Goal: Task Accomplishment & Management: Manage account settings

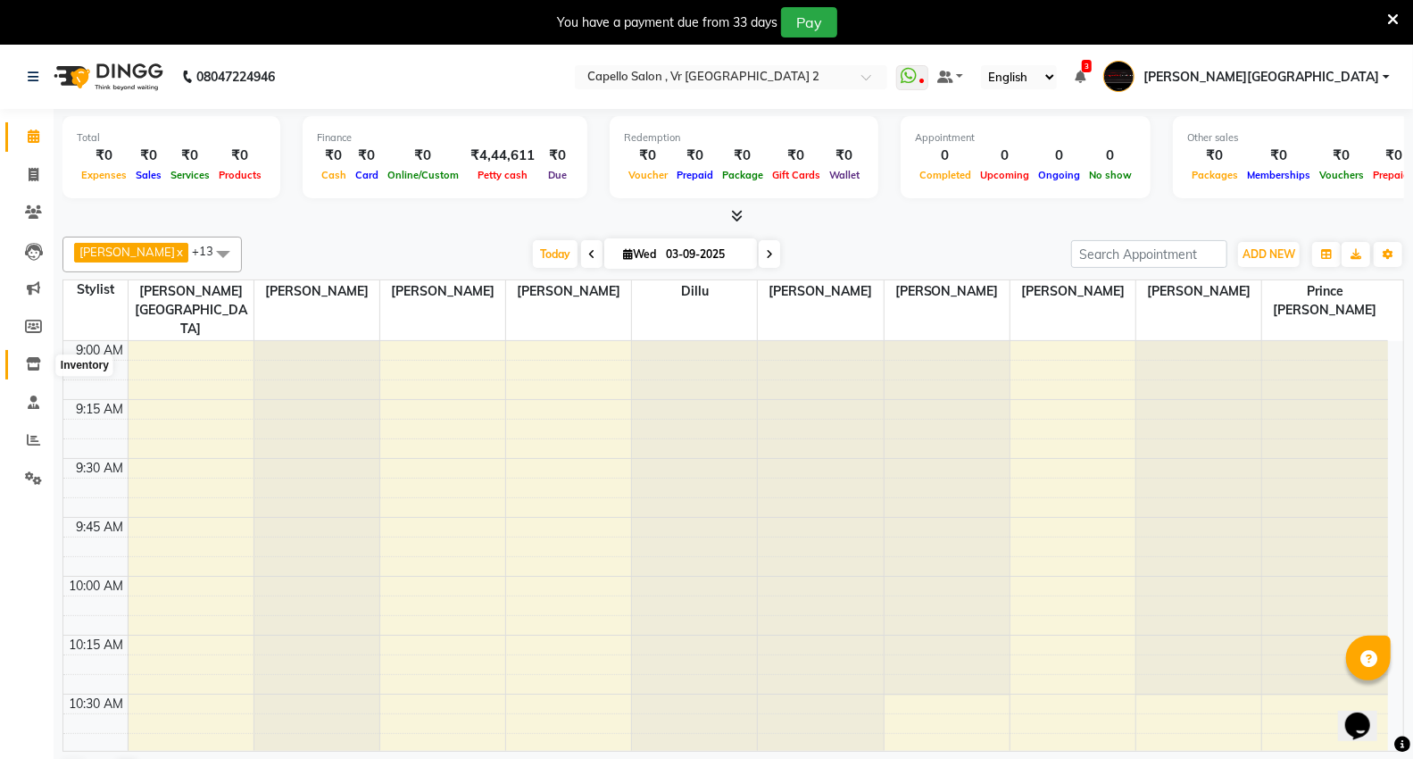
click at [30, 366] on icon at bounding box center [33, 363] width 15 height 13
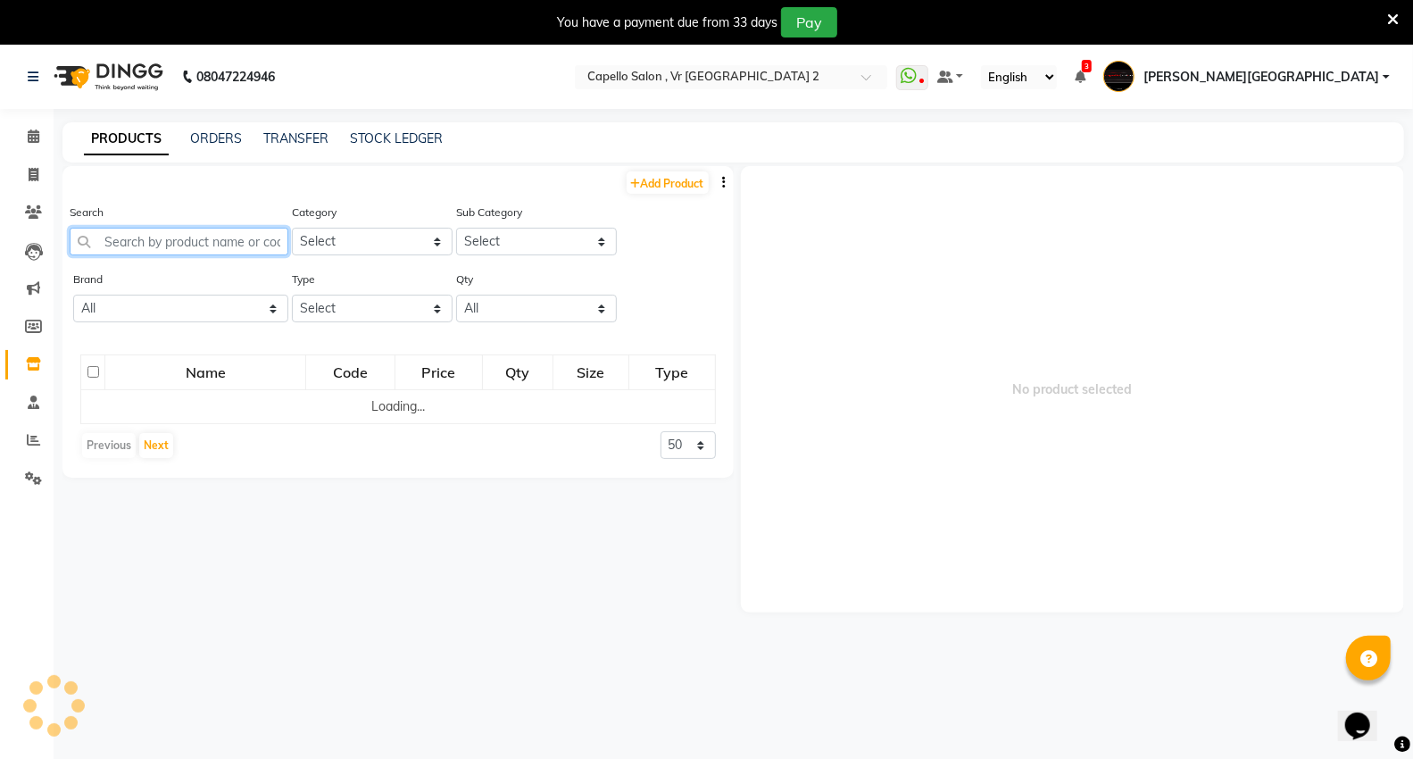
click at [208, 241] on input "text" at bounding box center [179, 242] width 219 height 28
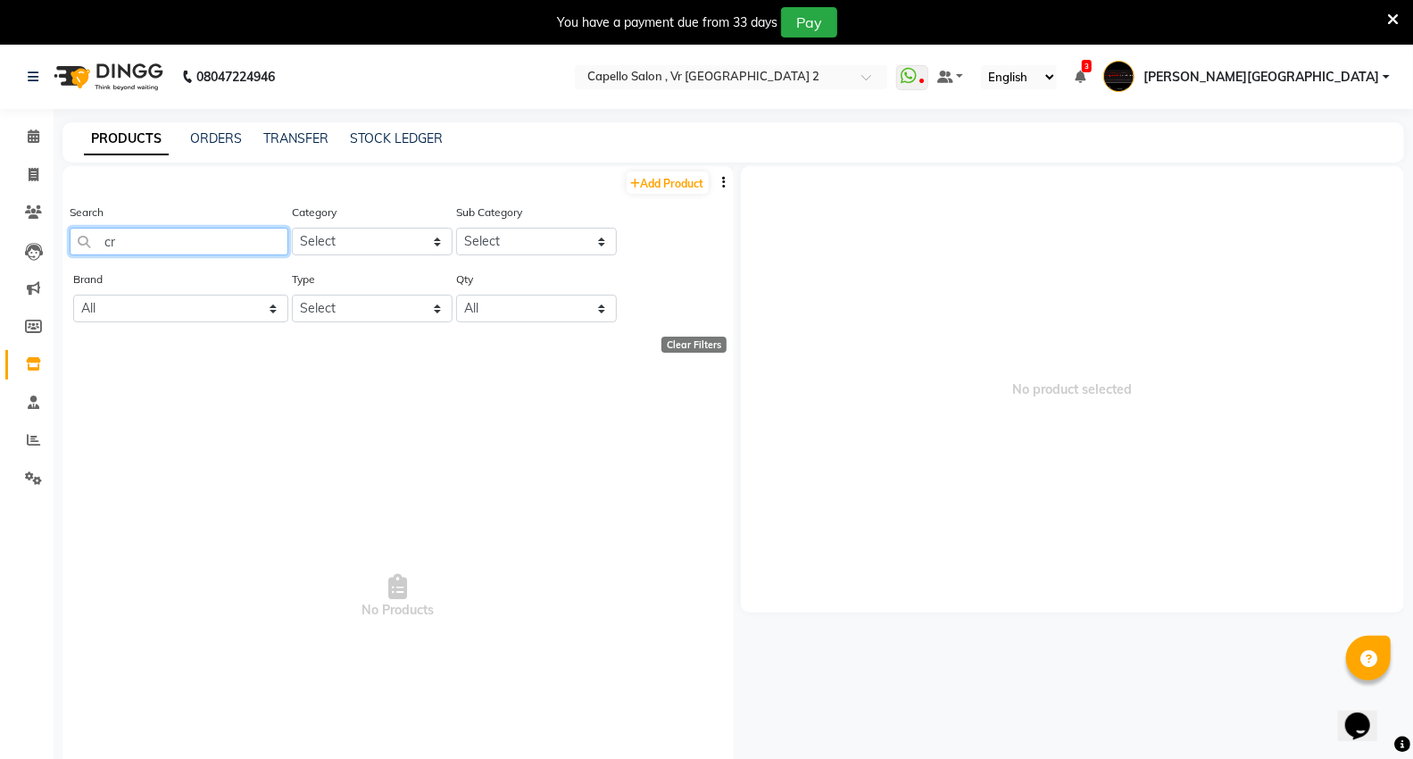
type input "c"
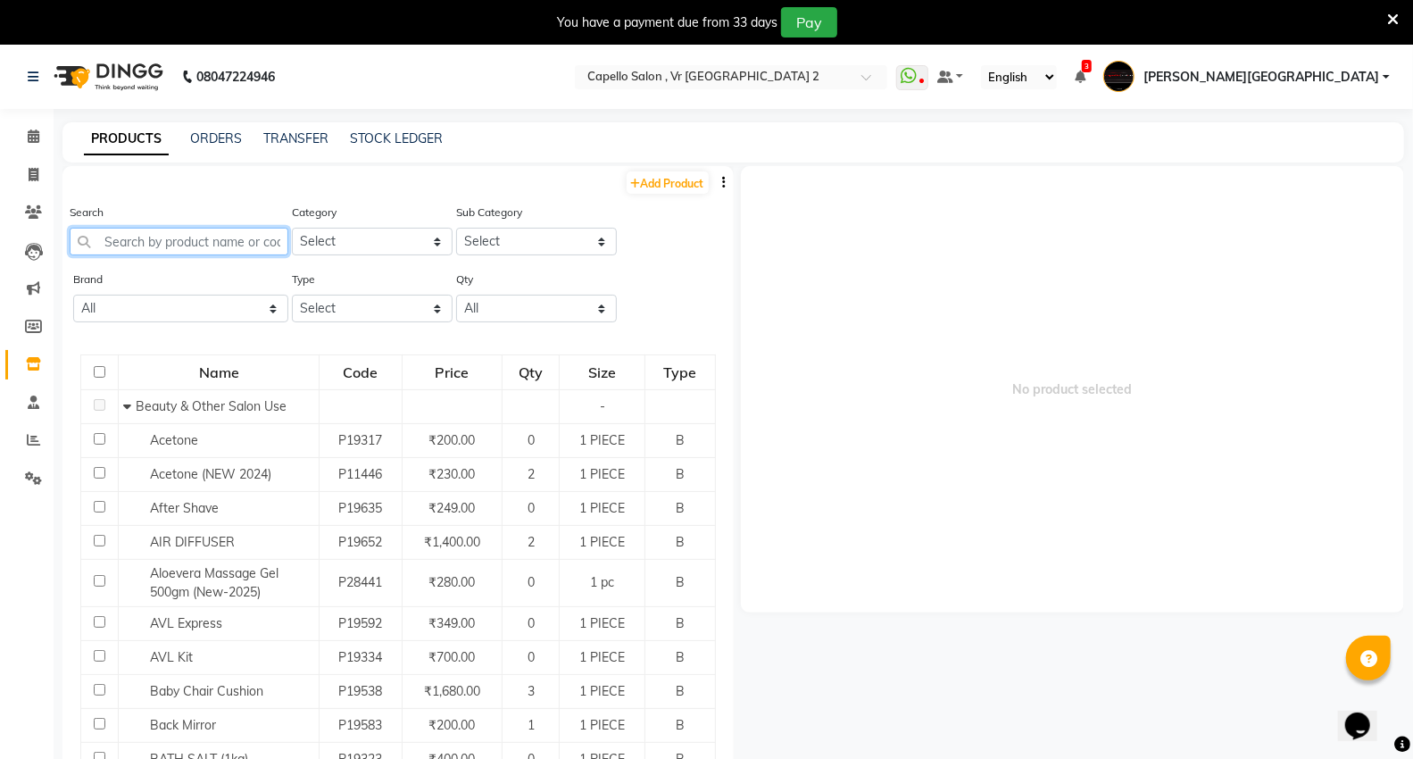
type input "c"
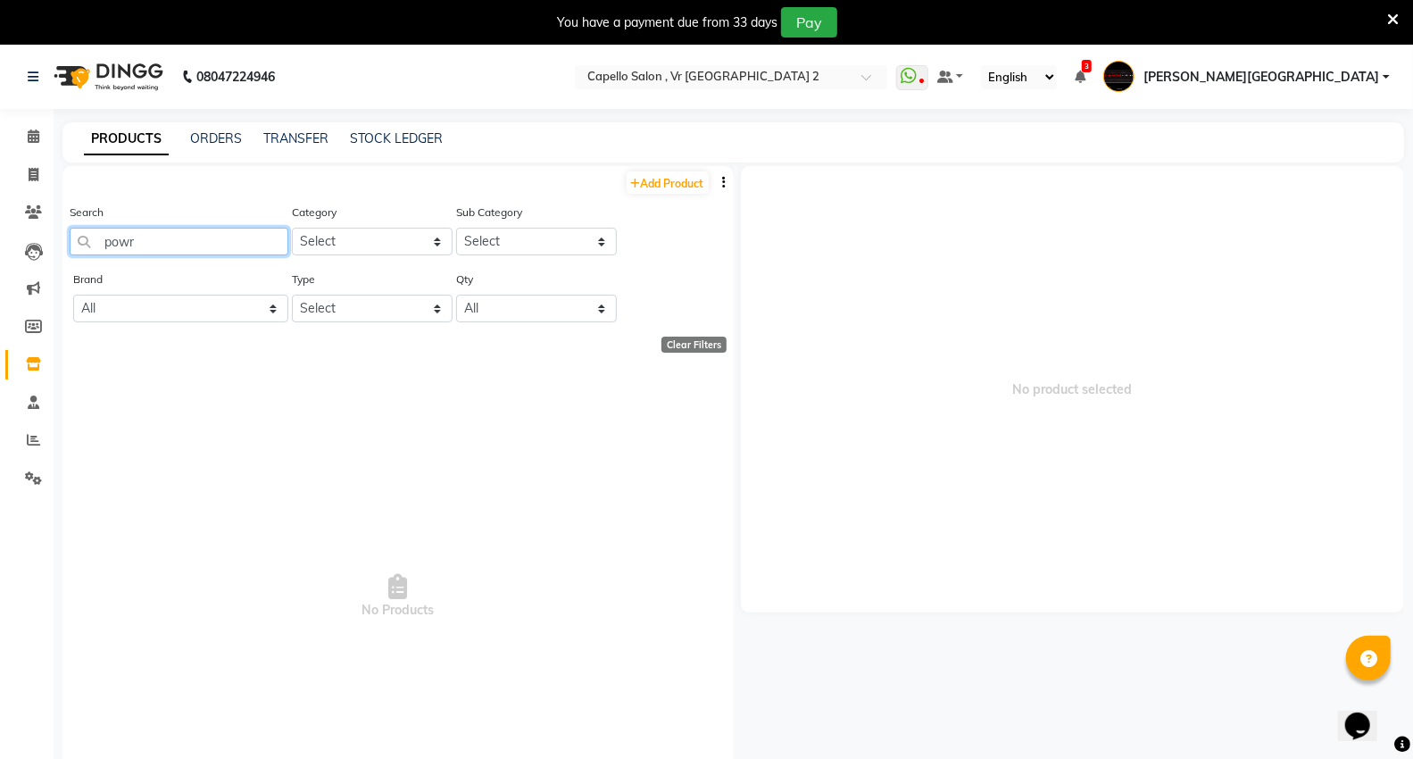
click at [200, 248] on input "powr" at bounding box center [179, 242] width 219 height 28
type input "p"
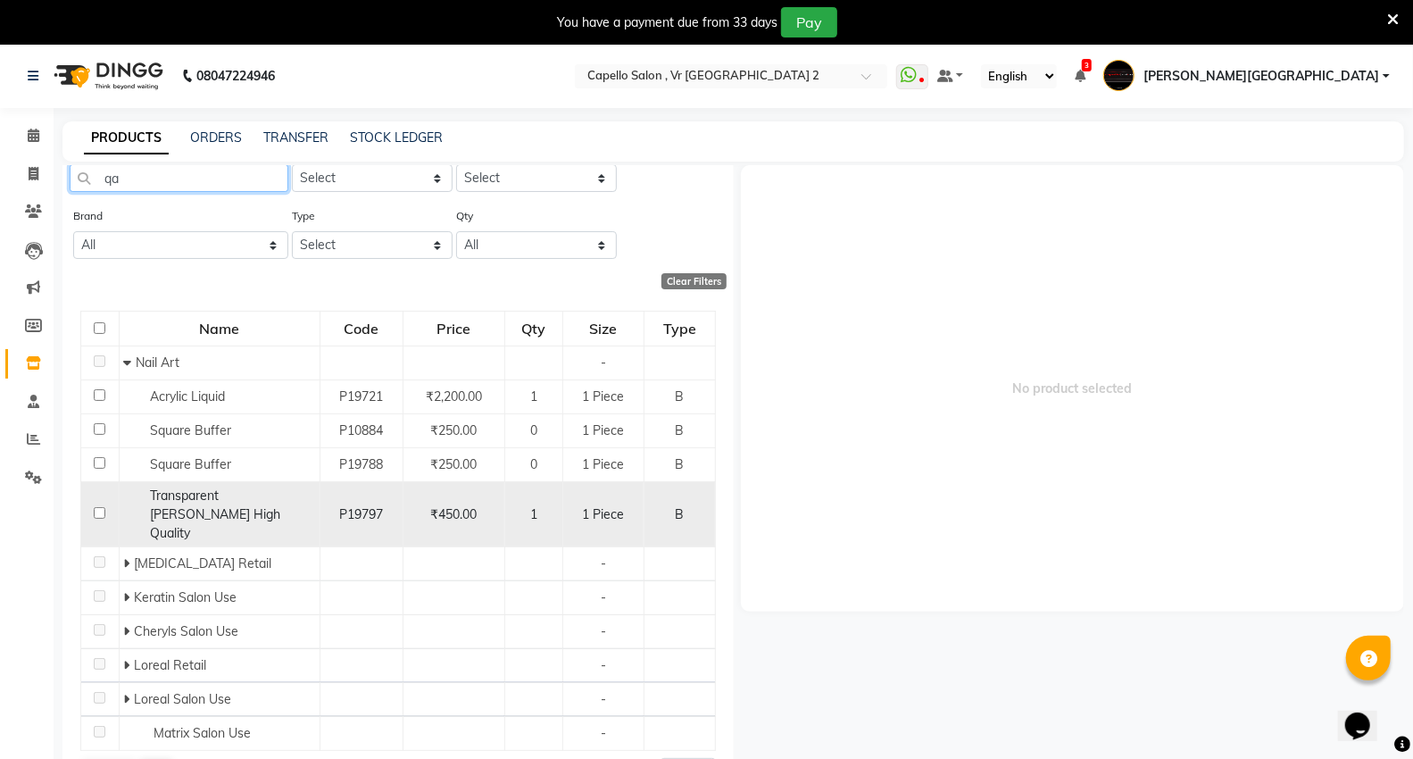
scroll to position [56, 0]
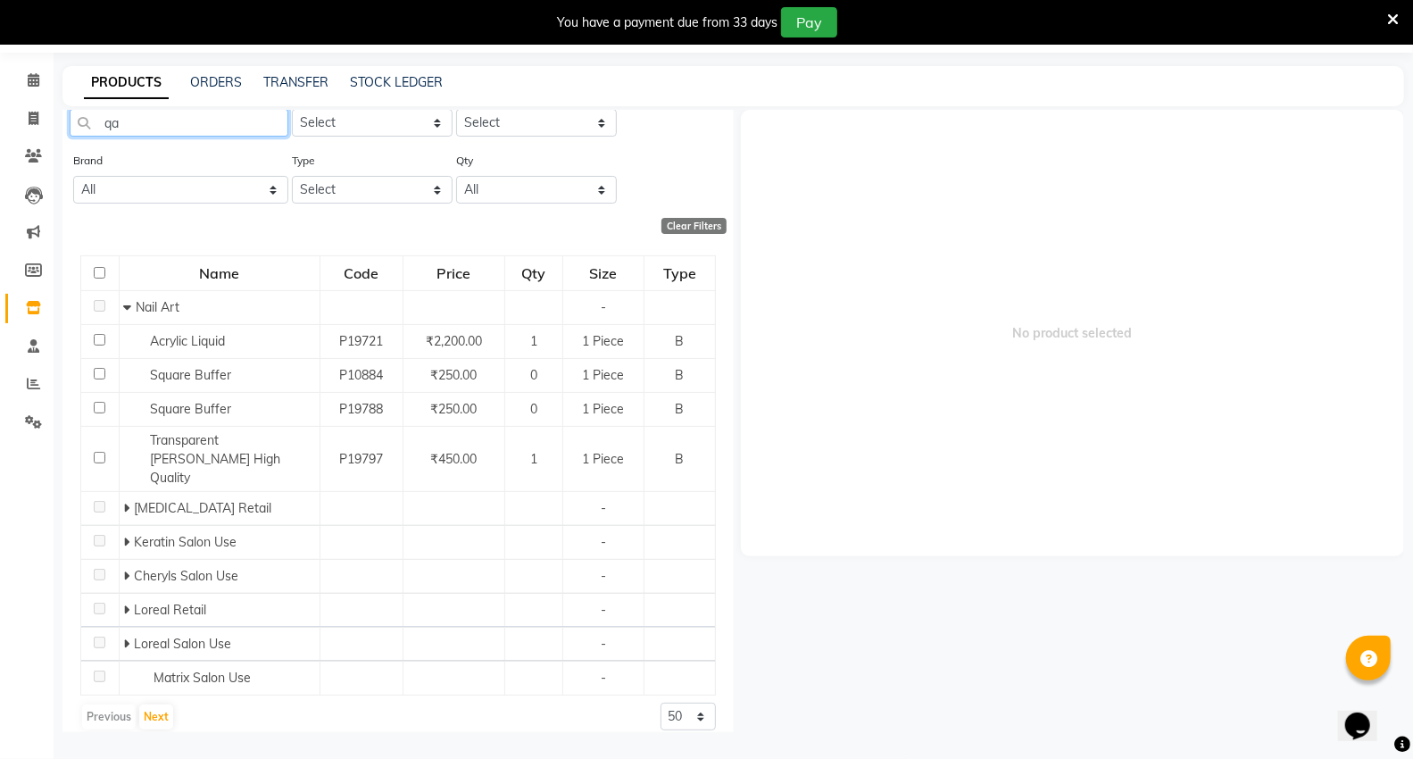
click at [148, 113] on input "qa" at bounding box center [179, 123] width 219 height 28
type input "q"
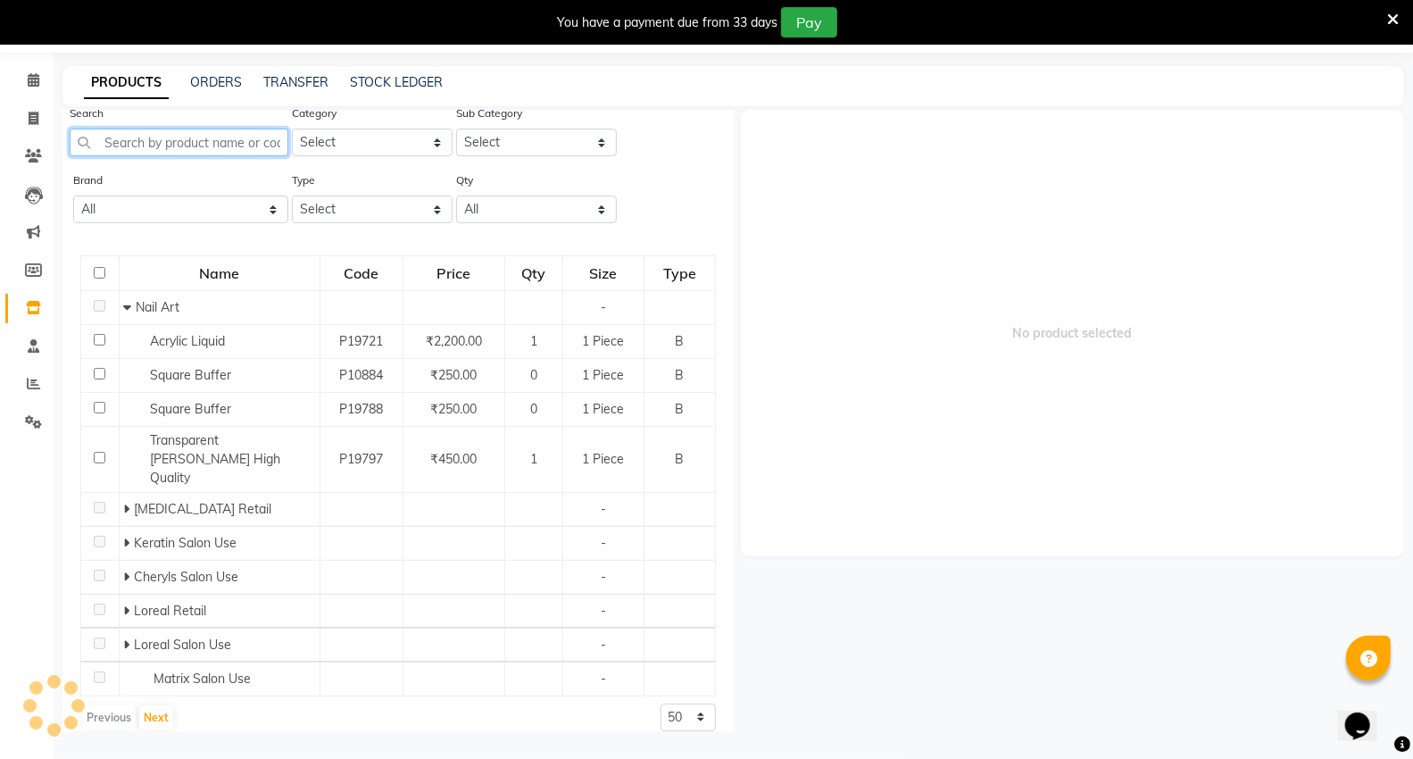
scroll to position [0, 0]
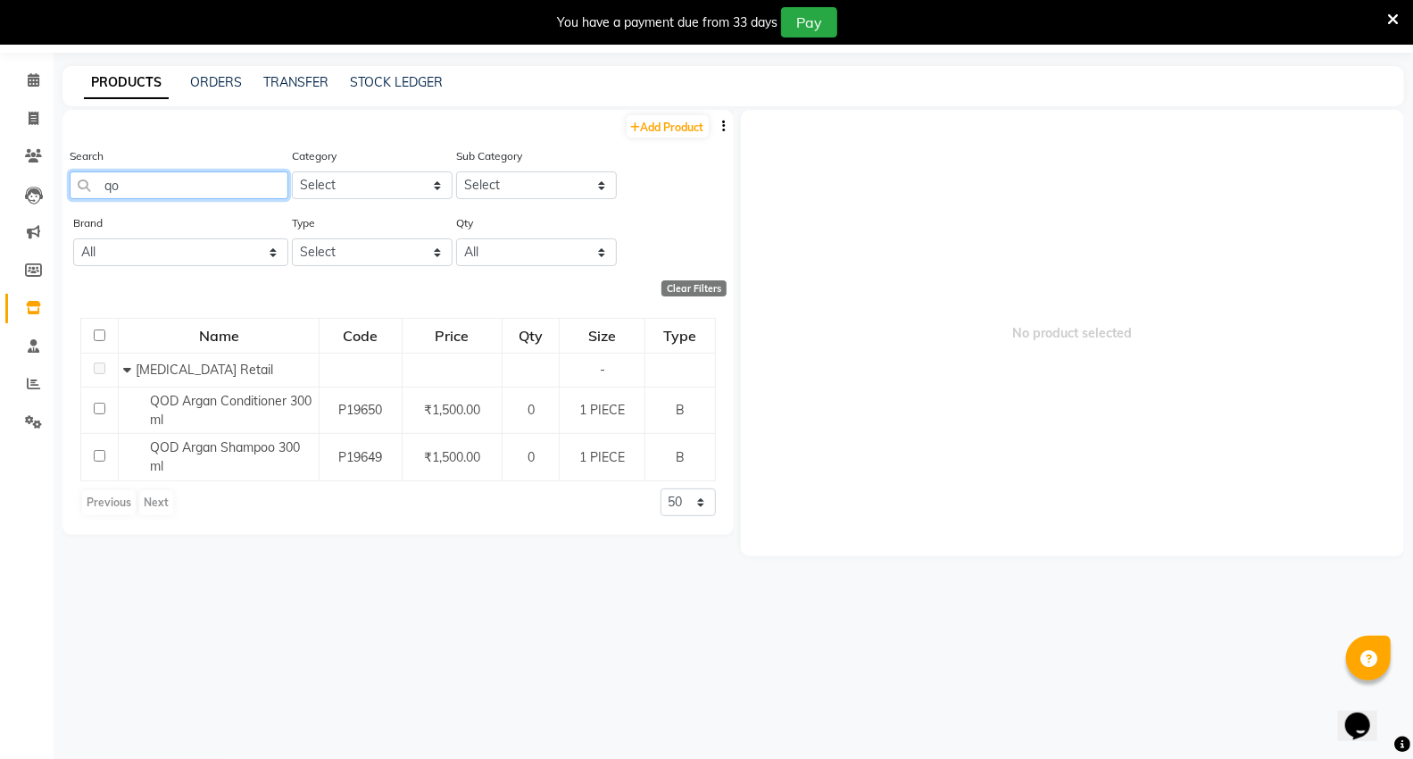
type input "q"
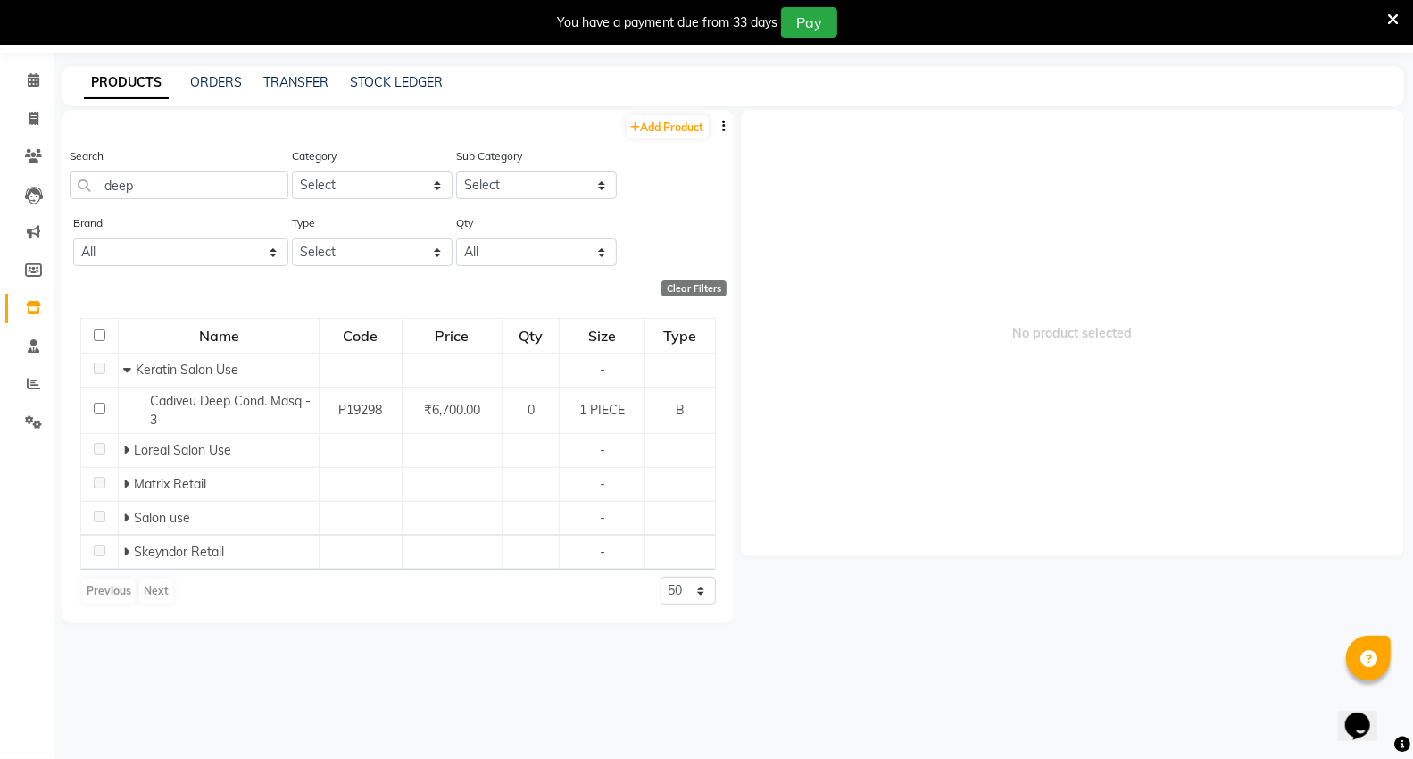
click at [162, 164] on div "Search deep" at bounding box center [179, 172] width 219 height 53
click at [174, 187] on input "deep" at bounding box center [179, 185] width 219 height 28
type input "d"
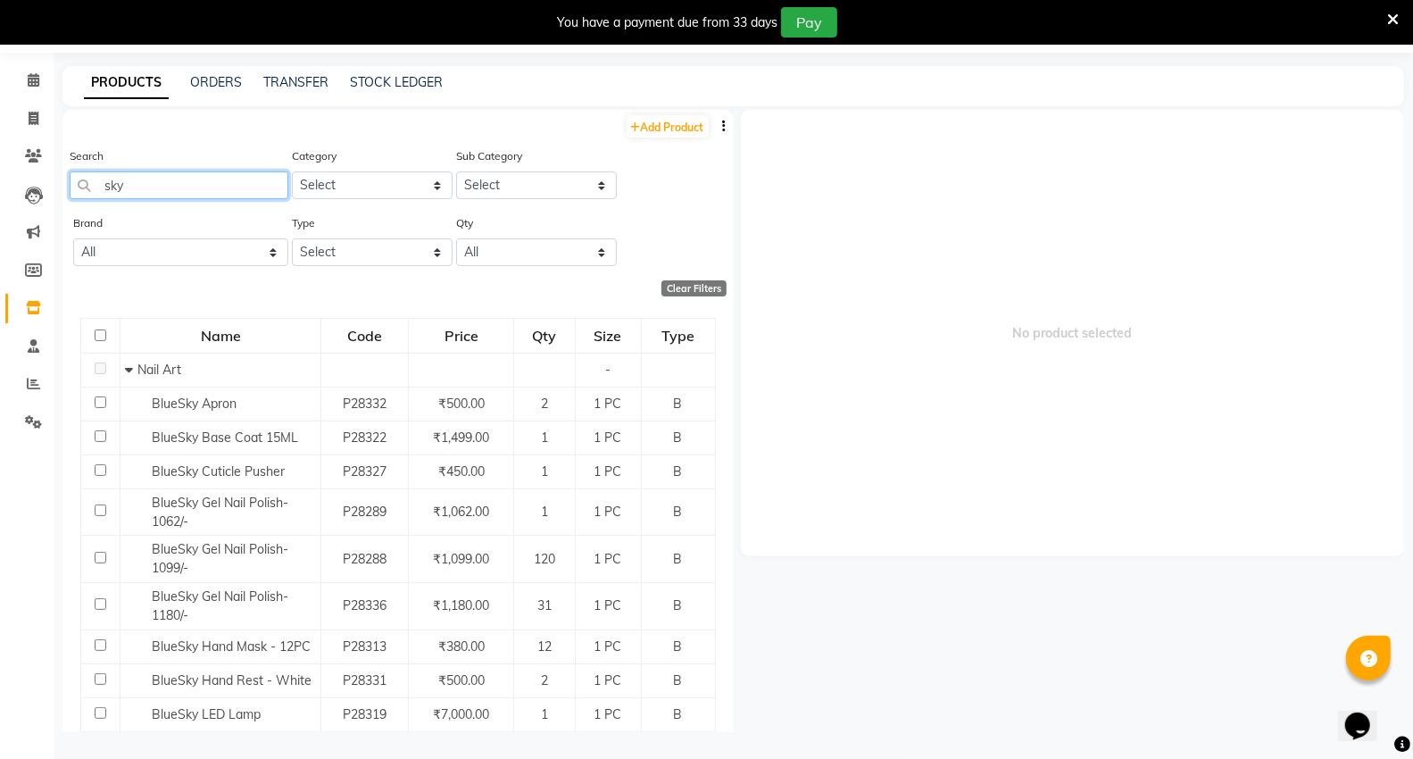
click at [152, 179] on input "sky" at bounding box center [179, 185] width 219 height 28
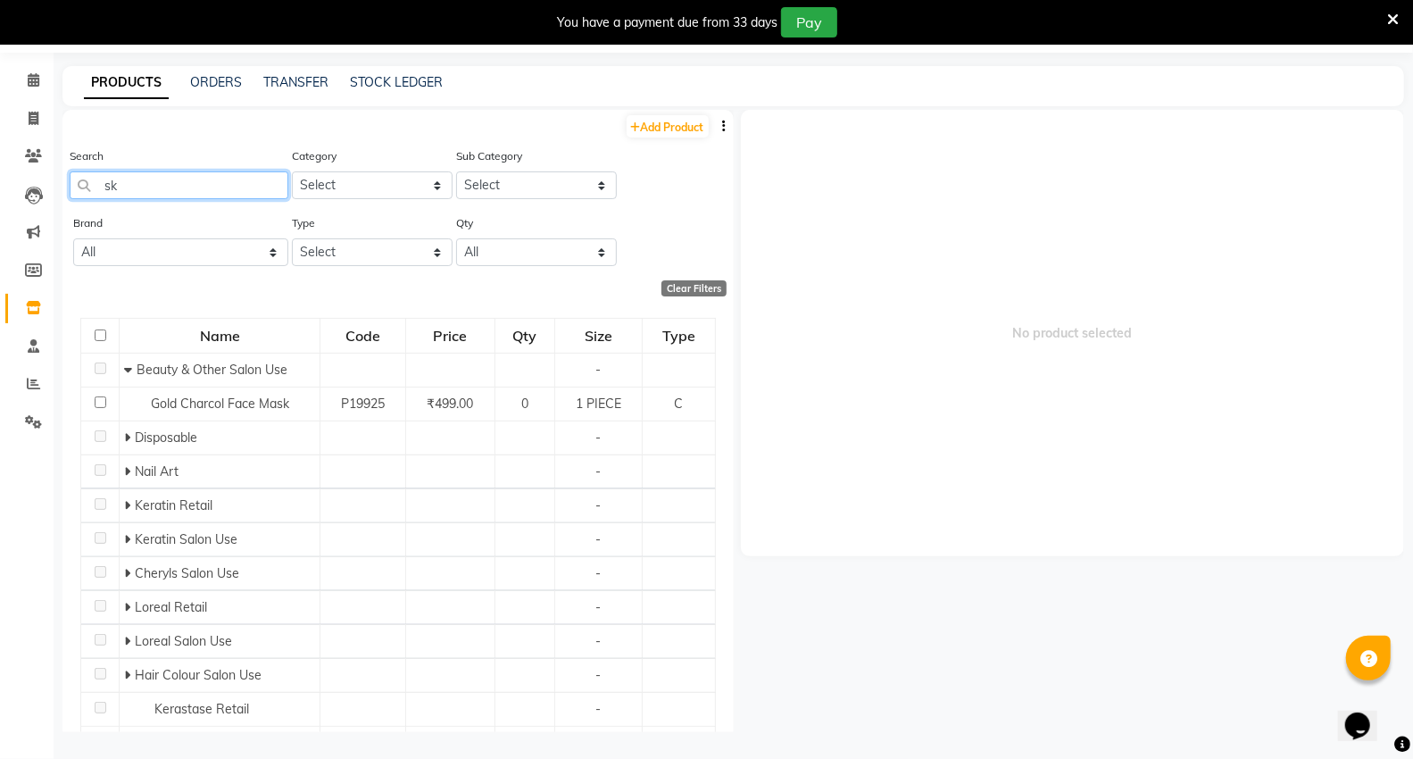
click at [164, 185] on input "sk" at bounding box center [179, 185] width 219 height 28
type input "s"
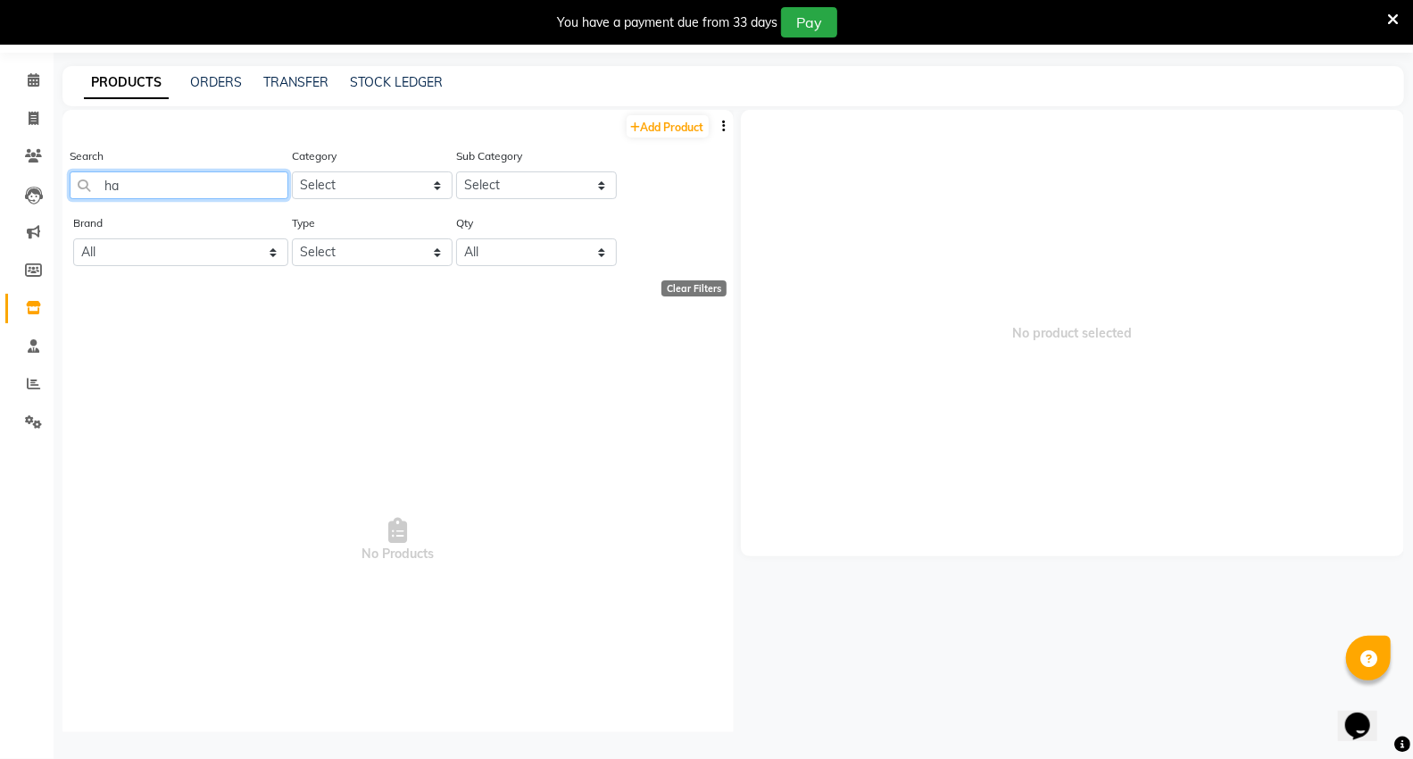
type input "h"
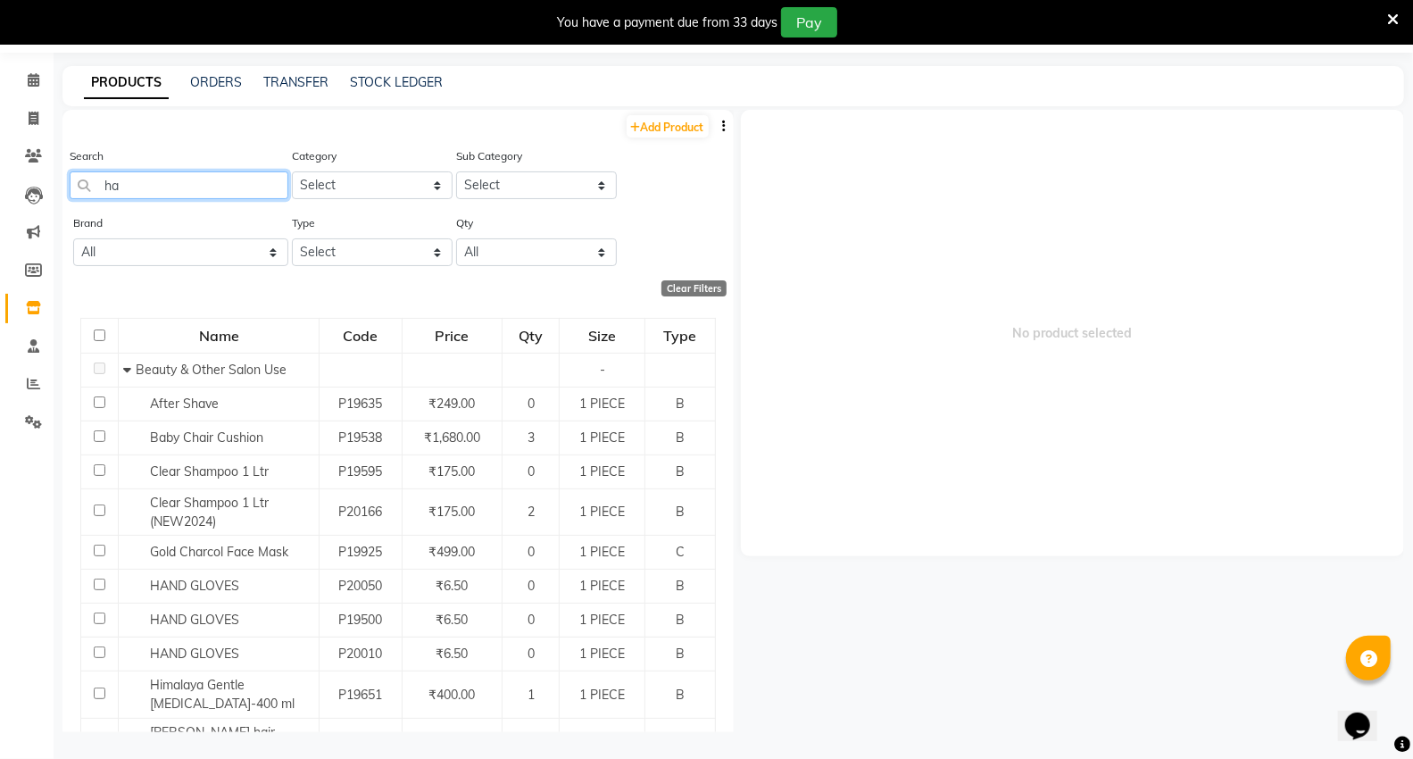
type input "h"
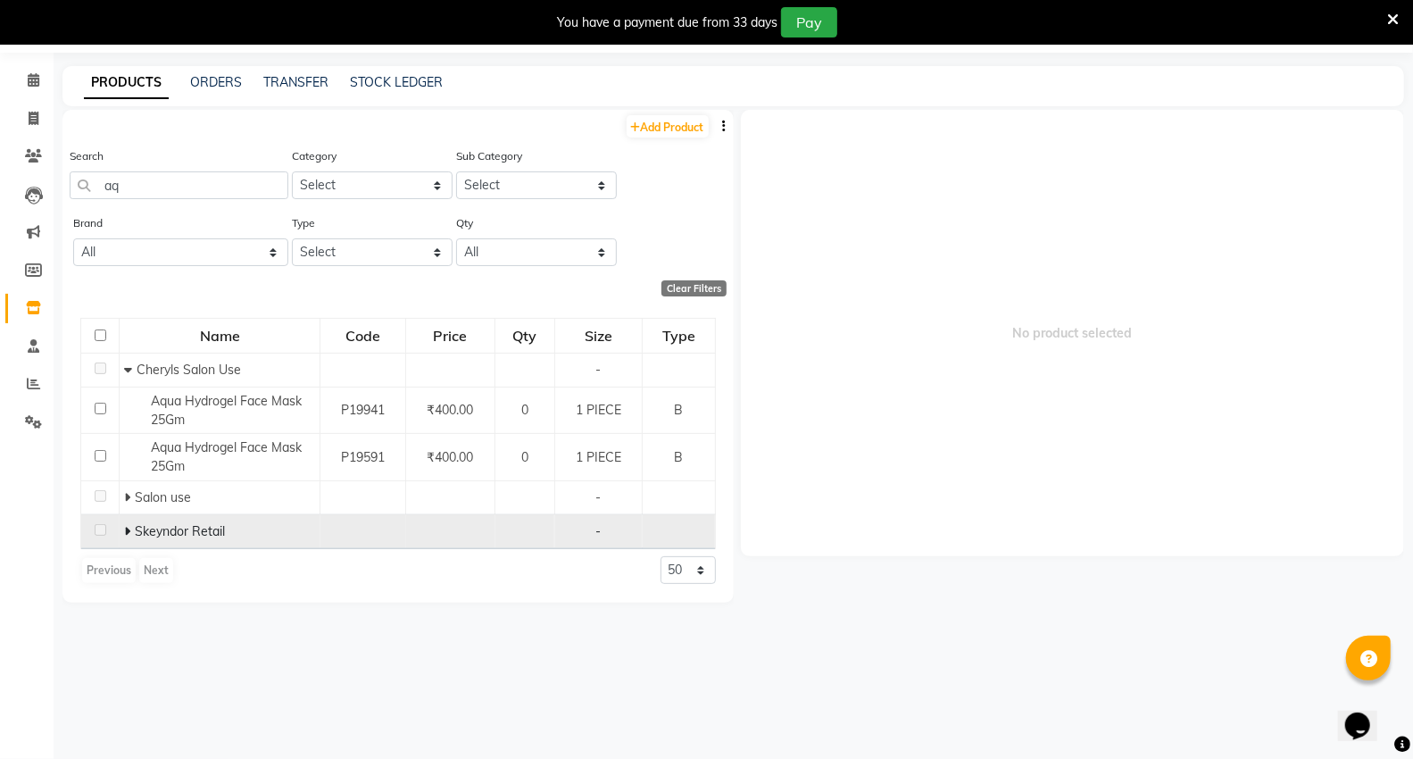
click at [122, 533] on td "Skeyndor Retail" at bounding box center [220, 532] width 201 height 34
click at [129, 532] on icon at bounding box center [127, 531] width 6 height 12
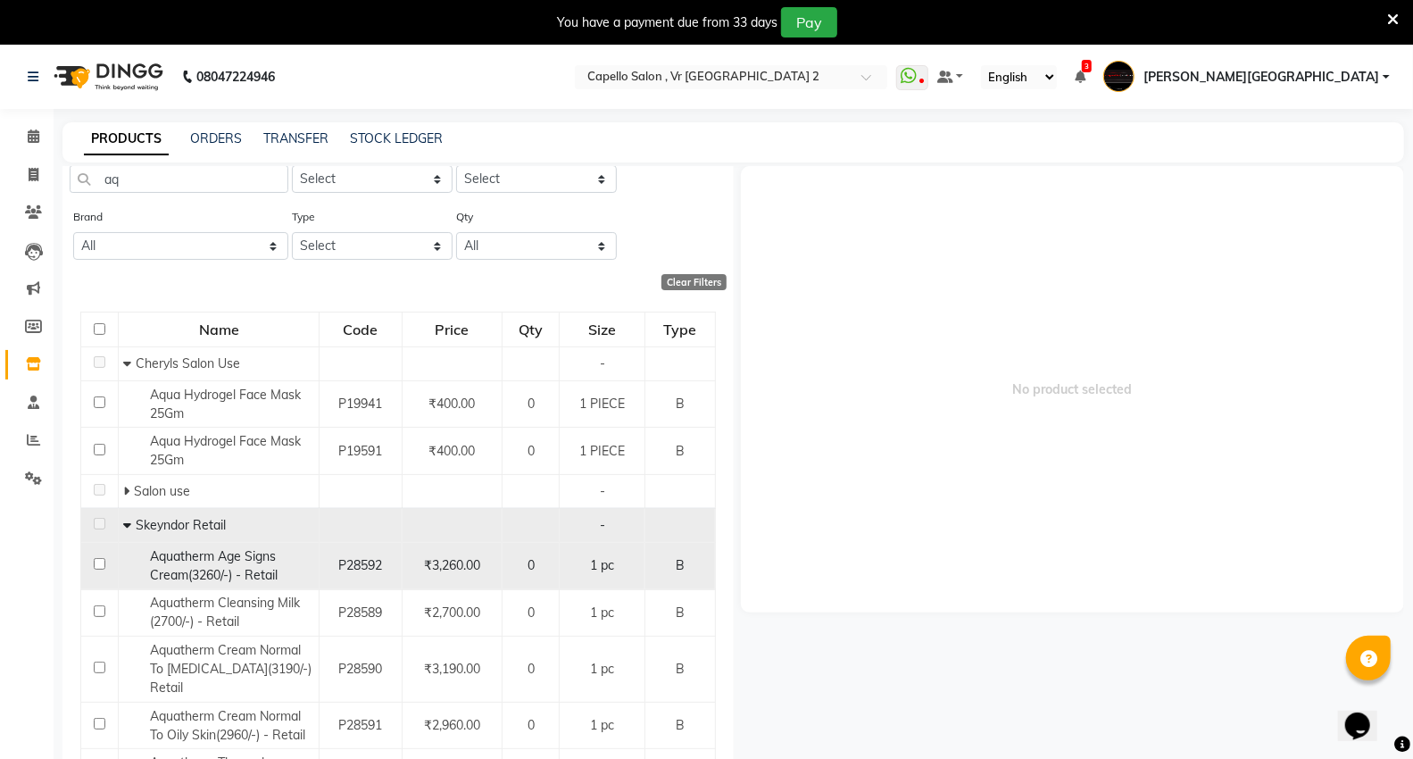
scroll to position [125, 0]
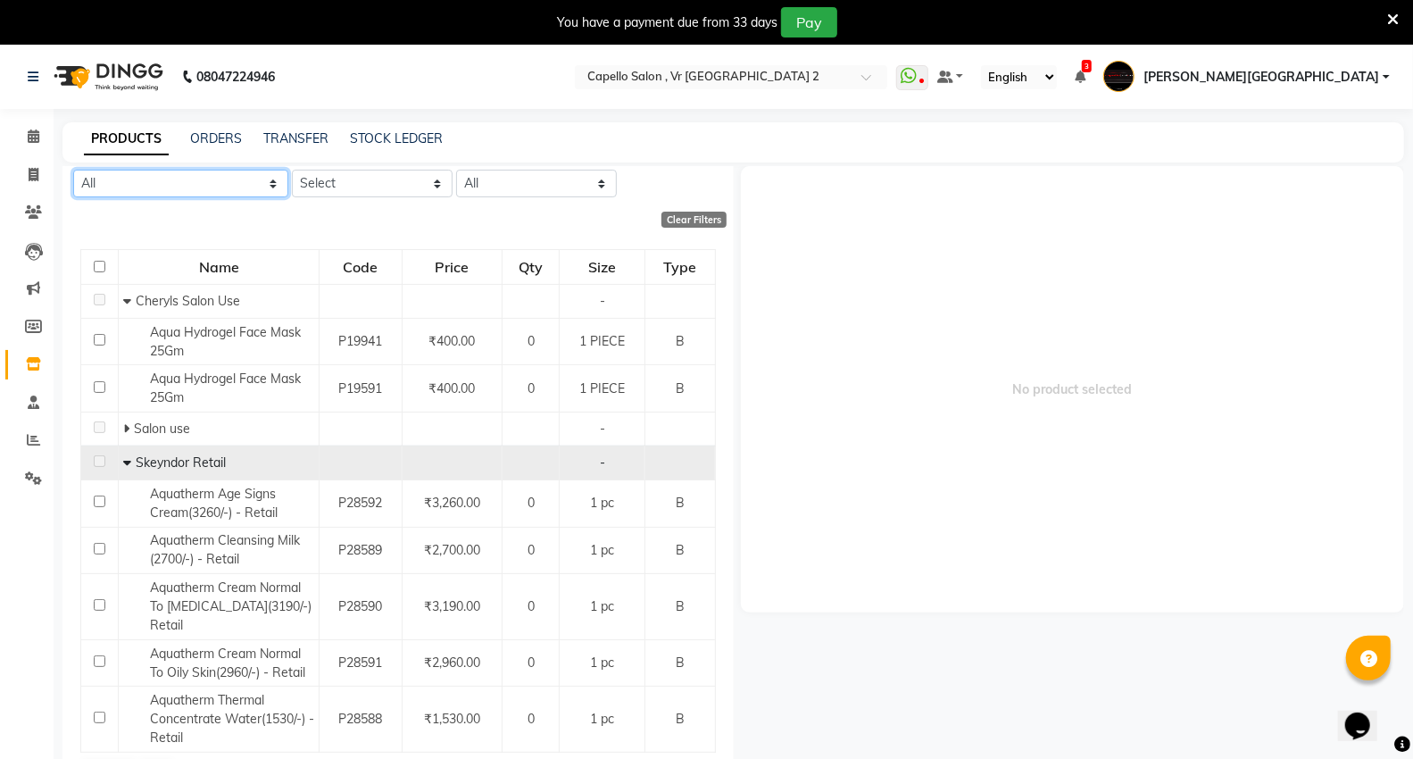
click at [135, 185] on select "All Aroma Beauty Planet Bluesky [MEDICAL_DATA] Cadiveu [PERSON_NAME] [PERSON_NA…" at bounding box center [180, 184] width 215 height 28
click at [73, 170] on select "All Aroma Beauty Planet Bluesky [MEDICAL_DATA] Cadiveu [PERSON_NAME] [PERSON_NA…" at bounding box center [180, 184] width 215 height 28
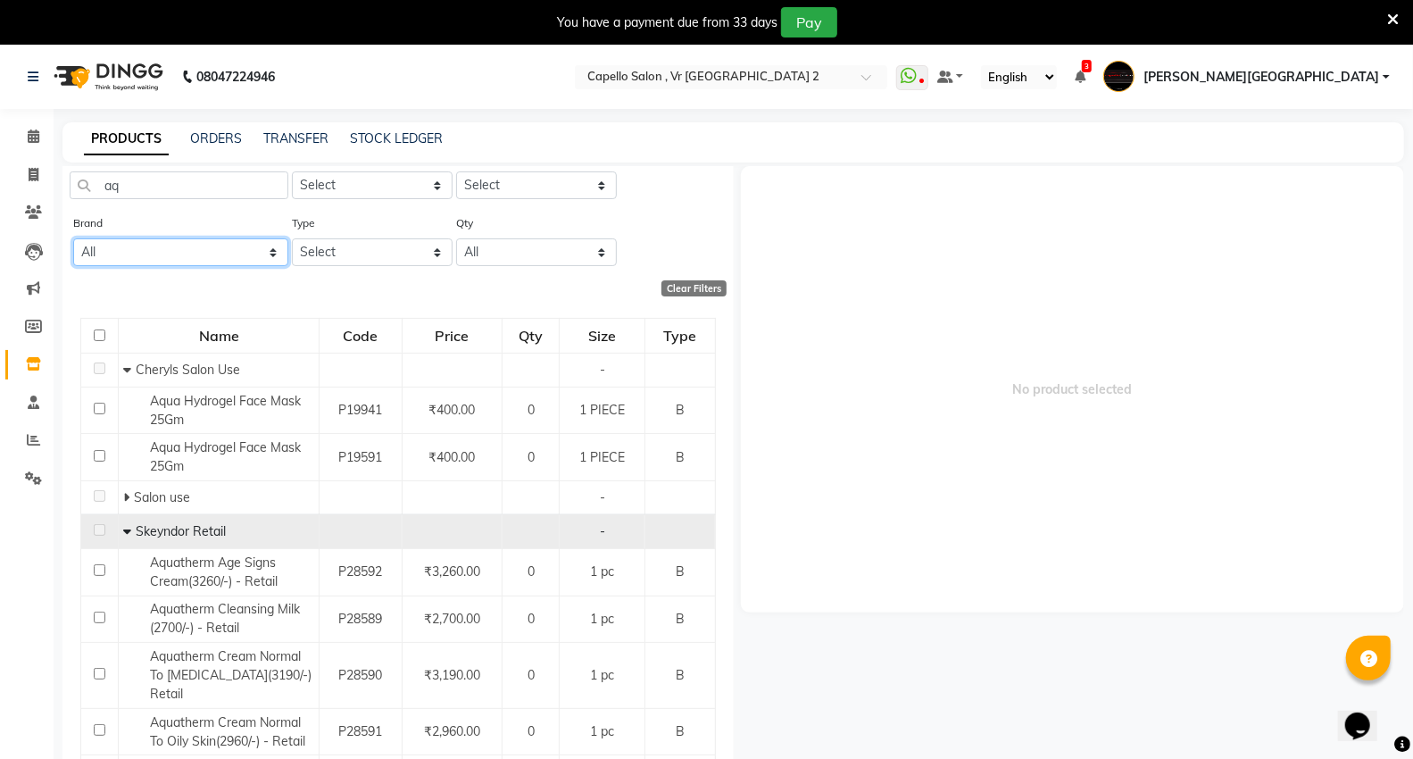
scroll to position [0, 0]
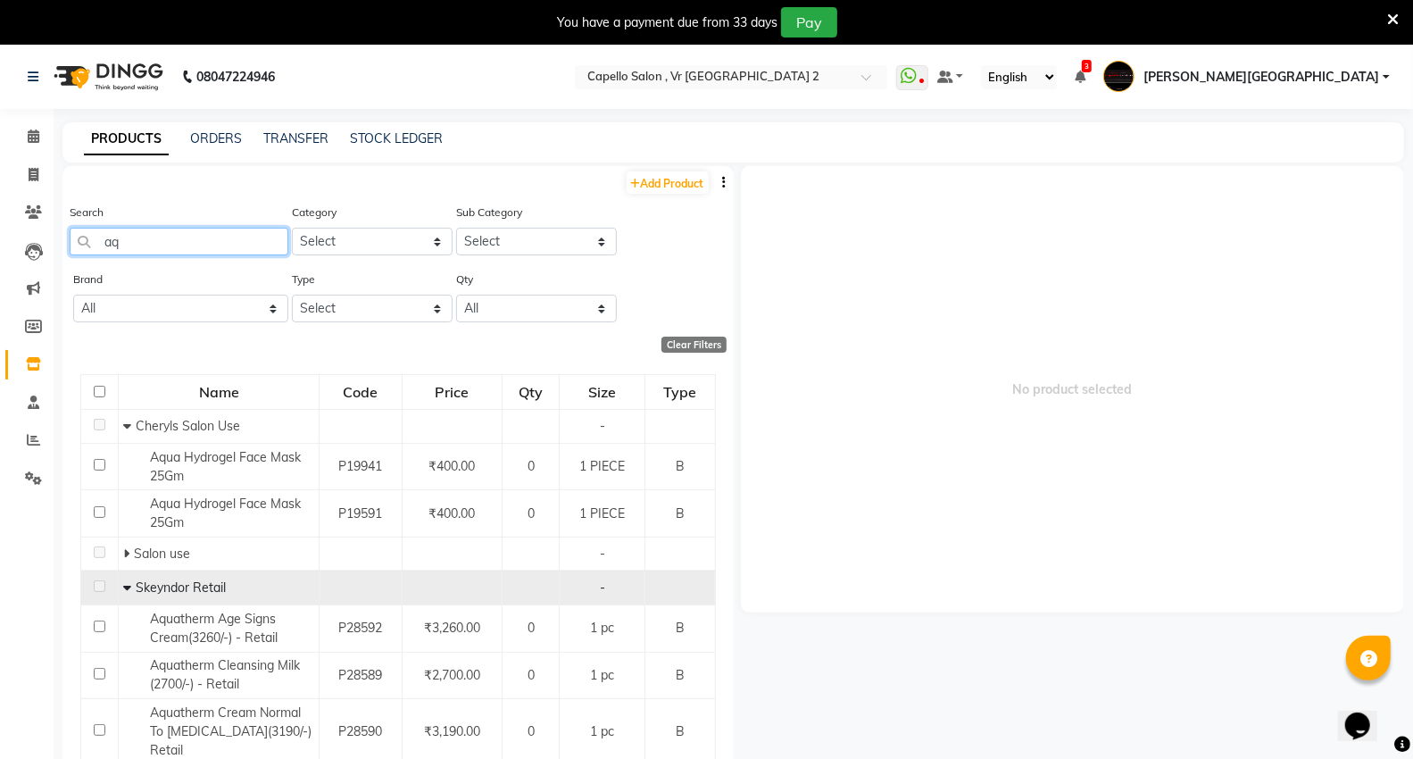
click at [186, 238] on input "aq" at bounding box center [179, 242] width 219 height 28
type input "a"
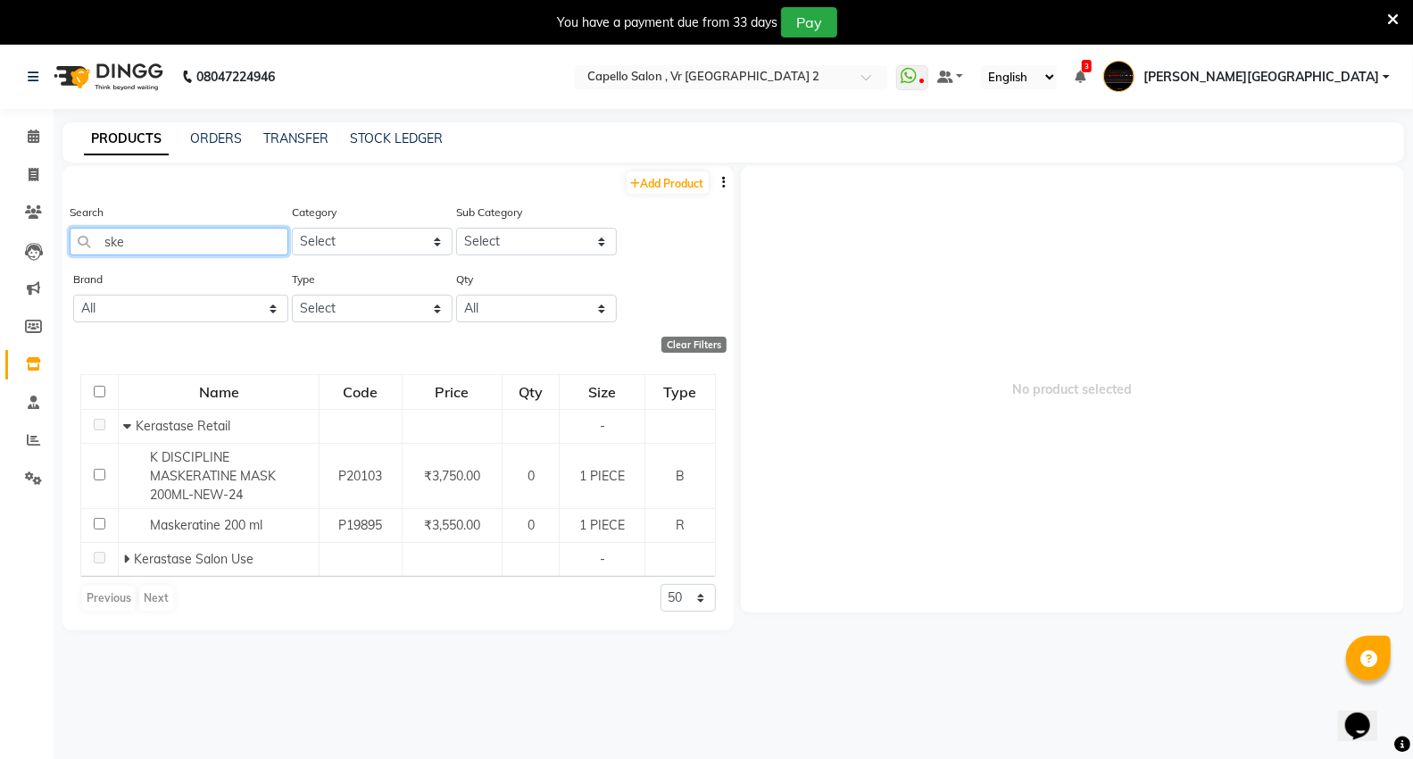
click at [180, 247] on input "ske" at bounding box center [179, 242] width 219 height 28
type input "s"
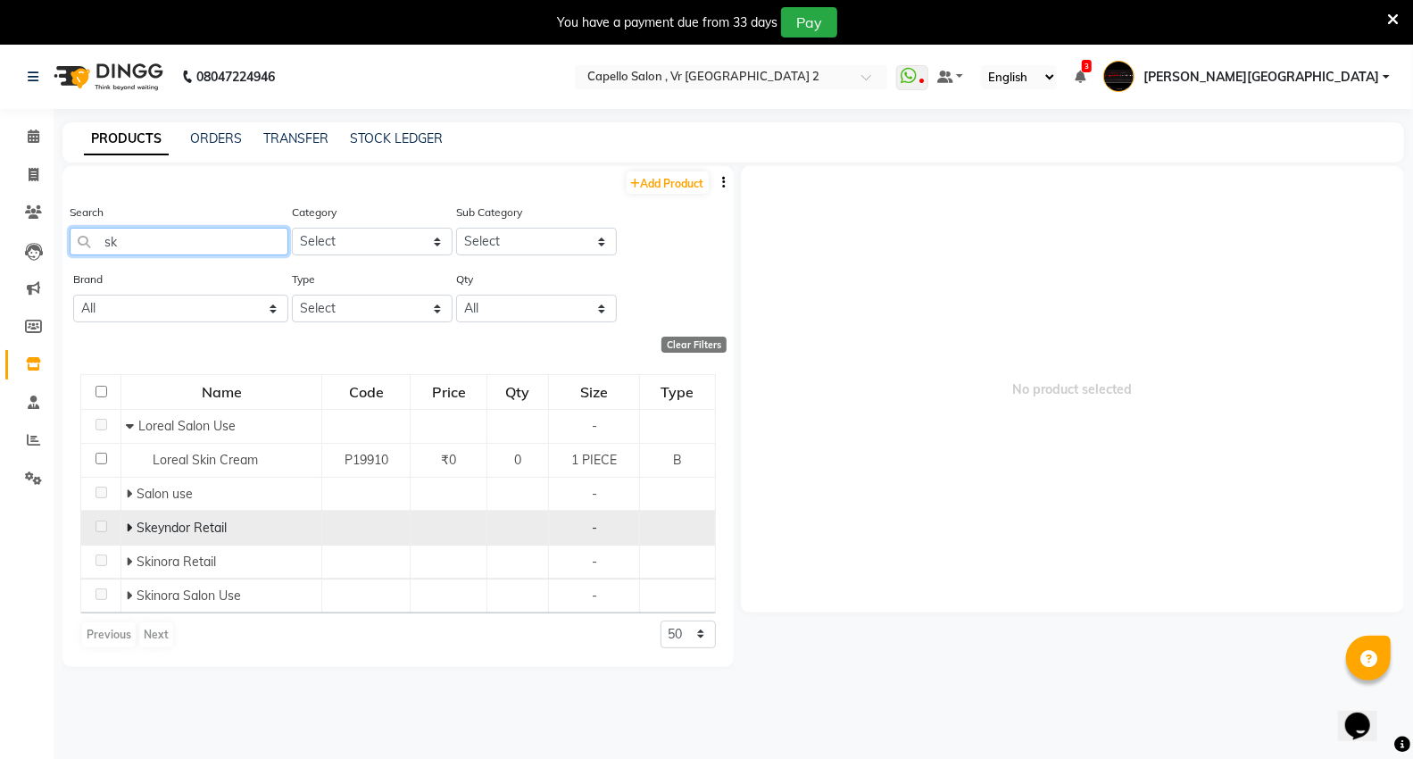
type input "s"
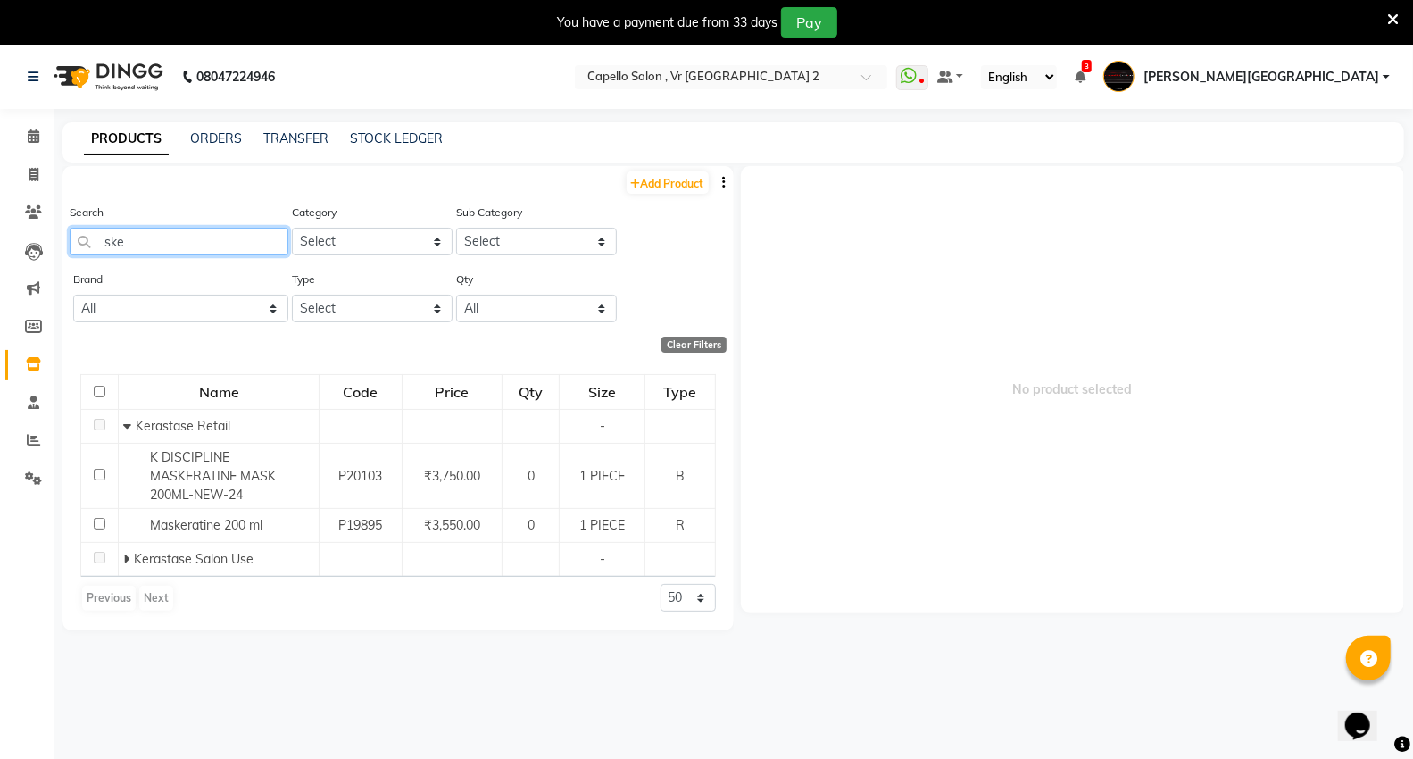
type input "ske"
click at [561, 250] on select "Select" at bounding box center [536, 242] width 161 height 28
click at [571, 237] on select "Select" at bounding box center [536, 242] width 161 height 28
click at [604, 245] on select "Select" at bounding box center [536, 242] width 161 height 28
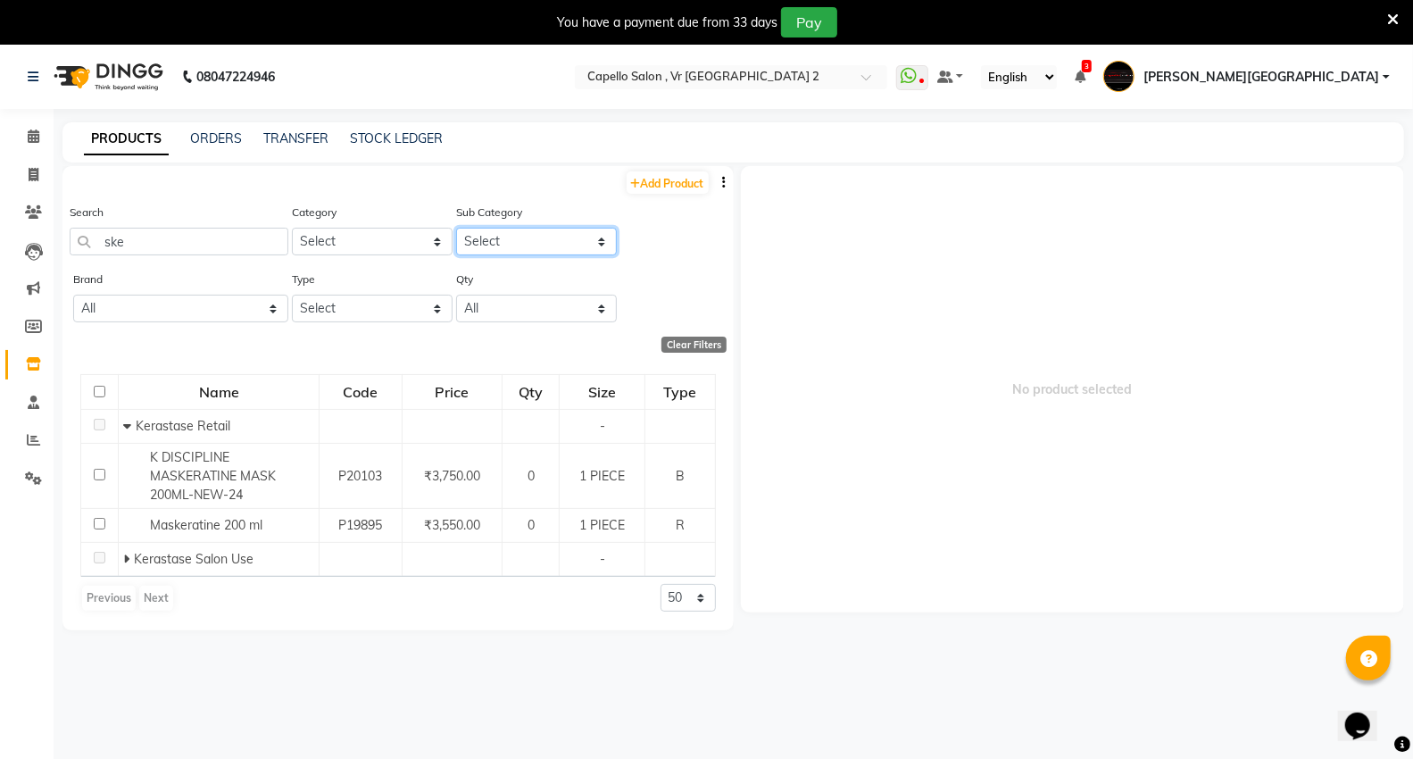
click at [605, 245] on select "Select" at bounding box center [536, 242] width 161 height 28
click at [601, 232] on select "Select" at bounding box center [536, 242] width 161 height 28
click at [601, 233] on select "Select" at bounding box center [536, 242] width 161 height 28
click at [311, 244] on select "Select Keramelon Skin Makeup Personal Care Appliances [PERSON_NAME] Beauty Plan…" at bounding box center [372, 242] width 161 height 28
select select "332902350"
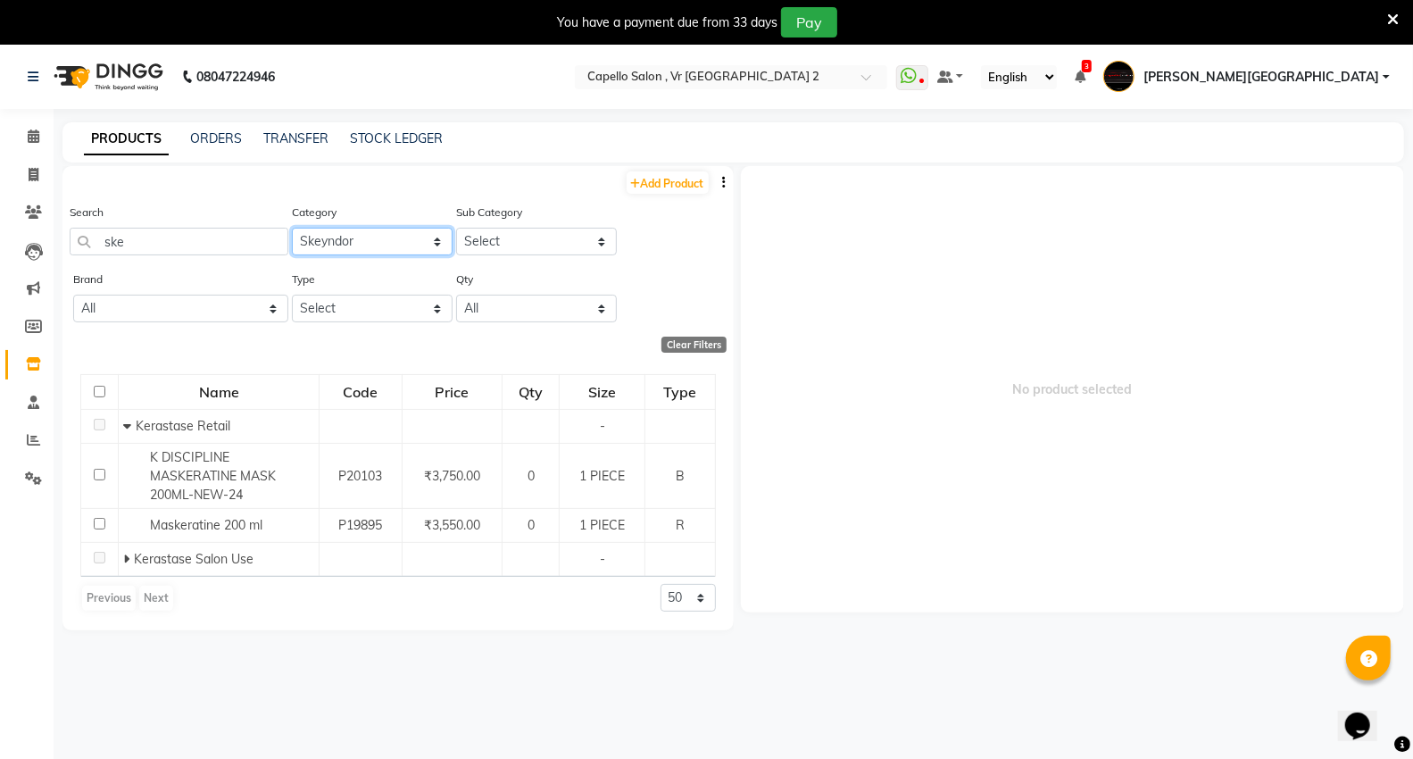
click at [292, 228] on select "Select Keramelon Skin Makeup Personal Care Appliances [PERSON_NAME] Beauty Plan…" at bounding box center [372, 242] width 161 height 28
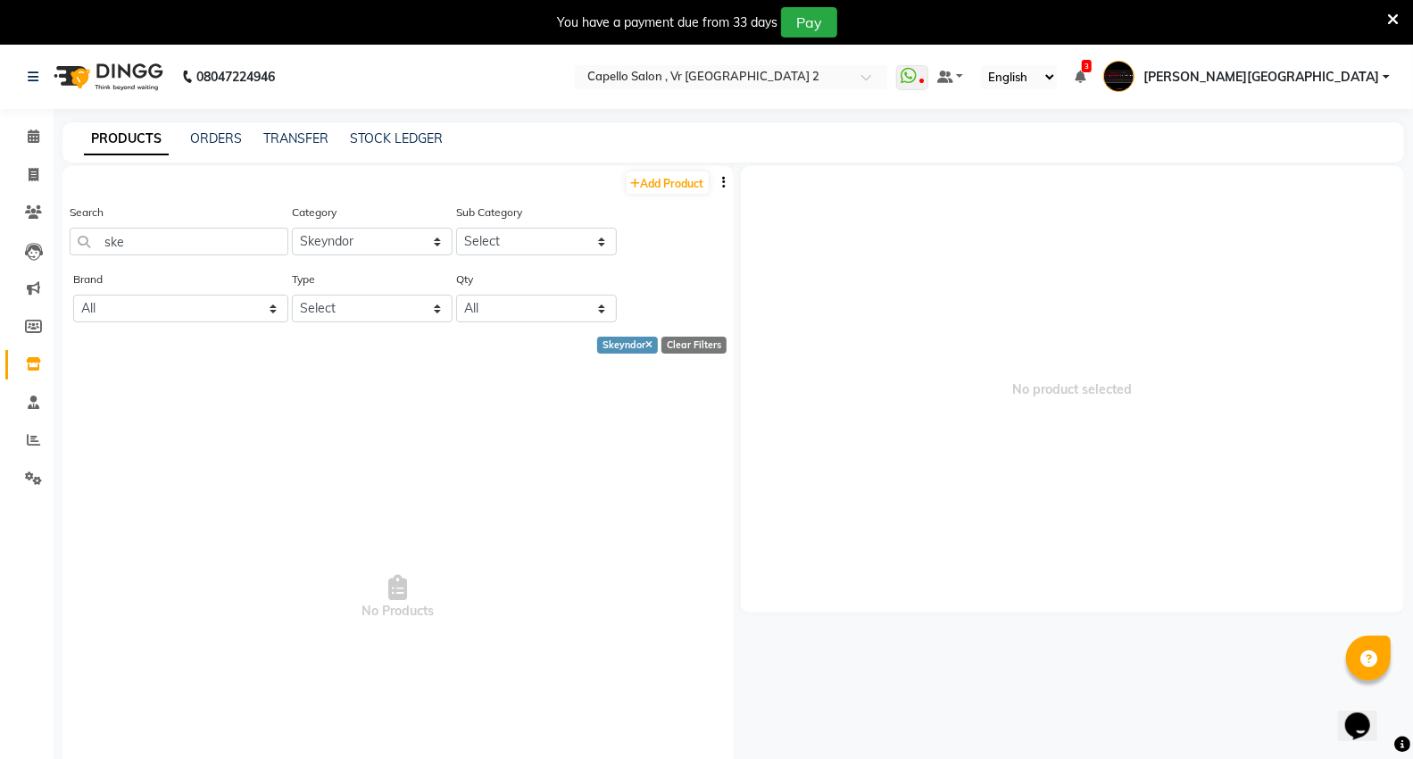
click at [602, 343] on div "Skeyndor" at bounding box center [627, 344] width 61 height 17
click at [229, 245] on input "ske" at bounding box center [179, 242] width 219 height 28
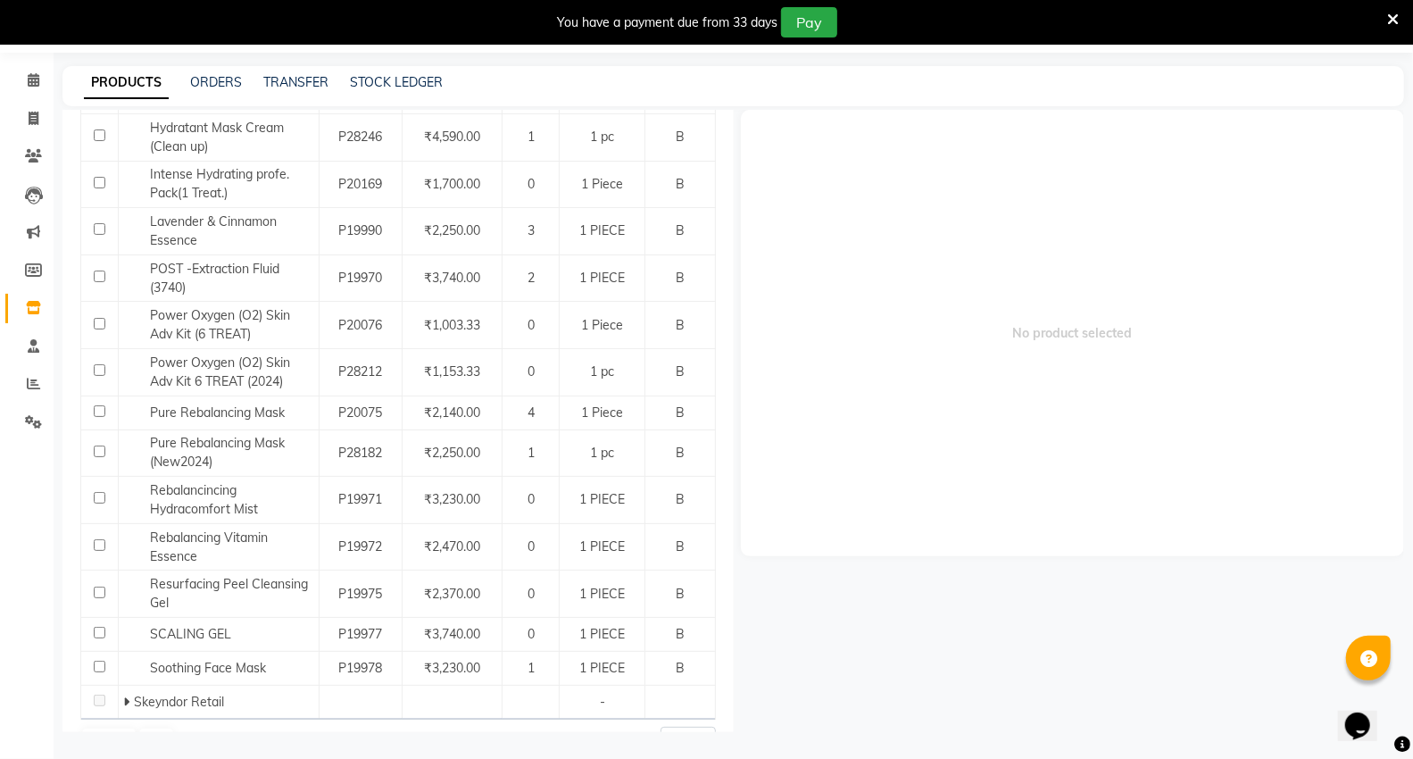
scroll to position [763, 0]
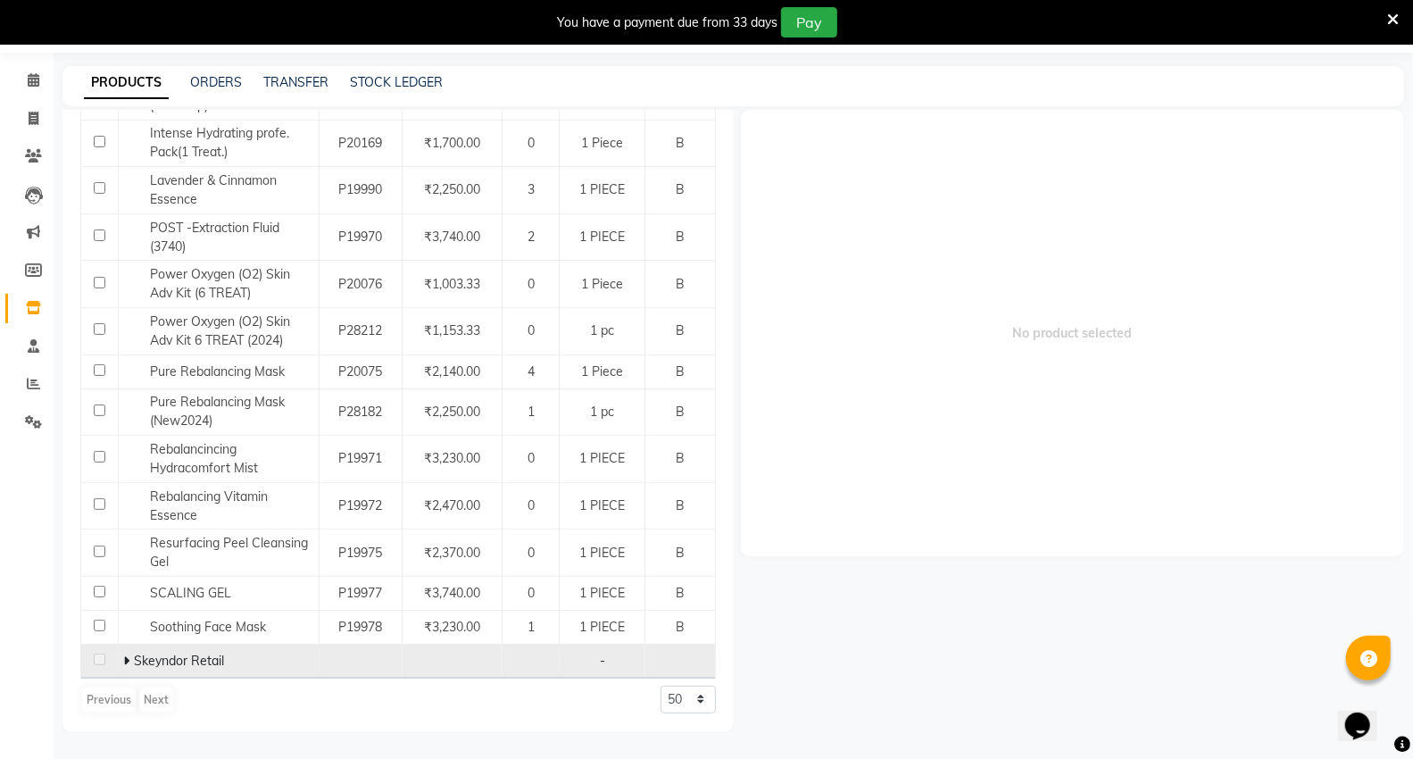
type input "s"
click at [123, 658] on icon at bounding box center [126, 660] width 6 height 12
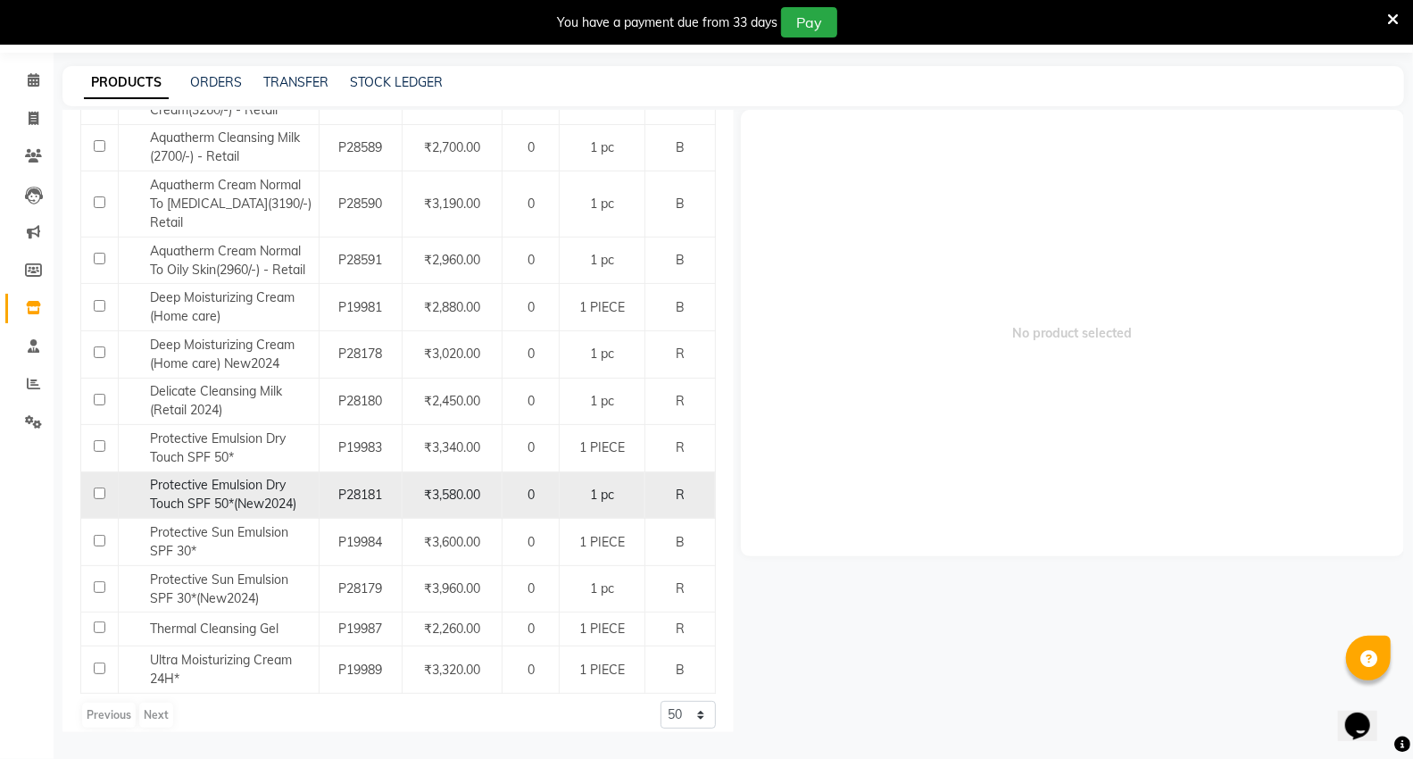
scroll to position [1361, 0]
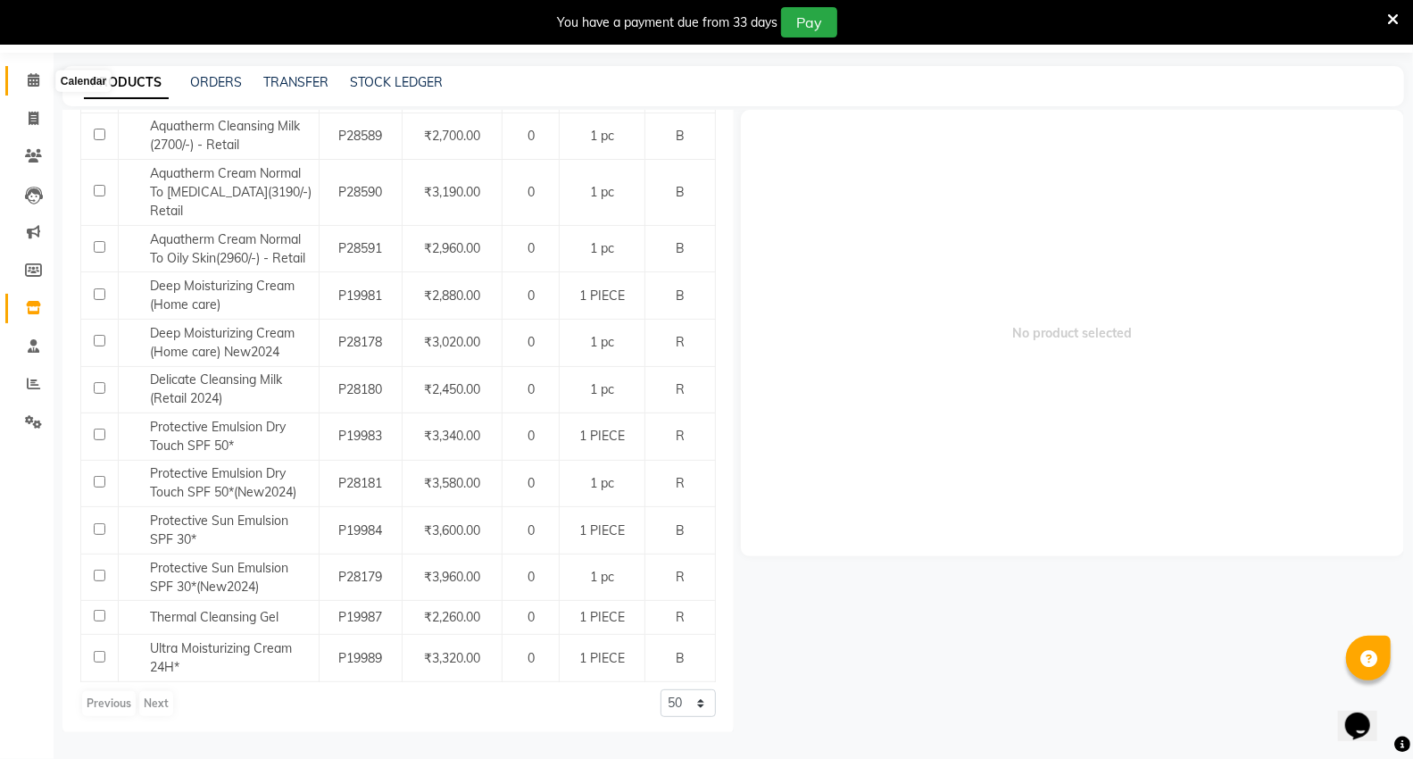
click at [29, 80] on icon at bounding box center [34, 79] width 12 height 13
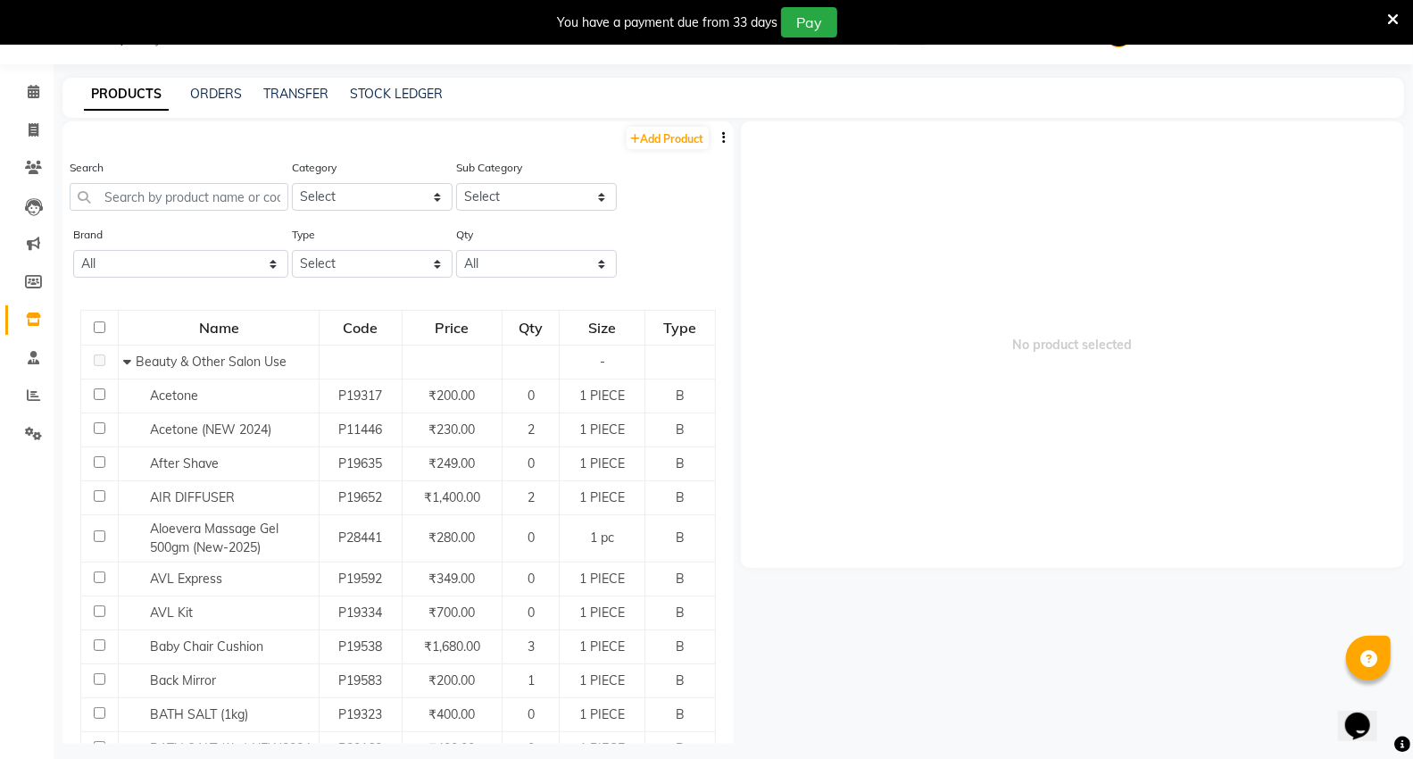
click at [1000, 262] on span "No product selected" at bounding box center [1073, 344] width 664 height 446
click at [36, 86] on icon at bounding box center [34, 91] width 12 height 13
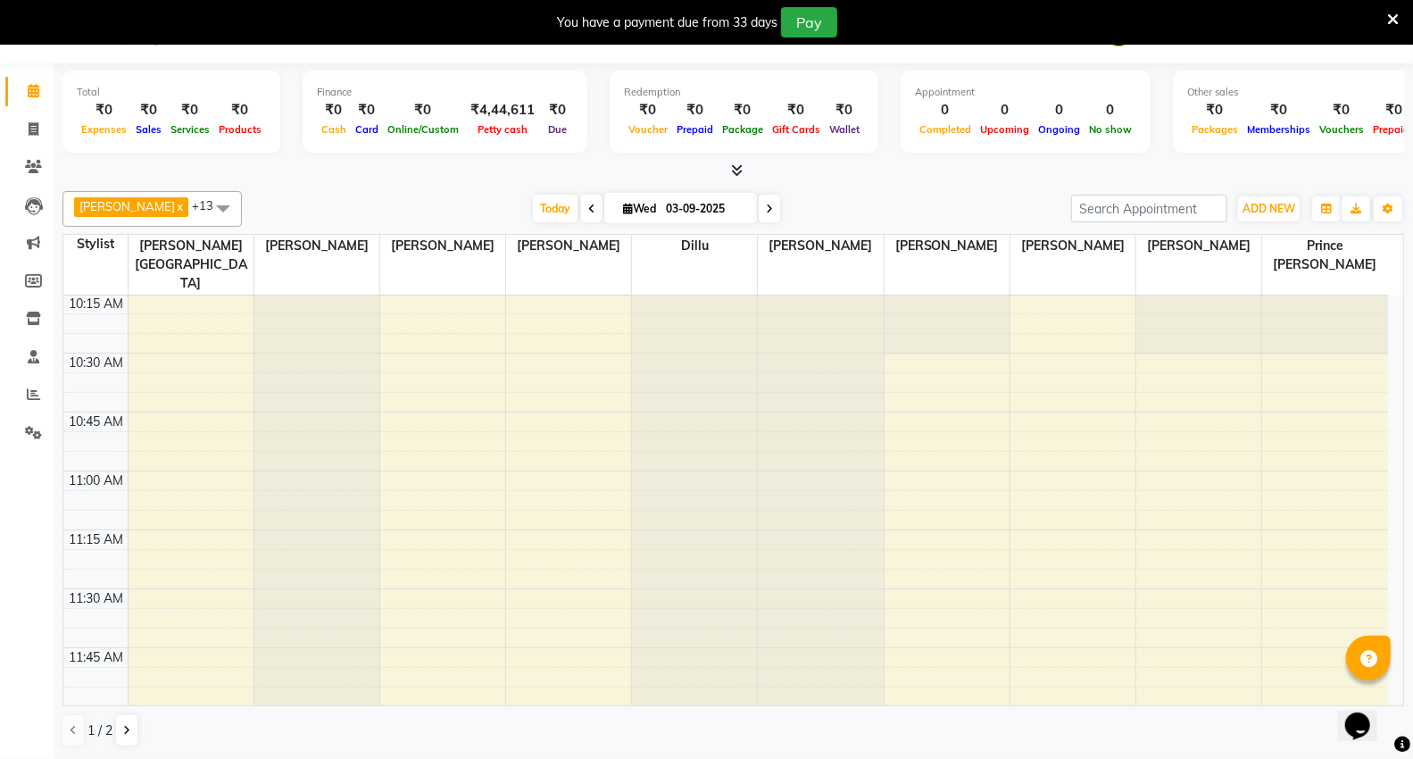
scroll to position [396, 0]
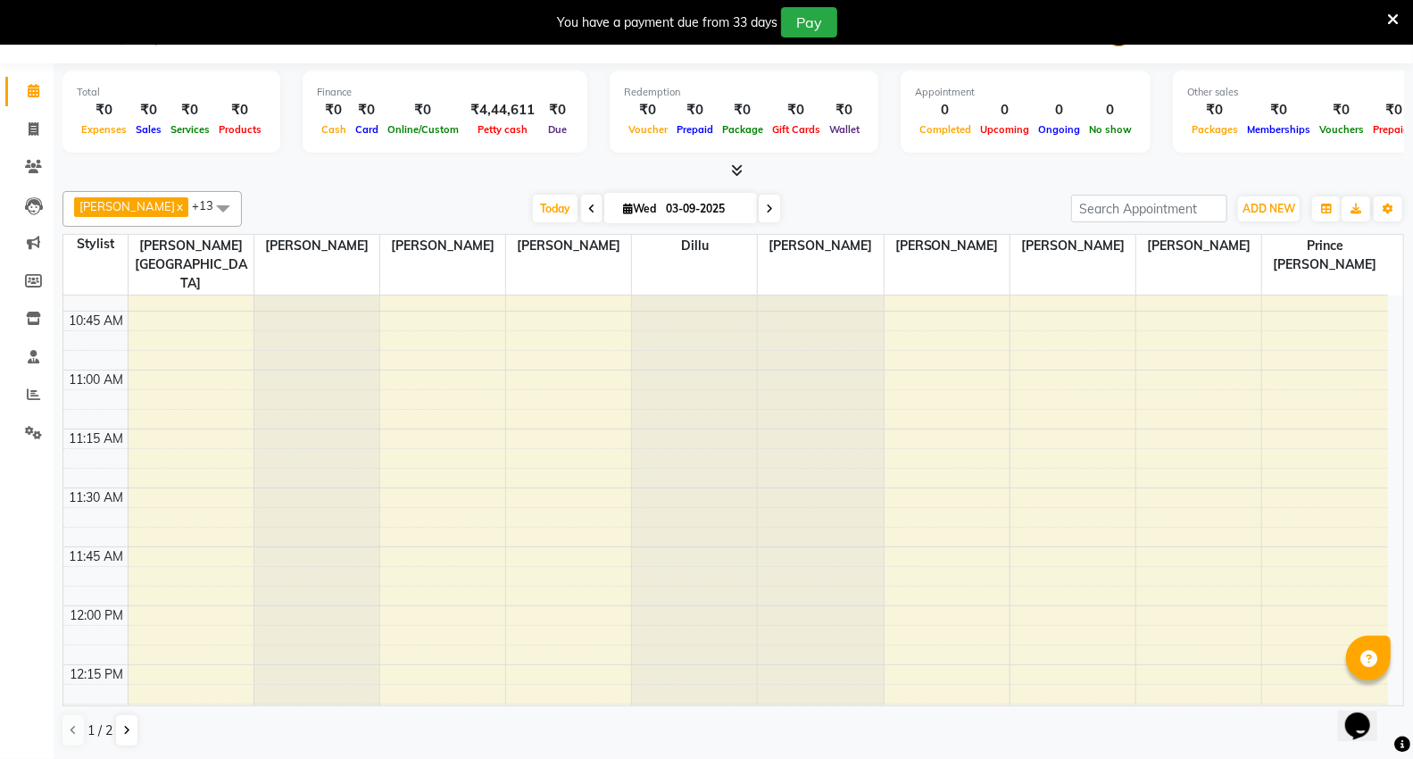
click at [126, 210] on span "[PERSON_NAME]" at bounding box center [126, 206] width 95 height 14
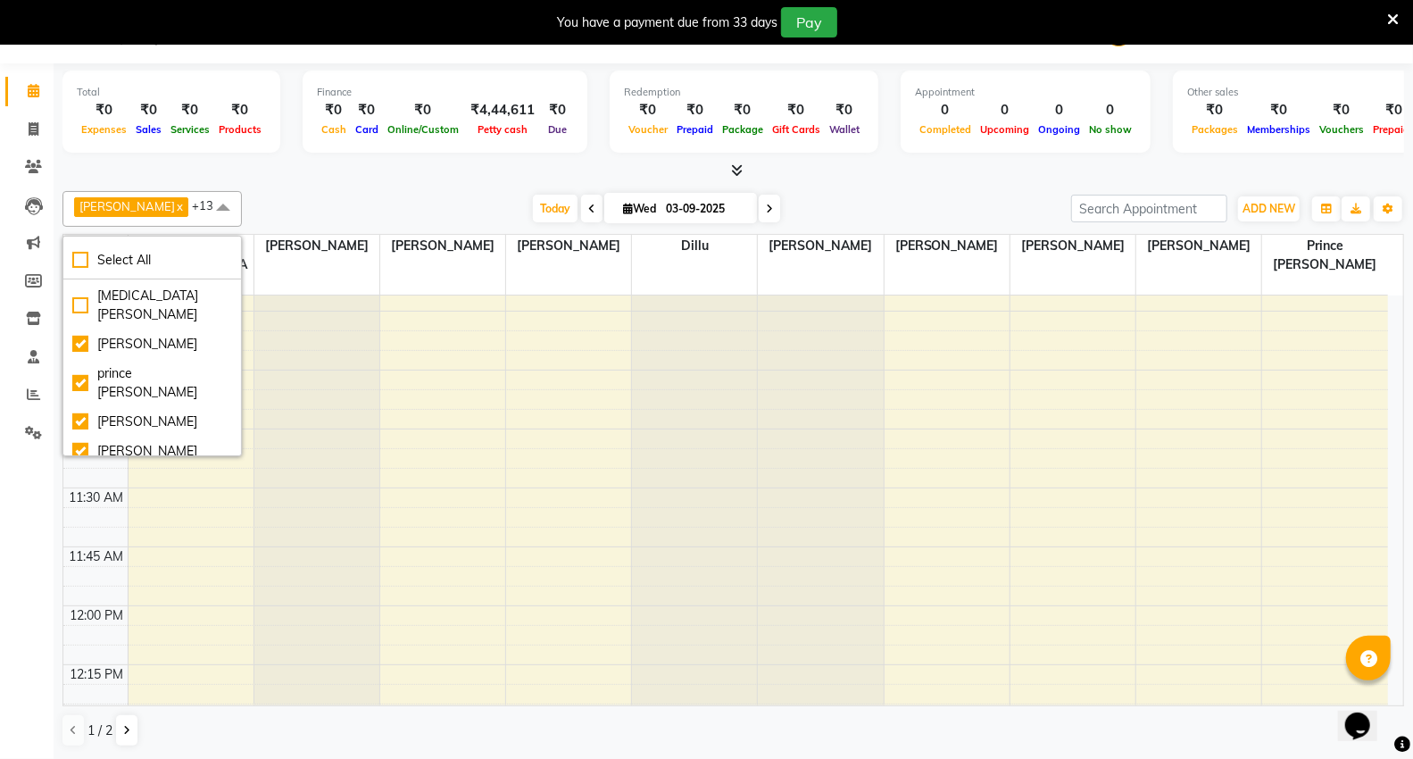
scroll to position [297, 0]
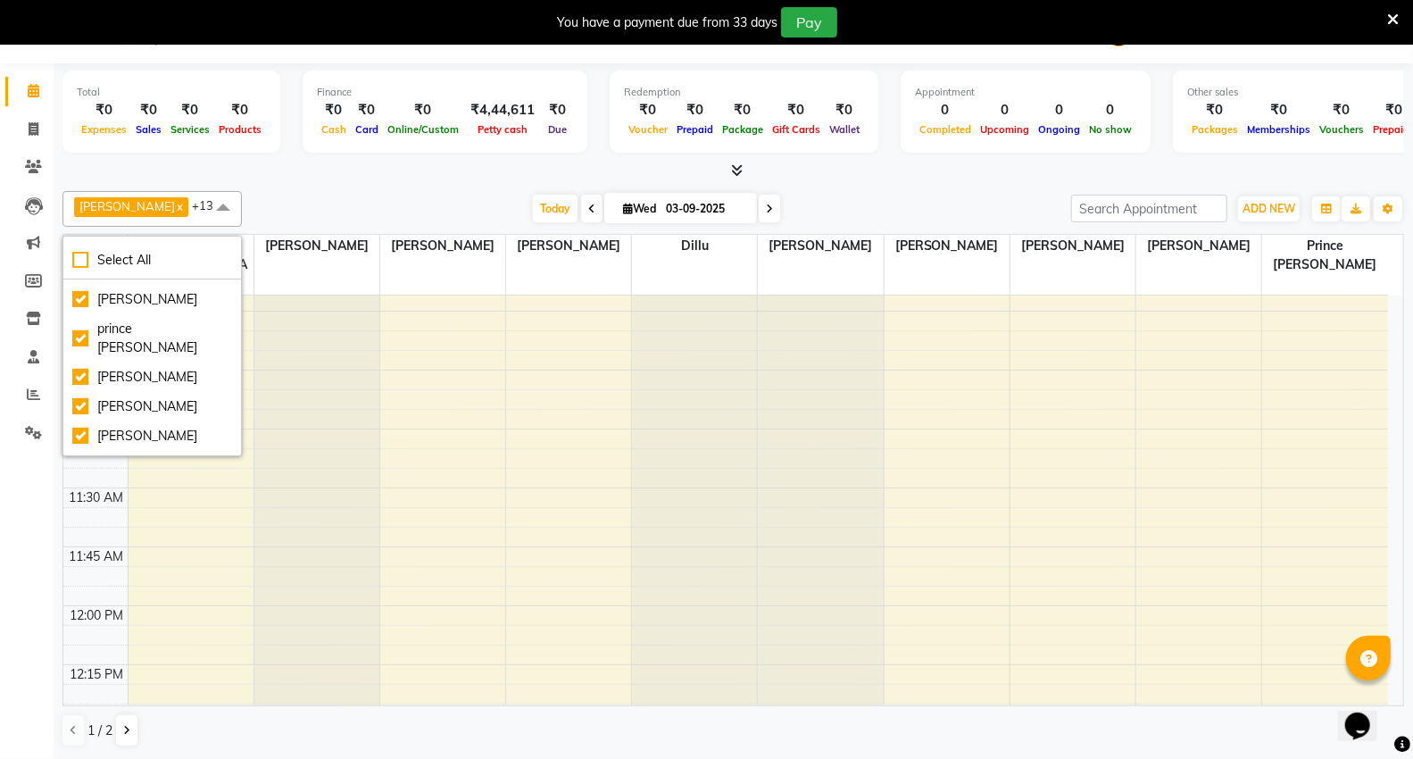
click at [505, 527] on td at bounding box center [758, 537] width 1260 height 20
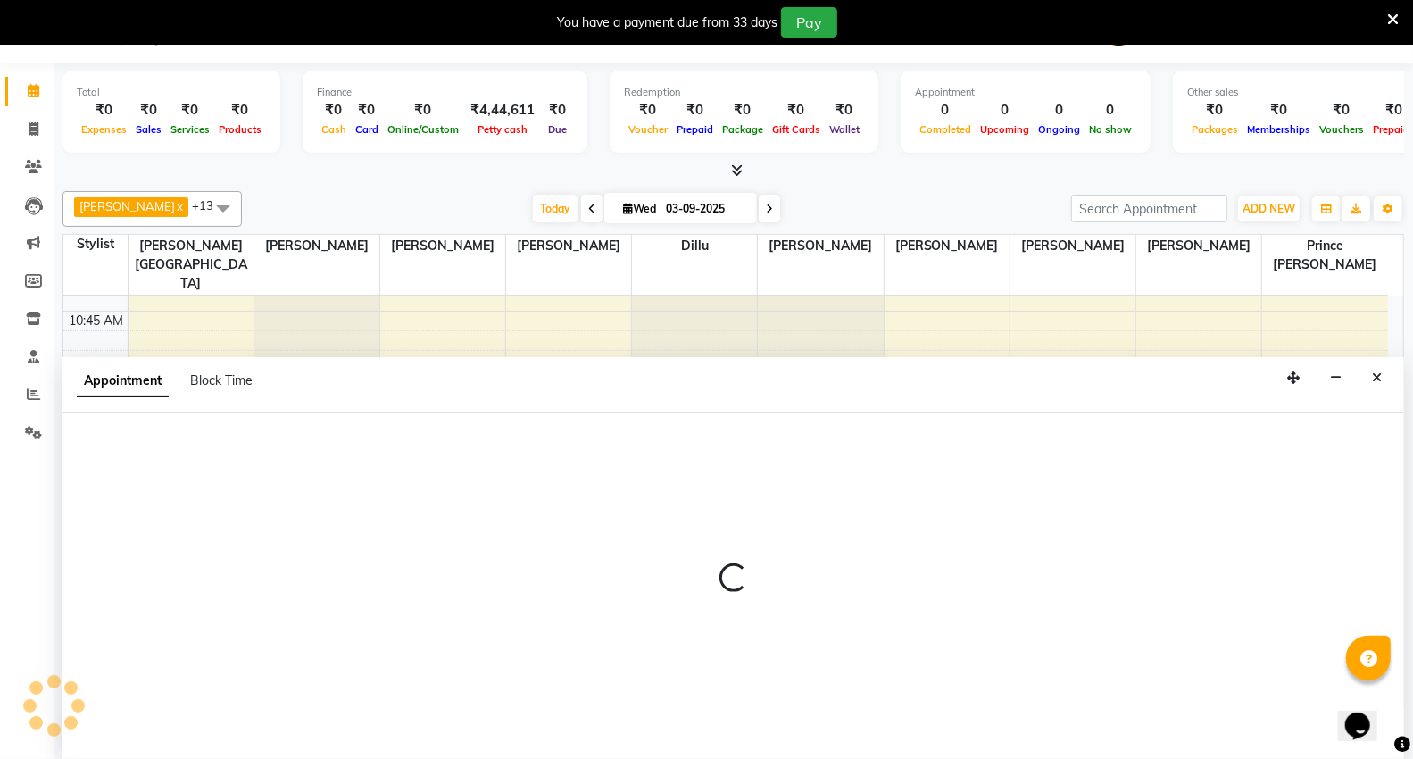
select select "14466"
select select "705"
select select "tentative"
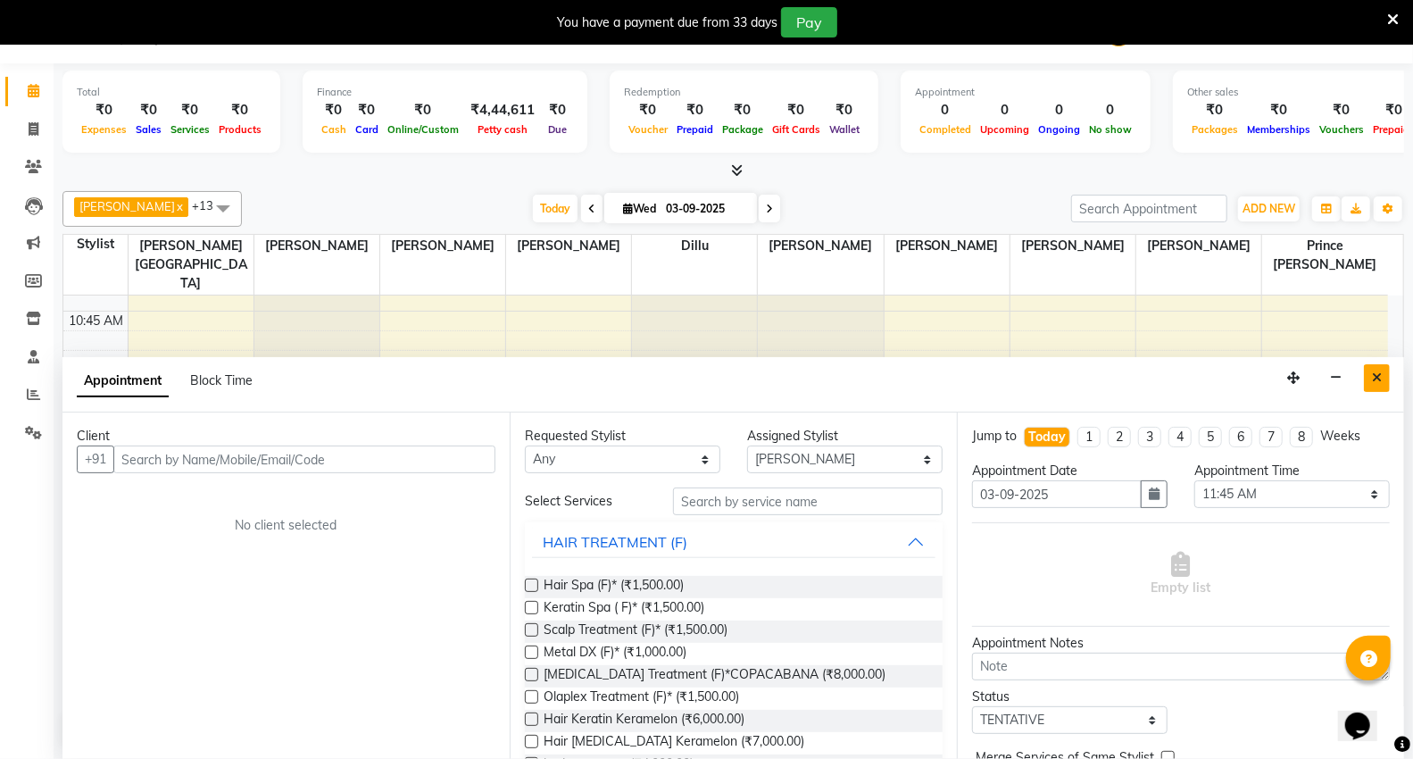
click at [1372, 378] on icon "Close" at bounding box center [1377, 377] width 10 height 12
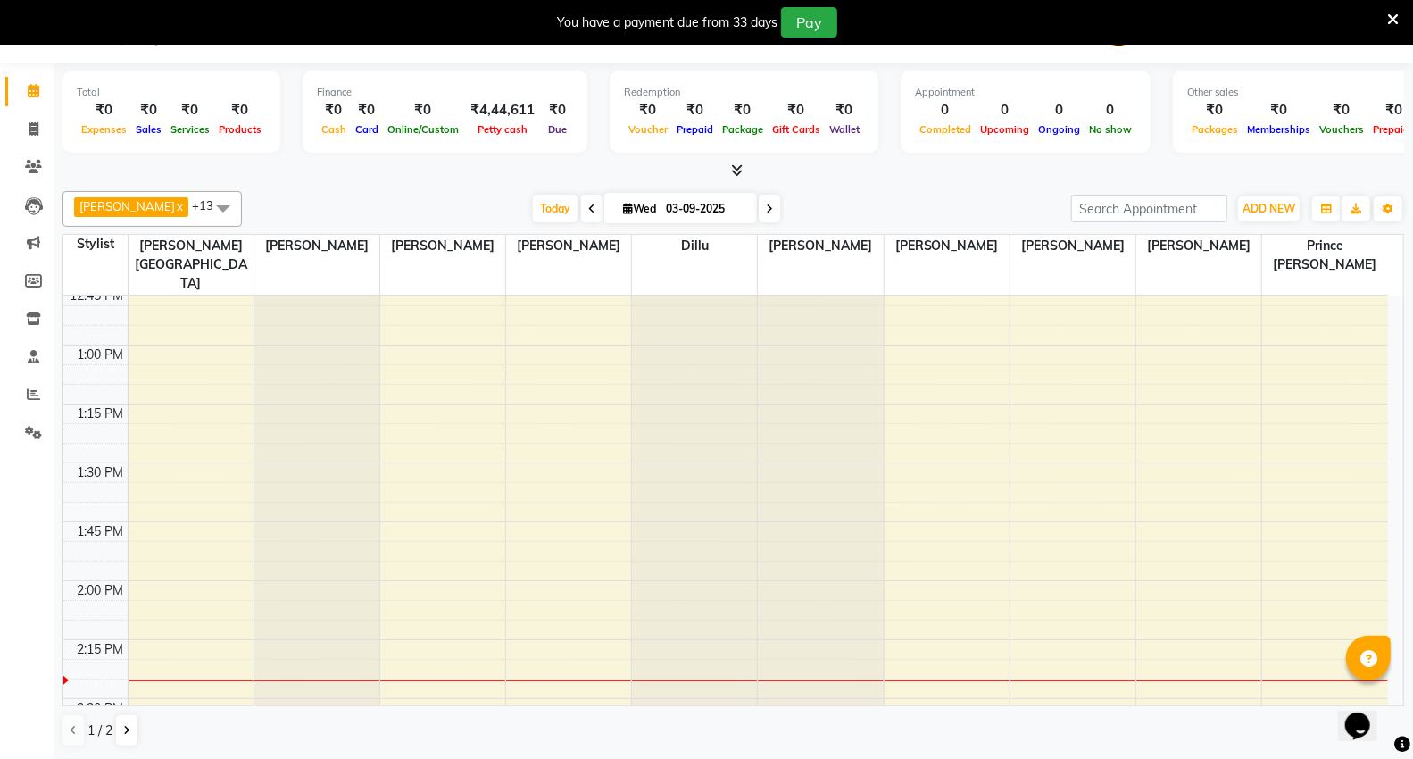
scroll to position [1190, 0]
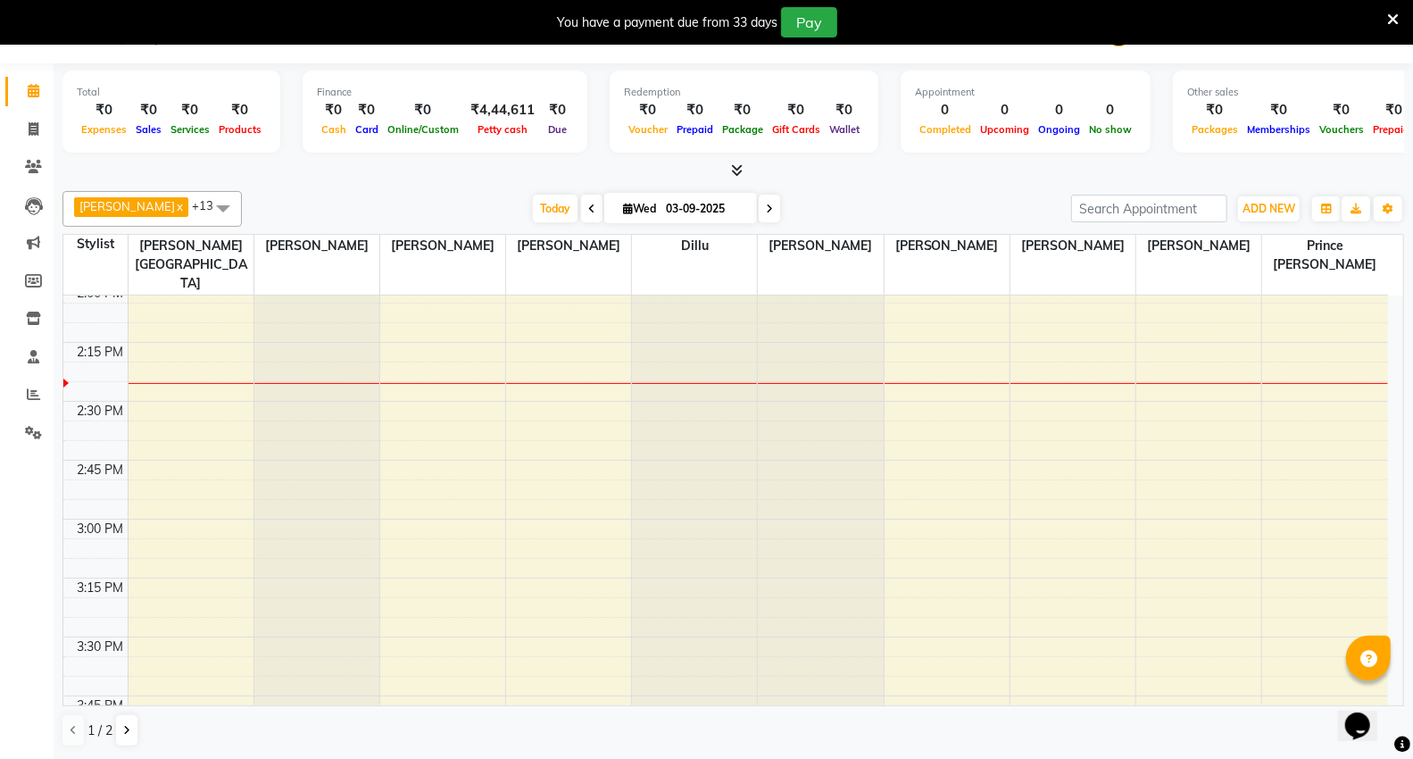
click at [191, 349] on div "9:00 AM 9:15 AM 9:30 AM 9:45 AM 10:00 AM 10:15 AM 10:30 AM 10:45 AM 11:00 AM 11…" at bounding box center [725, 637] width 1324 height 3062
select select "14120"
select select "tentative"
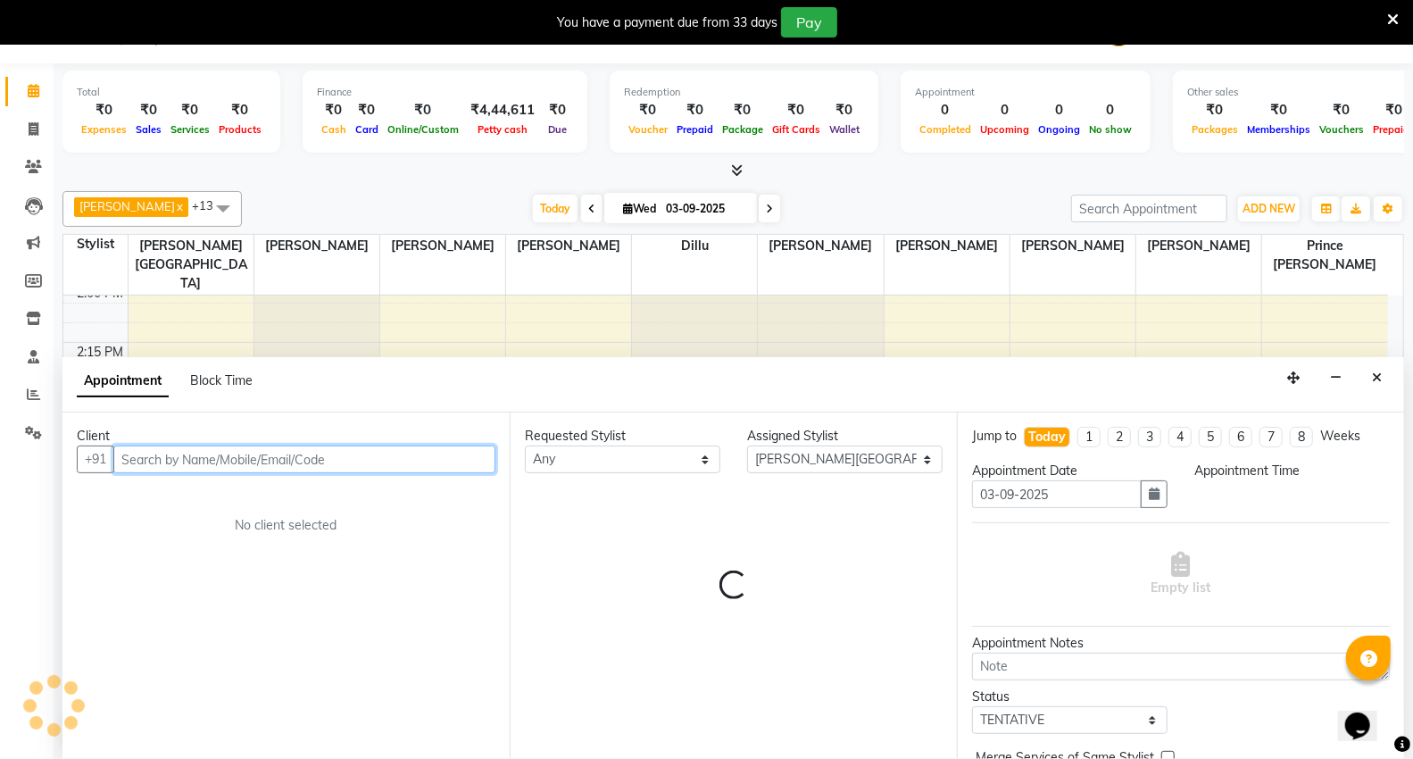
select select "855"
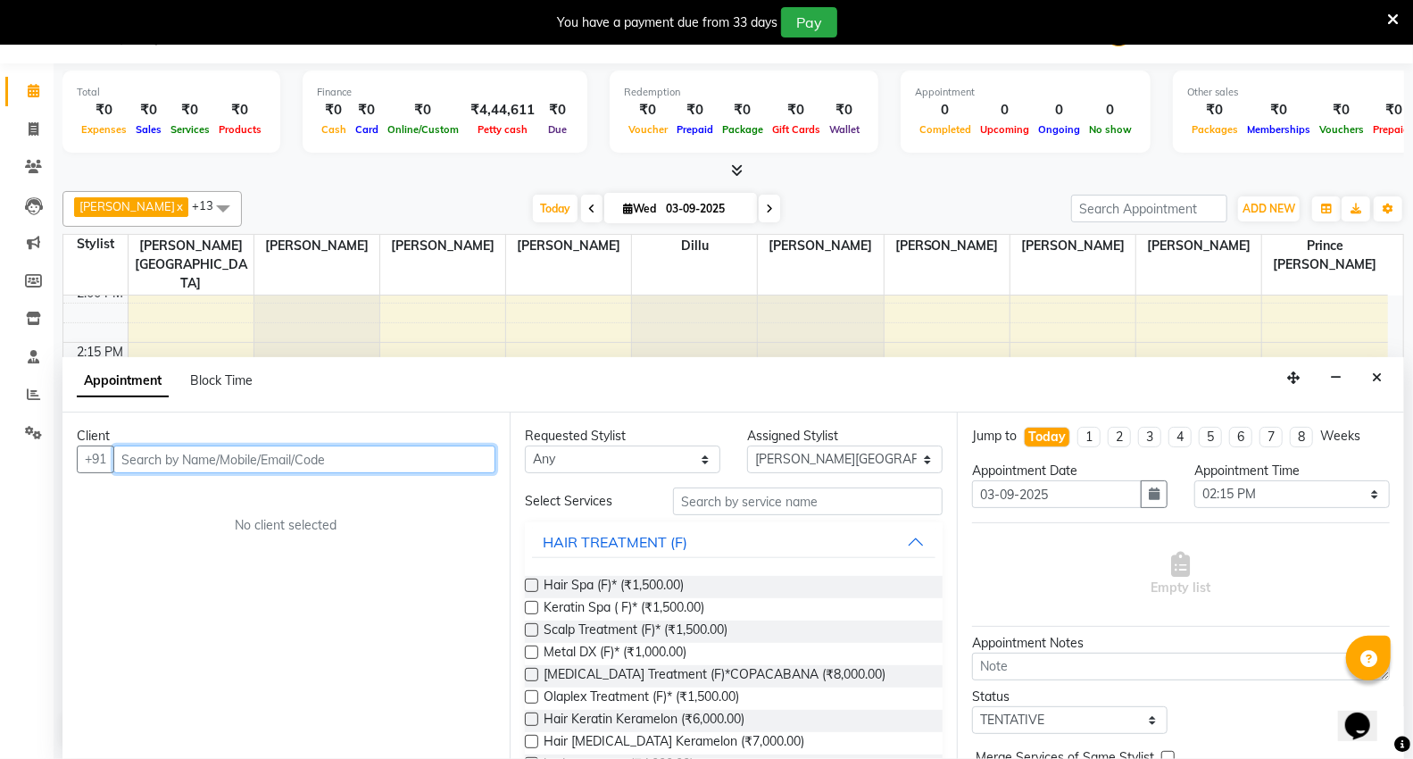
click at [215, 456] on input "text" at bounding box center [304, 459] width 382 height 28
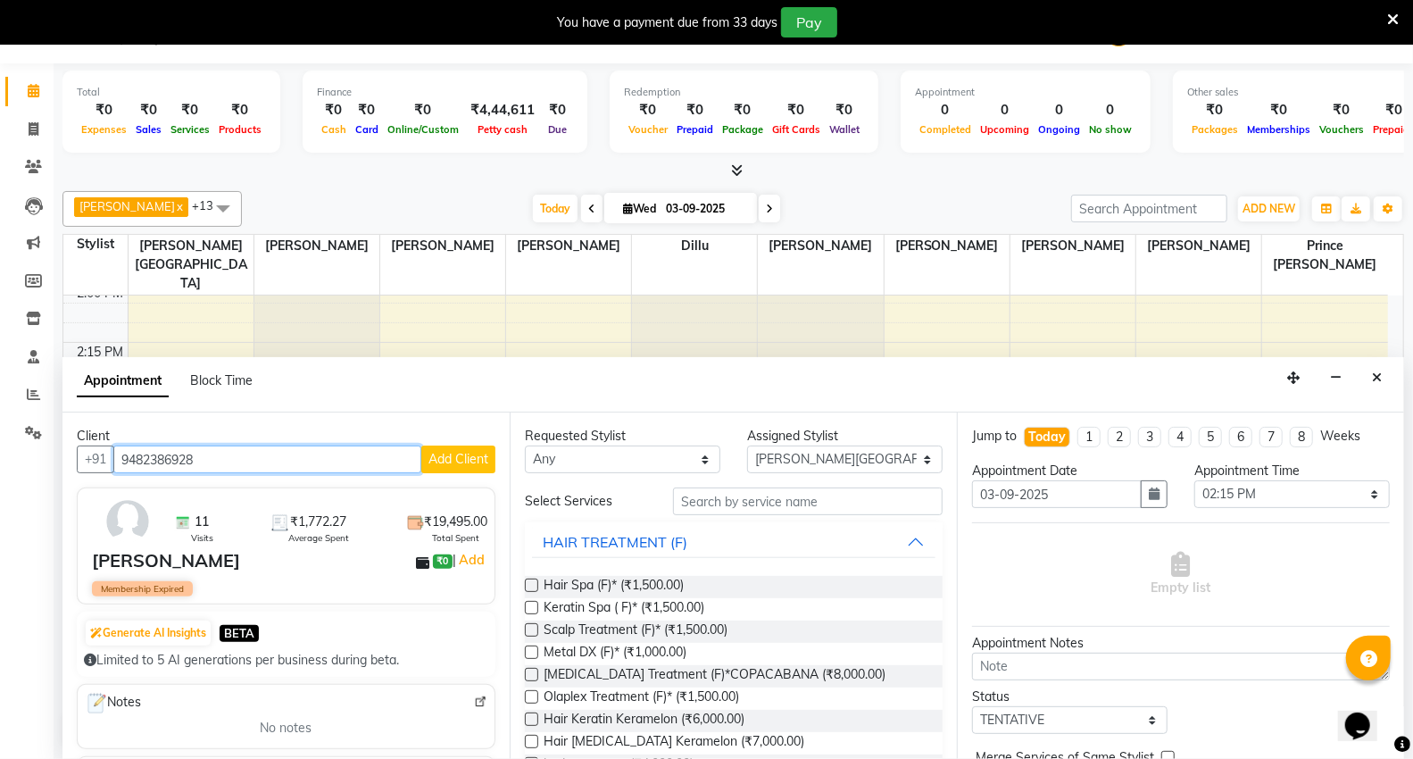
type input "9482386928"
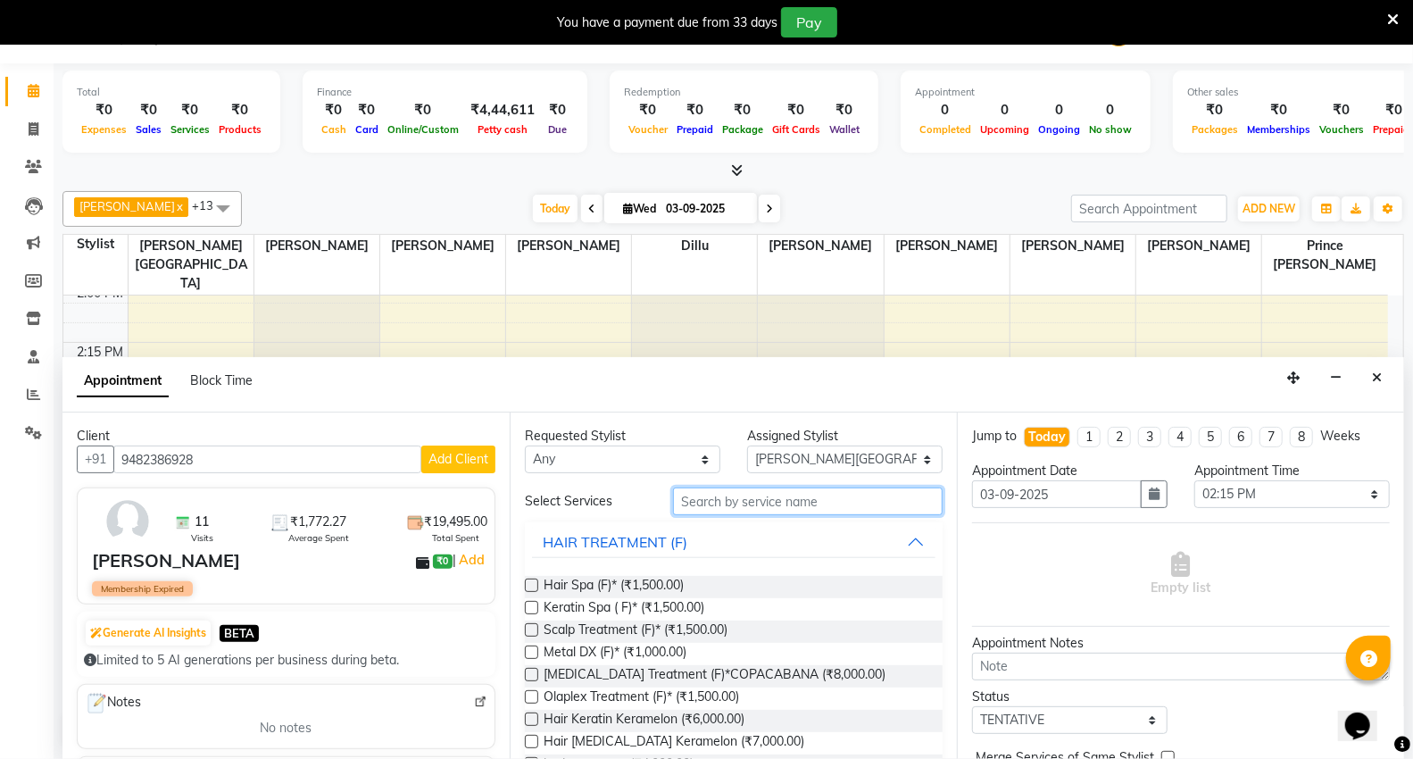
click at [698, 506] on input "text" at bounding box center [808, 501] width 270 height 28
type input "b"
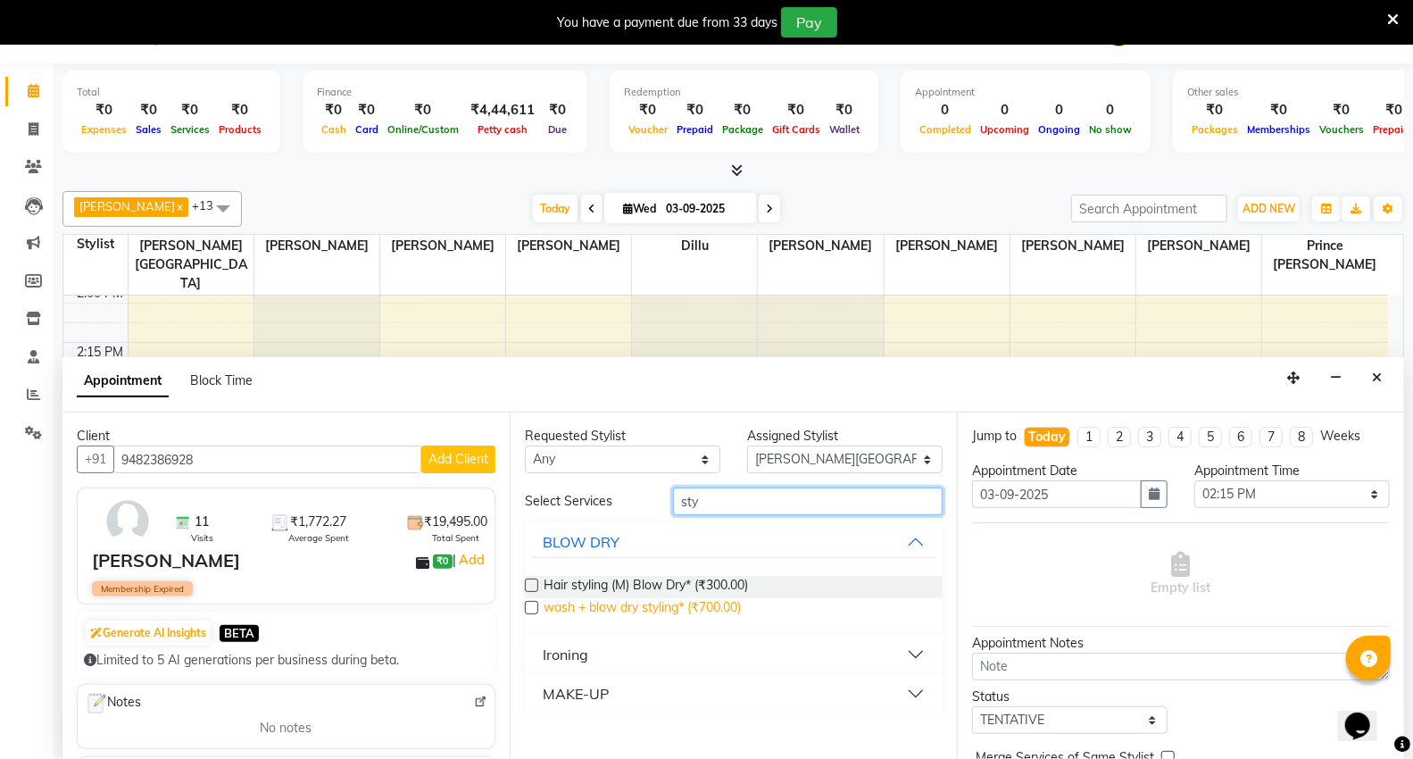
type input "sty"
click at [566, 610] on span "wash + blow dry styling* (₹700.00)" at bounding box center [642, 609] width 197 height 22
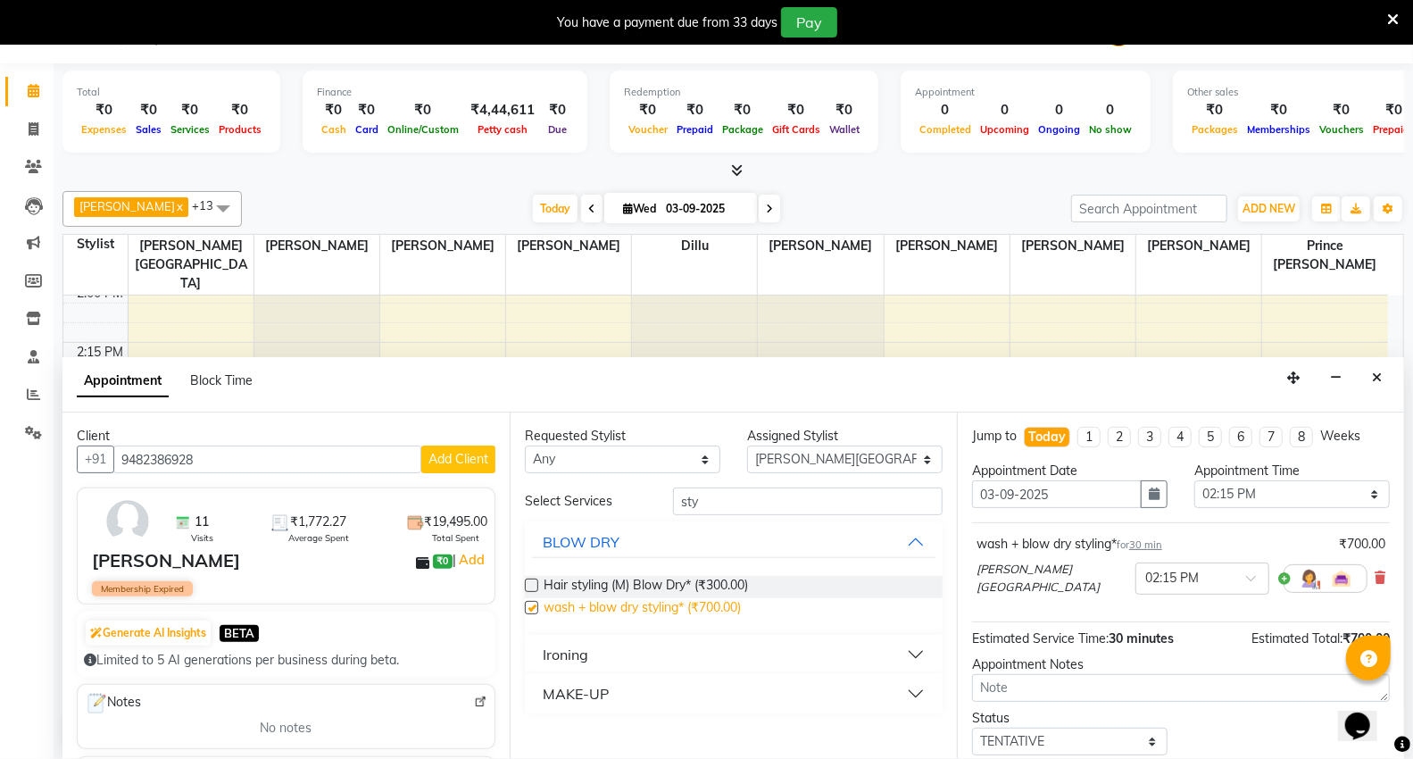
checkbox input "false"
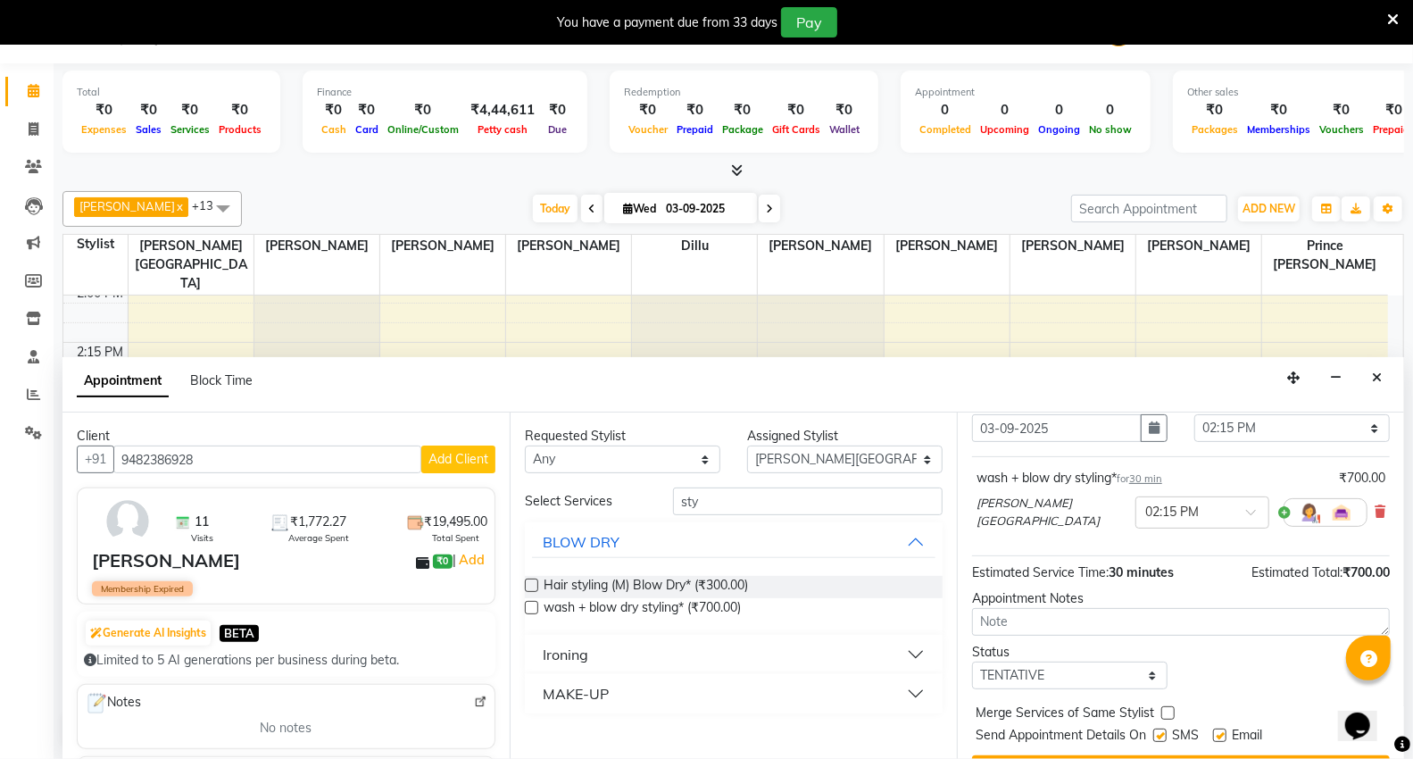
scroll to position [105, 0]
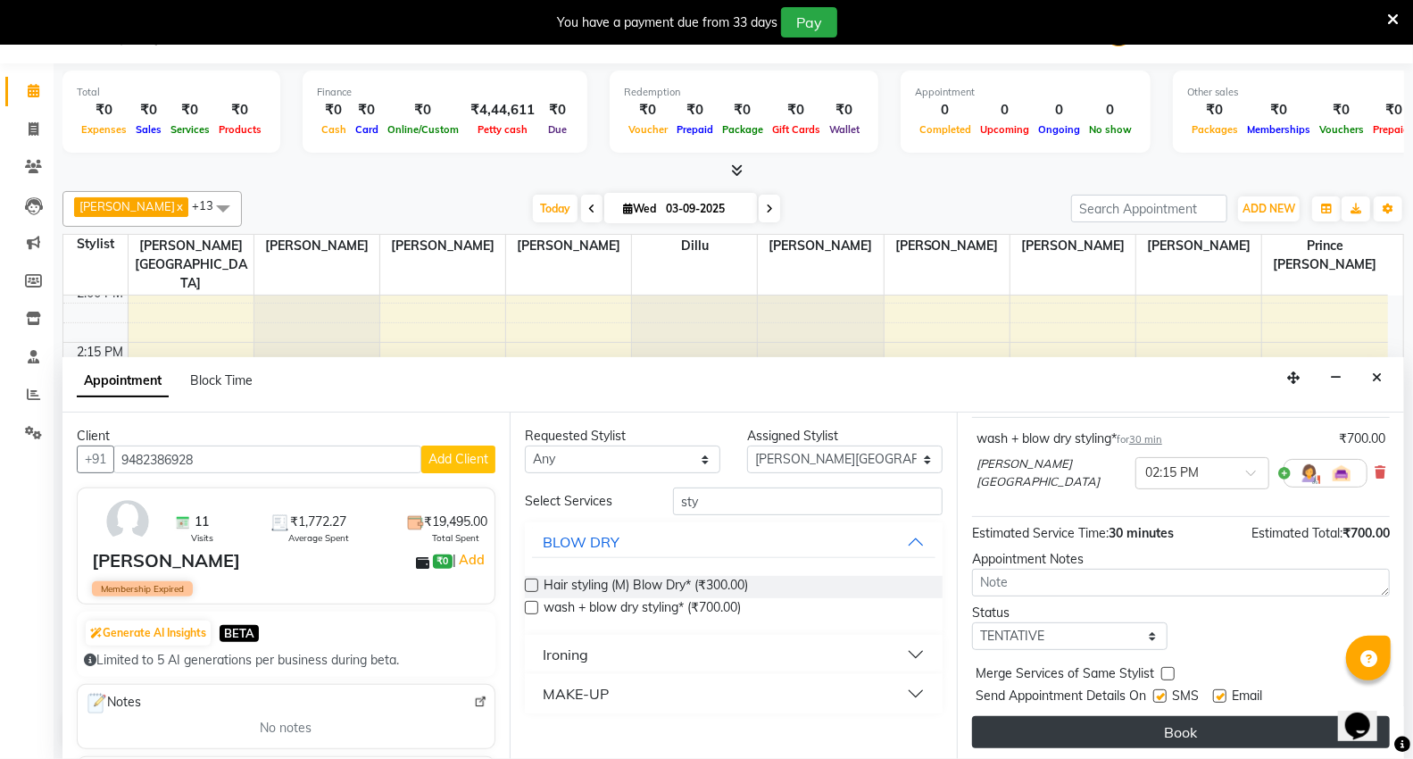
click at [1148, 733] on button "Book" at bounding box center [1181, 732] width 418 height 32
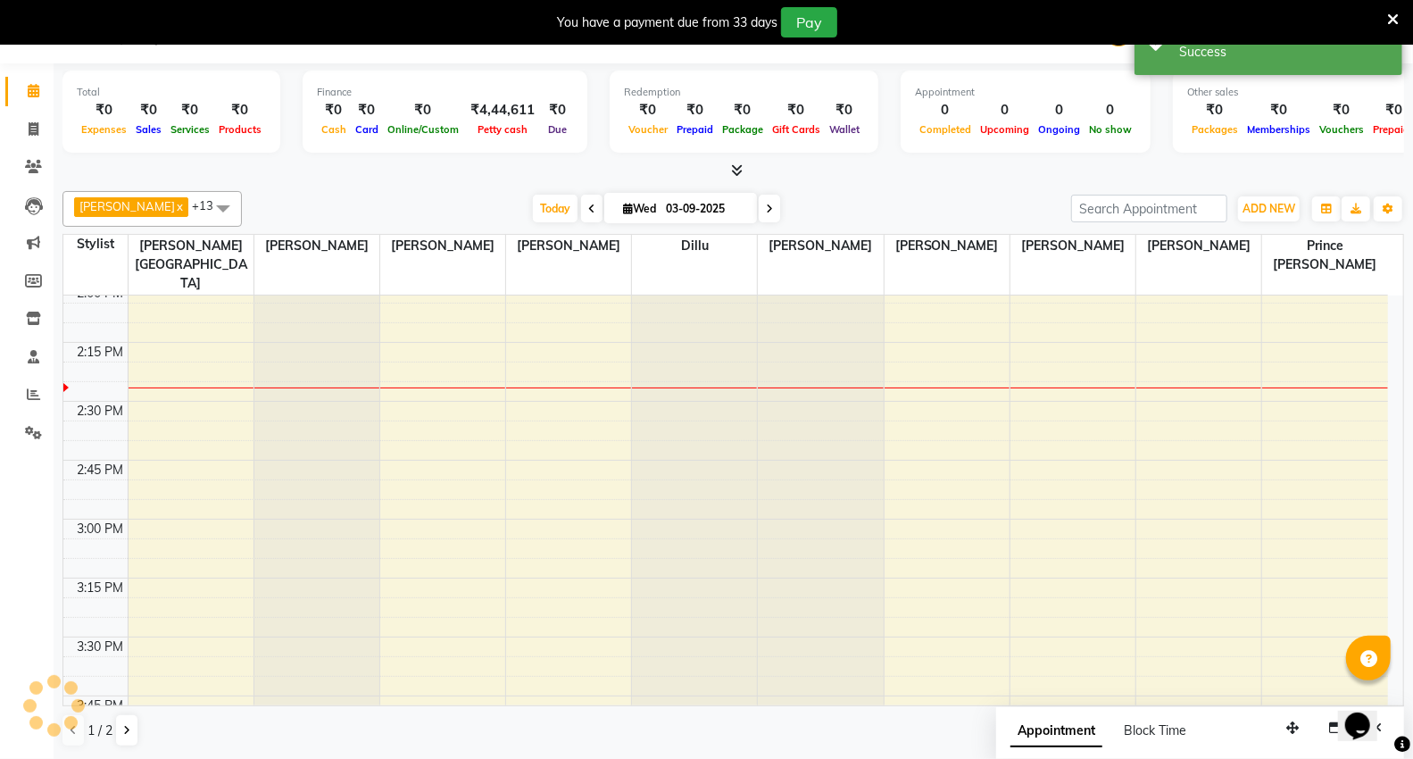
scroll to position [0, 0]
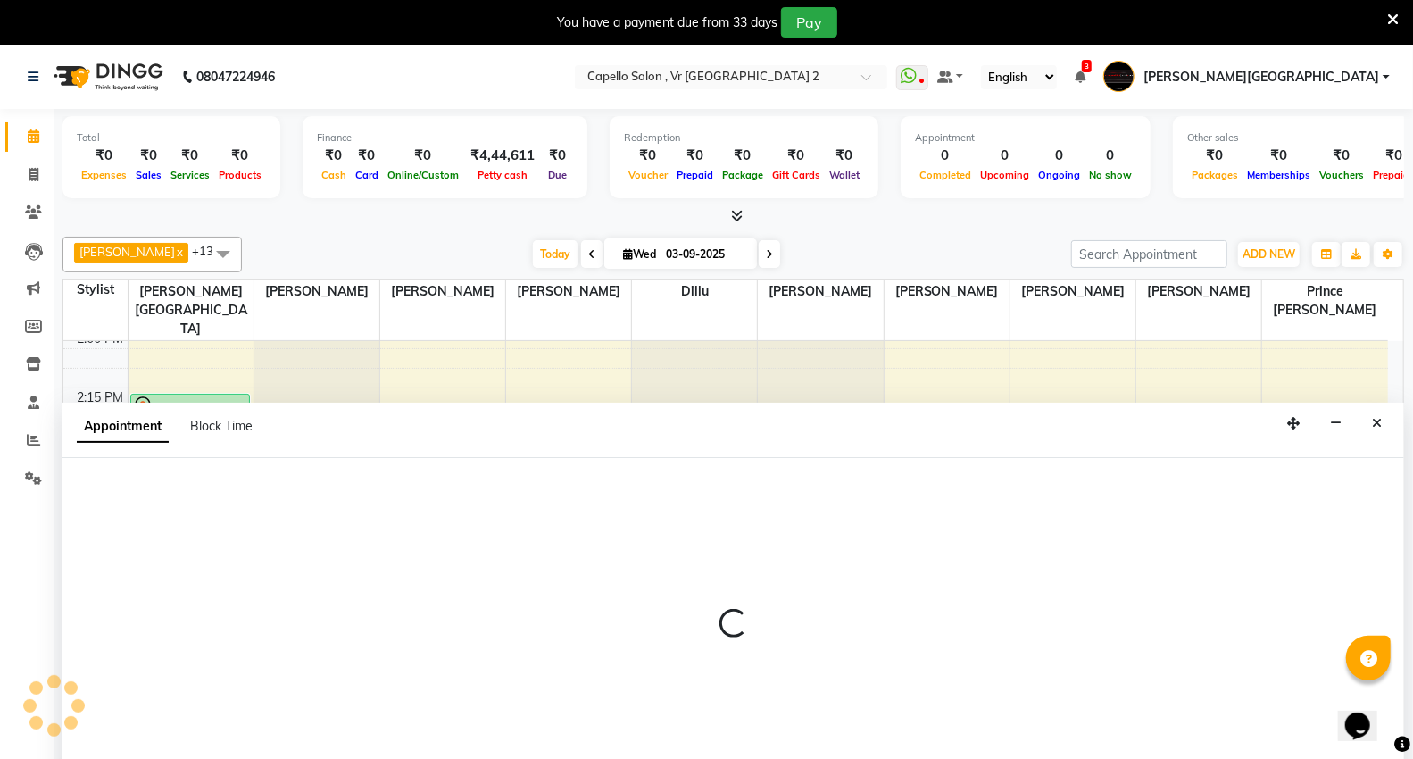
scroll to position [46, 0]
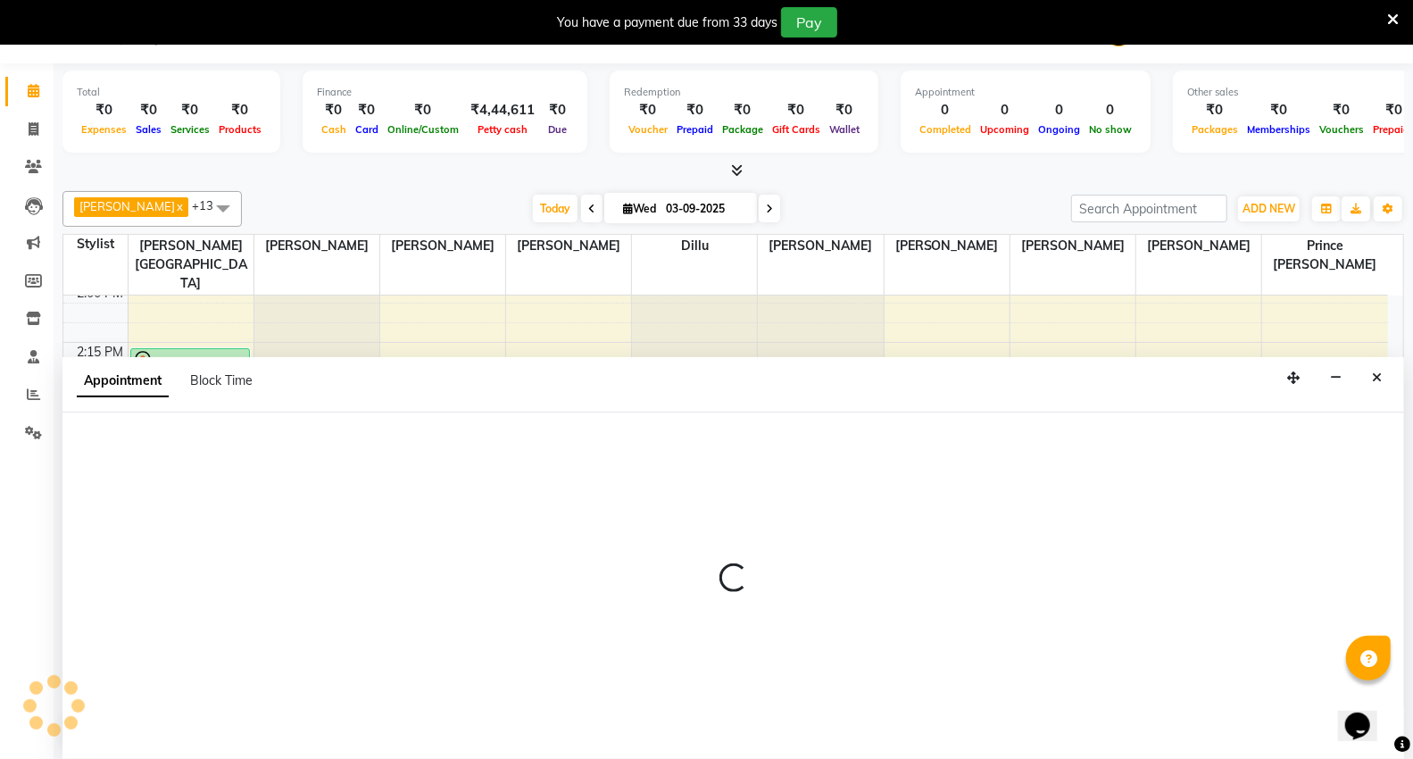
select select "14463"
select select "870"
select select "tentative"
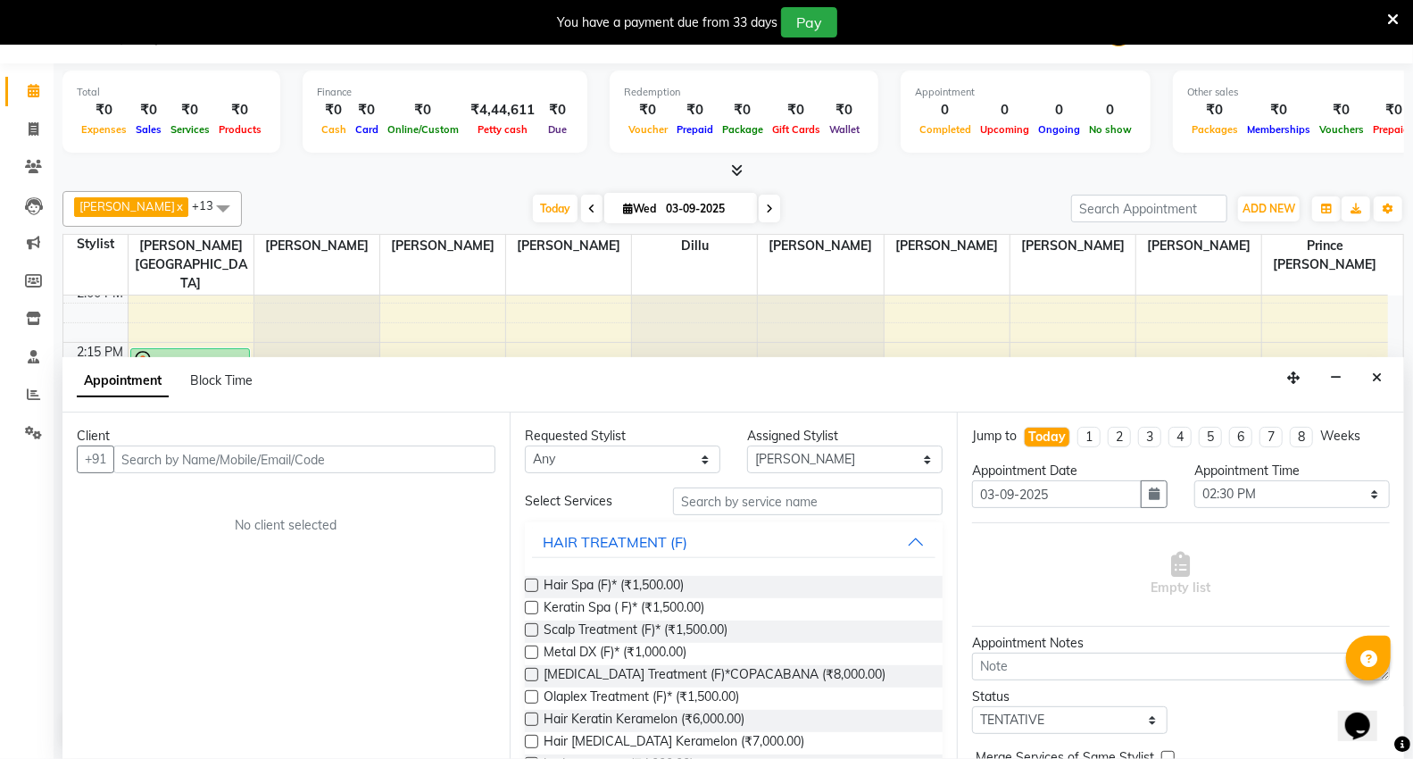
click at [221, 457] on input "text" at bounding box center [304, 459] width 382 height 28
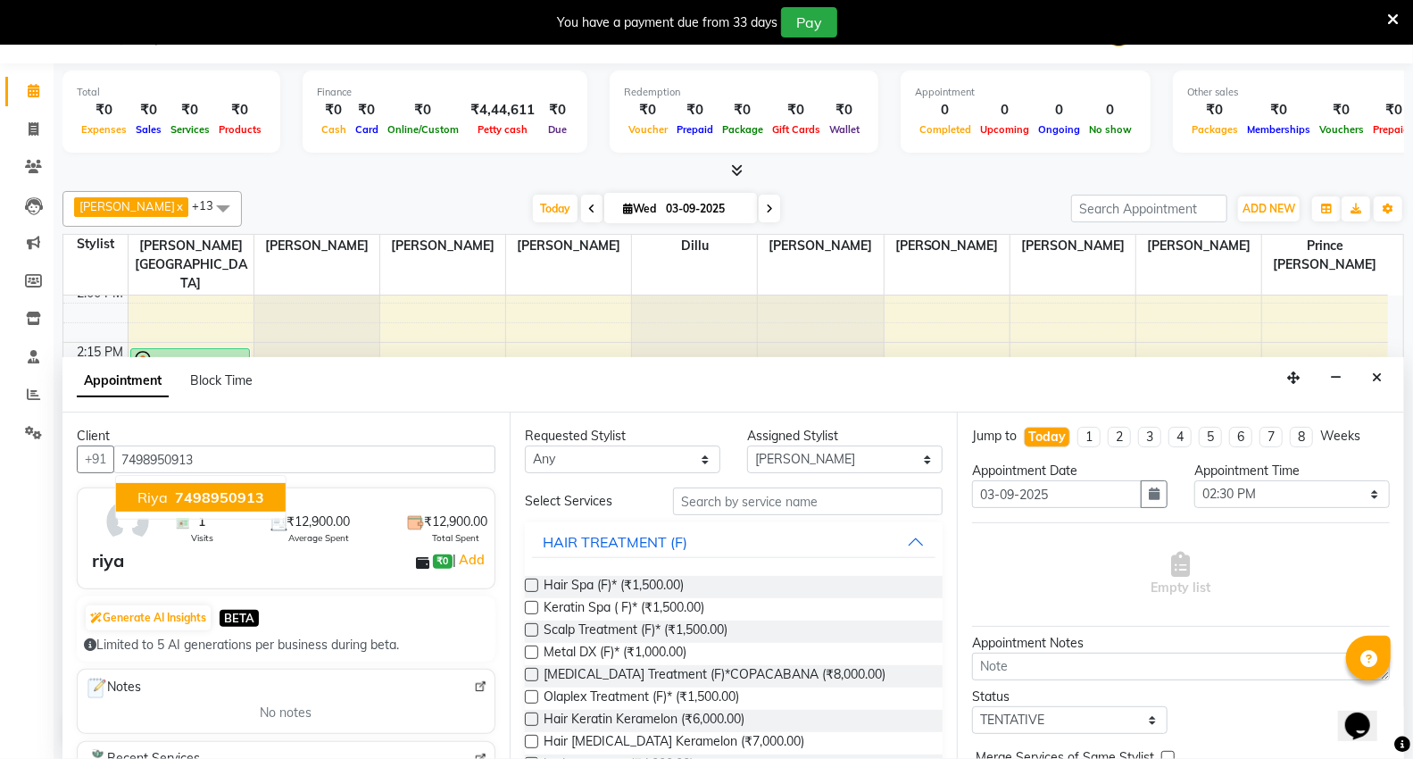
type input "7498950913"
click at [806, 503] on input "text" at bounding box center [808, 501] width 270 height 28
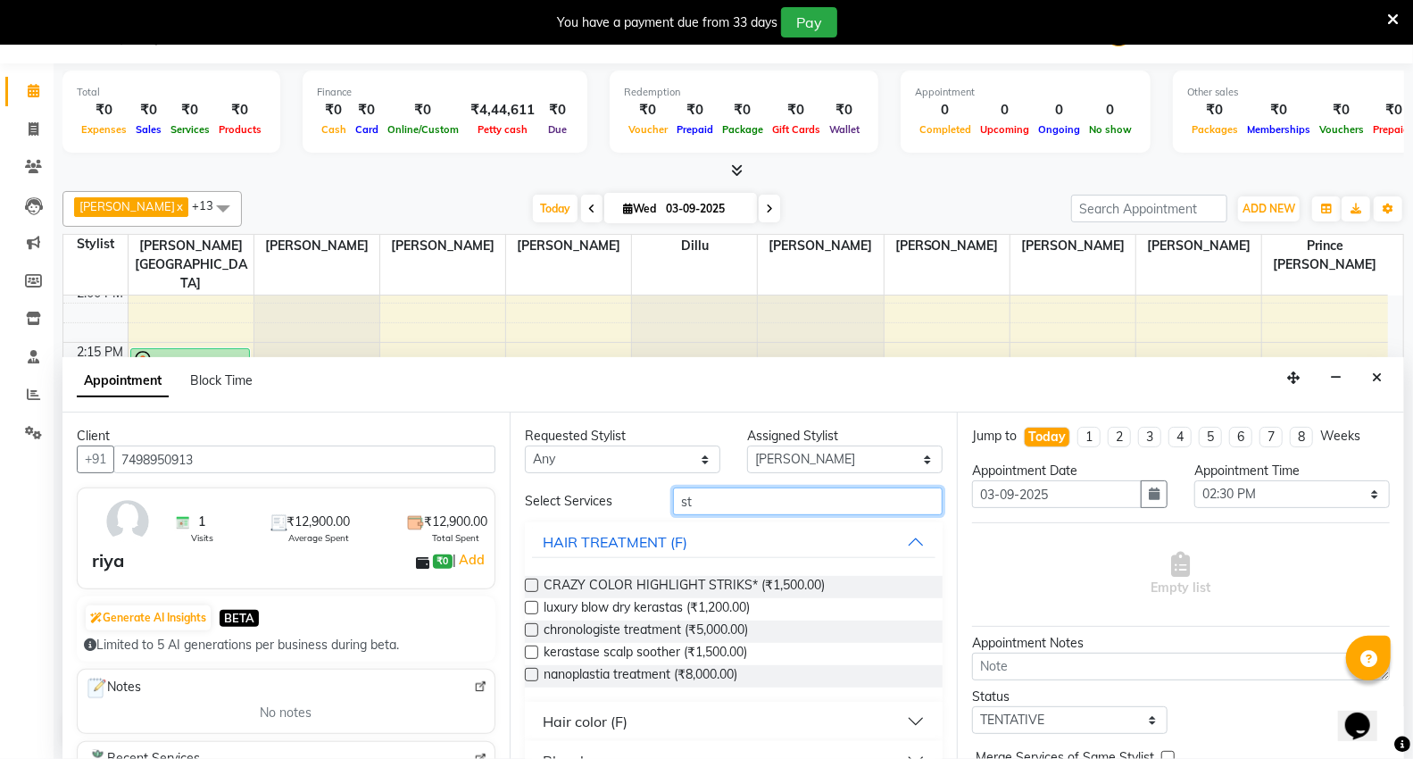
type input "s"
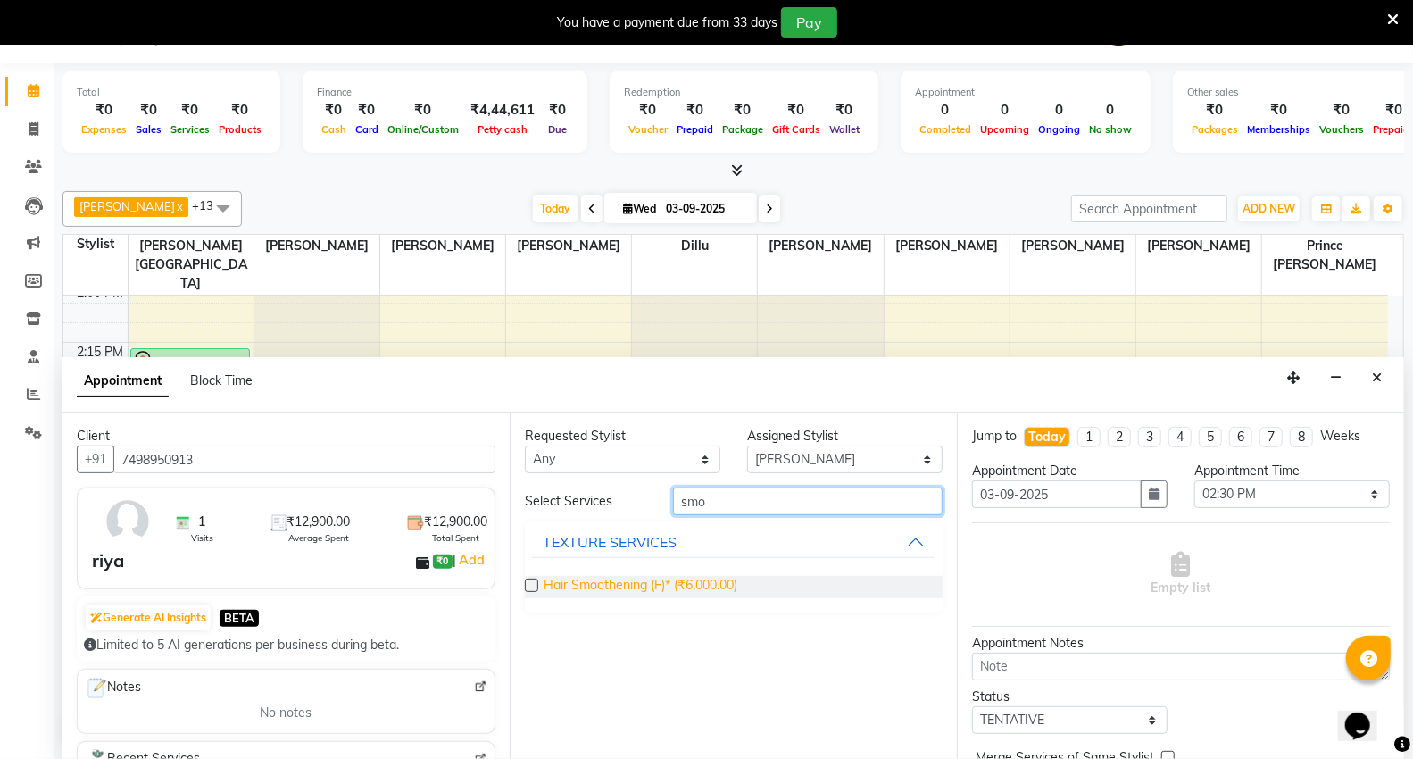
type input "smo"
drag, startPoint x: 584, startPoint y: 585, endPoint x: 648, endPoint y: 602, distance: 66.5
click at [599, 589] on span "Hair Smoothening (F)* (₹6,000.00)" at bounding box center [641, 587] width 194 height 22
checkbox input "false"
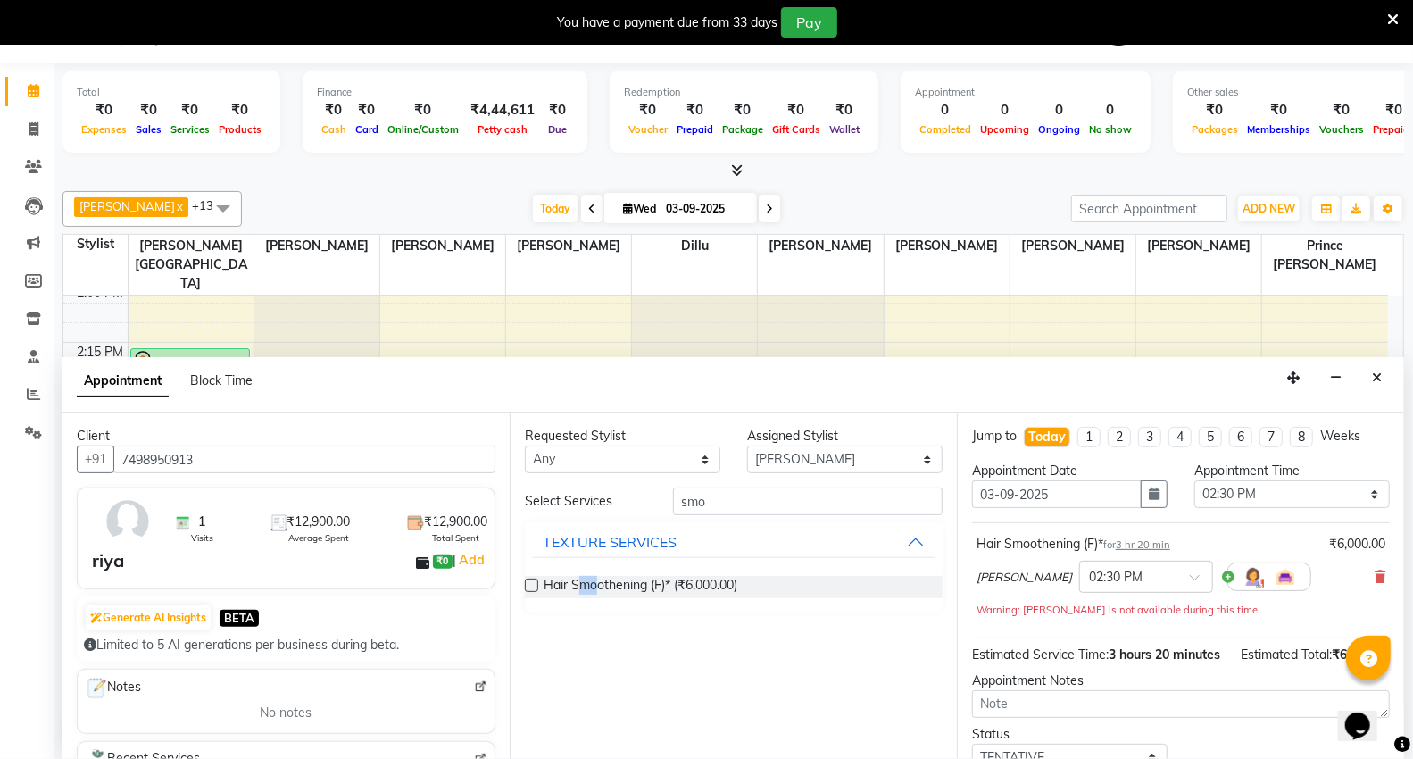
scroll to position [144, 0]
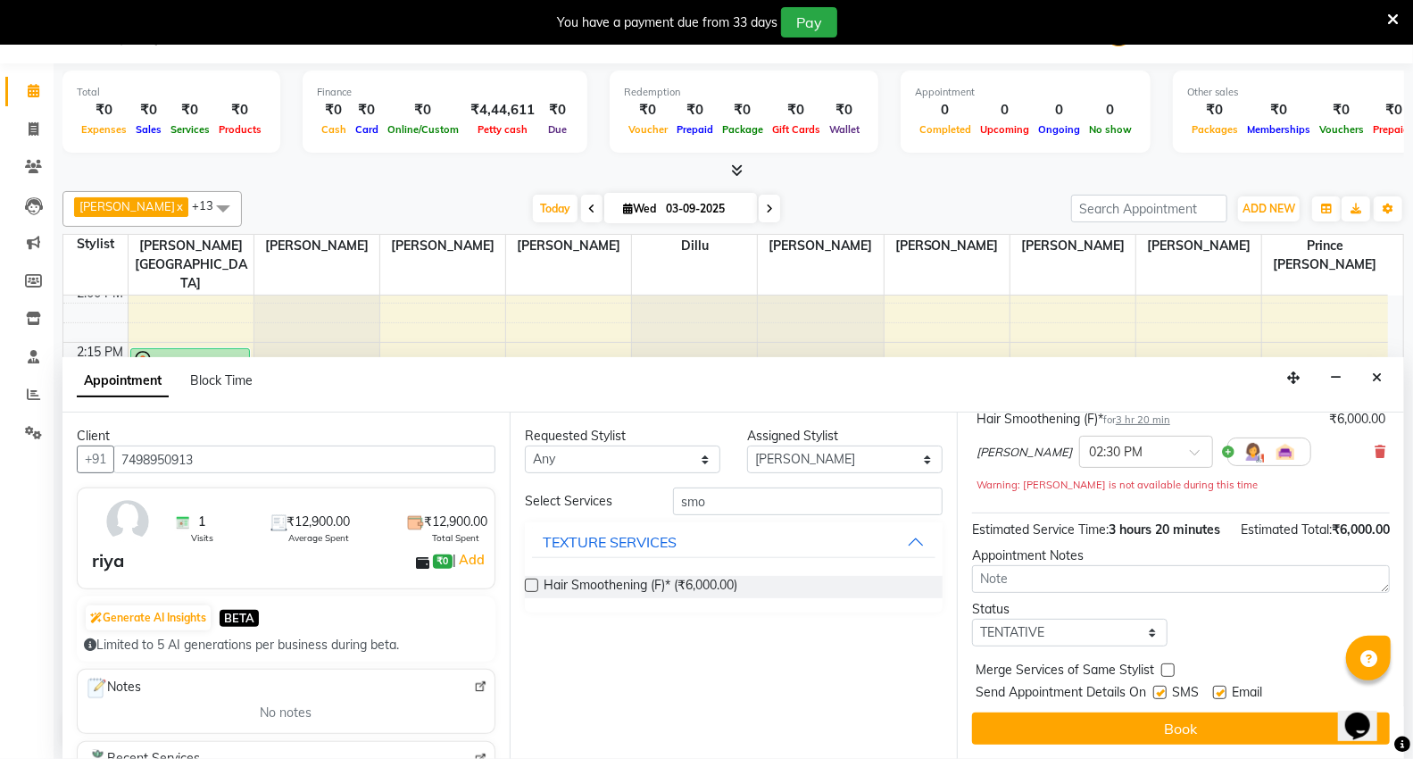
click at [1058, 747] on div "Jump to [DATE] 1 2 3 4 5 6 7 8 Weeks Appointment Date [DATE] Appointment Time S…" at bounding box center [1180, 585] width 447 height 346
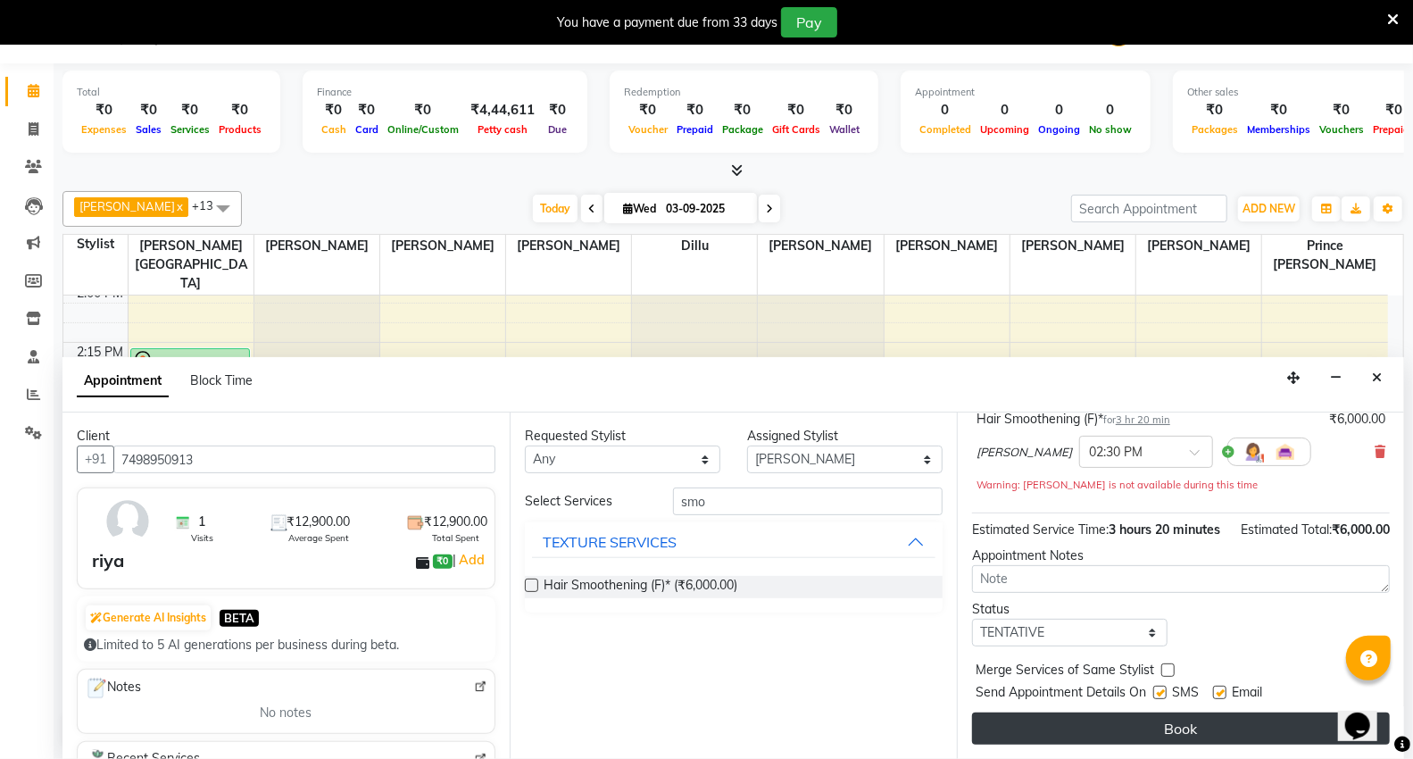
click at [1056, 736] on button "Book" at bounding box center [1181, 728] width 418 height 32
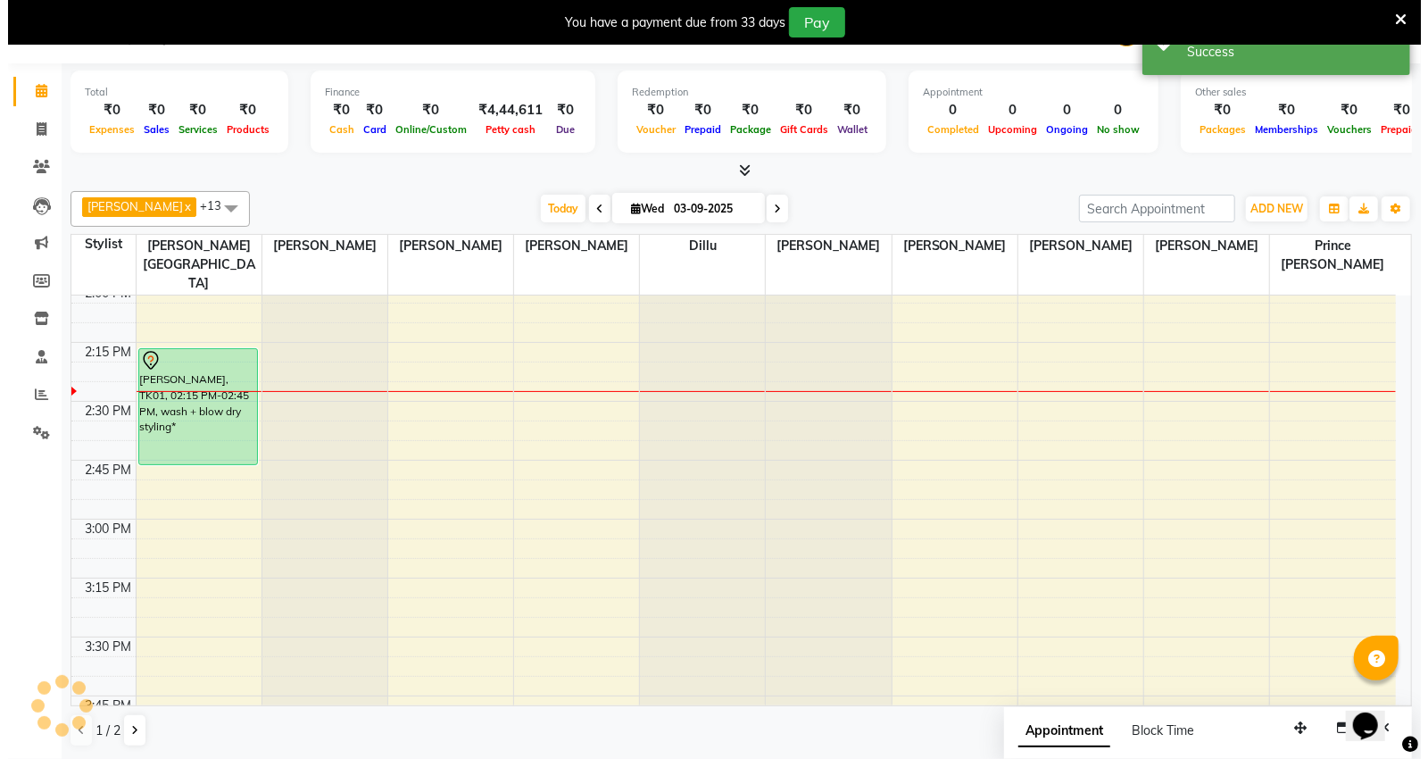
scroll to position [0, 0]
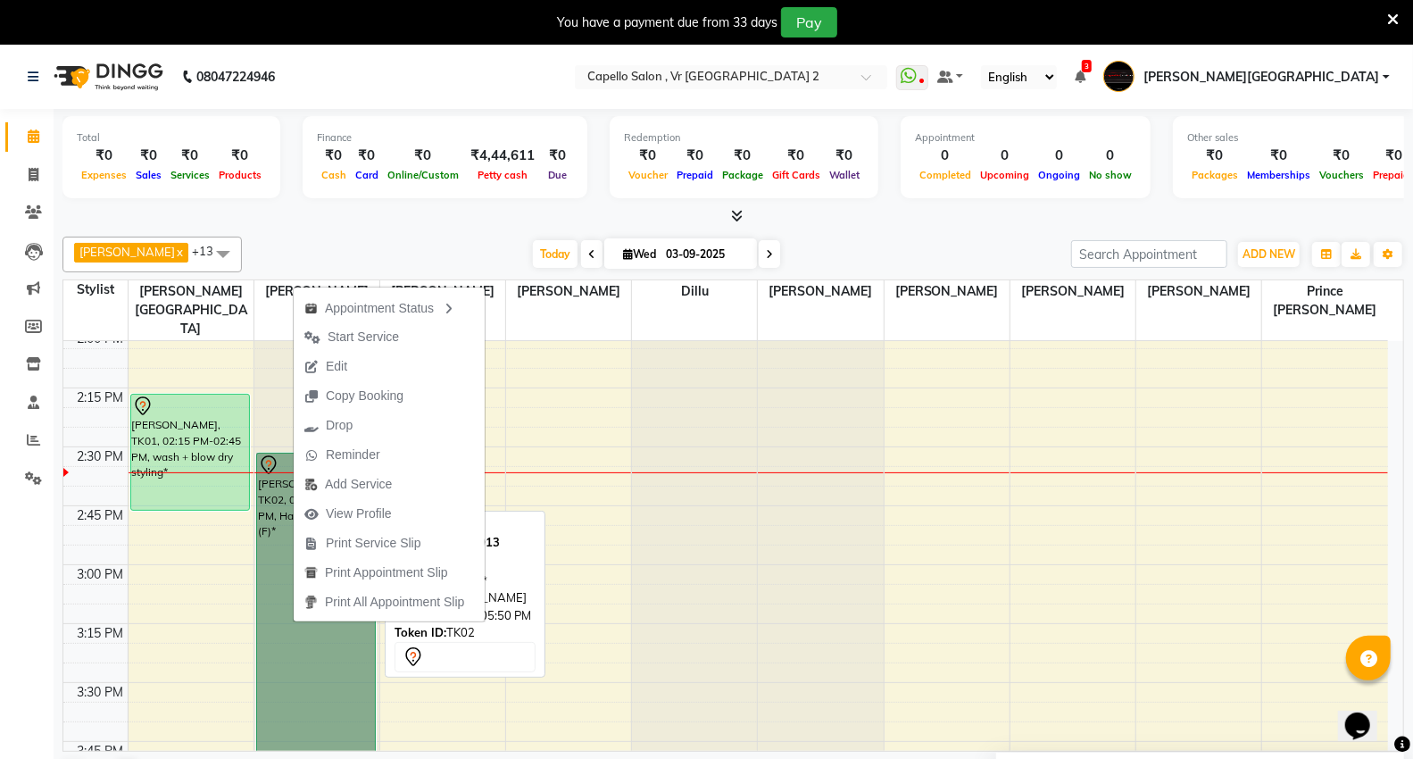
click at [309, 692] on div "[PERSON_NAME], TK02, 02:30 PM-05:50 PM, Hair Smoothening (F)*" at bounding box center [316, 682] width 125 height 3062
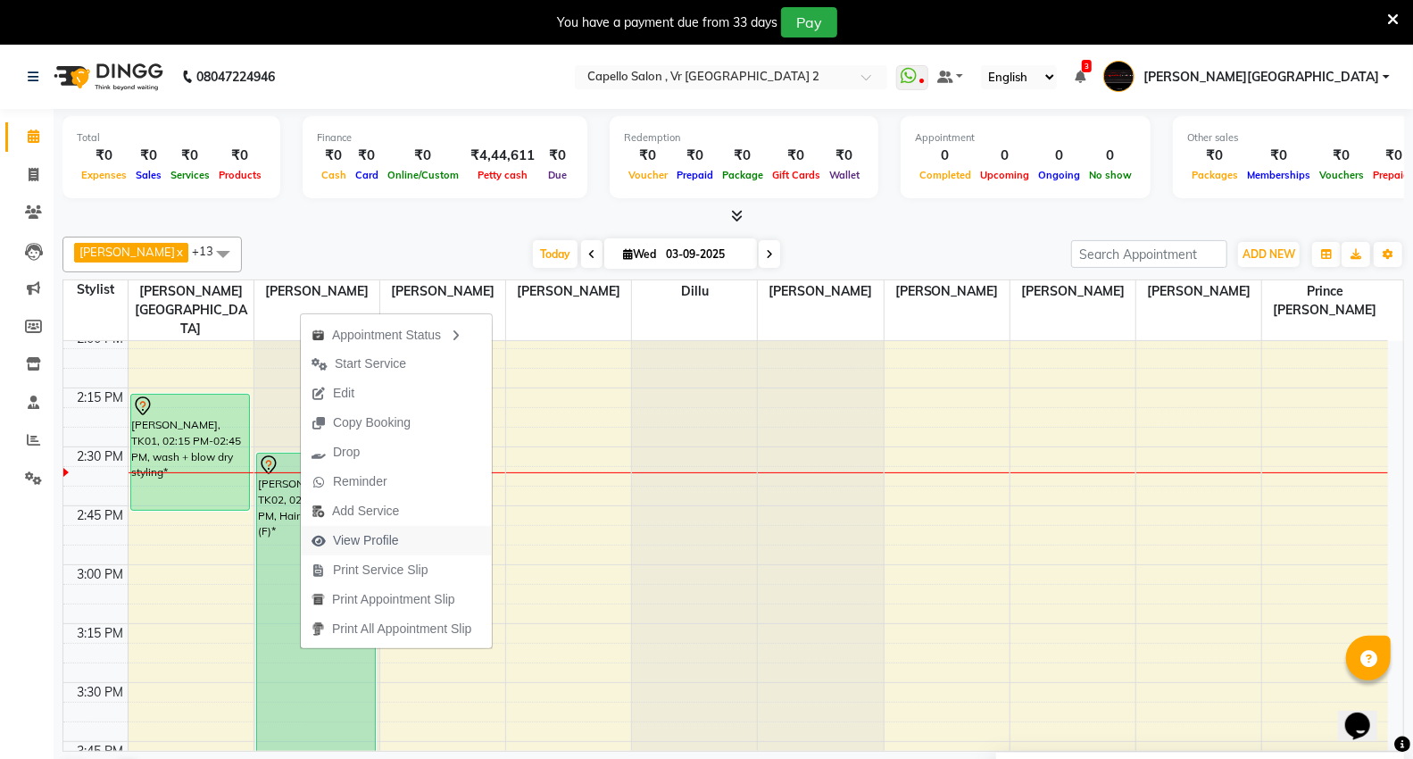
click at [349, 546] on span "View Profile" at bounding box center [366, 540] width 66 height 19
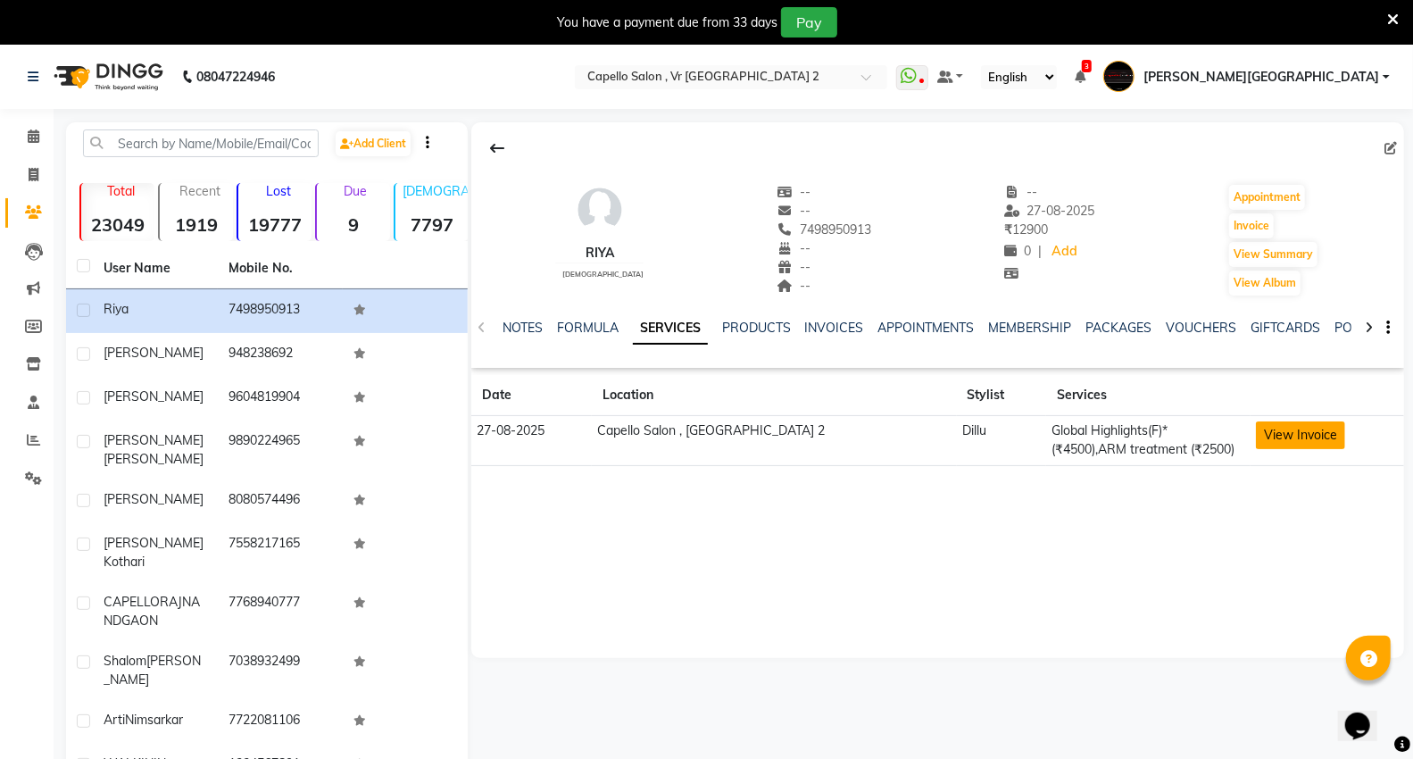
click at [1305, 438] on button "View Invoice" at bounding box center [1300, 435] width 89 height 28
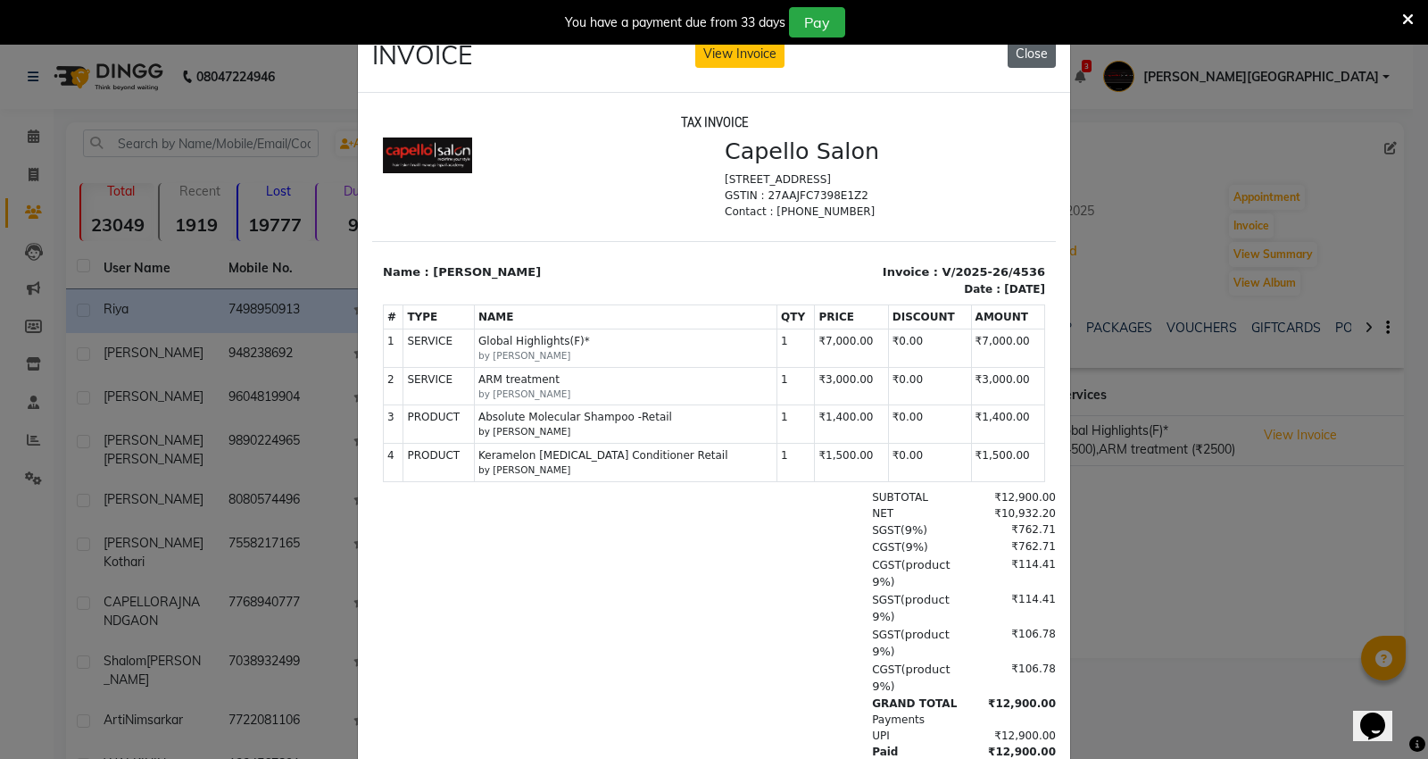
click at [1020, 63] on button "Close" at bounding box center [1032, 54] width 48 height 28
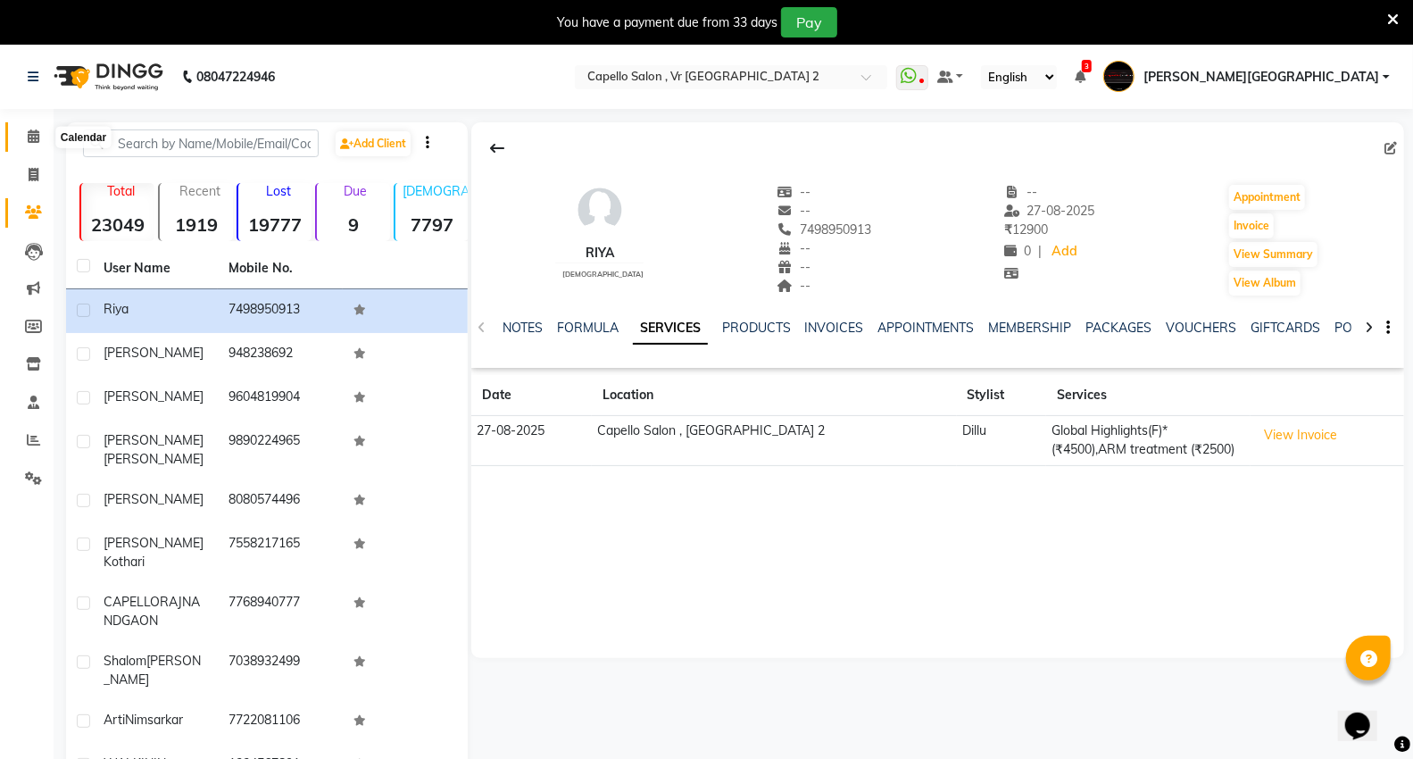
click at [28, 139] on icon at bounding box center [34, 135] width 12 height 13
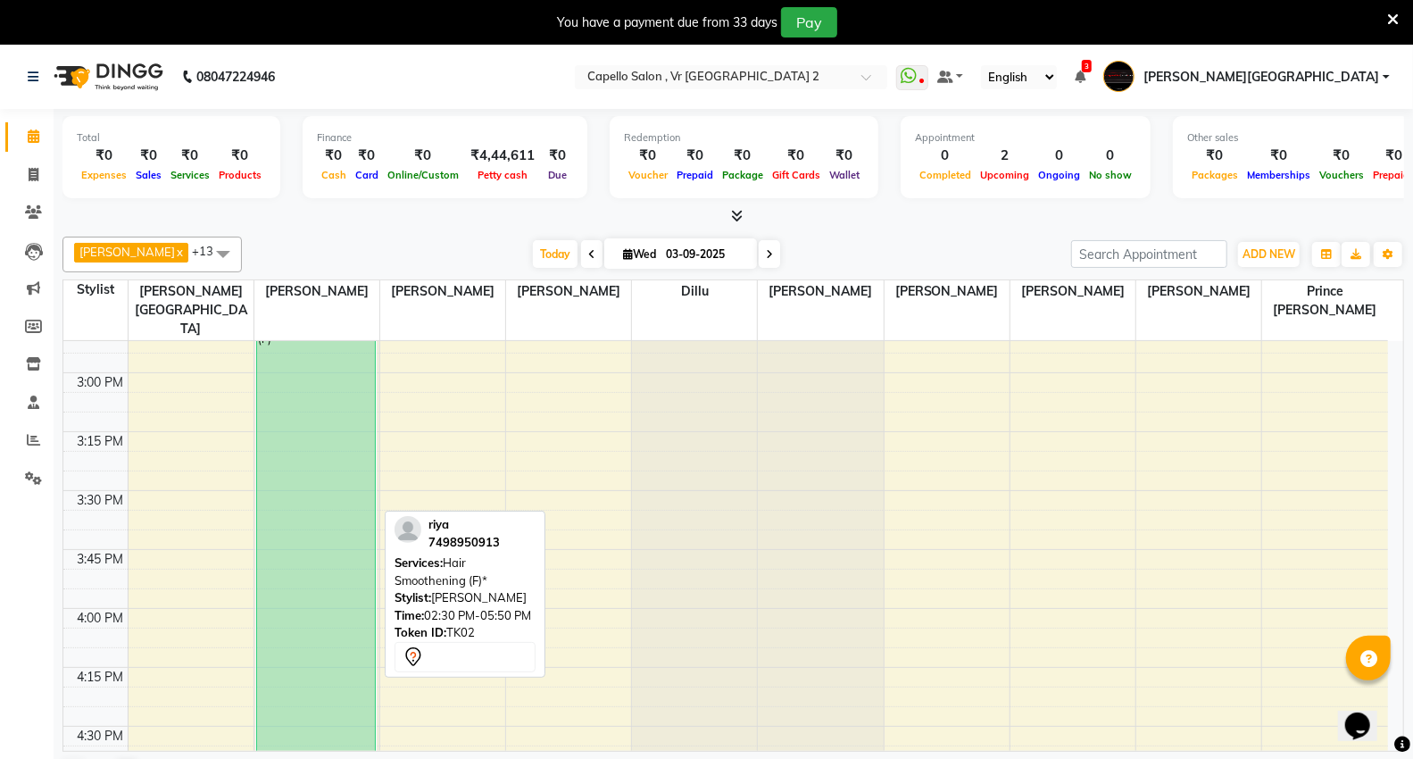
scroll to position [1084, 0]
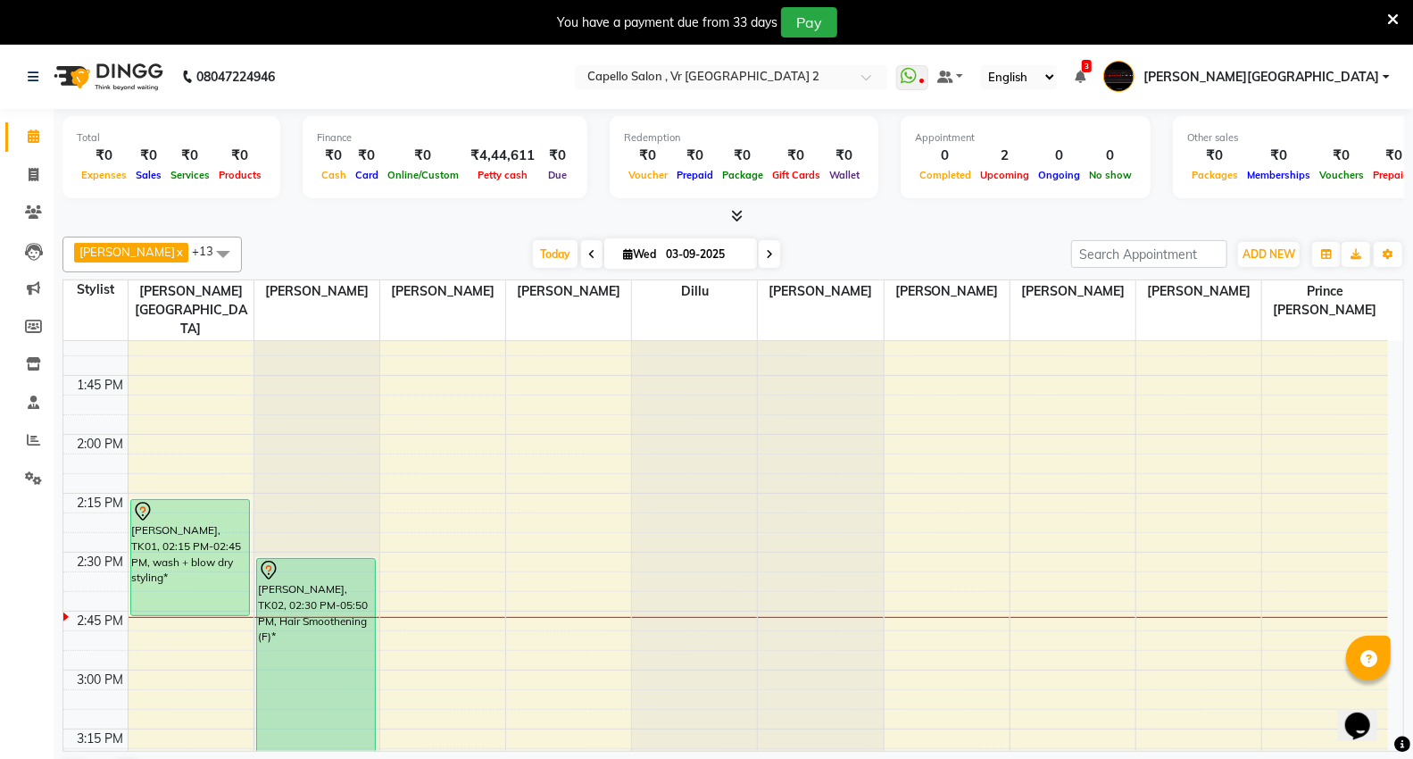
click at [974, 253] on div "[DATE] [DATE]" at bounding box center [656, 254] width 811 height 27
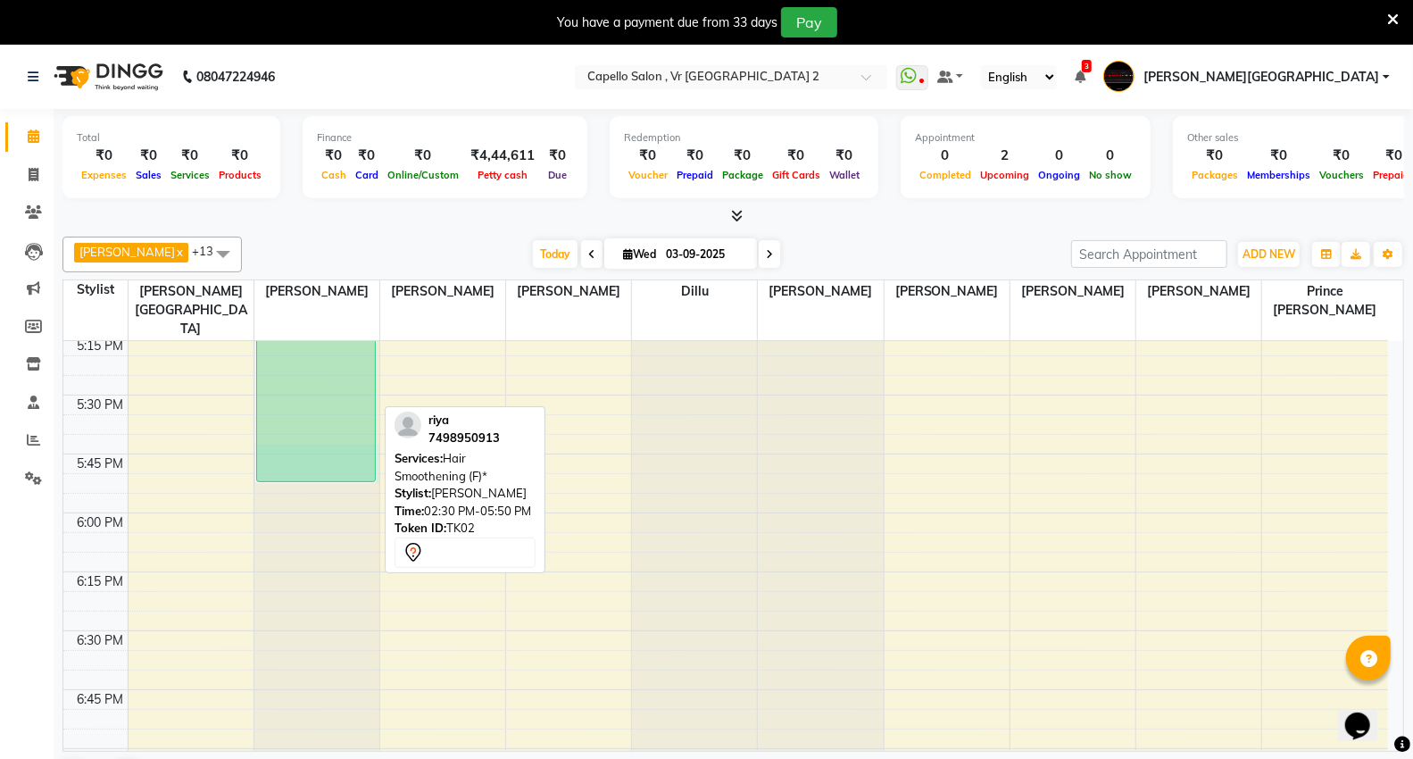
scroll to position [1947, 0]
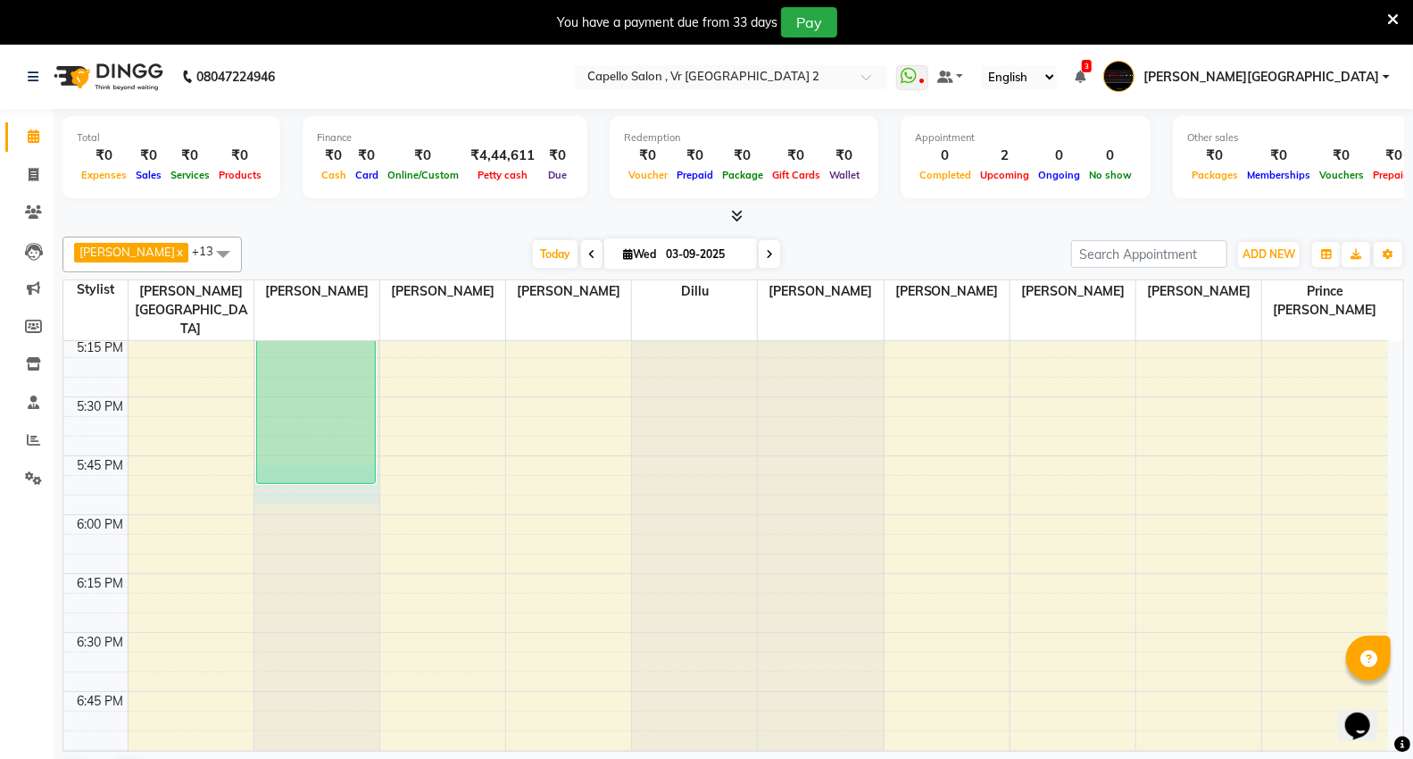
drag, startPoint x: 300, startPoint y: 415, endPoint x: 310, endPoint y: 455, distance: 41.3
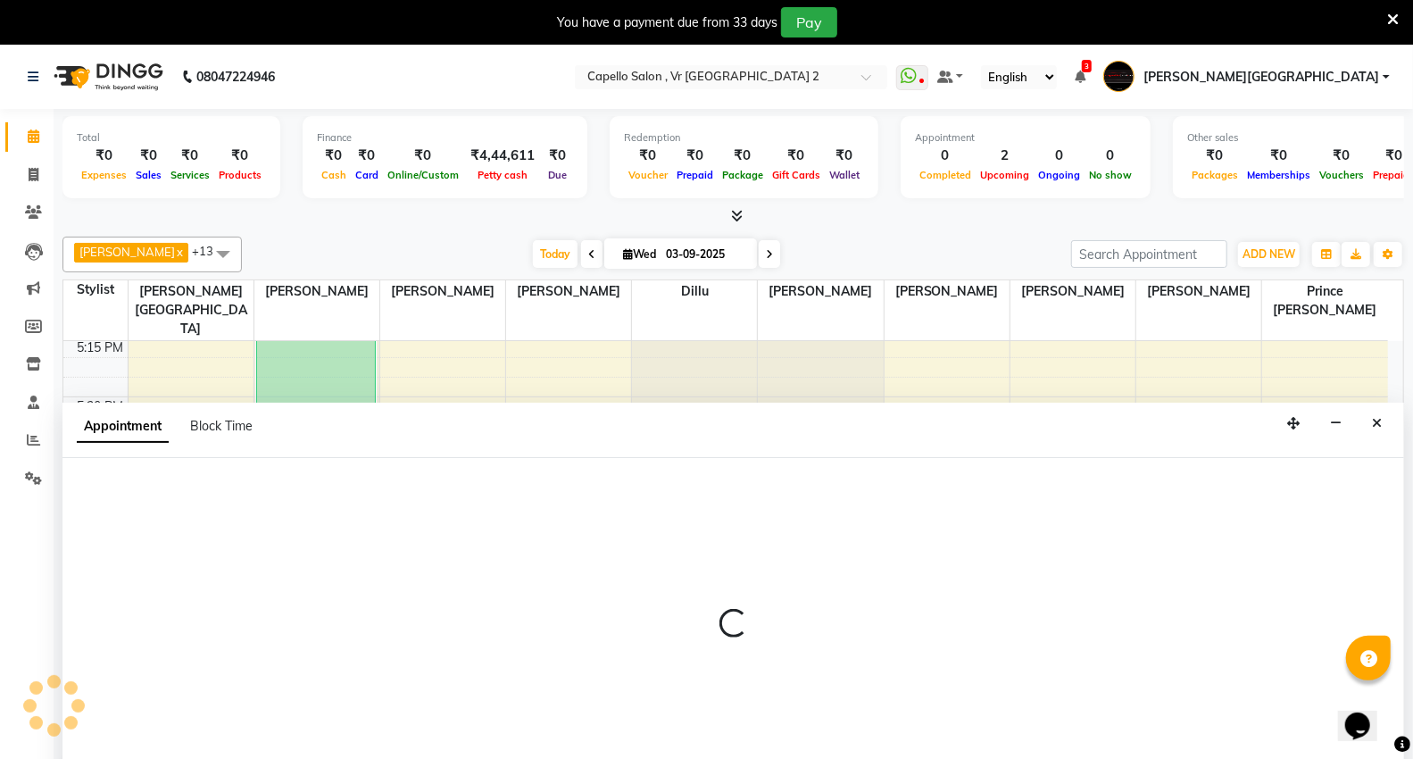
scroll to position [46, 0]
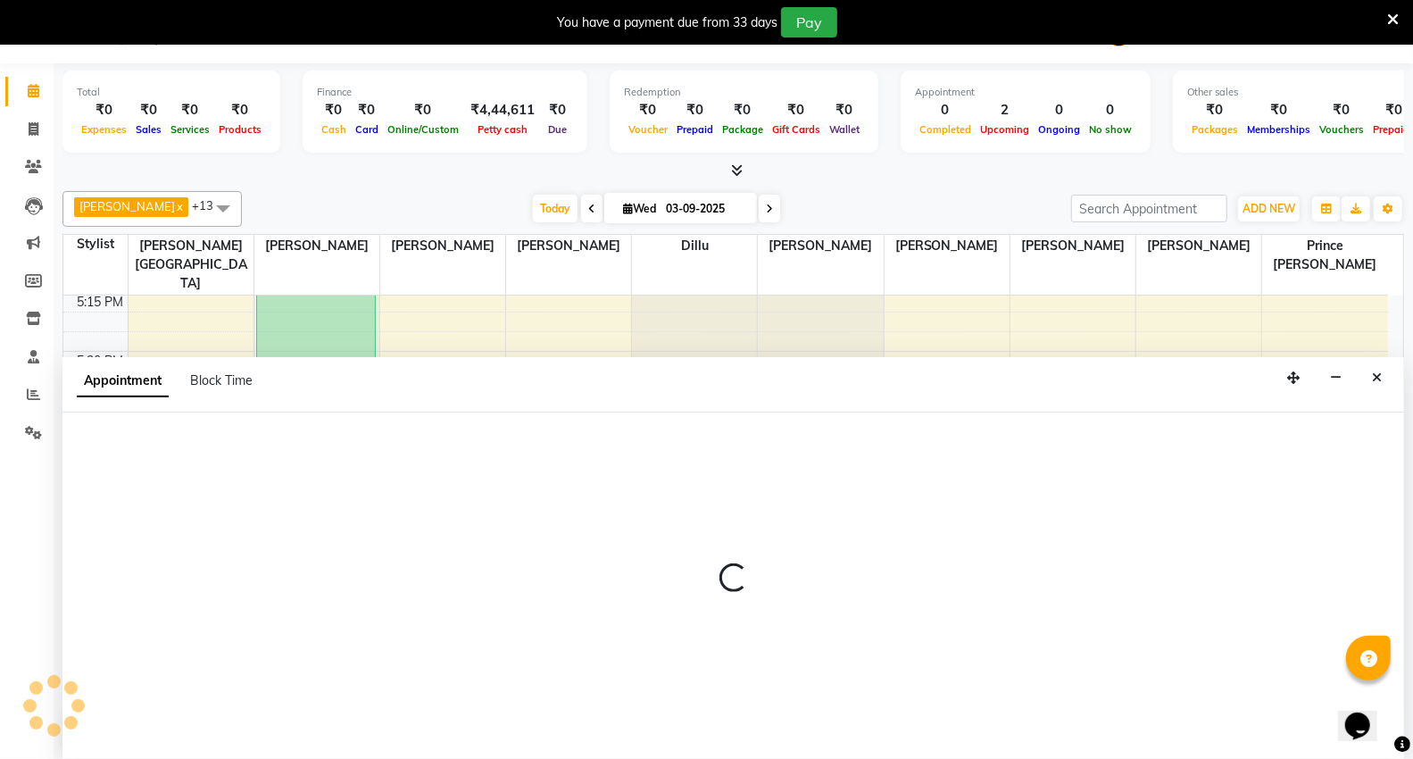
select select "14463"
select select "1065"
select select "tentative"
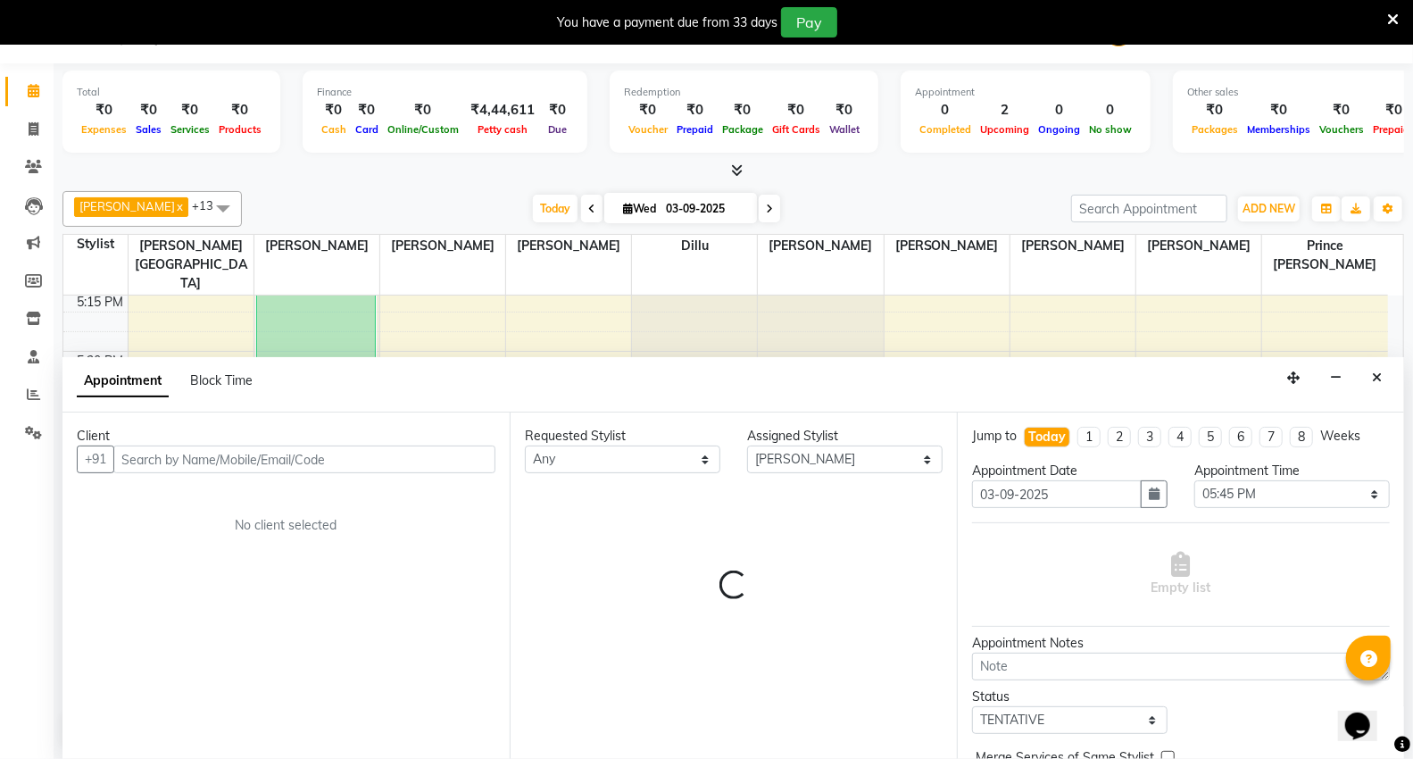
click at [1372, 375] on icon "Close" at bounding box center [1377, 377] width 10 height 12
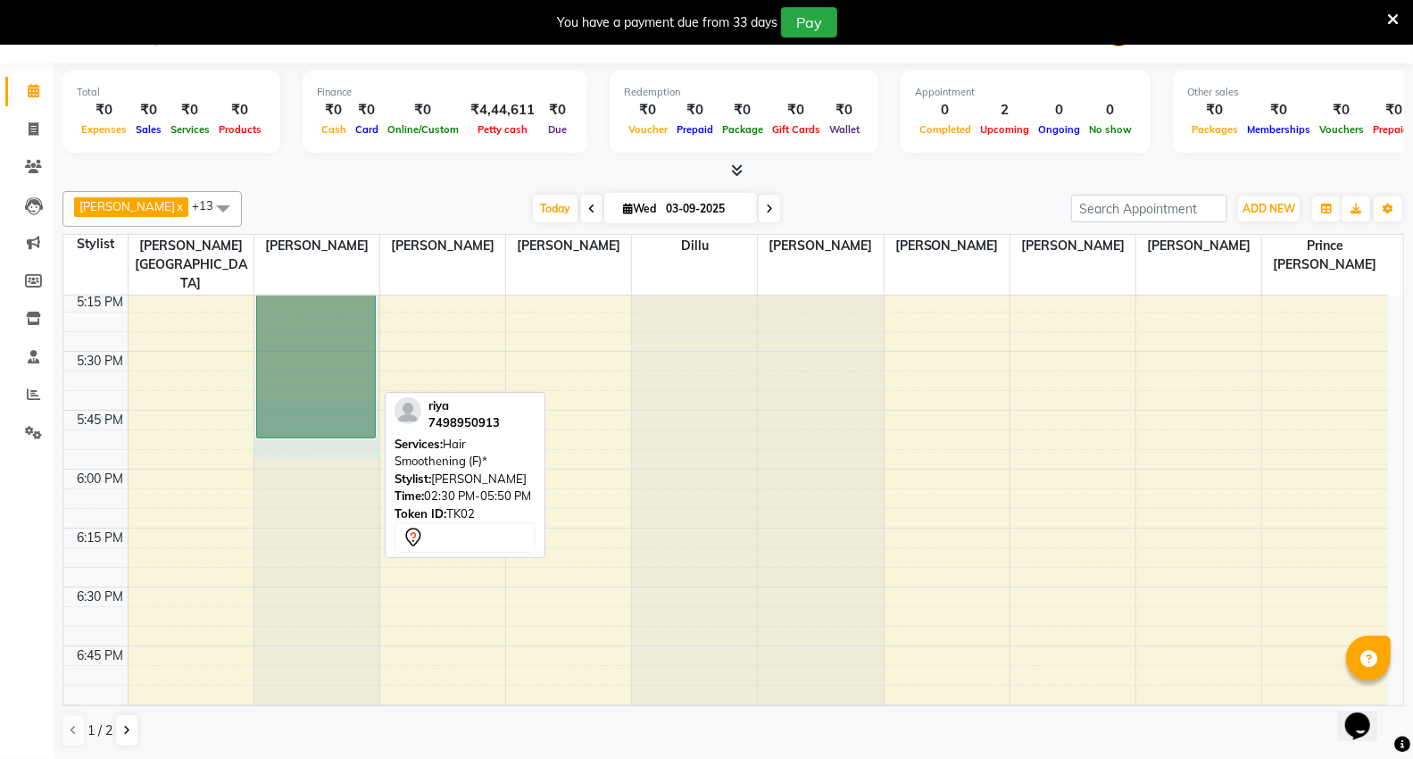
select select "14463"
select select "tentative"
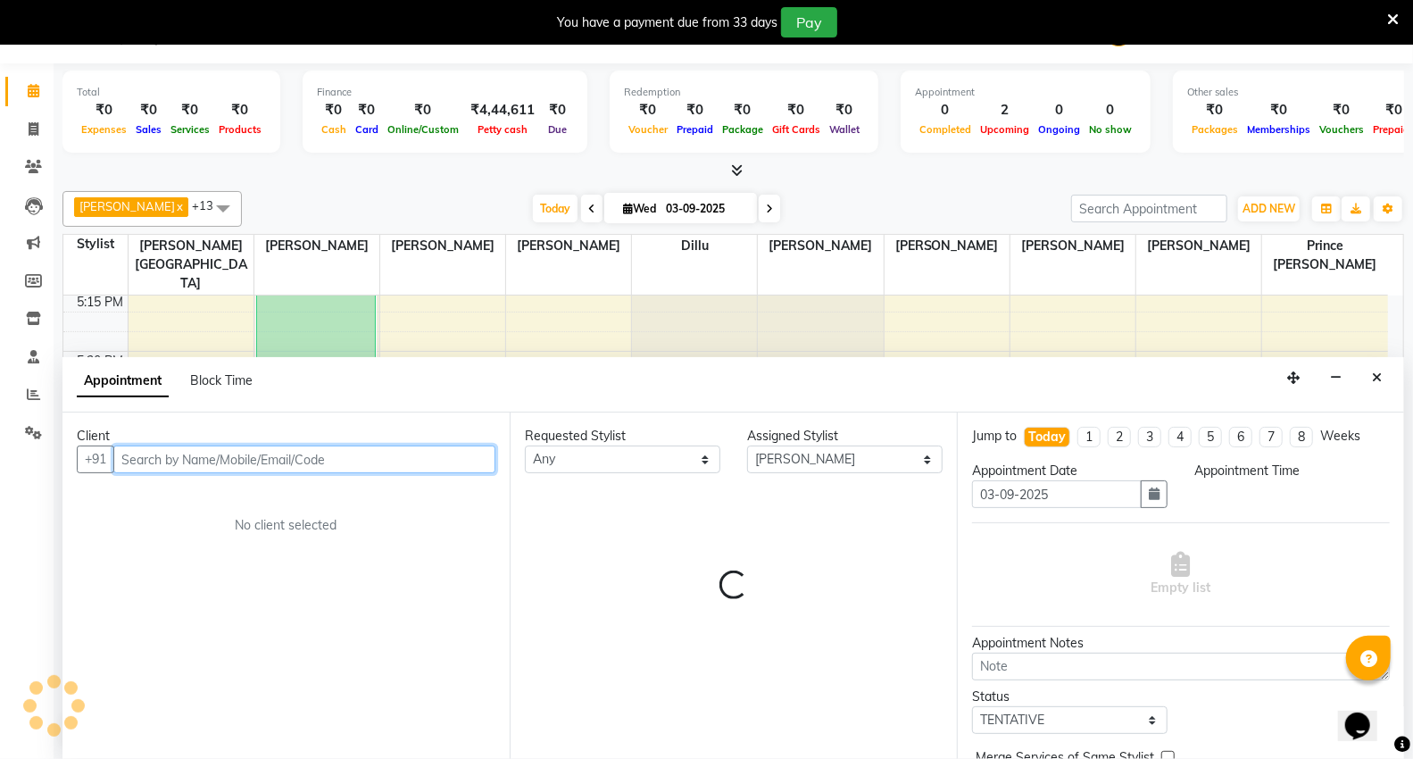
select select "1065"
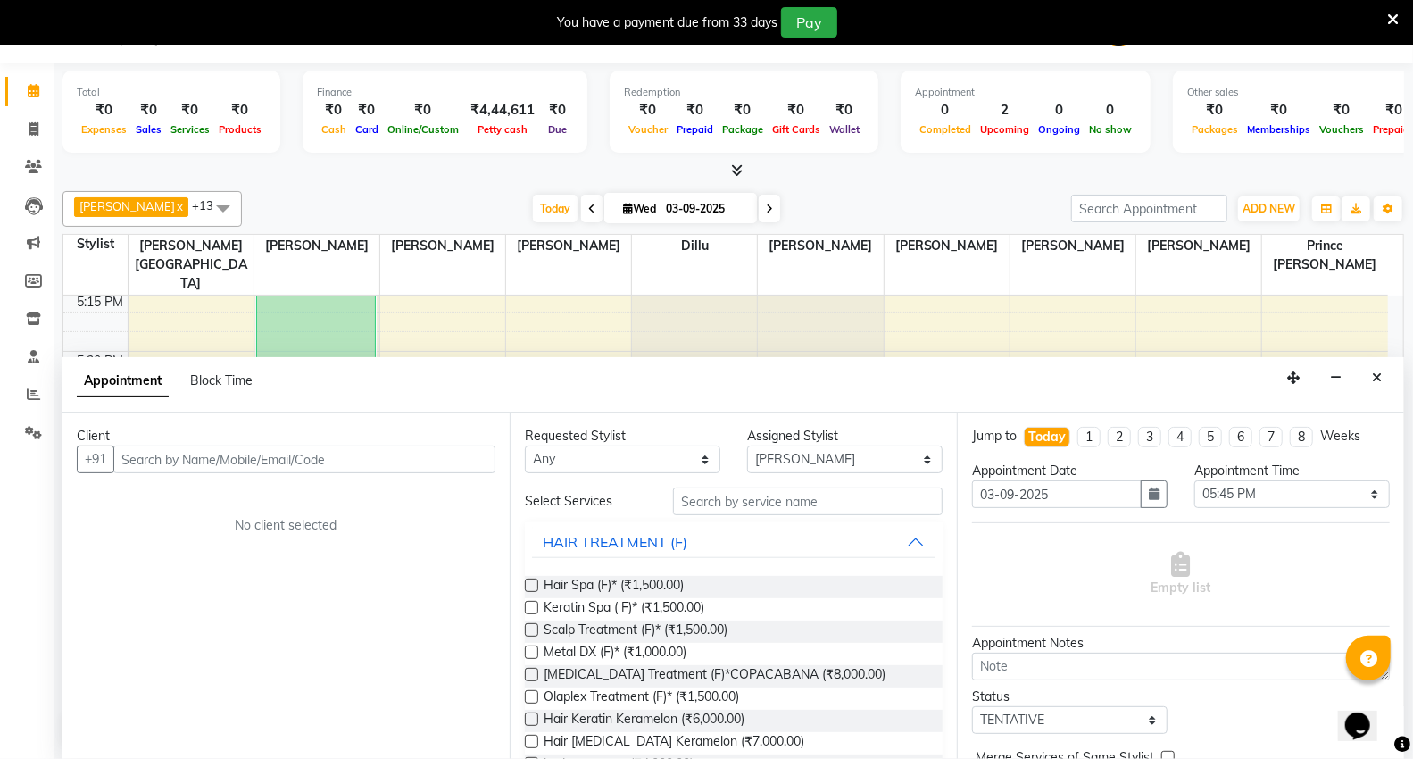
drag, startPoint x: 355, startPoint y: 370, endPoint x: 1368, endPoint y: 373, distance: 1013.0
click at [1368, 373] on button "Close" at bounding box center [1377, 378] width 26 height 28
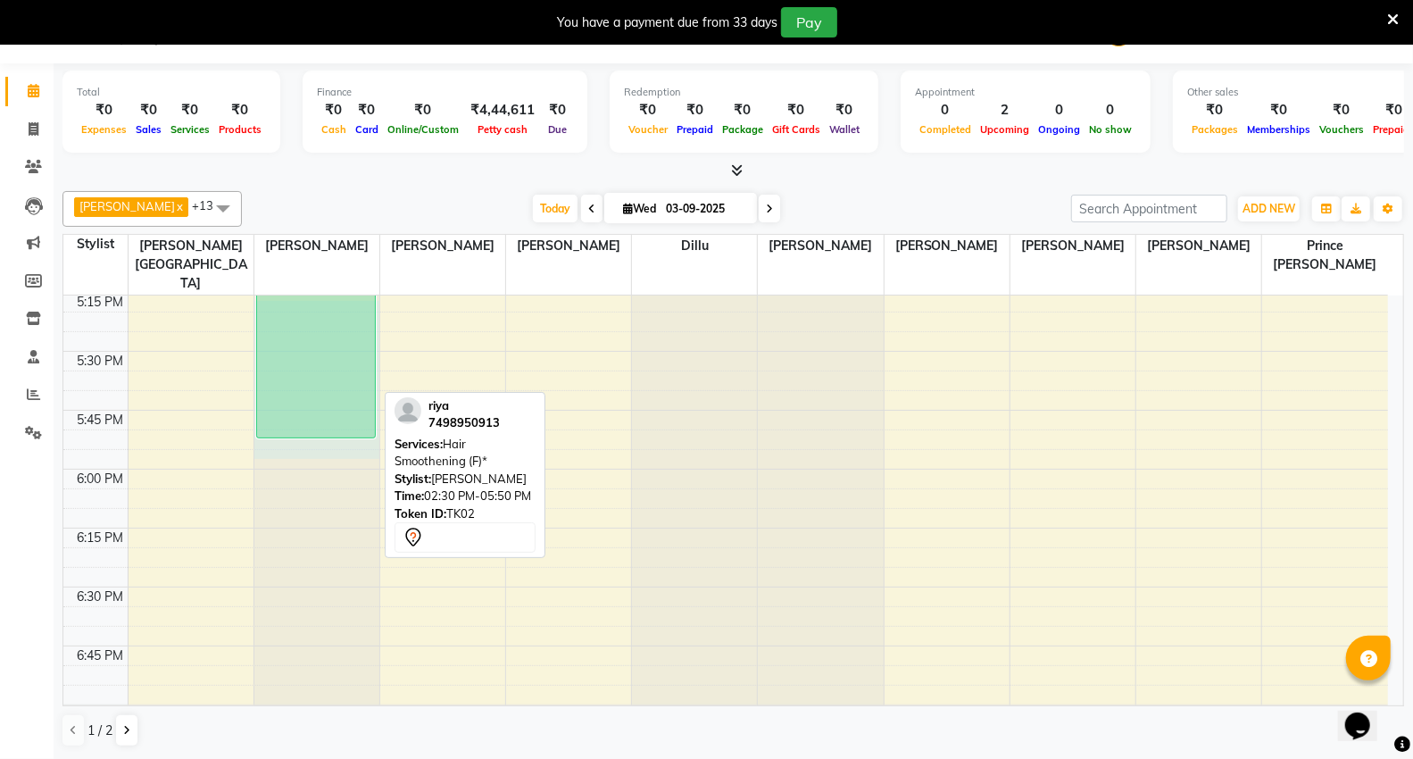
drag, startPoint x: 341, startPoint y: 403, endPoint x: 341, endPoint y: 278, distance: 125.0
select select "14463"
select select "tentative"
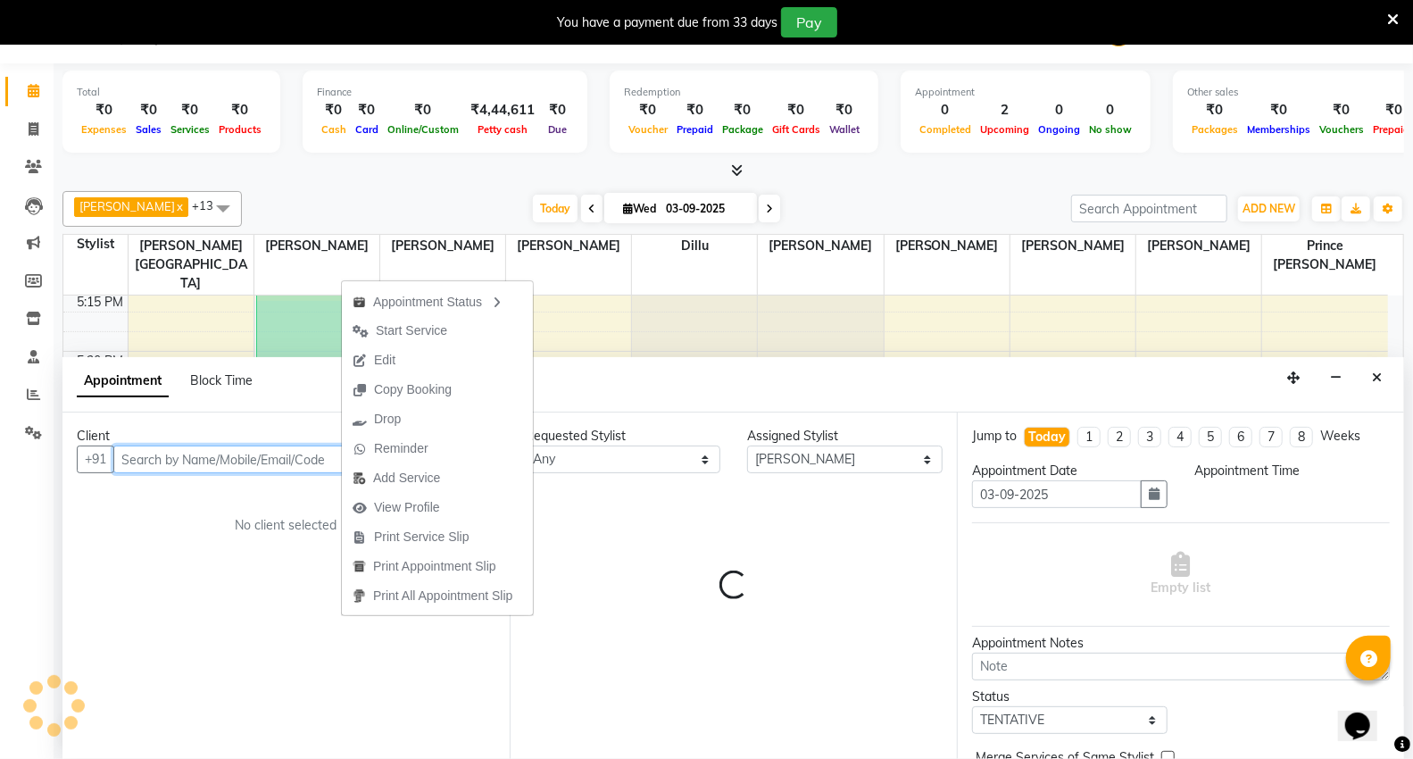
scroll to position [1935, 0]
select select "1035"
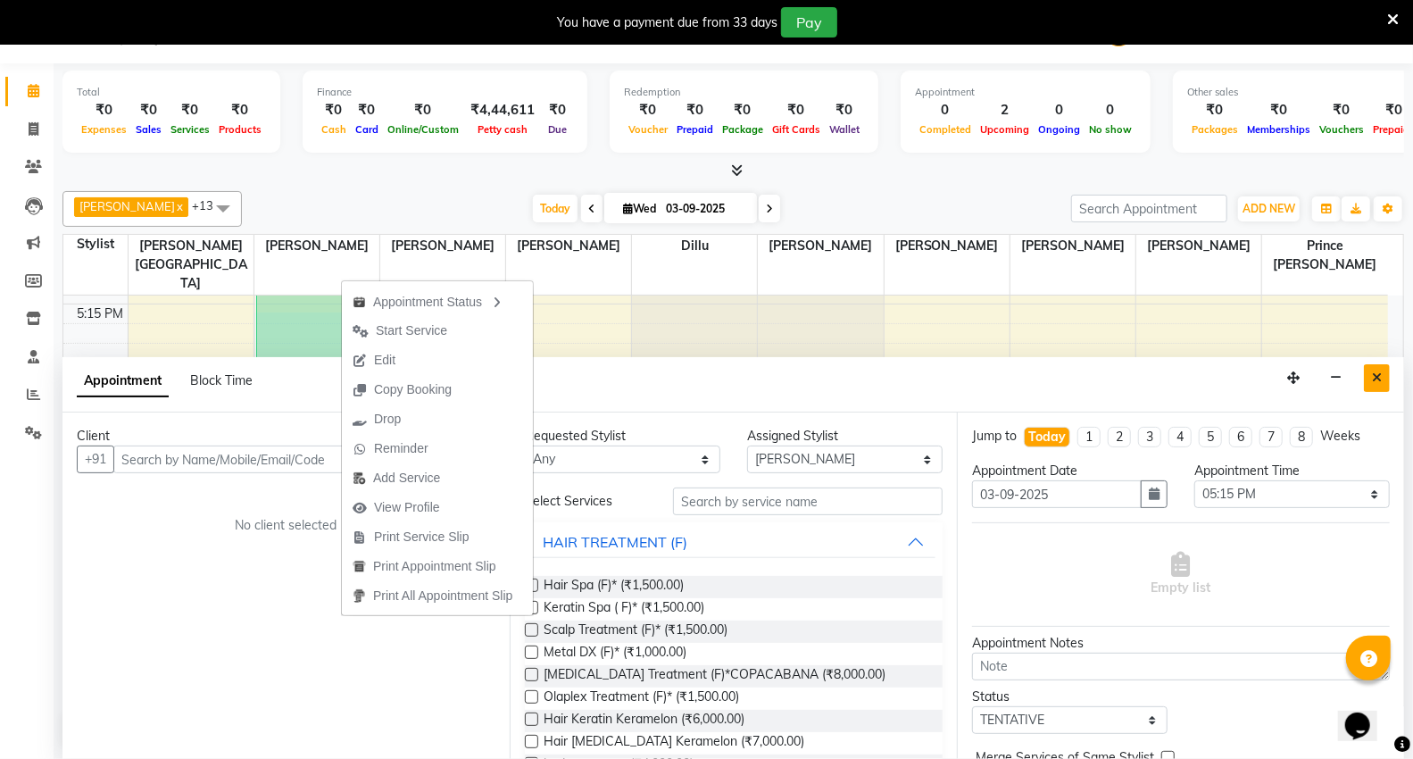
click at [1377, 377] on icon "Close" at bounding box center [1377, 377] width 10 height 12
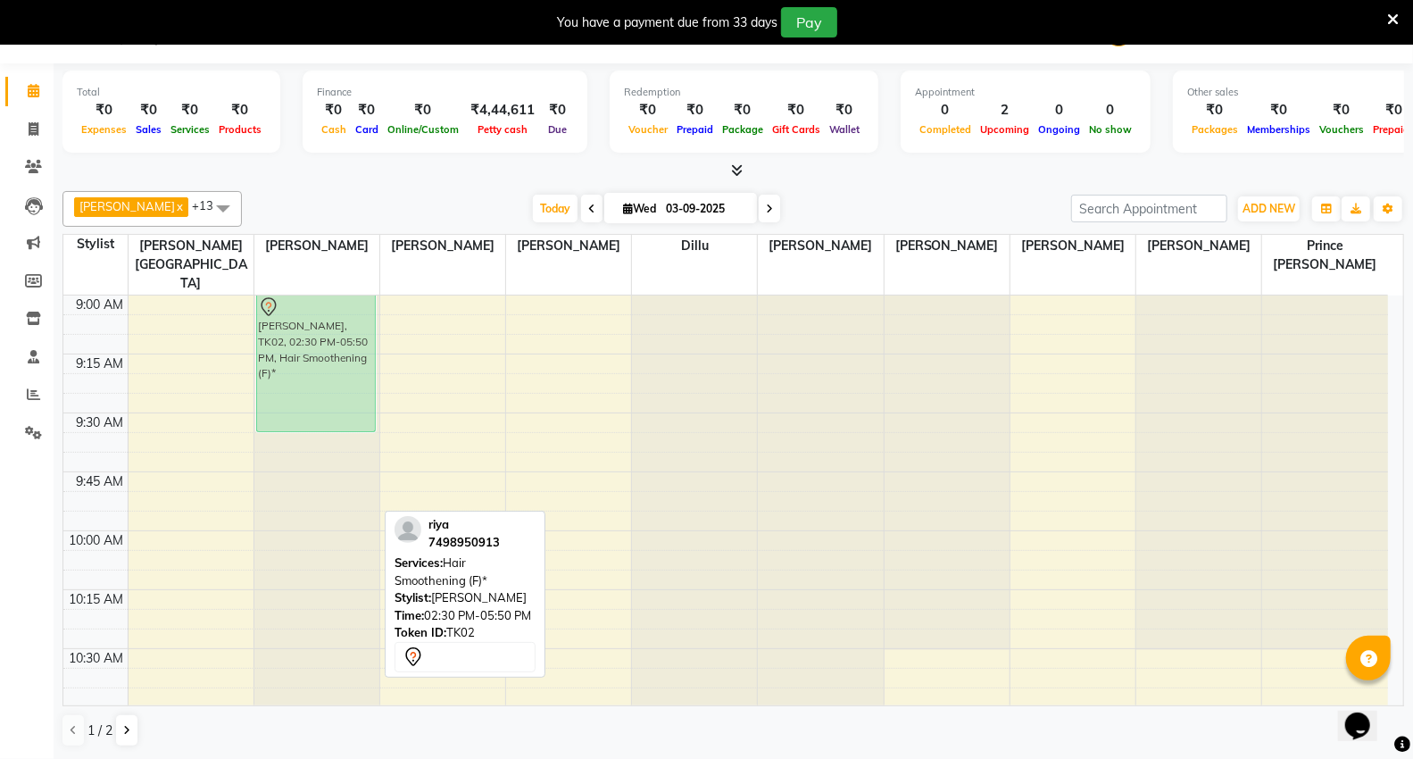
scroll to position [0, 0]
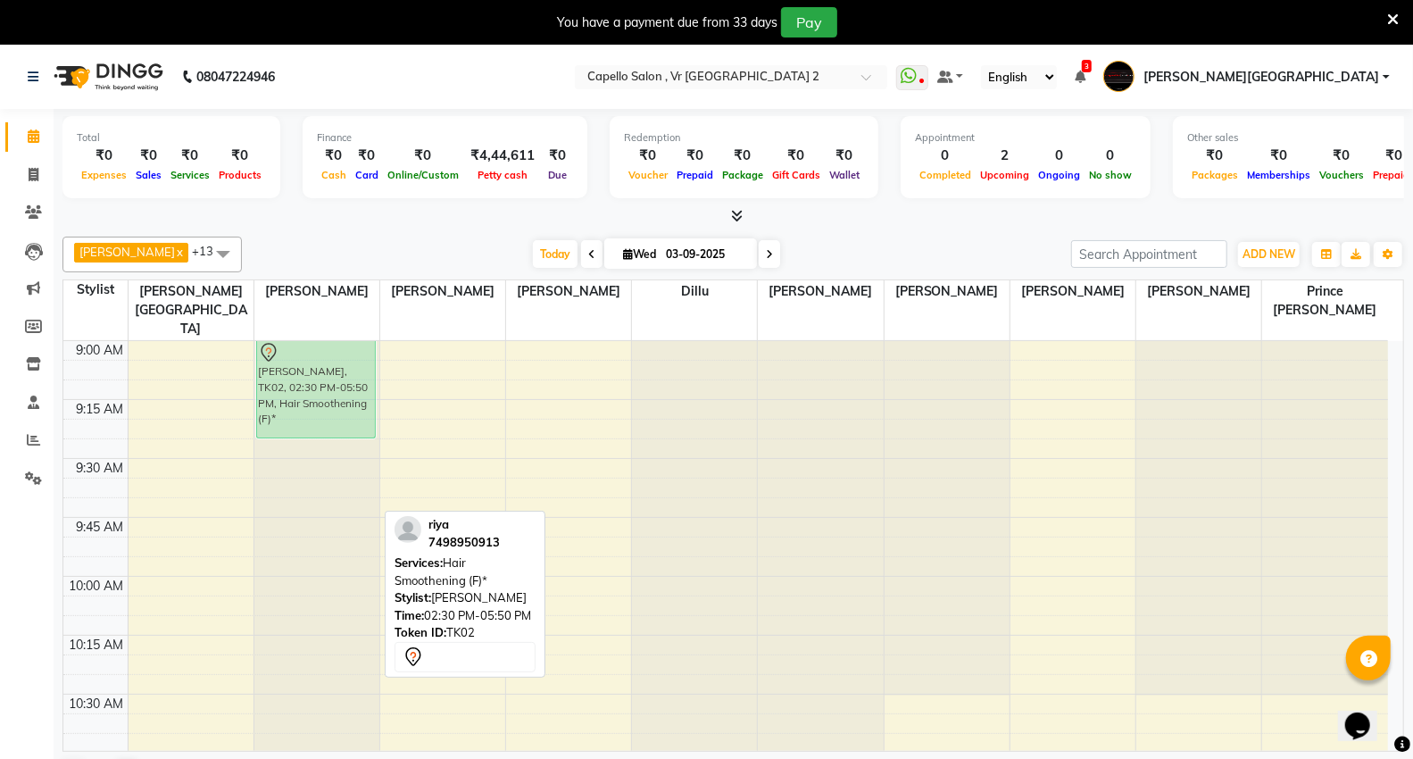
drag, startPoint x: 278, startPoint y: 503, endPoint x: 277, endPoint y: 388, distance: 115.1
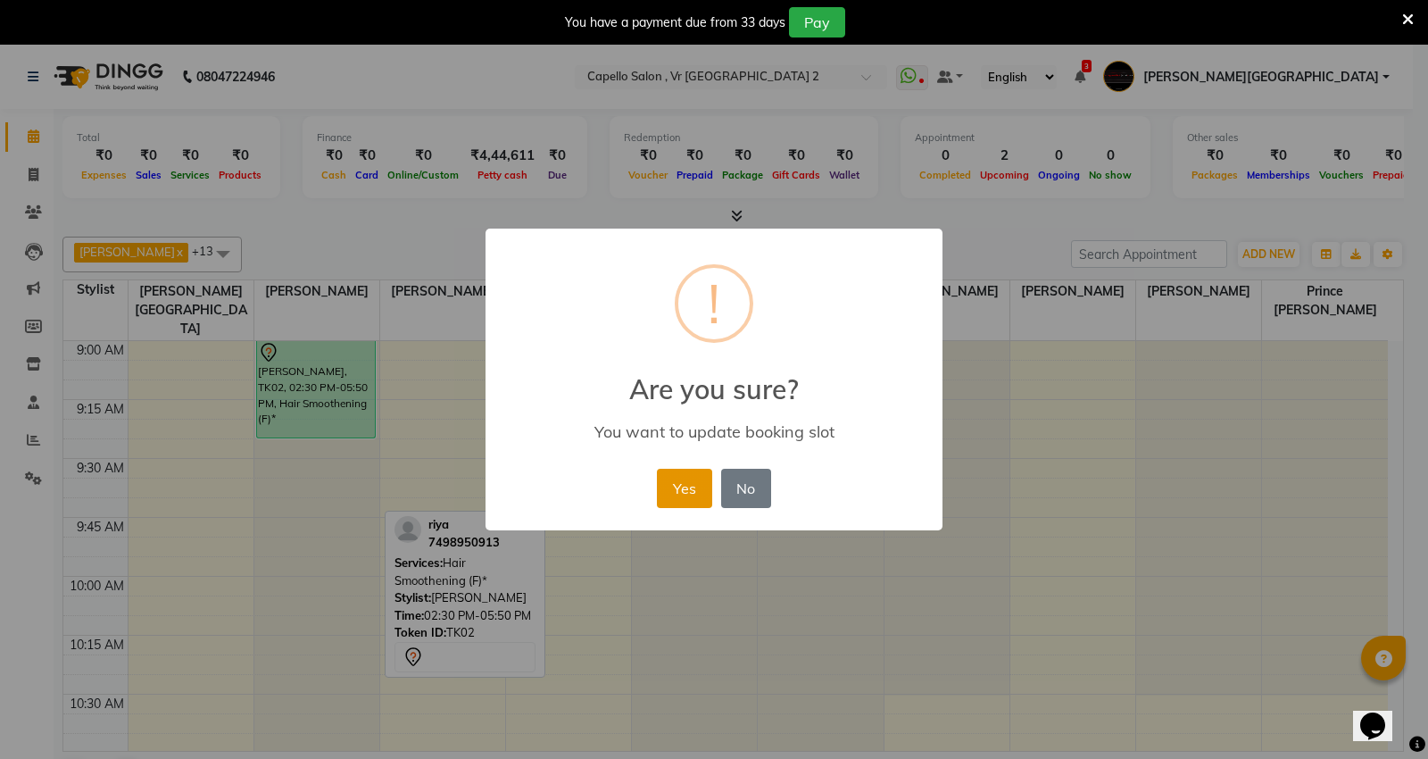
click at [700, 496] on button "Yes" at bounding box center [684, 488] width 54 height 39
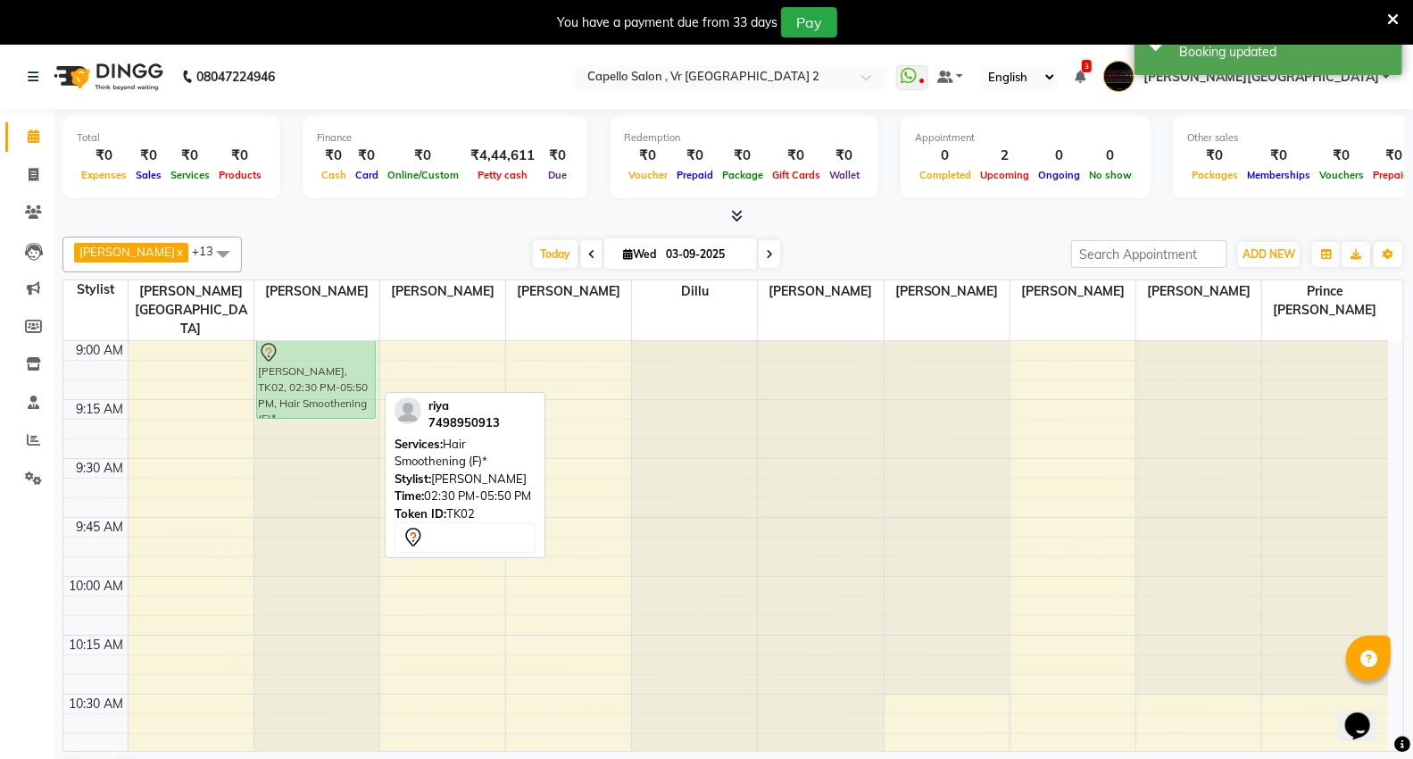
drag, startPoint x: 330, startPoint y: 341, endPoint x: 355, endPoint y: 322, distance: 31.2
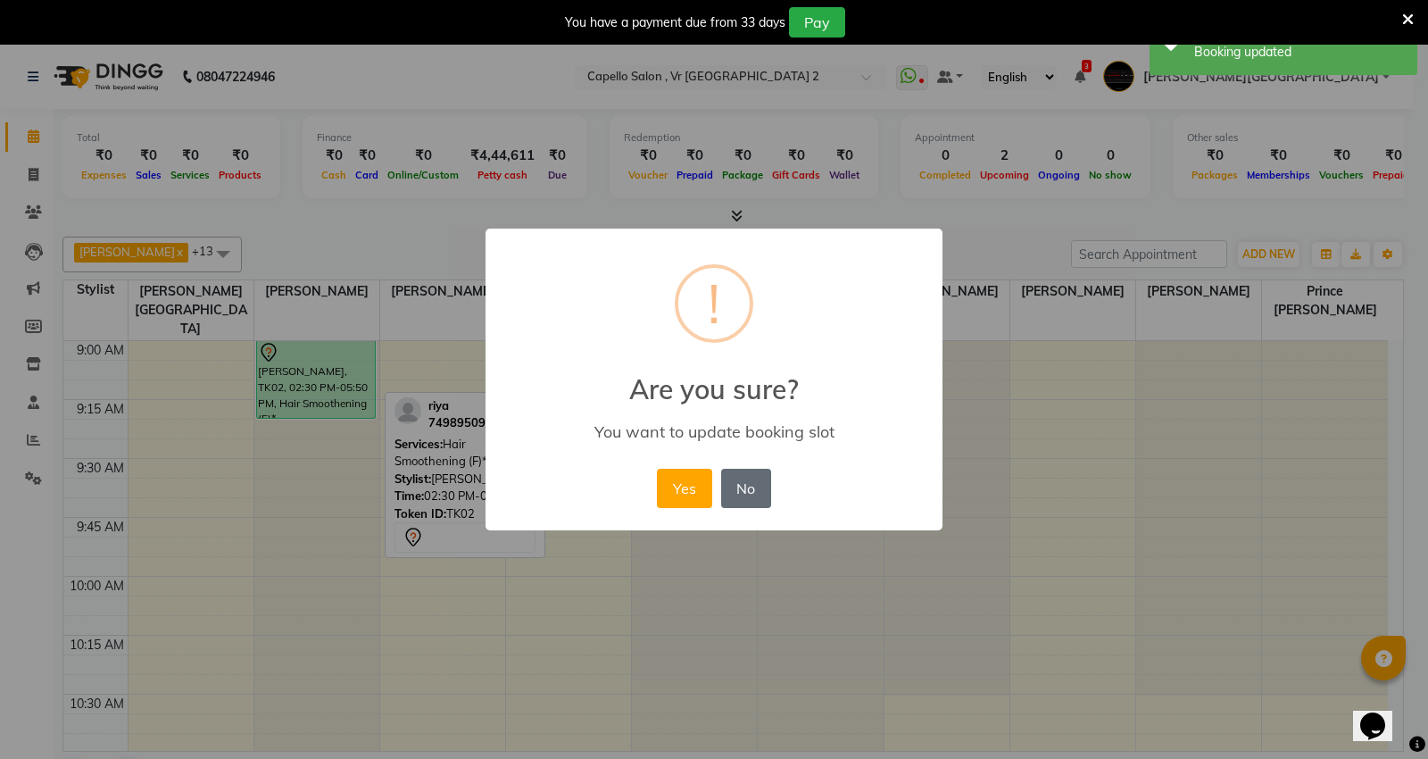
click at [727, 491] on button "No" at bounding box center [746, 488] width 50 height 39
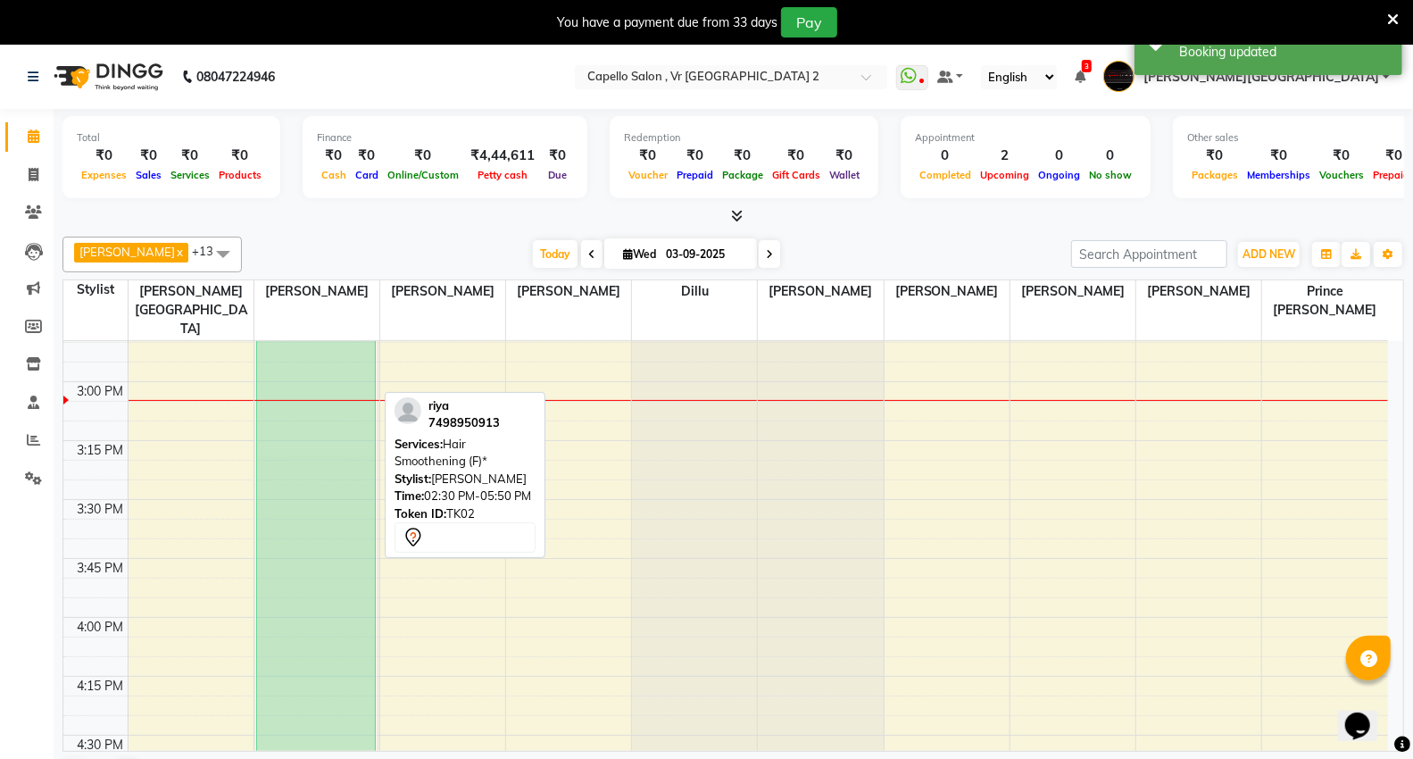
scroll to position [1487, 0]
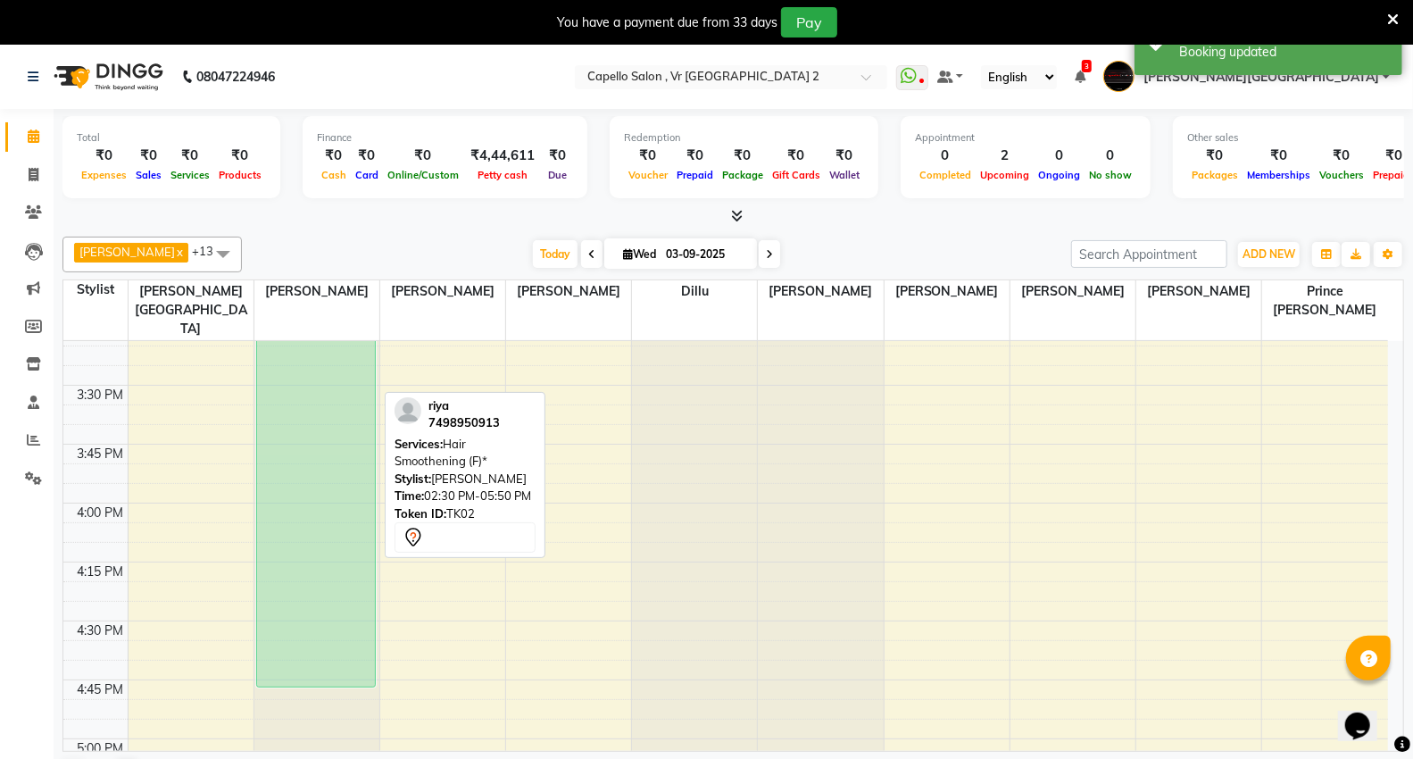
drag, startPoint x: 334, startPoint y: 342, endPoint x: 326, endPoint y: 702, distance: 359.8
click at [326, 702] on div "[PERSON_NAME], TK02, 02:30 PM-05:50 PM, Hair Smoothening (F)* [PERSON_NAME], TK…" at bounding box center [316, 385] width 125 height 3062
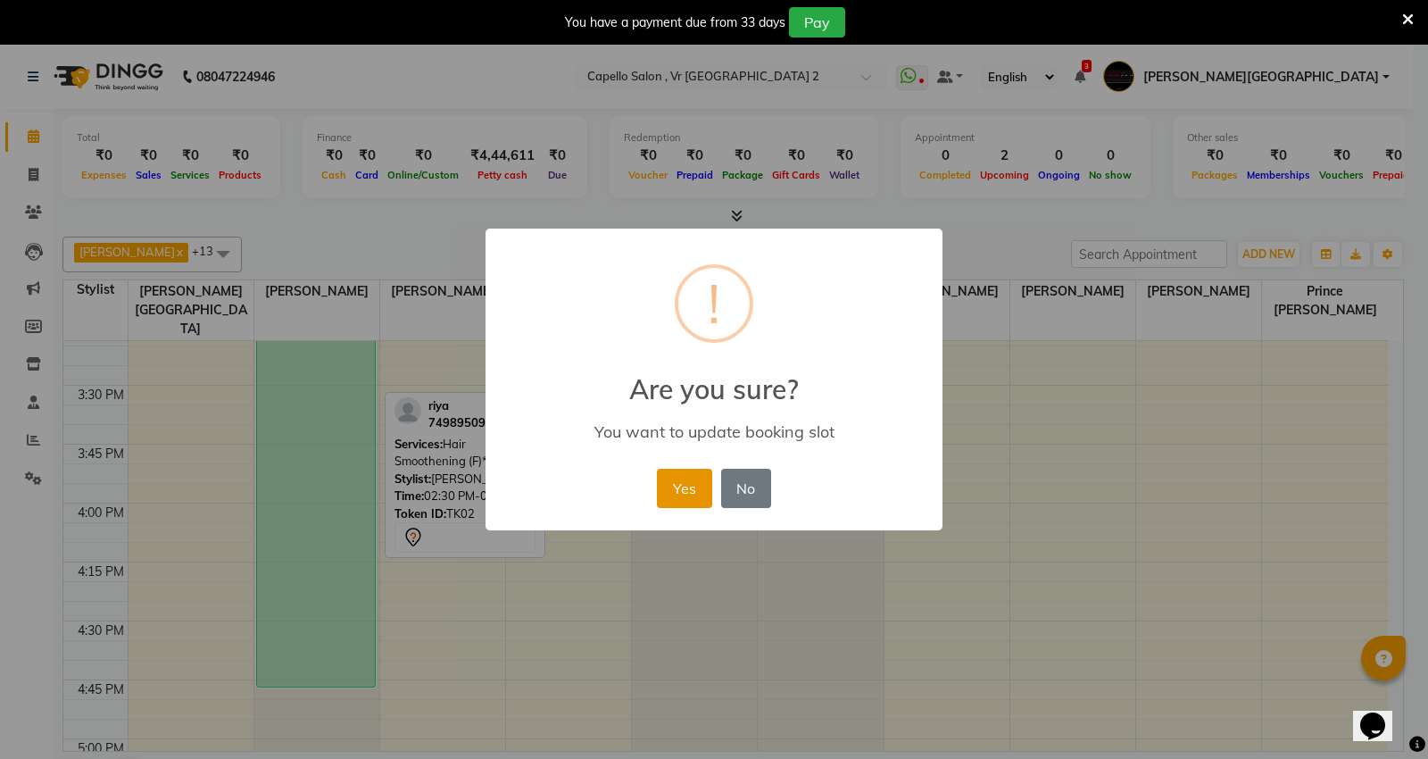
click at [670, 492] on button "Yes" at bounding box center [684, 488] width 54 height 39
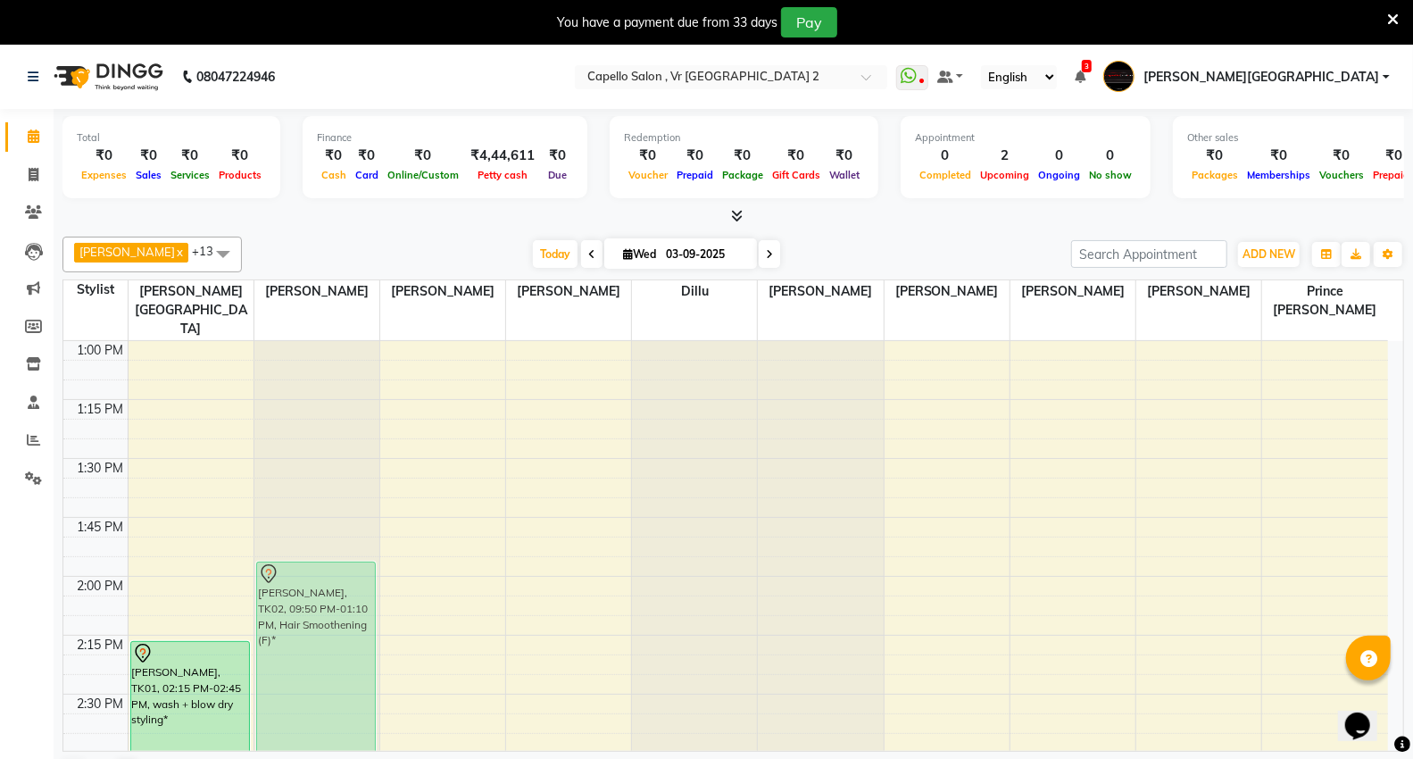
scroll to position [1241, 0]
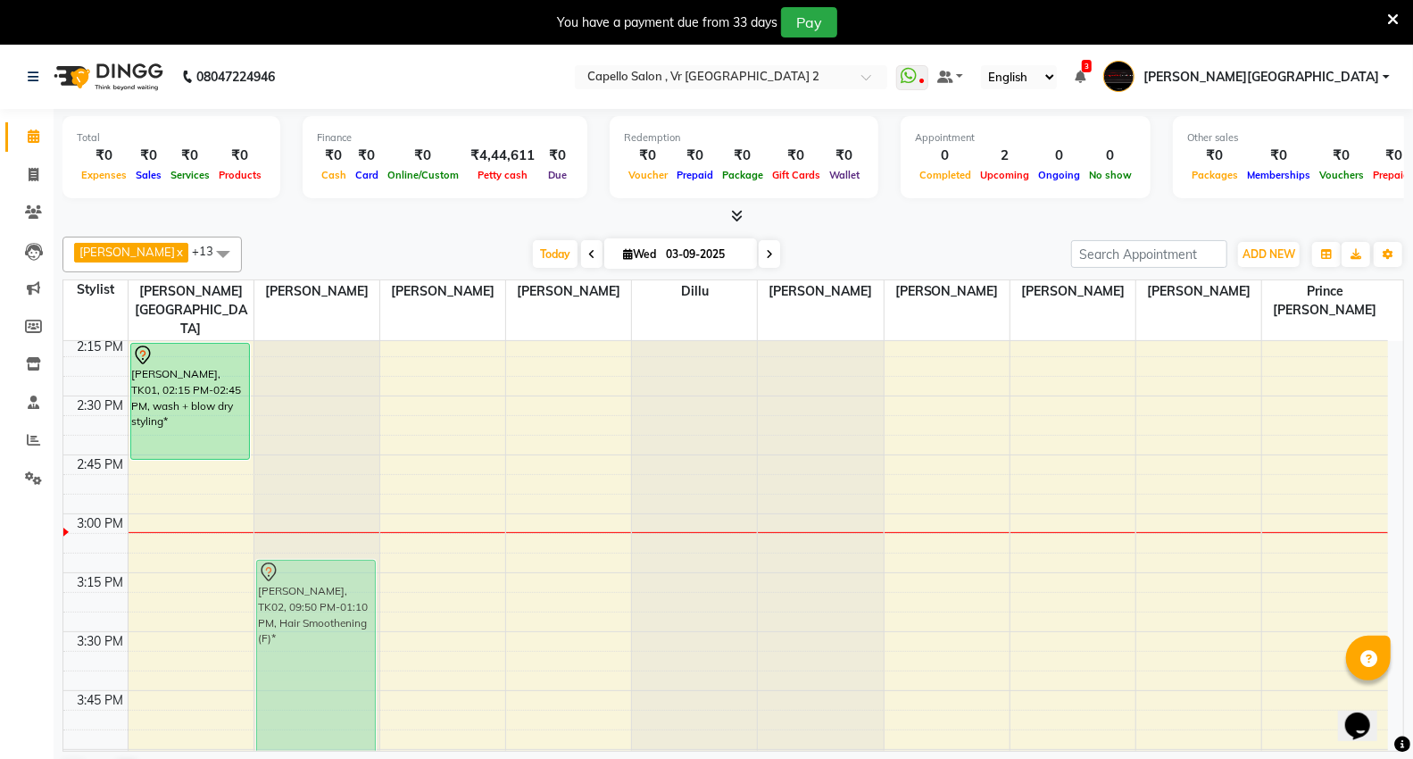
drag, startPoint x: 301, startPoint y: 718, endPoint x: 336, endPoint y: 529, distance: 192.6
click at [336, 529] on div "[PERSON_NAME], TK02, 09:50 PM-01:10 PM, Hair Smoothening (F)* [PERSON_NAME], TK…" at bounding box center [316, 631] width 125 height 3062
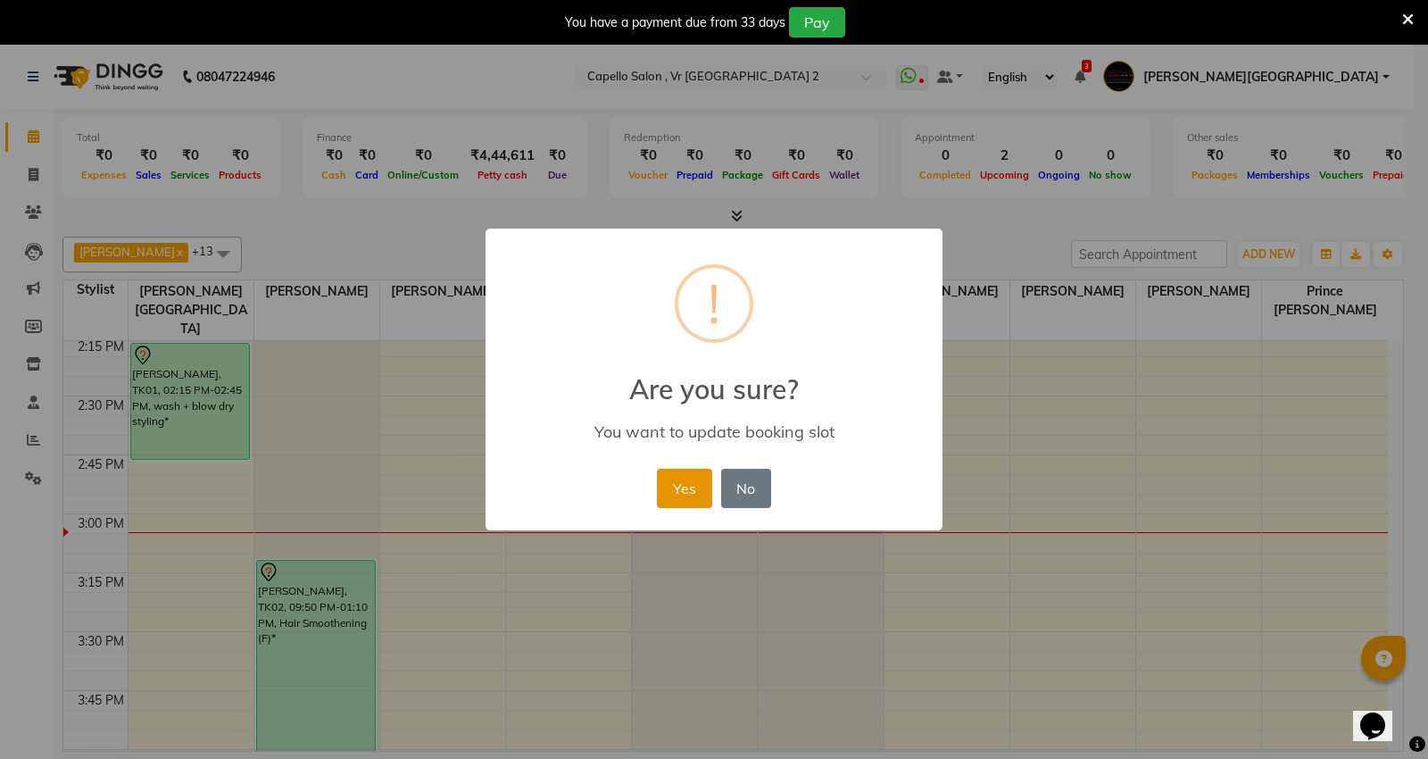
click at [677, 498] on button "Yes" at bounding box center [684, 488] width 54 height 39
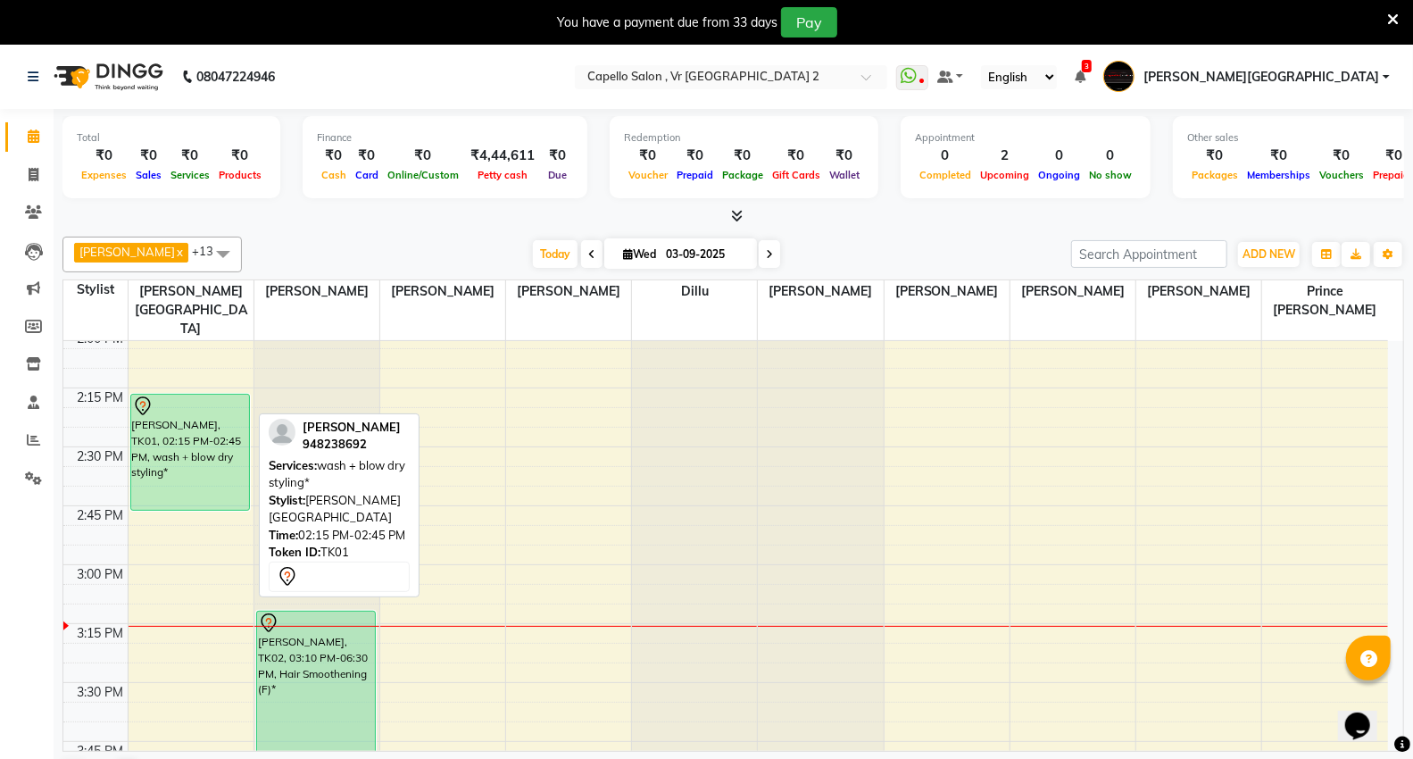
scroll to position [1141, 0]
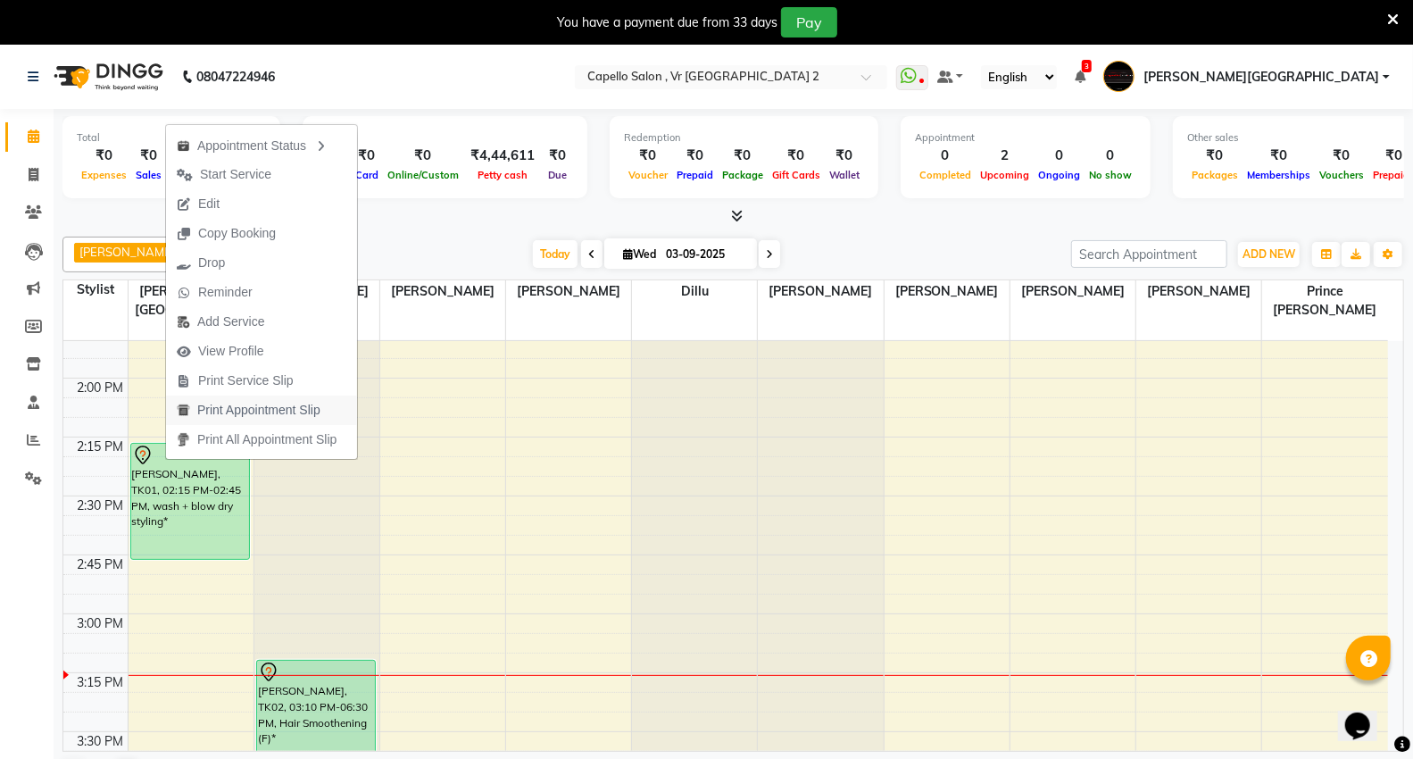
click at [625, 574] on div "9:00 AM 9:15 AM 9:30 AM 9:45 AM 10:00 AM 10:15 AM 10:30 AM 10:45 AM 11:00 AM 11…" at bounding box center [725, 731] width 1324 height 3062
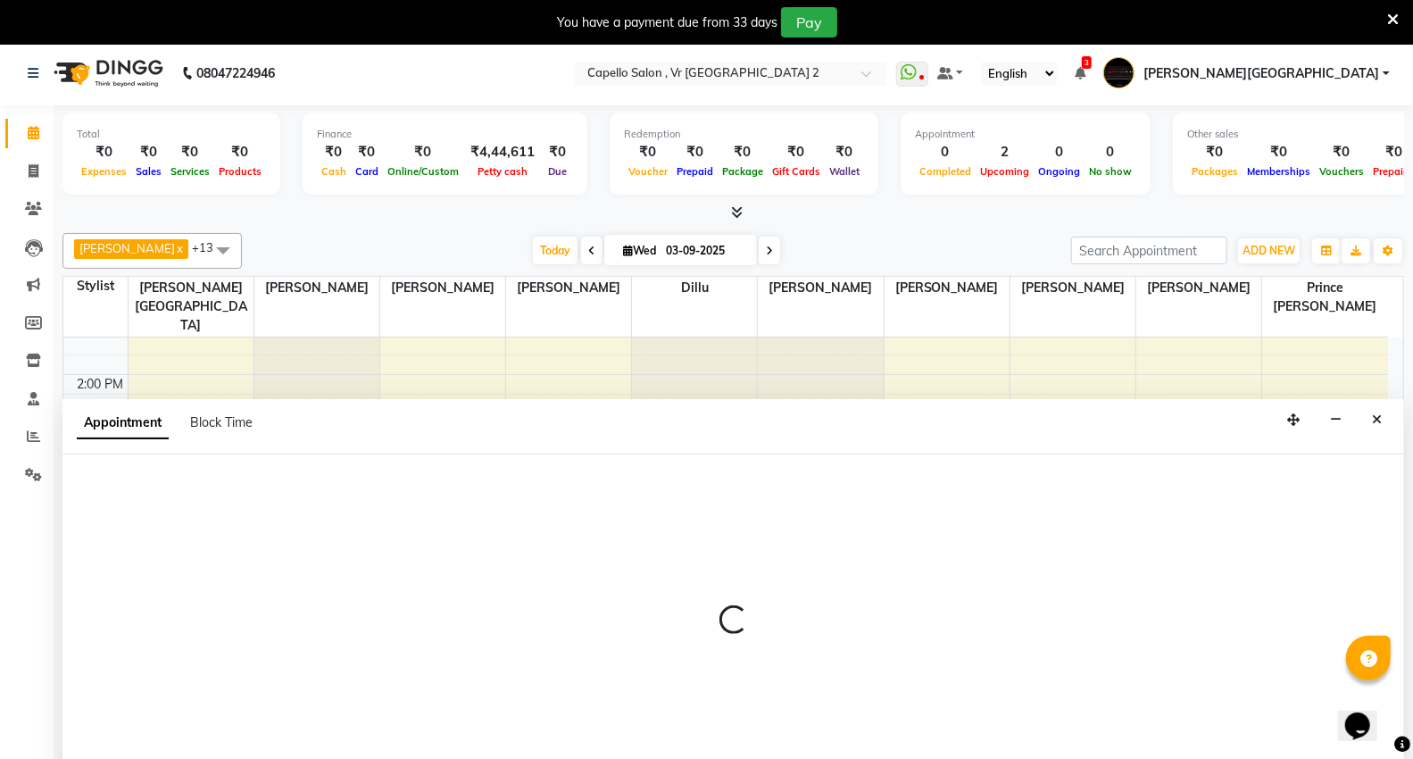
scroll to position [46, 0]
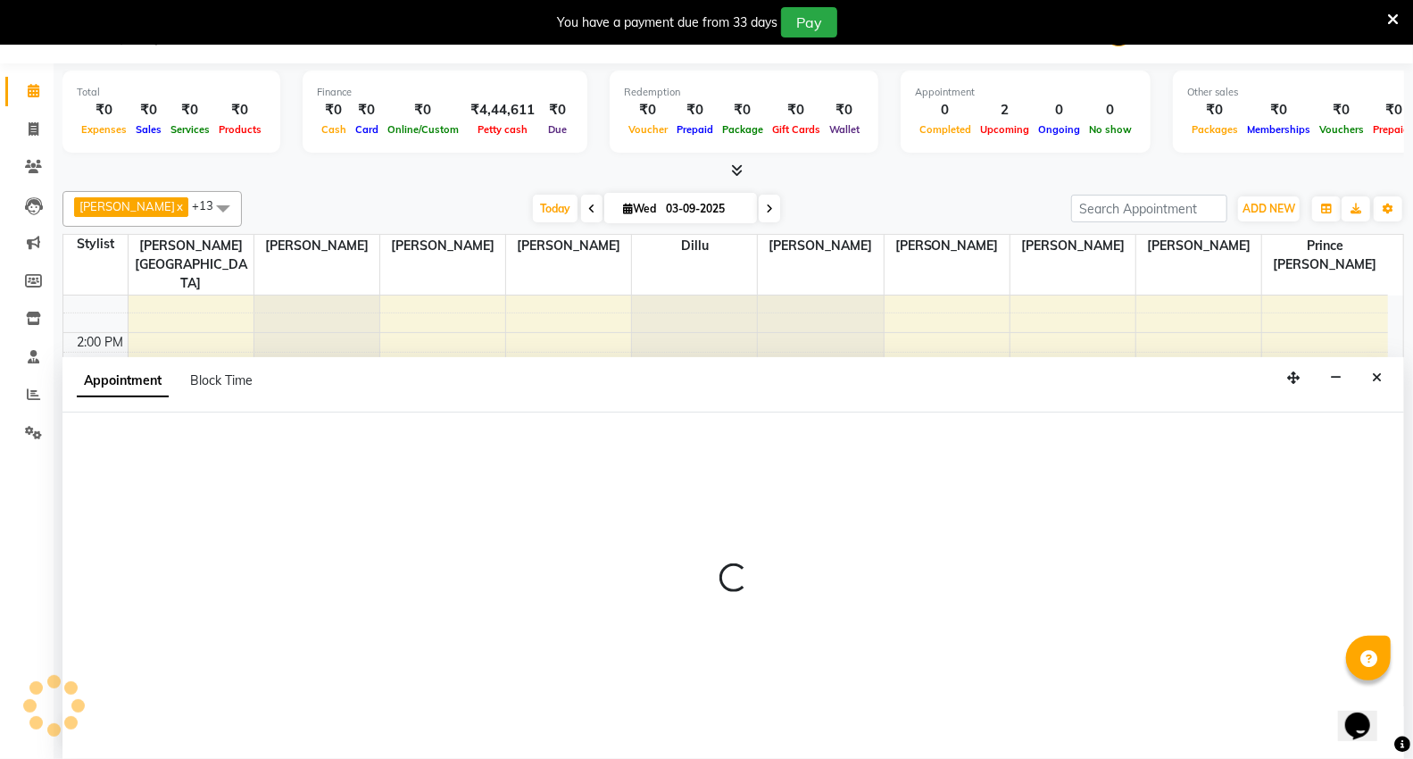
select select "14473"
select select "tentative"
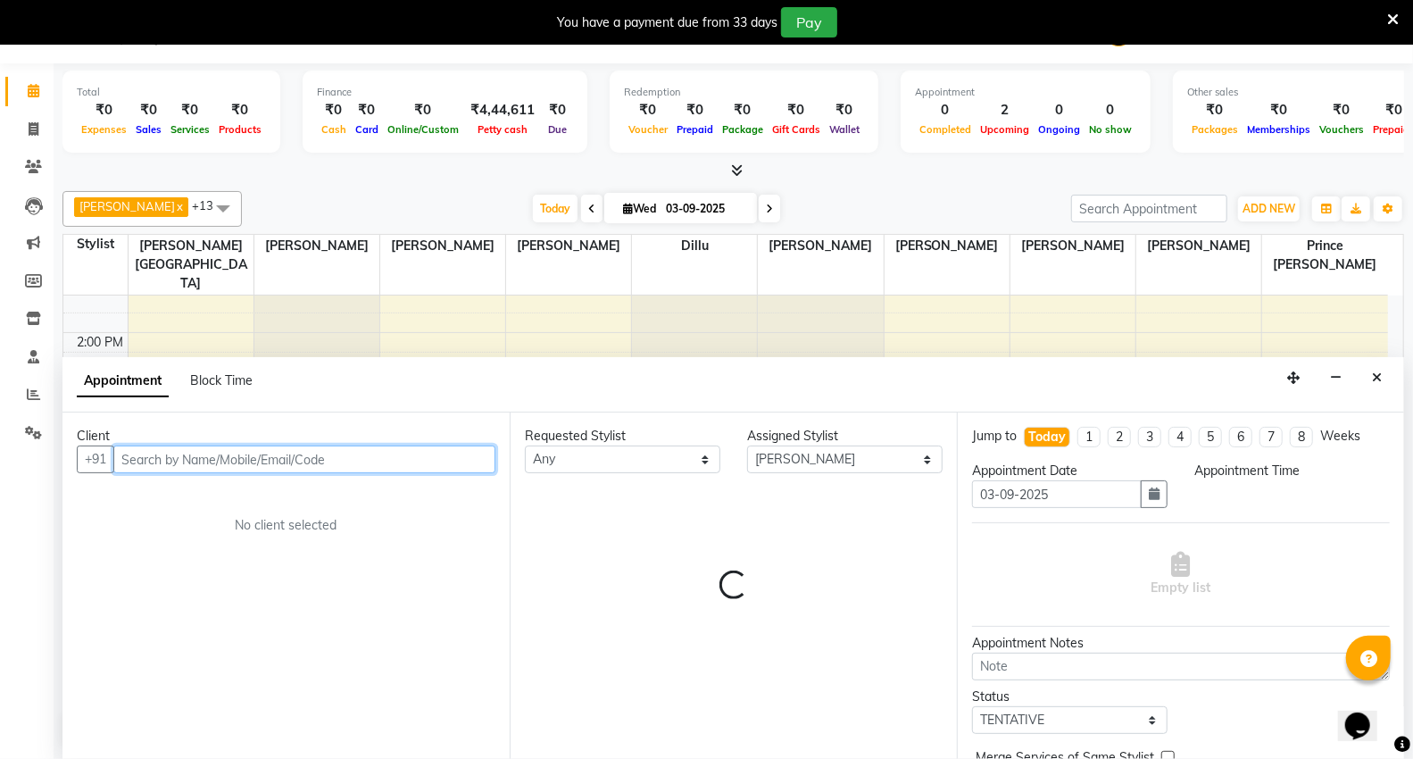
select select "900"
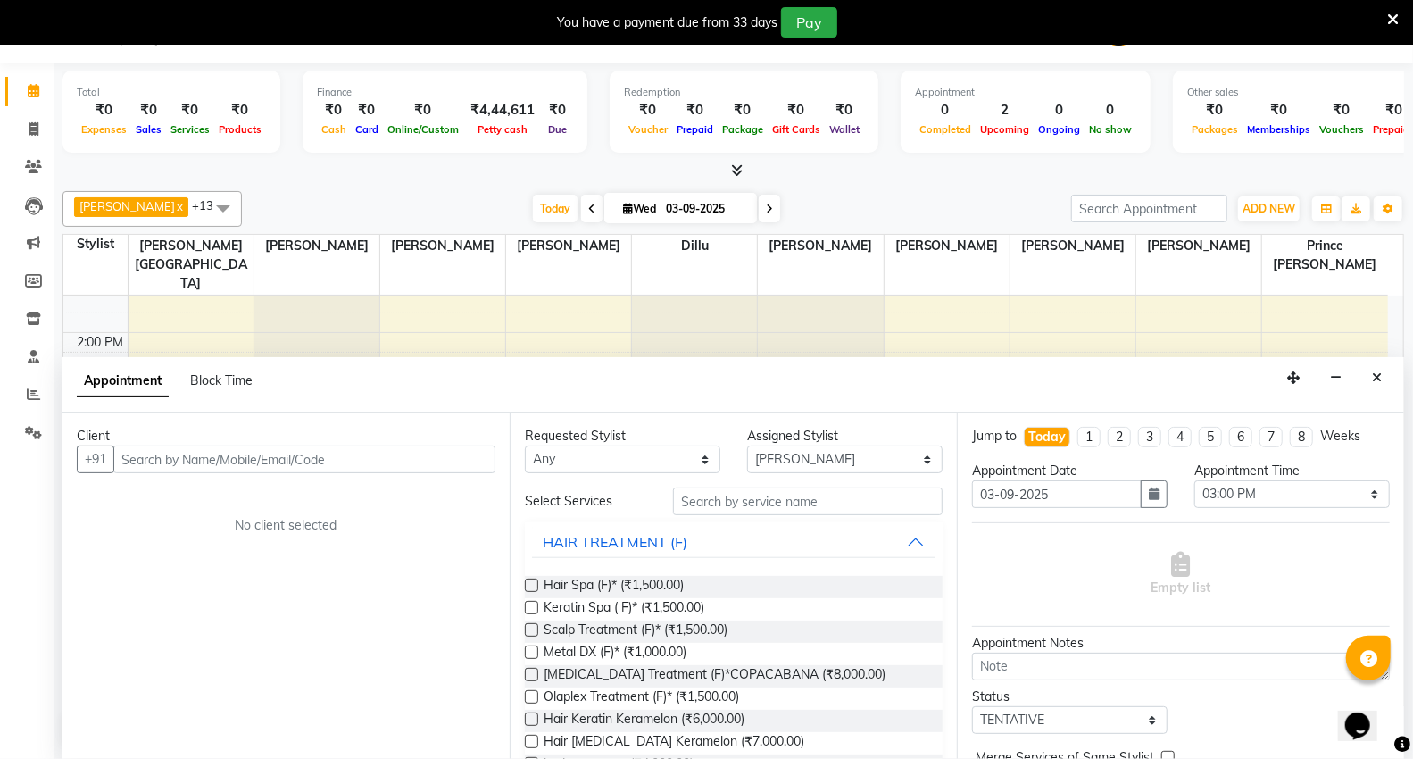
click at [1394, 378] on div "Appointment Block Time" at bounding box center [732, 384] width 1341 height 55
click at [1373, 379] on icon "Close" at bounding box center [1377, 377] width 10 height 12
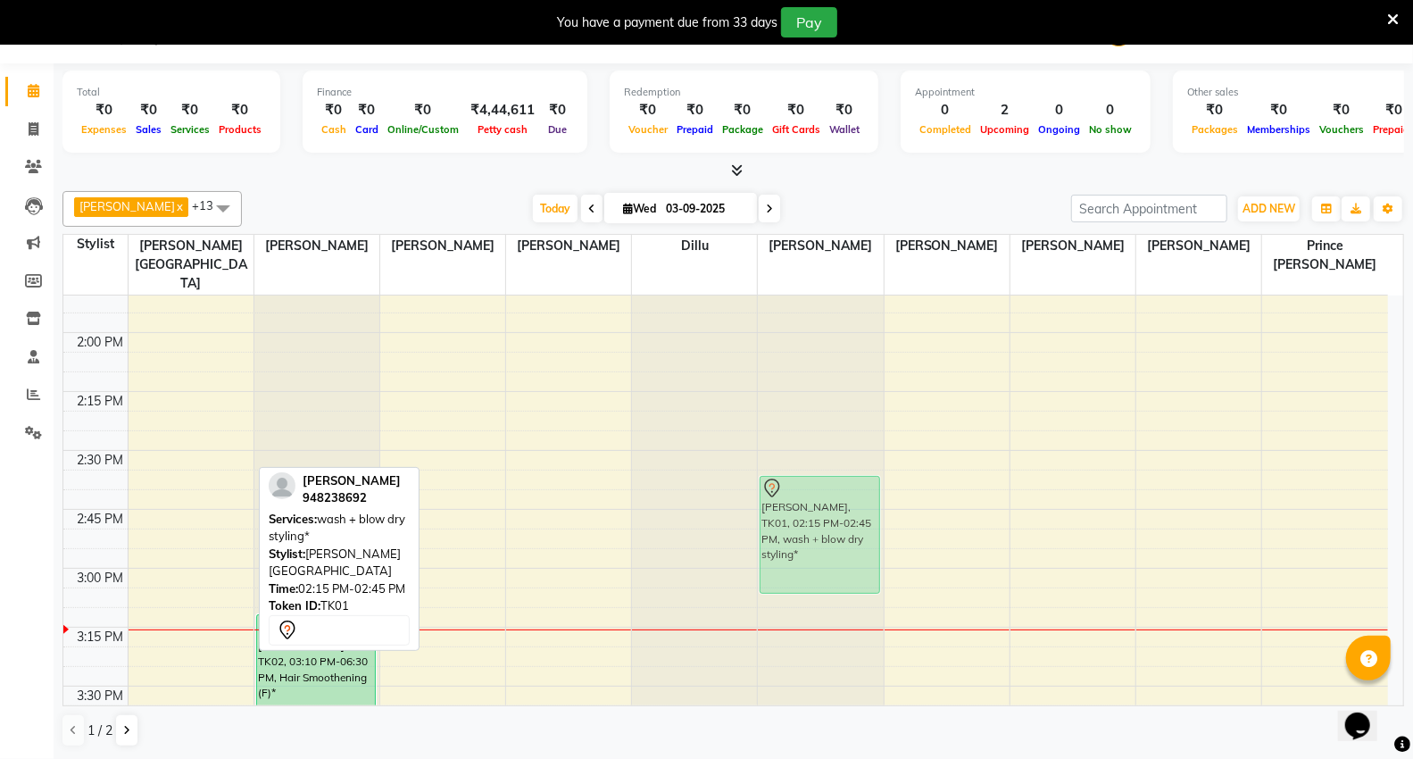
drag, startPoint x: 140, startPoint y: 405, endPoint x: 771, endPoint y: 485, distance: 636.0
click at [786, 485] on tr "[PERSON_NAME], TK01, 02:15 PM-02:45 PM, wash + blow dry styling* [PERSON_NAME],…" at bounding box center [725, 686] width 1324 height 3062
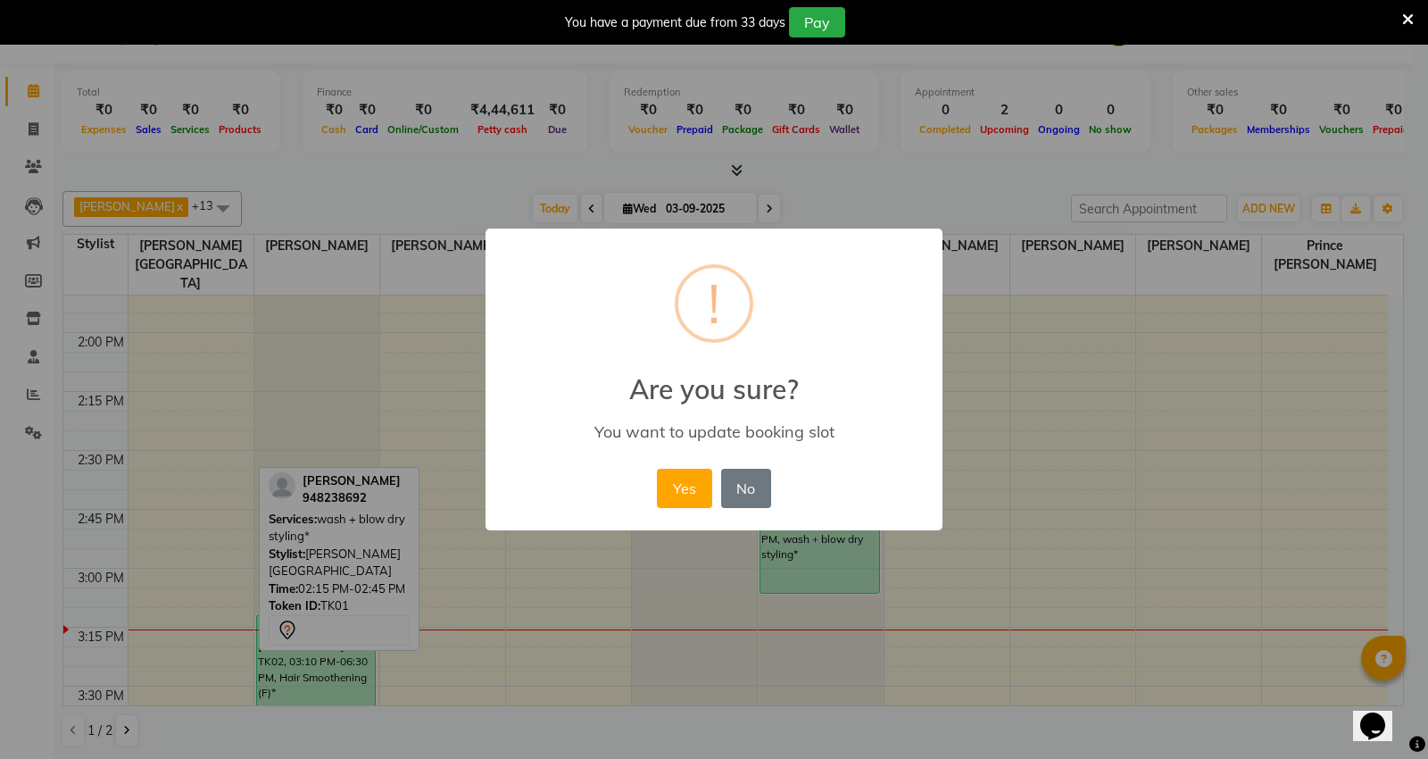
click at [786, 485] on div "× ! Are you sure? You want to update booking slot Yes No No" at bounding box center [714, 379] width 1428 height 759
click at [736, 494] on button "No" at bounding box center [746, 488] width 50 height 39
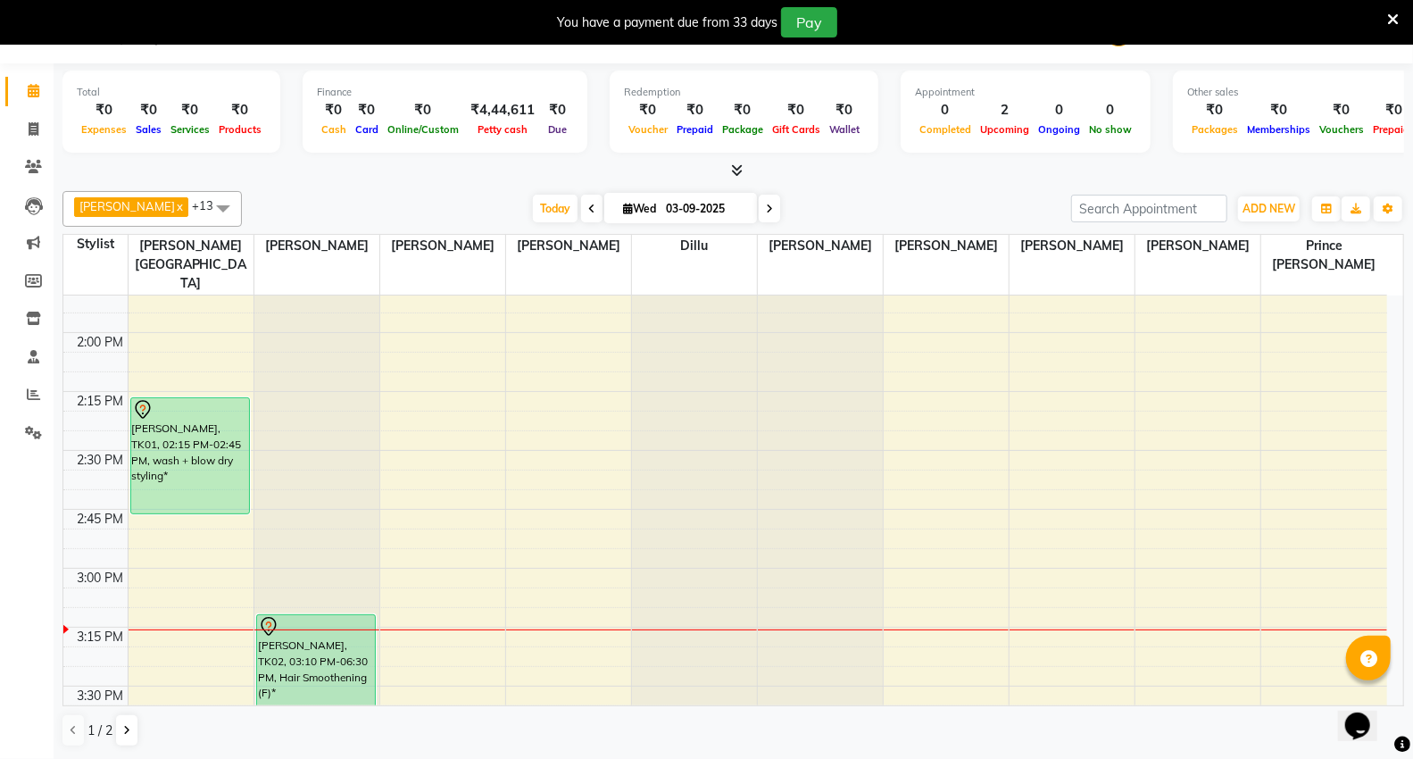
click at [120, 216] on span "[PERSON_NAME] x" at bounding box center [131, 207] width 114 height 20
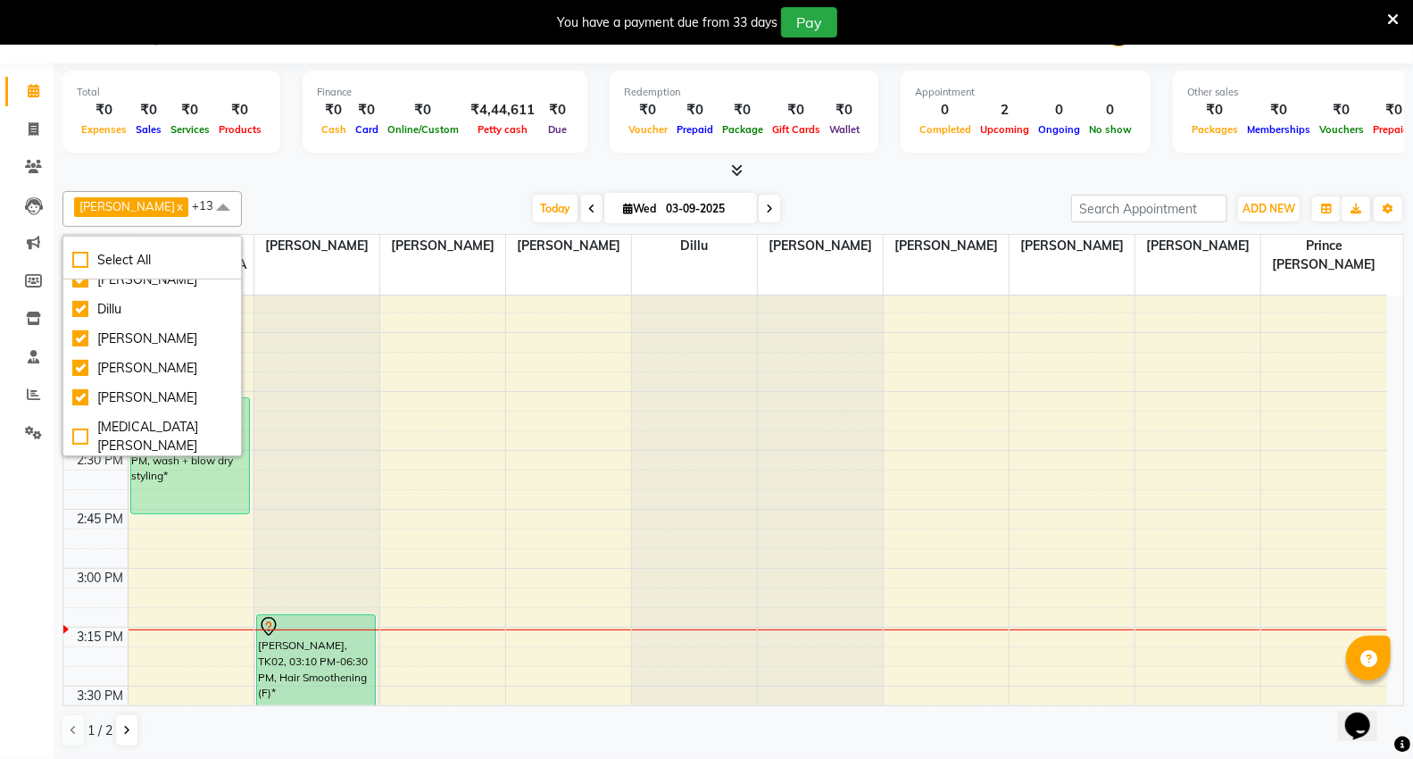
scroll to position [120, 0]
click at [123, 335] on div "[PERSON_NAME]" at bounding box center [152, 340] width 160 height 19
checkbox input "false"
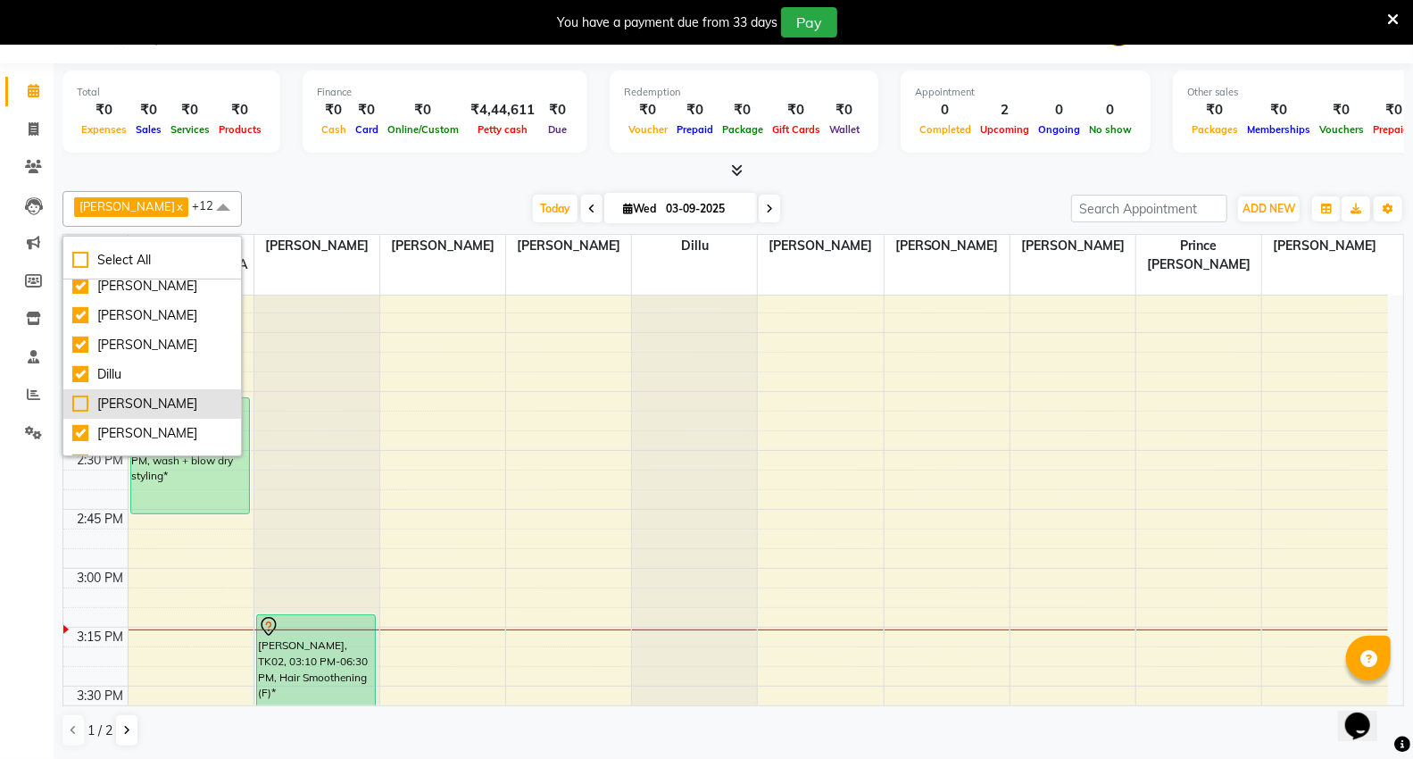
scroll to position [0, 0]
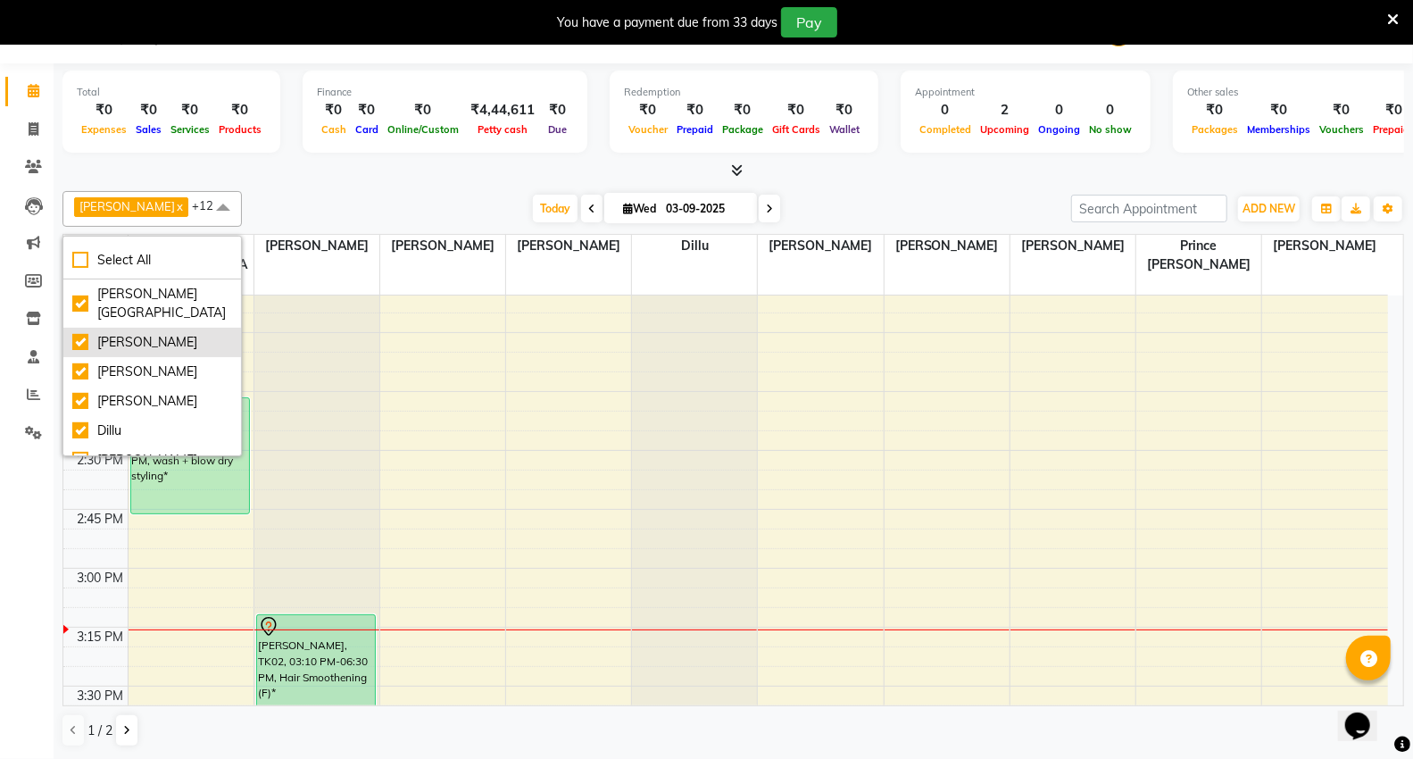
click at [152, 333] on div "[PERSON_NAME]" at bounding box center [152, 342] width 160 height 19
checkbox input "false"
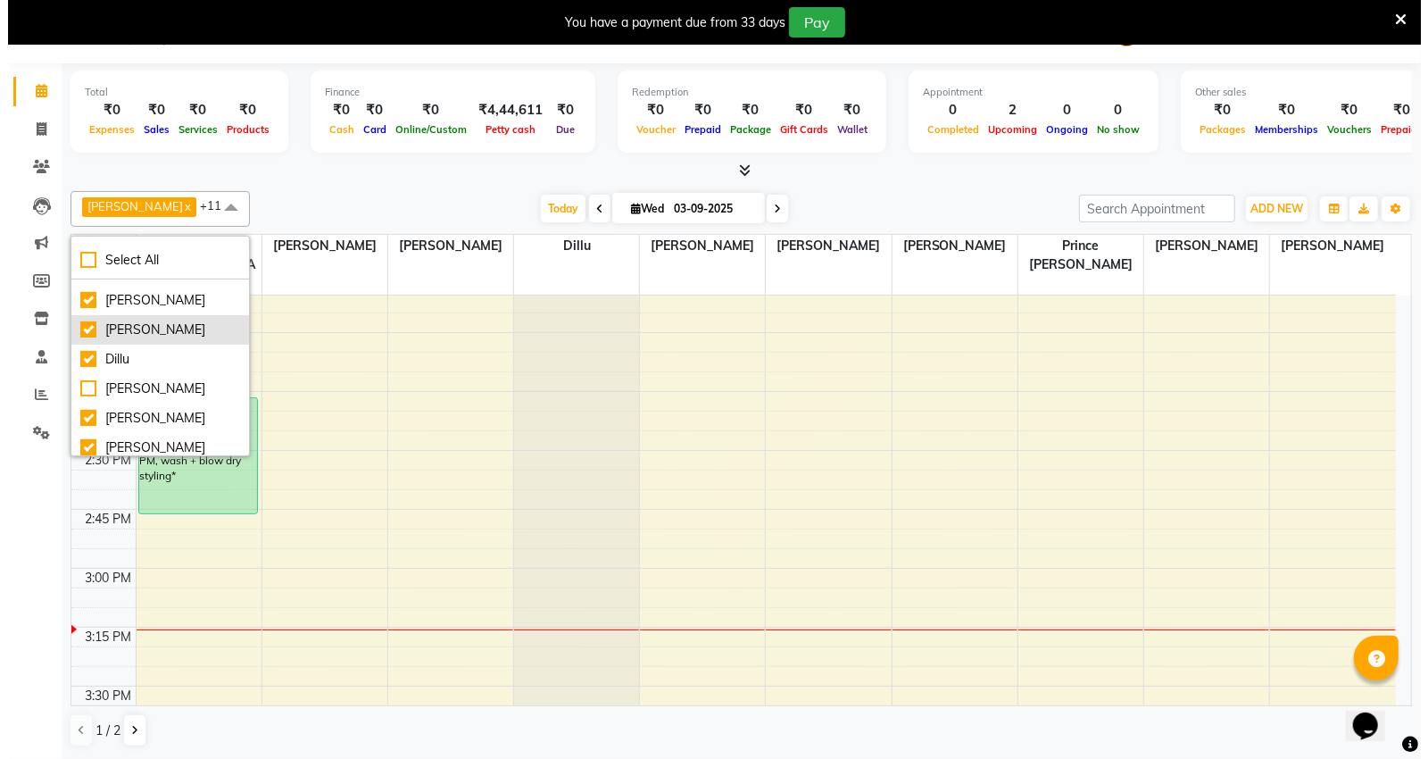
scroll to position [99, 0]
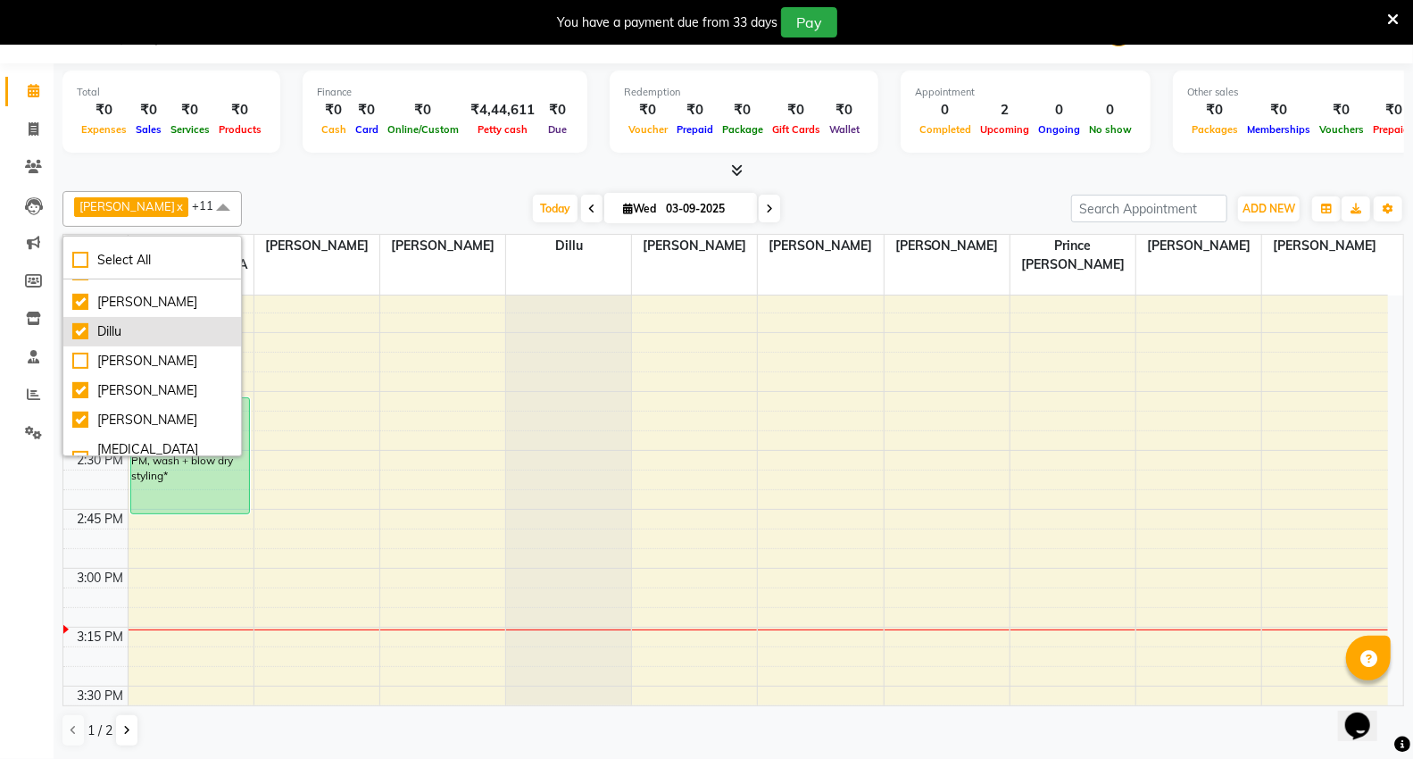
click at [138, 322] on div "Dillu" at bounding box center [152, 331] width 160 height 19
checkbox input "false"
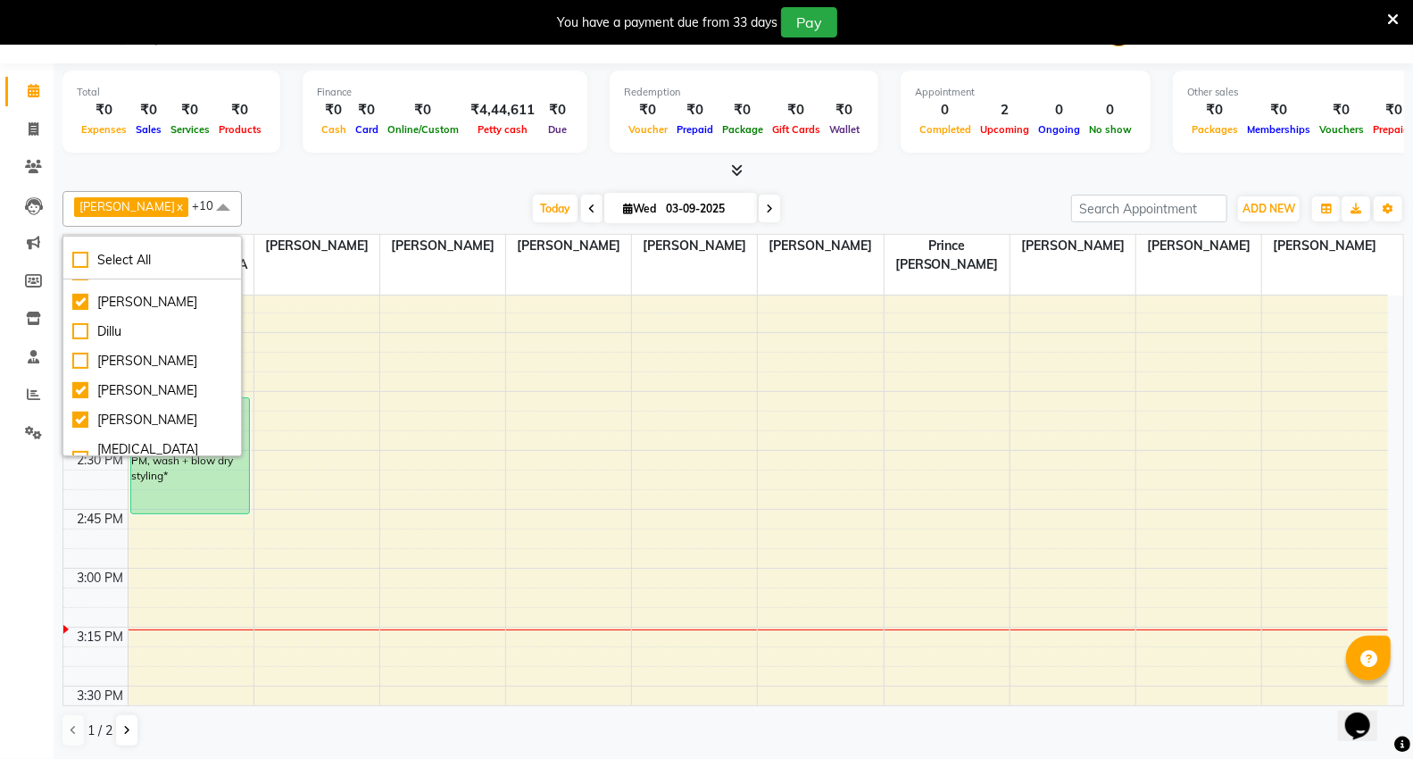
drag, startPoint x: 243, startPoint y: 474, endPoint x: 661, endPoint y: 491, distance: 418.9
click at [1075, 469] on div "9:00 AM 9:15 AM 9:30 AM 9:45 AM 10:00 AM 10:15 AM 10:30 AM 10:45 AM 11:00 AM 11…" at bounding box center [725, 686] width 1324 height 3062
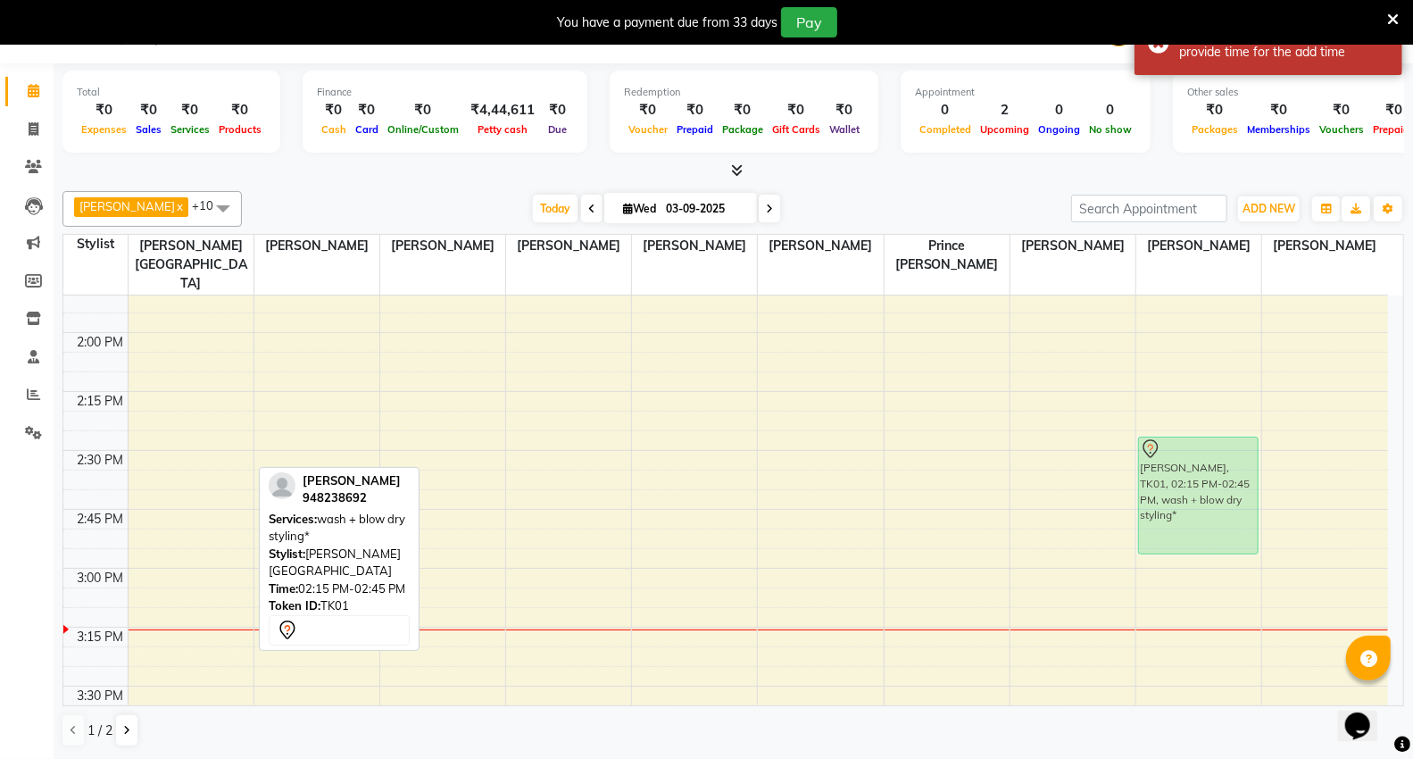
drag, startPoint x: 630, startPoint y: 459, endPoint x: 1218, endPoint y: 478, distance: 588.5
click at [1218, 492] on tr "[PERSON_NAME], TK01, 02:15 PM-02:45 PM, wash + blow dry styling* [PERSON_NAME],…" at bounding box center [725, 686] width 1324 height 3062
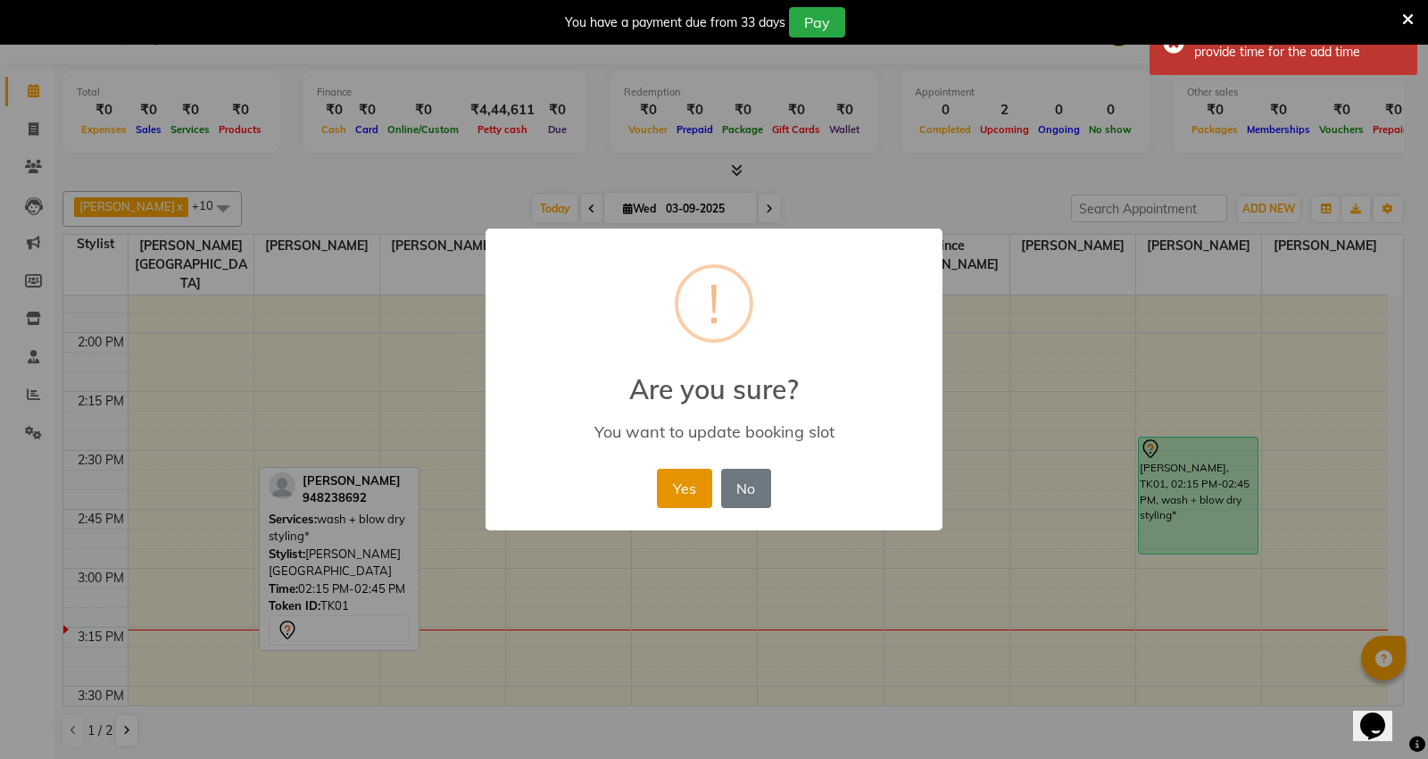
click at [667, 479] on button "Yes" at bounding box center [684, 488] width 54 height 39
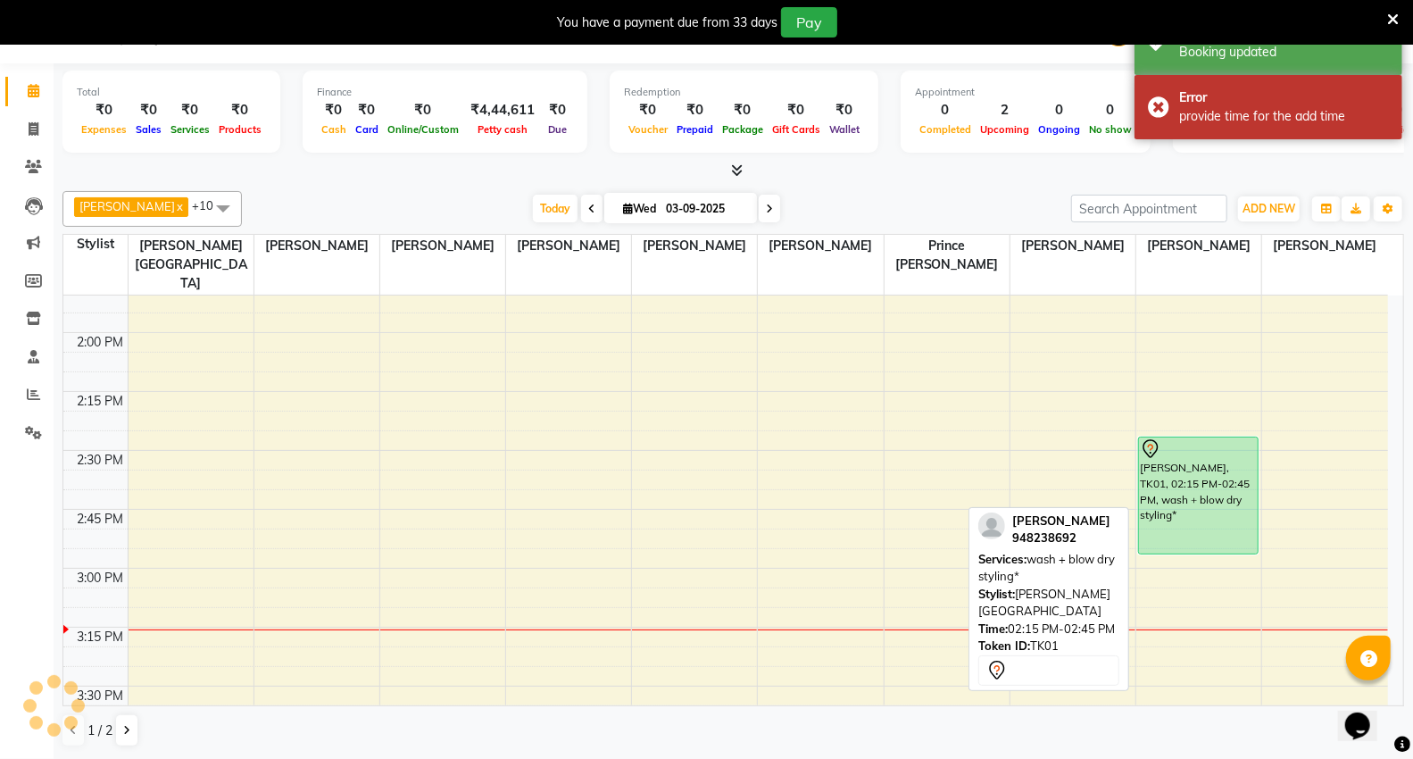
click at [1139, 457] on div "[PERSON_NAME], TK01, 02:15 PM-02:45 PM, wash + blow dry styling*" at bounding box center [1198, 495] width 119 height 116
click at [1147, 471] on div "[PERSON_NAME], TK01, 02:25 PM-02:55 PM, wash + blow dry styling*" at bounding box center [1198, 495] width 119 height 116
select select "7"
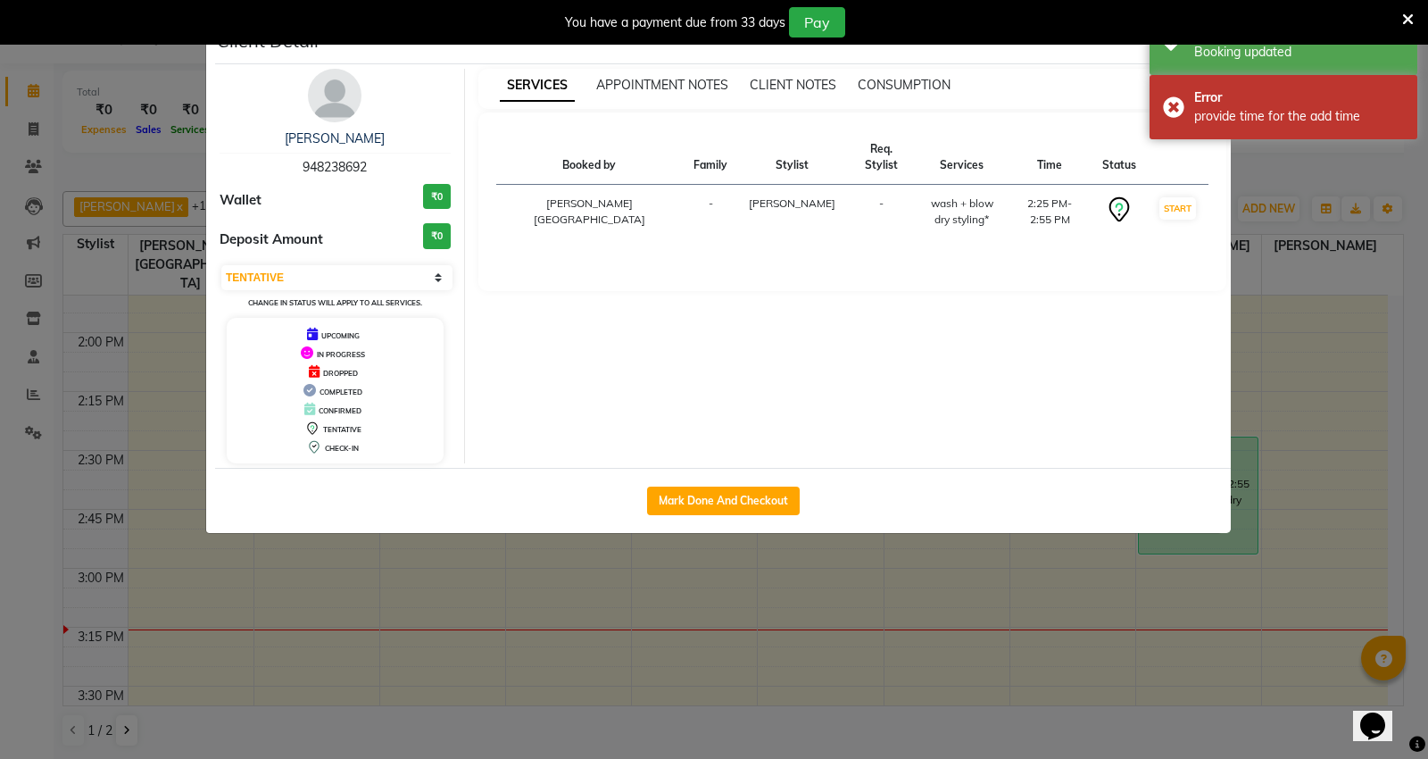
click at [760, 485] on div "Mark Done And Checkout" at bounding box center [723, 500] width 1016 height 65
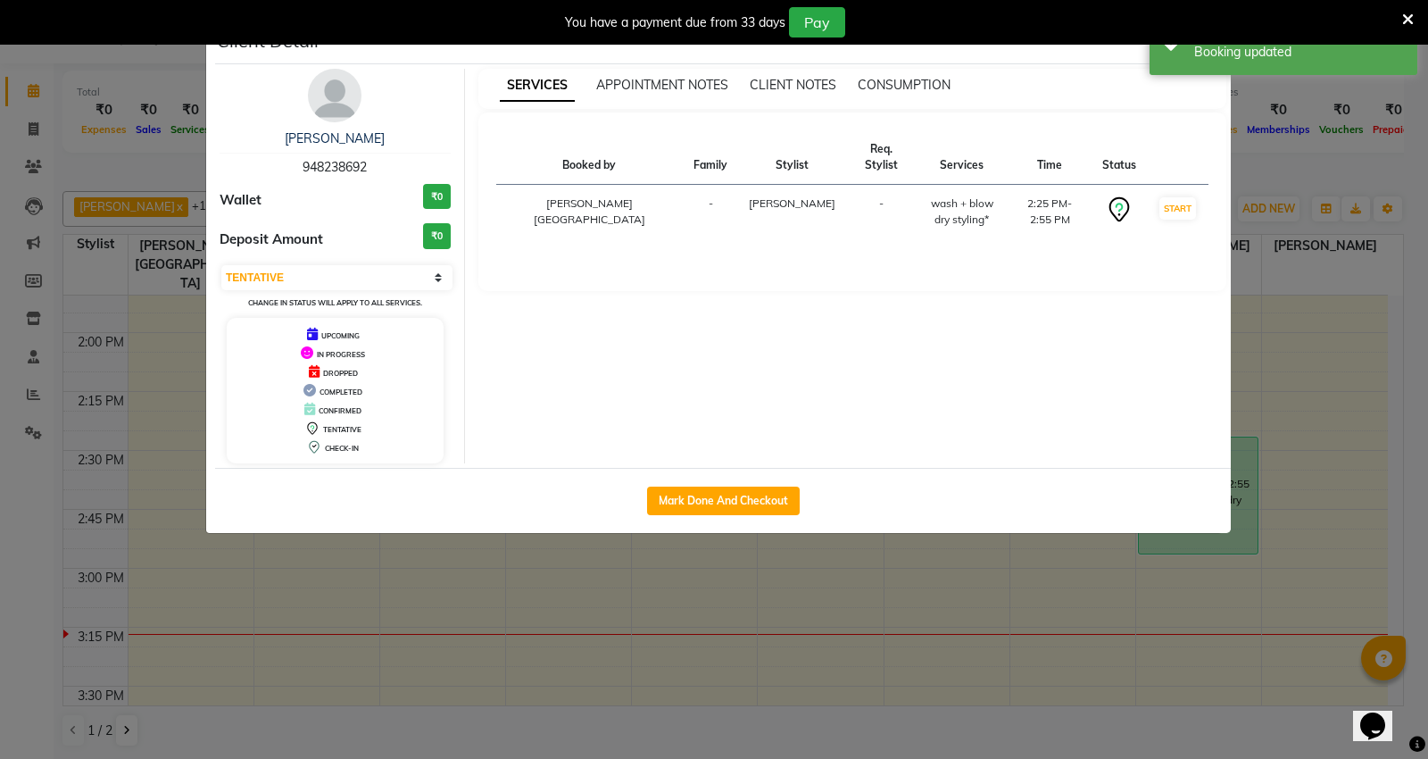
drag, startPoint x: 689, startPoint y: 501, endPoint x: 706, endPoint y: 520, distance: 25.9
click at [706, 520] on div "Mark Done And Checkout" at bounding box center [723, 500] width 1016 height 65
click at [685, 500] on button "Mark Done And Checkout" at bounding box center [723, 500] width 153 height 29
select select "service"
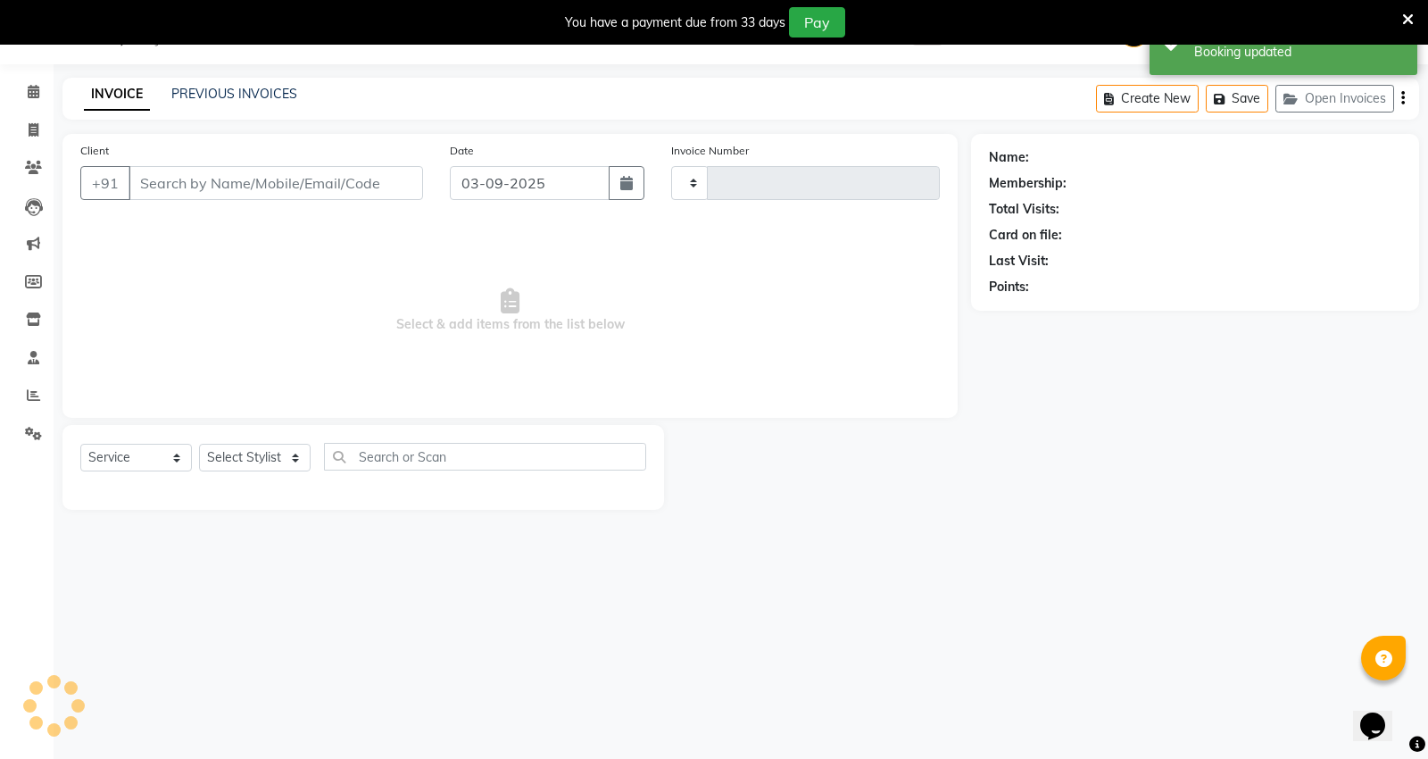
type input "4719"
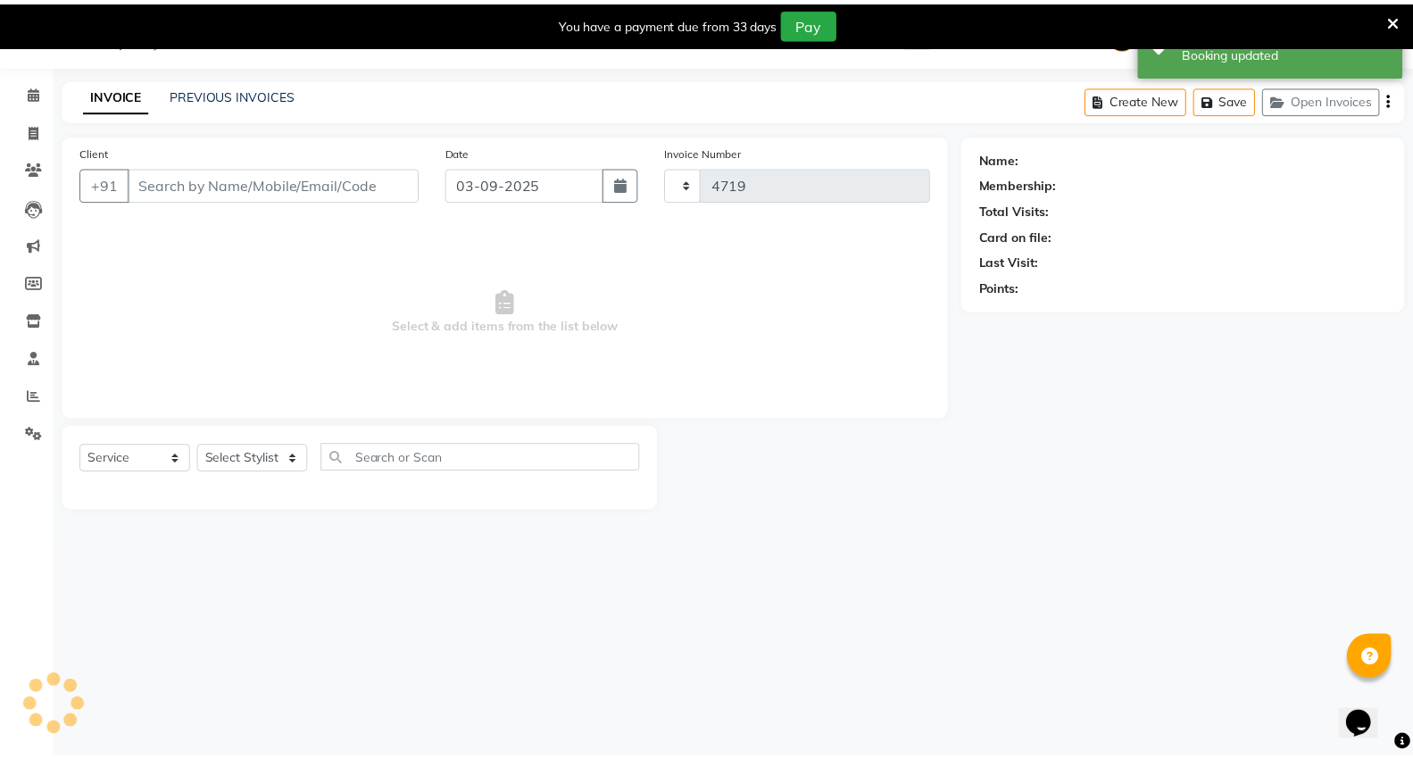
scroll to position [45, 0]
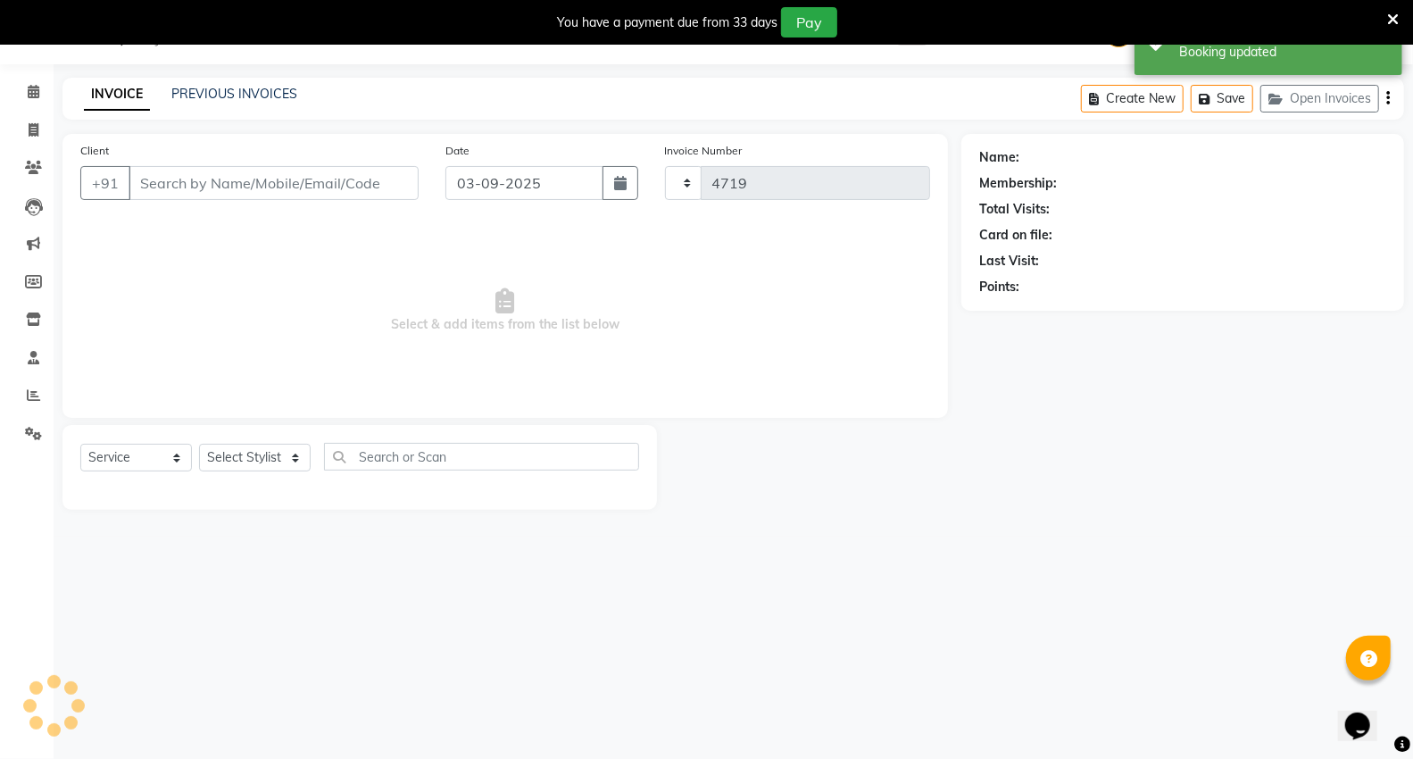
select select "848"
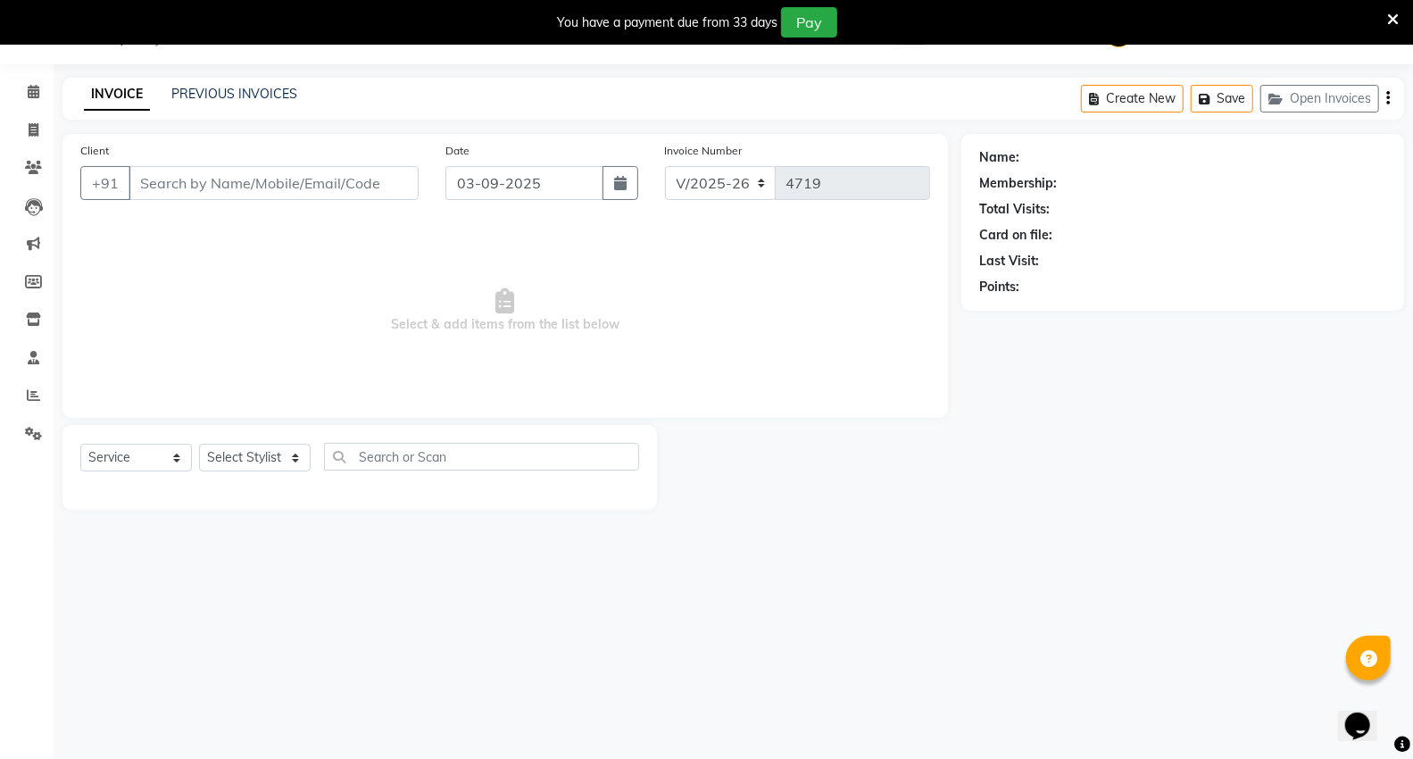
type input "948238692"
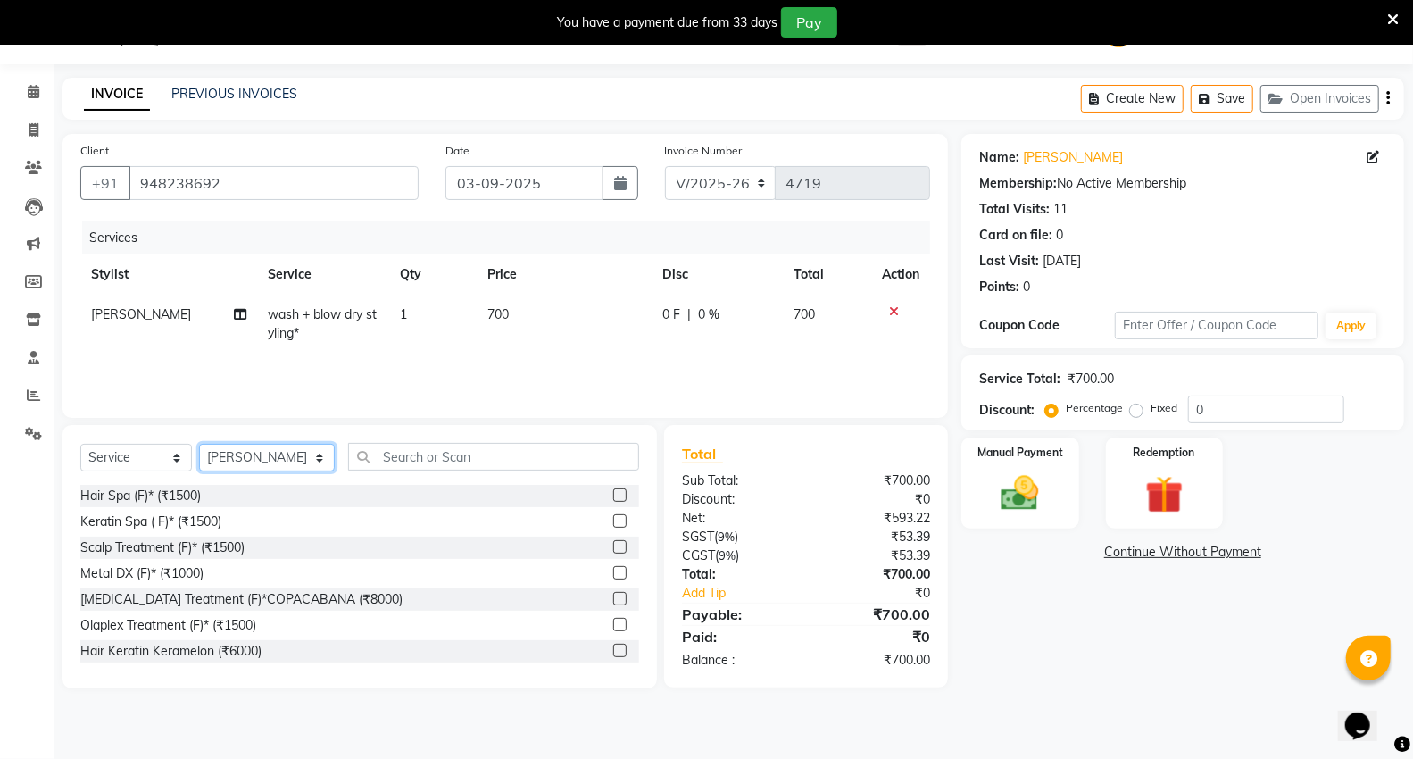
click at [266, 453] on select "Select Stylist [PERSON_NAME] [PERSON_NAME] [PERSON_NAME] [PERSON_NAME] Mall [PE…" at bounding box center [267, 458] width 136 height 28
select select "14473"
click at [199, 444] on select "Select Stylist [PERSON_NAME] [PERSON_NAME] [PERSON_NAME] [PERSON_NAME] Mall [PE…" at bounding box center [267, 458] width 136 height 28
click at [402, 450] on input "text" at bounding box center [493, 457] width 291 height 28
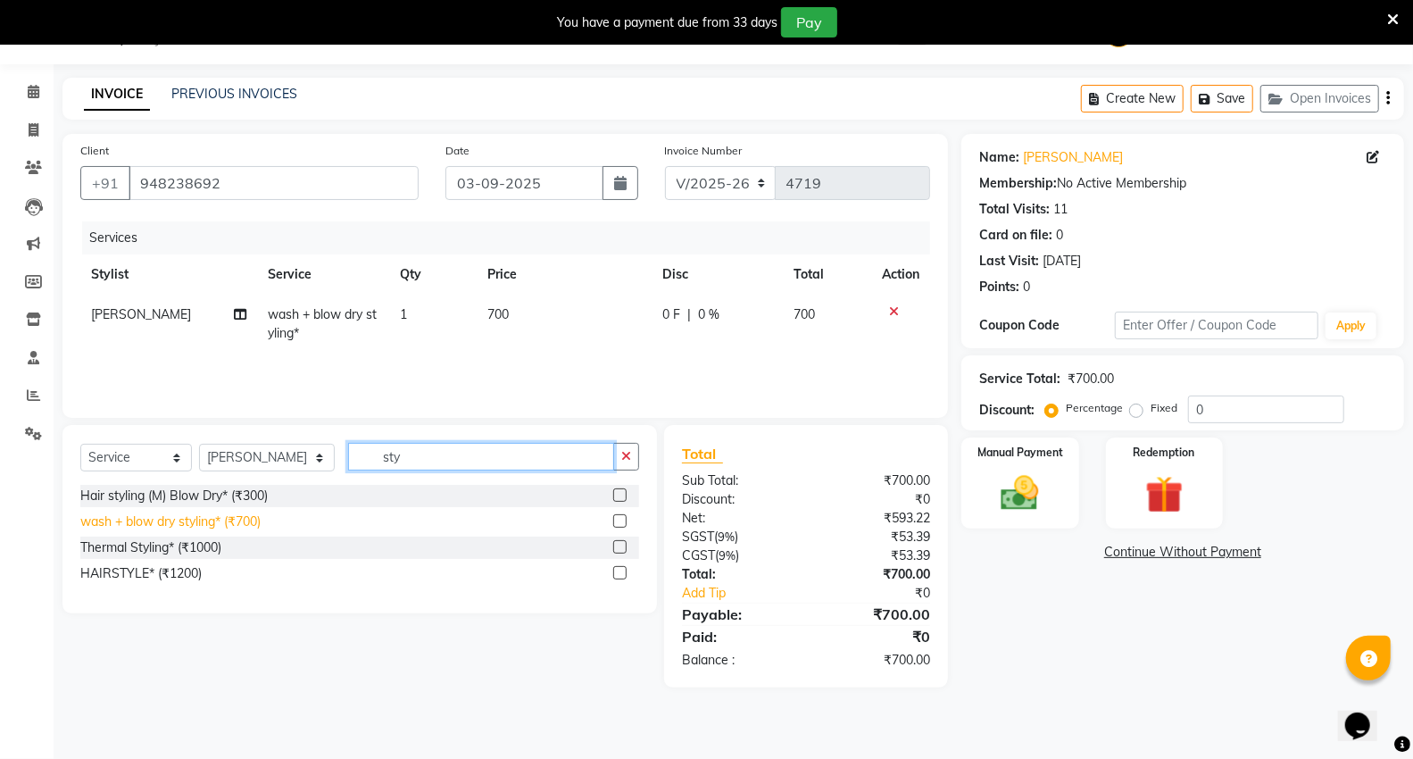
type input "sty"
click at [176, 528] on div "wash + blow dry styling* (₹700)" at bounding box center [170, 521] width 180 height 19
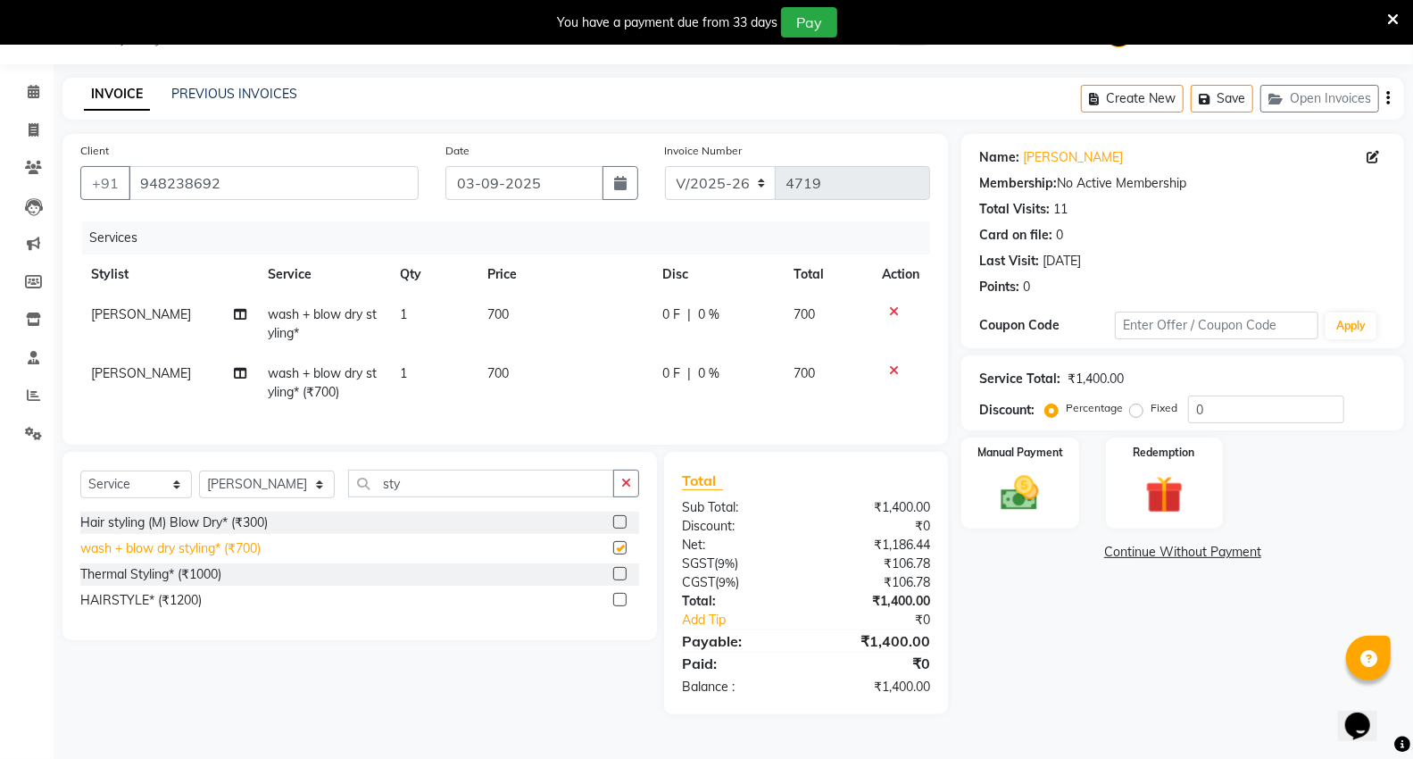
checkbox input "false"
click at [270, 498] on select "Select Stylist [PERSON_NAME] [PERSON_NAME] [PERSON_NAME] [PERSON_NAME] Mall [PE…" at bounding box center [267, 484] width 136 height 28
select select "89136"
click at [199, 486] on select "Select Stylist [PERSON_NAME] [PERSON_NAME] [PERSON_NAME] [PERSON_NAME] Mall [PE…" at bounding box center [267, 484] width 136 height 28
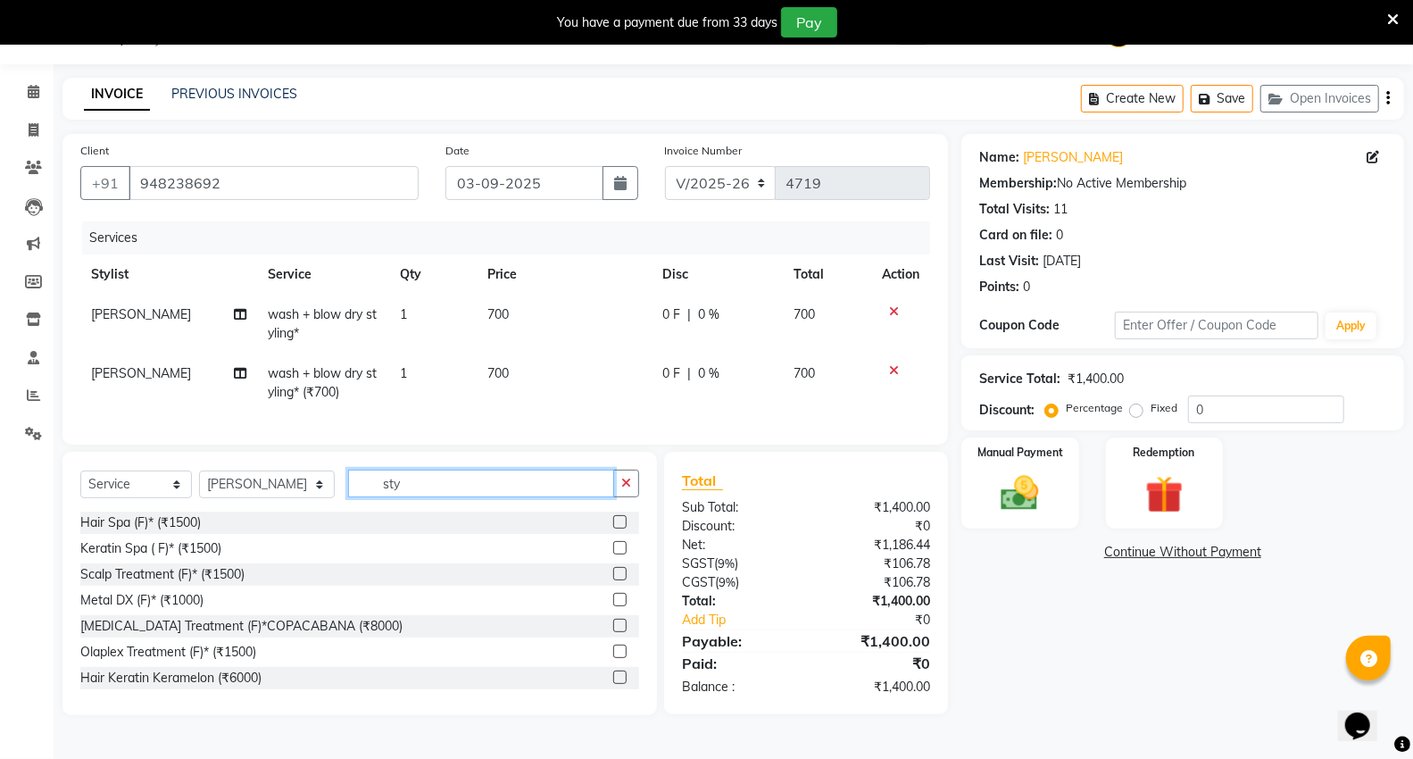
click at [400, 497] on input "sty" at bounding box center [481, 483] width 266 height 28
type input "sty"
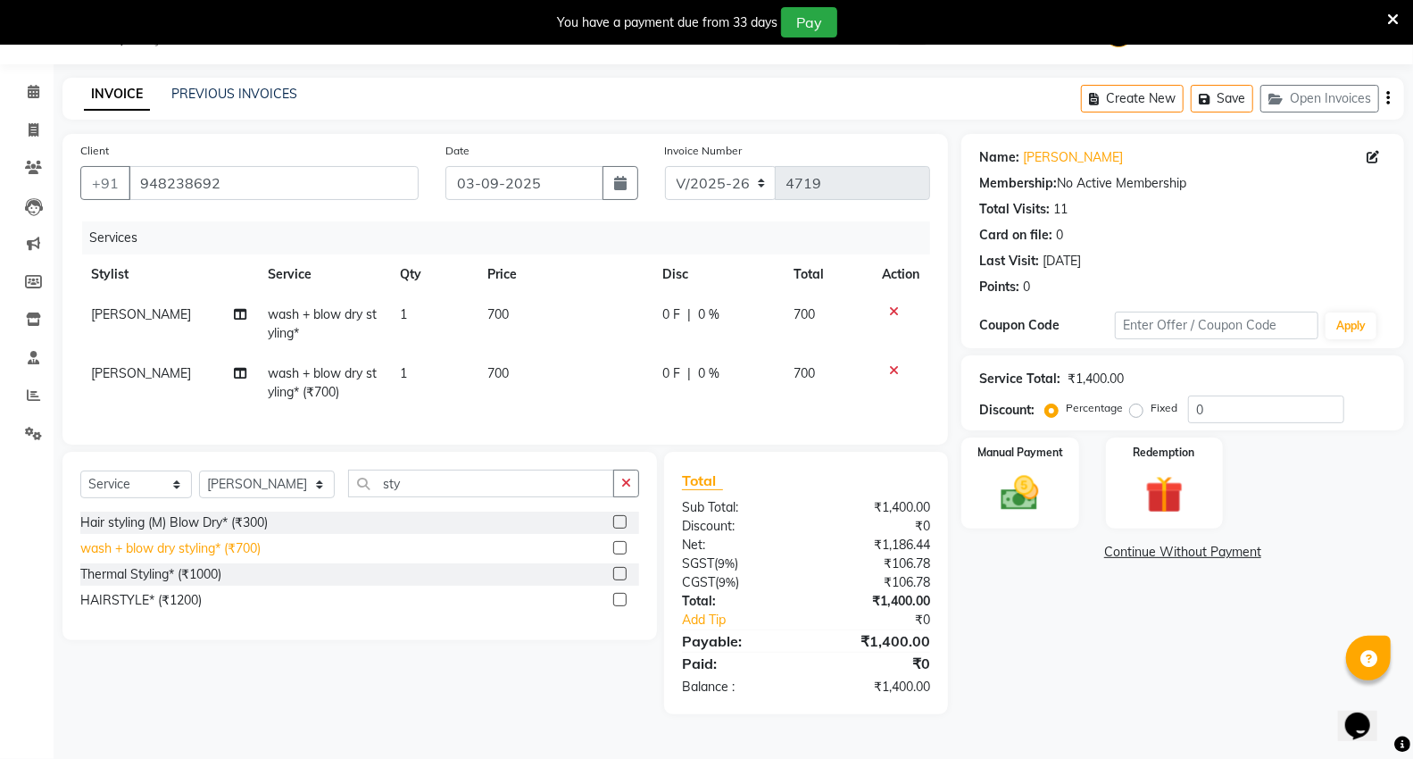
click at [228, 558] on div "wash + blow dry styling* (₹700)" at bounding box center [170, 548] width 180 height 19
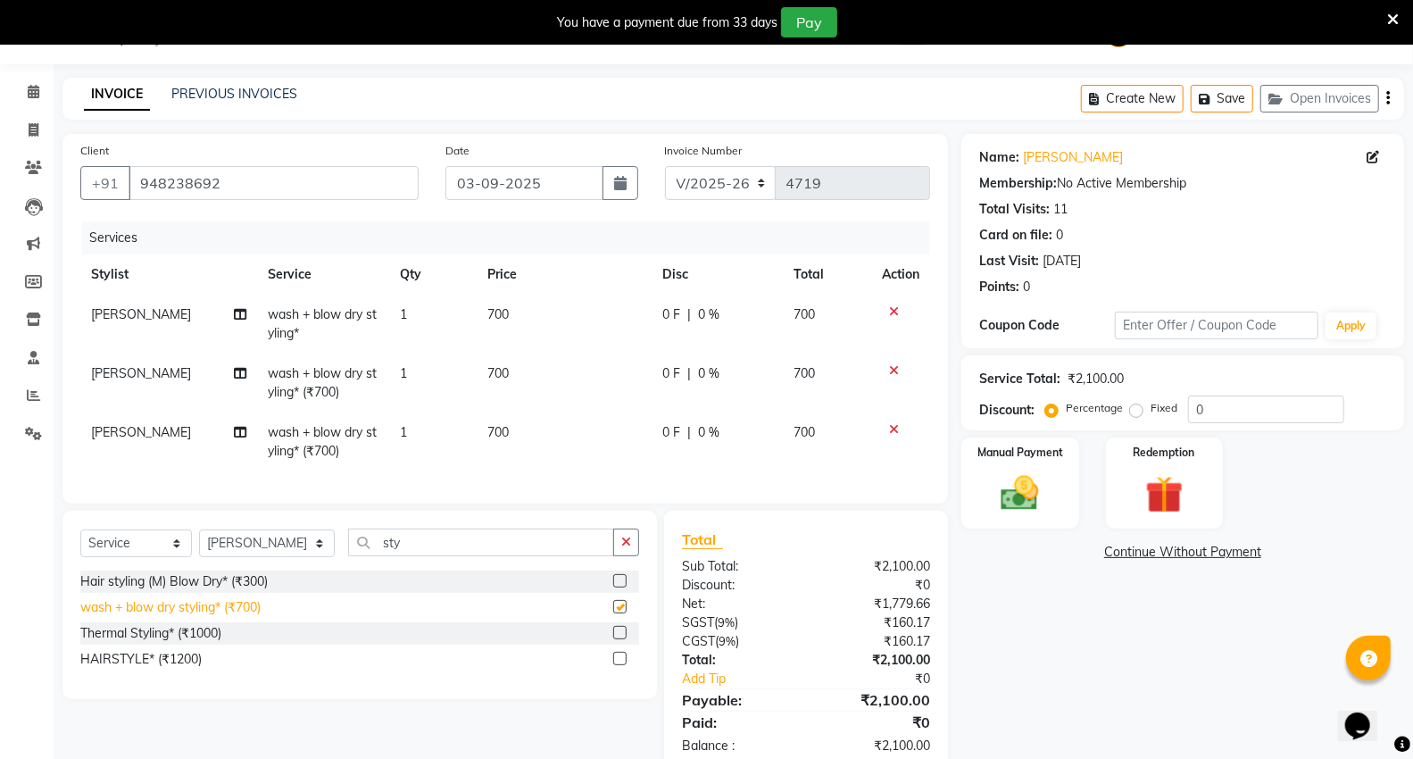
checkbox input "false"
click at [239, 557] on select "Select Stylist [PERSON_NAME] [PERSON_NAME] [PERSON_NAME] [PERSON_NAME] Mall [PE…" at bounding box center [267, 543] width 136 height 28
select select "83801"
click at [199, 544] on select "Select Stylist [PERSON_NAME] [PERSON_NAME] [PERSON_NAME] [PERSON_NAME] Mall [PE…" at bounding box center [267, 543] width 136 height 28
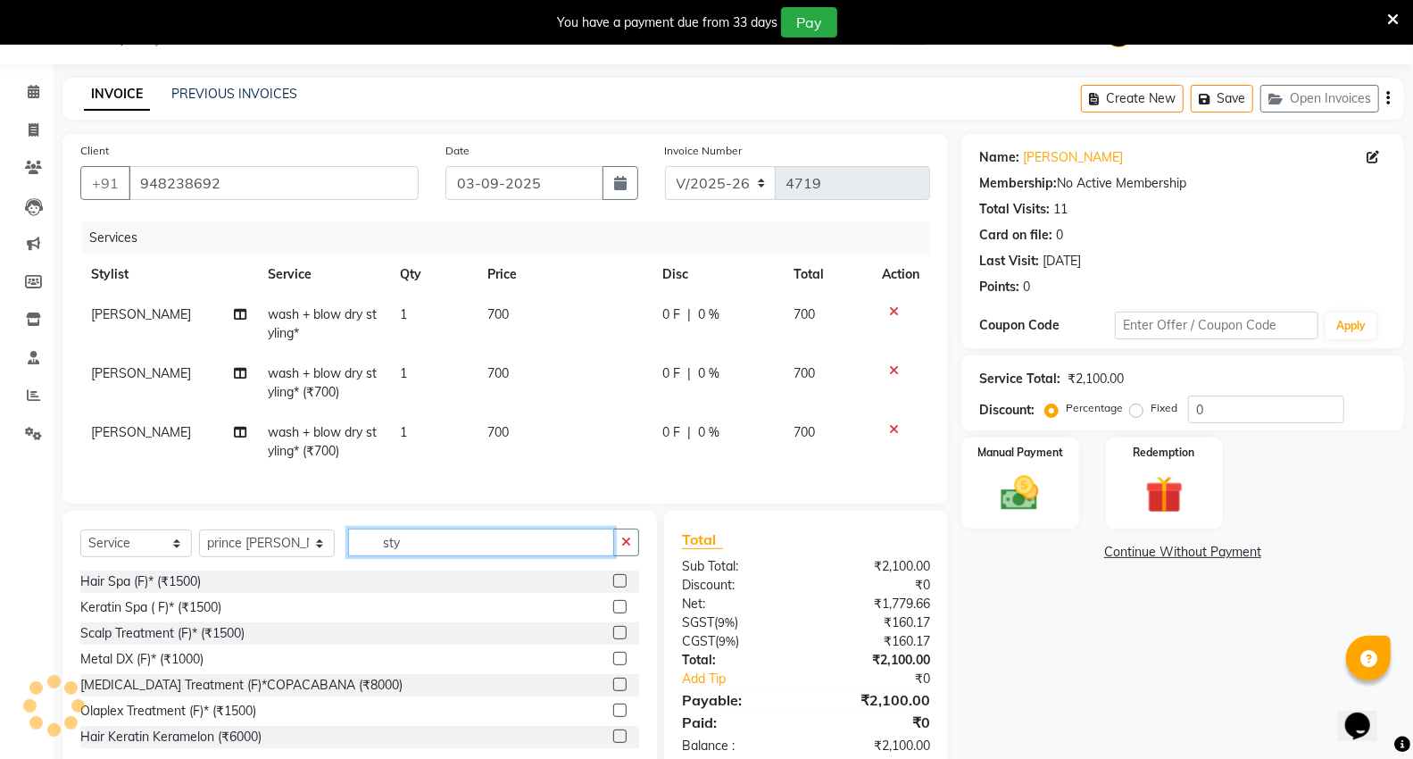
click at [440, 556] on input "sty" at bounding box center [481, 542] width 266 height 28
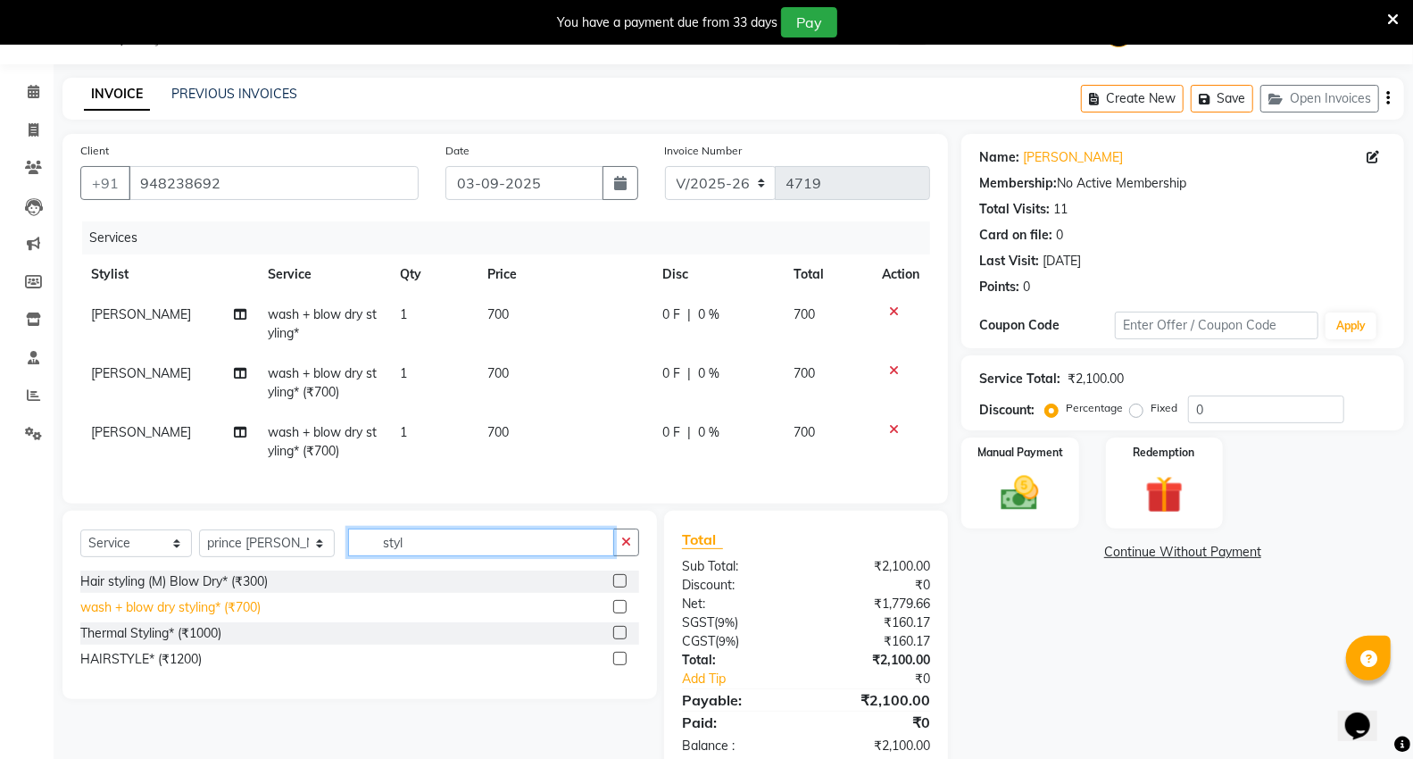
type input "styl"
click at [119, 617] on div "wash + blow dry styling* (₹700)" at bounding box center [170, 607] width 180 height 19
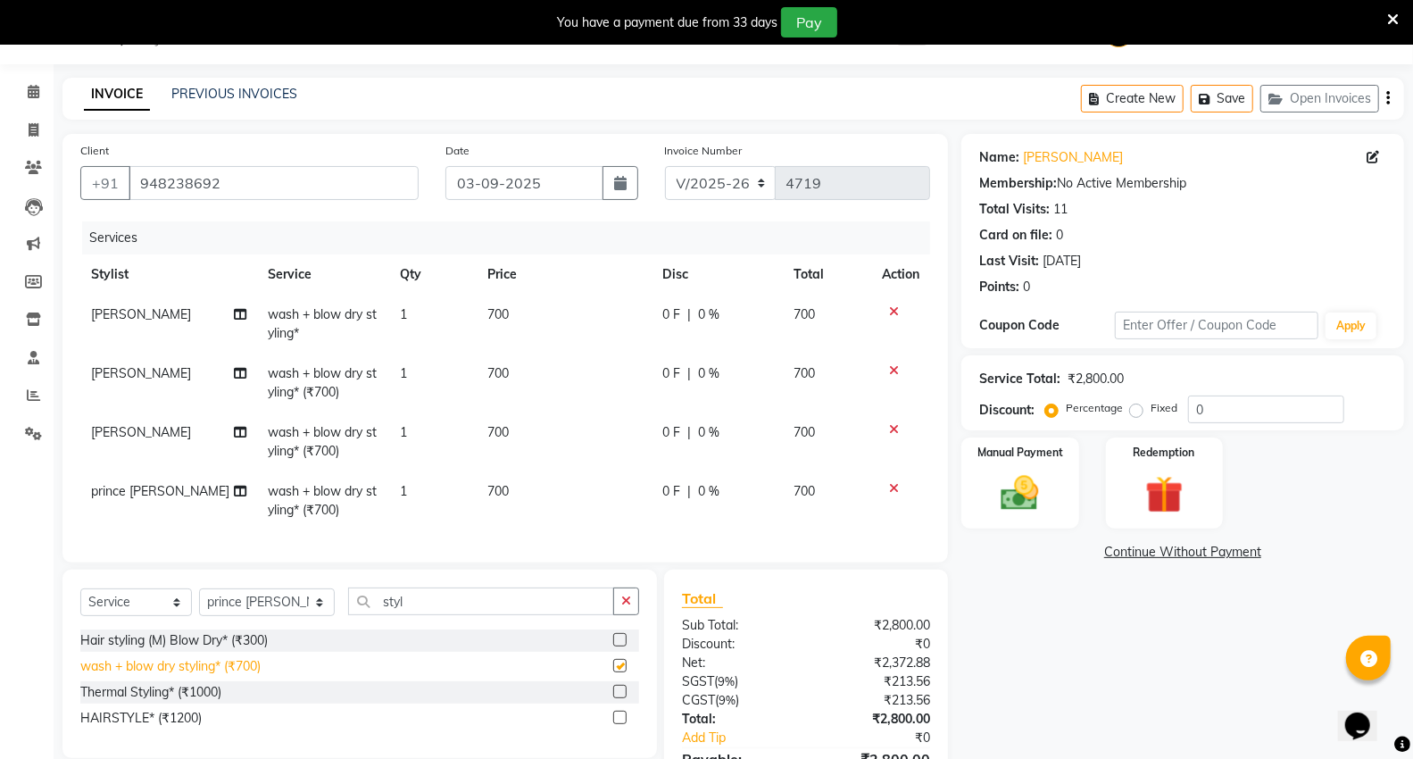
checkbox input "false"
click at [90, 616] on select "Select Service Product Membership Package Voucher Prepaid Gift Card" at bounding box center [136, 602] width 112 height 28
select select "product"
click at [80, 603] on select "Select Service Product Membership Package Voucher Prepaid Gift Card" at bounding box center [136, 602] width 112 height 28
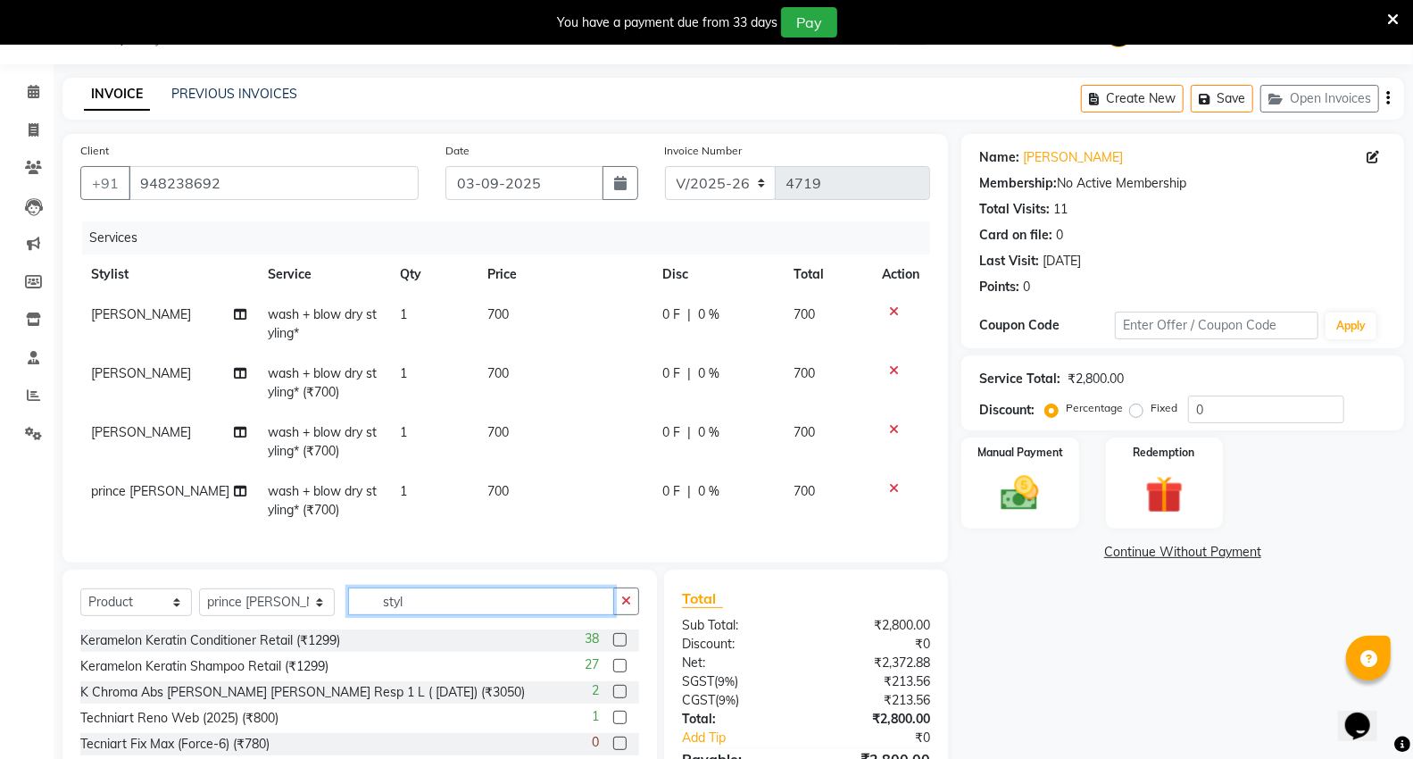
click at [537, 615] on input "styl" at bounding box center [481, 601] width 266 height 28
click at [255, 611] on select "Select Stylist [PERSON_NAME] [PERSON_NAME] [PERSON_NAME] [PERSON_NAME] Mall [PE…" at bounding box center [267, 602] width 136 height 28
select select "89136"
click at [199, 603] on select "Select Stylist [PERSON_NAME] [PERSON_NAME] [PERSON_NAME] [PERSON_NAME] Mall [PE…" at bounding box center [267, 602] width 136 height 28
click at [449, 610] on input "styl" at bounding box center [481, 601] width 266 height 28
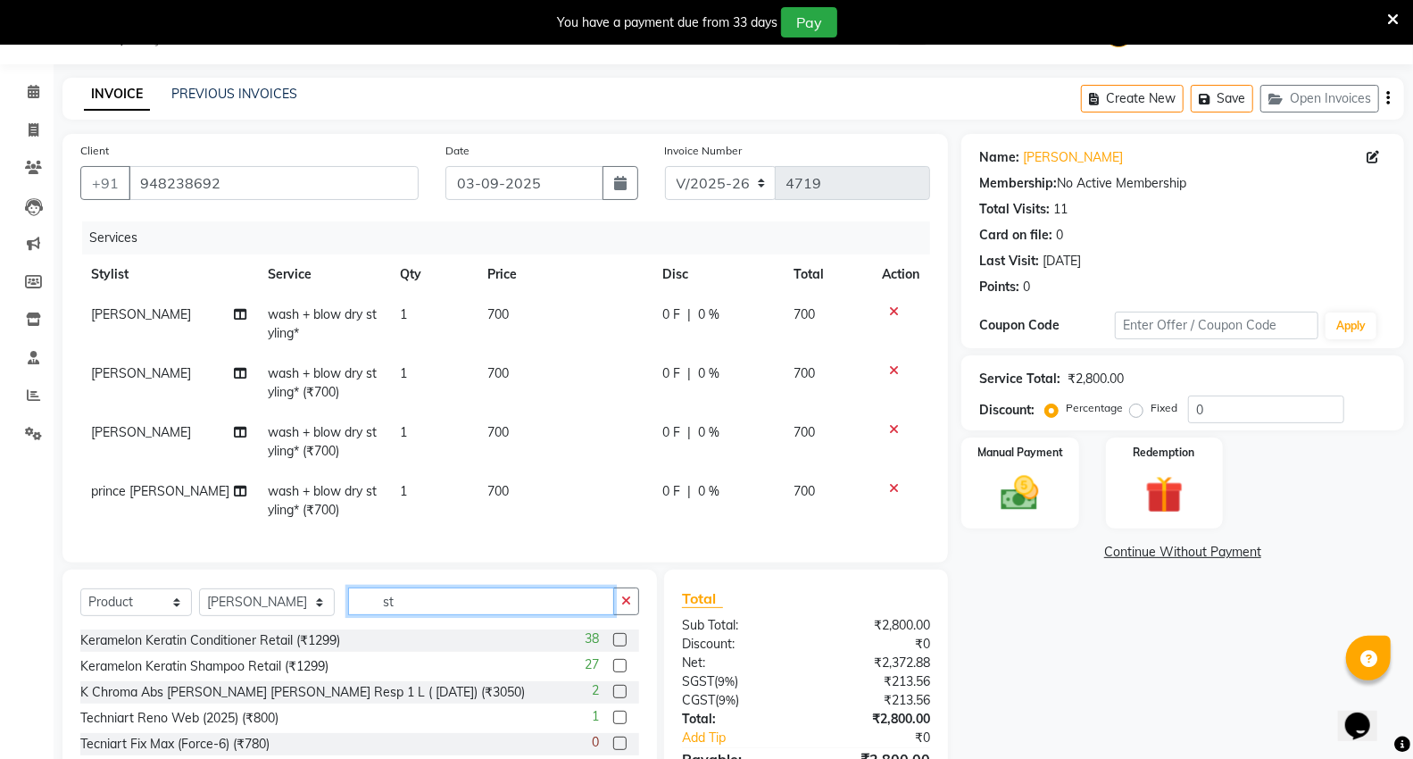
type input "s"
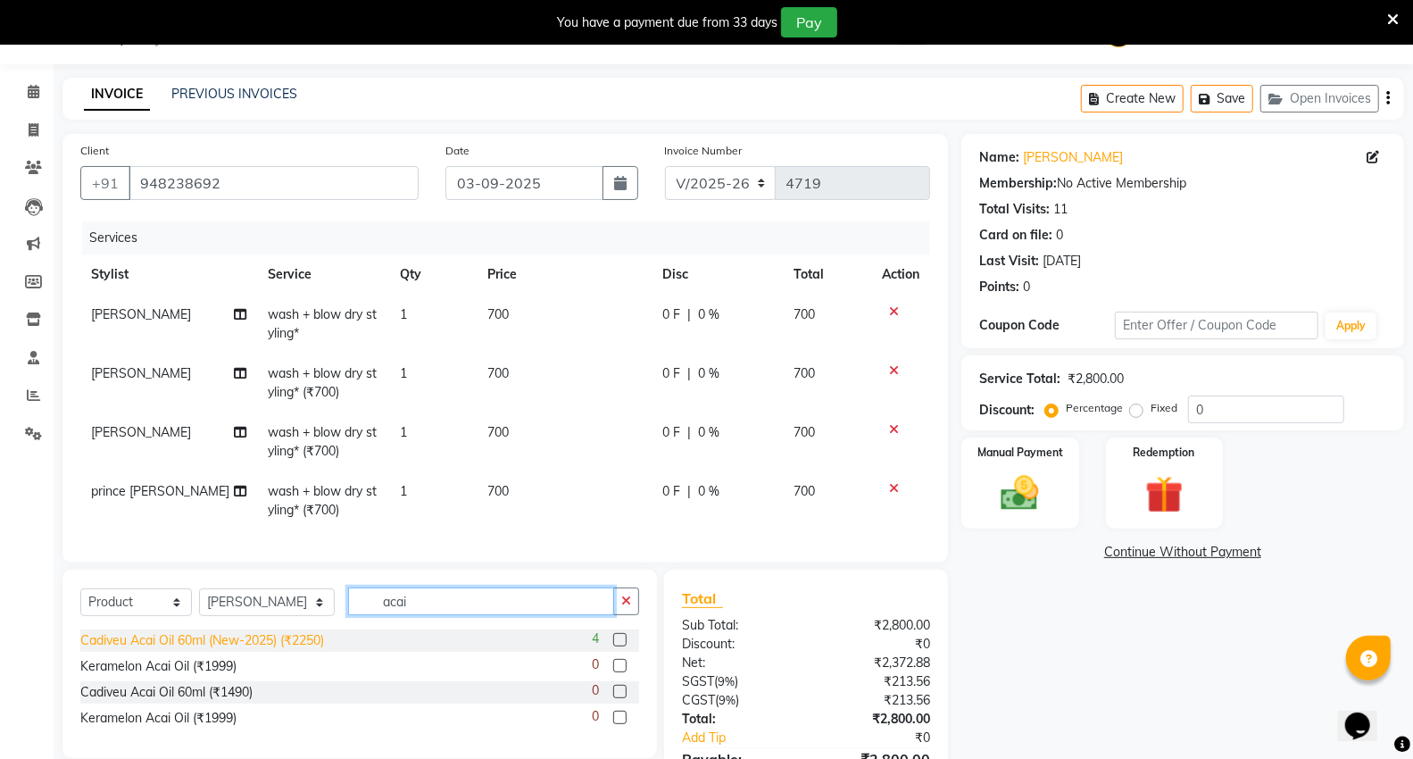
type input "acai"
click at [243, 650] on div "Cadiveu Acai Oil 60ml (New-2025) (₹2250)" at bounding box center [202, 640] width 244 height 19
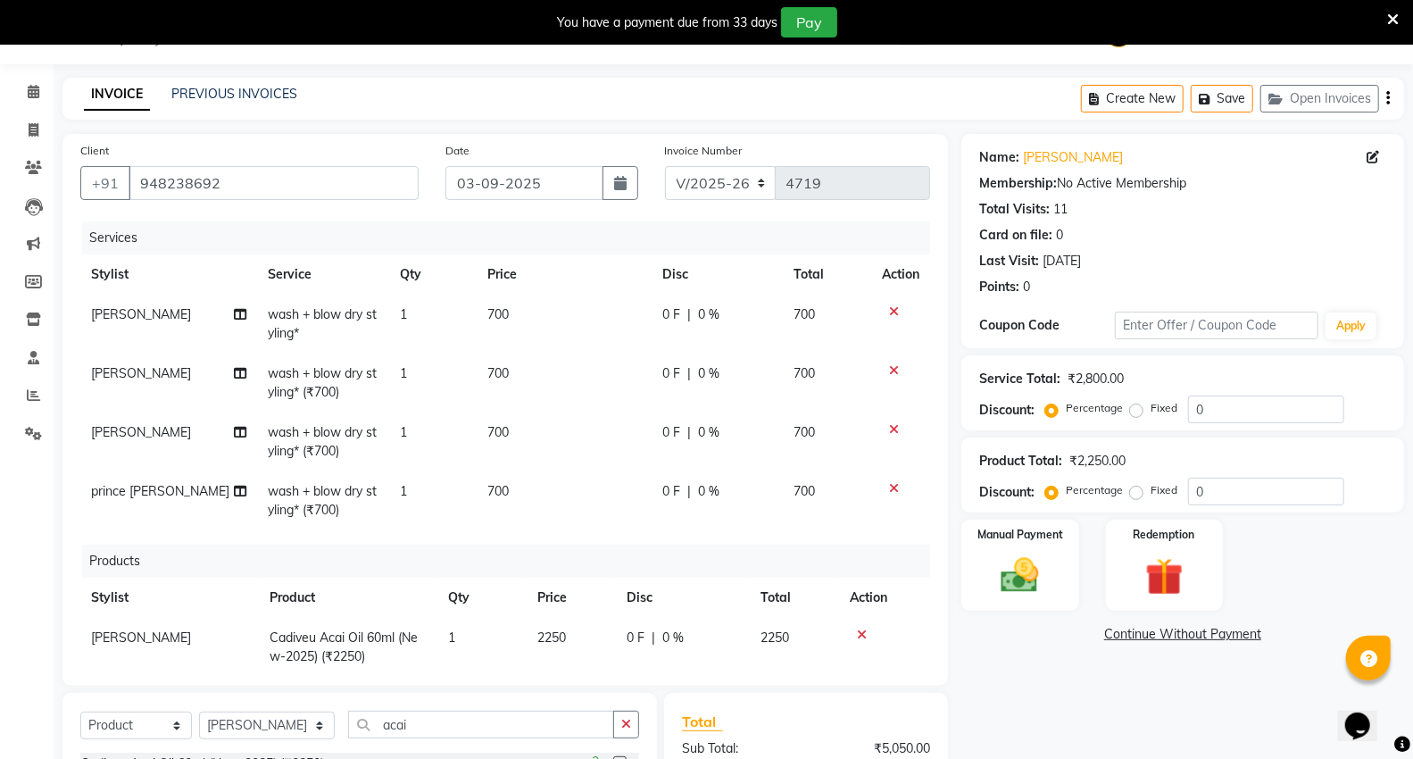
checkbox input "false"
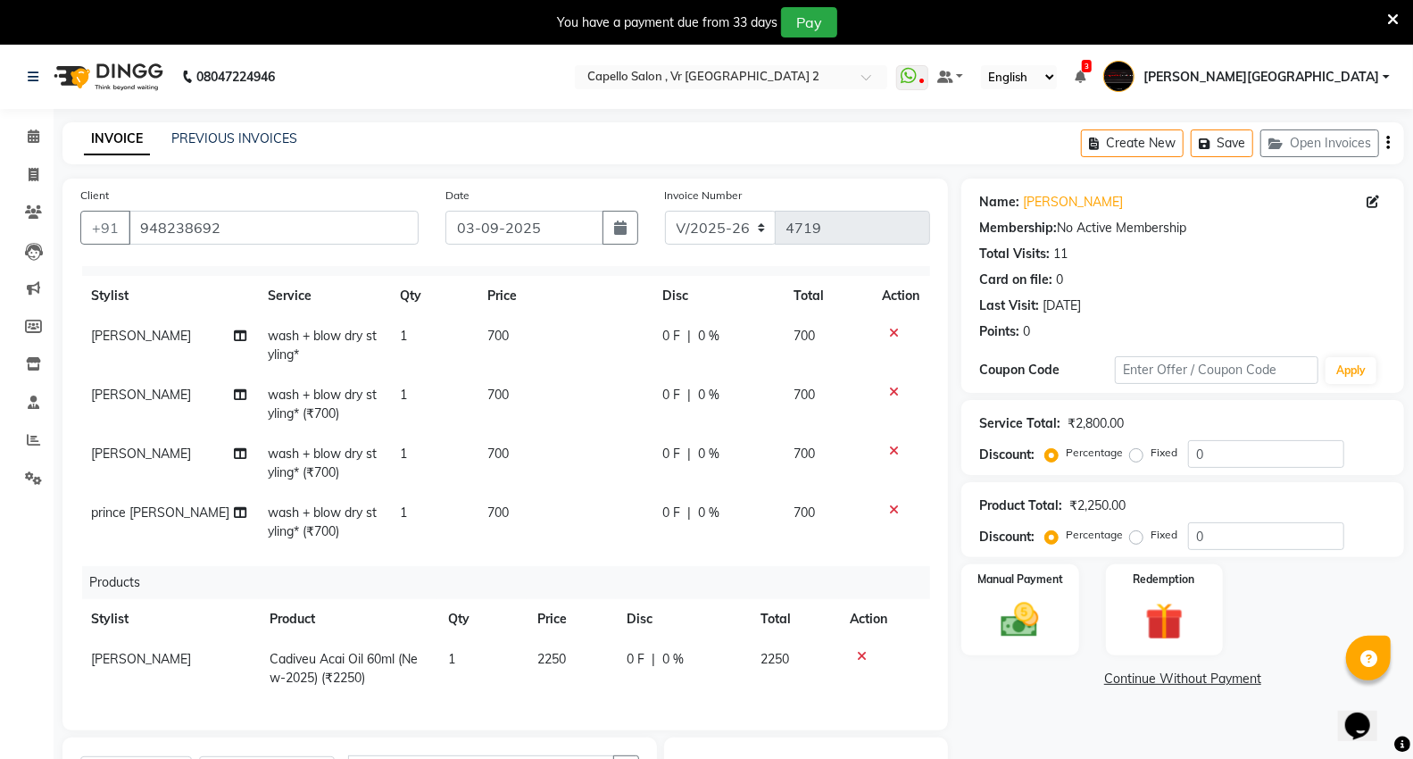
scroll to position [37, 0]
click at [863, 650] on icon at bounding box center [862, 656] width 10 height 12
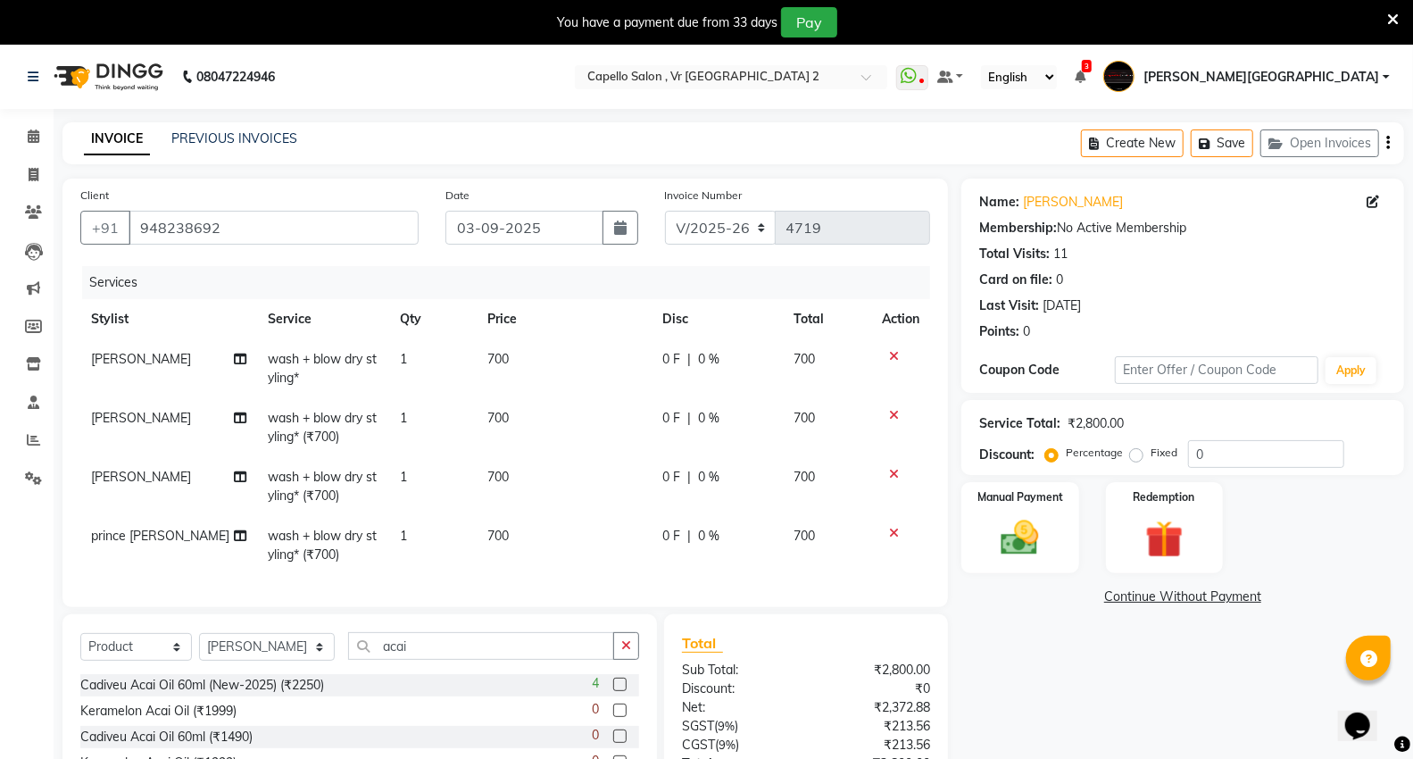
scroll to position [145, 0]
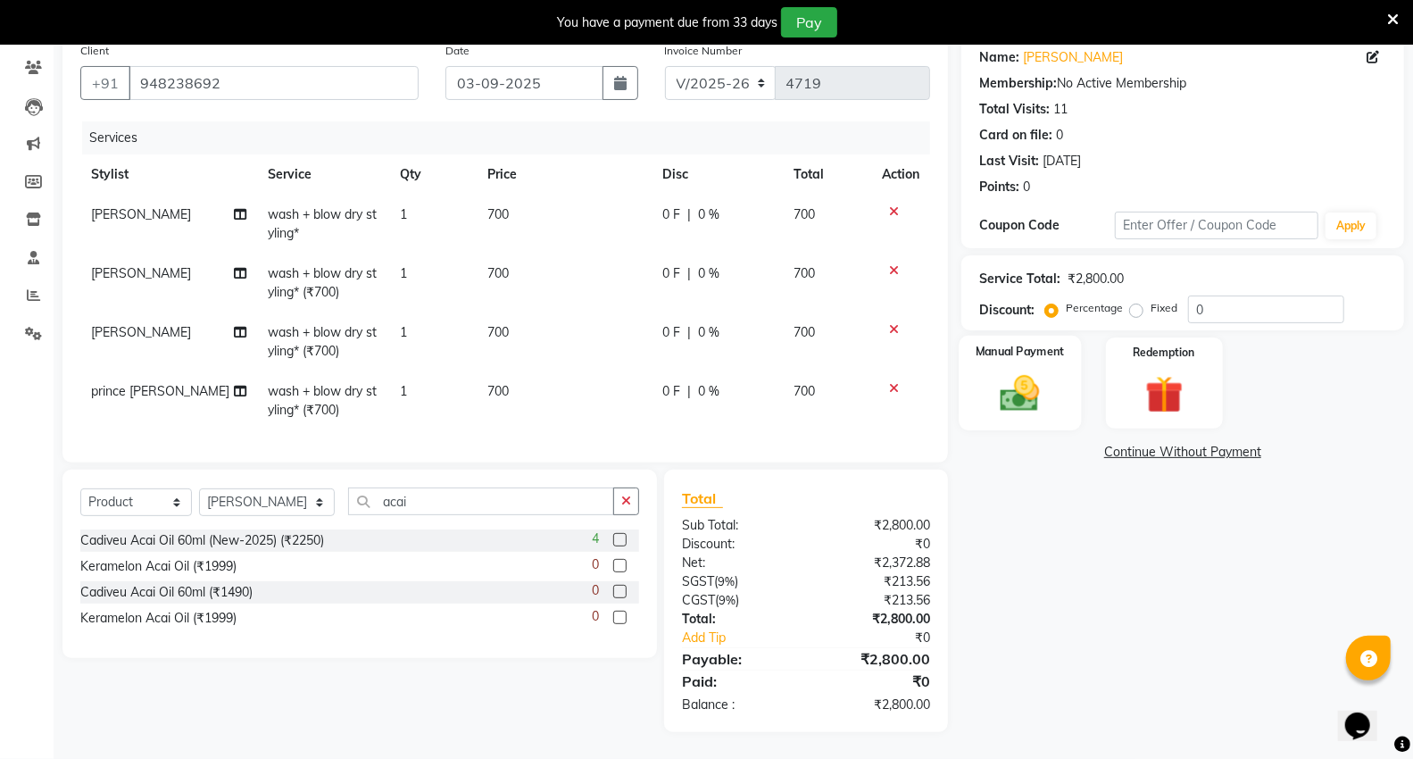
click at [1009, 364] on div "Manual Payment" at bounding box center [1020, 383] width 122 height 95
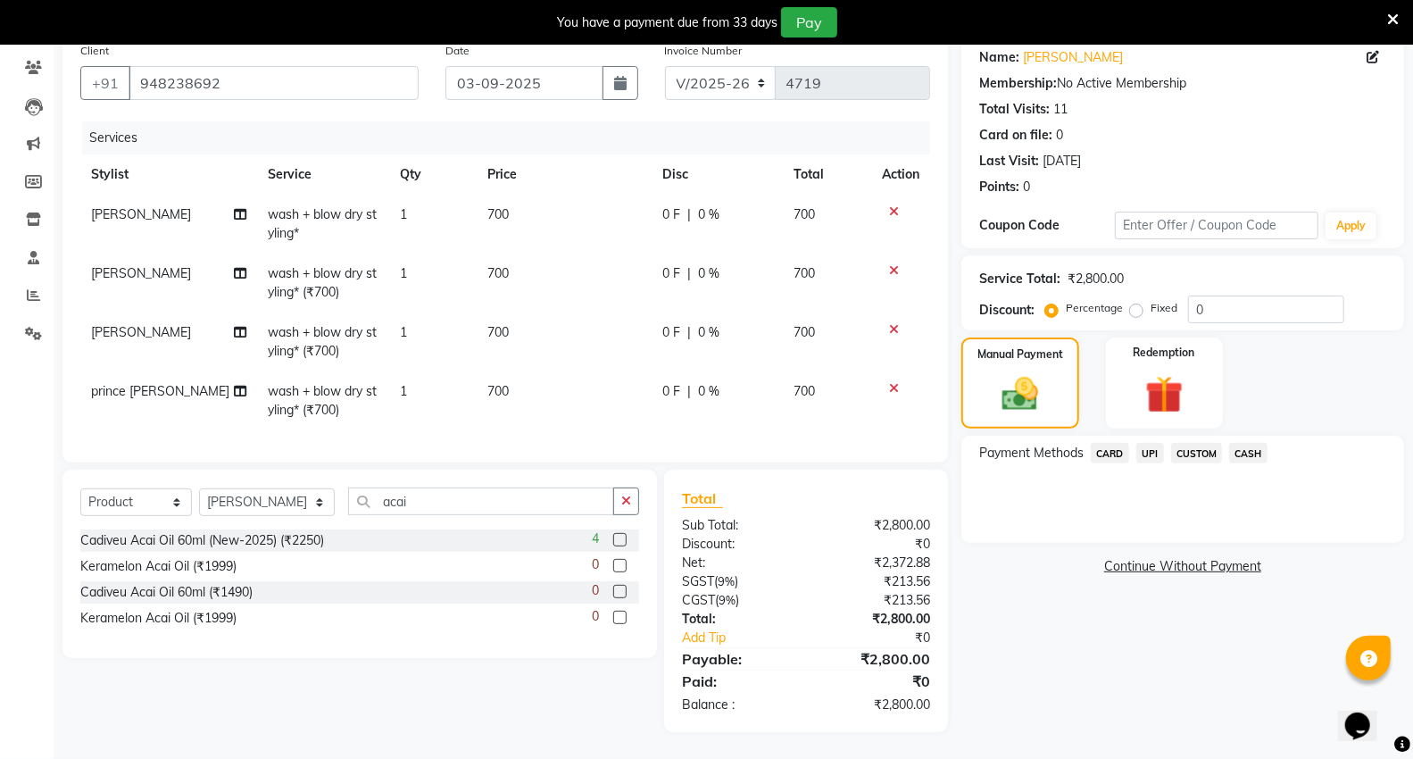
click at [1151, 449] on span "UPI" at bounding box center [1150, 453] width 28 height 21
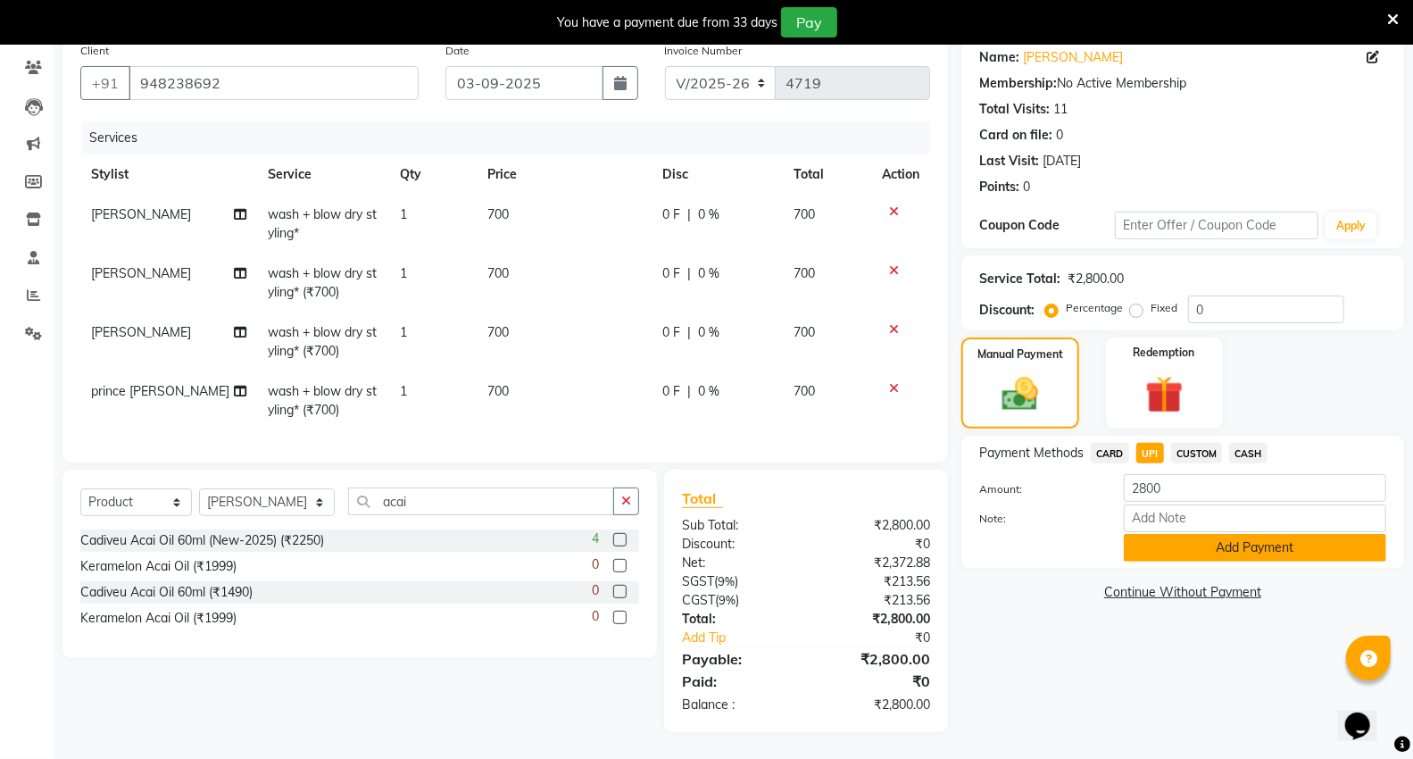
click at [1183, 543] on button "Add Payment" at bounding box center [1255, 548] width 262 height 28
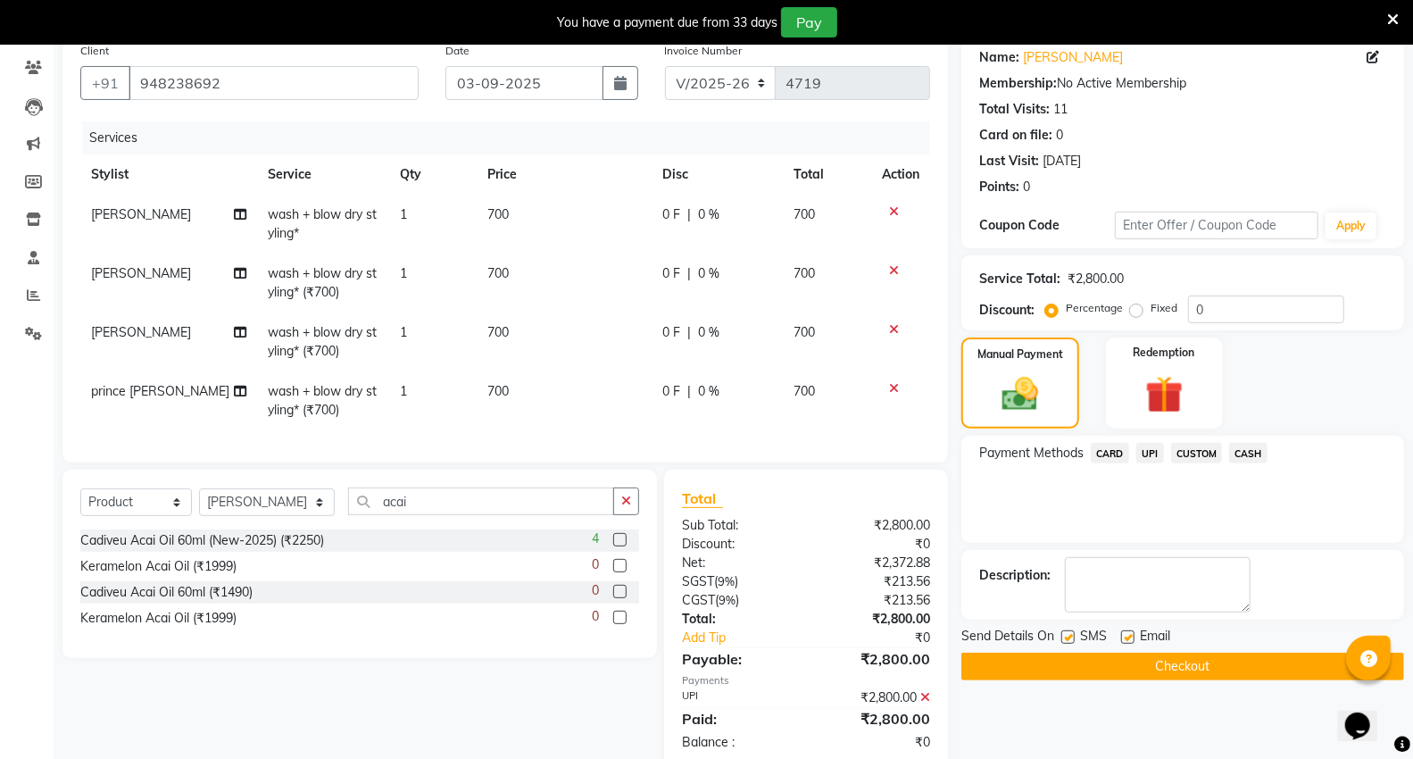
click at [1127, 652] on button "Checkout" at bounding box center [1182, 666] width 443 height 28
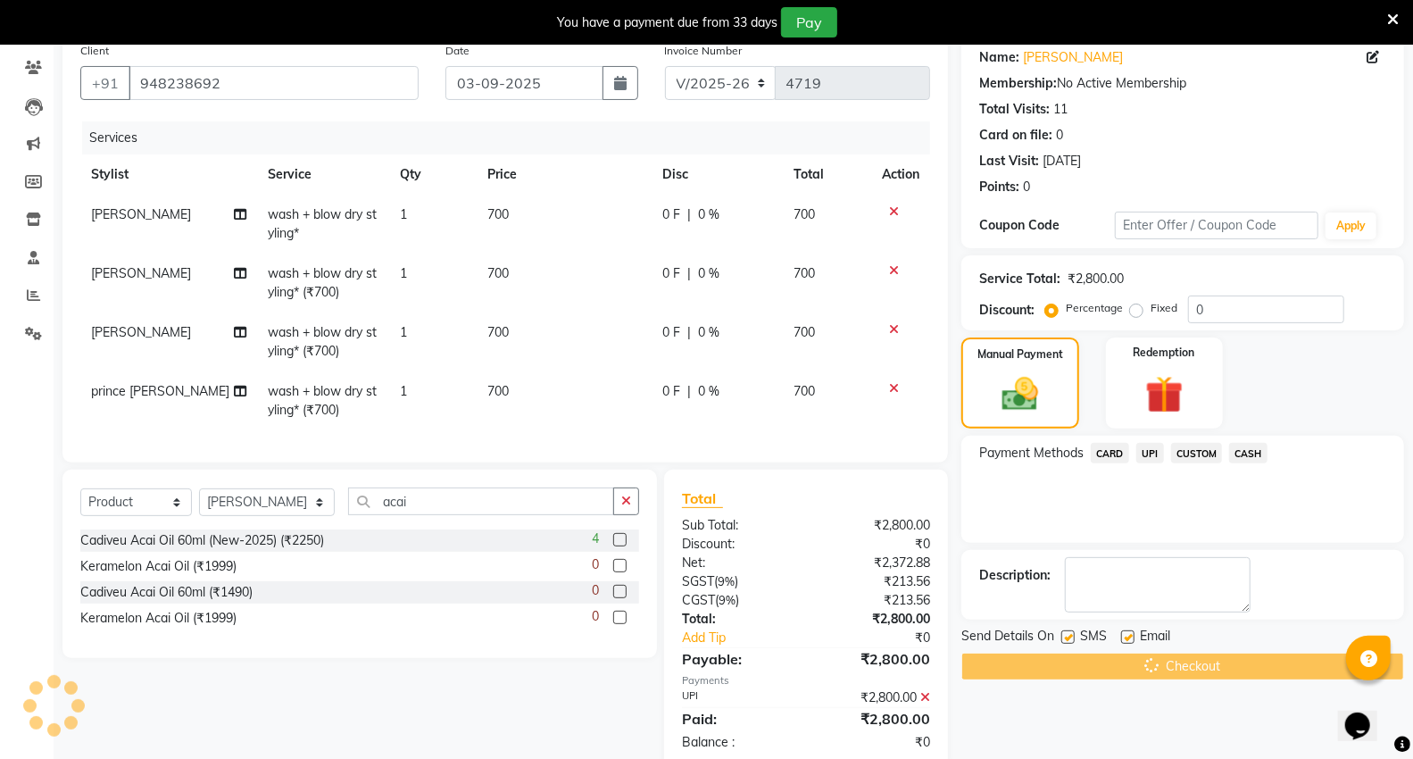
scroll to position [182, 0]
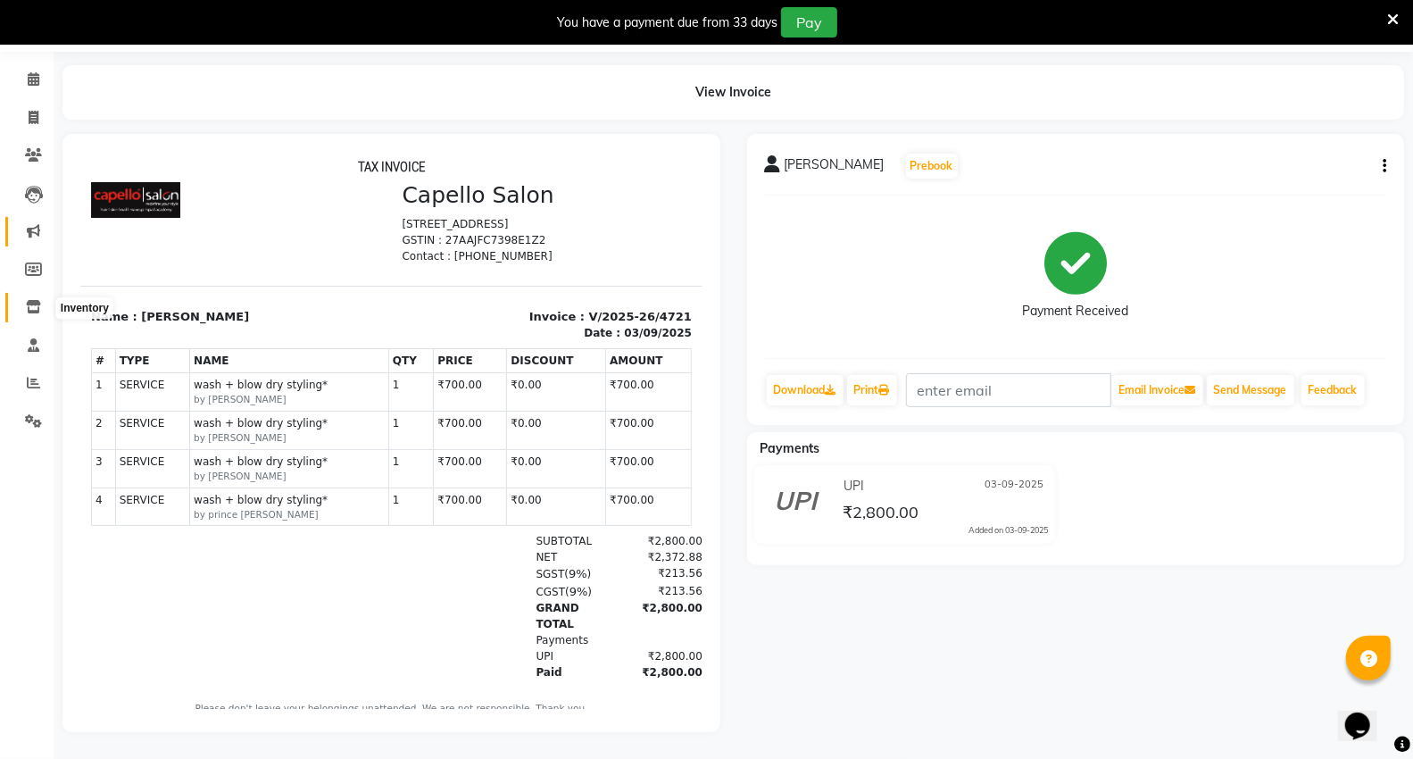
drag, startPoint x: 41, startPoint y: 286, endPoint x: 38, endPoint y: 236, distance: 50.9
click at [41, 297] on span at bounding box center [33, 307] width 31 height 21
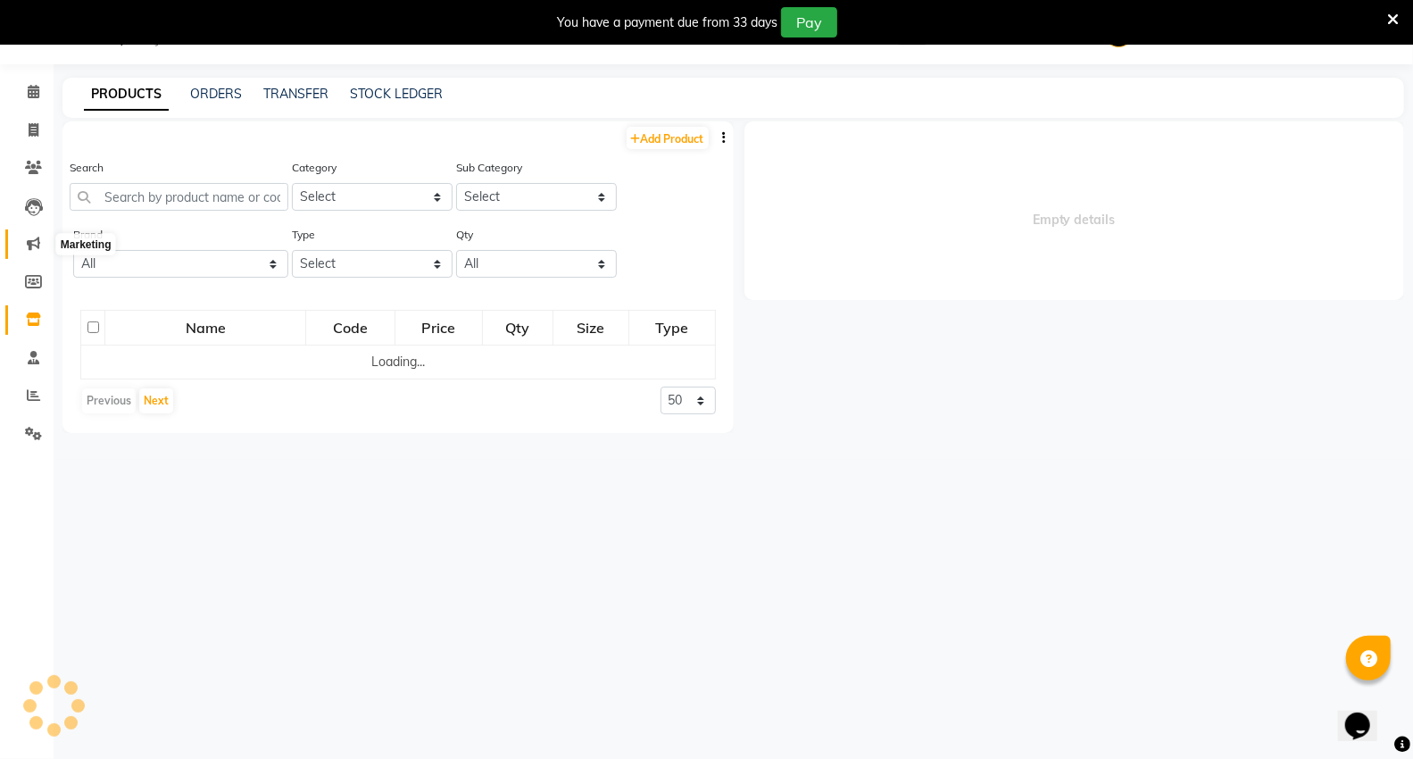
select select
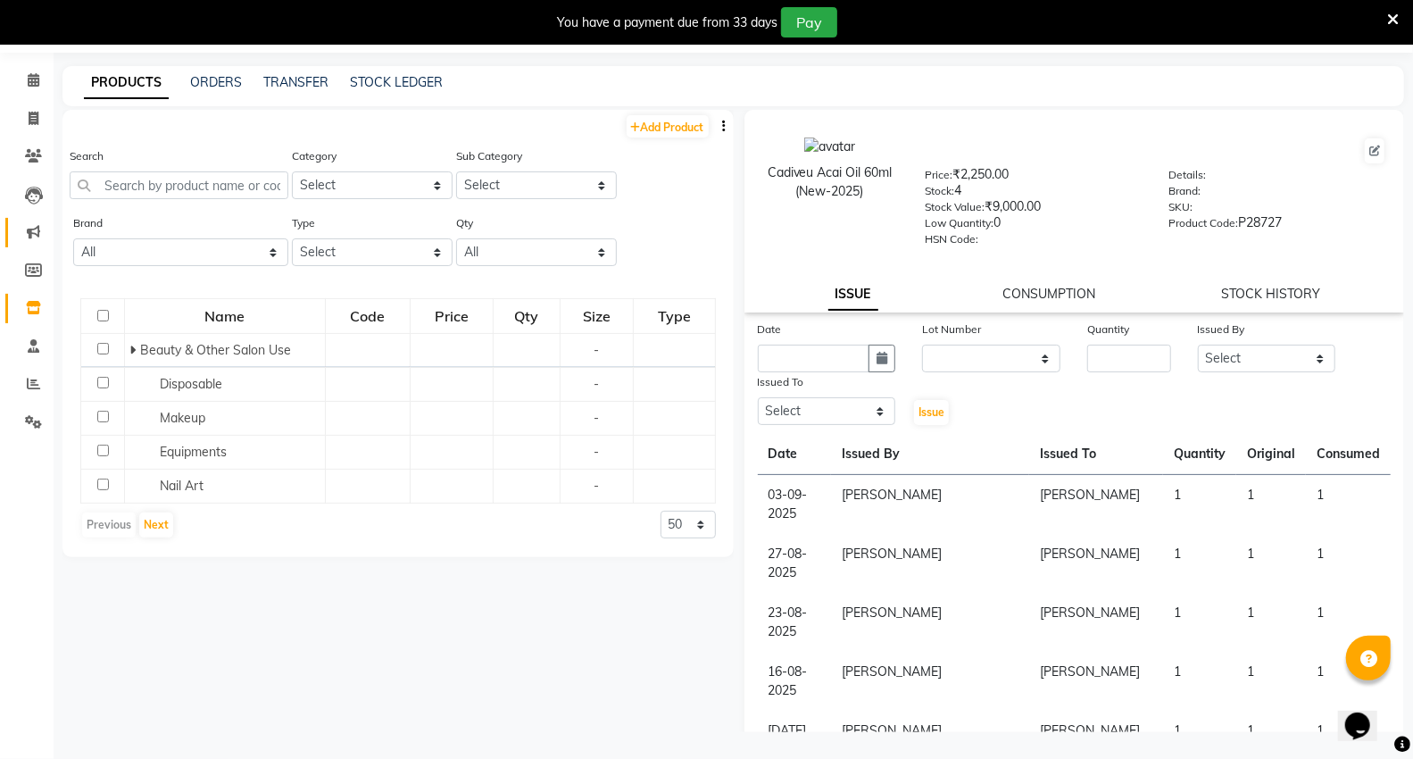
scroll to position [56, 0]
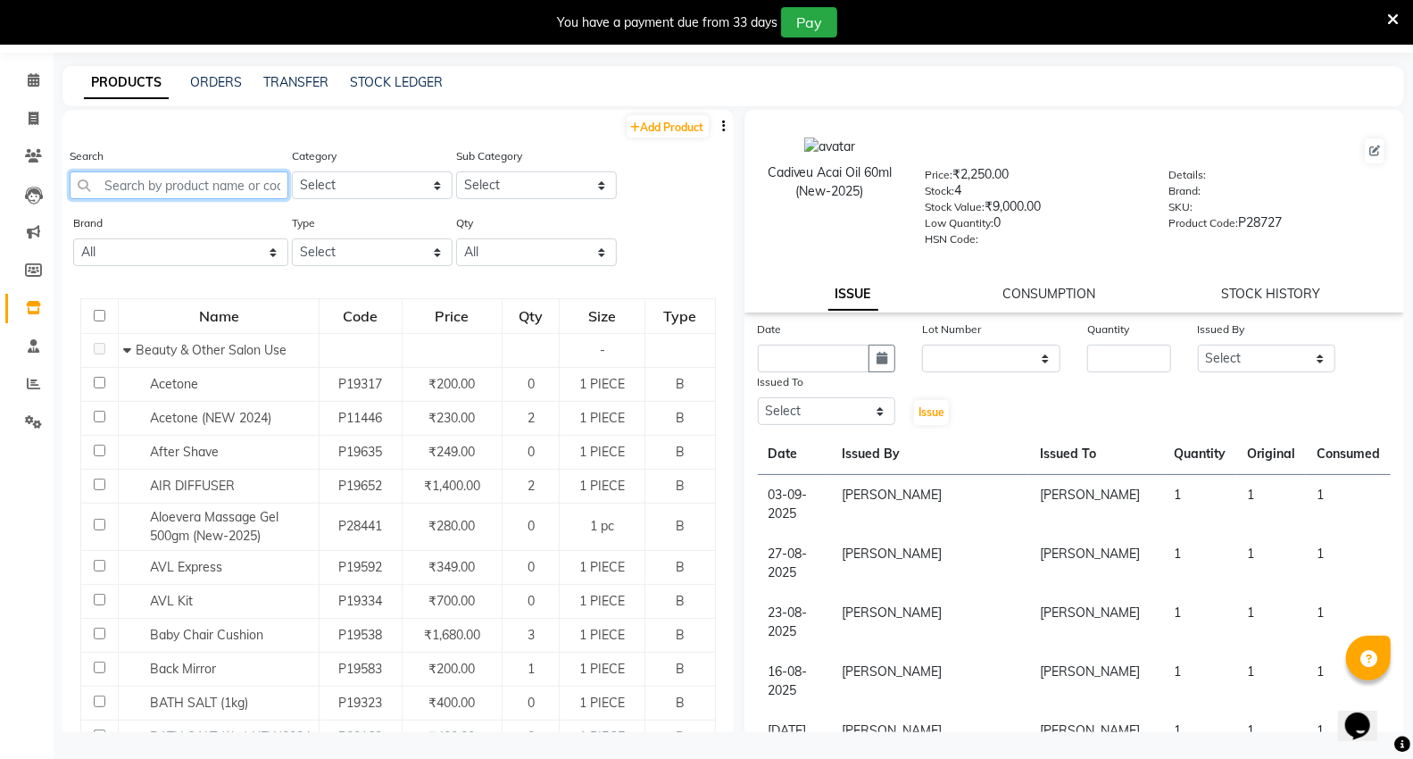
click at [198, 192] on input "text" at bounding box center [179, 185] width 219 height 28
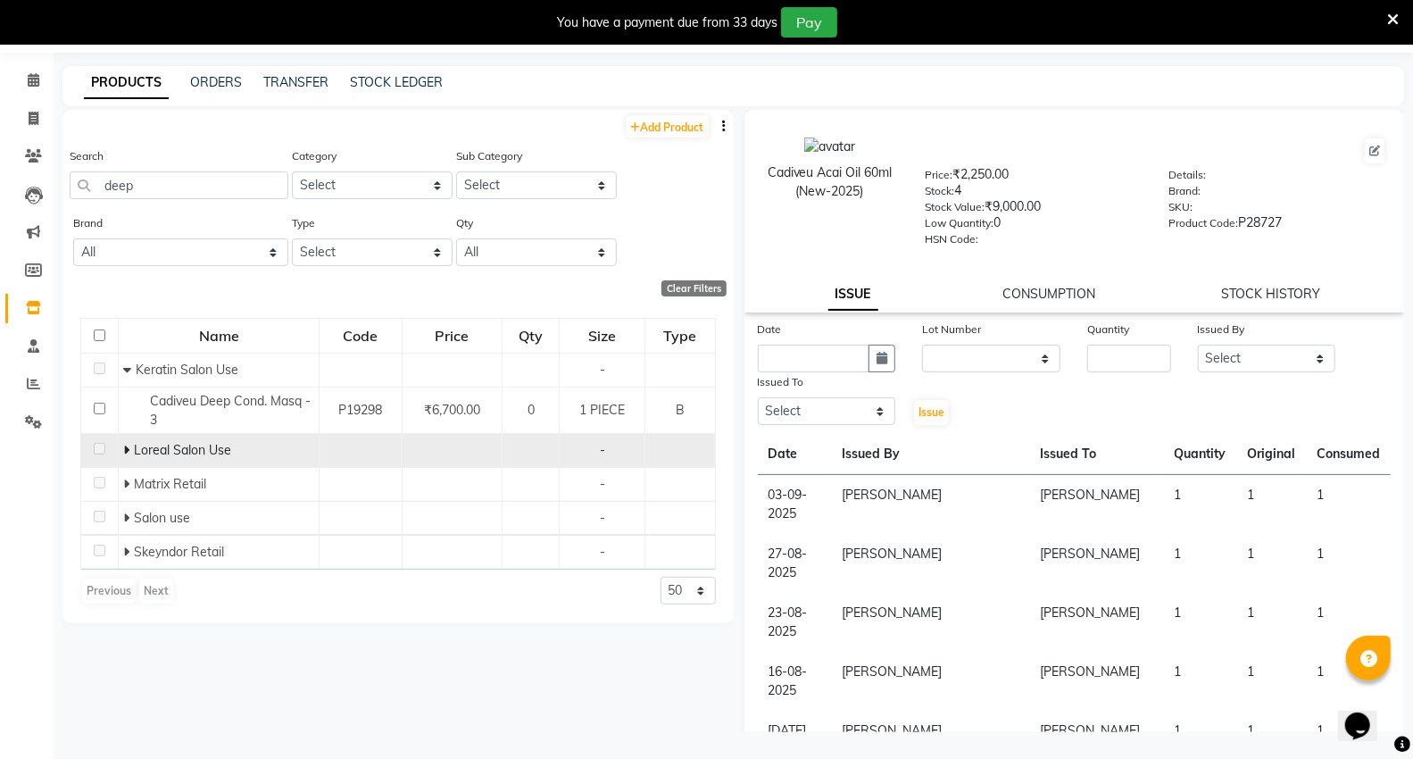
click at [129, 447] on icon at bounding box center [126, 450] width 6 height 12
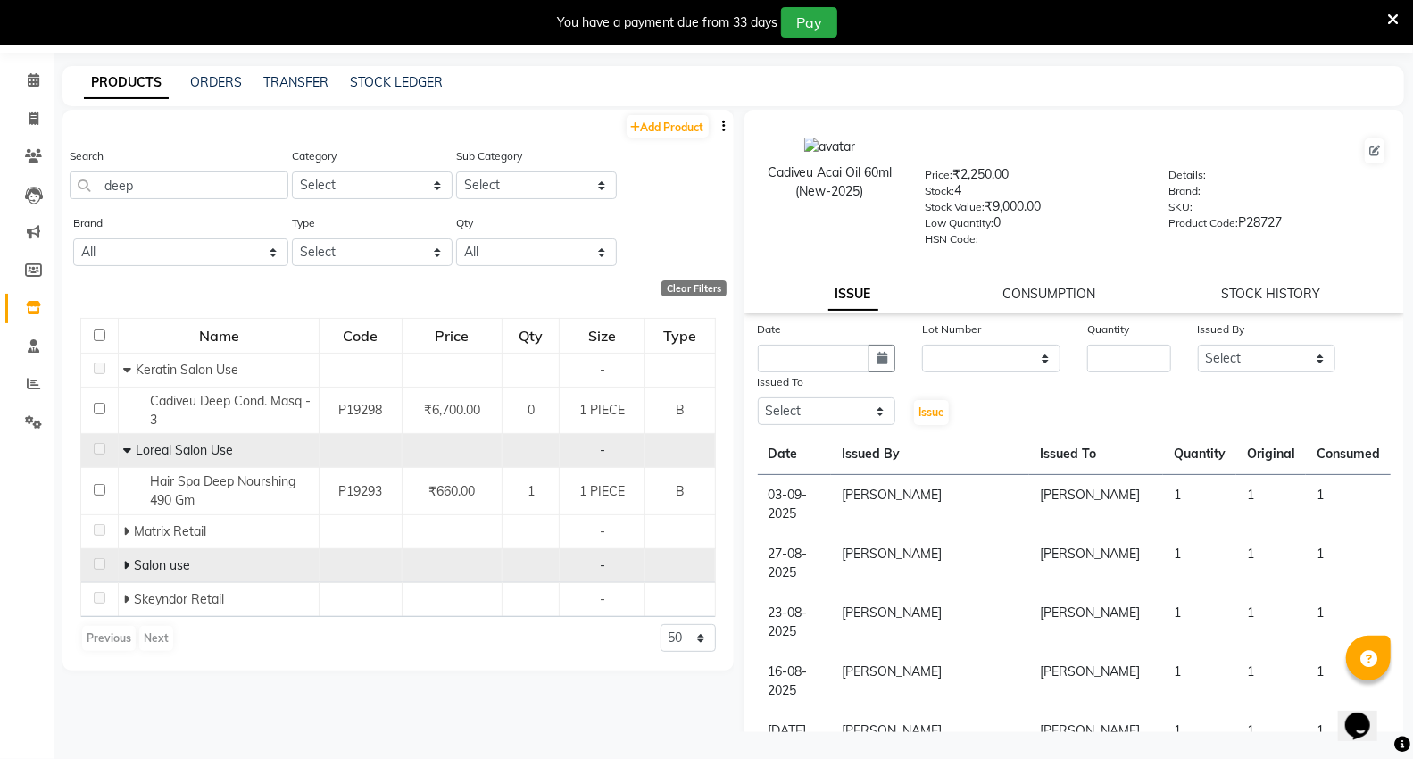
click at [125, 567] on icon at bounding box center [126, 565] width 6 height 12
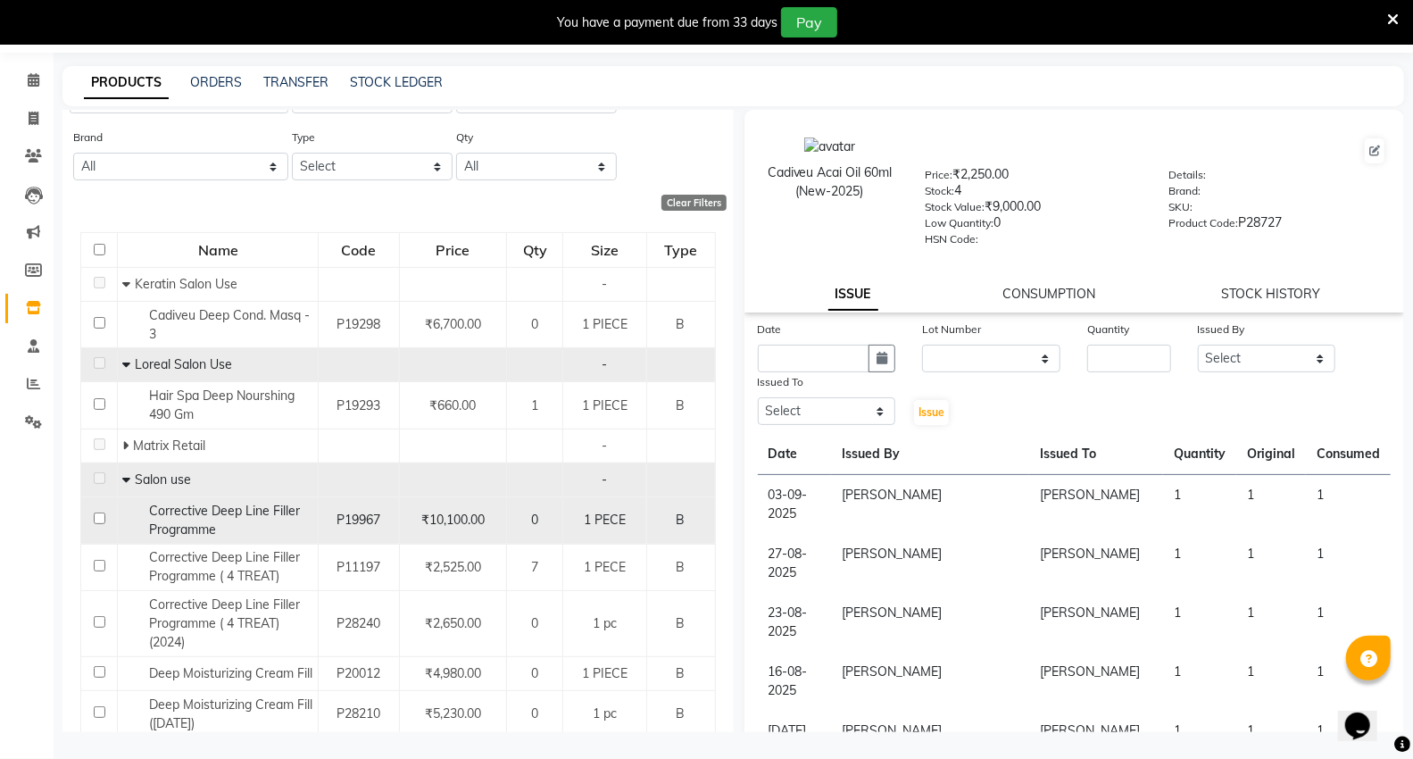
scroll to position [0, 0]
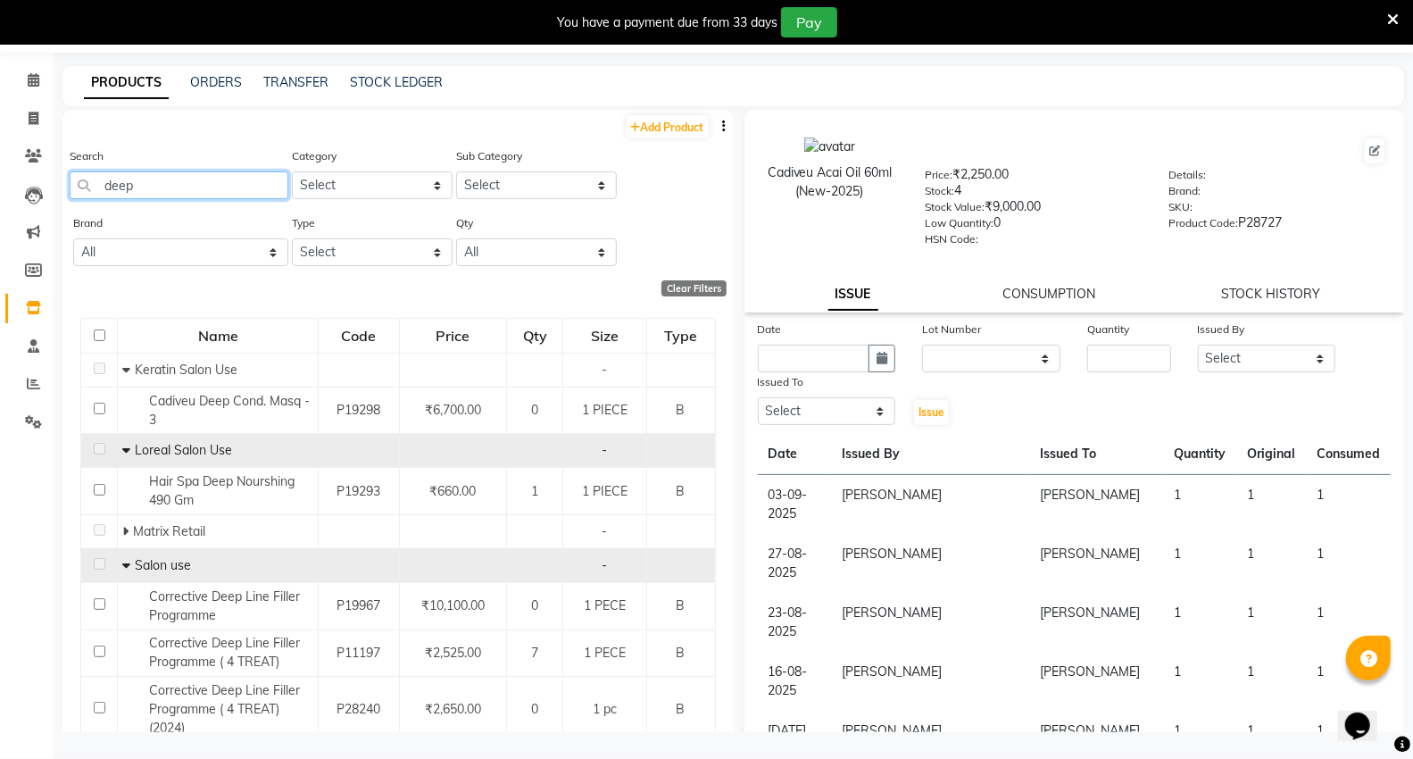
drag, startPoint x: 185, startPoint y: 194, endPoint x: 198, endPoint y: 262, distance: 69.1
click at [187, 194] on input "deep" at bounding box center [179, 185] width 219 height 28
type input "d"
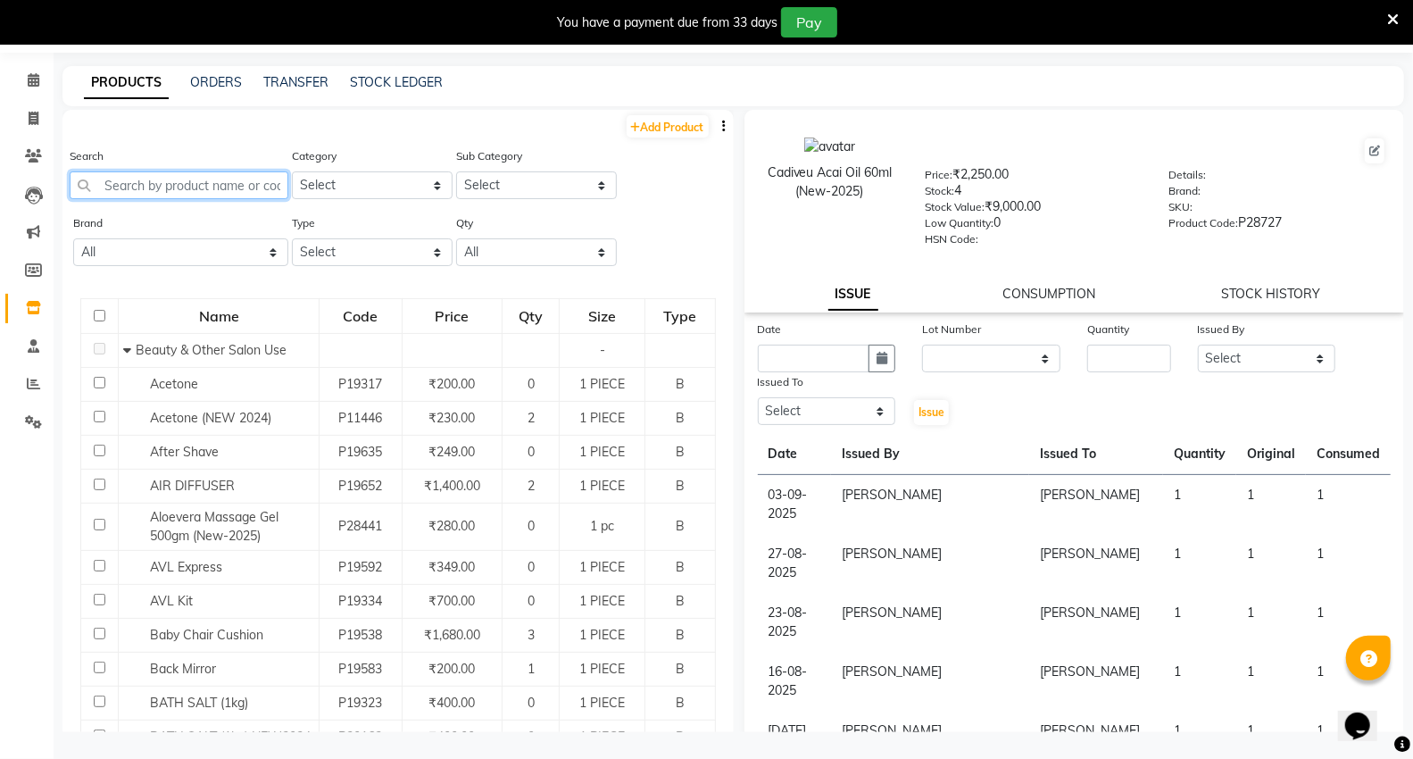
type input "d"
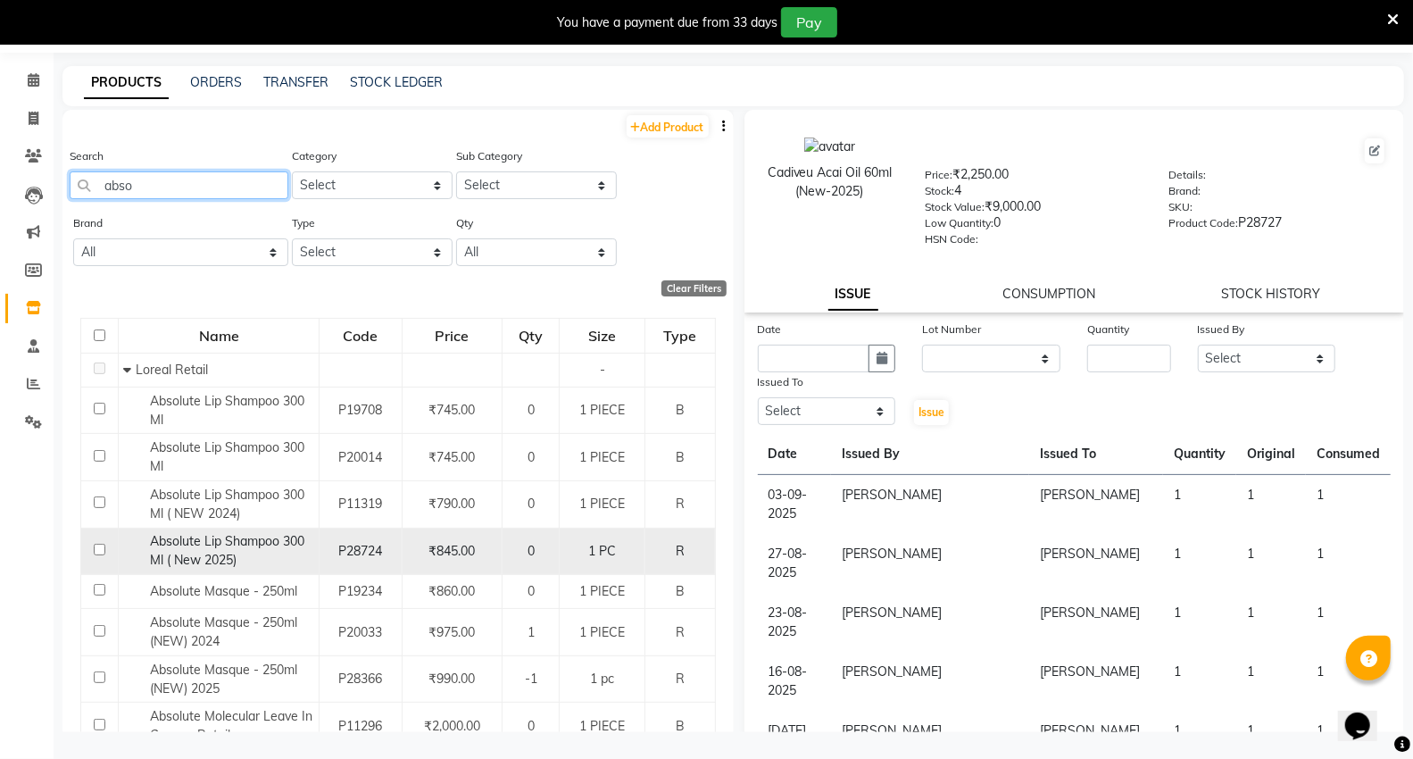
scroll to position [443, 0]
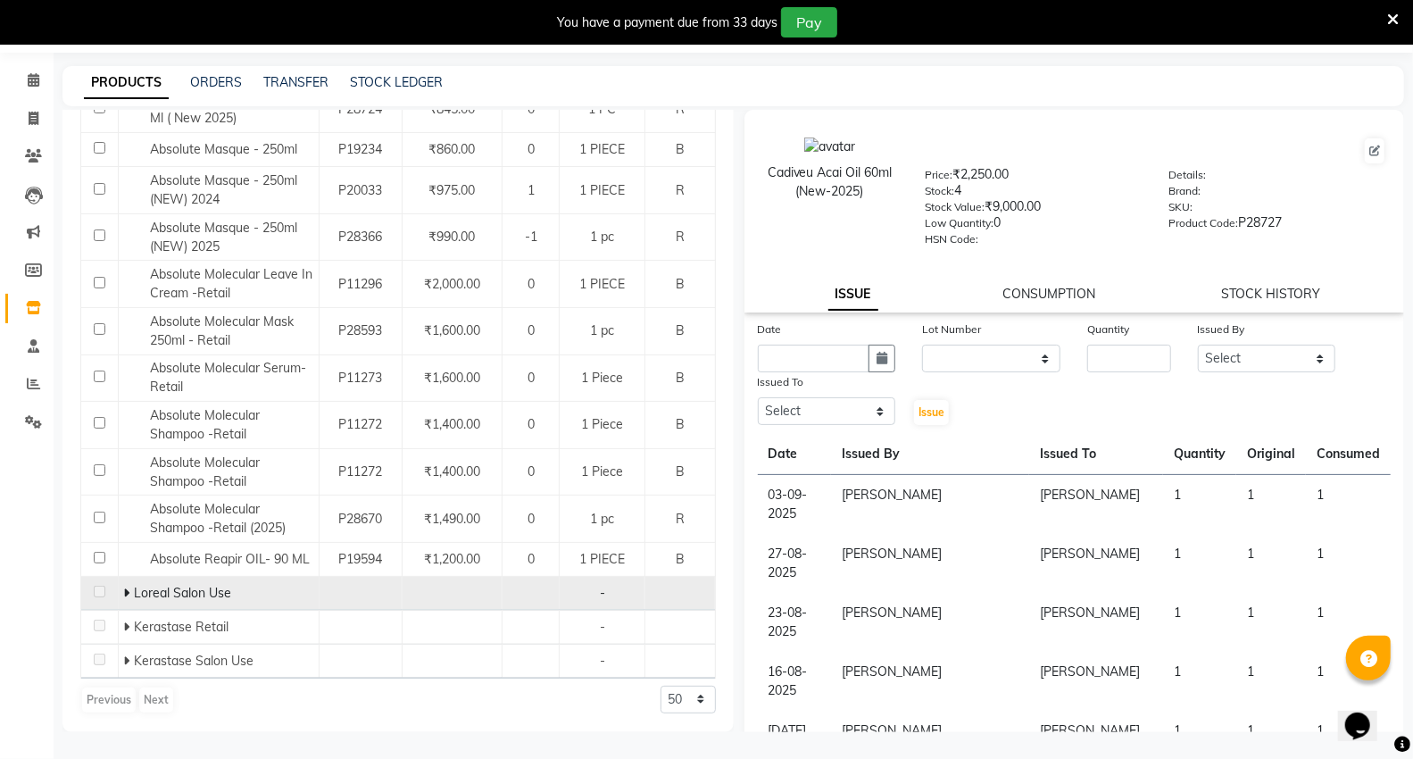
click at [128, 592] on span at bounding box center [128, 593] width 11 height 16
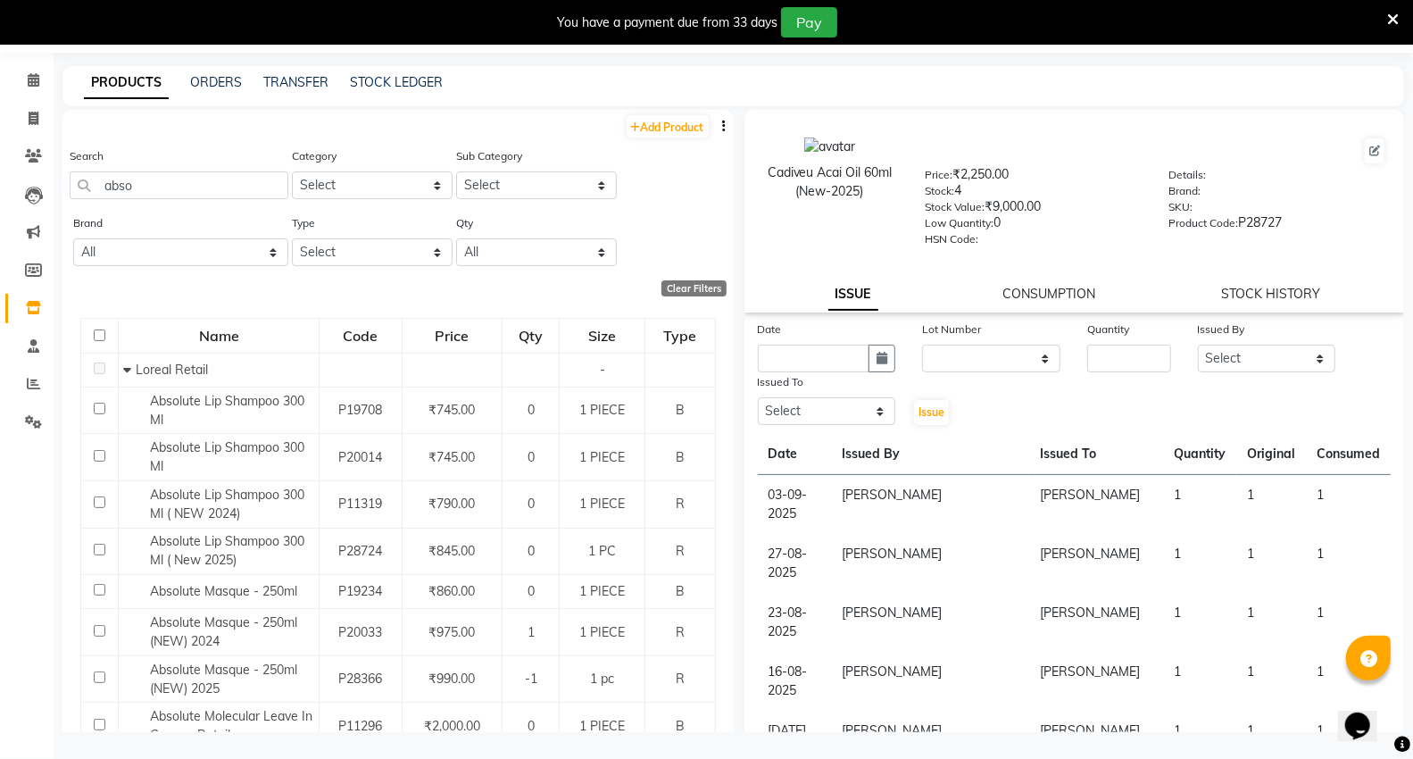
scroll to position [0, 0]
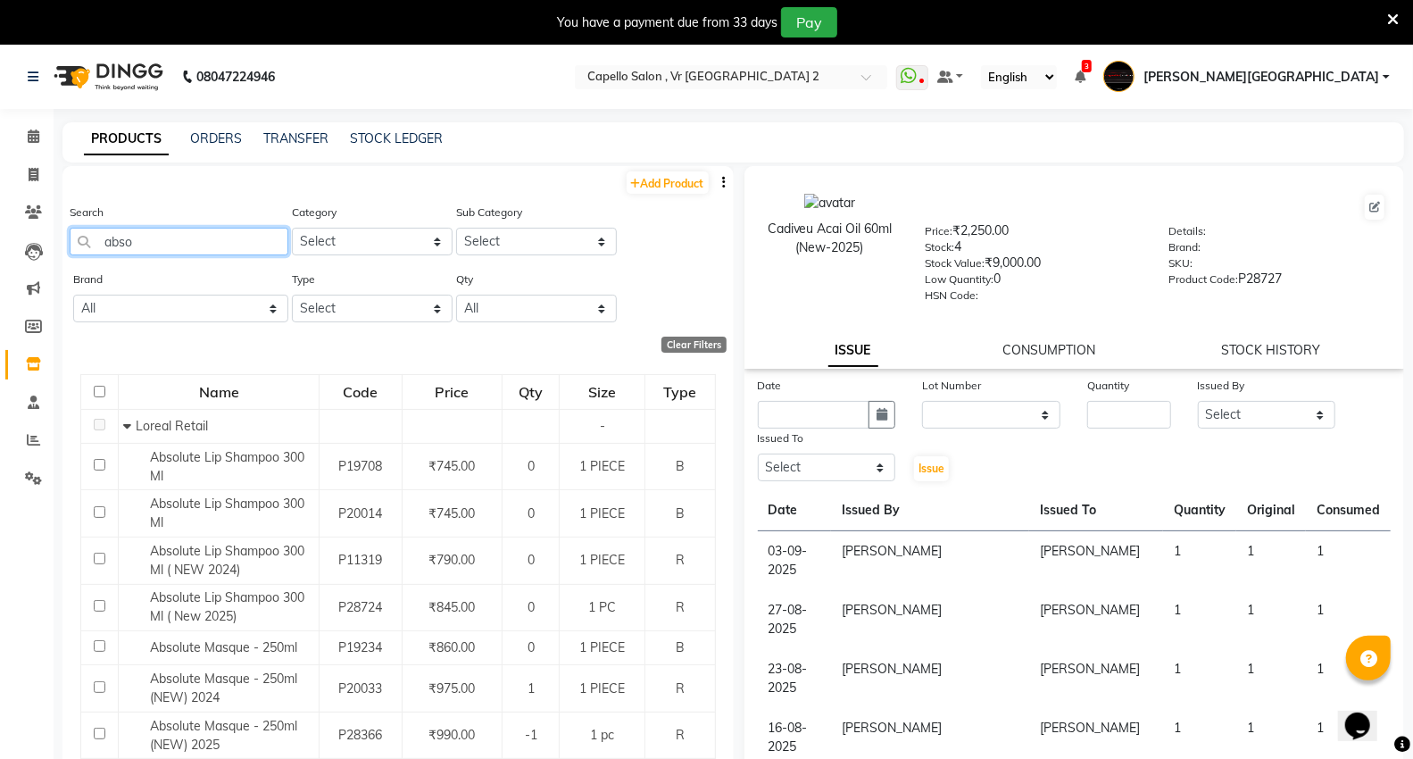
click at [228, 239] on input "abso" at bounding box center [179, 242] width 219 height 28
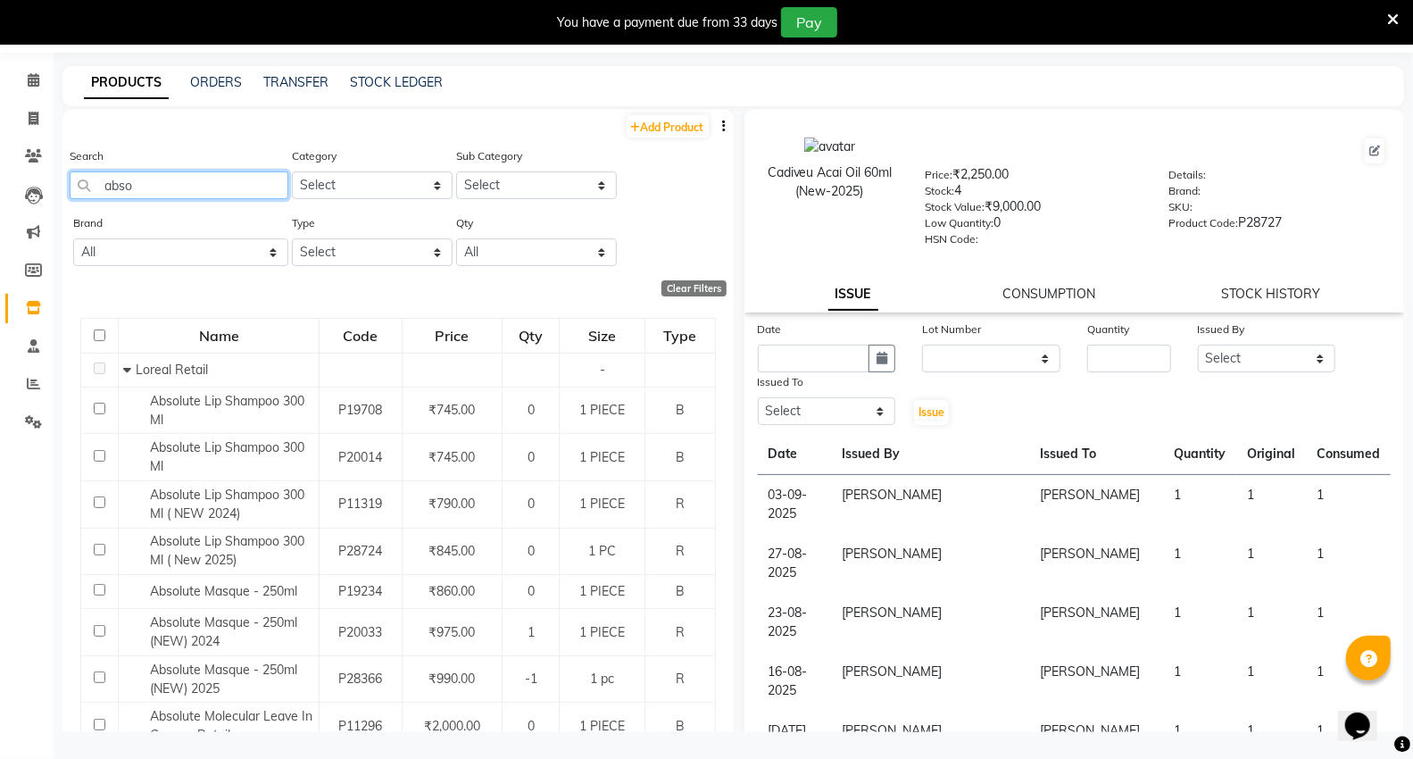
click at [250, 183] on input "abso" at bounding box center [179, 185] width 219 height 28
type input "a"
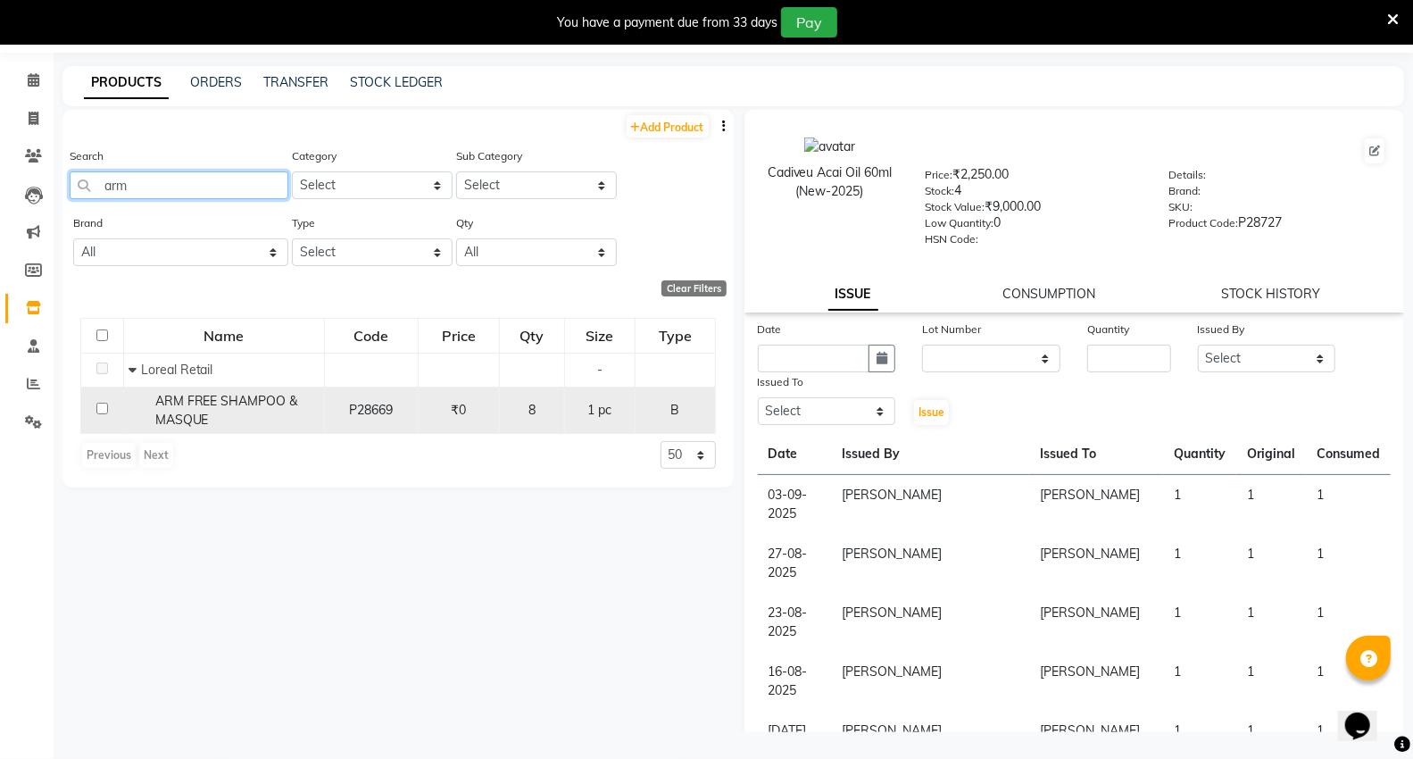
type input "arm"
click at [100, 406] on input "checkbox" at bounding box center [102, 409] width 12 height 12
checkbox input "true"
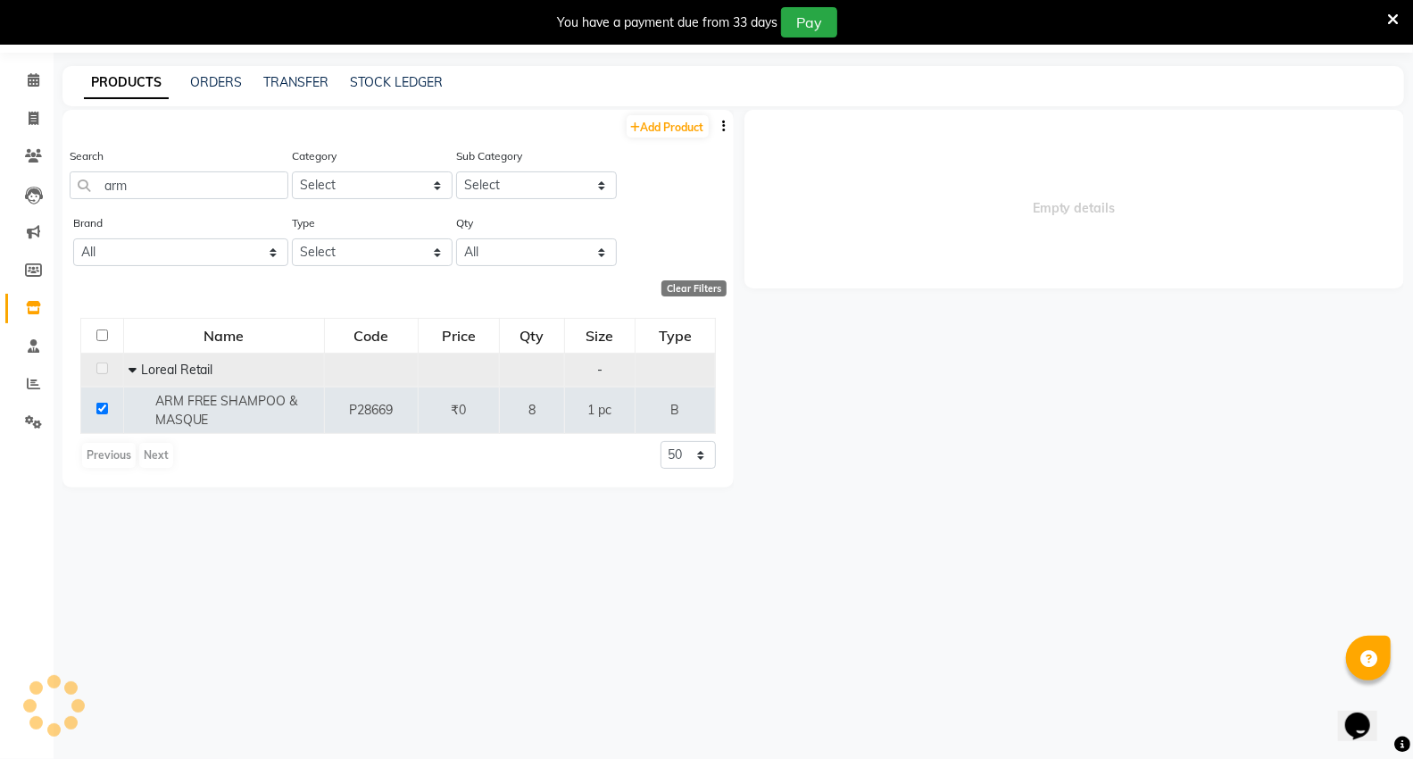
select select
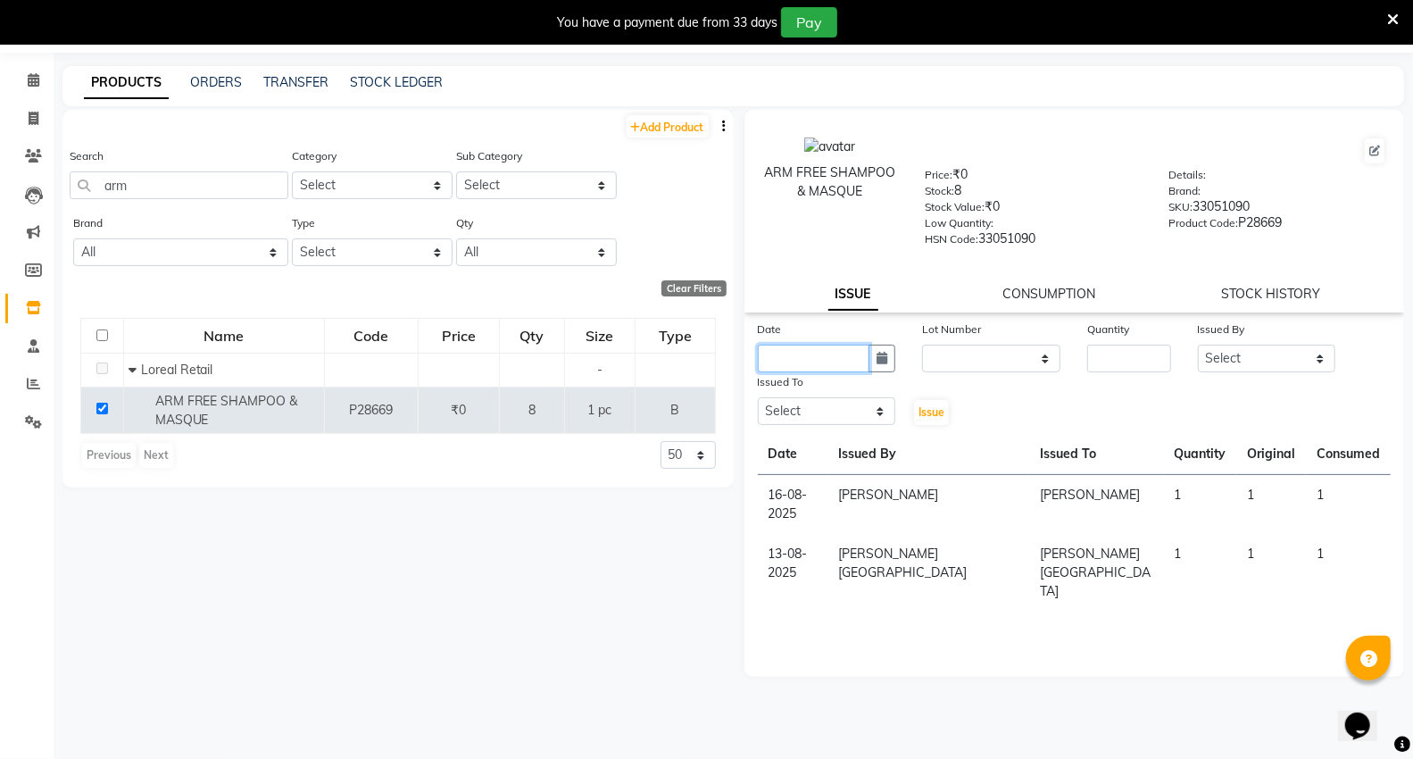
click at [773, 355] on input "text" at bounding box center [814, 359] width 112 height 28
select select "9"
select select "2025"
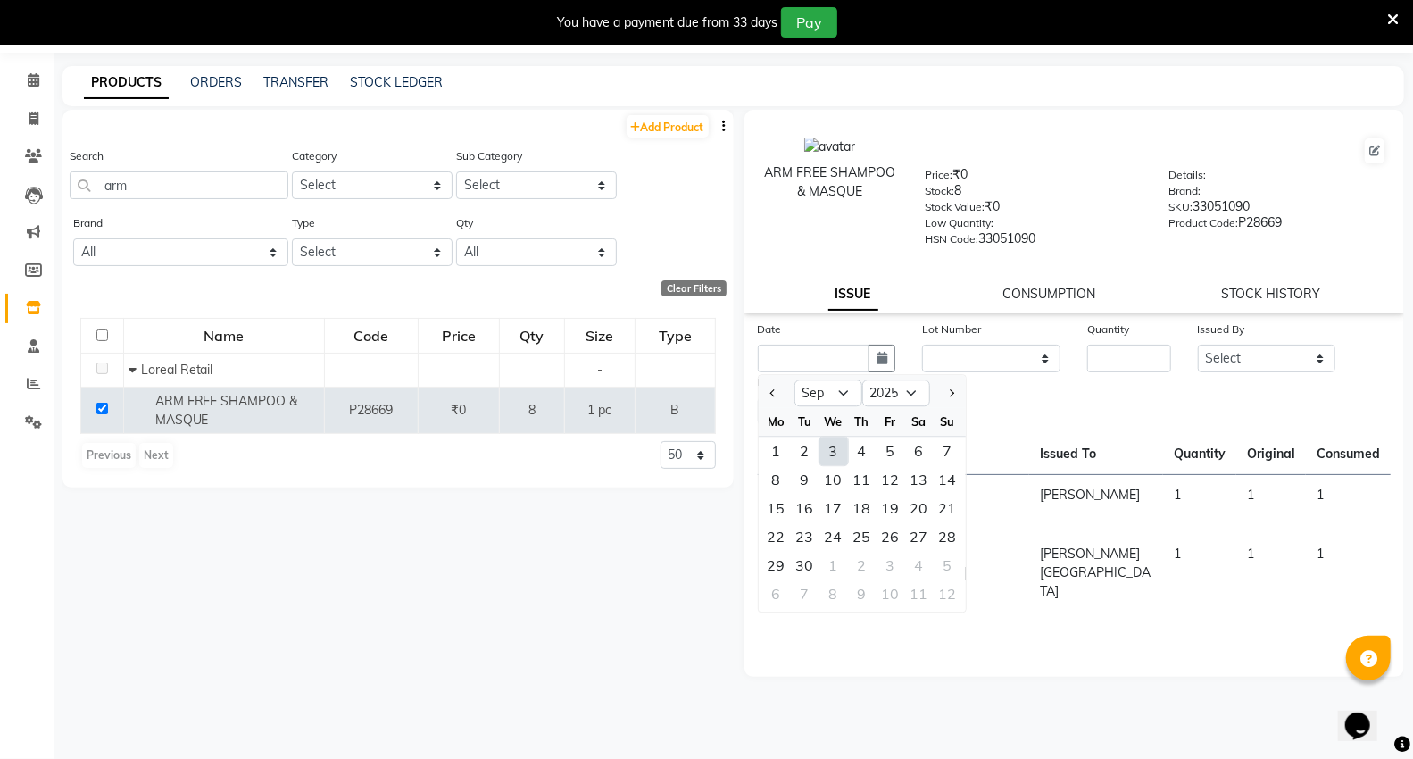
click at [835, 453] on div "3" at bounding box center [833, 450] width 29 height 29
type input "03-09-2025"
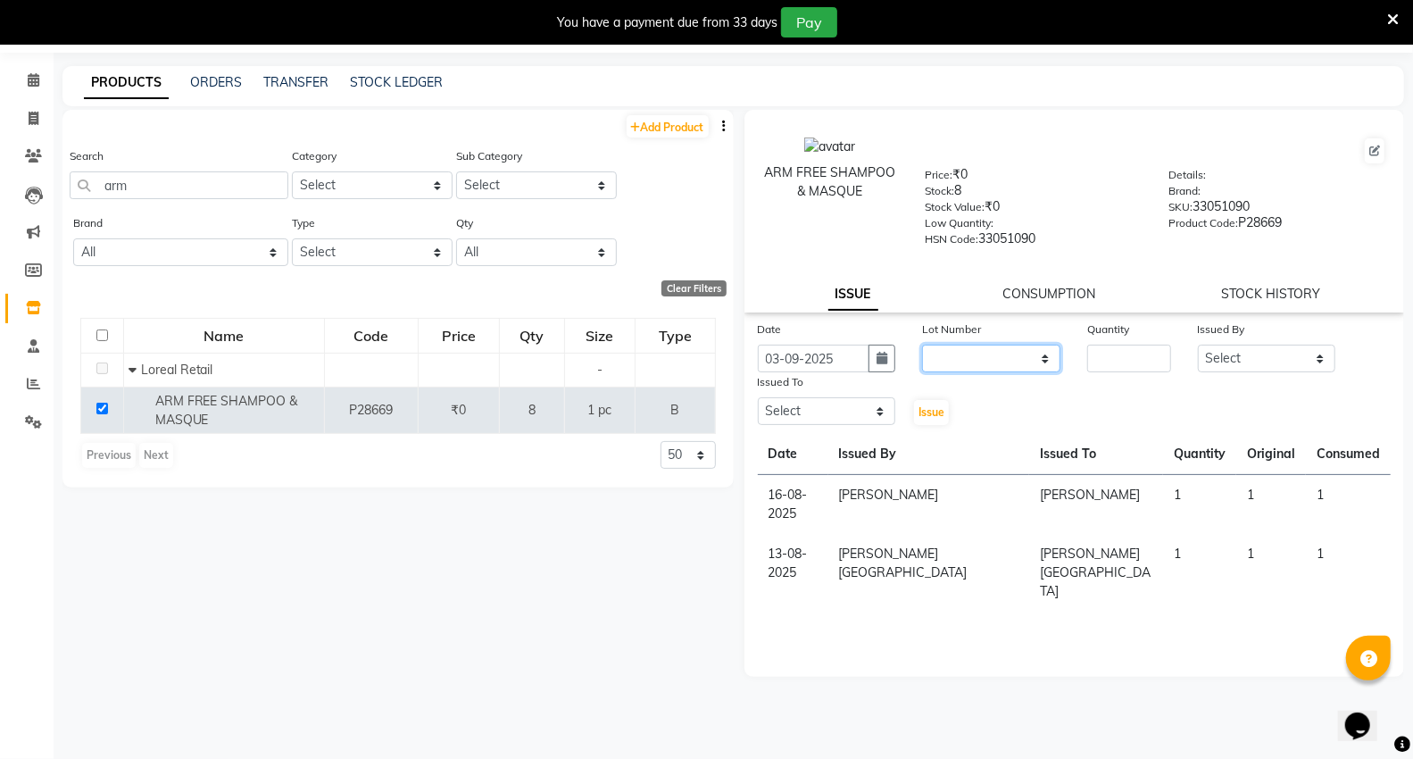
drag, startPoint x: 944, startPoint y: 367, endPoint x: 953, endPoint y: 371, distance: 10.0
click at [944, 367] on select "None" at bounding box center [991, 359] width 138 height 28
select select "0: null"
click at [922, 345] on select "None" at bounding box center [991, 359] width 138 height 28
click at [1104, 362] on input "number" at bounding box center [1128, 359] width 83 height 28
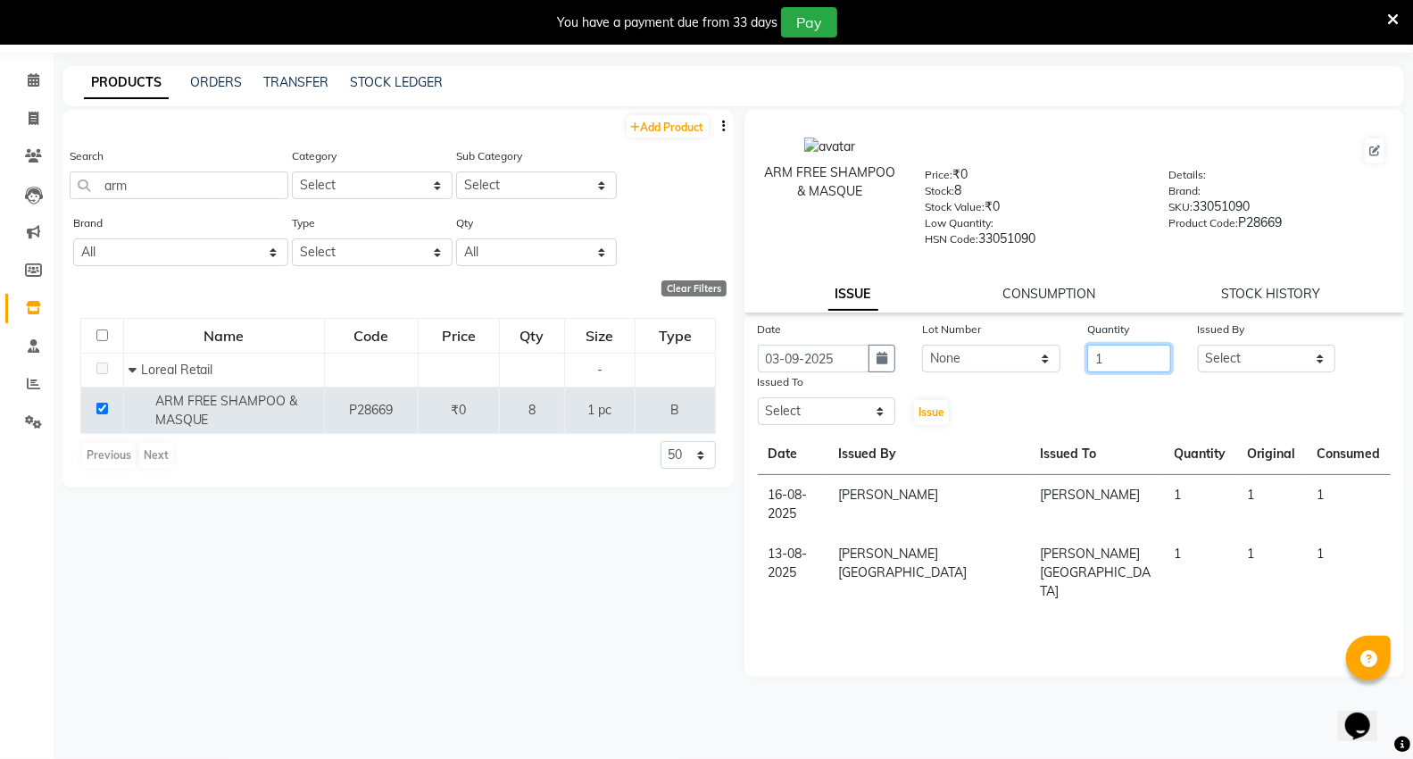
type input "1"
click at [1246, 353] on select "Select AHSIK [PERSON_NAME] [PERSON_NAME] [PERSON_NAME] [PERSON_NAME] Mall [PERS…" at bounding box center [1267, 359] width 138 height 28
select select "30655"
click at [1198, 345] on select "Select AHSIK [PERSON_NAME] [PERSON_NAME] [PERSON_NAME] [PERSON_NAME] Mall [PERS…" at bounding box center [1267, 359] width 138 height 28
click at [799, 413] on select "Select AHSIK [PERSON_NAME] [PERSON_NAME] [PERSON_NAME] [PERSON_NAME] Mall [PERS…" at bounding box center [827, 411] width 138 height 28
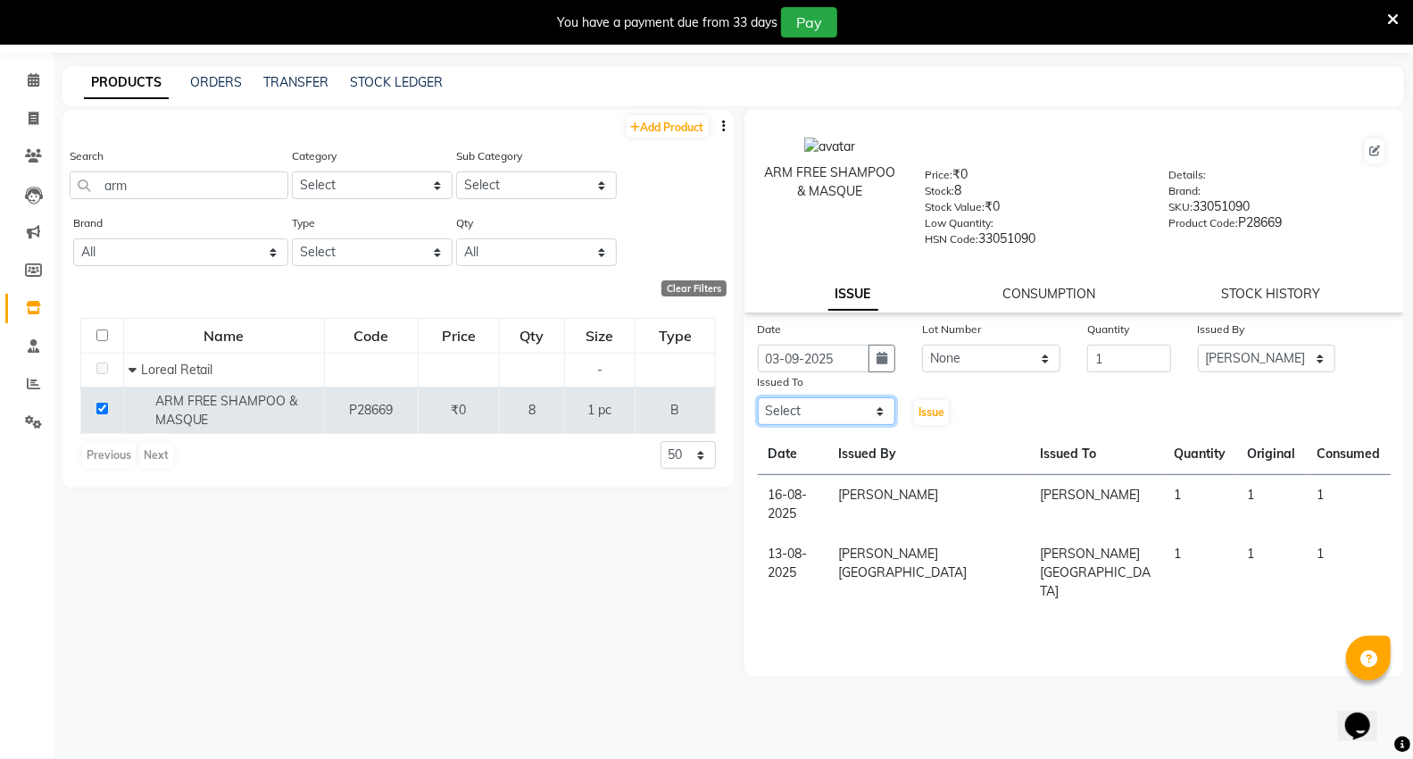
select select "30655"
click at [758, 398] on select "Select AHSIK [PERSON_NAME] [PERSON_NAME] [PERSON_NAME] [PERSON_NAME] Mall [PERS…" at bounding box center [827, 411] width 138 height 28
click at [921, 413] on span "Issue" at bounding box center [931, 411] width 26 height 13
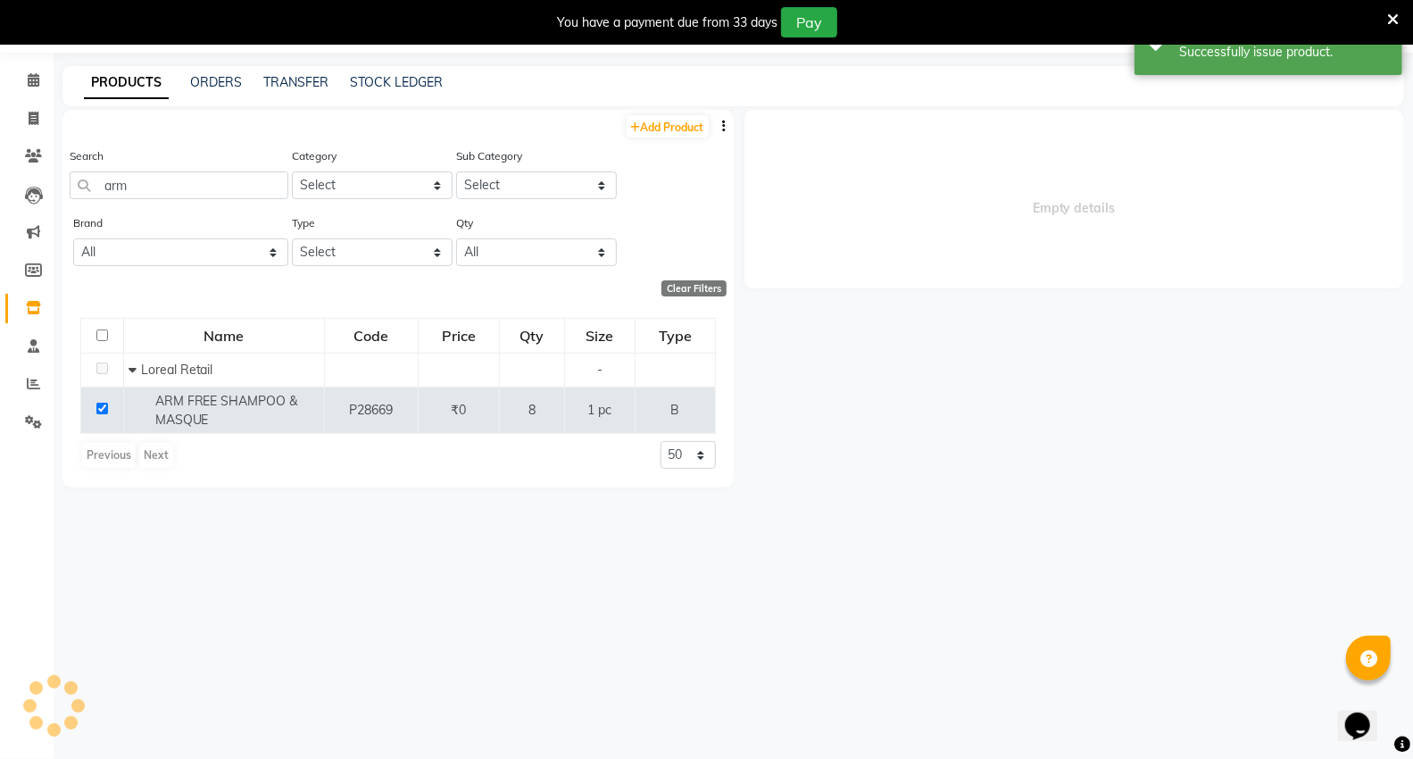
select select
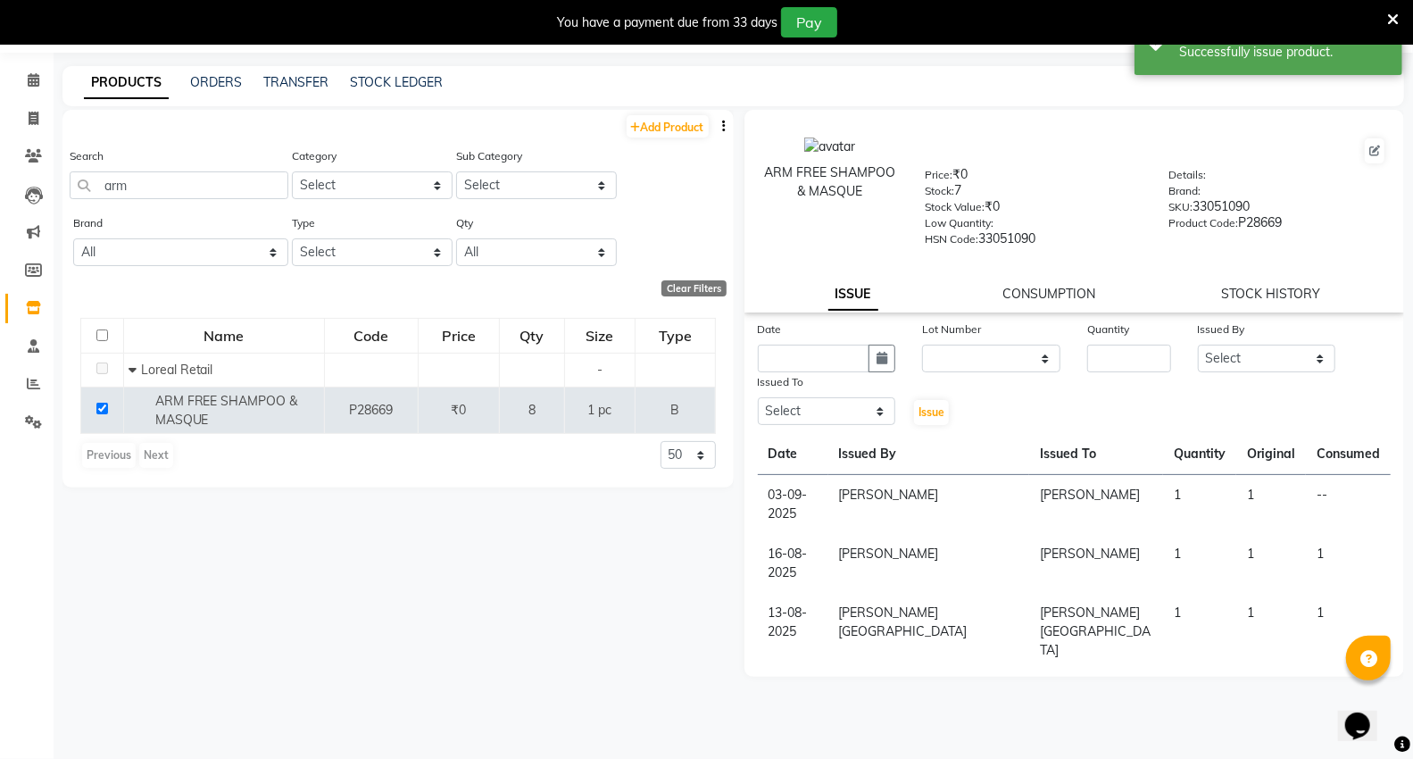
click at [1045, 285] on div "CONSUMPTION" at bounding box center [1049, 294] width 93 height 19
click at [1017, 299] on link "CONSUMPTION" at bounding box center [1049, 294] width 93 height 16
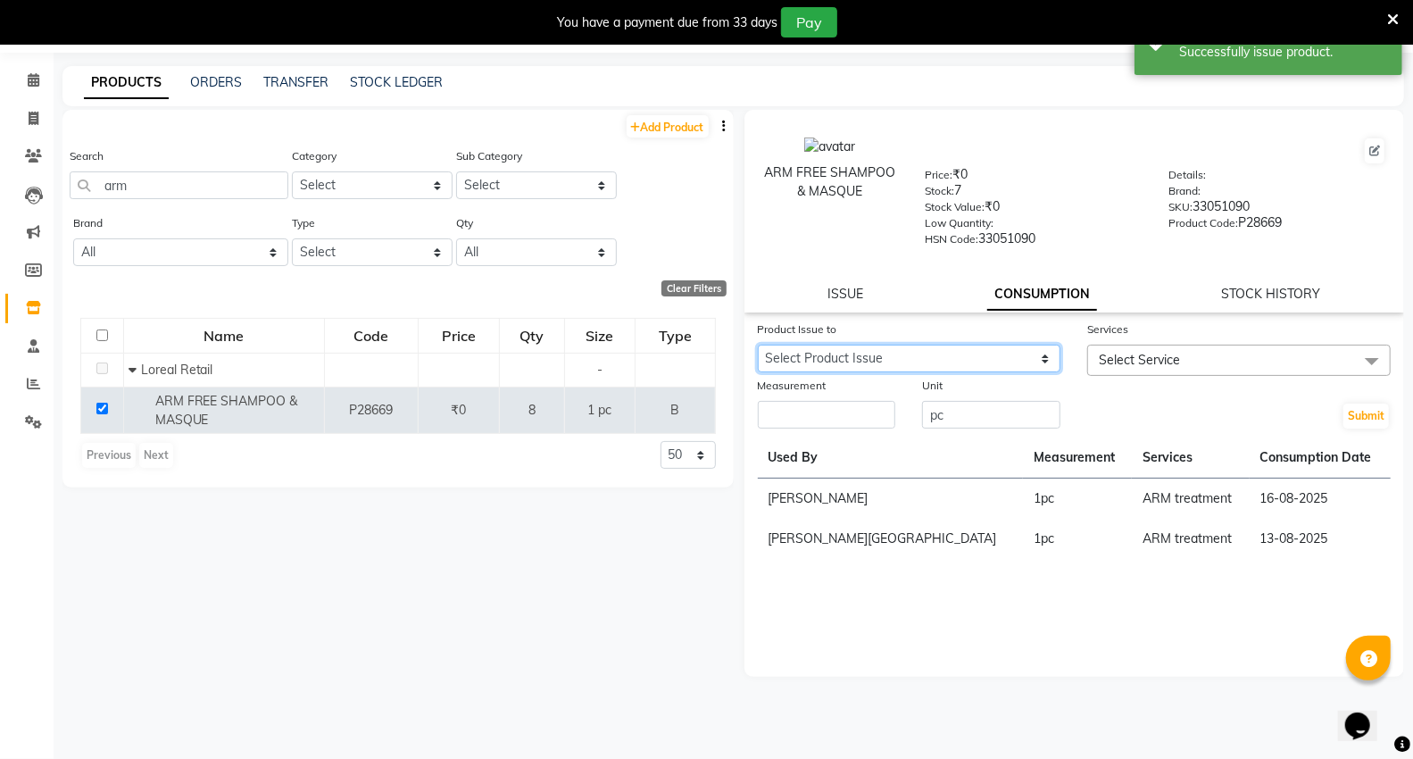
drag, startPoint x: 877, startPoint y: 351, endPoint x: 885, endPoint y: 370, distance: 20.4
click at [877, 351] on select "Select Product Issue [DATE], Issued to: [PERSON_NAME], Balance: 1" at bounding box center [909, 359] width 303 height 28
select select "1202188"
click at [758, 345] on select "Select Product Issue [DATE], Issued to: [PERSON_NAME], Balance: 1" at bounding box center [909, 359] width 303 height 28
click at [1167, 359] on span "Select Service" at bounding box center [1139, 360] width 81 height 16
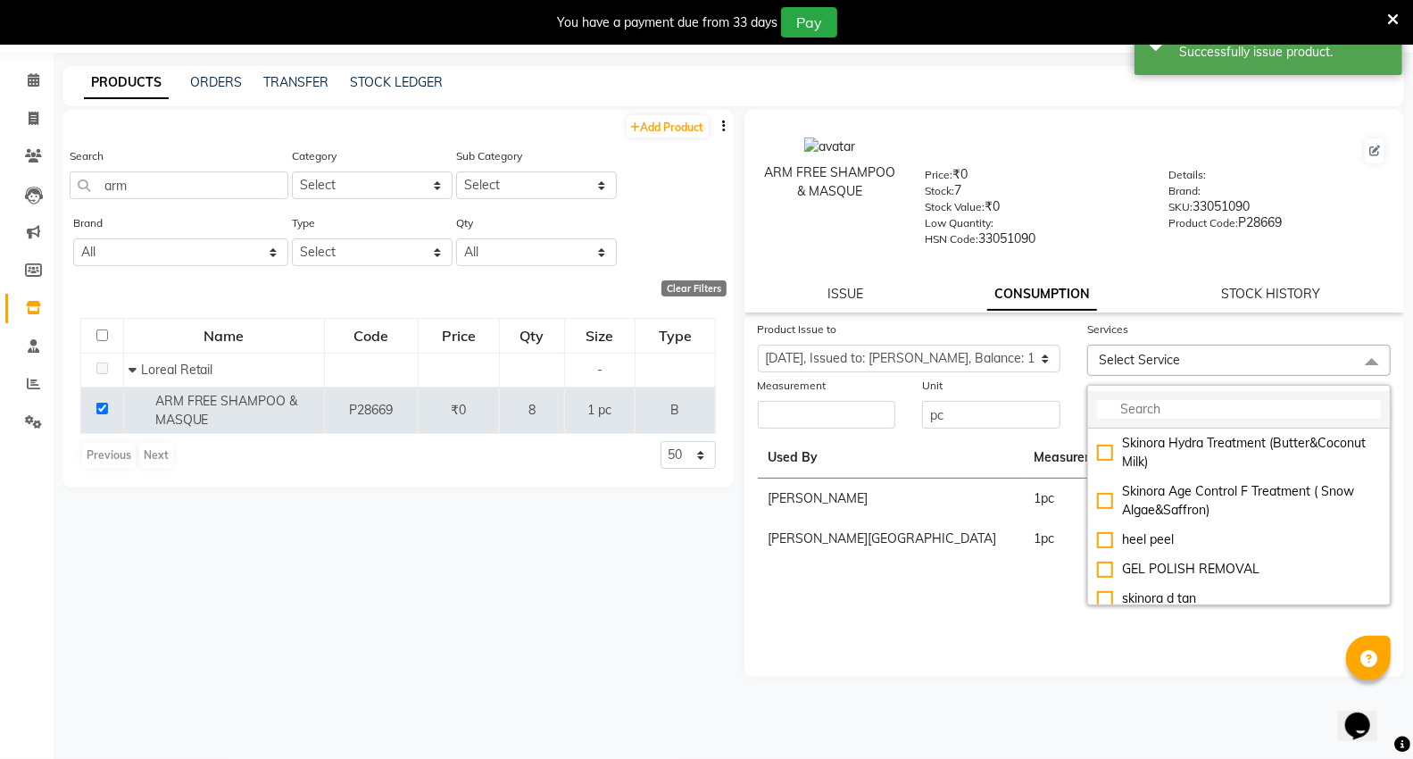
click at [1173, 408] on input "multiselect-search" at bounding box center [1239, 409] width 284 height 19
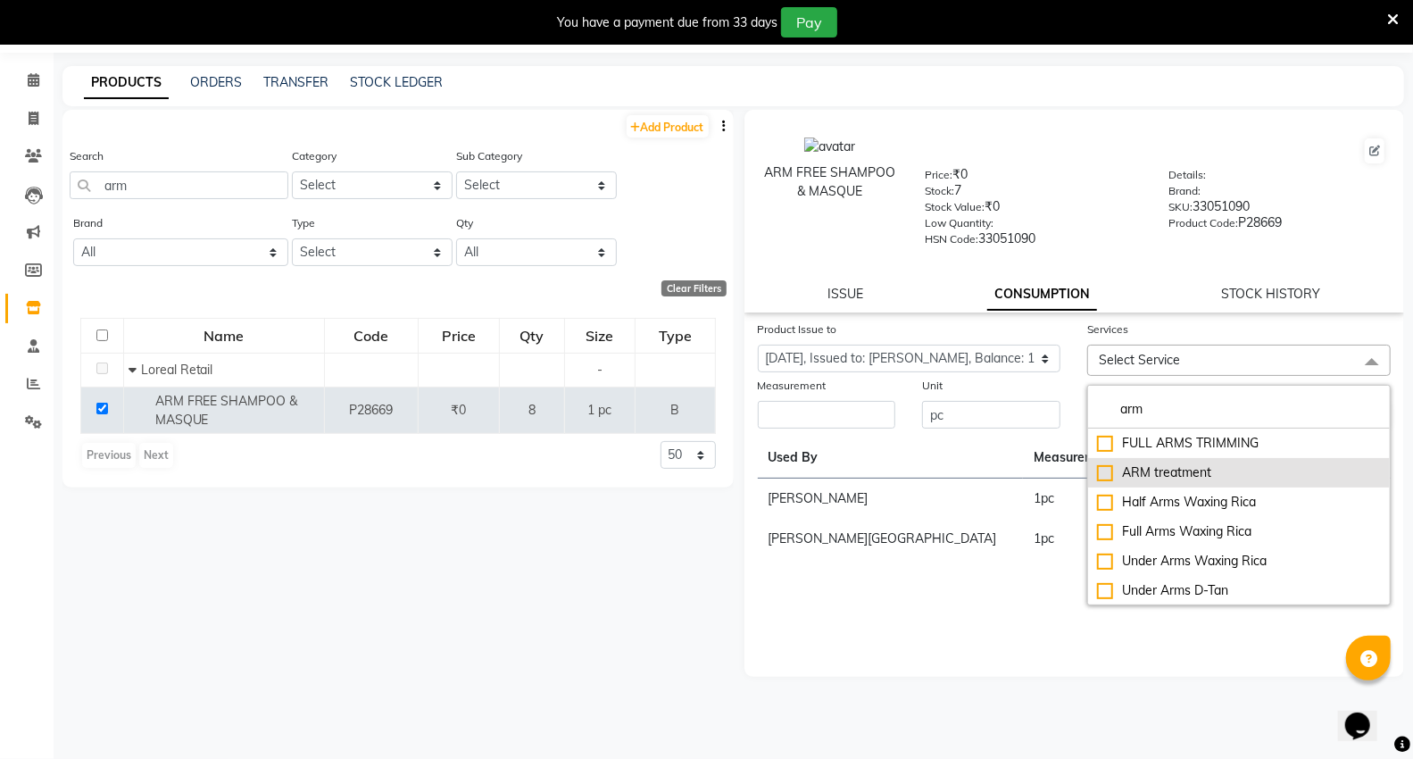
type input "arm"
click at [1183, 477] on div "ARM treatment" at bounding box center [1239, 472] width 284 height 19
checkbox input "true"
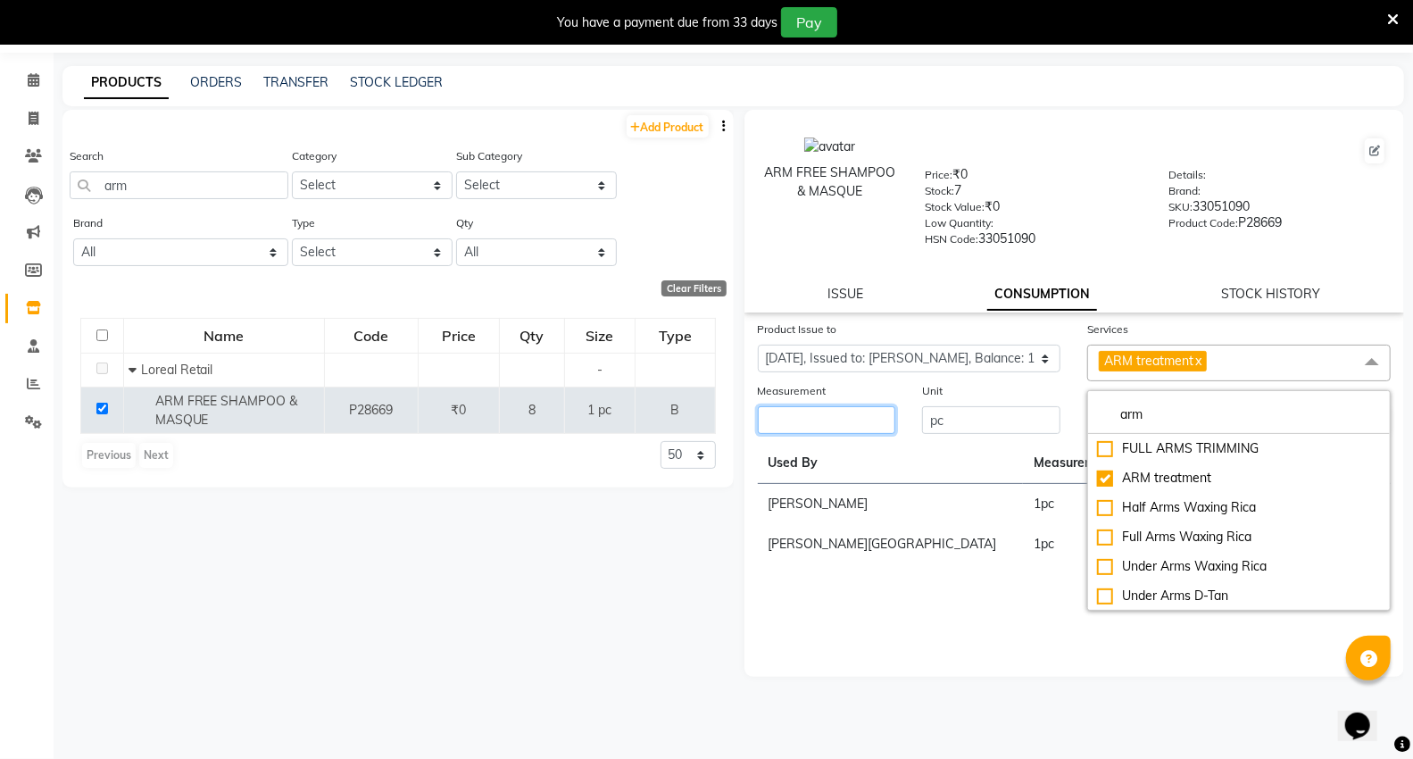
click at [828, 416] on input "number" at bounding box center [827, 420] width 138 height 28
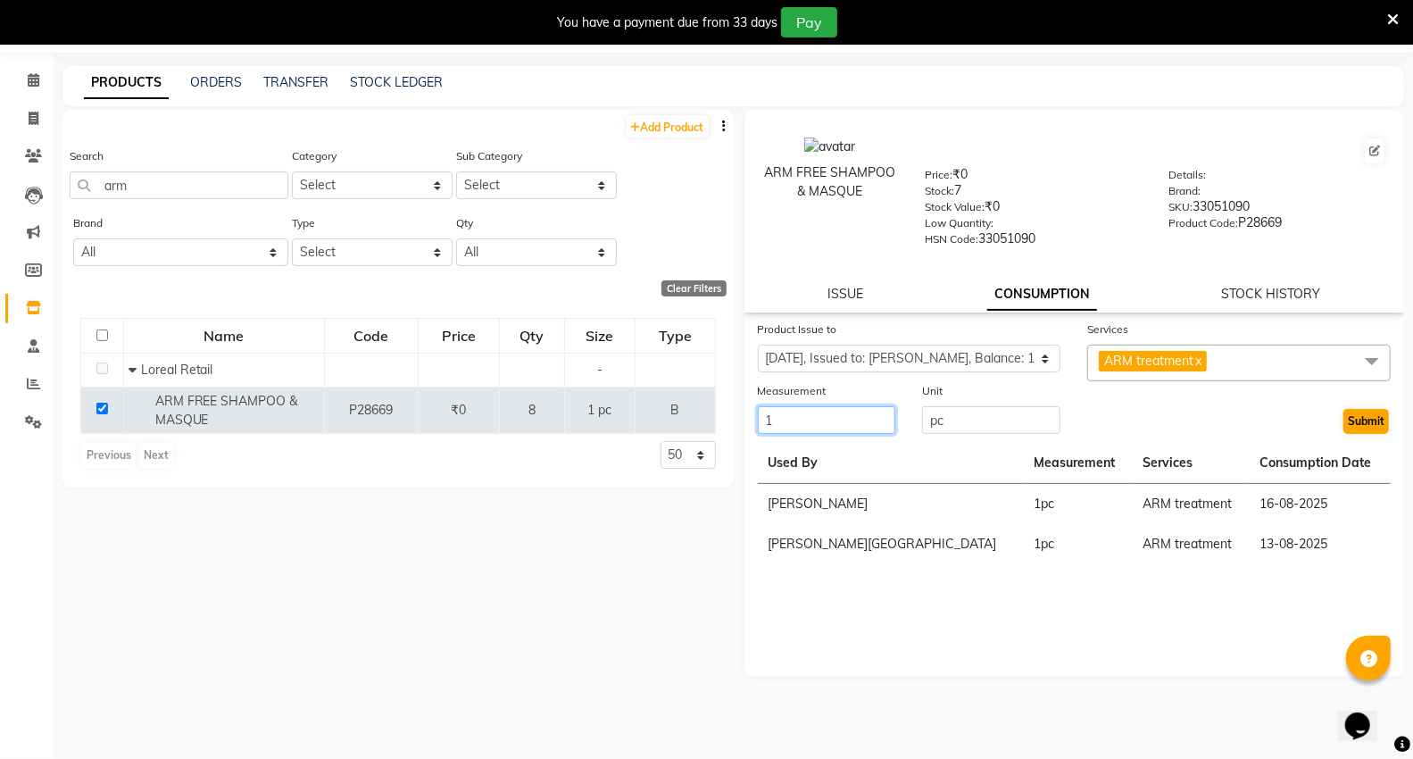
type input "1"
click at [1354, 421] on button "Submit" at bounding box center [1366, 421] width 46 height 25
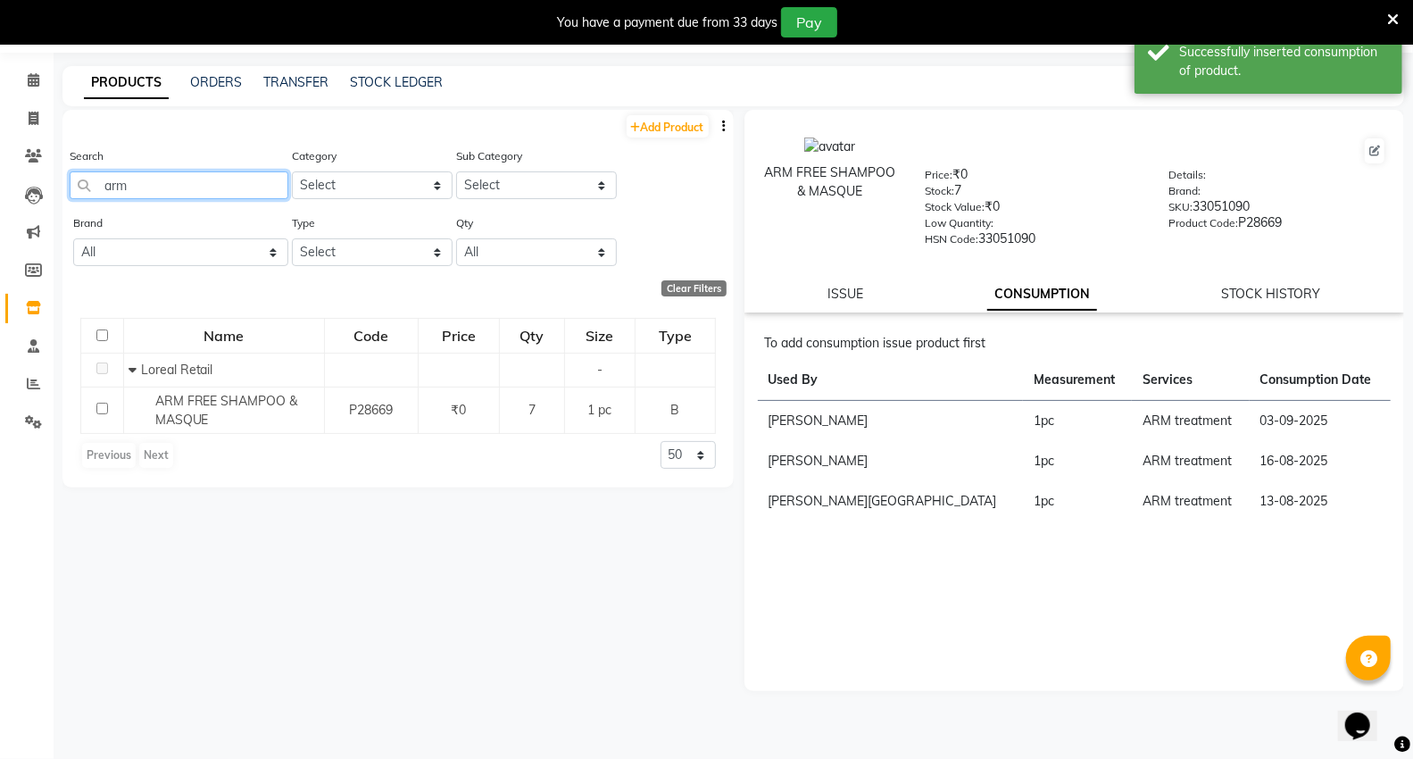
click at [201, 188] on input "arm" at bounding box center [179, 185] width 219 height 28
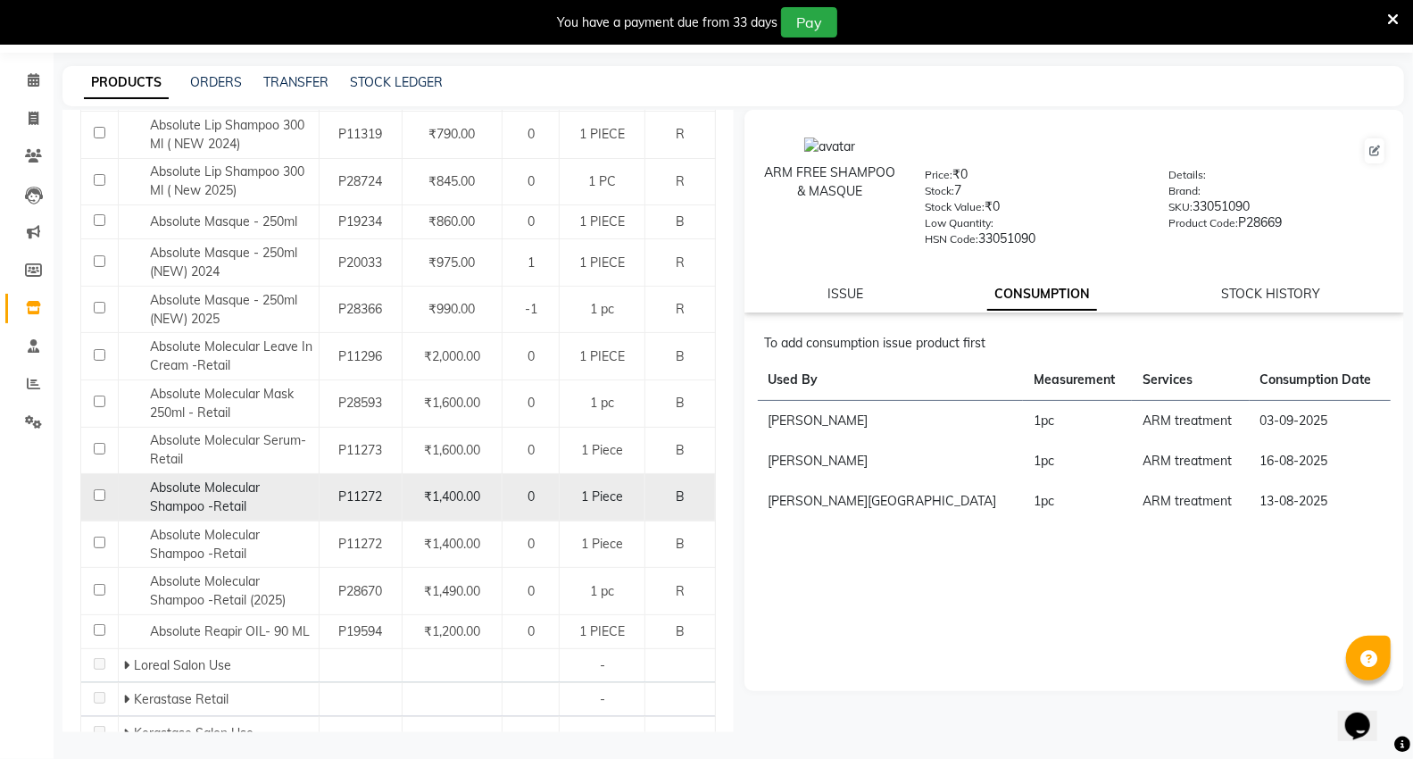
scroll to position [443, 0]
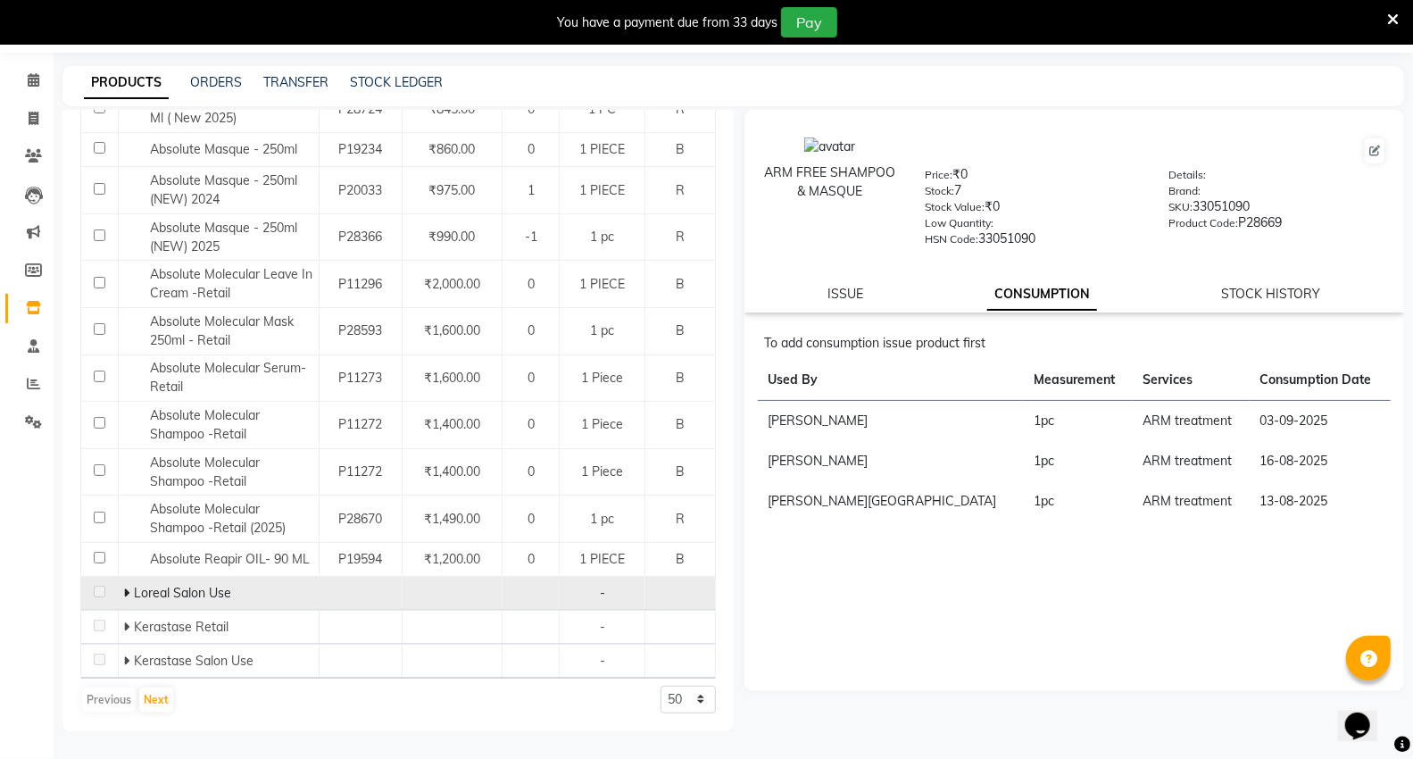
type input "abs"
click at [126, 594] on icon at bounding box center [126, 592] width 6 height 12
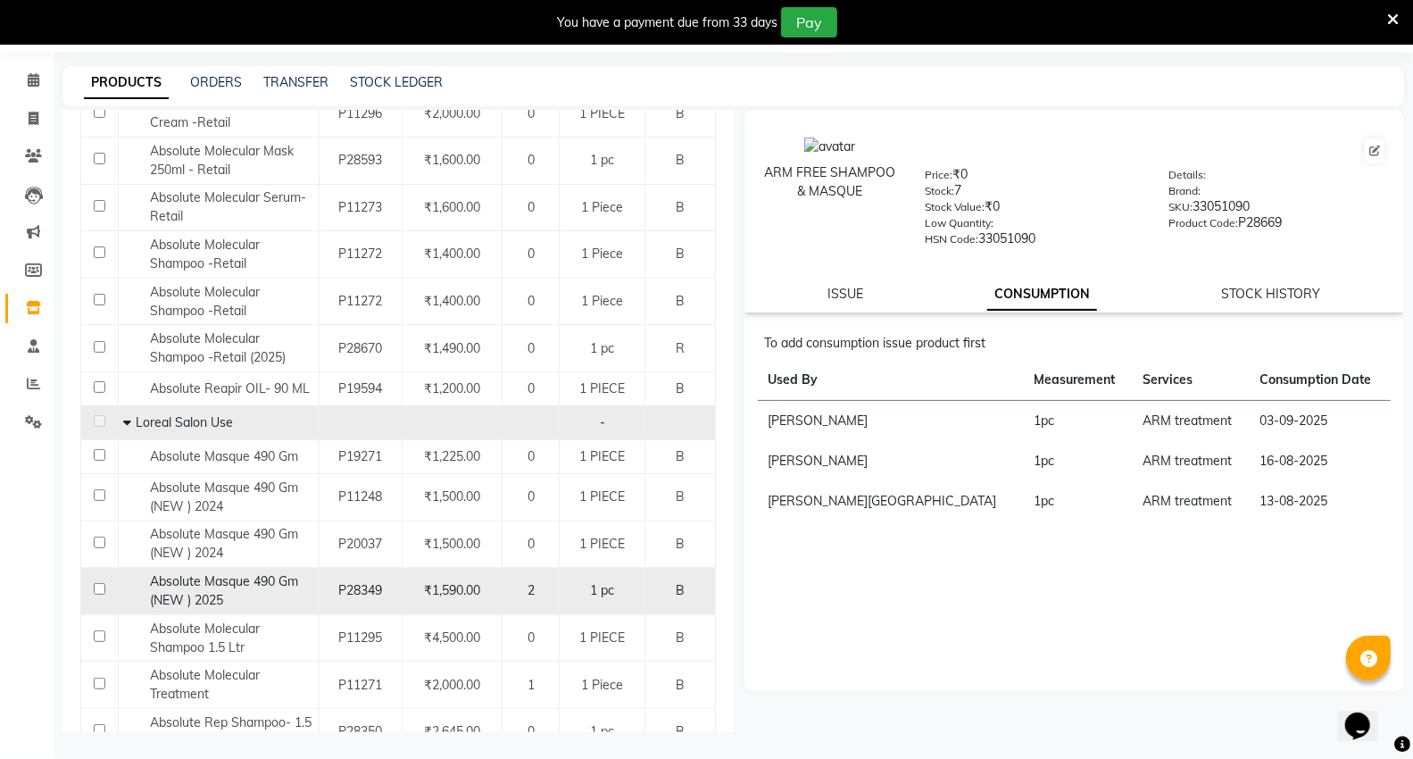
scroll to position [840, 0]
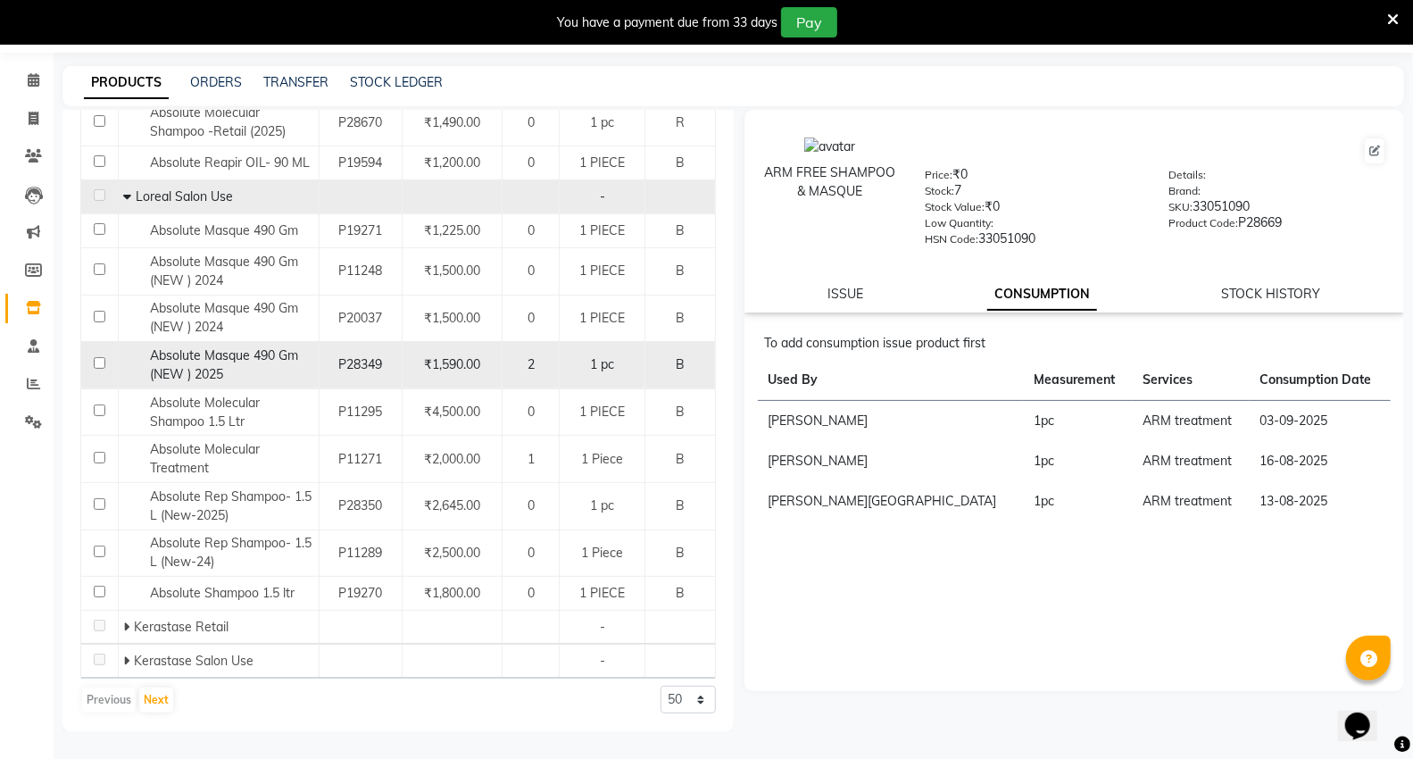
click at [99, 359] on input "checkbox" at bounding box center [100, 363] width 12 height 12
checkbox input "true"
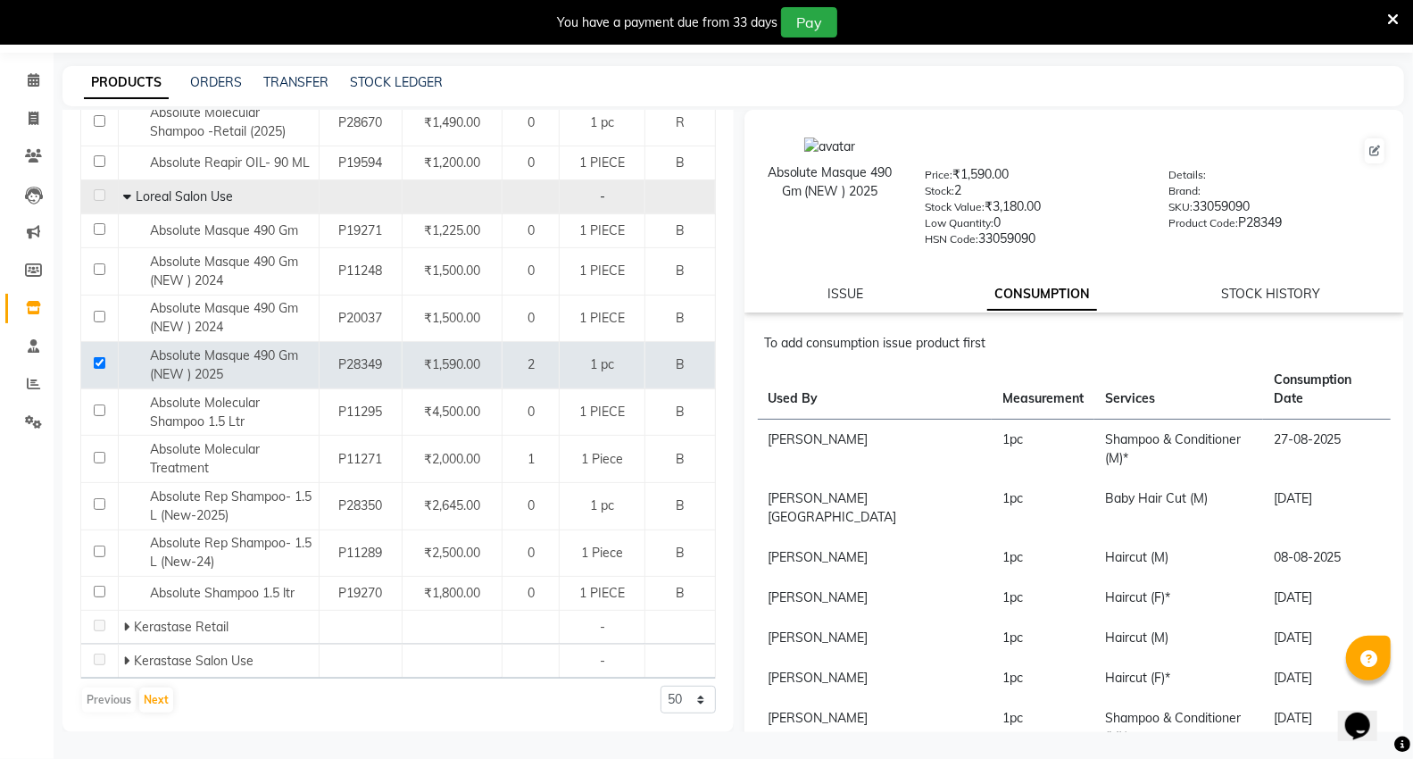
click at [824, 297] on div "ISSUE CONSUMPTION STOCK HISTORY" at bounding box center [1075, 294] width 618 height 19
click at [831, 295] on link "ISSUE" at bounding box center [845, 294] width 36 height 16
select select
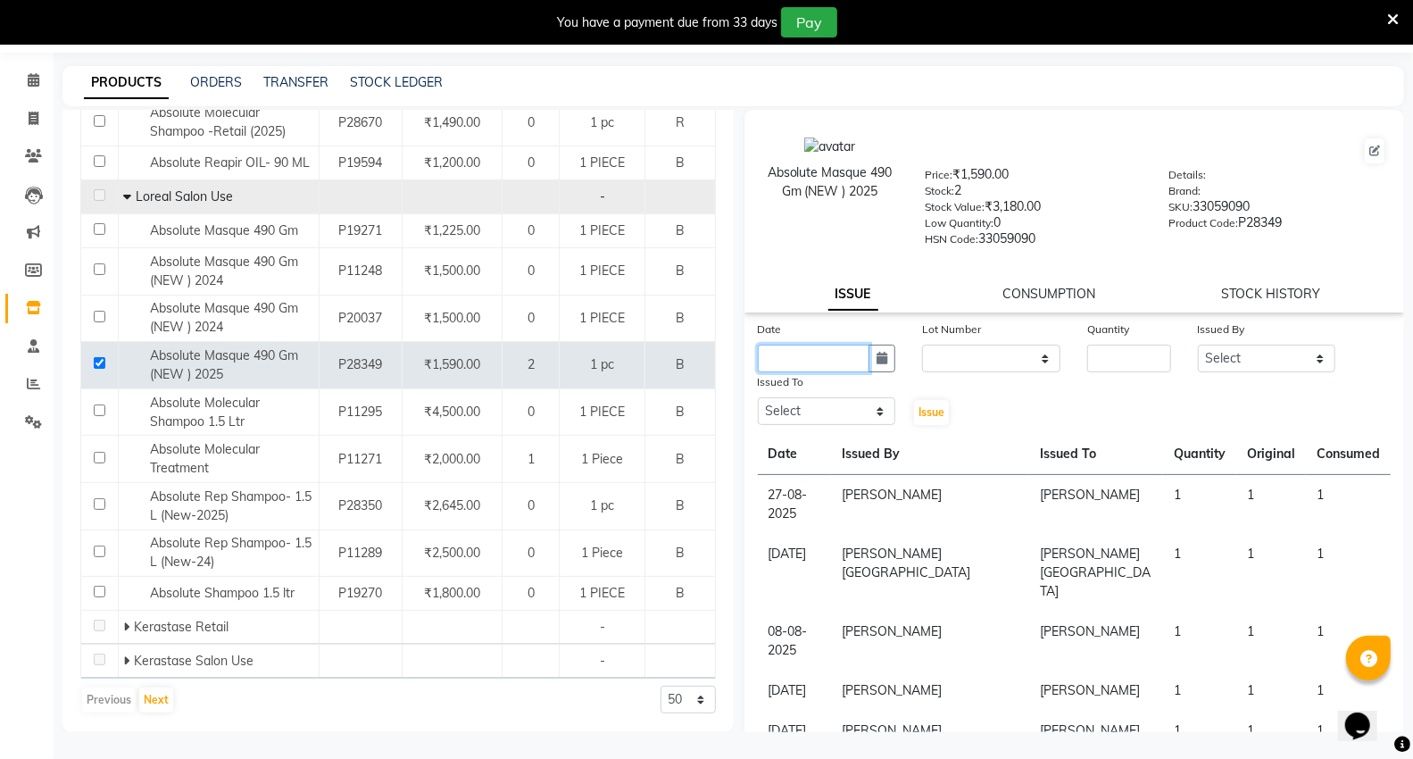
click at [851, 369] on input "text" at bounding box center [814, 359] width 112 height 28
select select "9"
select select "2025"
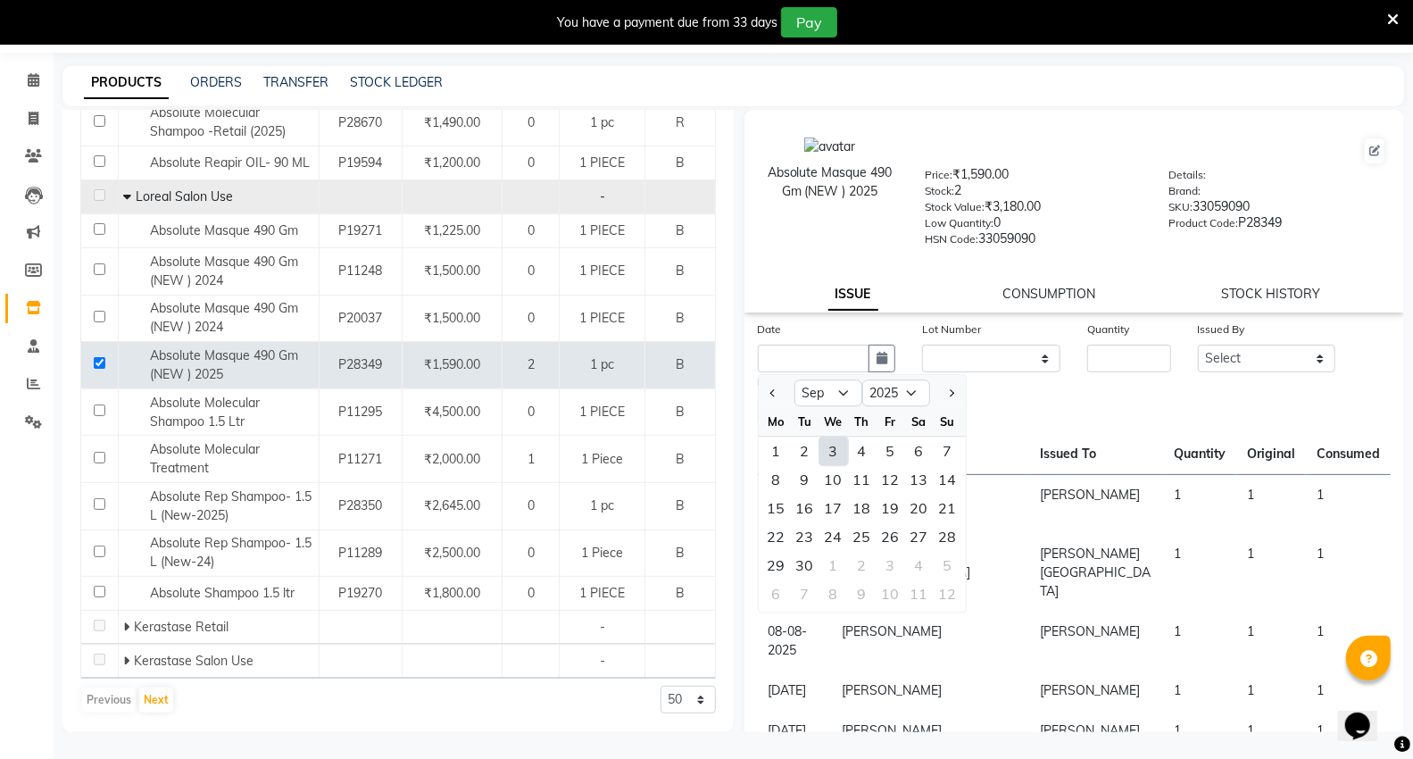
click at [841, 449] on div "3" at bounding box center [833, 450] width 29 height 29
type input "03-09-2025"
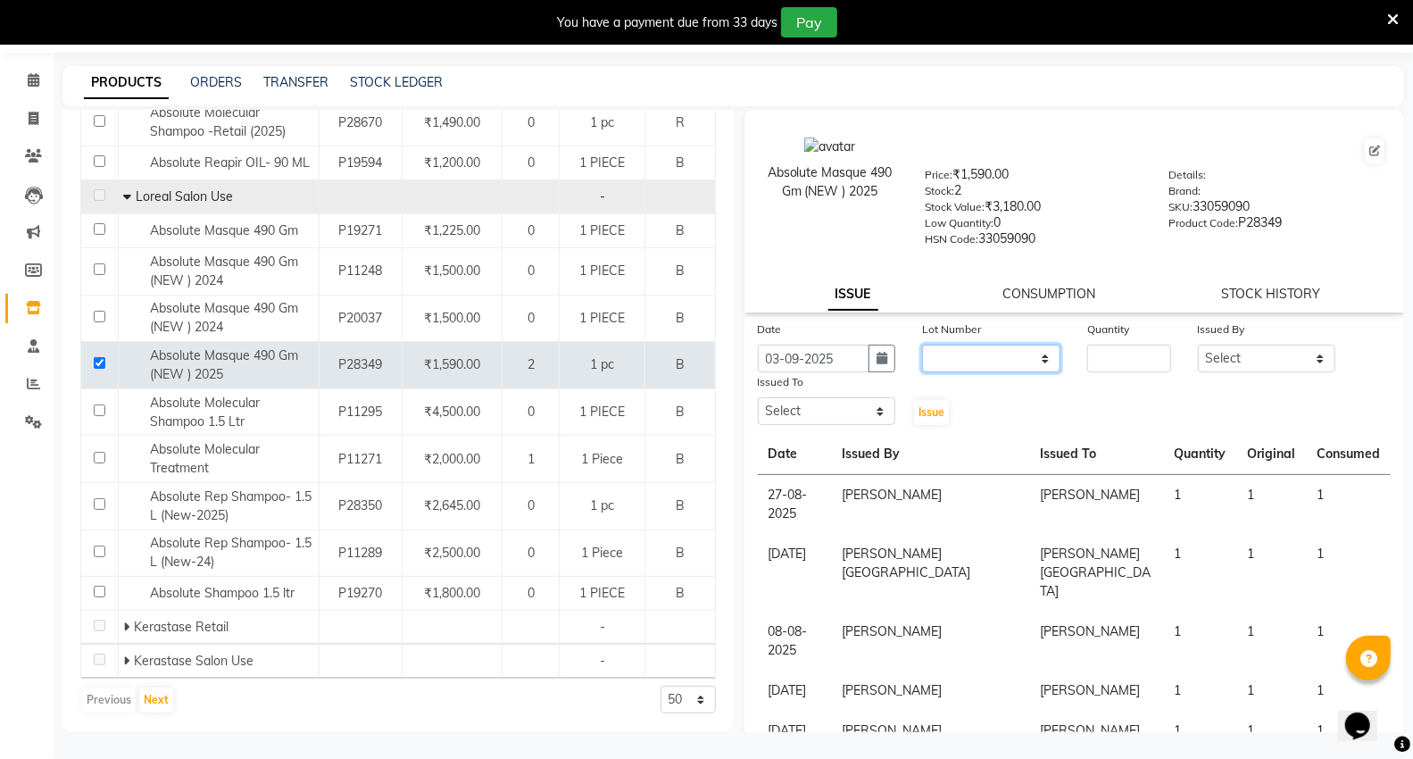
click at [956, 345] on select "None" at bounding box center [991, 359] width 138 height 28
click at [1087, 358] on input "number" at bounding box center [1128, 359] width 83 height 28
type input "1"
click at [1224, 360] on select "Select AHSIK [PERSON_NAME] [PERSON_NAME] [PERSON_NAME] [PERSON_NAME] Mall [PERS…" at bounding box center [1267, 359] width 138 height 28
select select "30655"
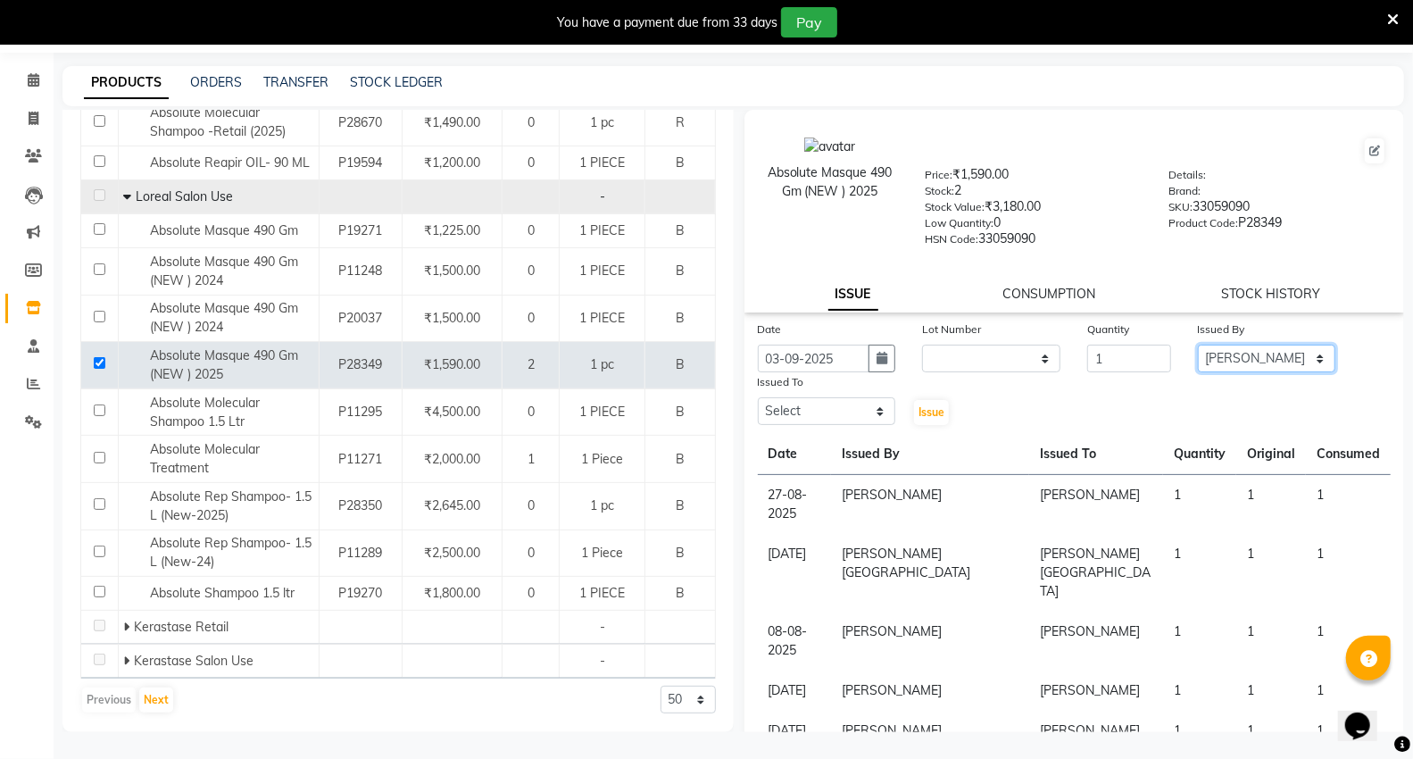
click at [1198, 345] on select "Select AHSIK [PERSON_NAME] [PERSON_NAME] [PERSON_NAME] [PERSON_NAME] Mall [PERS…" at bounding box center [1267, 359] width 138 height 28
click at [787, 411] on select "Select AHSIK [PERSON_NAME] [PERSON_NAME] [PERSON_NAME] [PERSON_NAME] Mall [PERS…" at bounding box center [827, 411] width 138 height 28
select select "30655"
click at [758, 398] on select "Select AHSIK [PERSON_NAME] [PERSON_NAME] [PERSON_NAME] [PERSON_NAME] Mall [PERS…" at bounding box center [827, 411] width 138 height 28
click at [922, 414] on span "Issue" at bounding box center [931, 411] width 26 height 13
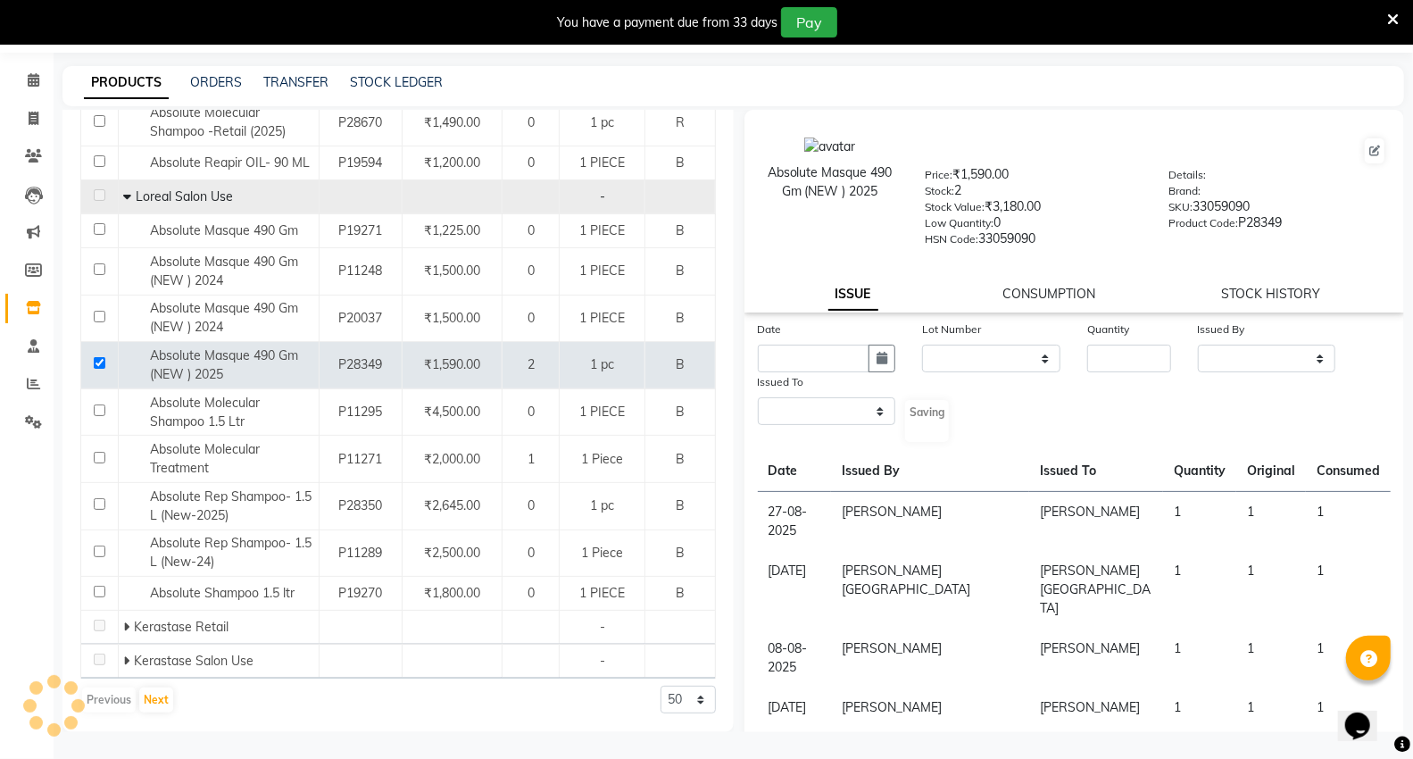
select select
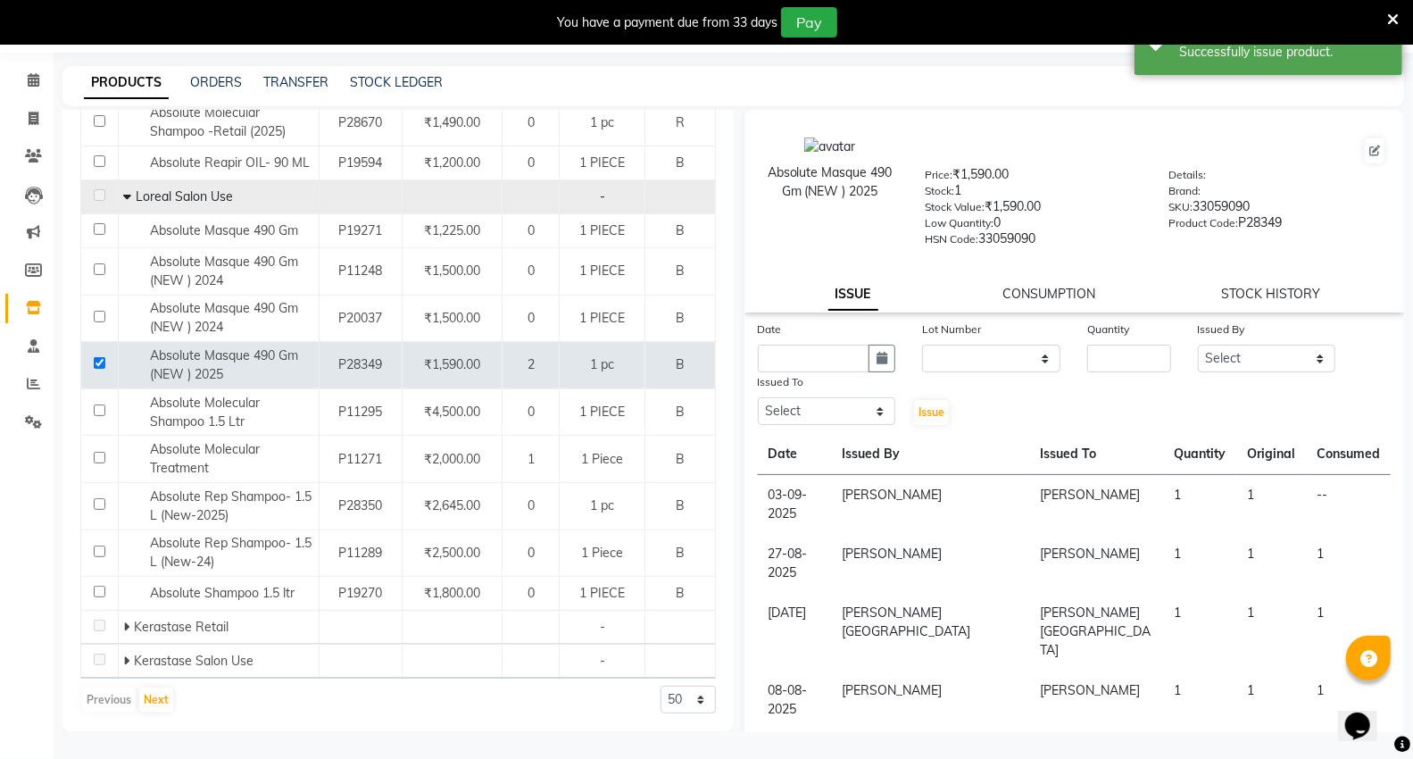
drag, startPoint x: 1016, startPoint y: 291, endPoint x: 956, endPoint y: 316, distance: 64.8
click at [1015, 290] on link "CONSUMPTION" at bounding box center [1049, 294] width 93 height 16
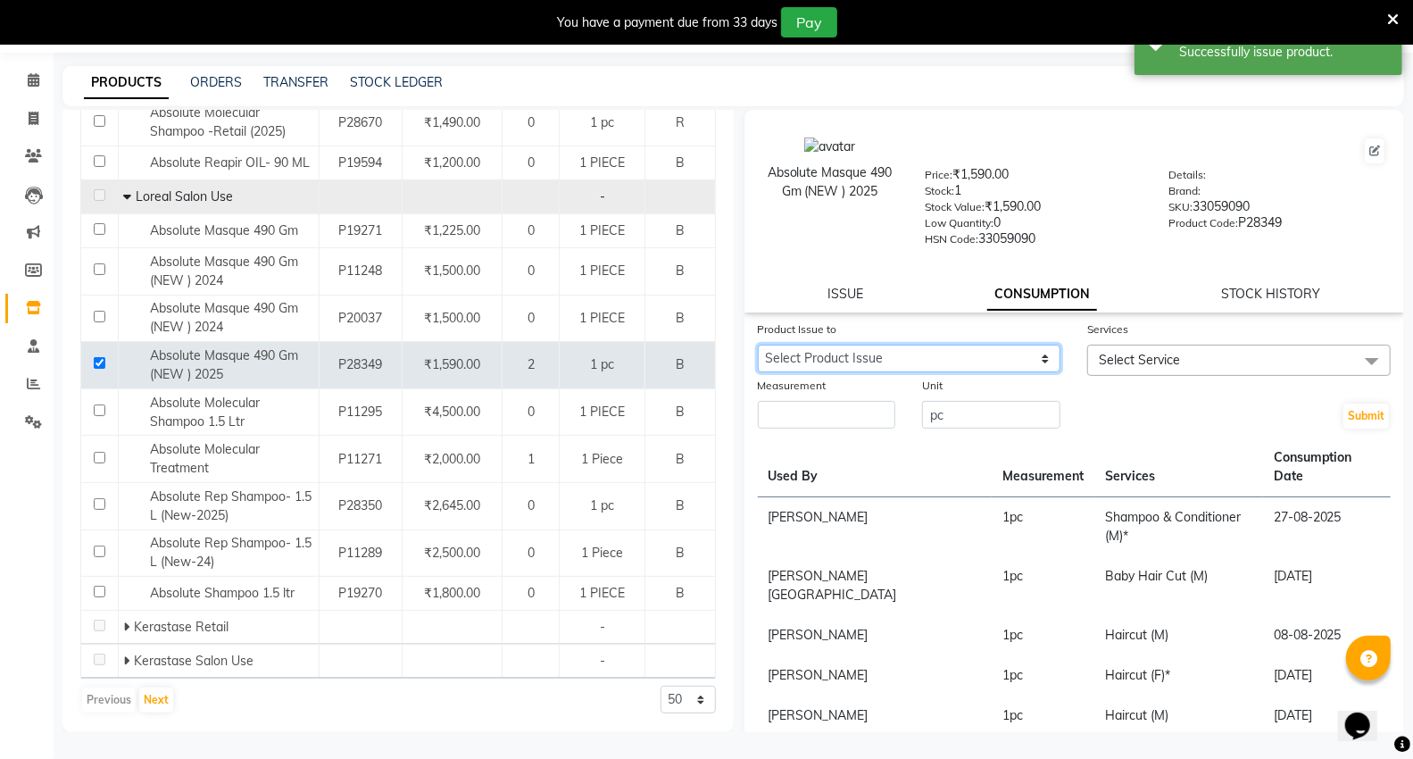
click at [833, 361] on select "Select Product Issue [DATE], Issued to: [PERSON_NAME], Balance: 1" at bounding box center [909, 359] width 303 height 28
select select "1202190"
click at [758, 345] on select "Select Product Issue [DATE], Issued to: [PERSON_NAME], Balance: 1" at bounding box center [909, 359] width 303 height 28
click at [1133, 369] on span "Select Service" at bounding box center [1238, 360] width 303 height 31
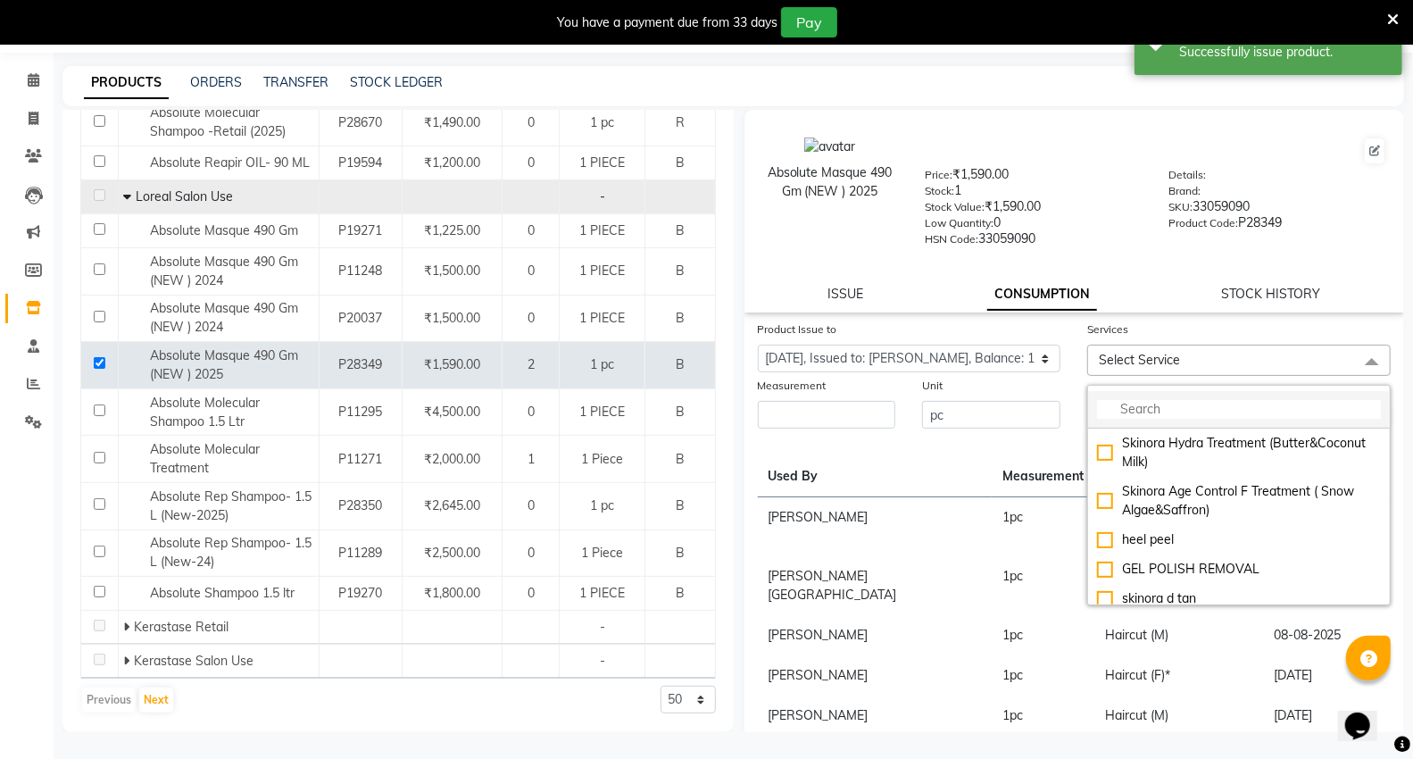
click at [1149, 411] on input "multiselect-search" at bounding box center [1239, 409] width 284 height 19
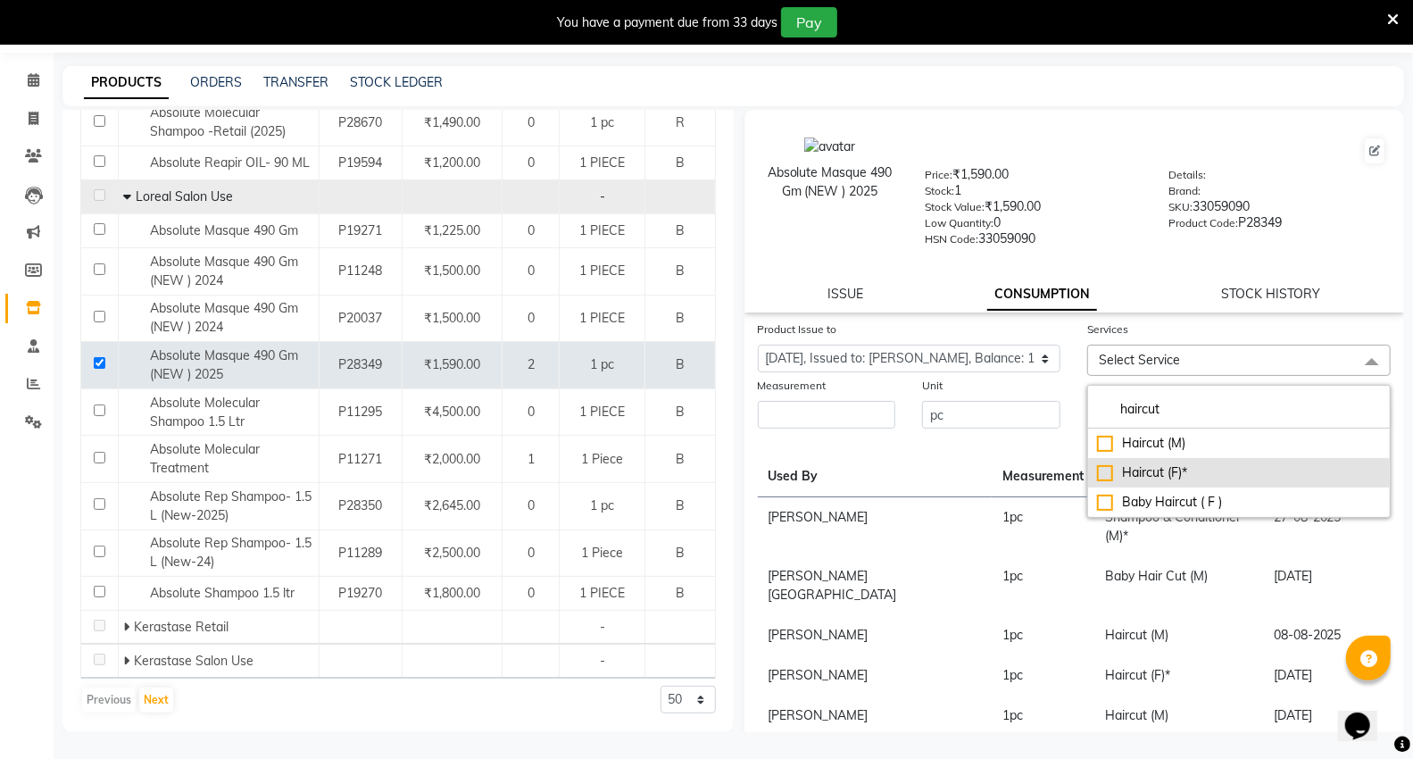
type input "haircut"
click at [1135, 477] on div "Haircut (F)*" at bounding box center [1239, 472] width 284 height 19
checkbox input "true"
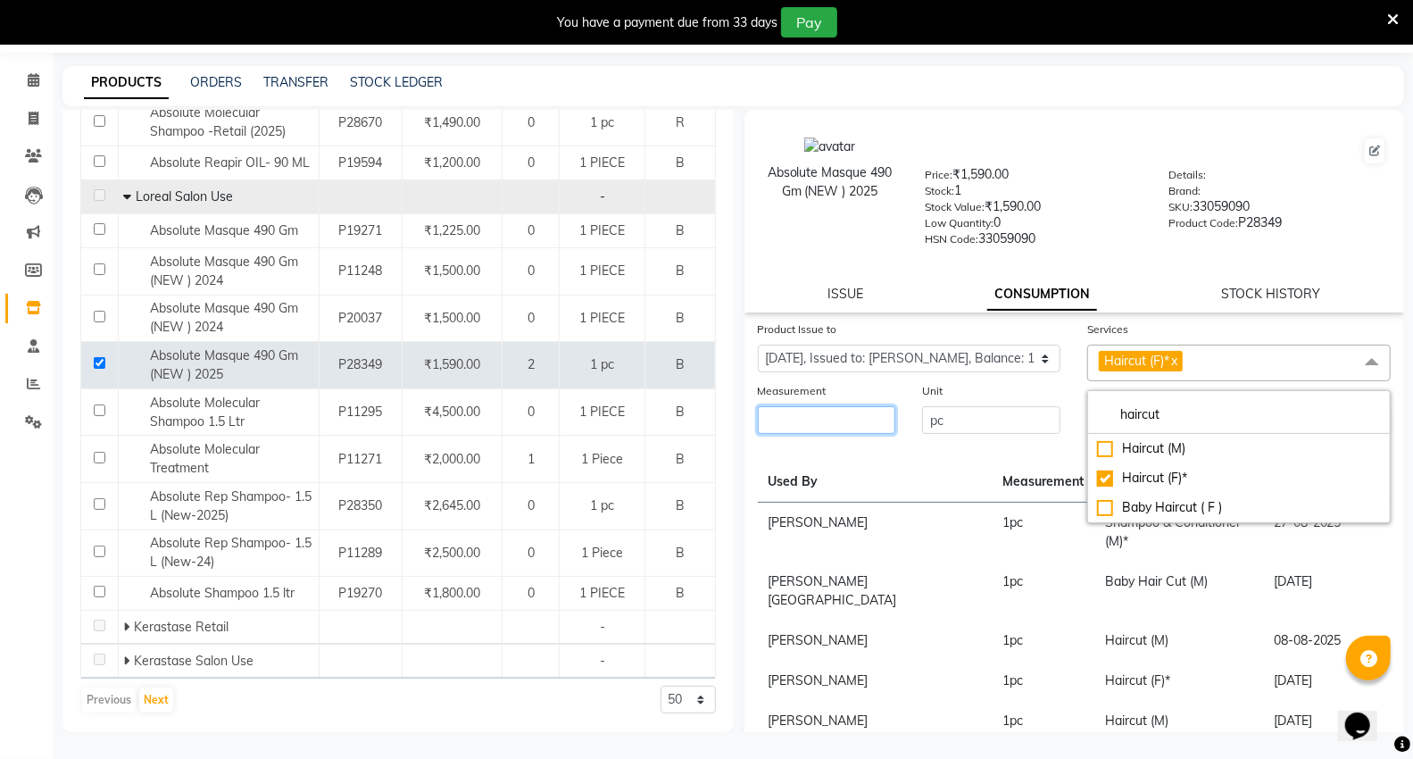
click at [849, 427] on input "number" at bounding box center [827, 420] width 138 height 28
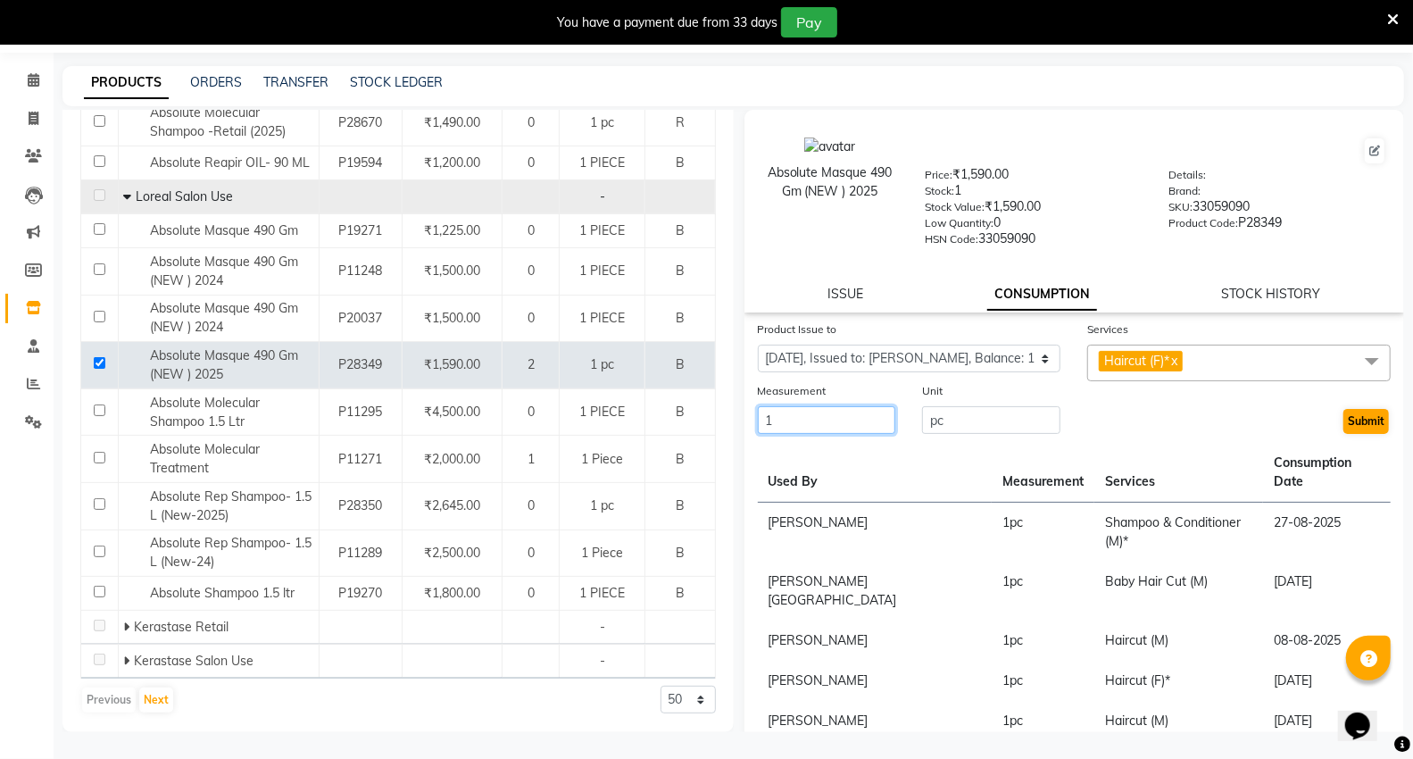
type input "1"
click at [1345, 415] on button "Submit" at bounding box center [1366, 421] width 46 height 25
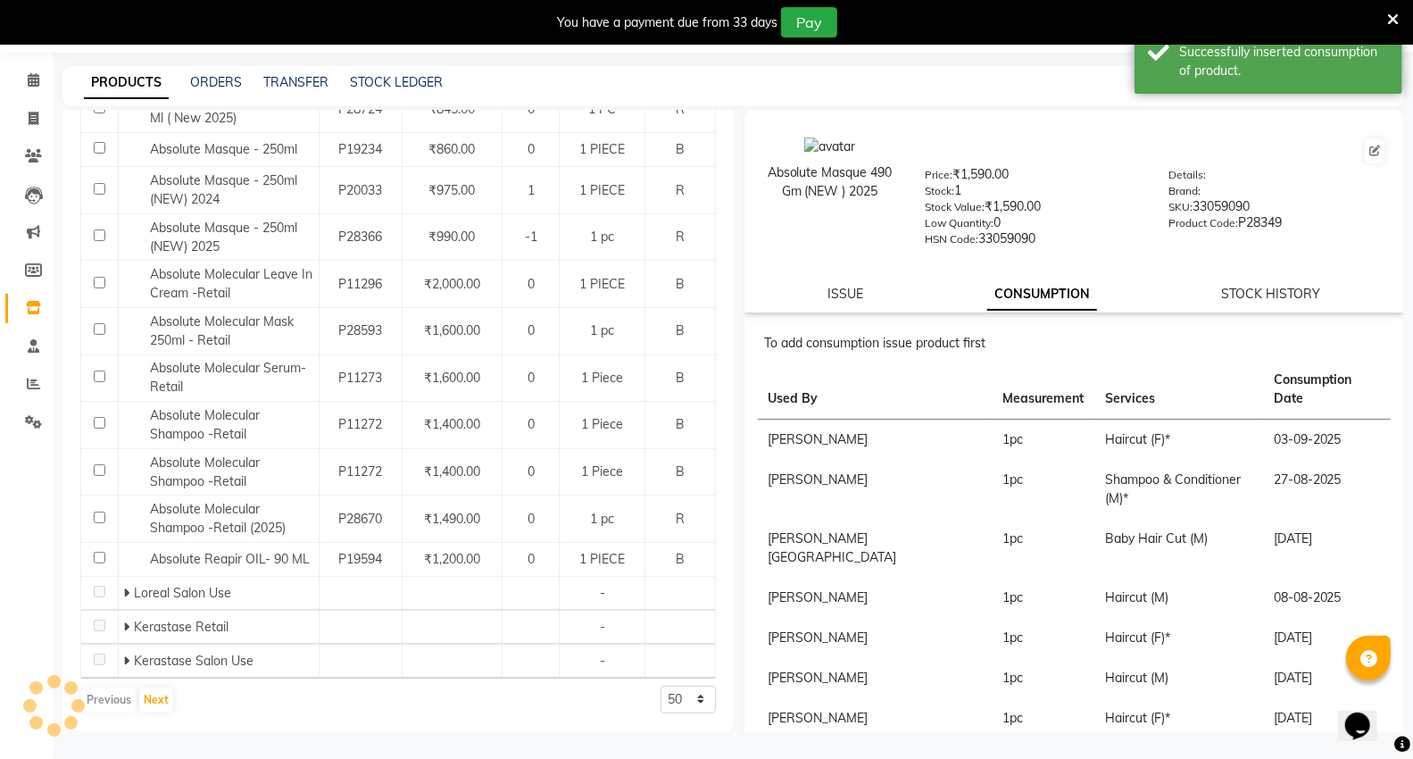
scroll to position [0, 0]
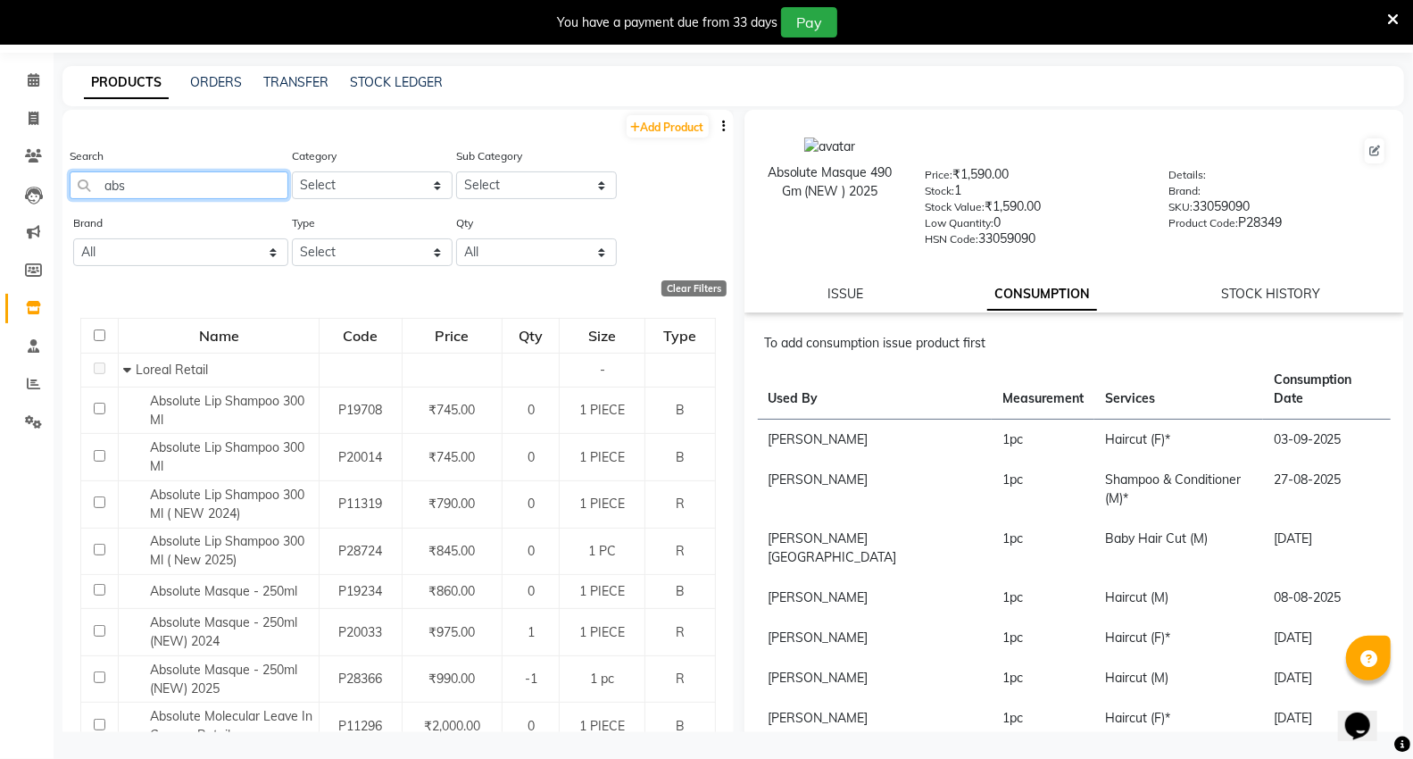
click at [175, 186] on input "abs" at bounding box center [179, 185] width 219 height 28
type input "a"
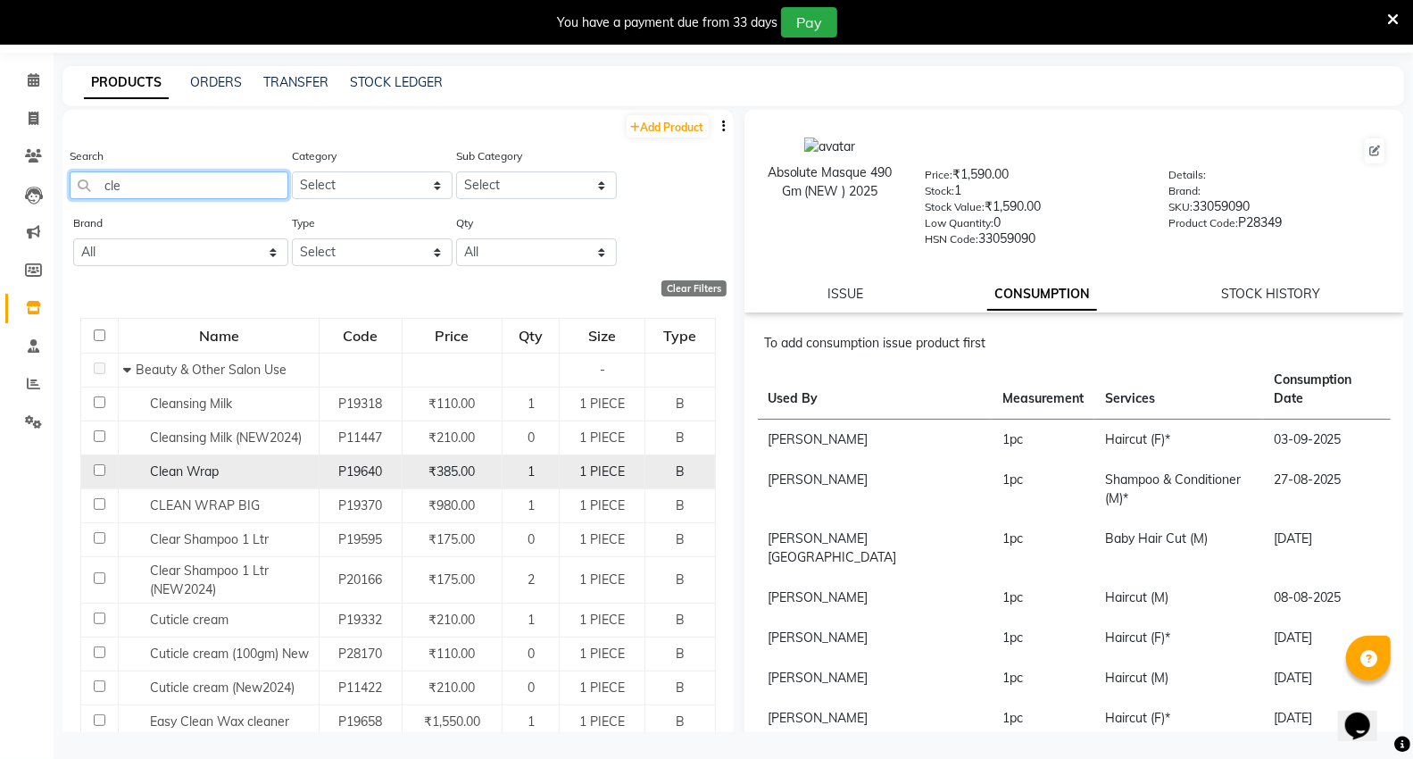
scroll to position [572, 0]
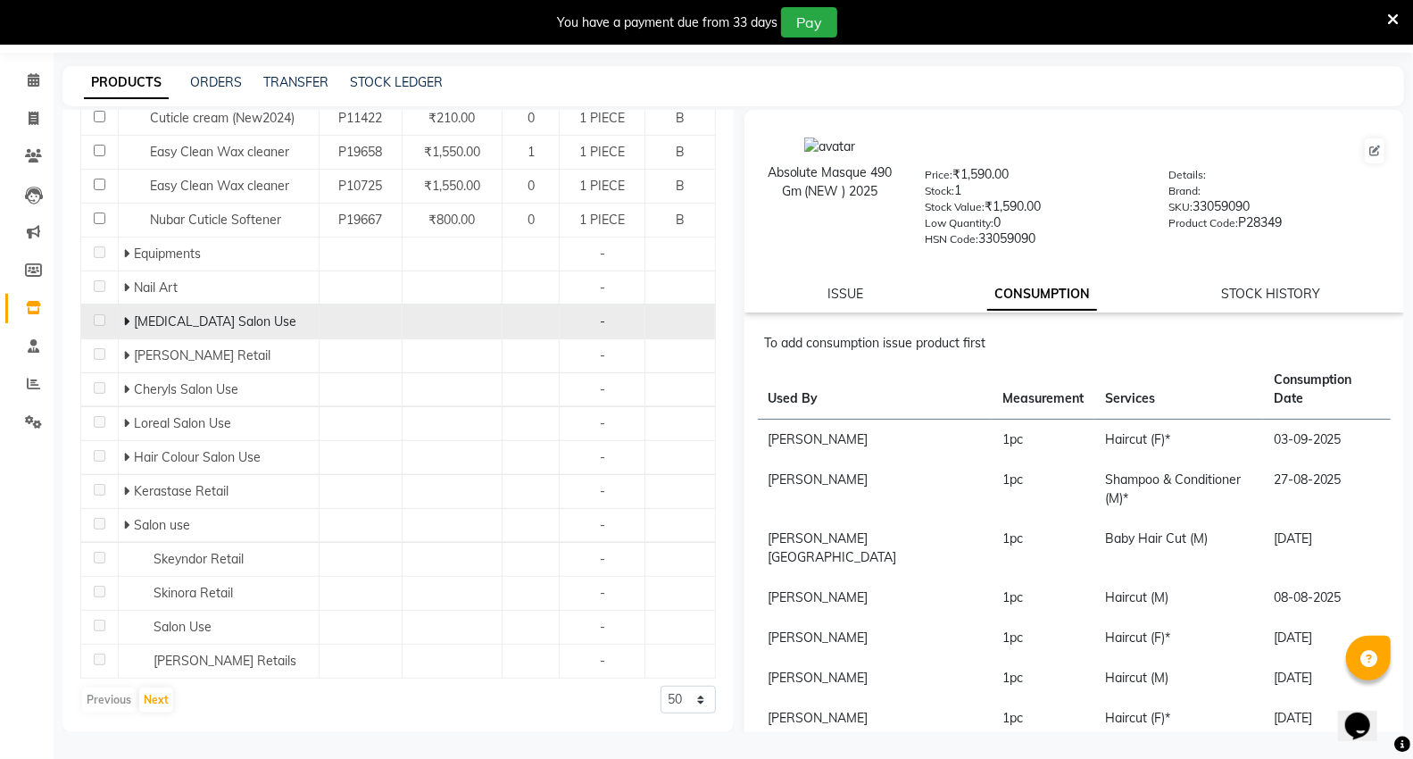
type input "cle"
click at [123, 323] on icon at bounding box center [126, 321] width 6 height 12
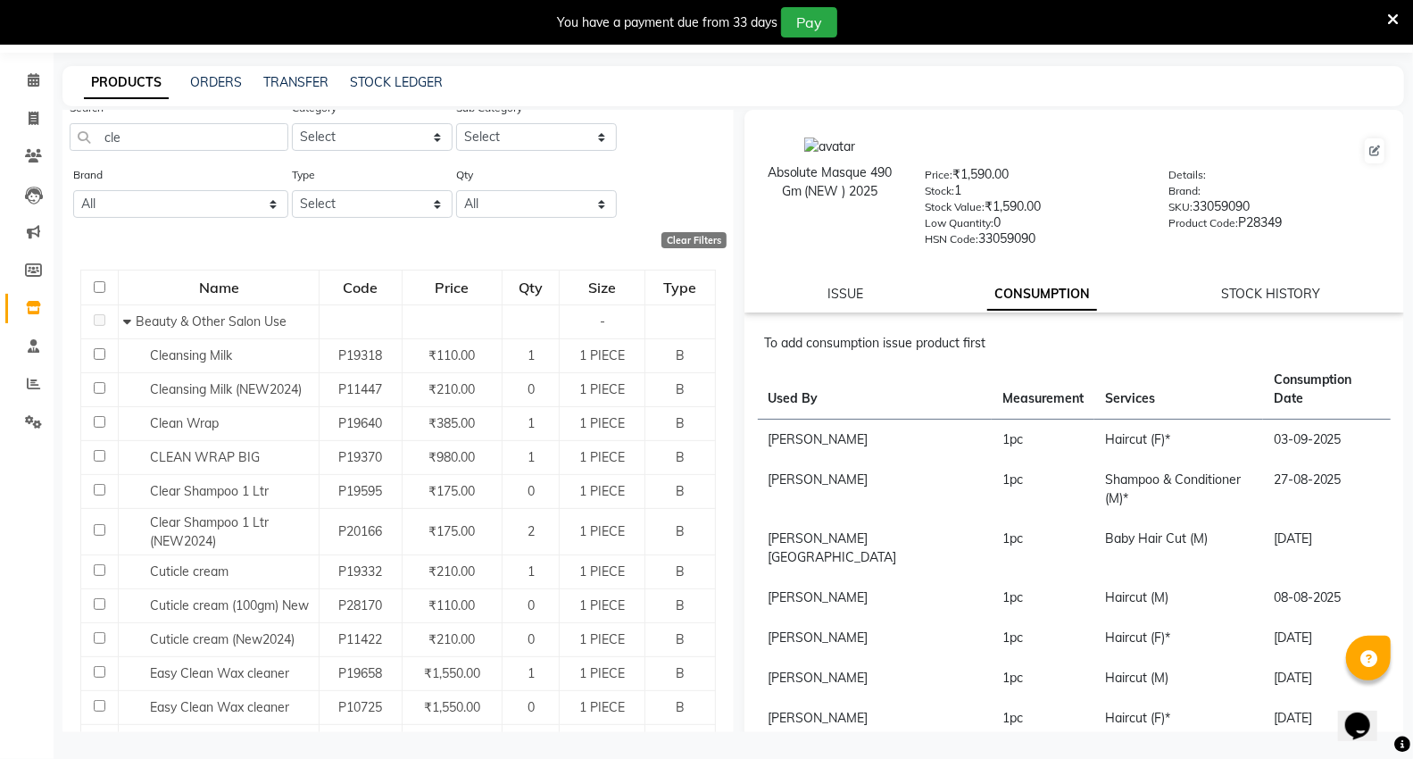
scroll to position [0, 0]
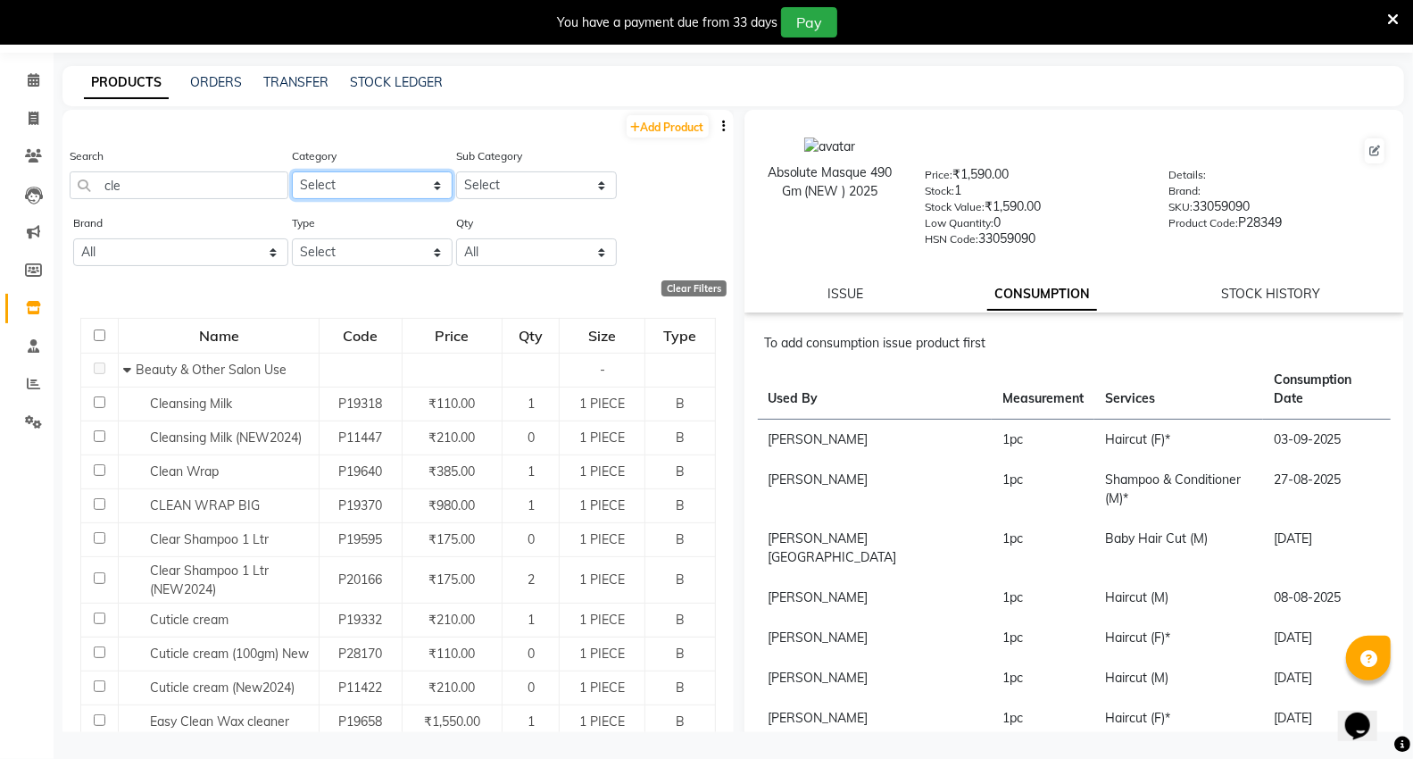
click at [354, 182] on select "Select Keramelon Skin Makeup Personal Care Appliances [PERSON_NAME] Beauty Plan…" at bounding box center [372, 185] width 161 height 28
select select "332902150"
click at [292, 171] on select "Select Keramelon Skin Makeup Personal Care Appliances [PERSON_NAME] Beauty Plan…" at bounding box center [372, 185] width 161 height 28
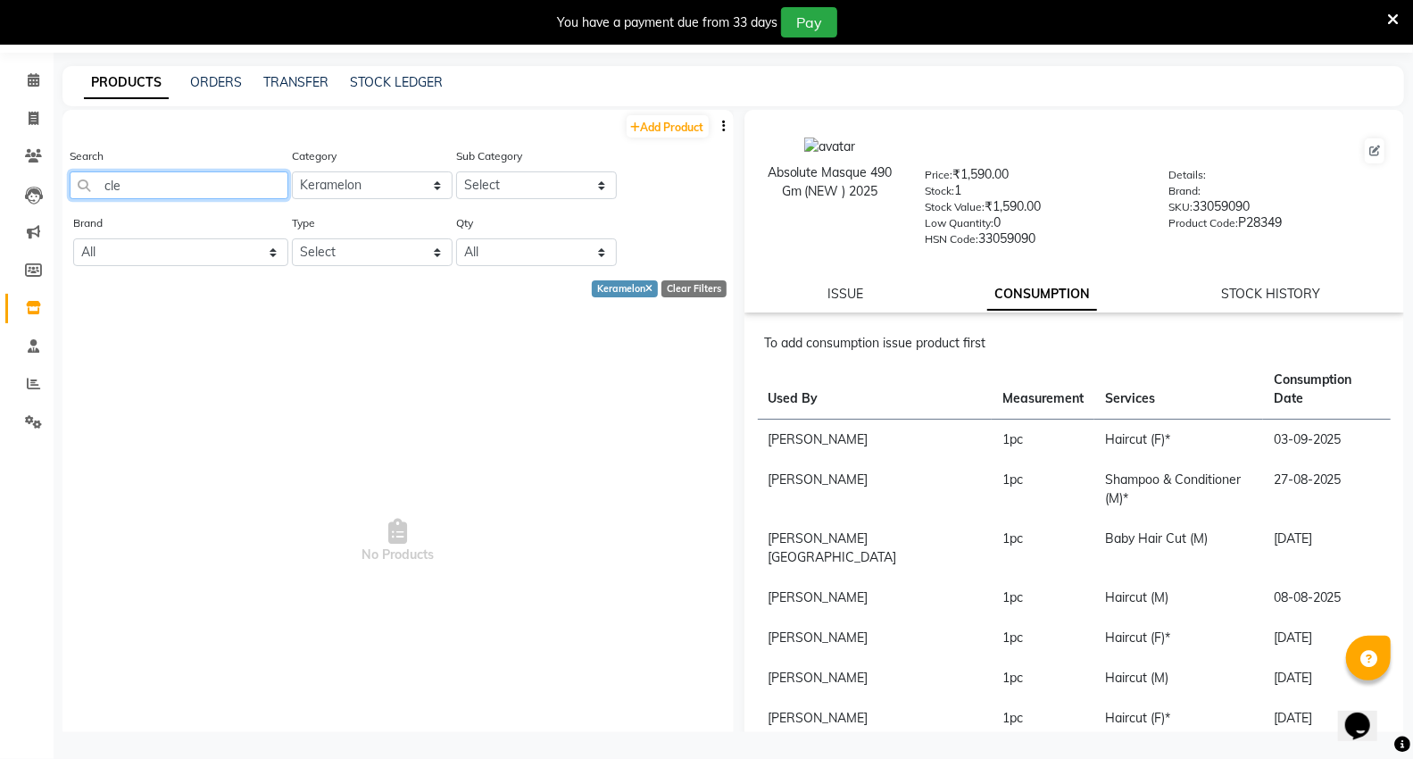
click at [150, 188] on input "cle" at bounding box center [179, 185] width 219 height 28
type input "c"
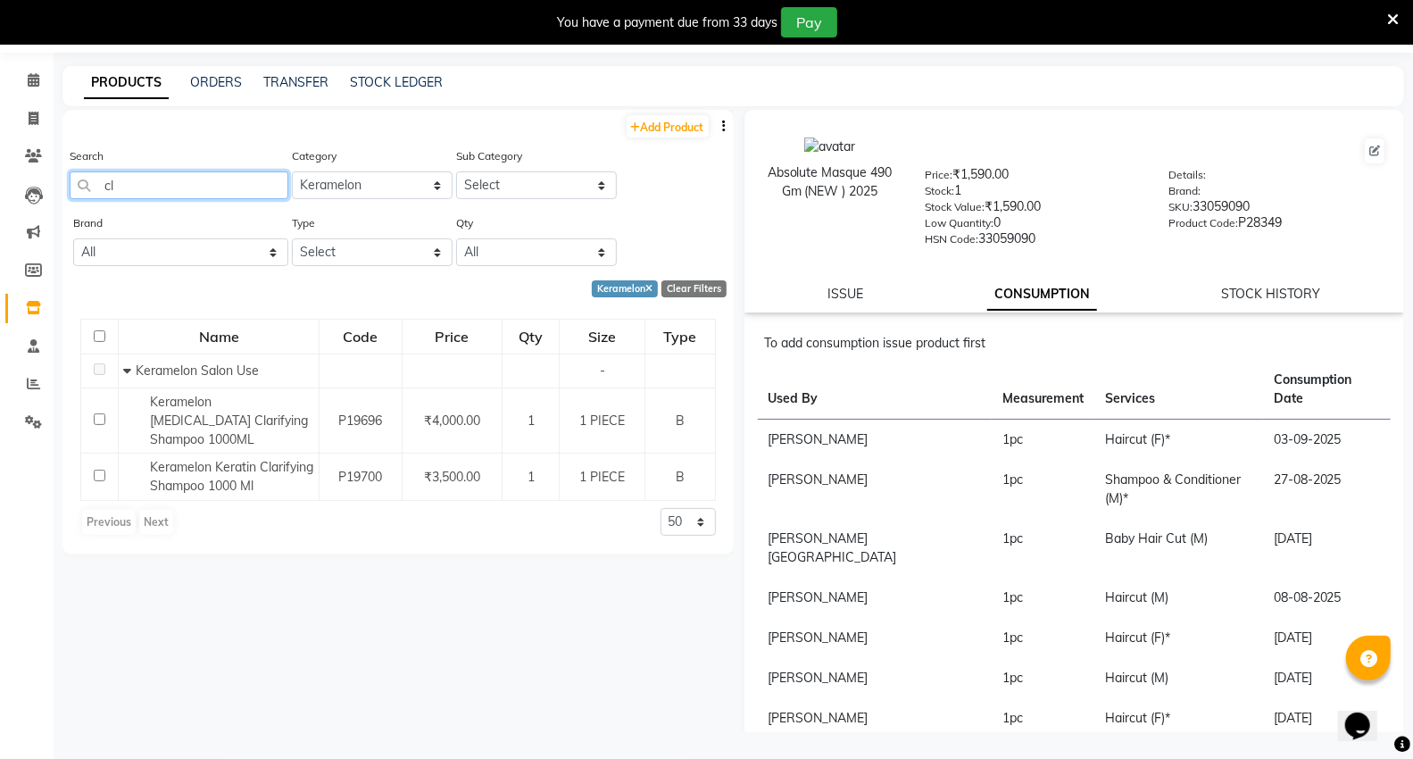
type input "cl"
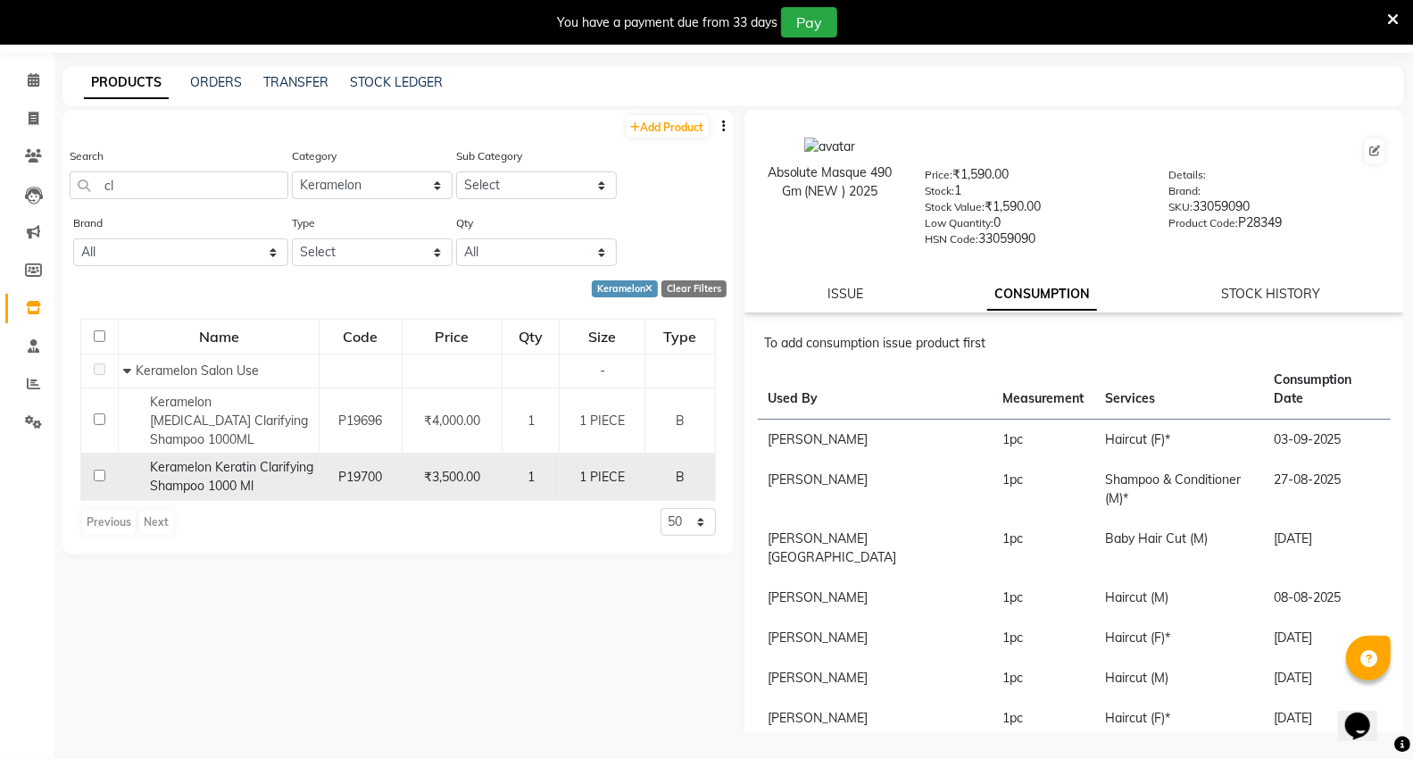
click at [102, 469] on input "checkbox" at bounding box center [100, 475] width 12 height 12
checkbox input "true"
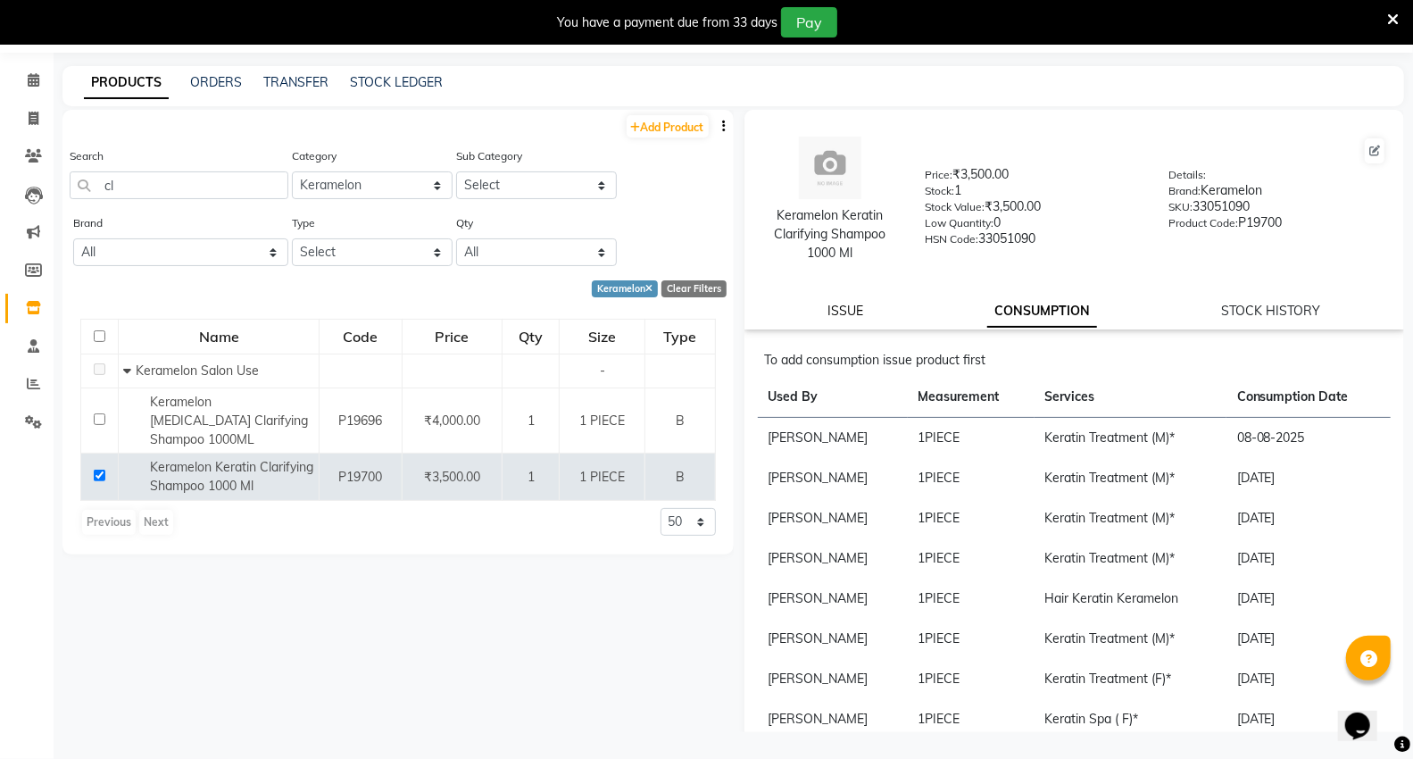
click at [848, 304] on link "ISSUE" at bounding box center [845, 311] width 36 height 16
select select
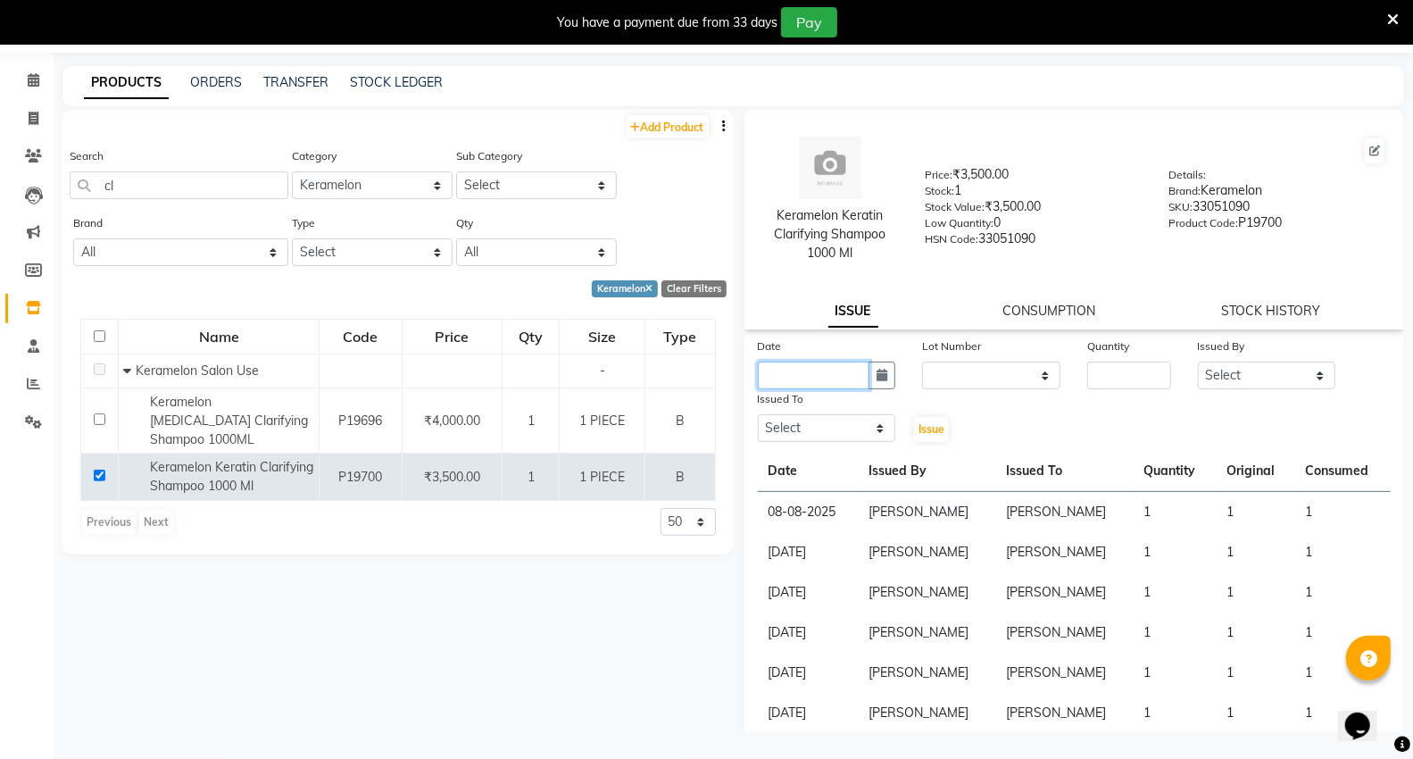
click at [806, 387] on input "text" at bounding box center [814, 375] width 112 height 28
select select "9"
select select "2025"
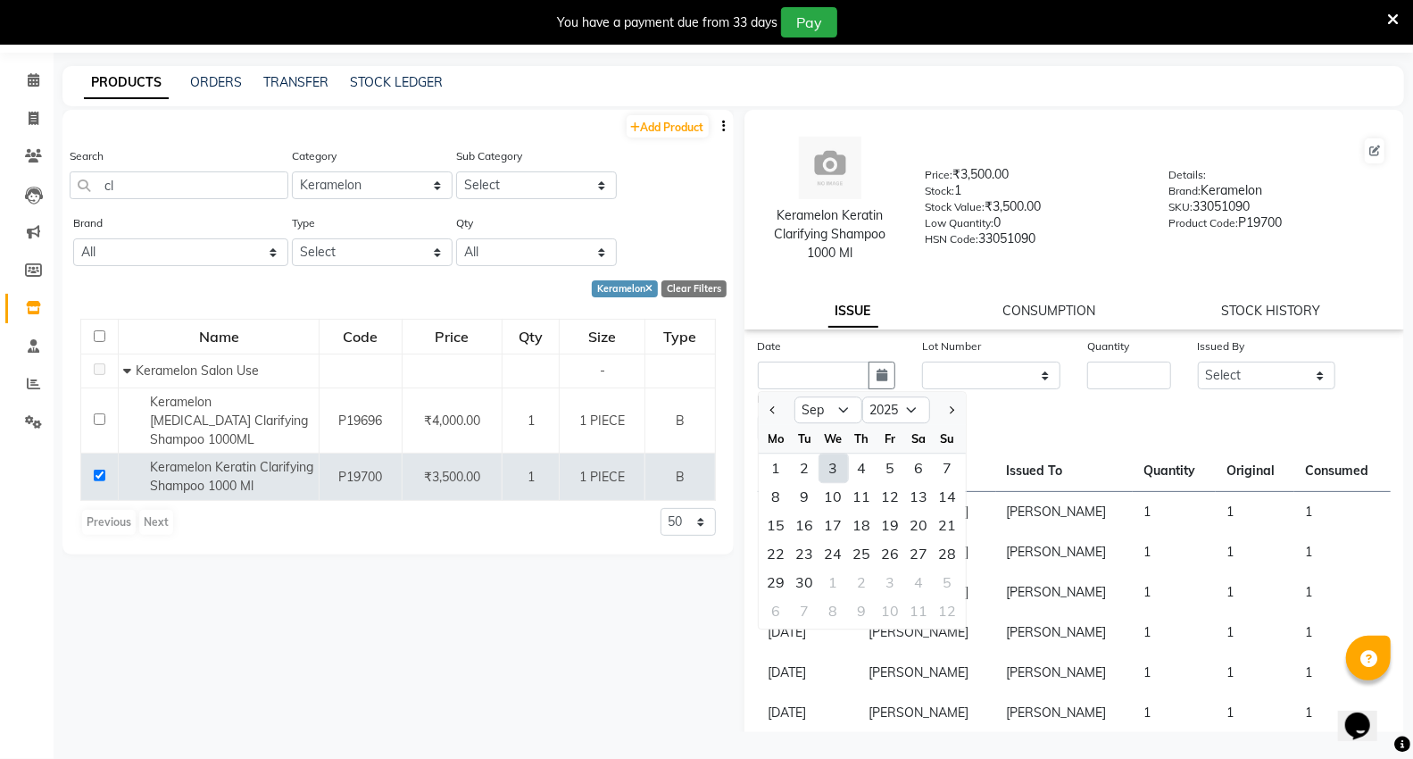
click at [823, 474] on div "3" at bounding box center [833, 467] width 29 height 29
type input "03-09-2025"
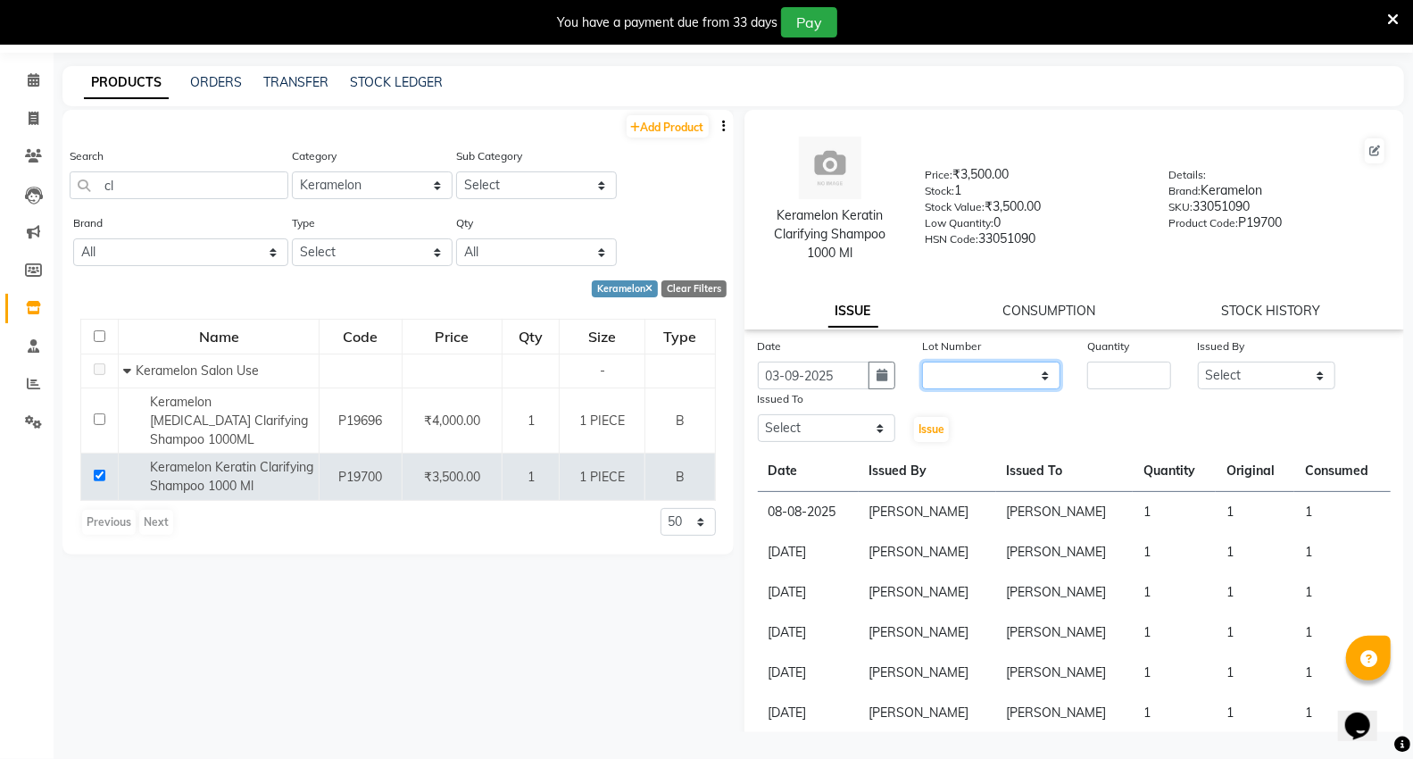
click at [987, 381] on select "None" at bounding box center [991, 375] width 138 height 28
select select "0: null"
click at [922, 361] on select "None" at bounding box center [991, 375] width 138 height 28
click at [1127, 375] on input "number" at bounding box center [1128, 375] width 83 height 28
type input "1"
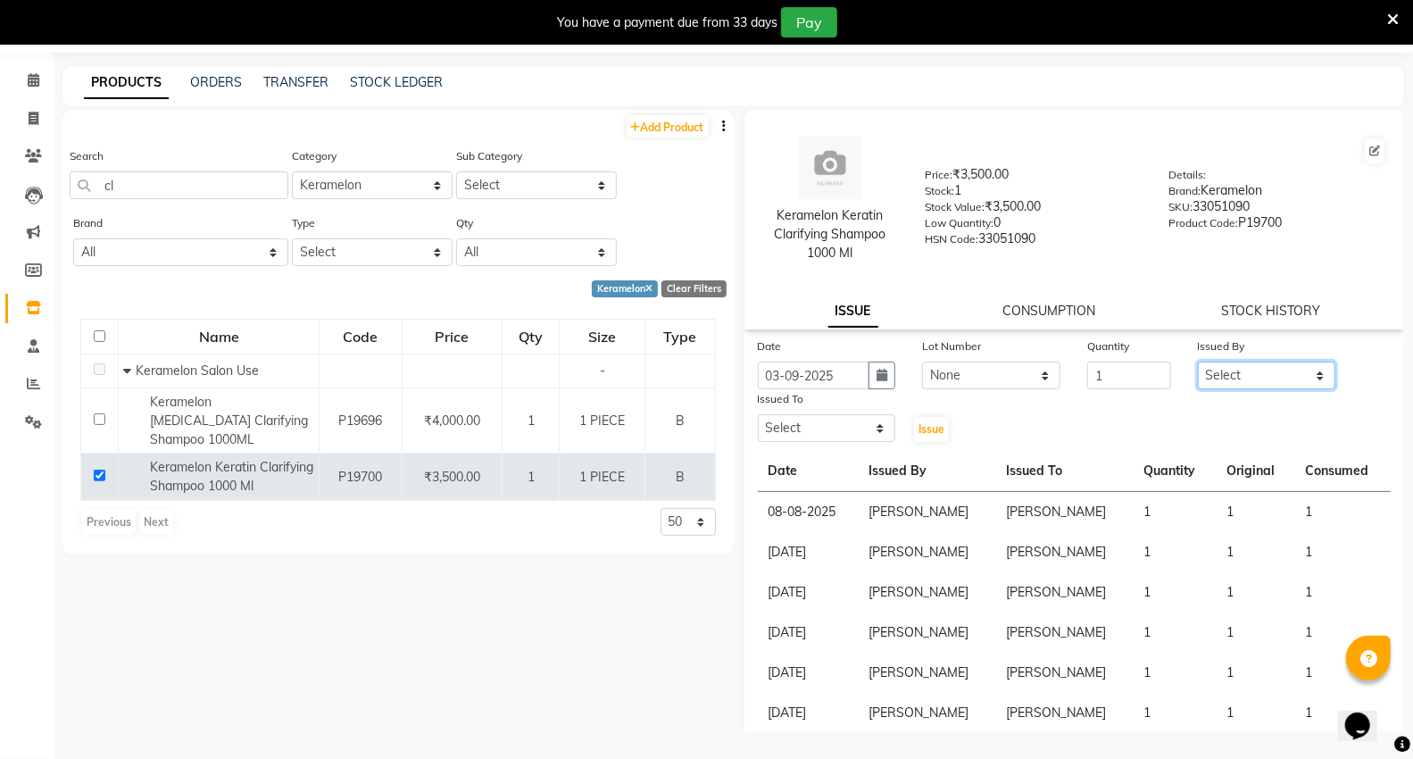
click at [1252, 378] on select "Select AHSIK [PERSON_NAME] [PERSON_NAME] [PERSON_NAME] [PERSON_NAME] Mall [PERS…" at bounding box center [1267, 375] width 138 height 28
select select "30655"
click at [1198, 361] on select "Select AHSIK [PERSON_NAME] [PERSON_NAME] [PERSON_NAME] [PERSON_NAME] Mall [PERS…" at bounding box center [1267, 375] width 138 height 28
click at [822, 427] on select "Select AHSIK [PERSON_NAME] [PERSON_NAME] [PERSON_NAME] [PERSON_NAME] Mall [PERS…" at bounding box center [827, 428] width 138 height 28
select select "30655"
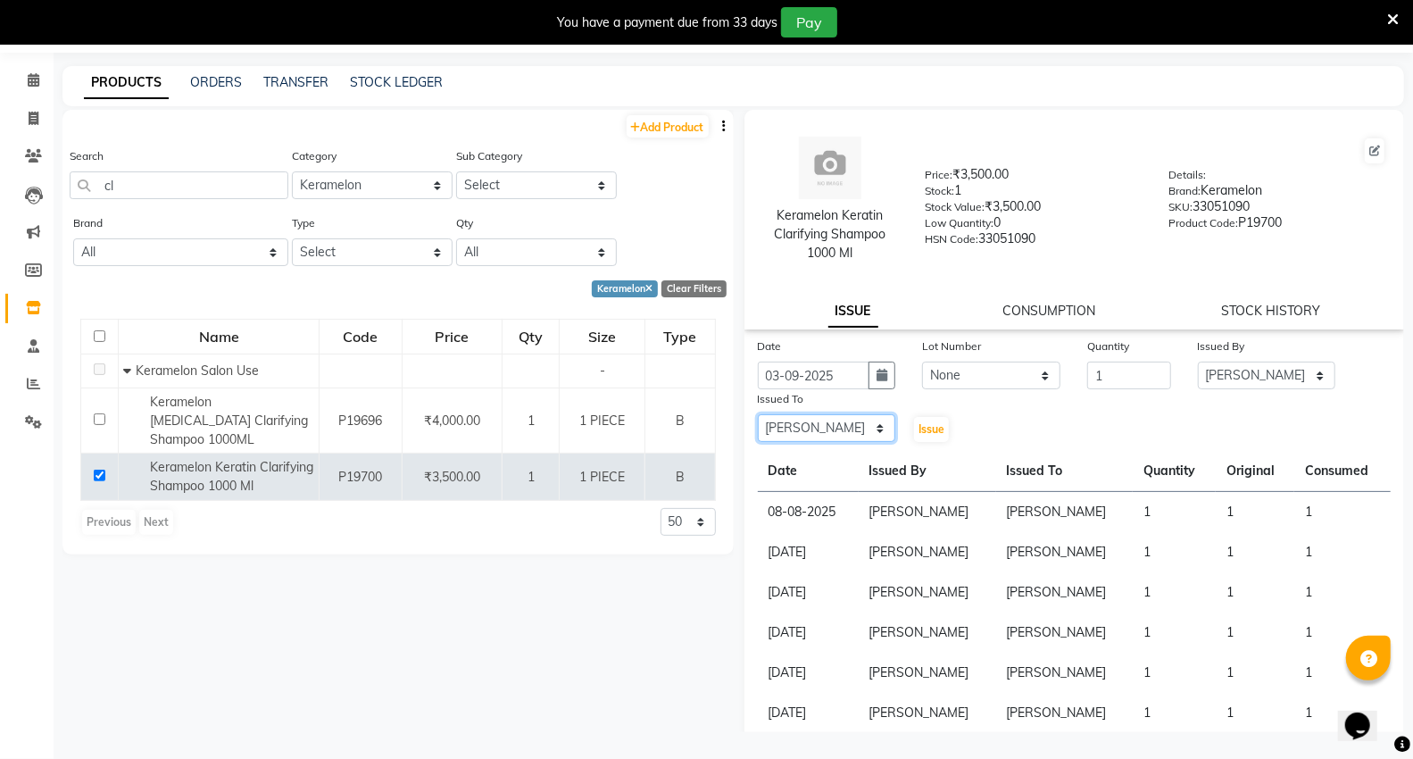
click at [758, 414] on select "Select AHSIK [PERSON_NAME] [PERSON_NAME] [PERSON_NAME] [PERSON_NAME] Mall [PERS…" at bounding box center [827, 428] width 138 height 28
click at [918, 429] on span "Issue" at bounding box center [931, 428] width 26 height 13
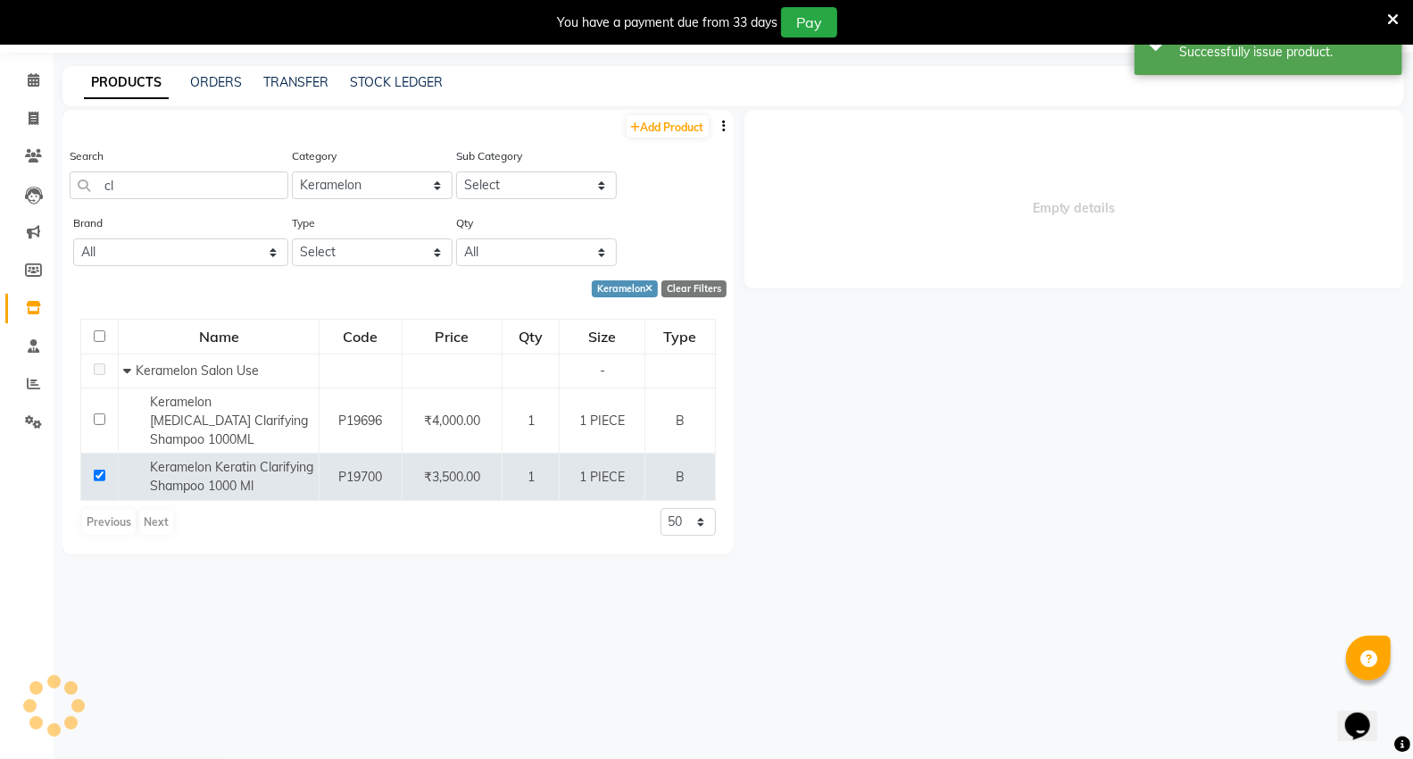
select select
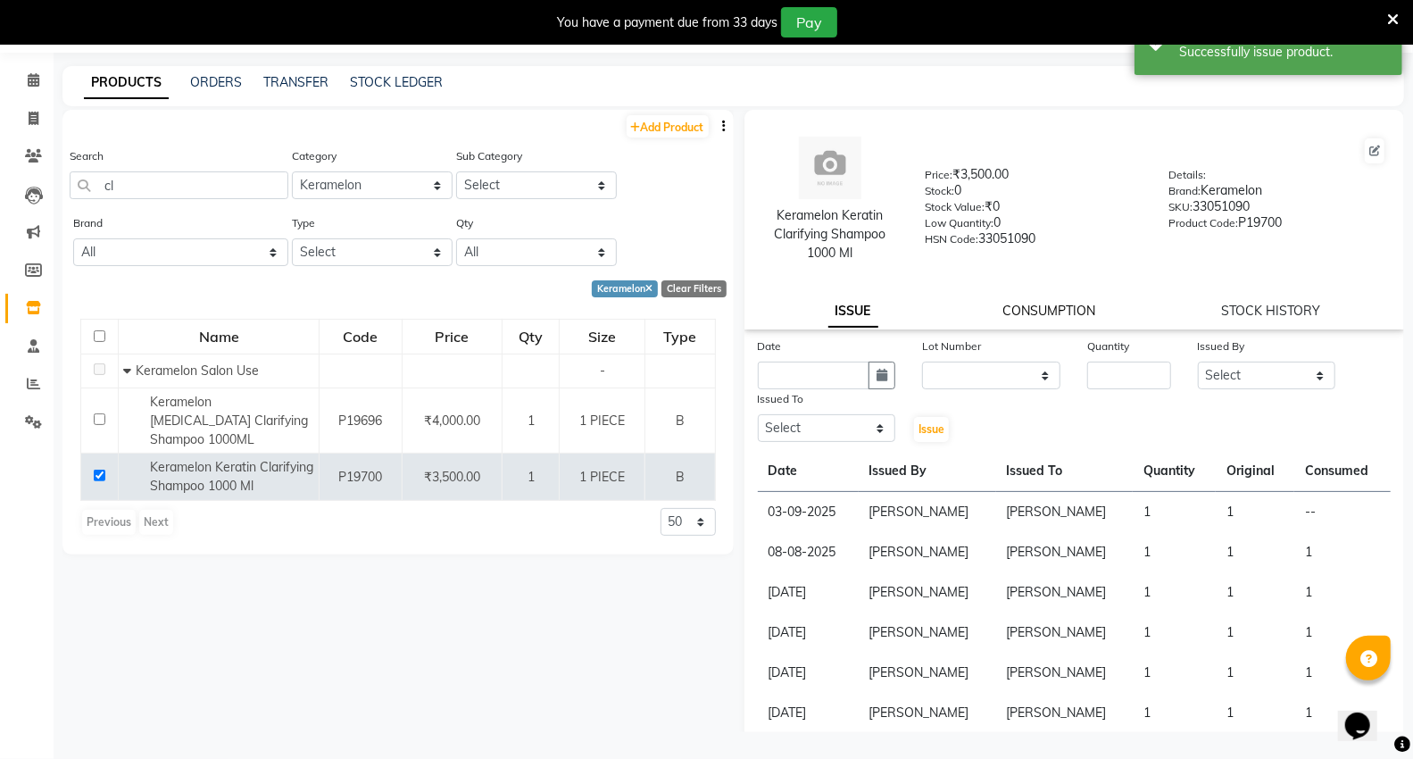
click at [1046, 314] on link "CONSUMPTION" at bounding box center [1049, 311] width 93 height 16
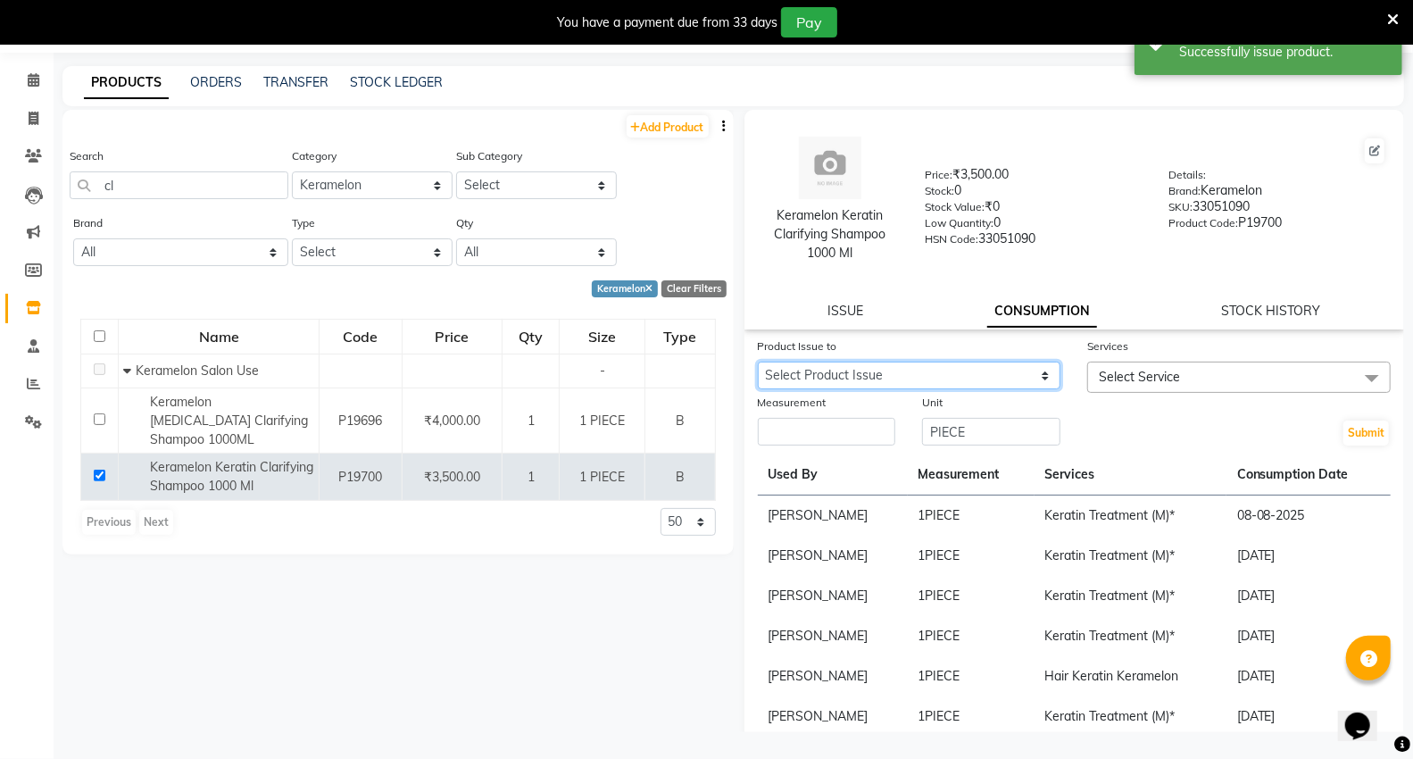
click at [808, 379] on select "Select Product Issue [DATE], Issued to: [PERSON_NAME], Balance: 1" at bounding box center [909, 375] width 303 height 28
select select "1202233"
click at [758, 361] on select "Select Product Issue [DATE], Issued to: [PERSON_NAME], Balance: 1" at bounding box center [909, 375] width 303 height 28
click at [1132, 379] on span "Select Service" at bounding box center [1139, 377] width 81 height 16
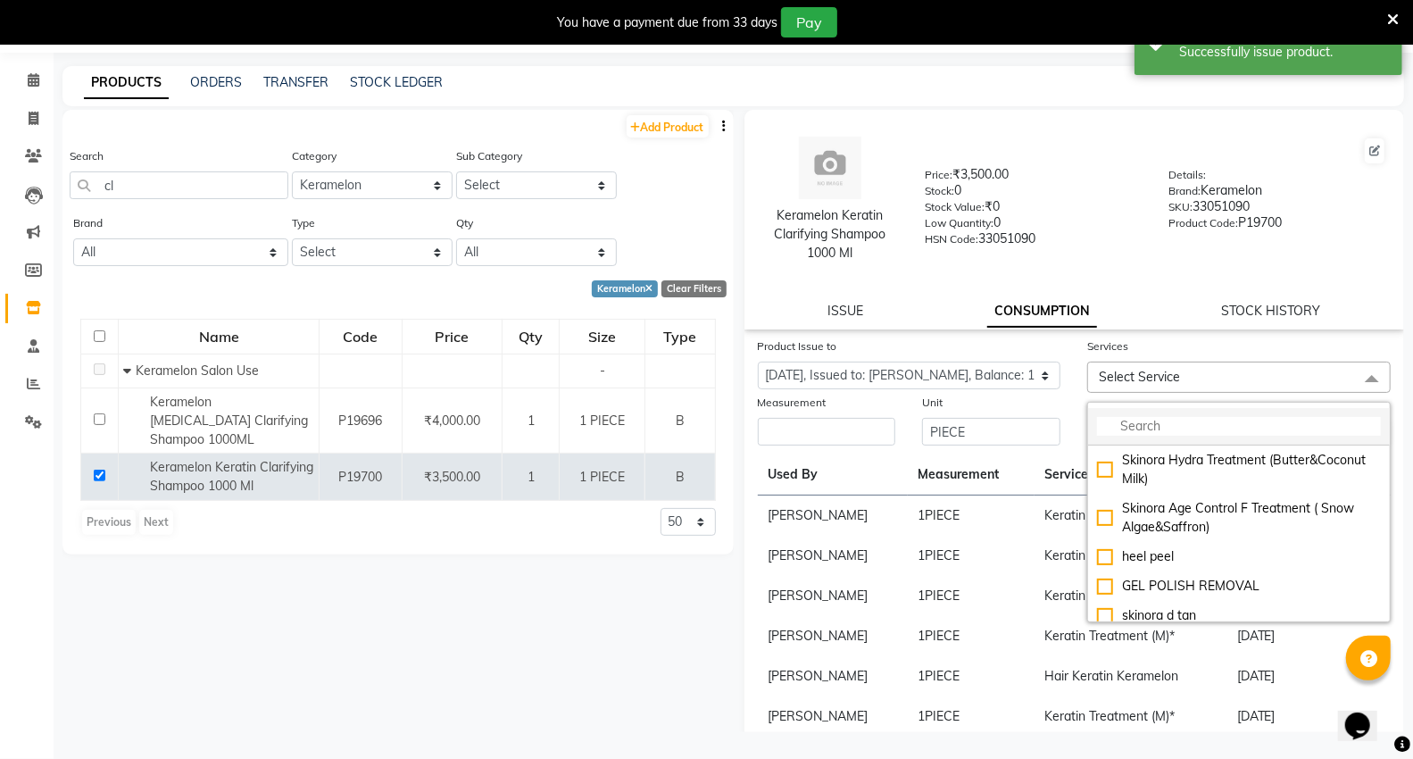
click at [1133, 425] on input "multiselect-search" at bounding box center [1239, 426] width 284 height 19
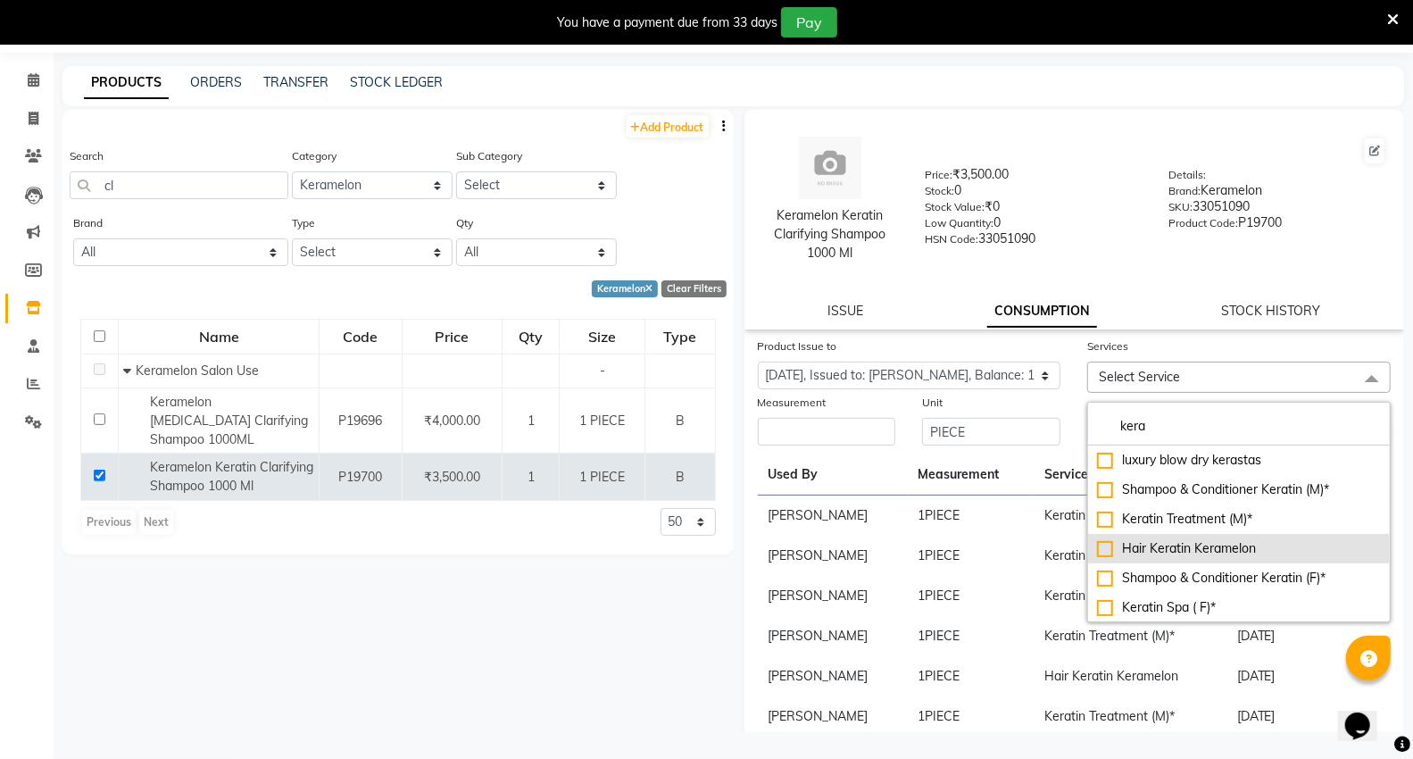
type input "kera"
click at [1176, 553] on div "Hair Keratin Keramelon" at bounding box center [1239, 548] width 284 height 19
checkbox input "true"
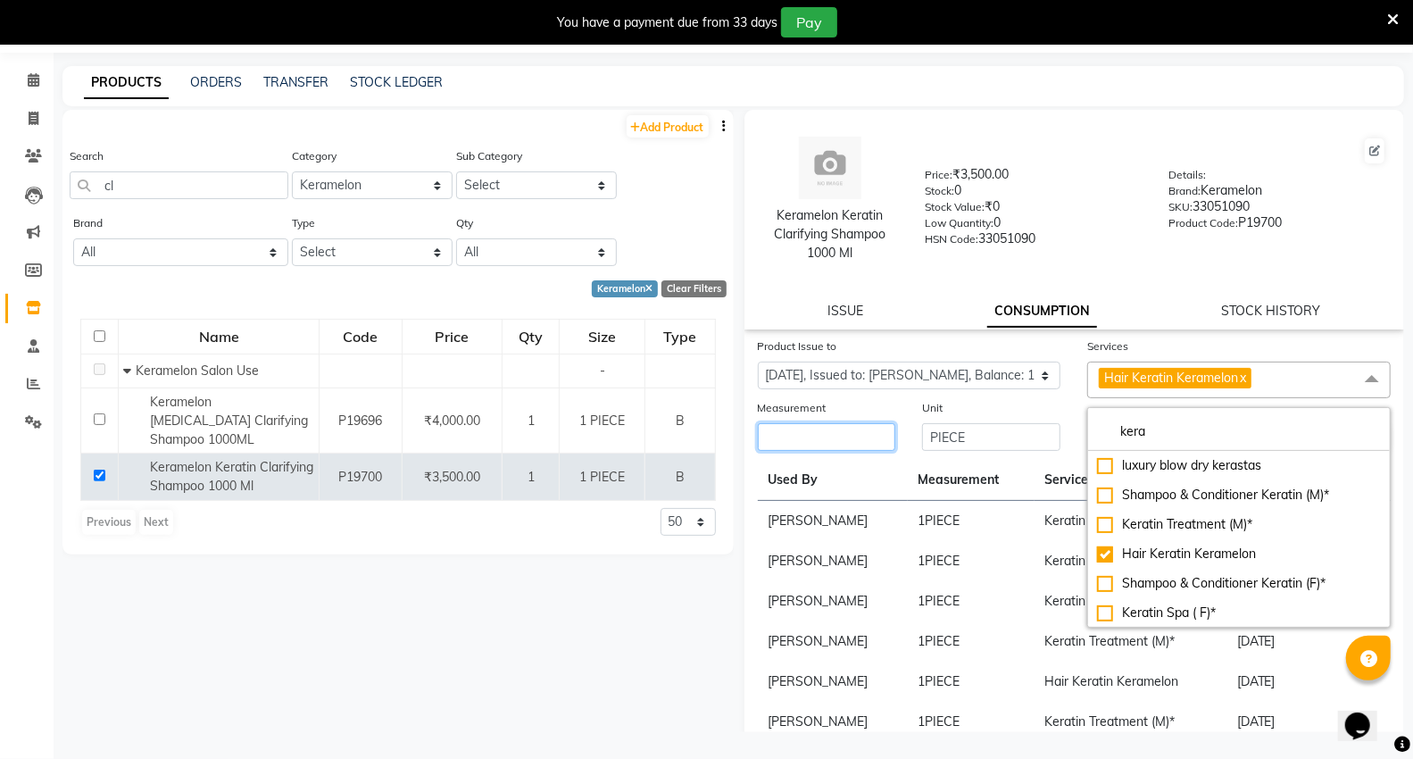
click at [837, 438] on input "number" at bounding box center [827, 437] width 138 height 28
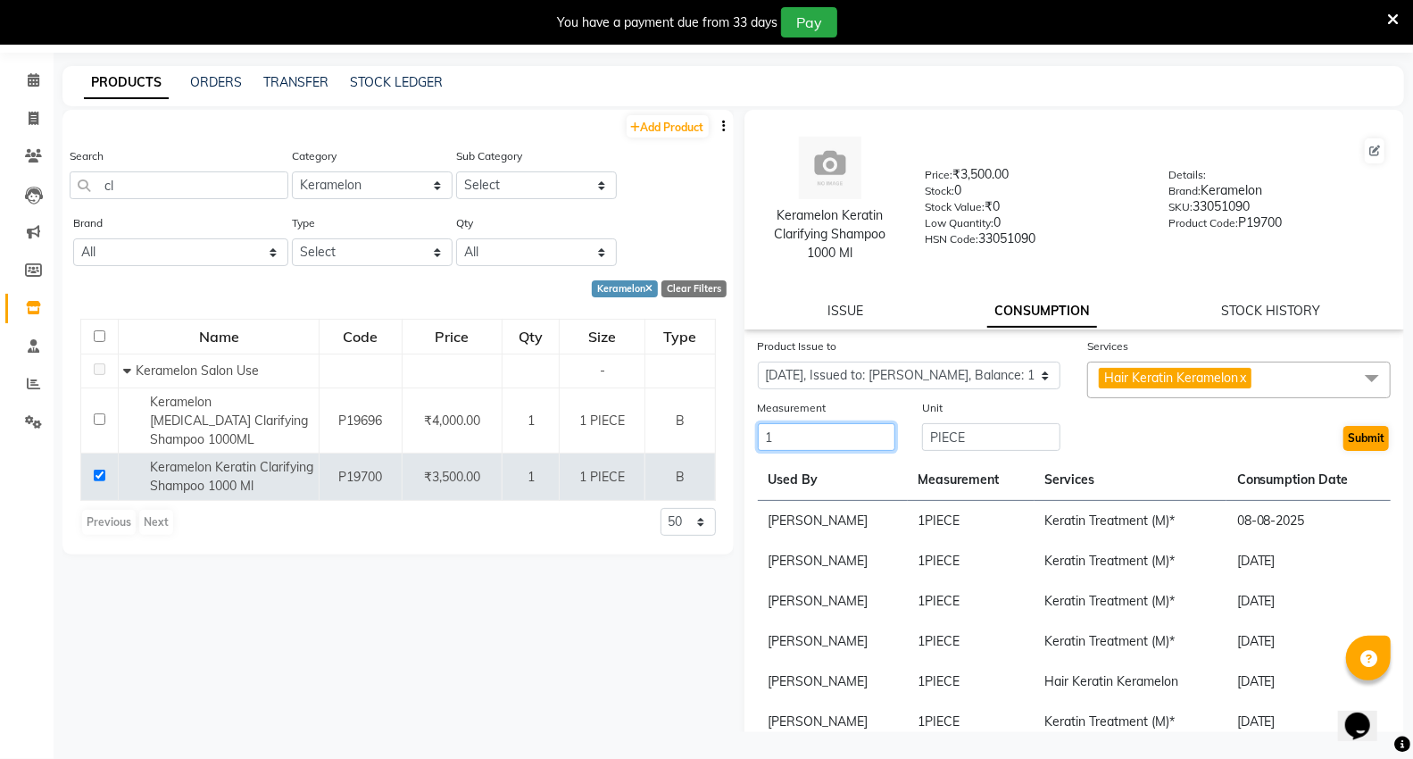
type input "1"
click at [1363, 448] on button "Submit" at bounding box center [1366, 438] width 46 height 25
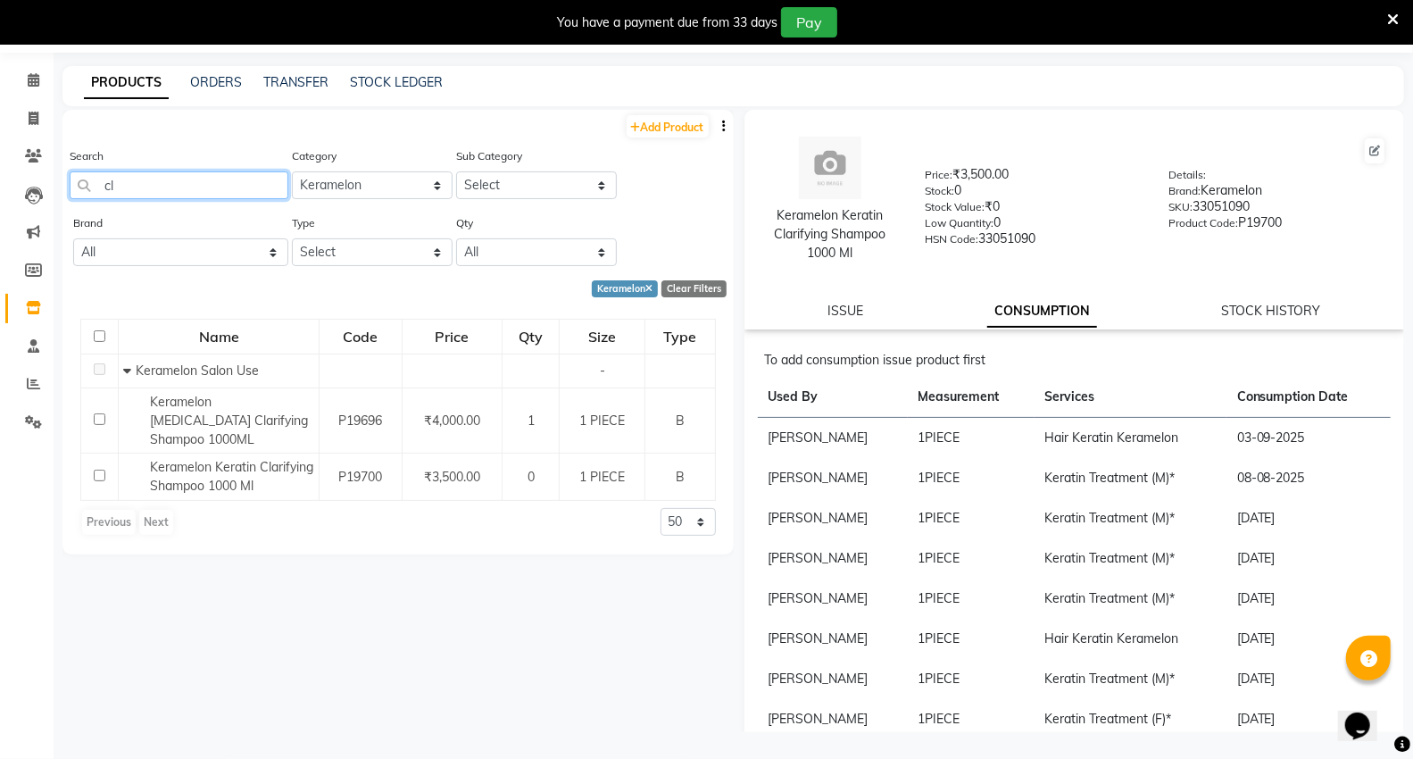
drag, startPoint x: 163, startPoint y: 173, endPoint x: 162, endPoint y: 184, distance: 10.9
click at [162, 184] on input "cl" at bounding box center [179, 185] width 219 height 28
type input "c"
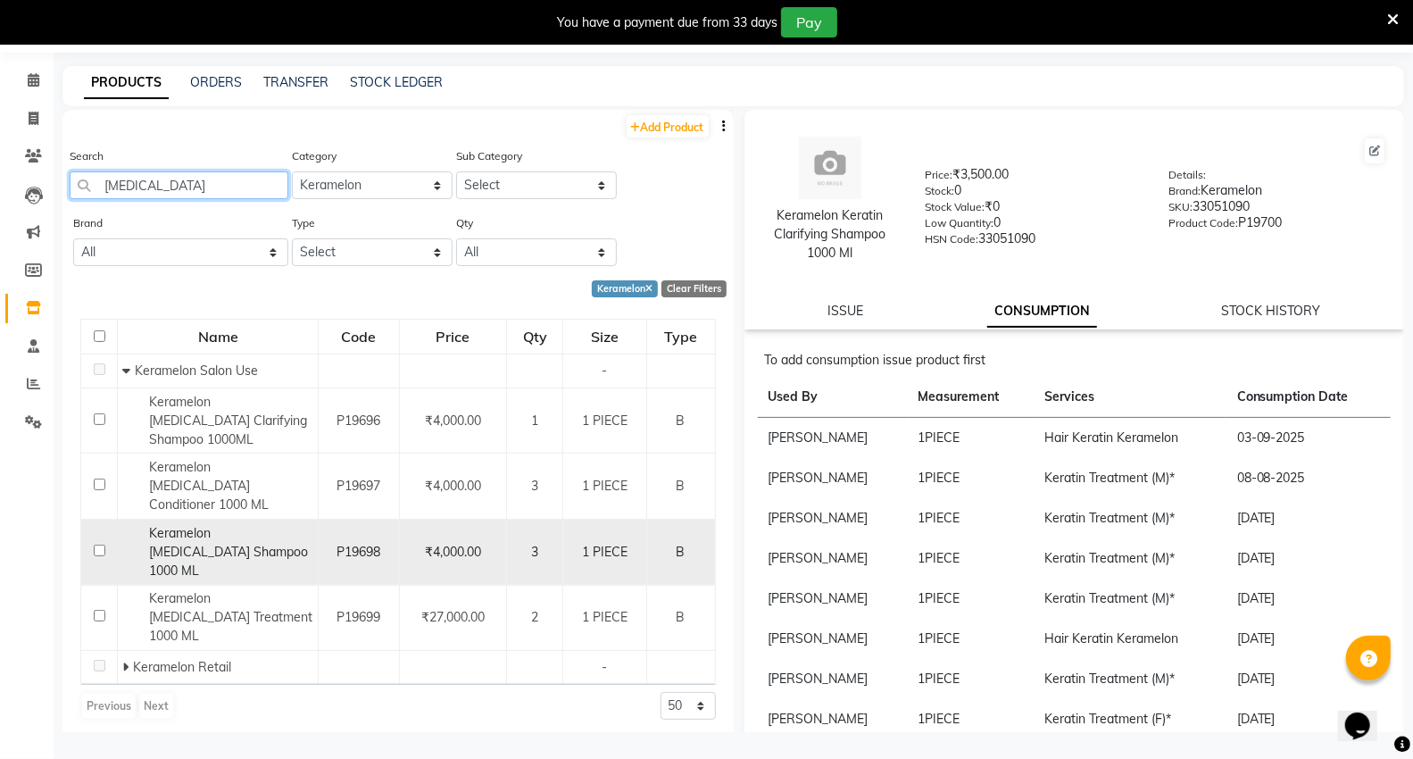
type input "[MEDICAL_DATA]"
click at [95, 544] on input "checkbox" at bounding box center [100, 550] width 12 height 12
checkbox input "true"
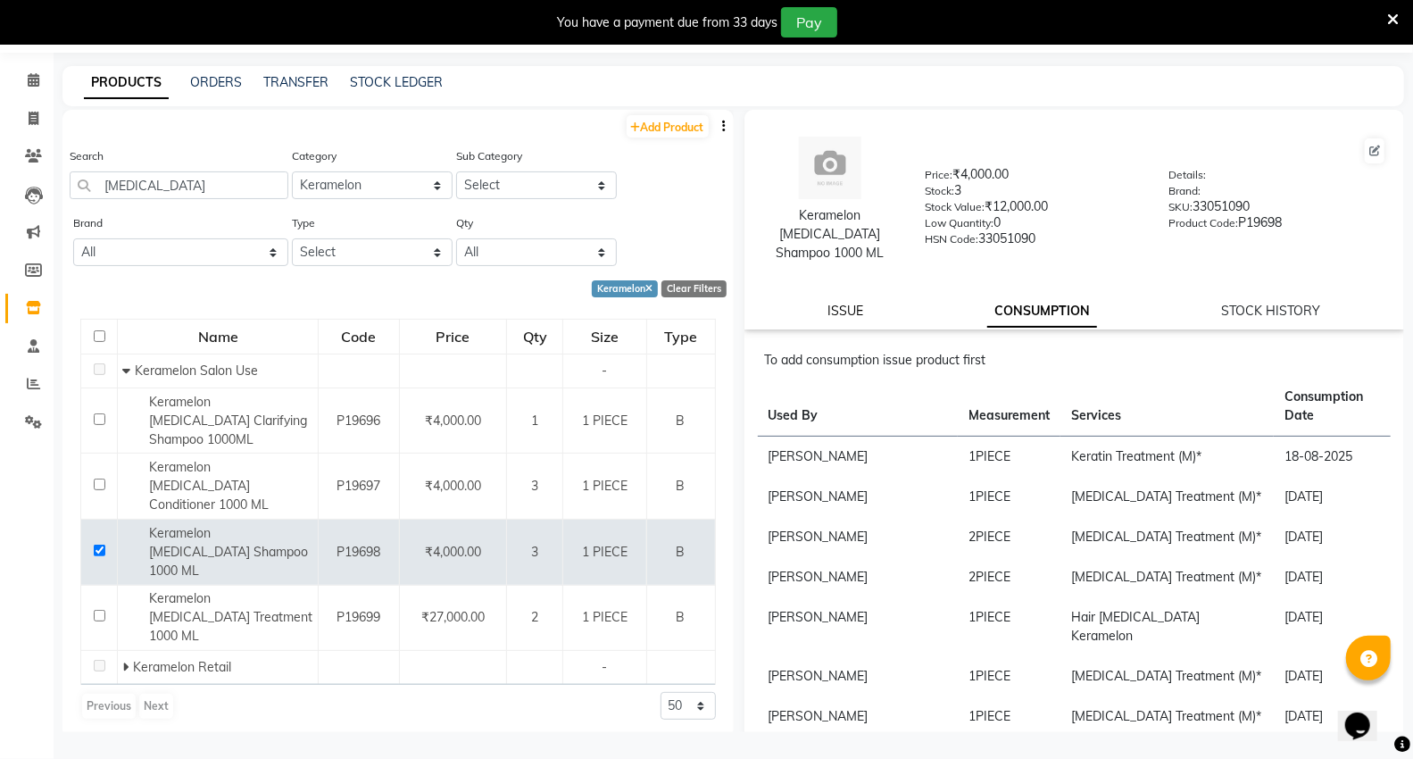
click at [827, 303] on link "ISSUE" at bounding box center [845, 311] width 36 height 16
select select
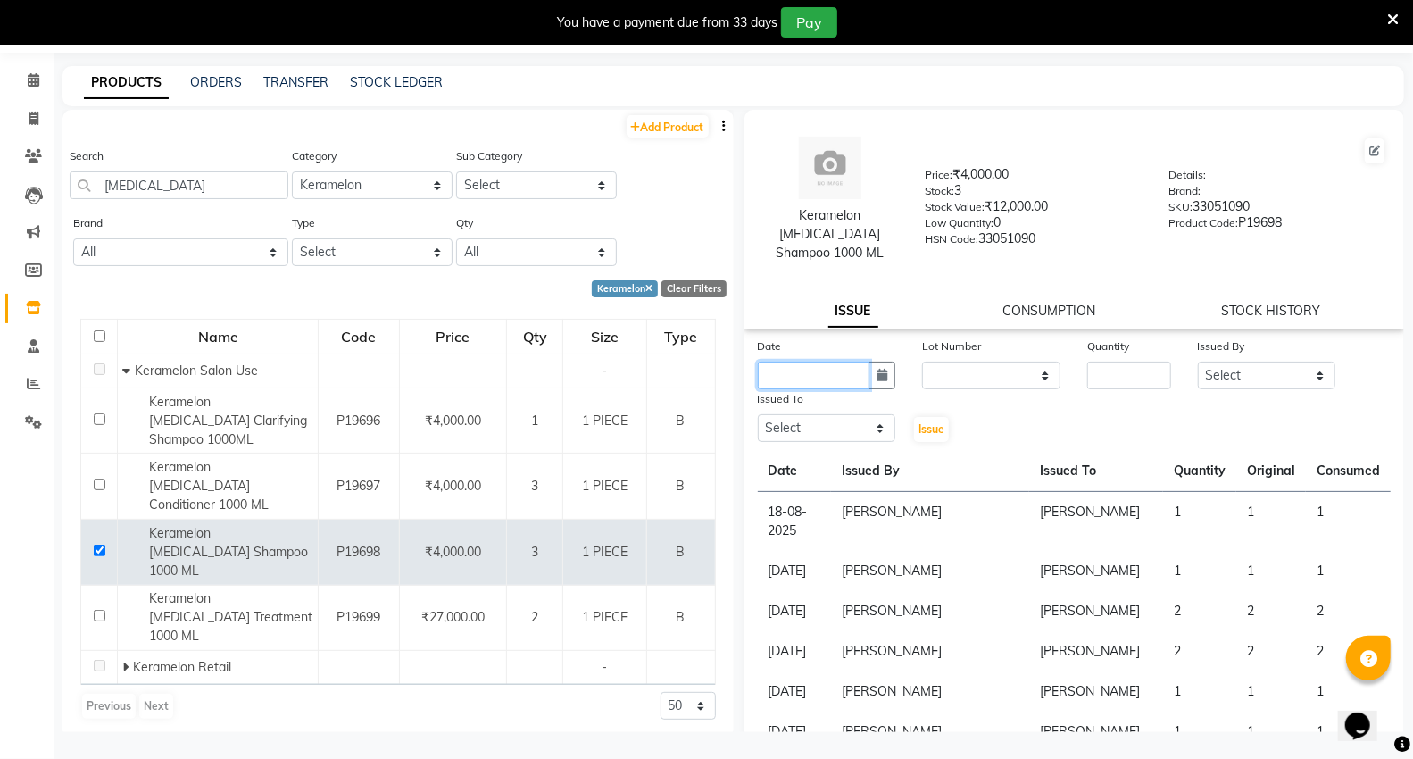
click at [791, 361] on input "text" at bounding box center [814, 375] width 112 height 28
select select "9"
select select "2025"
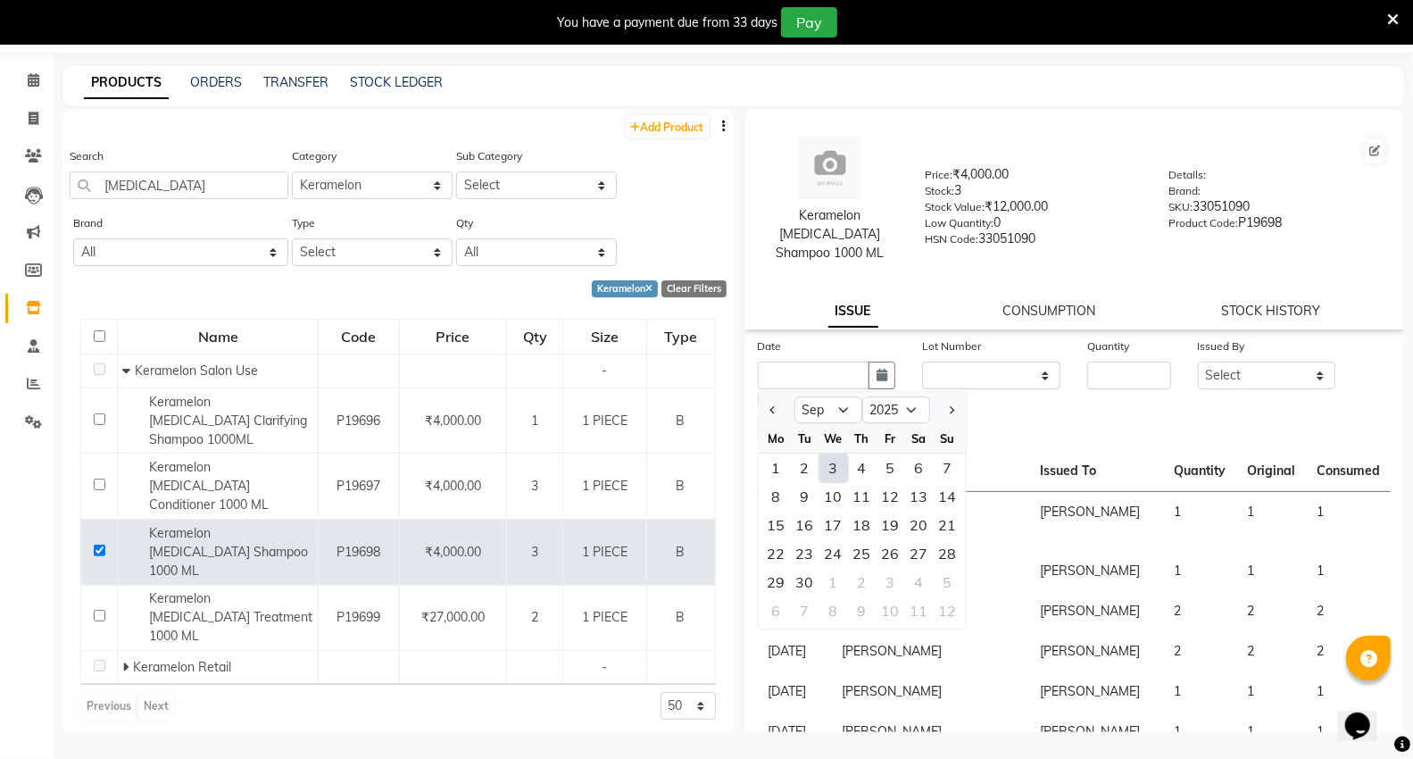
click at [825, 453] on div "3" at bounding box center [833, 467] width 29 height 29
type input "03-09-2025"
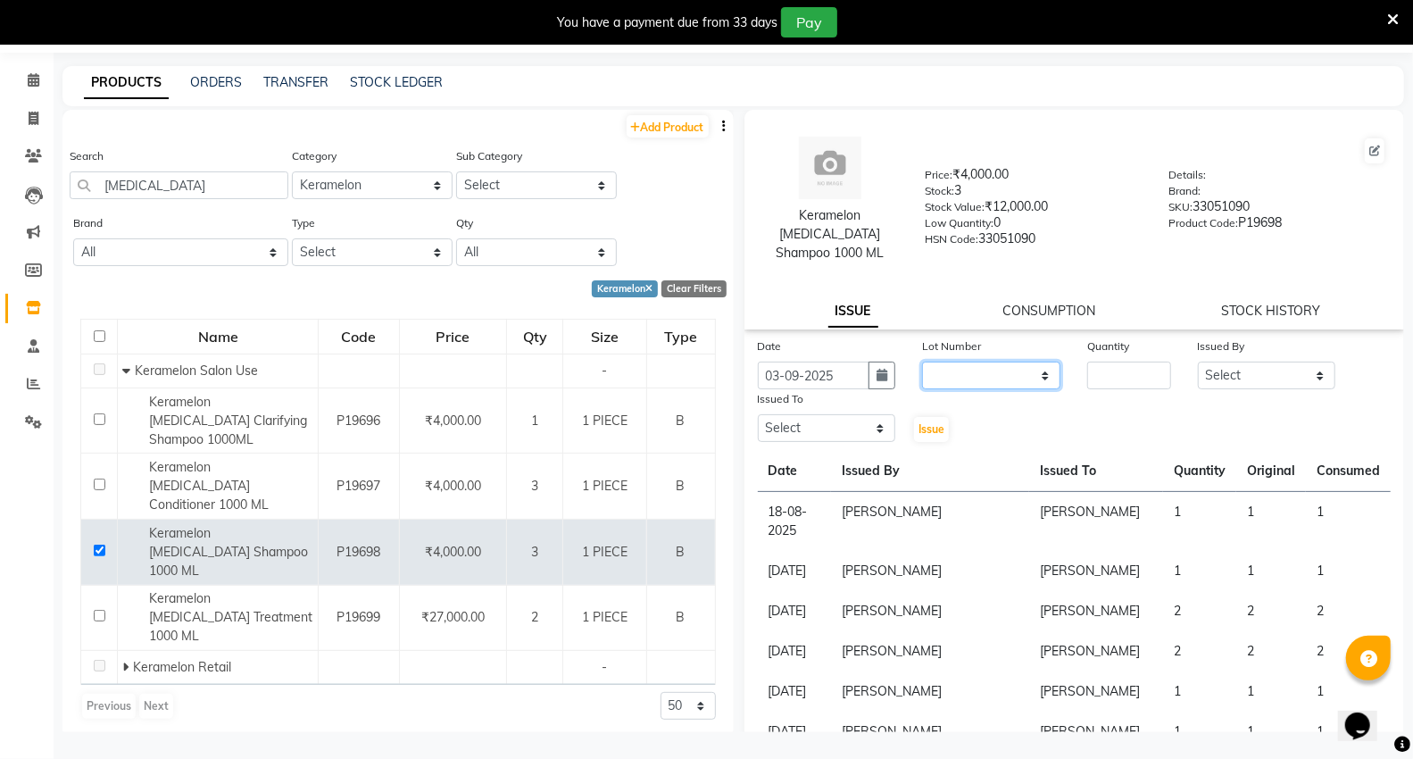
click at [967, 361] on select "None" at bounding box center [991, 375] width 138 height 28
select select "0: null"
click at [922, 361] on select "None" at bounding box center [991, 375] width 138 height 28
click at [1105, 361] on input "number" at bounding box center [1128, 375] width 83 height 28
type input "1"
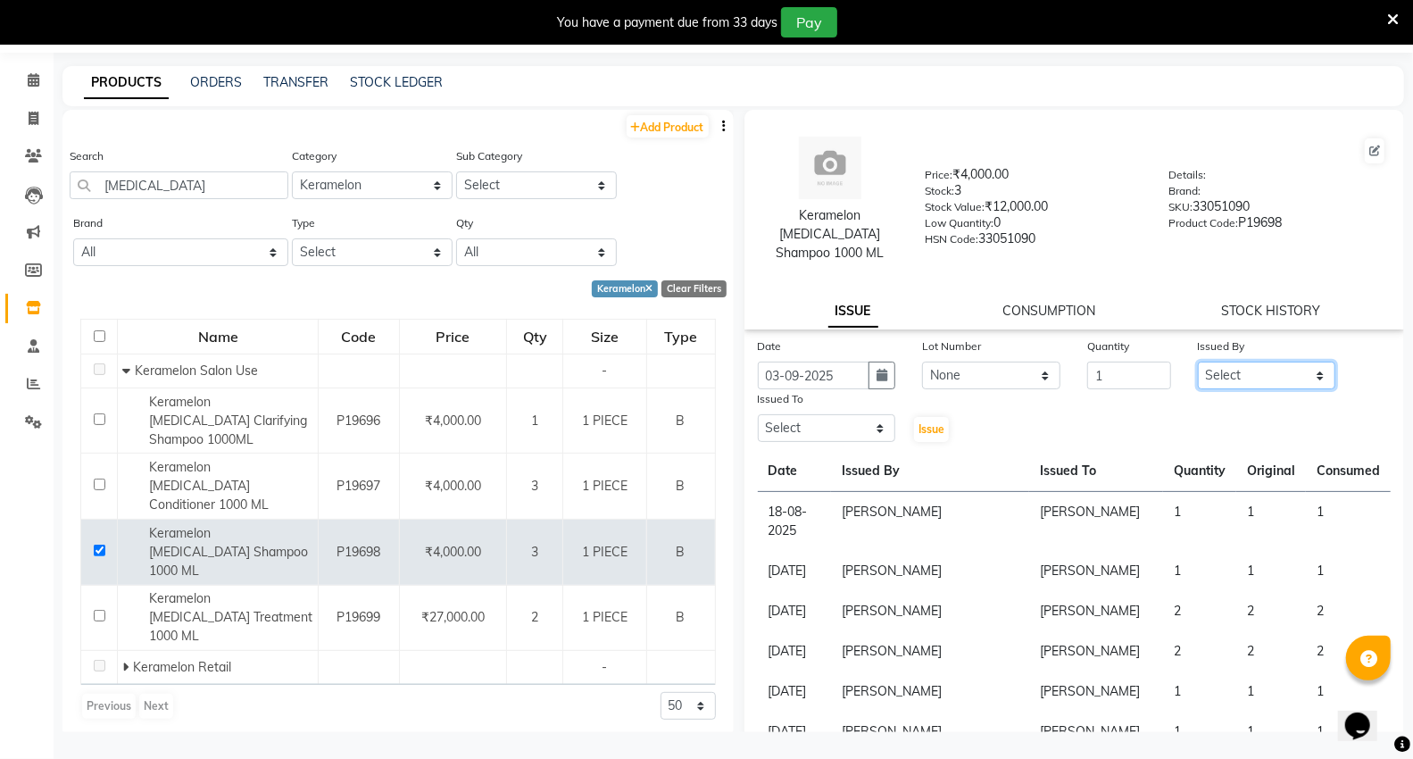
drag, startPoint x: 1258, startPoint y: 358, endPoint x: 1258, endPoint y: 346, distance: 11.6
click at [1258, 361] on select "Select AHSIK [PERSON_NAME] [PERSON_NAME] [PERSON_NAME] [PERSON_NAME] Mall [PERS…" at bounding box center [1267, 375] width 138 height 28
select select "30655"
click at [1198, 361] on select "Select AHSIK [PERSON_NAME] [PERSON_NAME] [PERSON_NAME] [PERSON_NAME] Mall [PERS…" at bounding box center [1267, 375] width 138 height 28
click at [870, 424] on select "Select AHSIK [PERSON_NAME] [PERSON_NAME] [PERSON_NAME] [PERSON_NAME] Mall [PERS…" at bounding box center [827, 428] width 138 height 28
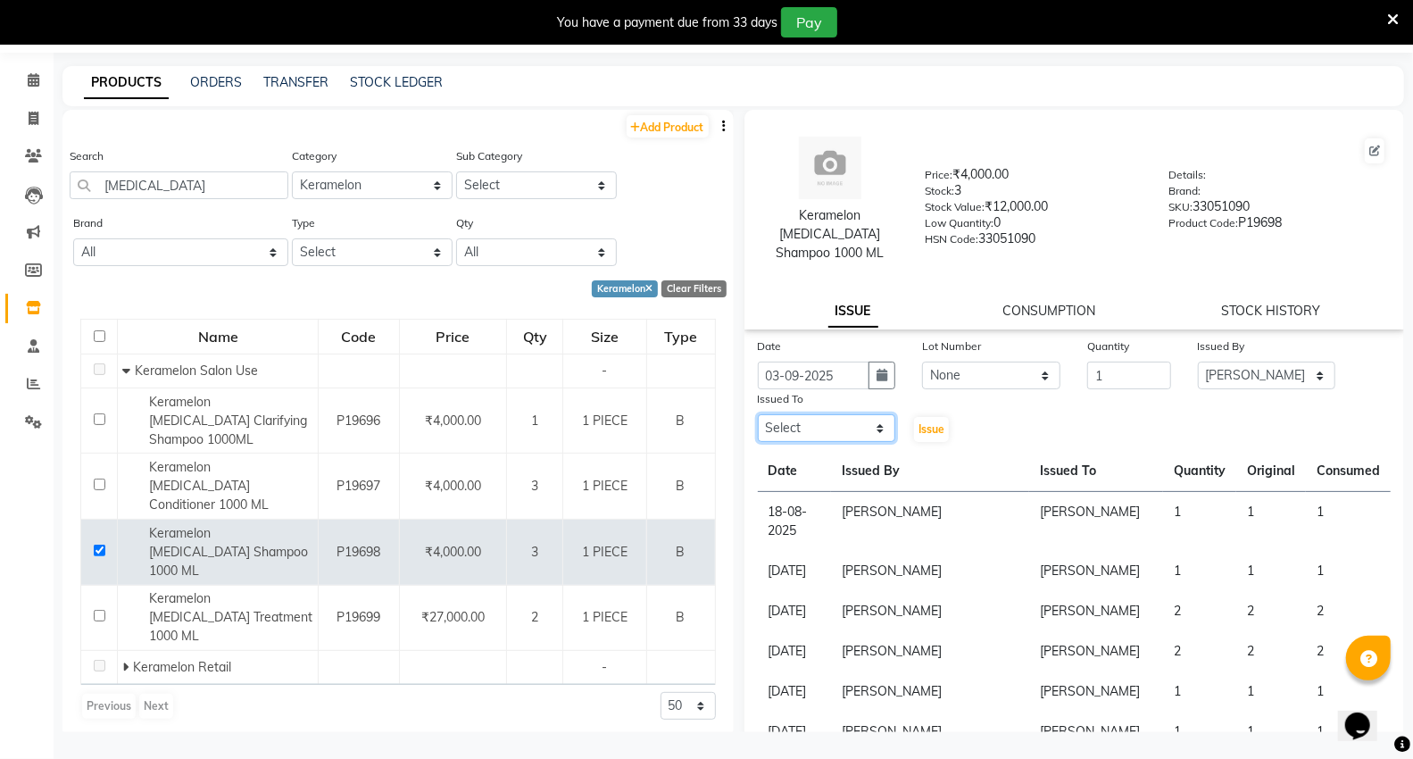
select select "30655"
click at [758, 414] on select "Select AHSIK [PERSON_NAME] [PERSON_NAME] [PERSON_NAME] [PERSON_NAME] Mall [PERS…" at bounding box center [827, 428] width 138 height 28
click at [919, 422] on span "Issue" at bounding box center [931, 428] width 26 height 13
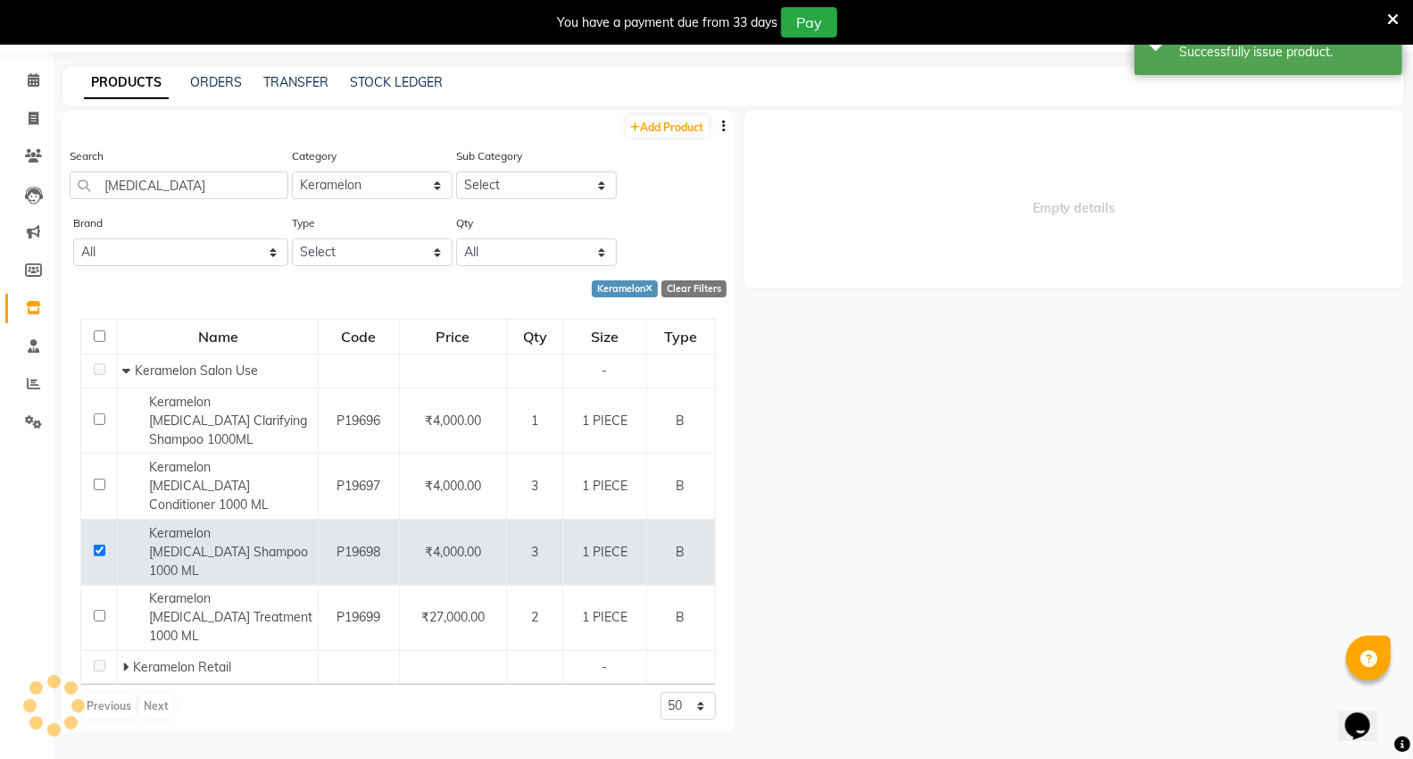
select select
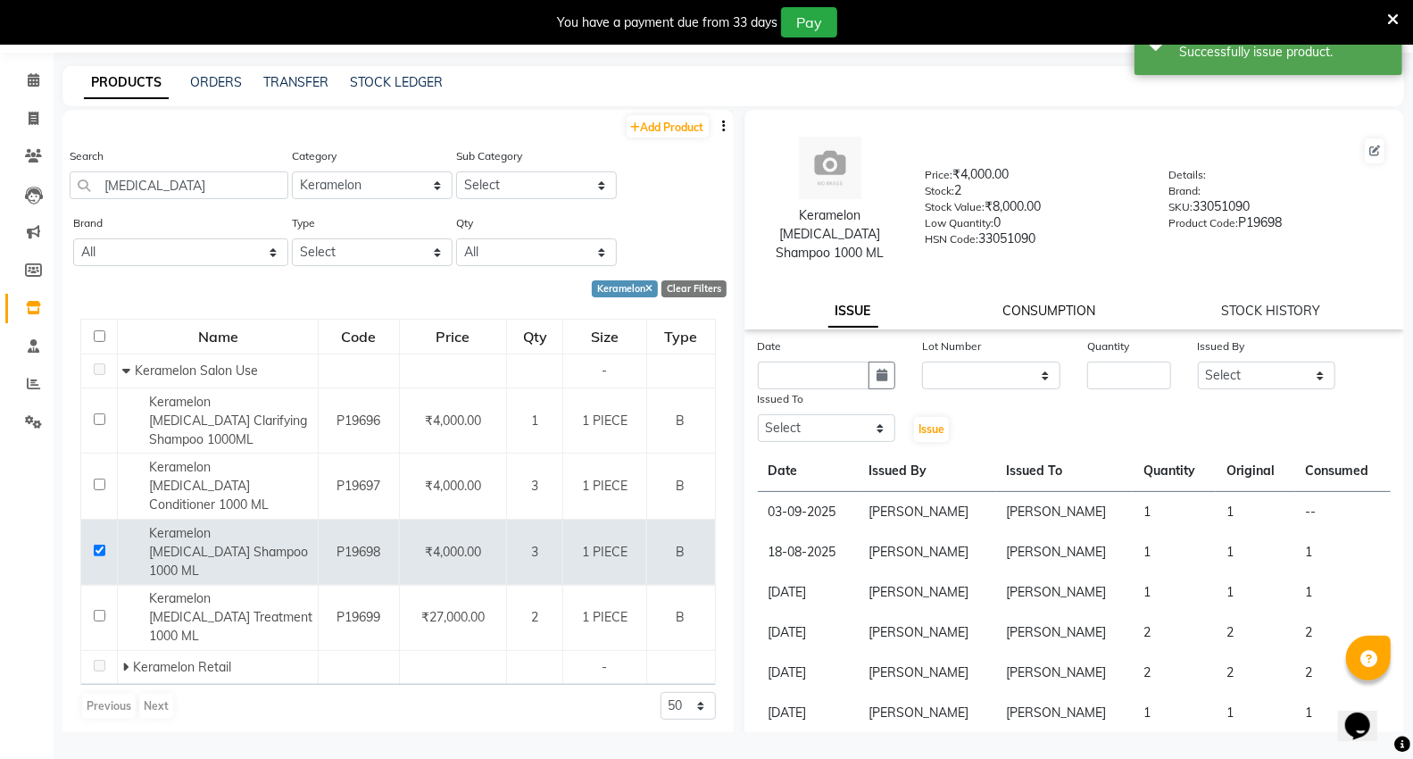
click at [1031, 303] on link "CONSUMPTION" at bounding box center [1049, 311] width 93 height 16
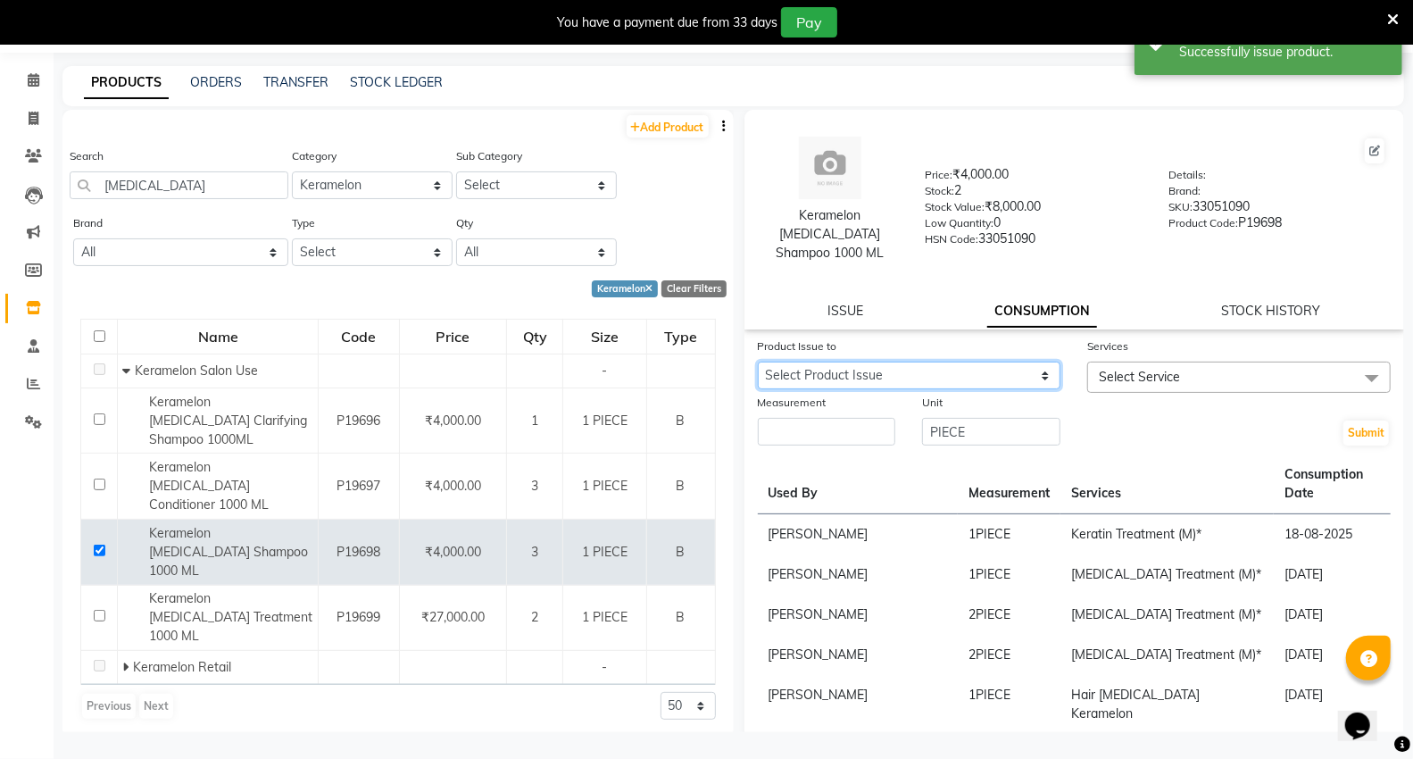
click at [861, 361] on select "Select Product Issue [DATE], Issued to: [PERSON_NAME], Balance: 1" at bounding box center [909, 375] width 303 height 28
select select "1202235"
click at [758, 361] on select "Select Product Issue [DATE], Issued to: [PERSON_NAME], Balance: 1" at bounding box center [909, 375] width 303 height 28
click at [1109, 369] on span "Select Service" at bounding box center [1139, 377] width 81 height 16
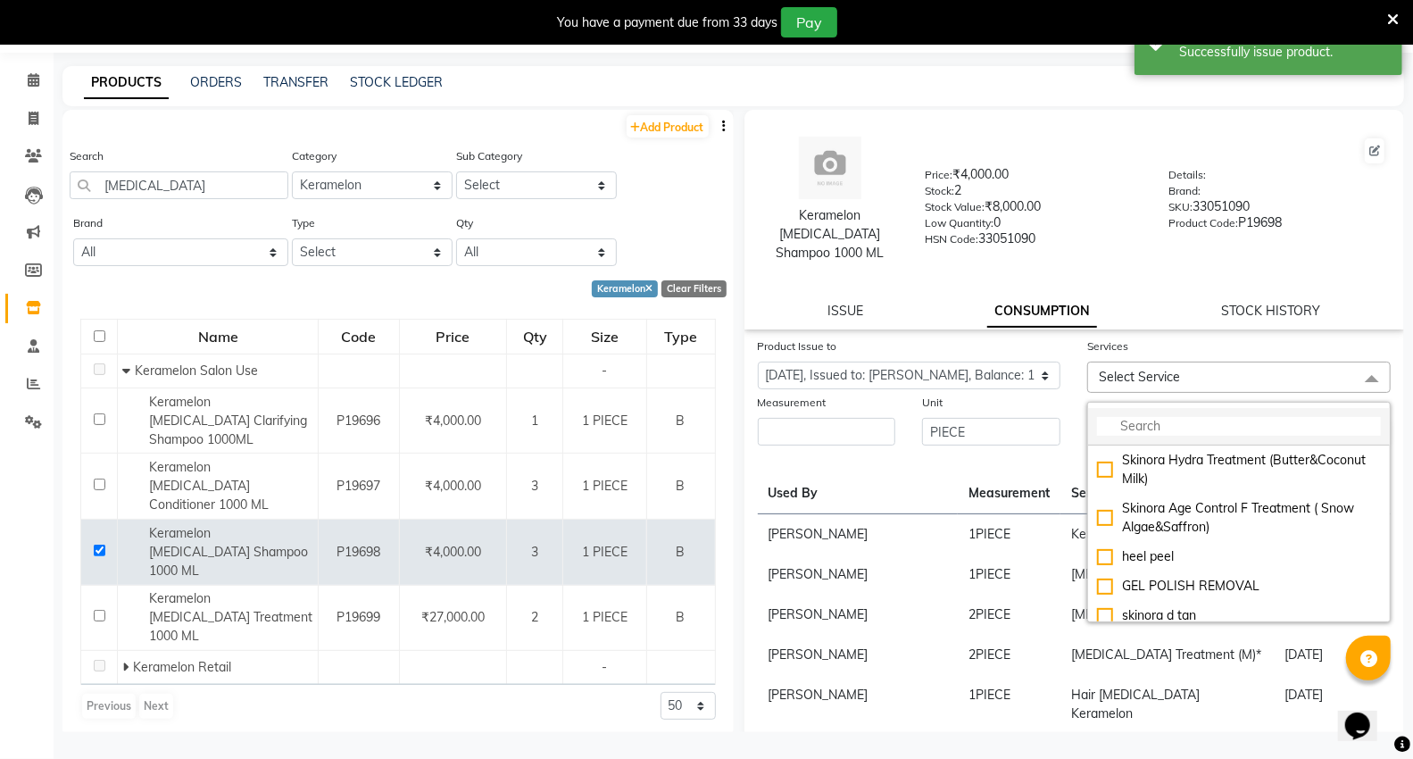
click at [1110, 417] on input "multiselect-search" at bounding box center [1239, 426] width 284 height 19
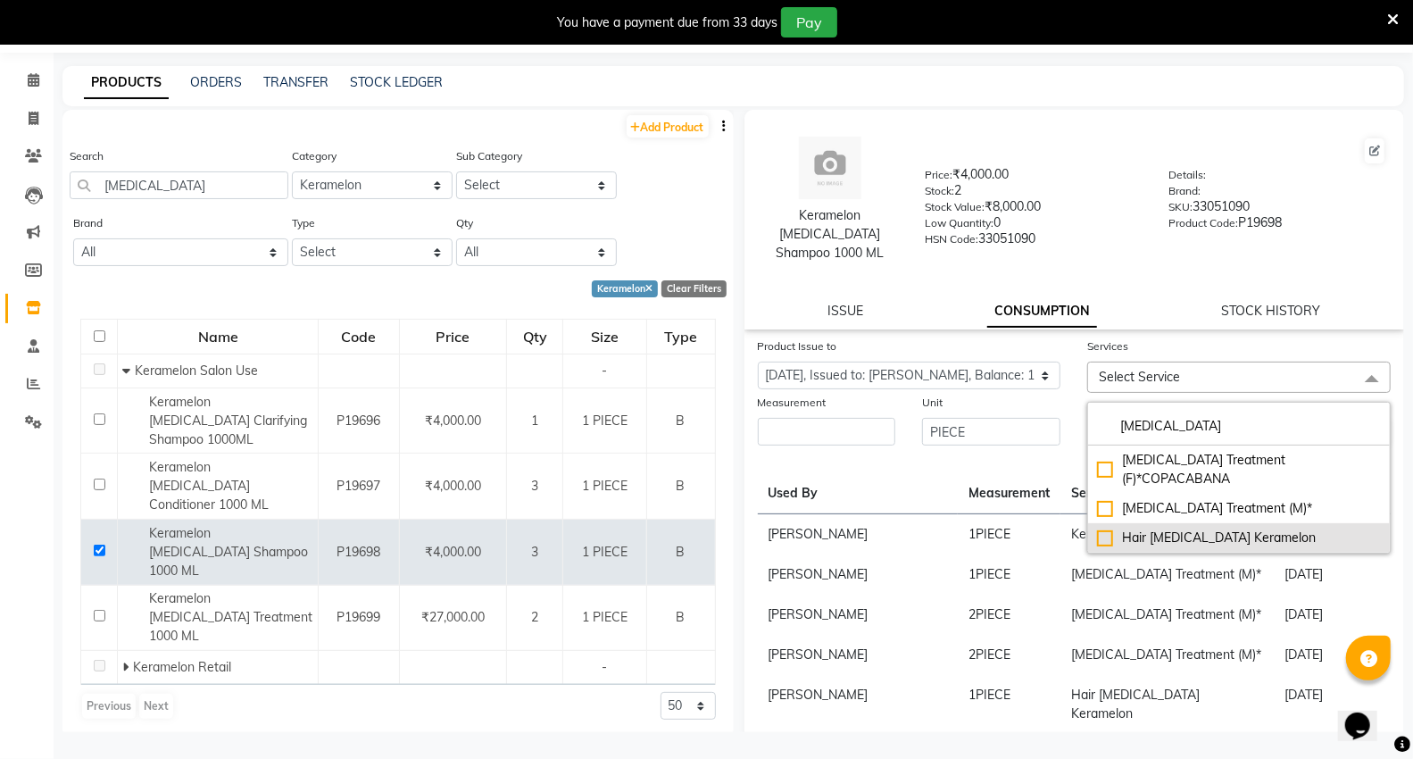
type input "[MEDICAL_DATA]"
click at [1130, 528] on div "Hair [MEDICAL_DATA] Keramelon" at bounding box center [1239, 537] width 284 height 19
checkbox input "true"
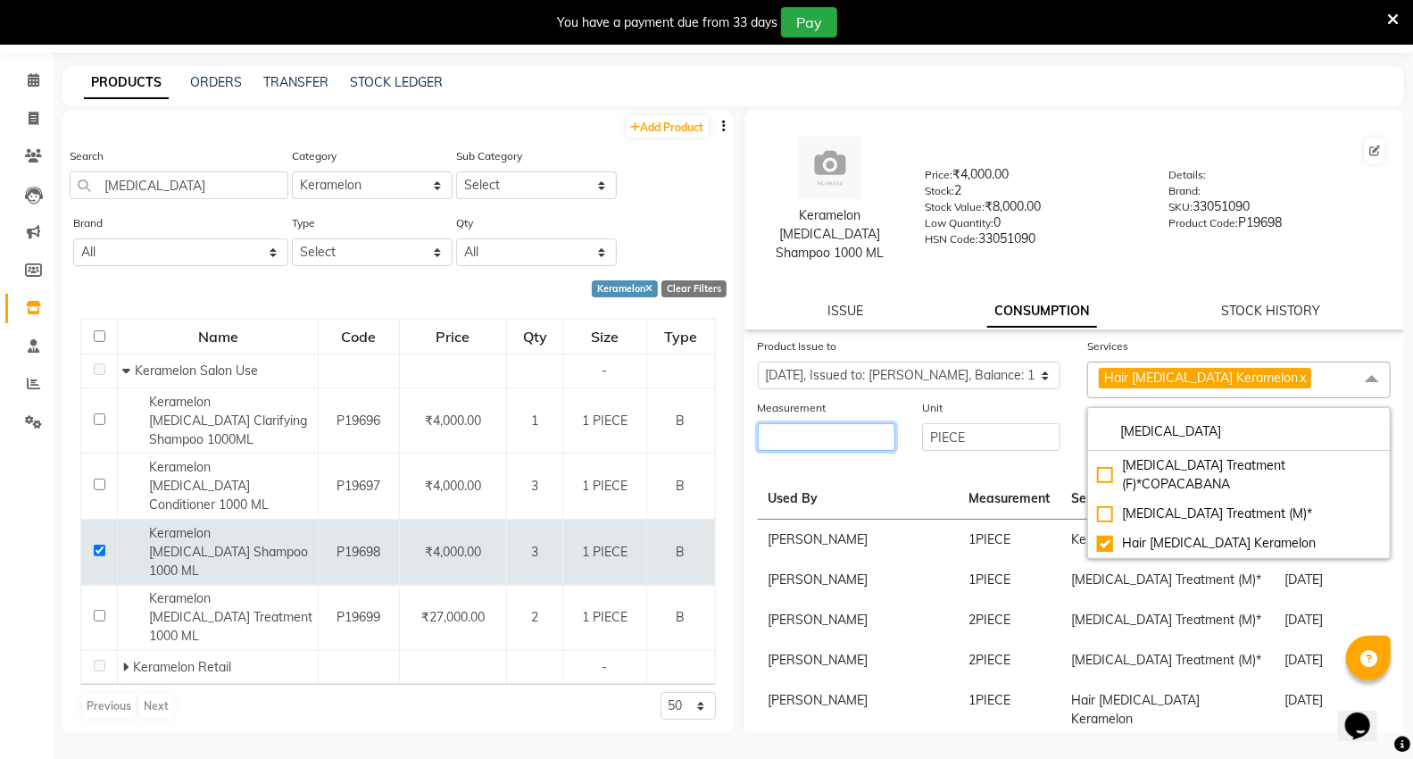
click at [799, 423] on input "number" at bounding box center [827, 437] width 138 height 28
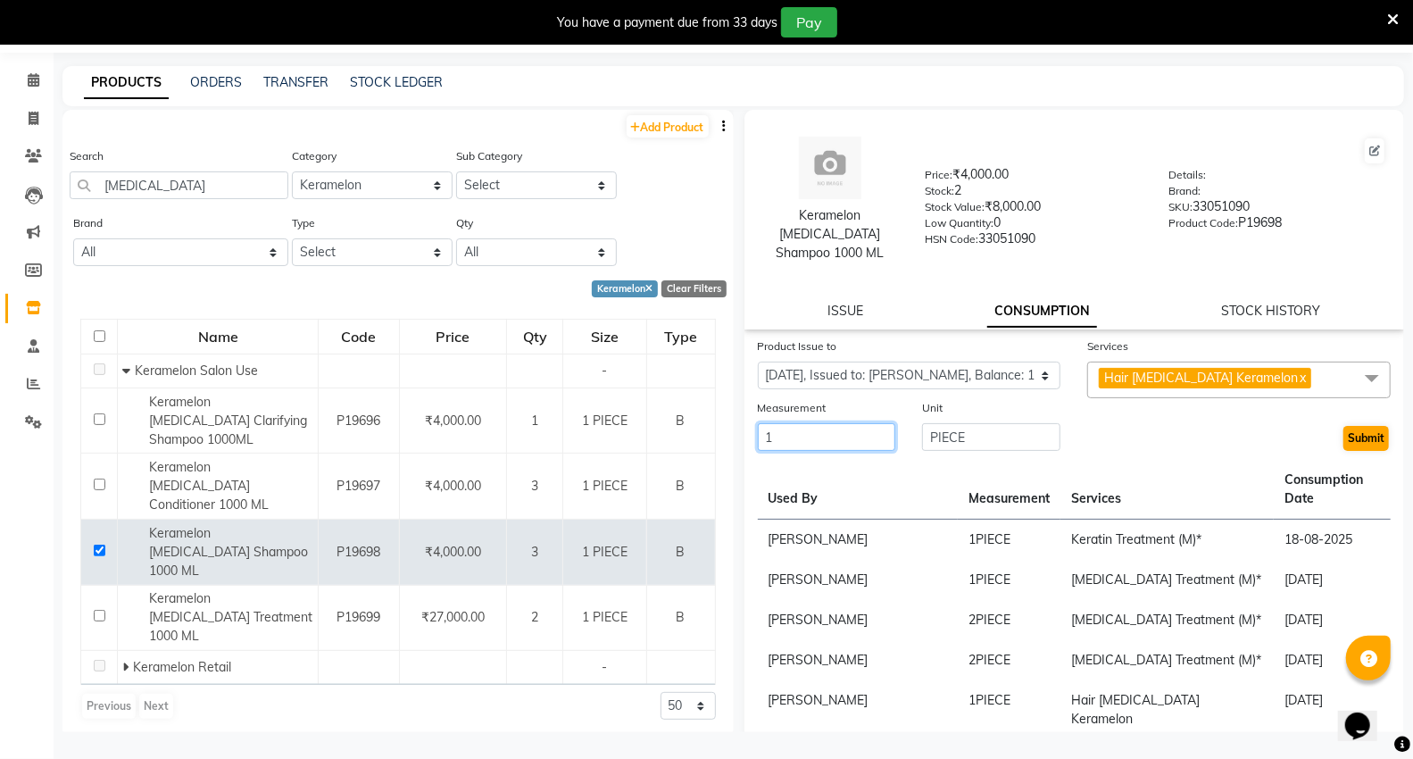
type input "1"
click at [1344, 426] on button "Submit" at bounding box center [1366, 438] width 46 height 25
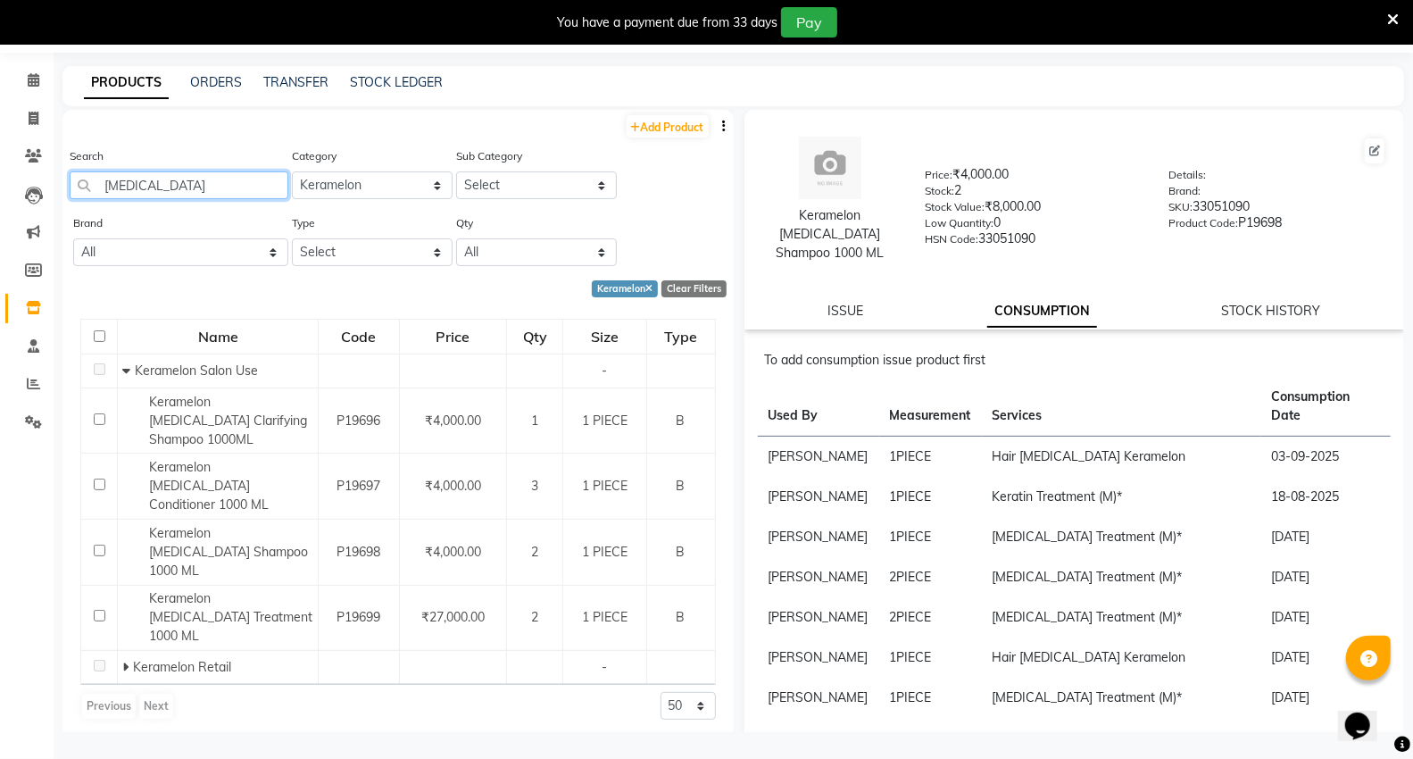
click at [166, 186] on input "[MEDICAL_DATA]" at bounding box center [179, 185] width 219 height 28
type input "b"
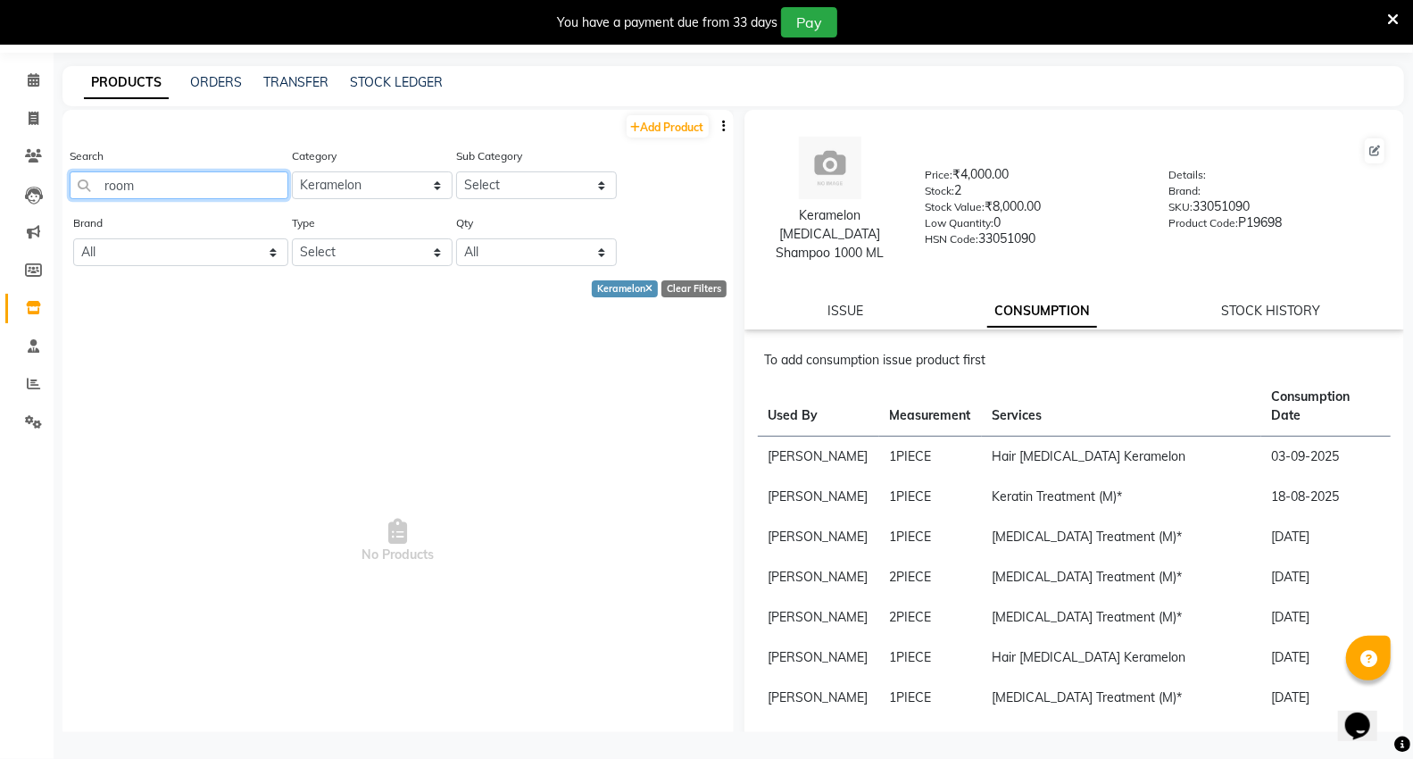
click at [146, 185] on input "room" at bounding box center [179, 185] width 219 height 28
type input "r"
type input "ro"
click at [346, 172] on select "Select Keramelon Skin Makeup Personal Care Appliances [PERSON_NAME] Beauty Plan…" at bounding box center [372, 185] width 161 height 28
click at [335, 184] on select "Select Keramelon Skin Makeup Personal Care Appliances [PERSON_NAME] Beauty Plan…" at bounding box center [372, 185] width 161 height 28
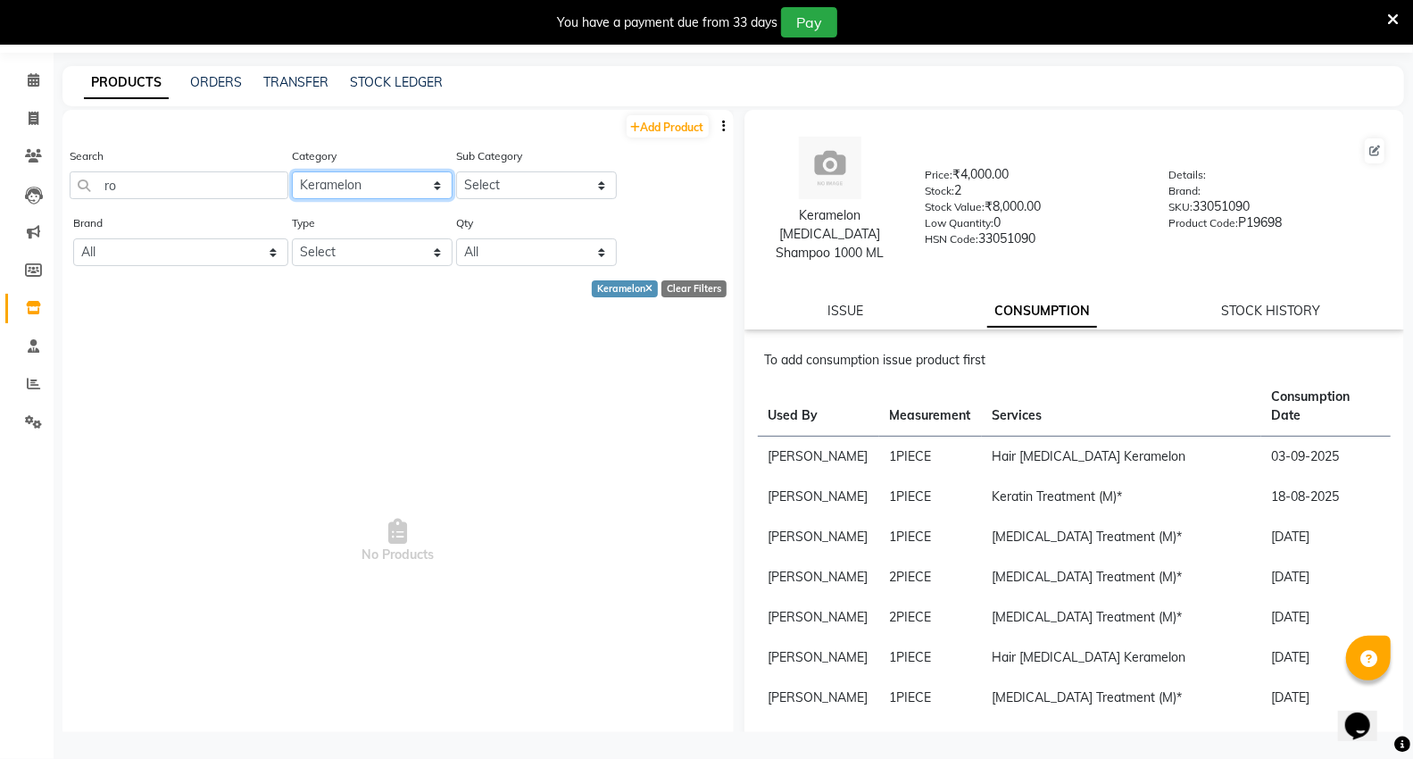
click at [378, 181] on select "Select Keramelon Skin Makeup Personal Care Appliances [PERSON_NAME] Beauty Plan…" at bounding box center [372, 185] width 161 height 28
select select "332901250"
click at [292, 171] on select "Select Keramelon Skin Makeup Personal Care Appliances [PERSON_NAME] Beauty Plan…" at bounding box center [372, 185] width 161 height 28
click at [423, 176] on select "Select Keramelon Skin Makeup Personal Care Appliances [PERSON_NAME] Beauty Plan…" at bounding box center [372, 185] width 161 height 28
click at [382, 181] on select "Select Keramelon Skin Makeup Personal Care Appliances [PERSON_NAME] Beauty Plan…" at bounding box center [372, 185] width 161 height 28
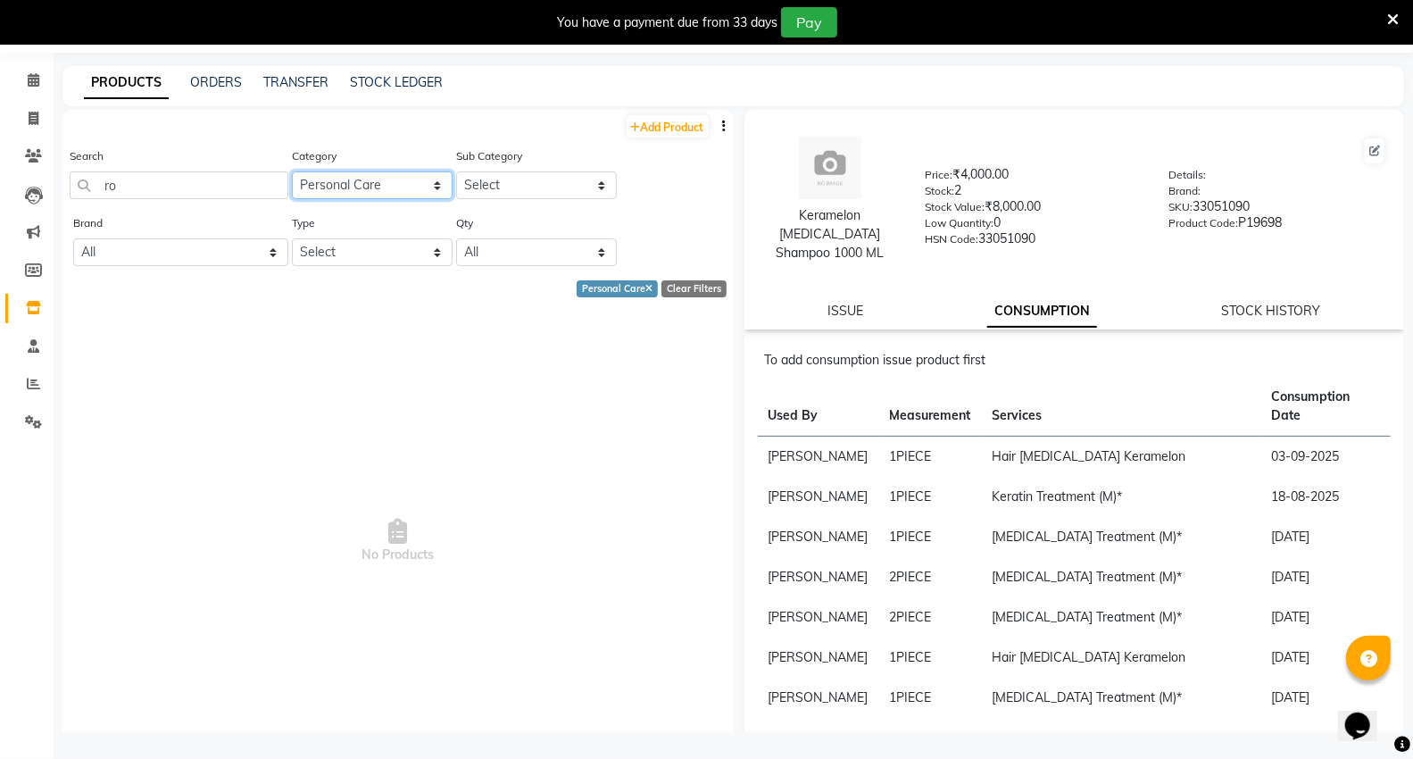
click at [382, 181] on select "Select Keramelon Skin Makeup Personal Care Appliances [PERSON_NAME] Beauty Plan…" at bounding box center [372, 185] width 161 height 28
click at [426, 187] on select "Select Keramelon Skin Makeup Personal Care Appliances [PERSON_NAME] Beauty Plan…" at bounding box center [372, 185] width 161 height 28
click at [645, 291] on icon at bounding box center [648, 290] width 7 height 10
select select
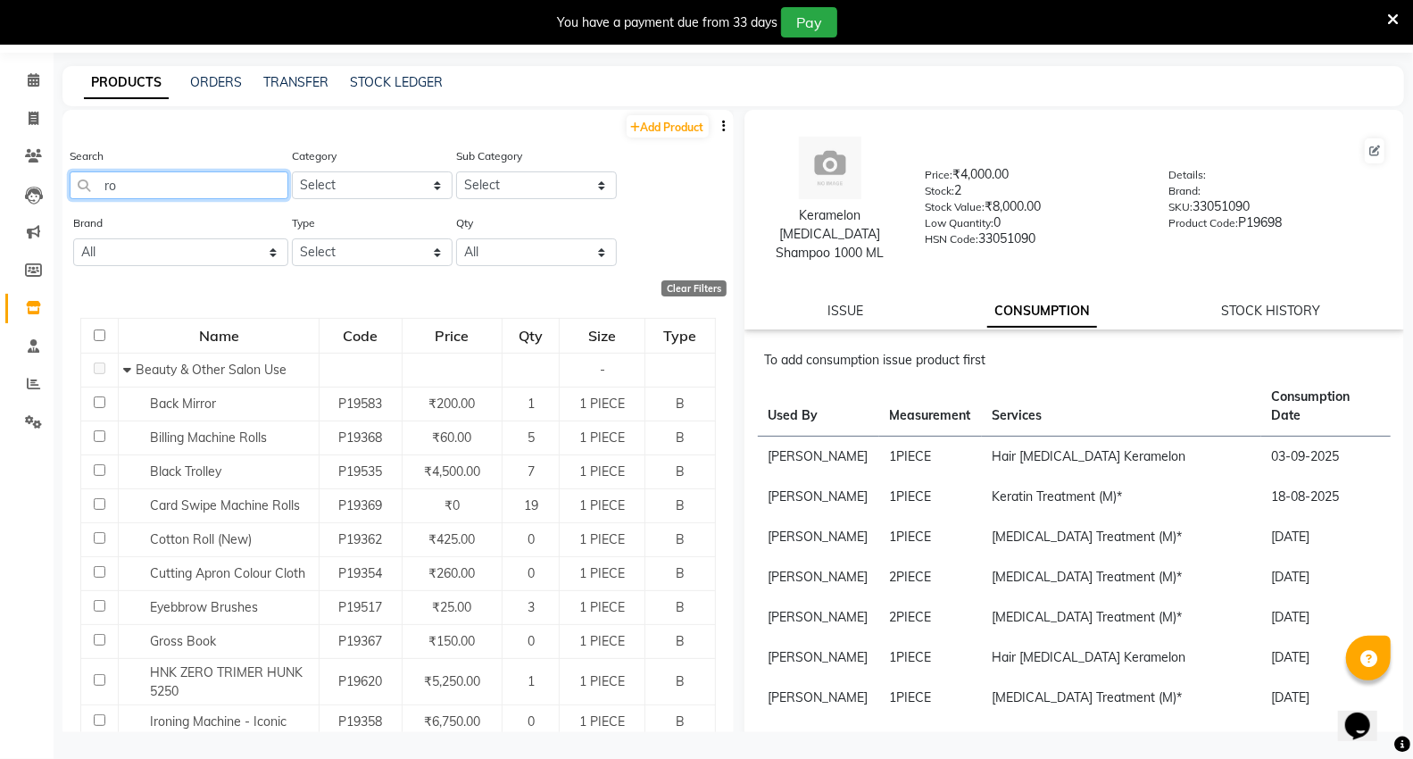
click at [172, 180] on input "ro" at bounding box center [179, 185] width 219 height 28
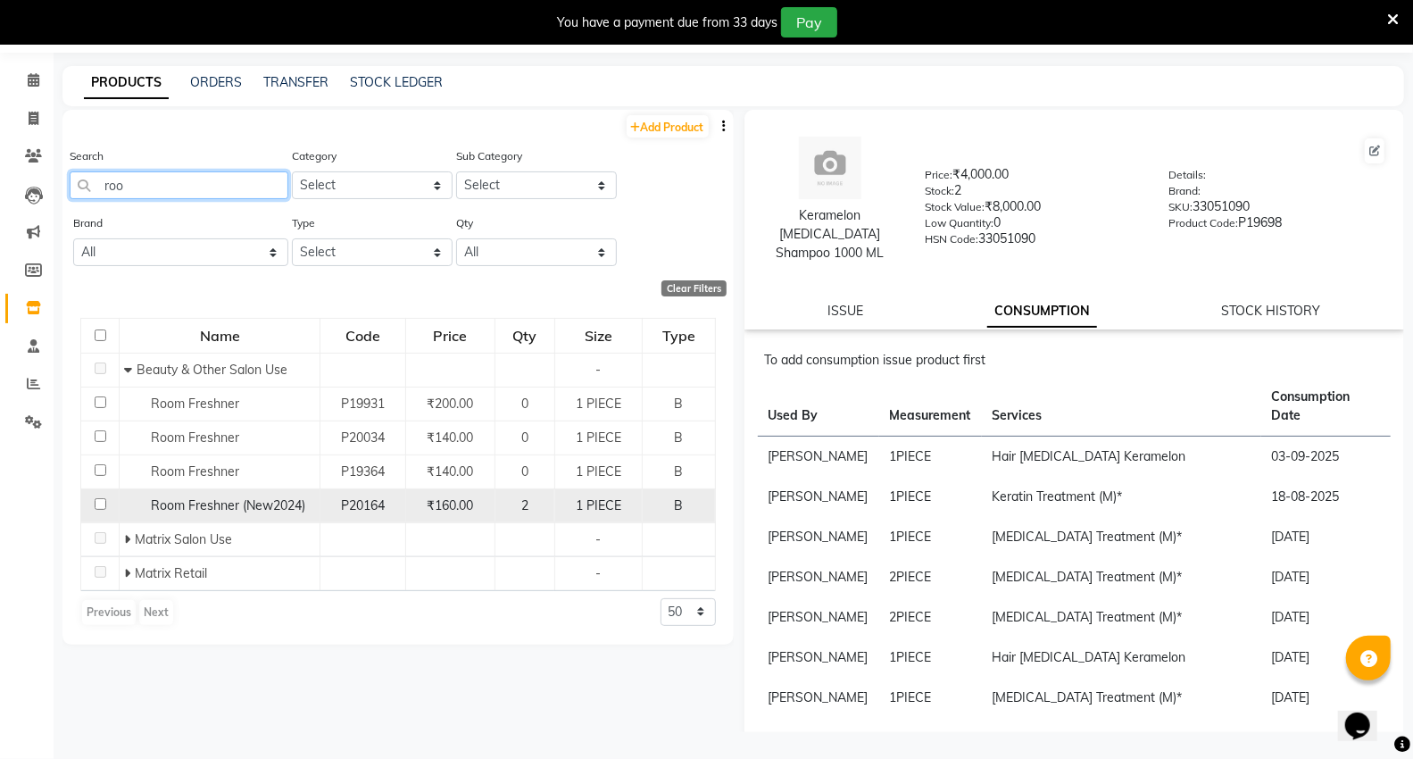
type input "roo"
click at [96, 502] on input "checkbox" at bounding box center [101, 504] width 12 height 12
checkbox input "true"
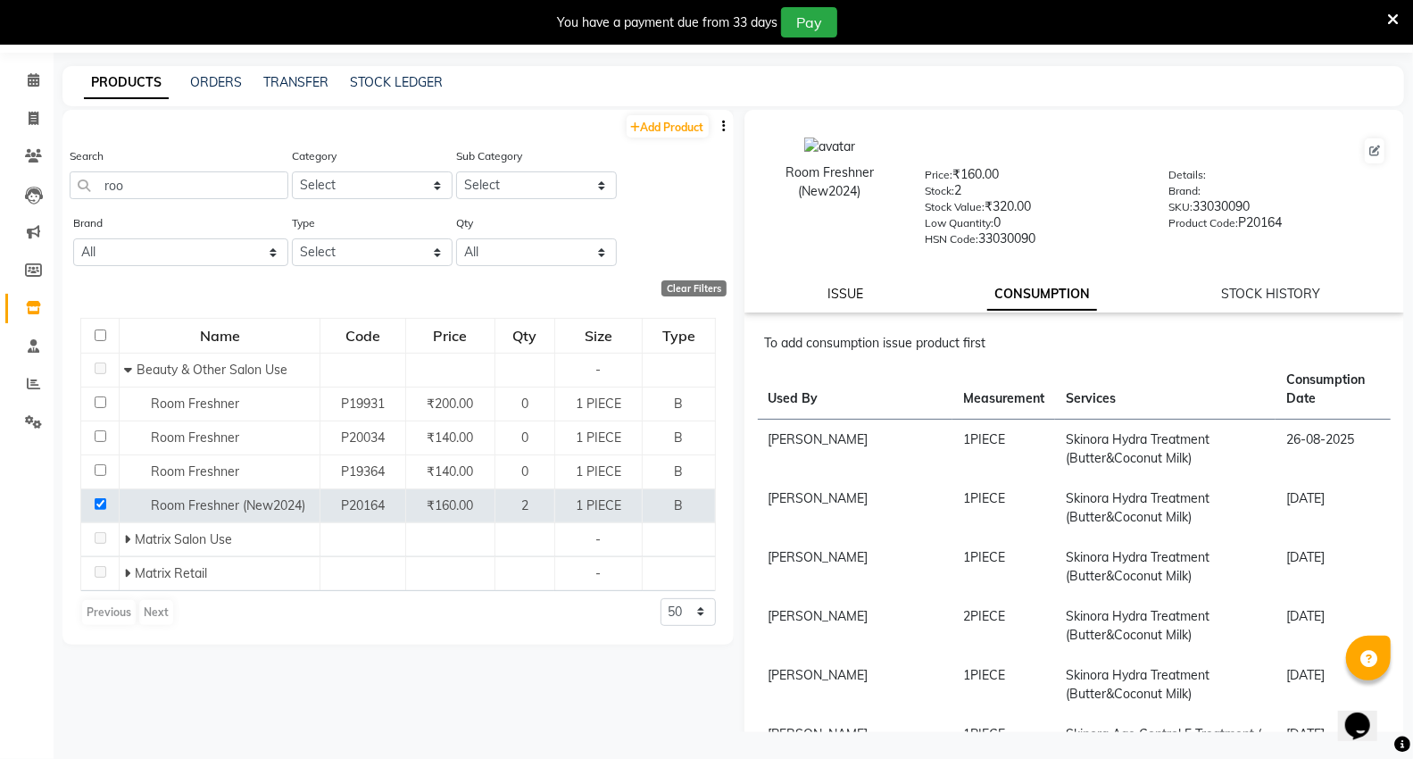
click at [841, 299] on link "ISSUE" at bounding box center [845, 294] width 36 height 16
select select
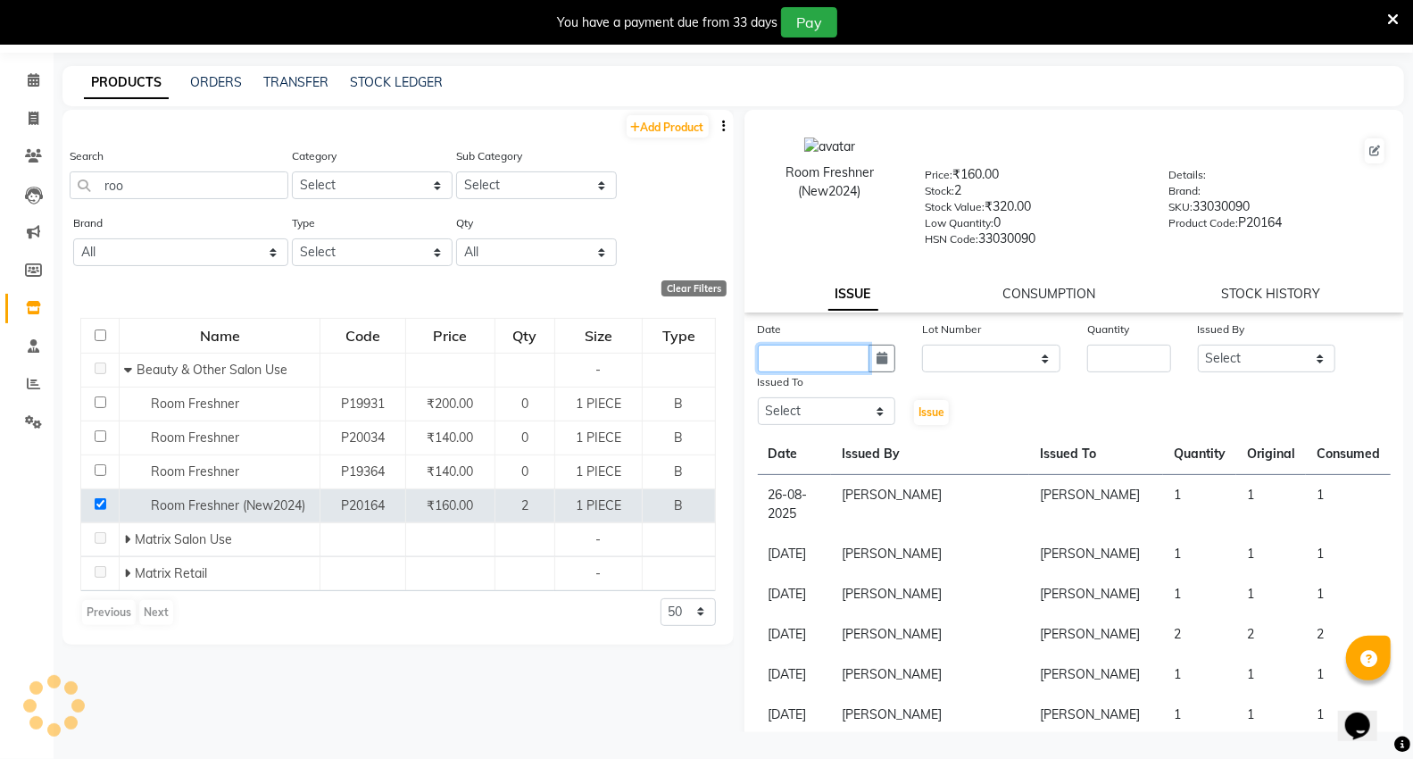
click at [807, 370] on input "text" at bounding box center [814, 359] width 112 height 28
select select "9"
select select "2025"
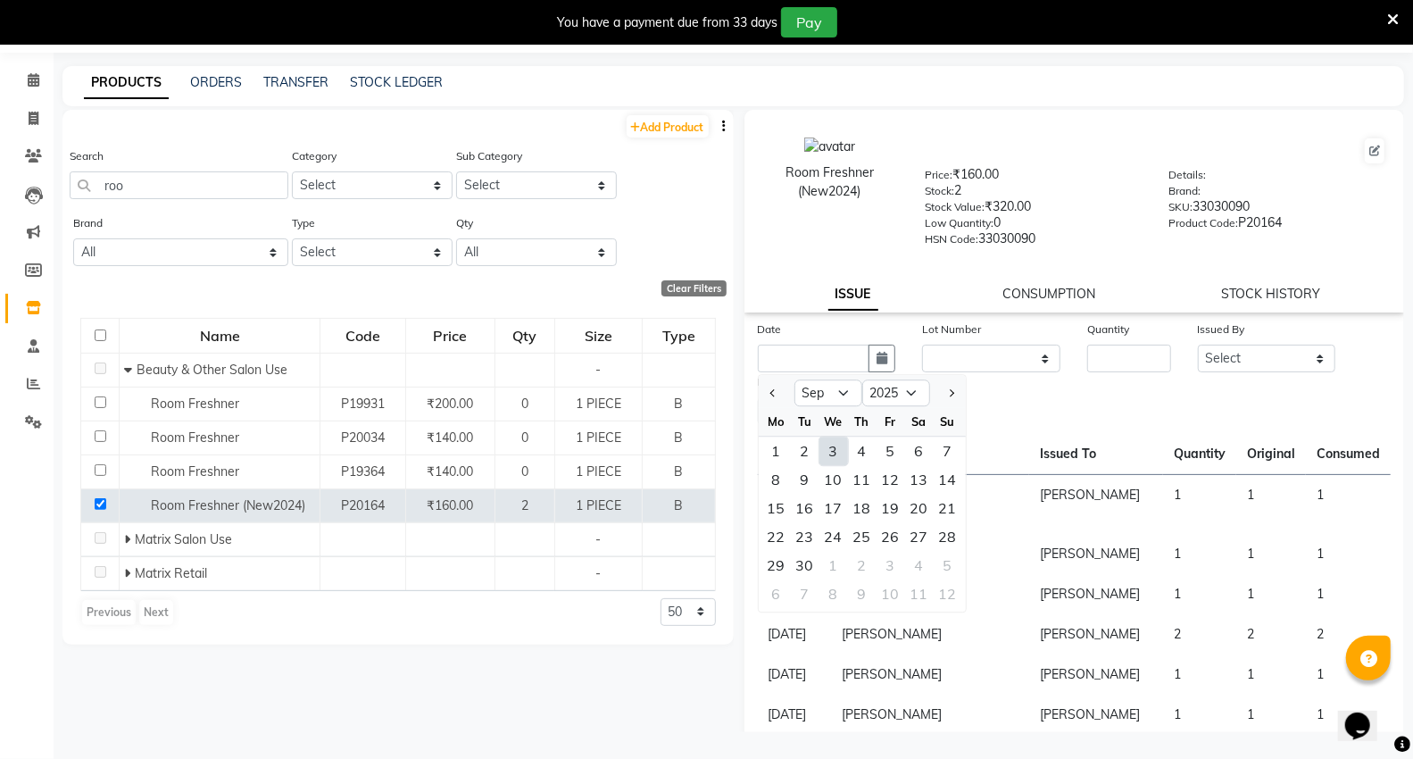
click at [837, 461] on div "3" at bounding box center [833, 450] width 29 height 29
type input "03-09-2025"
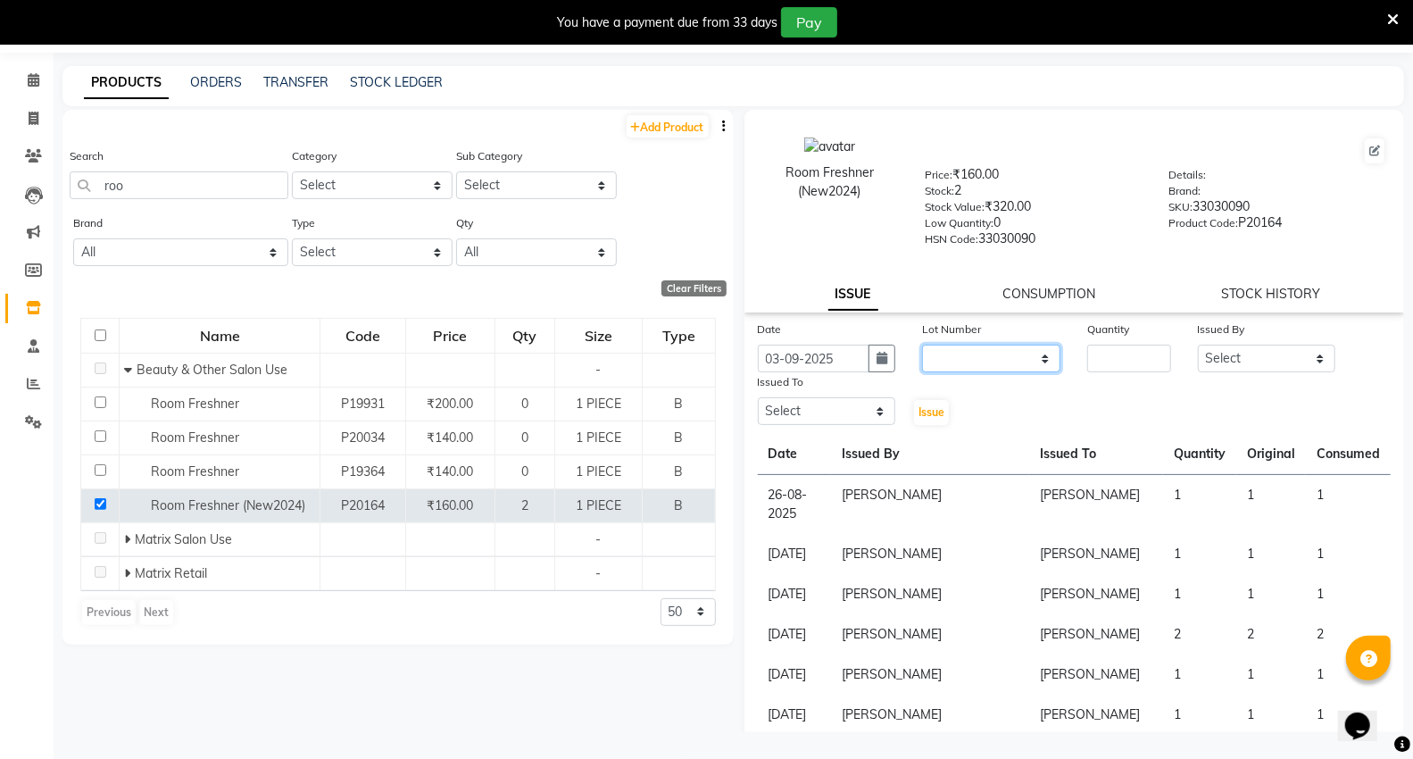
click at [958, 361] on select "None" at bounding box center [991, 359] width 138 height 28
select select "0: null"
click at [922, 345] on select "None" at bounding box center [991, 359] width 138 height 28
click at [1099, 370] on input "number" at bounding box center [1128, 359] width 83 height 28
type input "1"
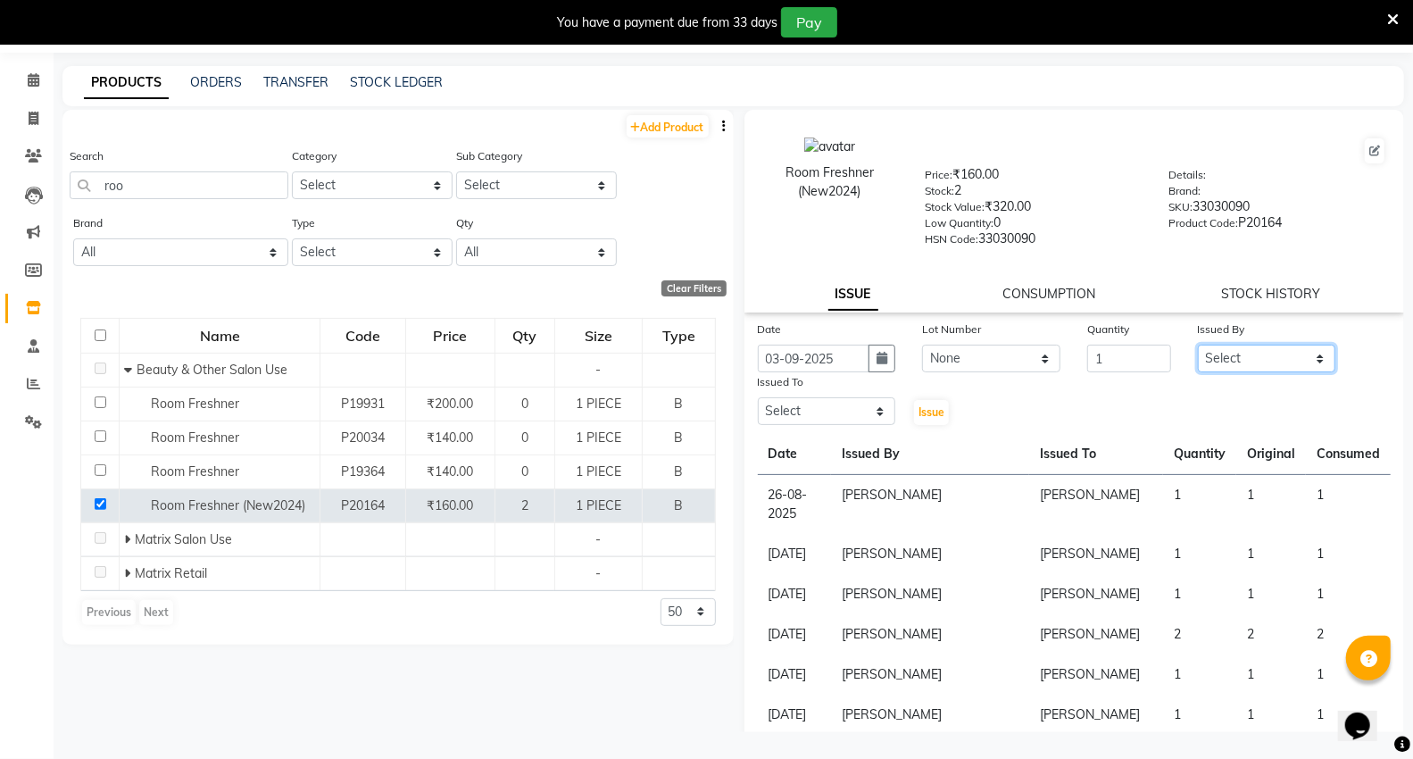
click at [1269, 355] on select "Select AHSIK [PERSON_NAME] [PERSON_NAME] [PERSON_NAME] [PERSON_NAME] Mall [PERS…" at bounding box center [1267, 359] width 138 height 28
select select "30655"
click at [1198, 345] on select "Select AHSIK [PERSON_NAME] [PERSON_NAME] [PERSON_NAME] [PERSON_NAME] Mall [PERS…" at bounding box center [1267, 359] width 138 height 28
click at [810, 421] on select "Select AHSIK [PERSON_NAME] [PERSON_NAME] [PERSON_NAME] [PERSON_NAME] Mall [PERS…" at bounding box center [827, 411] width 138 height 28
select select "30655"
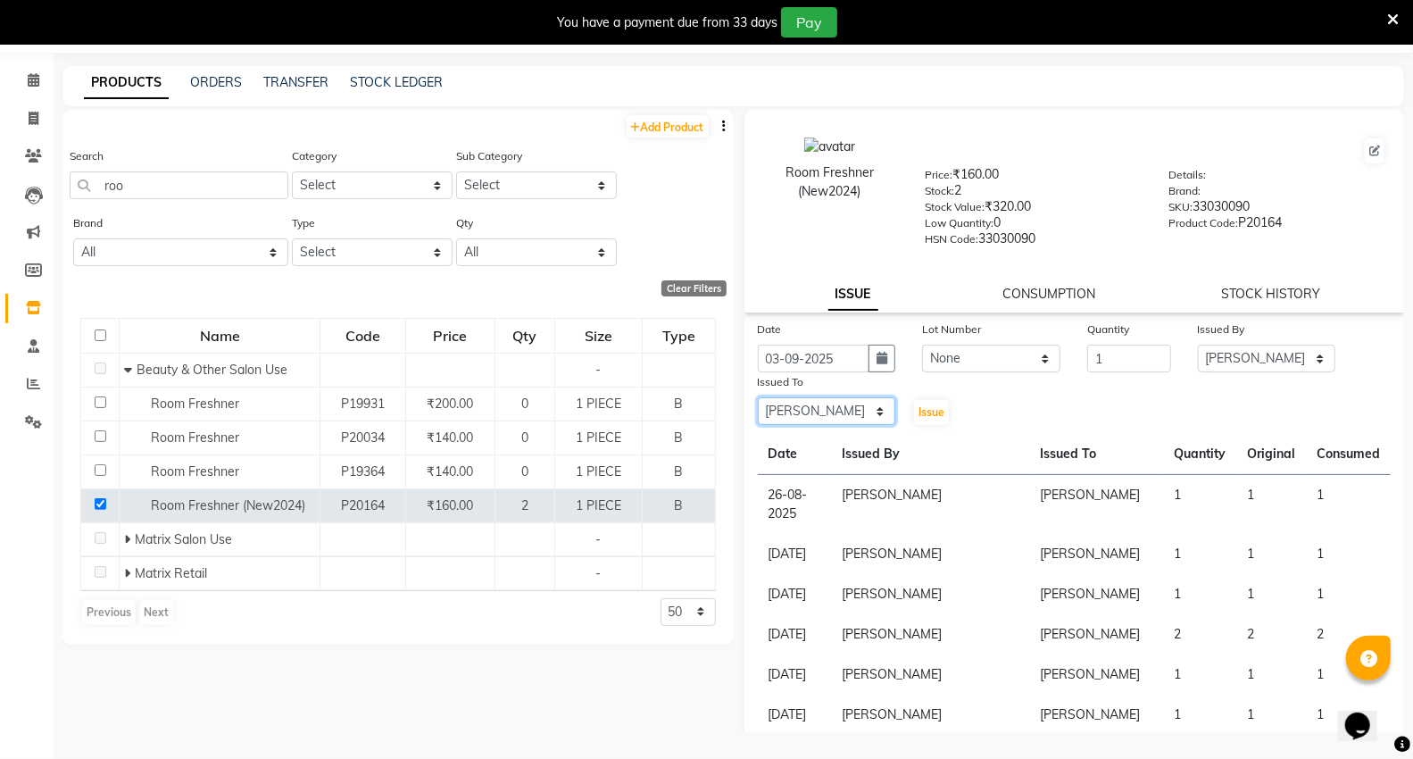
click at [758, 398] on select "Select AHSIK [PERSON_NAME] [PERSON_NAME] [PERSON_NAME] [PERSON_NAME] Mall [PERS…" at bounding box center [827, 411] width 138 height 28
click at [940, 409] on button "Issue" at bounding box center [931, 412] width 35 height 25
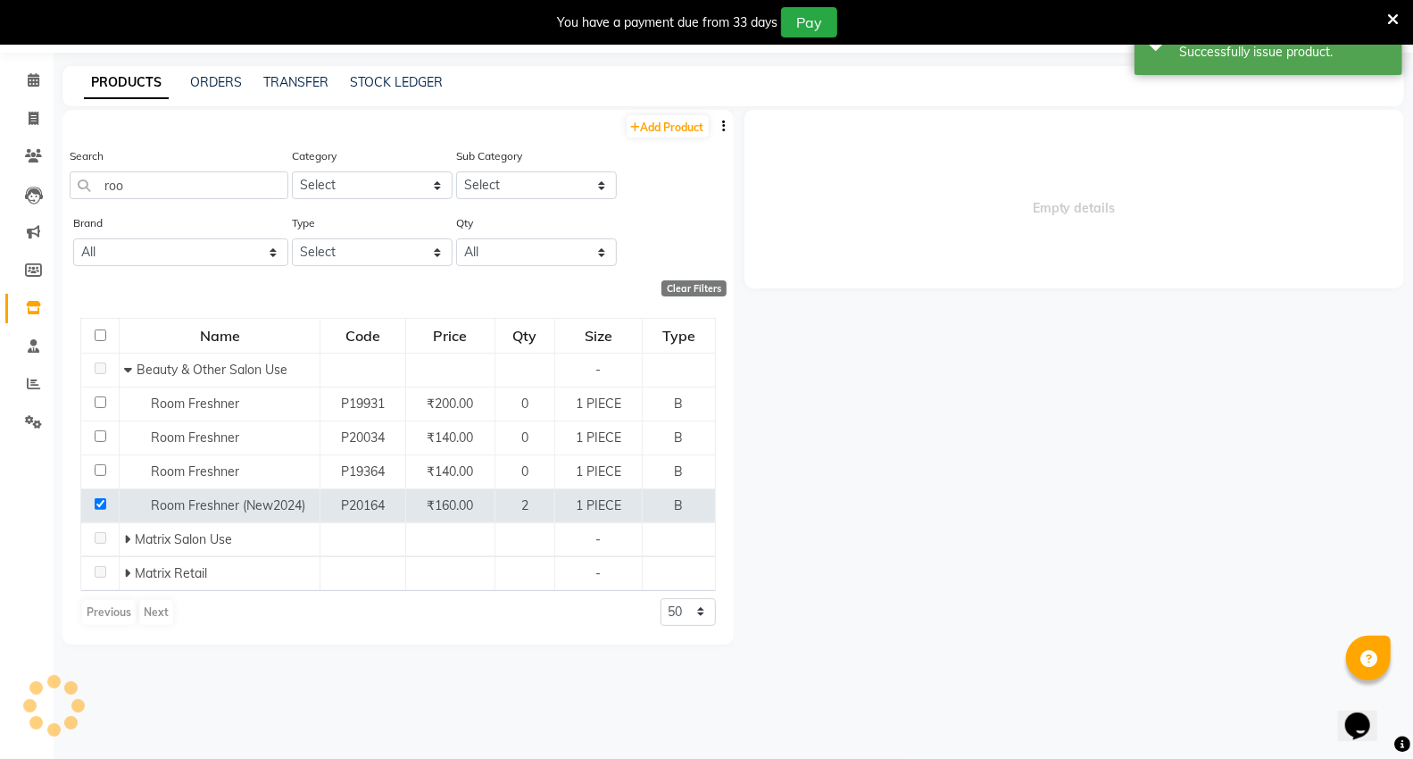
select select
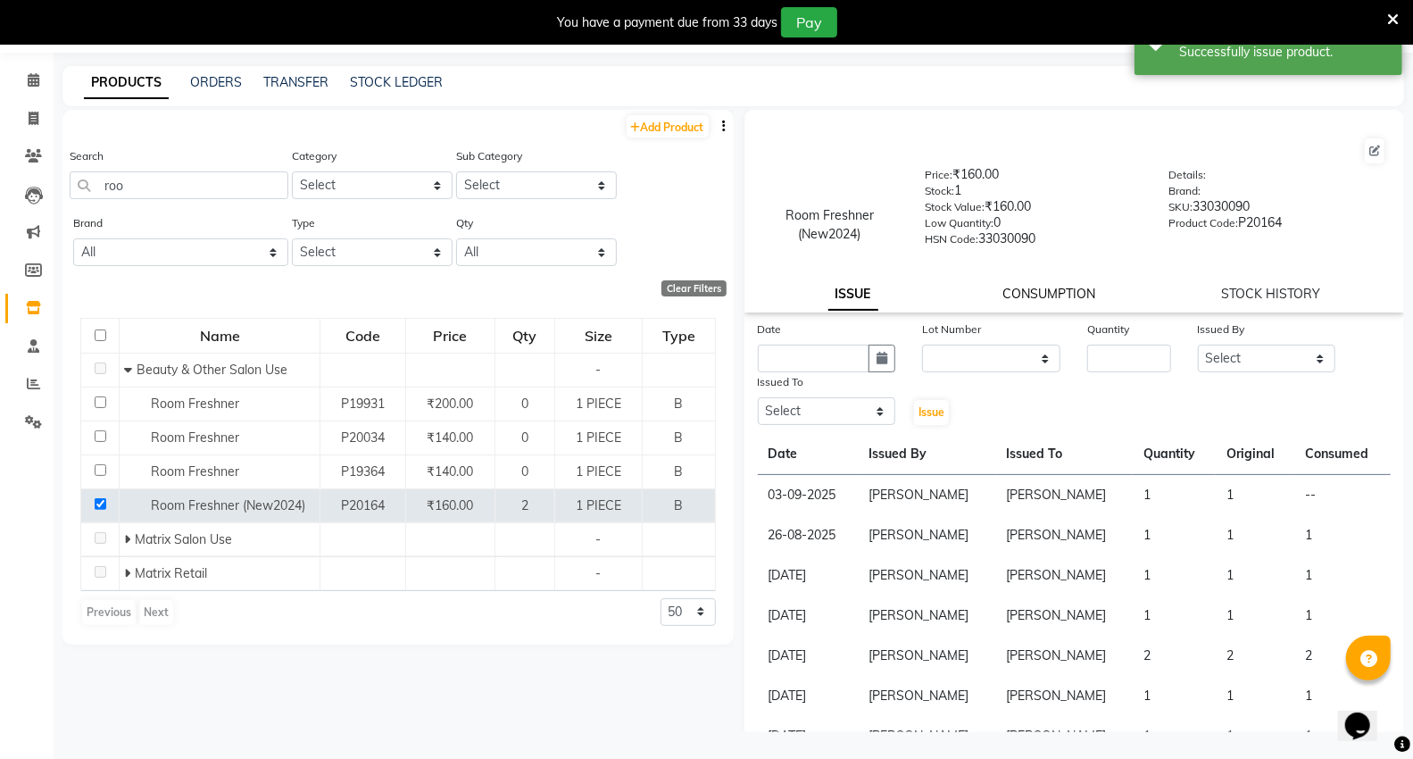
click at [1023, 300] on link "CONSUMPTION" at bounding box center [1049, 294] width 93 height 16
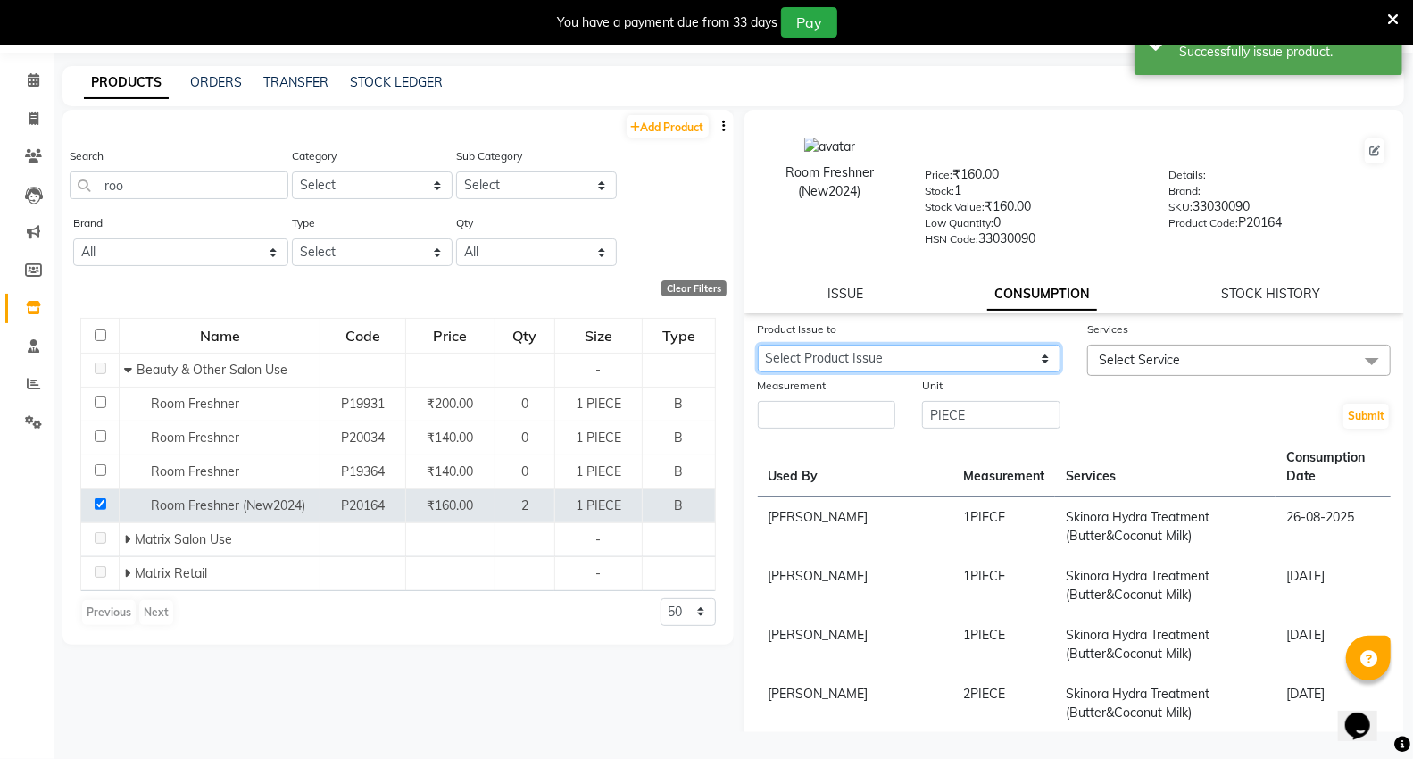
drag, startPoint x: 867, startPoint y: 362, endPoint x: 884, endPoint y: 370, distance: 18.8
click at [867, 362] on select "Select Product Issue [DATE], Issued to: [PERSON_NAME], Balance: 1" at bounding box center [909, 359] width 303 height 28
select select "1202249"
click at [758, 345] on select "Select Product Issue [DATE], Issued to: [PERSON_NAME], Balance: 1" at bounding box center [909, 359] width 303 height 28
click at [1137, 359] on span "Select Service" at bounding box center [1139, 360] width 81 height 16
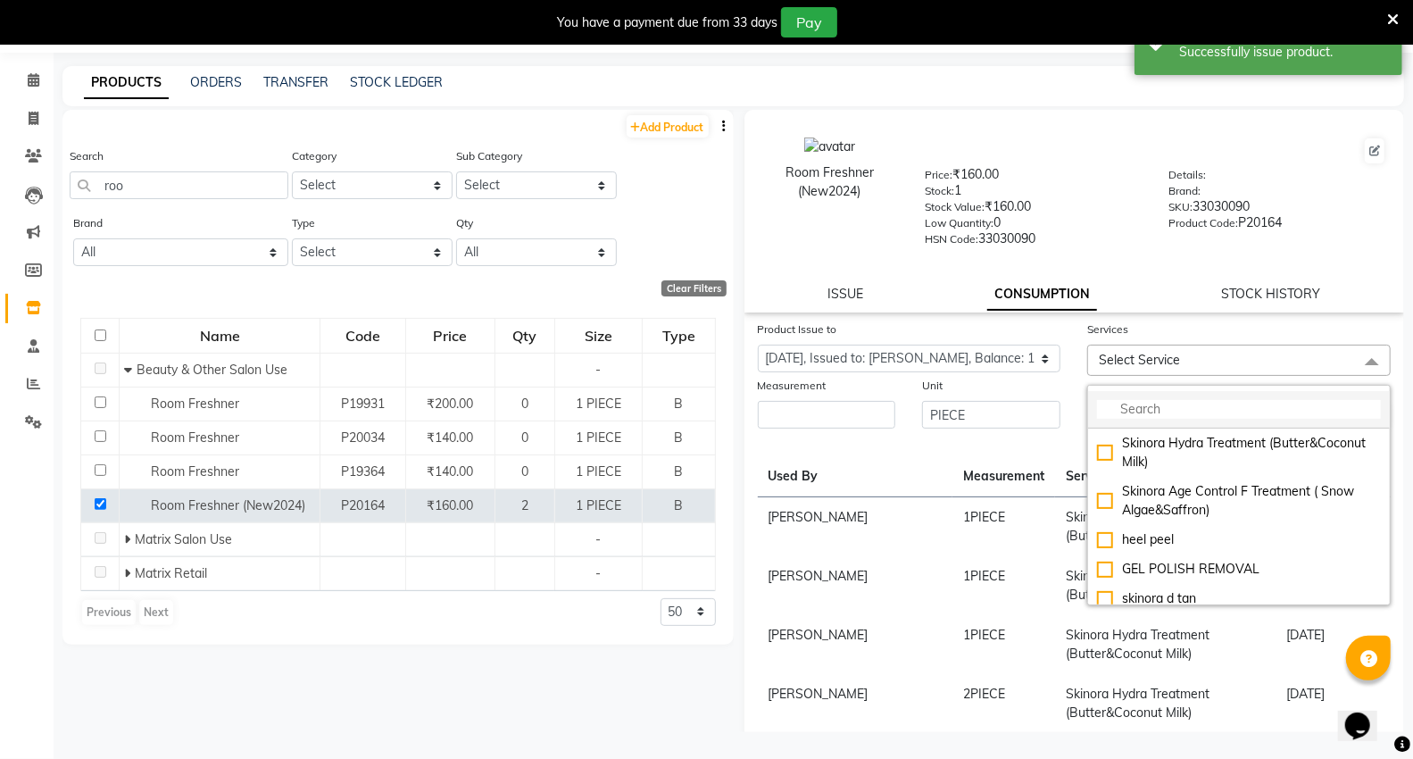
click at [1165, 407] on input "multiselect-search" at bounding box center [1239, 409] width 284 height 19
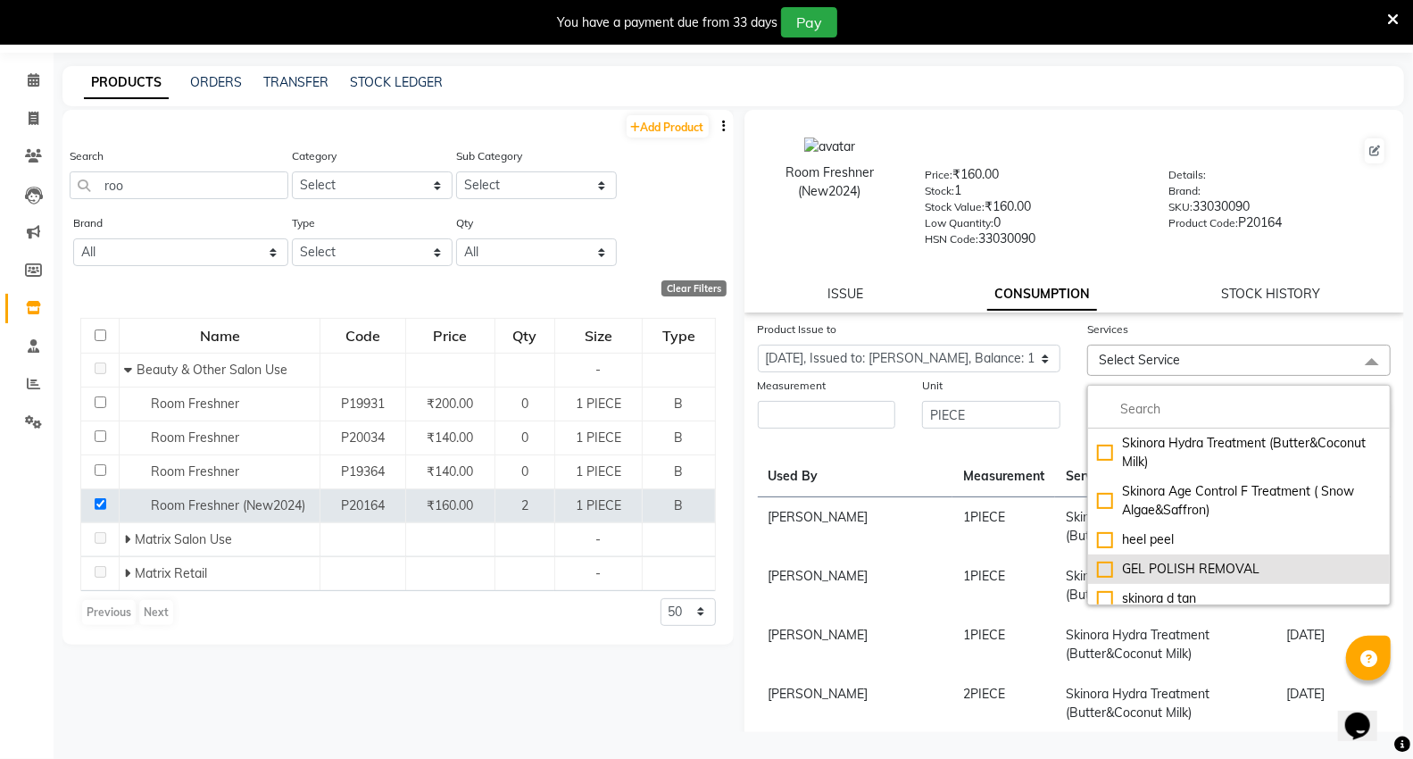
click at [1155, 556] on li "GEL POLISH REMOVAL" at bounding box center [1239, 568] width 302 height 29
checkbox input "true"
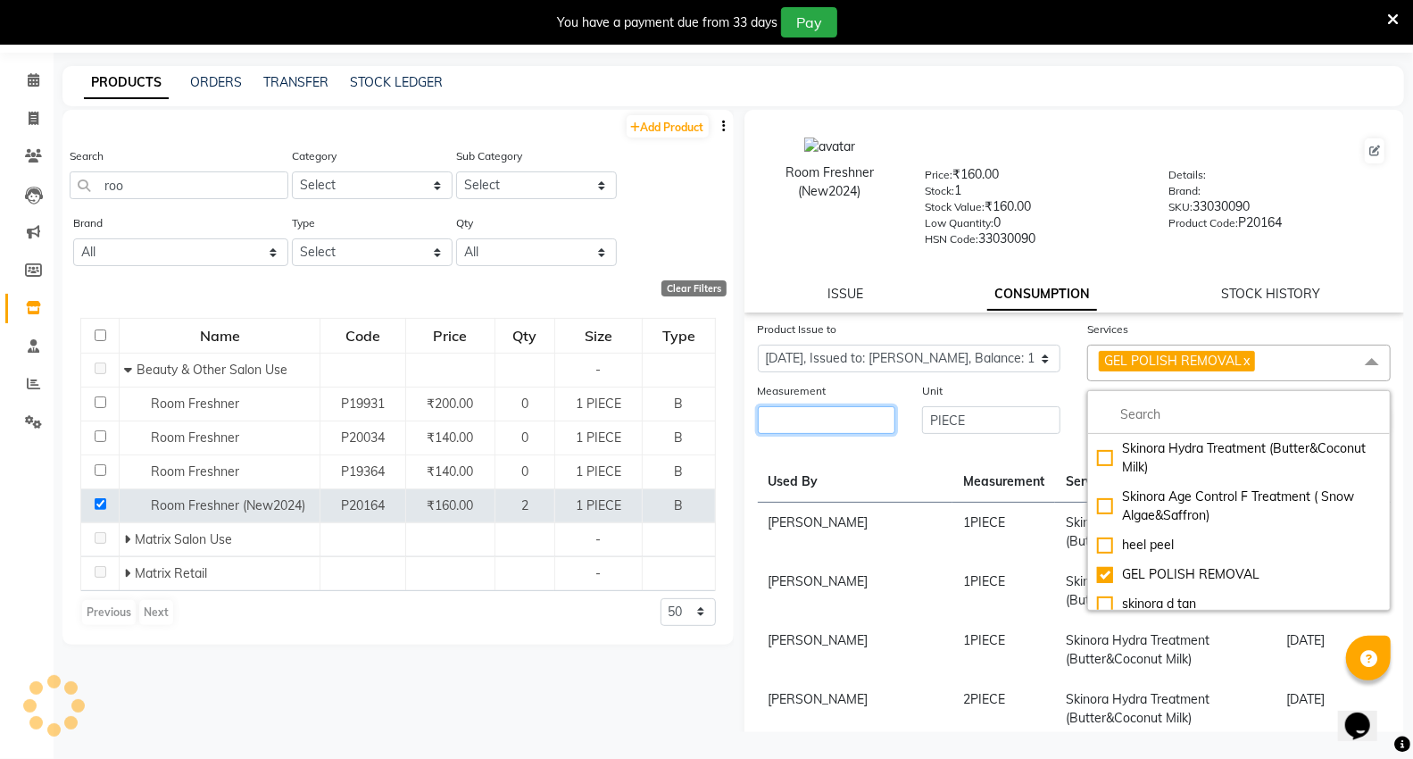
click at [857, 408] on input "number" at bounding box center [827, 420] width 138 height 28
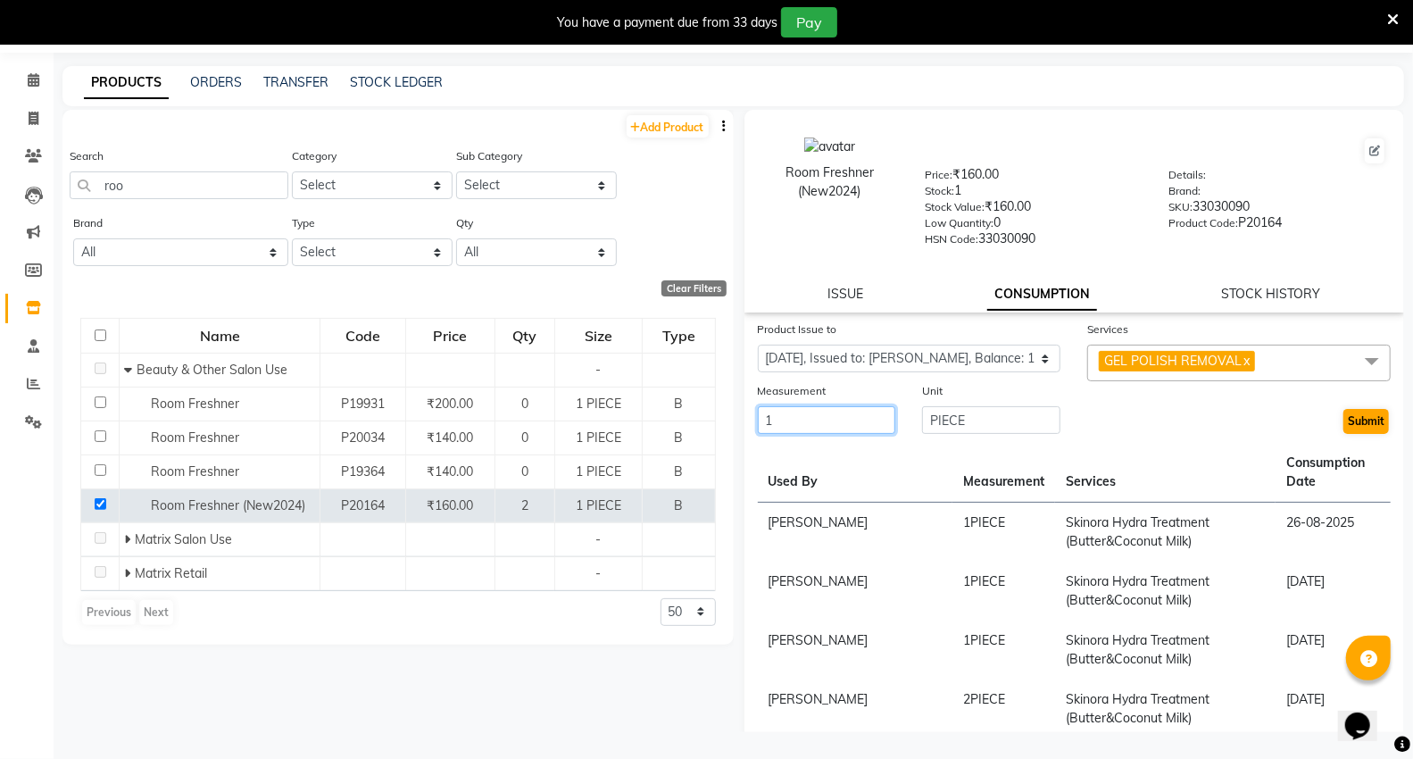
type input "1"
click at [1348, 412] on button "Submit" at bounding box center [1366, 421] width 46 height 25
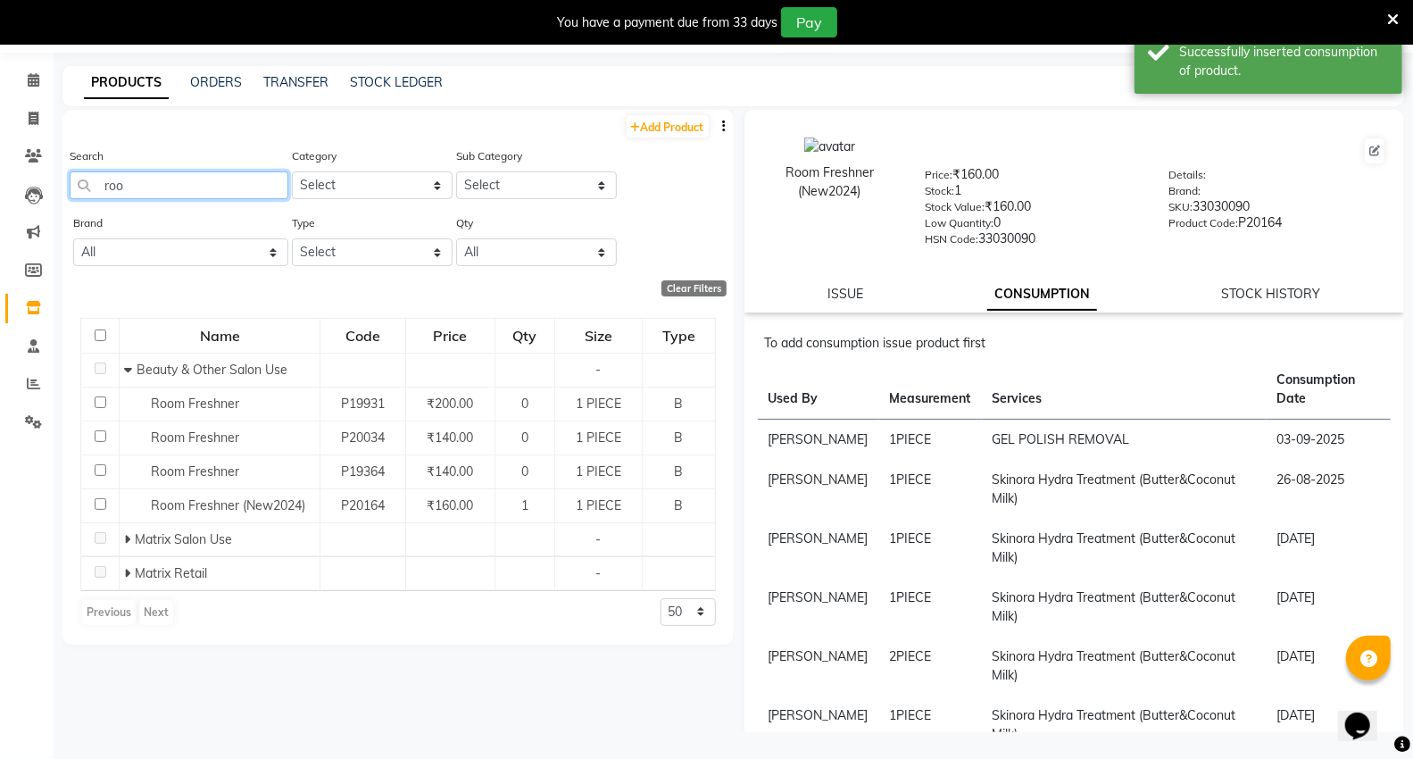
click at [158, 179] on input "roo" at bounding box center [179, 185] width 219 height 28
type input "r"
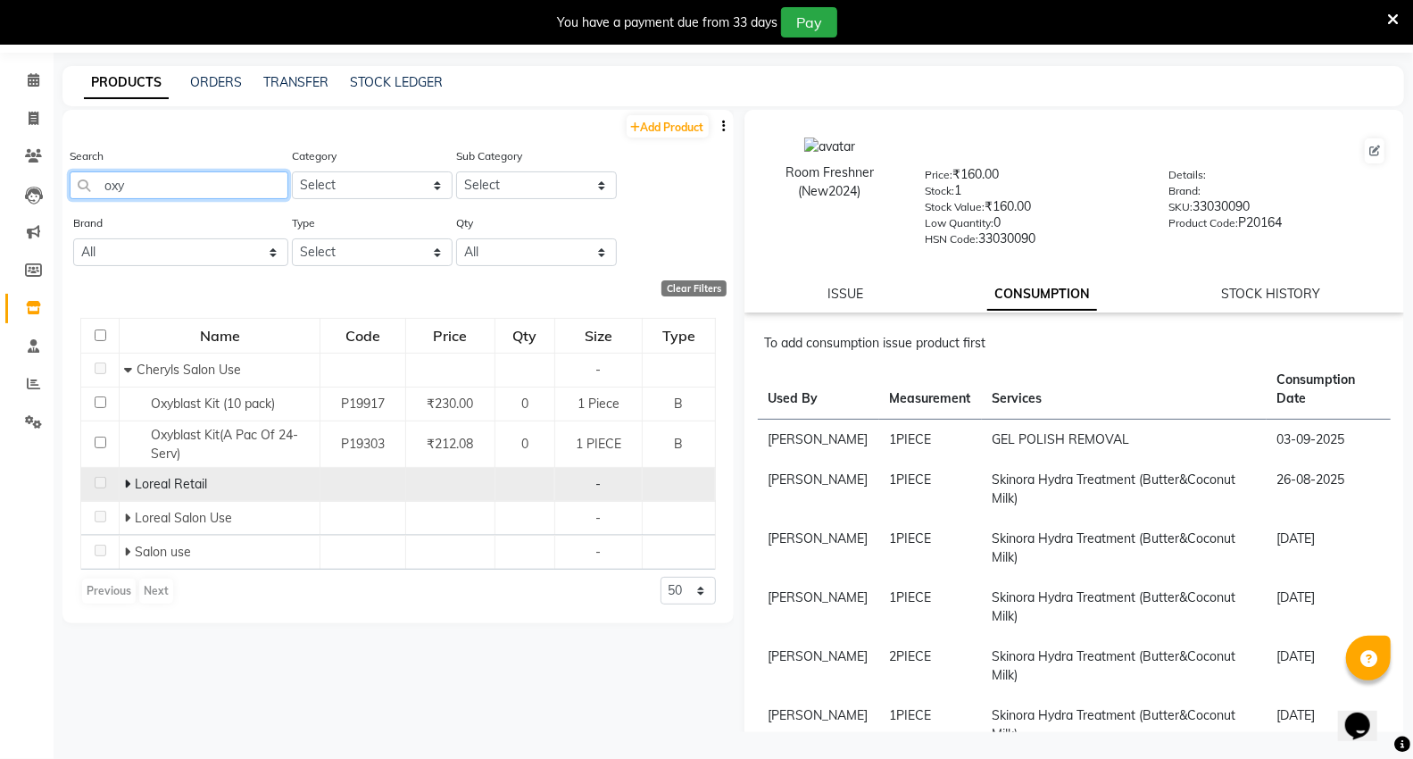
type input "oxy"
click at [127, 482] on icon at bounding box center [127, 483] width 6 height 12
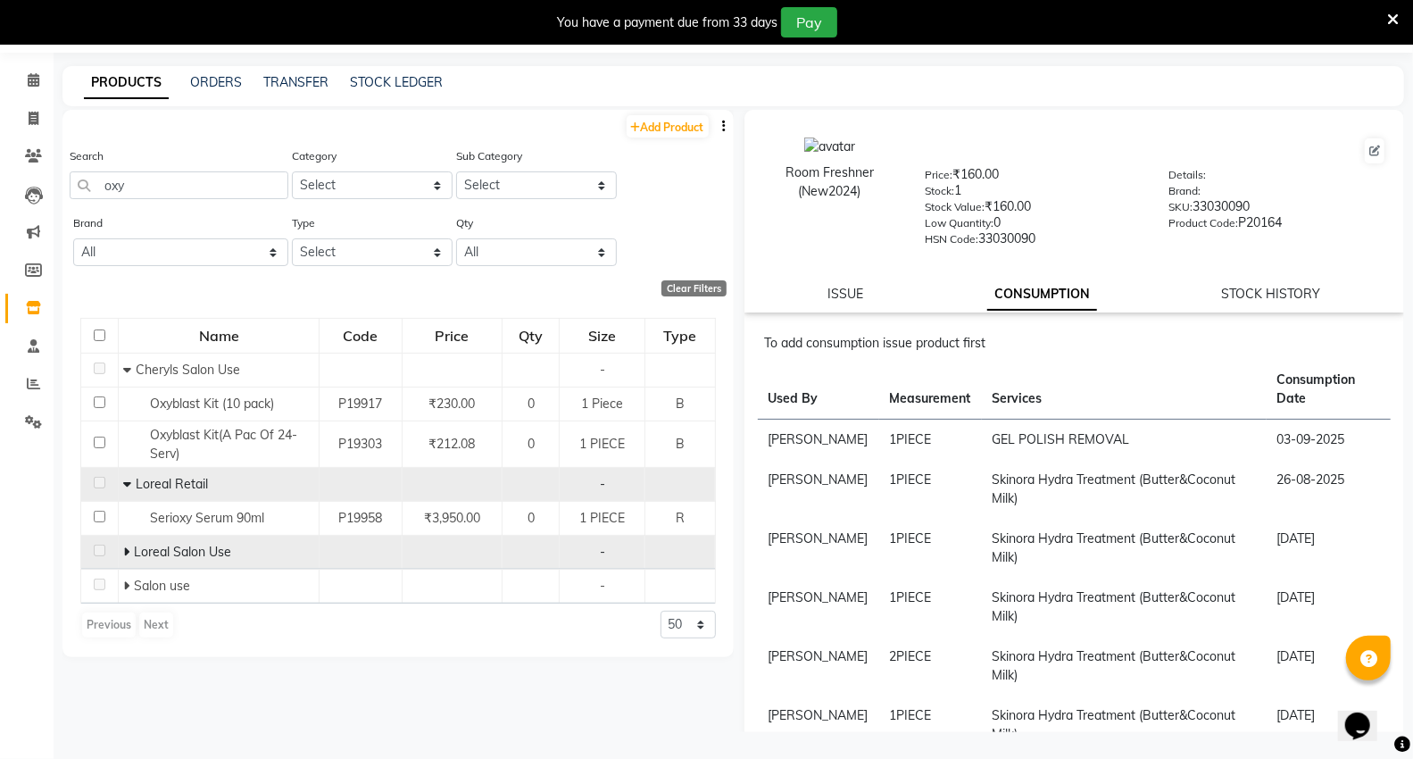
click at [128, 556] on icon at bounding box center [126, 551] width 6 height 12
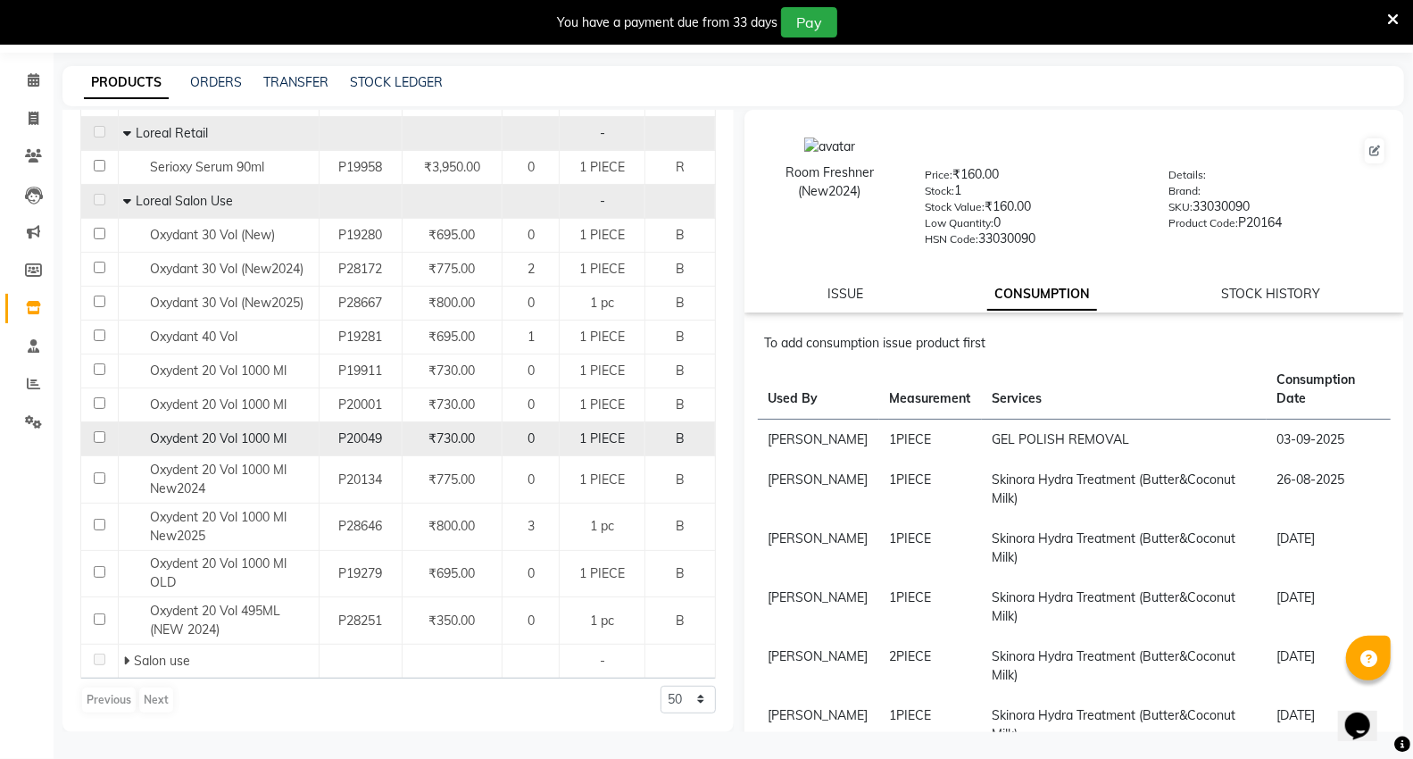
scroll to position [352, 0]
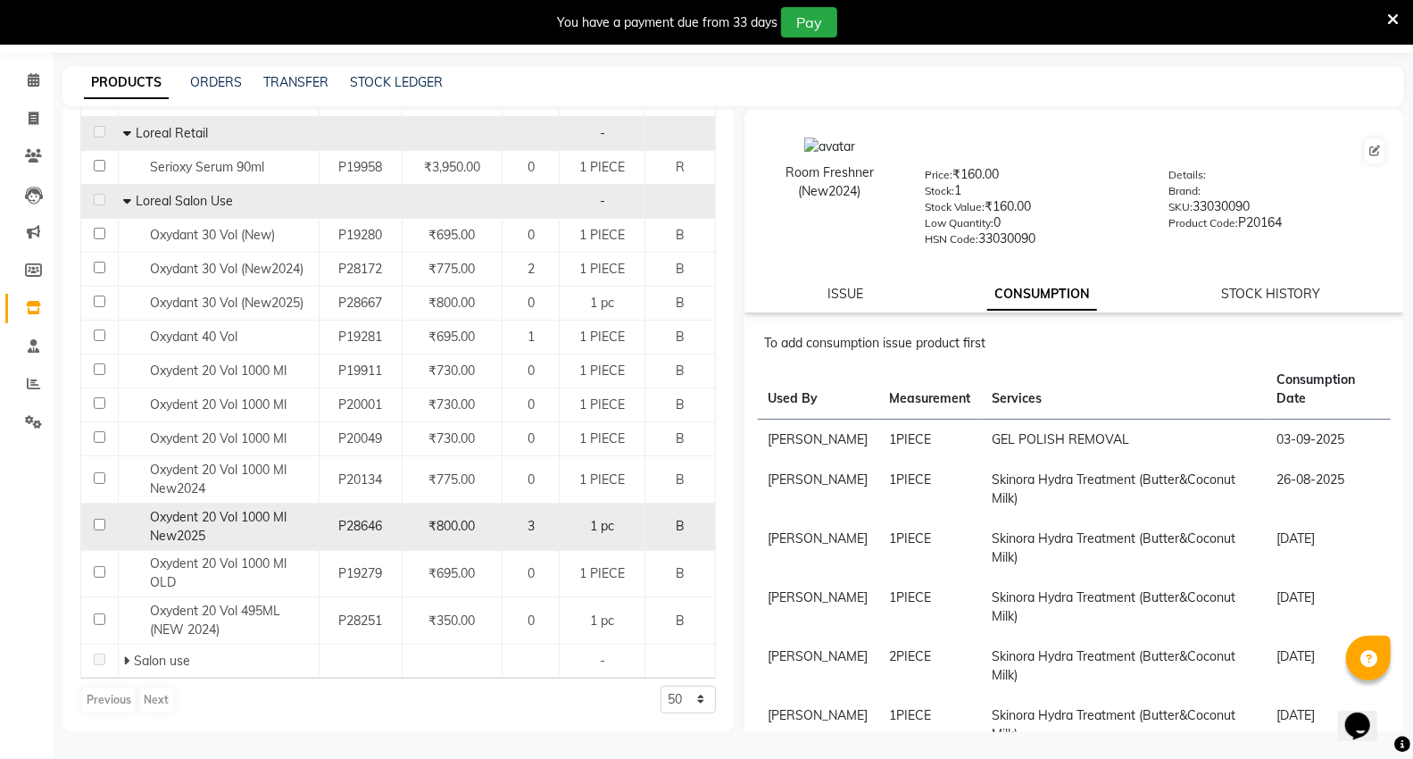
click at [98, 527] on input "checkbox" at bounding box center [100, 525] width 12 height 12
checkbox input "true"
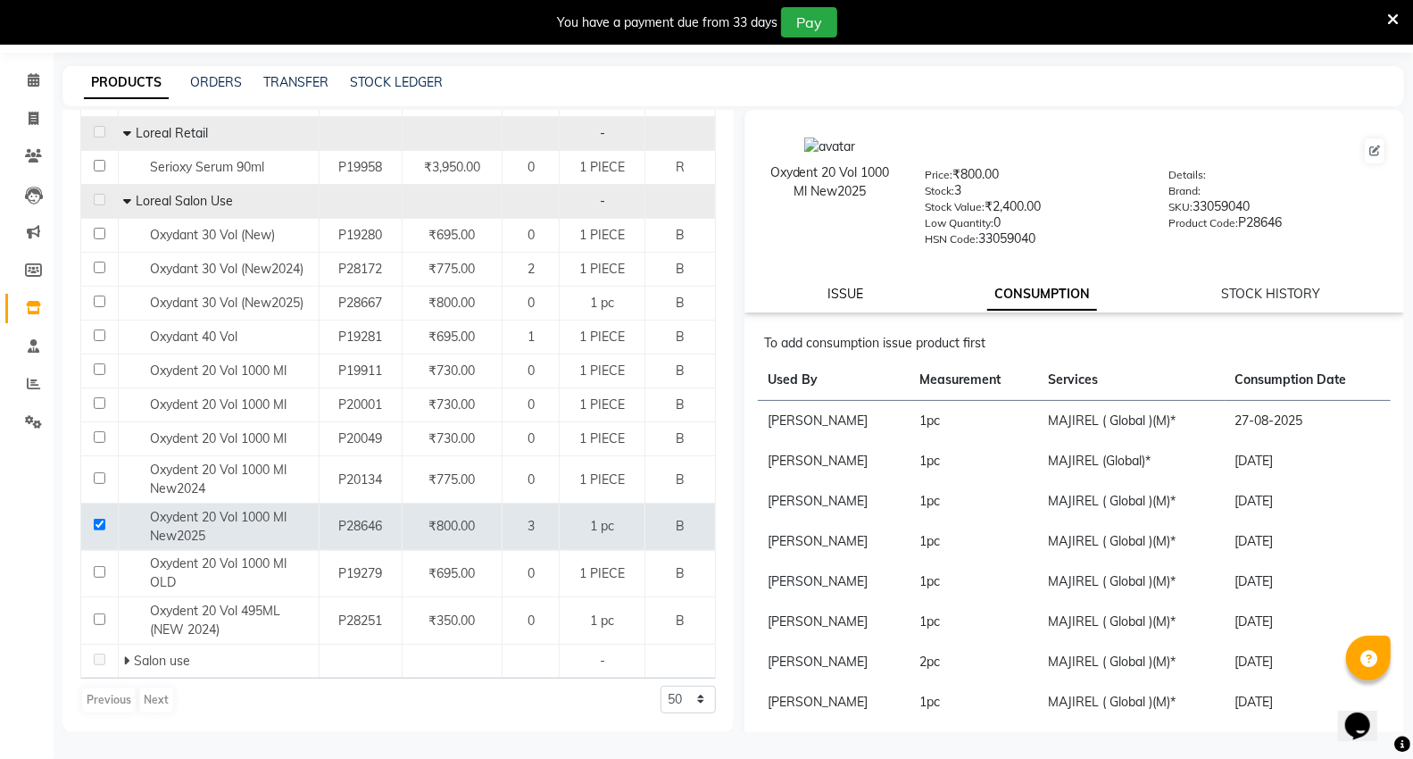
click at [843, 300] on link "ISSUE" at bounding box center [845, 294] width 36 height 16
select select
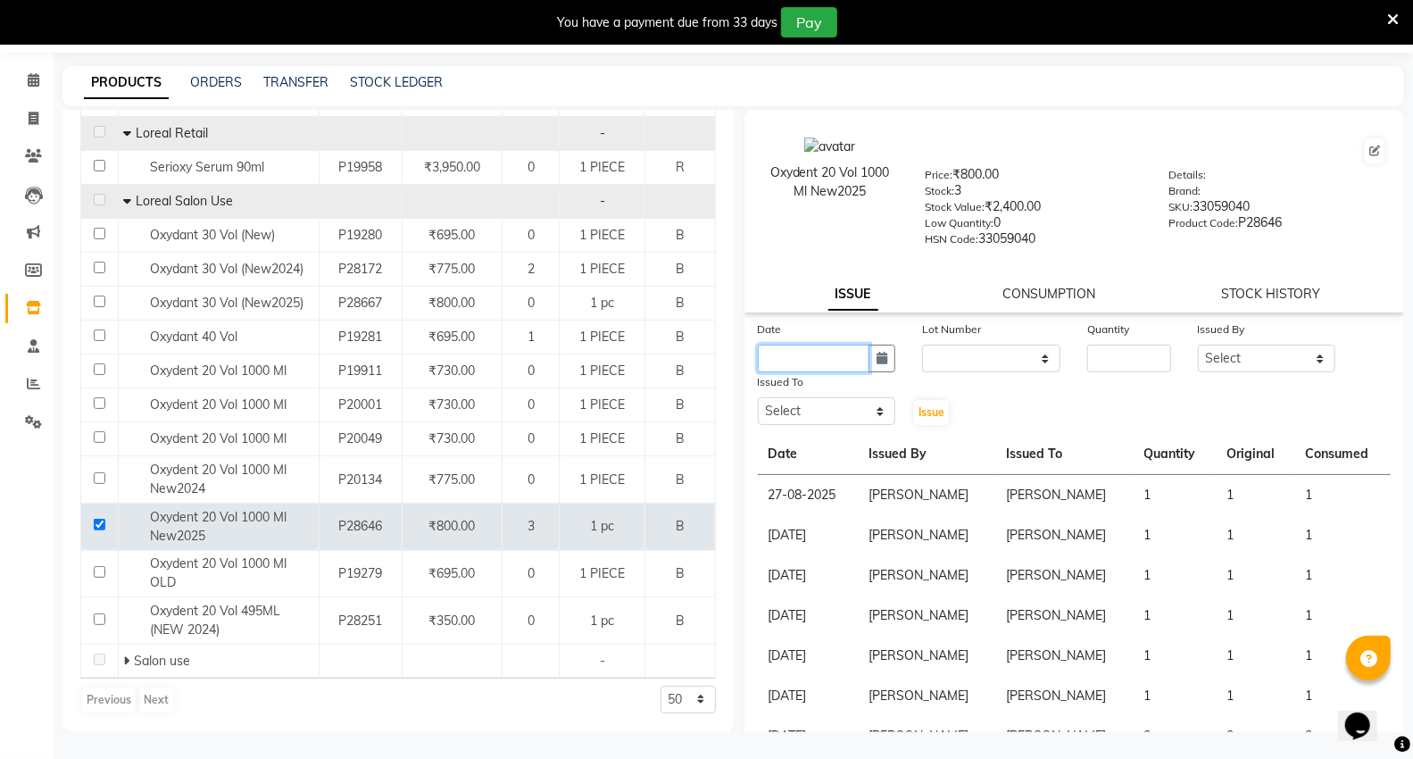
click at [800, 354] on input "text" at bounding box center [814, 359] width 112 height 28
select select "9"
select select "2025"
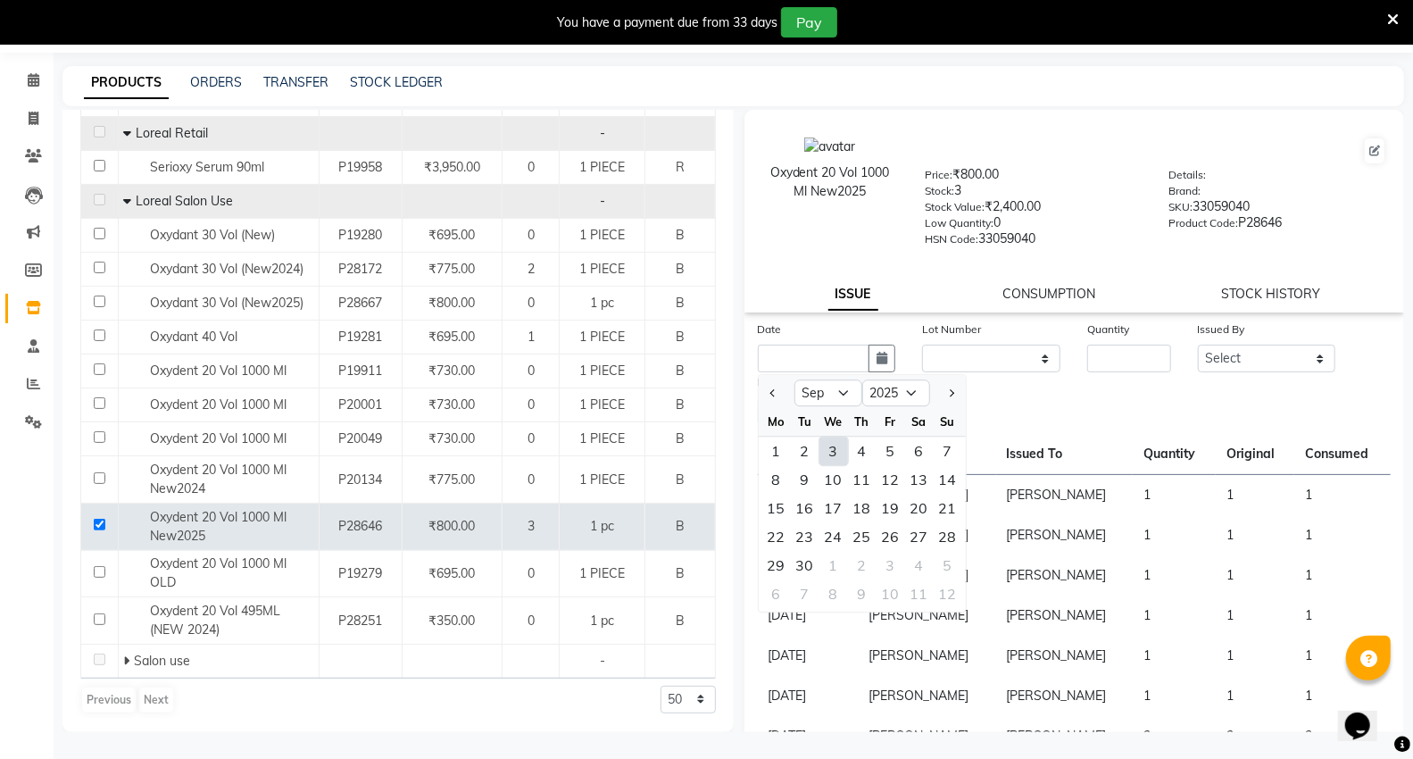
click at [819, 451] on div "3" at bounding box center [833, 450] width 29 height 29
type input "03-09-2025"
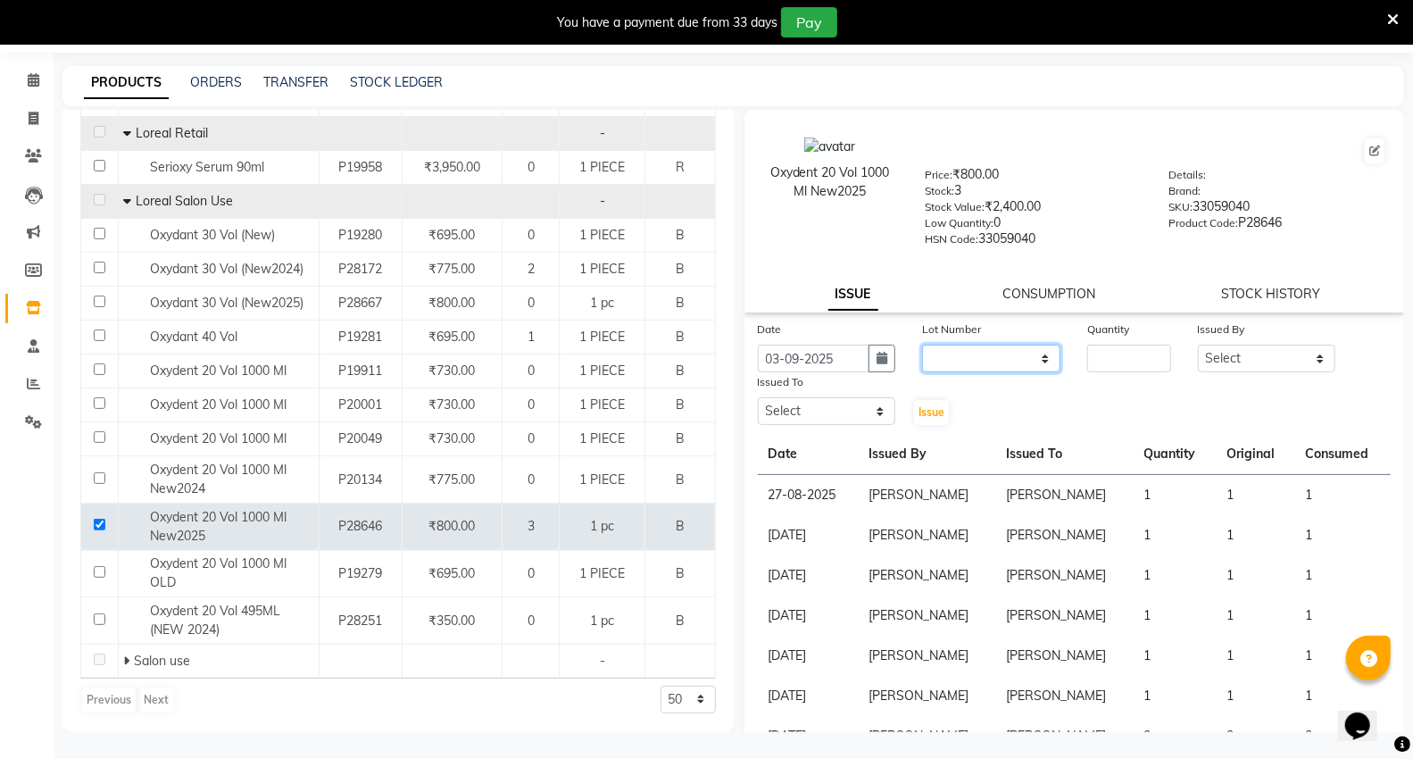
click at [951, 351] on select "None" at bounding box center [991, 359] width 138 height 28
select select "0: null"
click at [922, 345] on select "None" at bounding box center [991, 359] width 138 height 28
click at [1118, 352] on input "number" at bounding box center [1128, 359] width 83 height 28
type input "1"
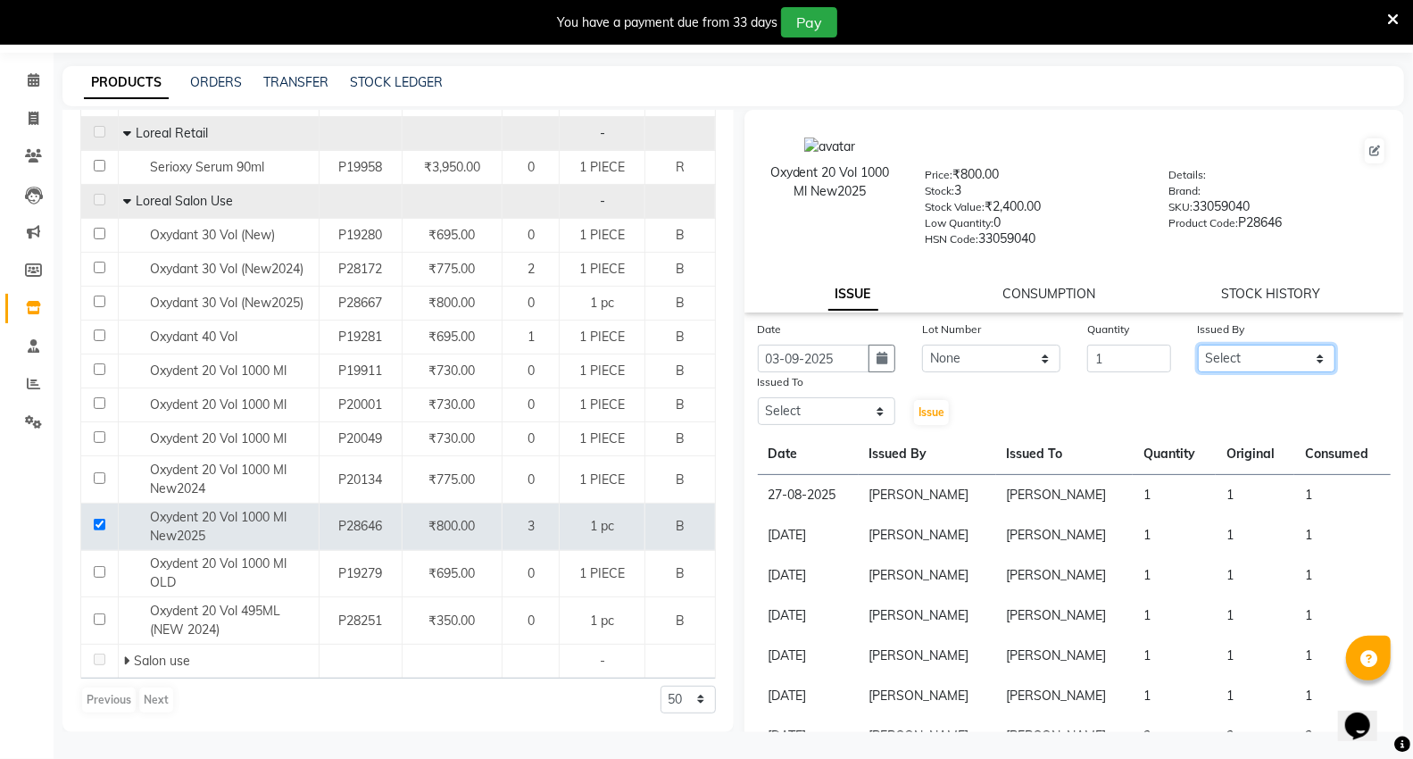
click at [1275, 353] on select "Select AHSIK [PERSON_NAME] [PERSON_NAME] [PERSON_NAME] [PERSON_NAME] Mall [PERS…" at bounding box center [1267, 359] width 138 height 28
select select "30655"
click at [1198, 345] on select "Select AHSIK [PERSON_NAME] [PERSON_NAME] [PERSON_NAME] [PERSON_NAME] Mall [PERS…" at bounding box center [1267, 359] width 138 height 28
click at [863, 406] on select "Select AHSIK [PERSON_NAME] [PERSON_NAME] [PERSON_NAME] [PERSON_NAME] Mall [PERS…" at bounding box center [827, 411] width 138 height 28
select select "30655"
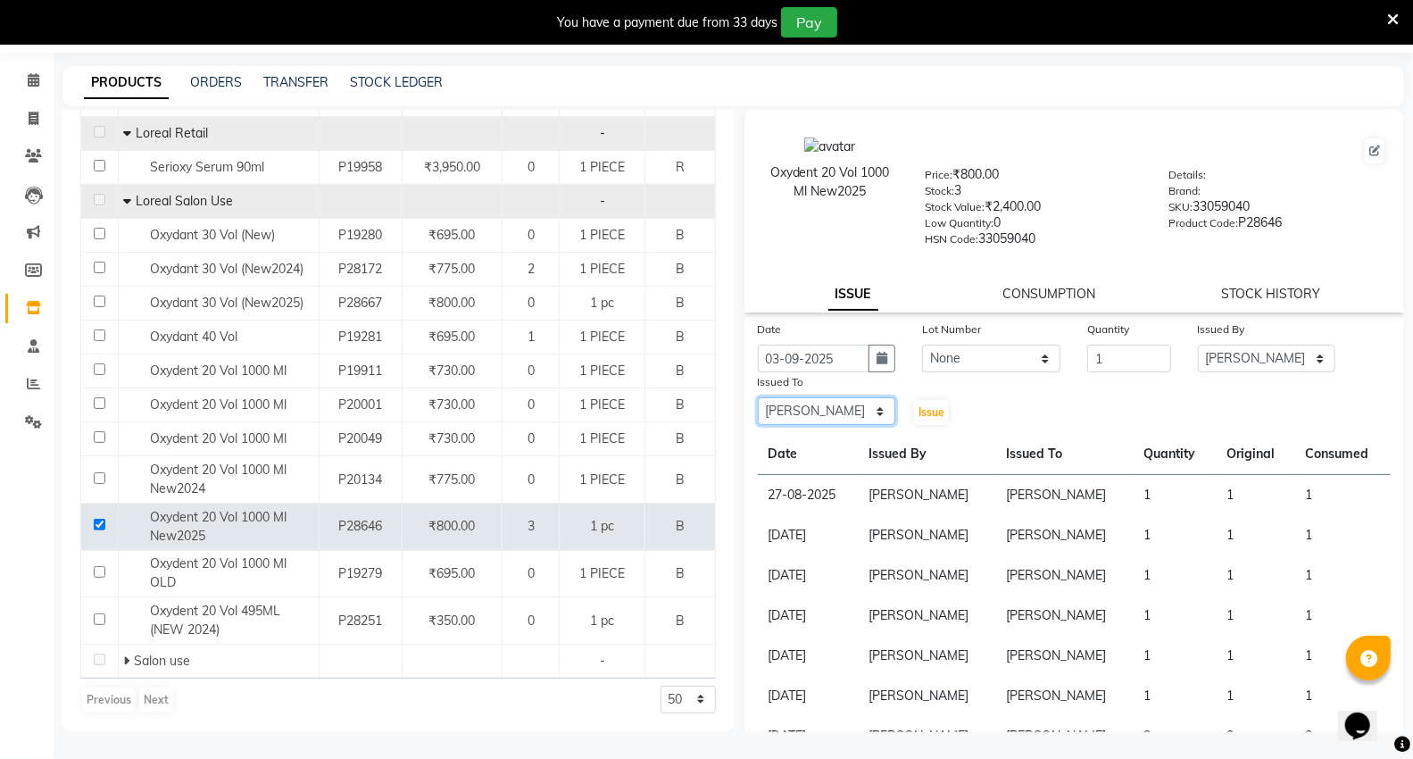
click at [758, 398] on select "Select AHSIK [PERSON_NAME] [PERSON_NAME] [PERSON_NAME] [PERSON_NAME] Mall [PERS…" at bounding box center [827, 411] width 138 height 28
click at [929, 415] on span "Issue" at bounding box center [931, 411] width 26 height 13
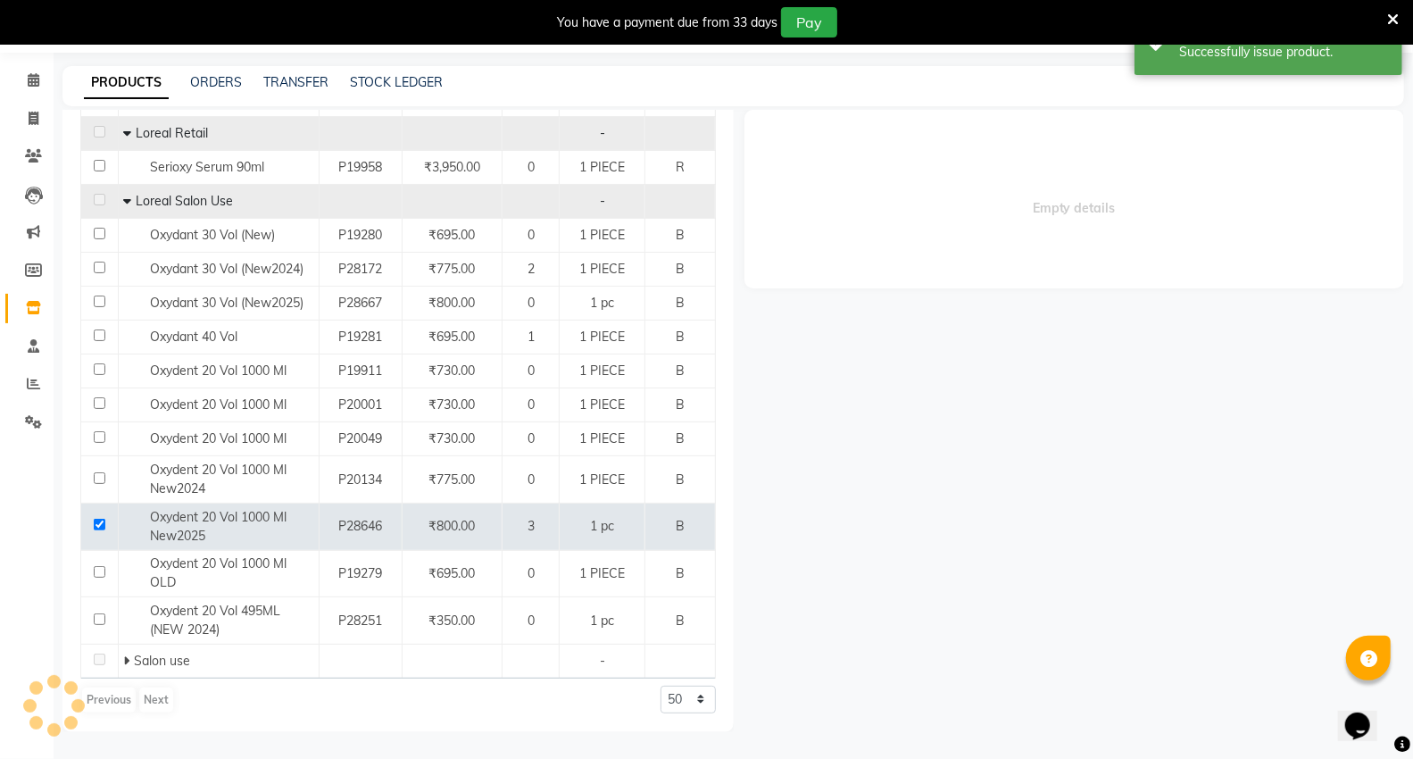
select select
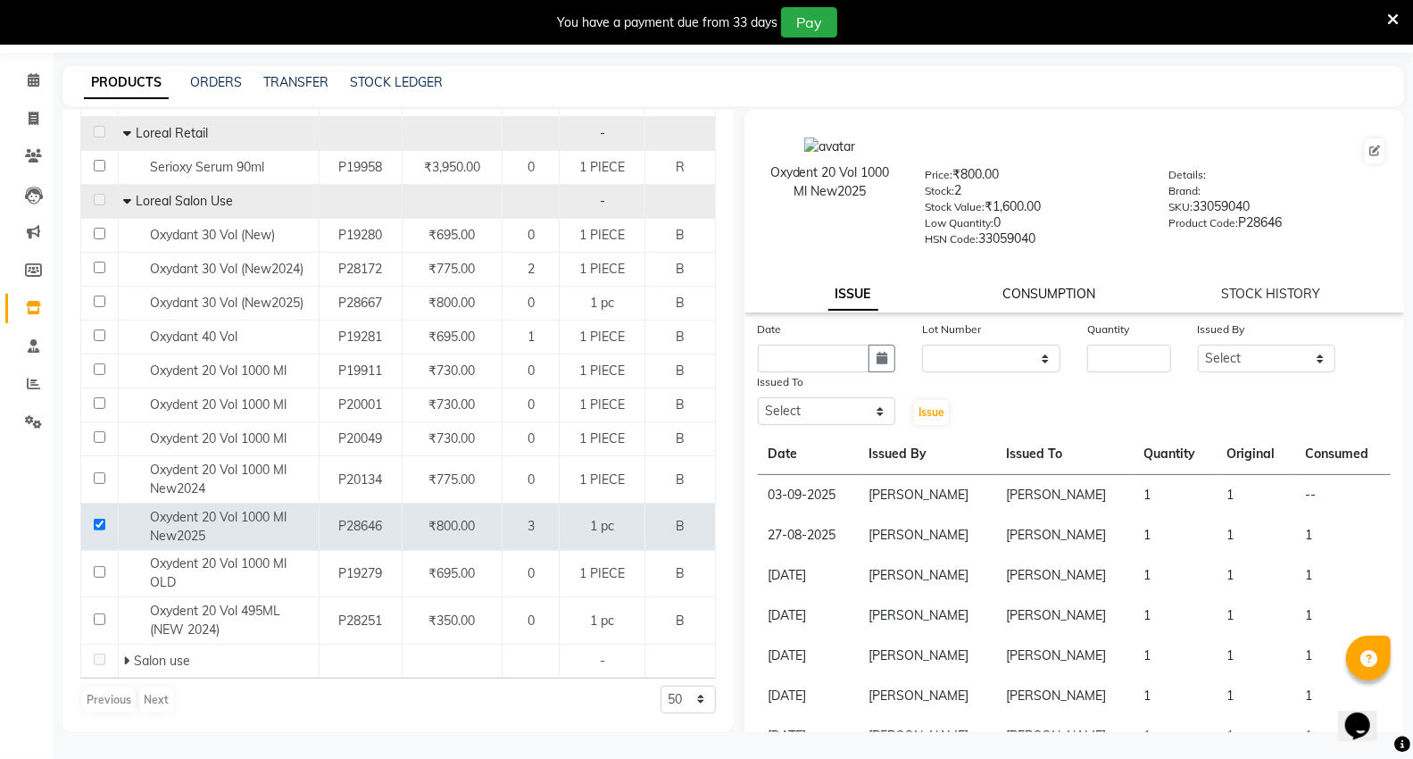
click at [1022, 298] on link "CONSUMPTION" at bounding box center [1049, 294] width 93 height 16
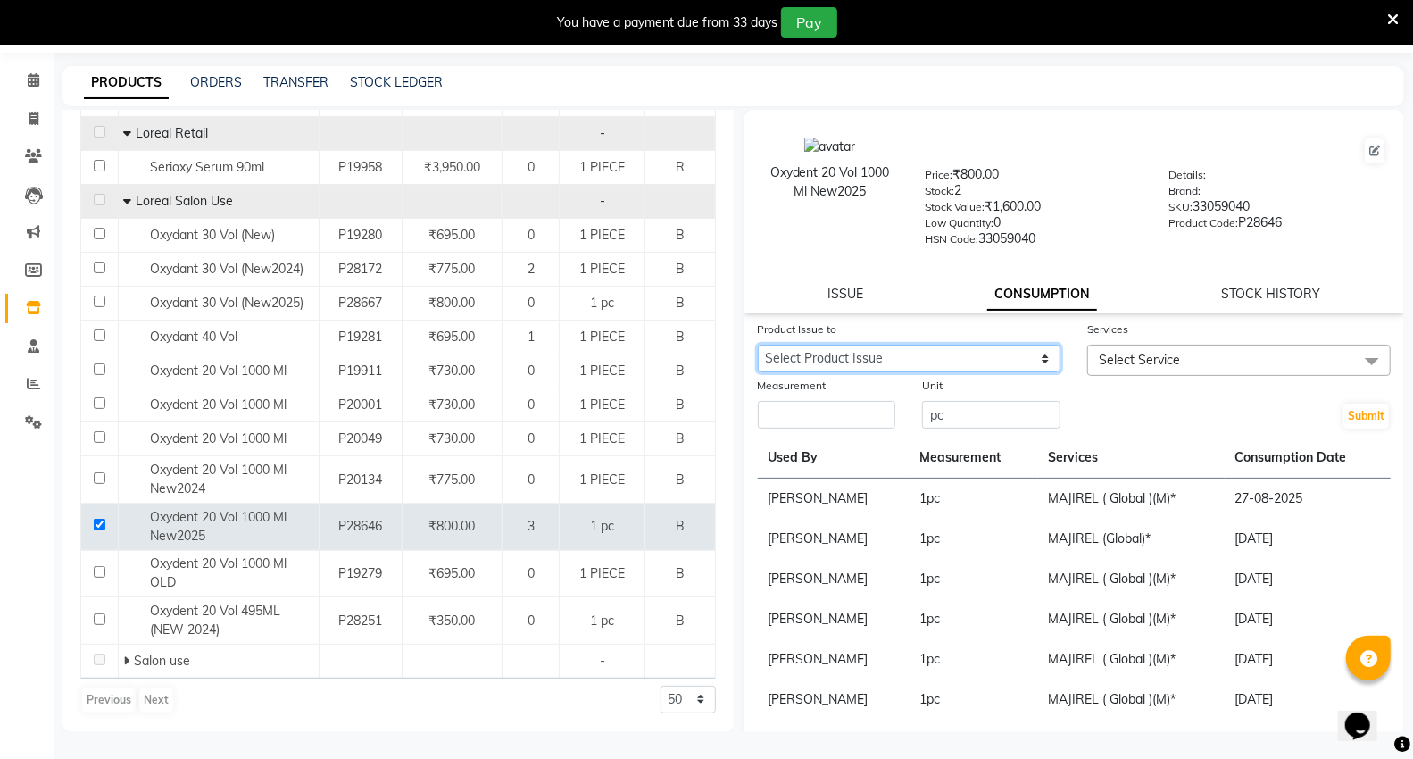
click at [974, 345] on select "Select Product Issue [DATE], Issued to: [PERSON_NAME], Balance: 1" at bounding box center [909, 359] width 303 height 28
click at [827, 288] on link "ISSUE" at bounding box center [845, 294] width 36 height 16
select select
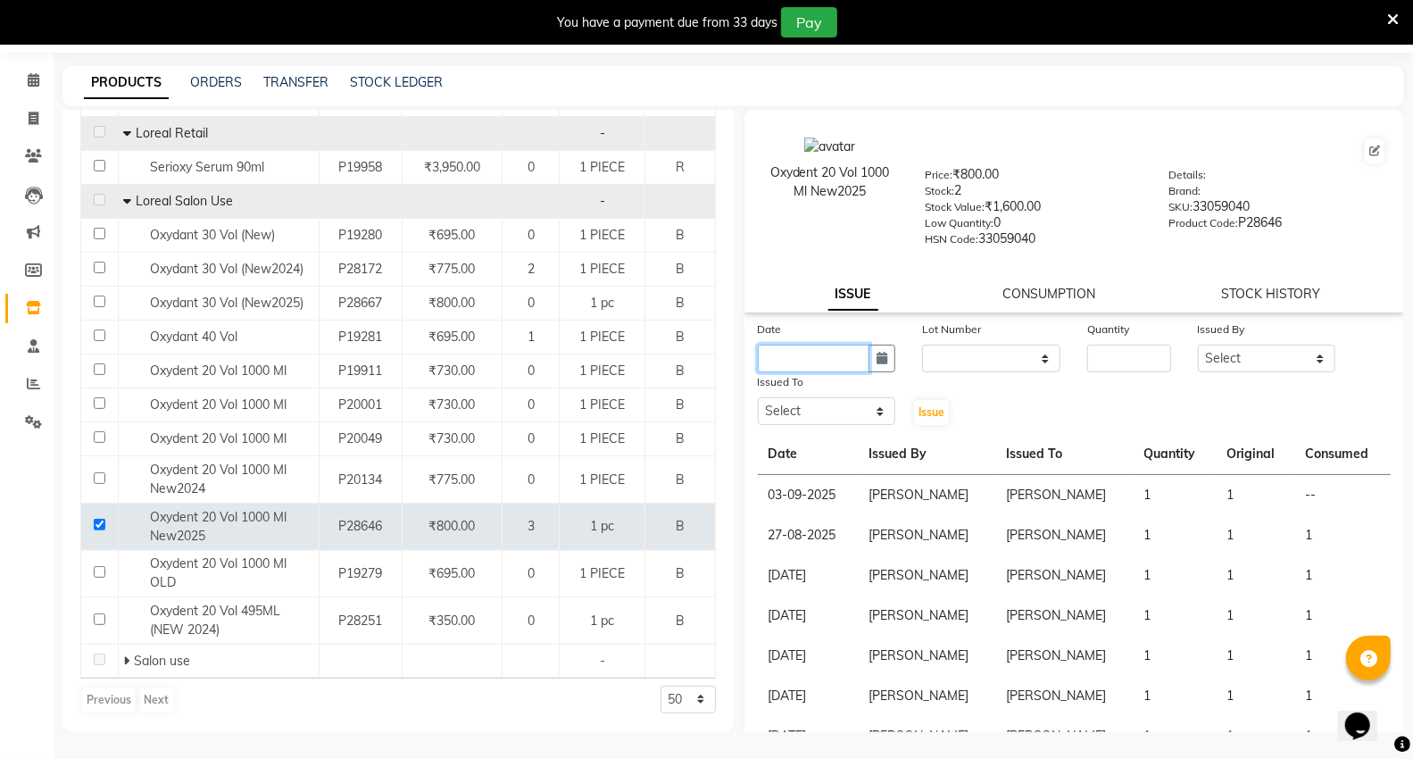
click at [788, 352] on input "text" at bounding box center [814, 359] width 112 height 28
select select "9"
select select "2025"
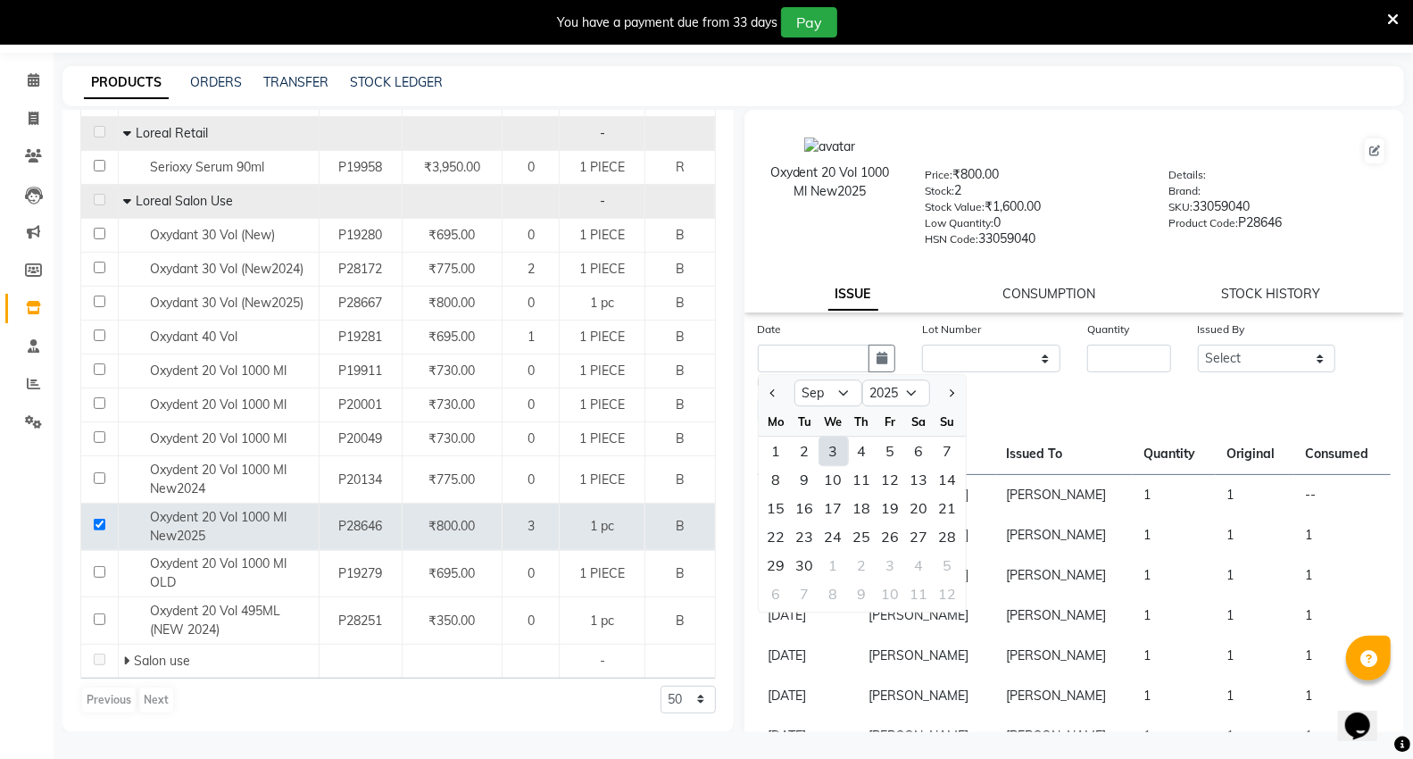
click at [836, 456] on div "3" at bounding box center [833, 450] width 29 height 29
type input "03-09-2025"
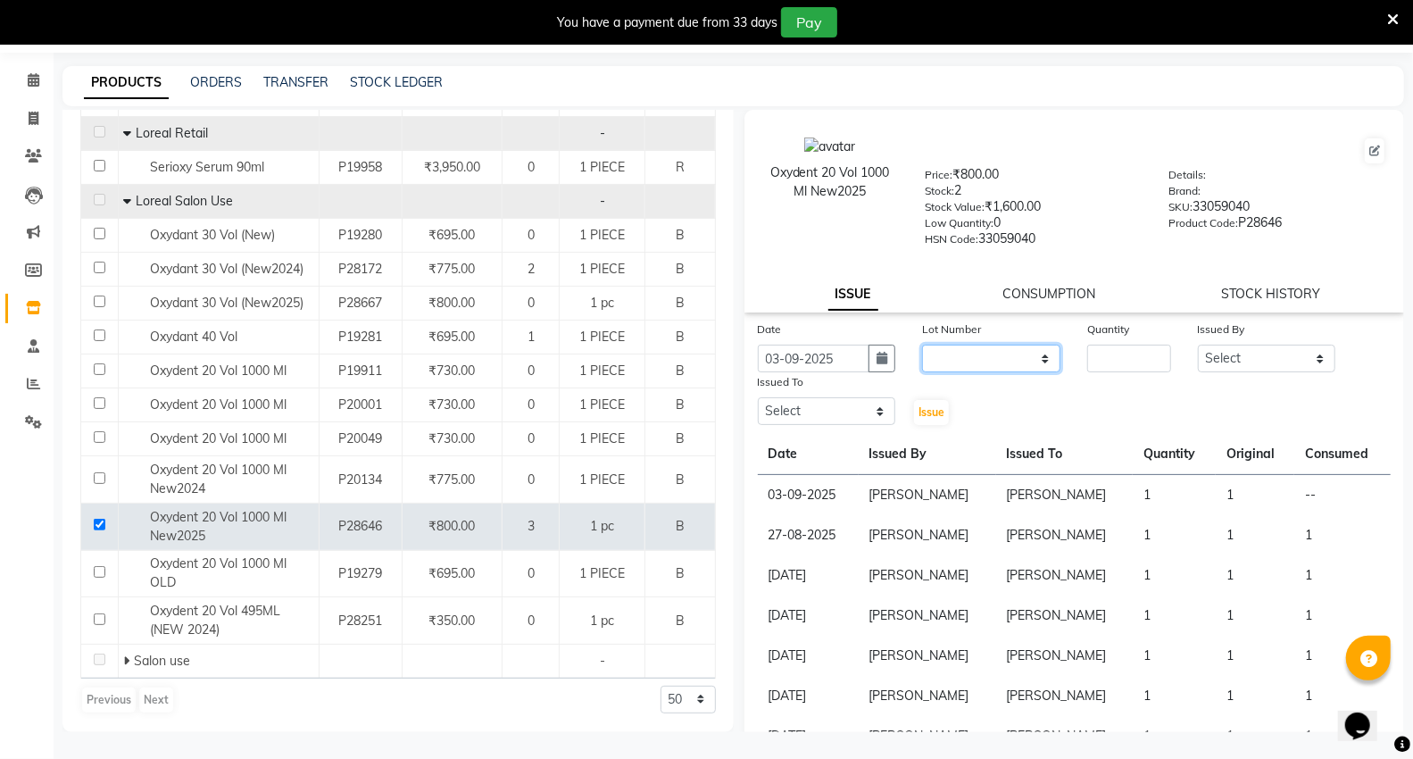
click at [980, 358] on select "None" at bounding box center [991, 359] width 138 height 28
select select "0: null"
click at [922, 345] on select "None" at bounding box center [991, 359] width 138 height 28
click at [1098, 346] on div "Quantity" at bounding box center [1129, 346] width 110 height 53
click at [1091, 358] on input "number" at bounding box center [1128, 359] width 83 height 28
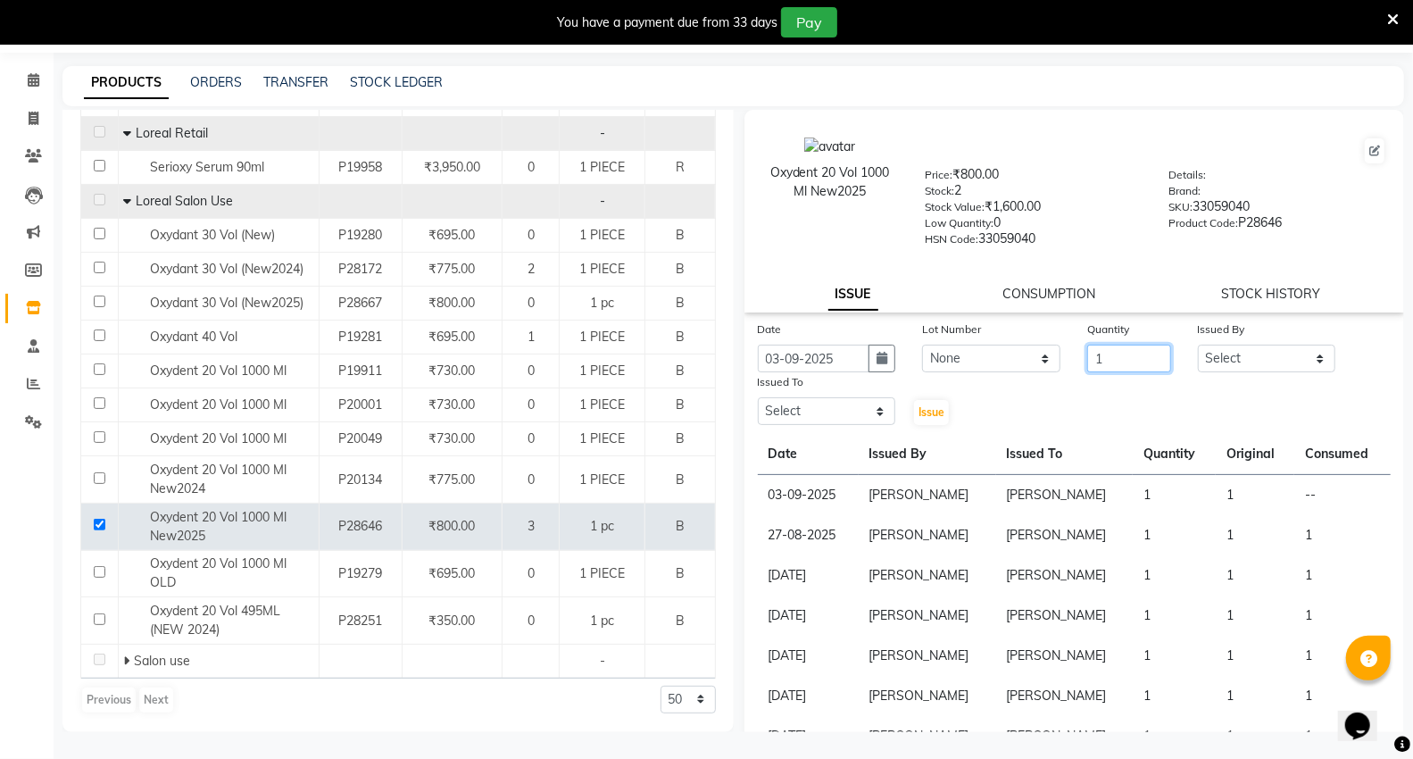
type input "1"
click at [1239, 354] on select "Select AHSIK [PERSON_NAME] [PERSON_NAME] [PERSON_NAME] [PERSON_NAME] Mall [PERS…" at bounding box center [1267, 359] width 138 height 28
click at [823, 237] on div "Oxydent 20 Vol 1000 Ml New2025" at bounding box center [830, 191] width 162 height 109
click at [1032, 295] on link "CONSUMPTION" at bounding box center [1049, 294] width 93 height 16
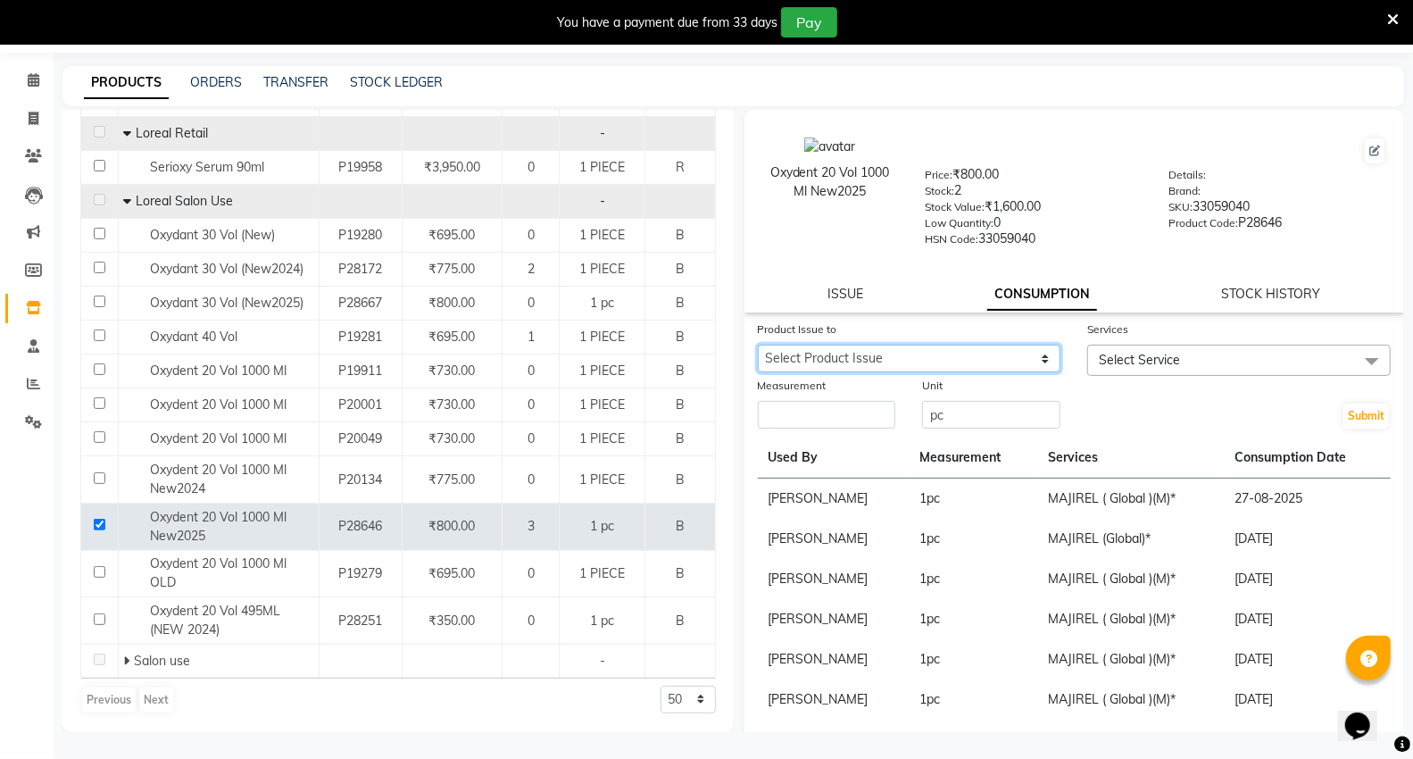
click at [859, 345] on select "Select Product Issue [DATE], Issued to: [PERSON_NAME], Balance: 1" at bounding box center [909, 359] width 303 height 28
select select "1202257"
click at [758, 345] on select "Select Product Issue [DATE], Issued to: [PERSON_NAME], Balance: 1" at bounding box center [909, 359] width 303 height 28
drag, startPoint x: 1175, startPoint y: 361, endPoint x: 1166, endPoint y: 411, distance: 50.8
click at [1170, 378] on form "Product Issue to Select Product Issue [DATE], Issued to: [PERSON_NAME], Balance…" at bounding box center [1075, 375] width 634 height 111
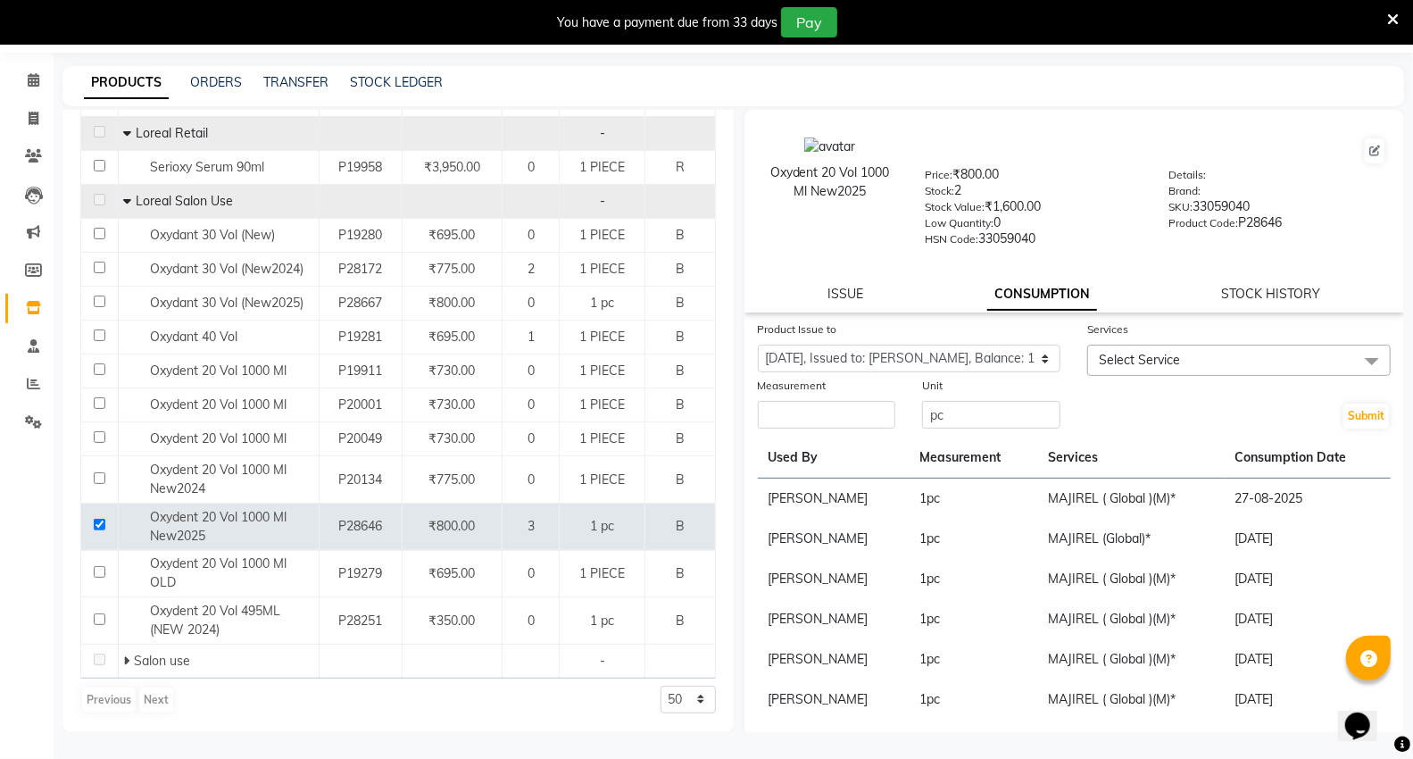
click at [1162, 360] on span "Select Service" at bounding box center [1139, 360] width 81 height 16
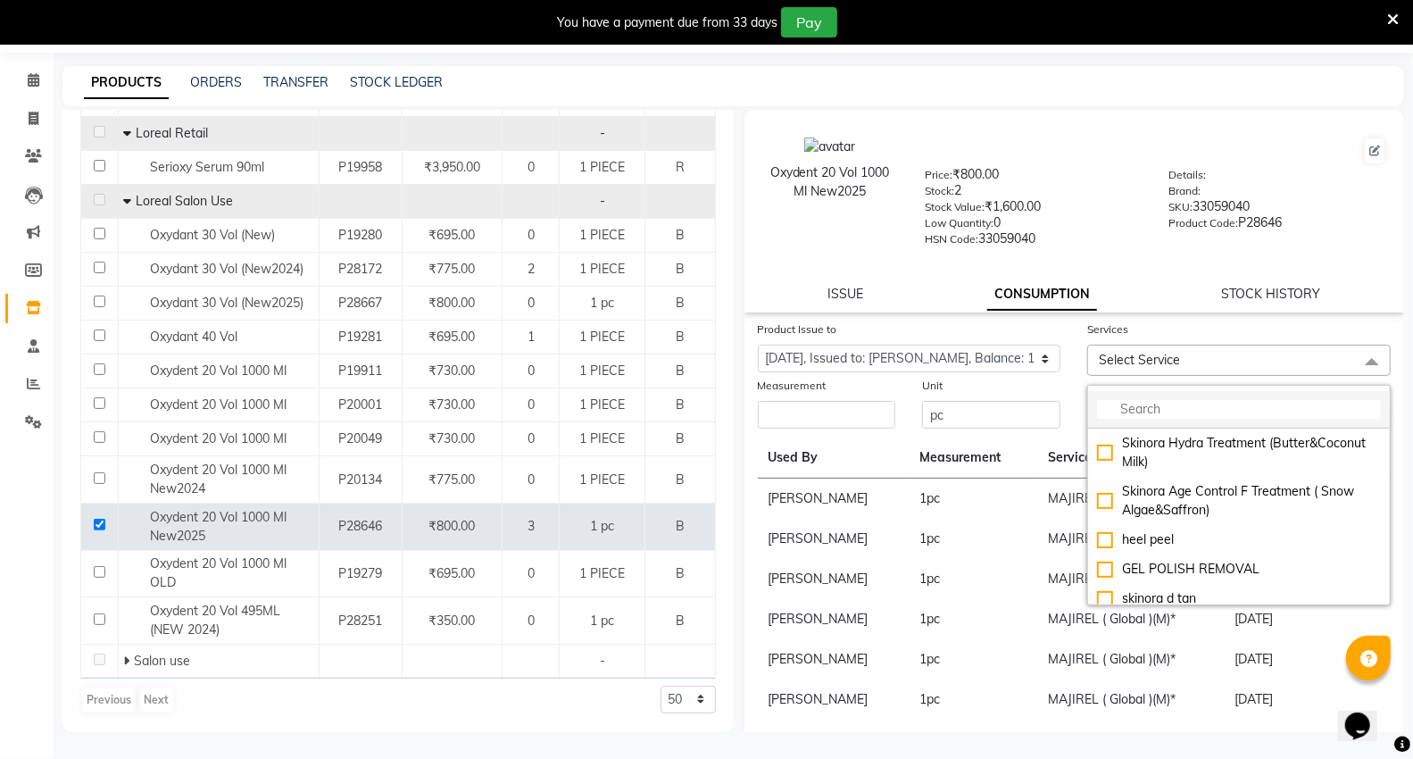
click at [1157, 417] on input "multiselect-search" at bounding box center [1239, 409] width 284 height 19
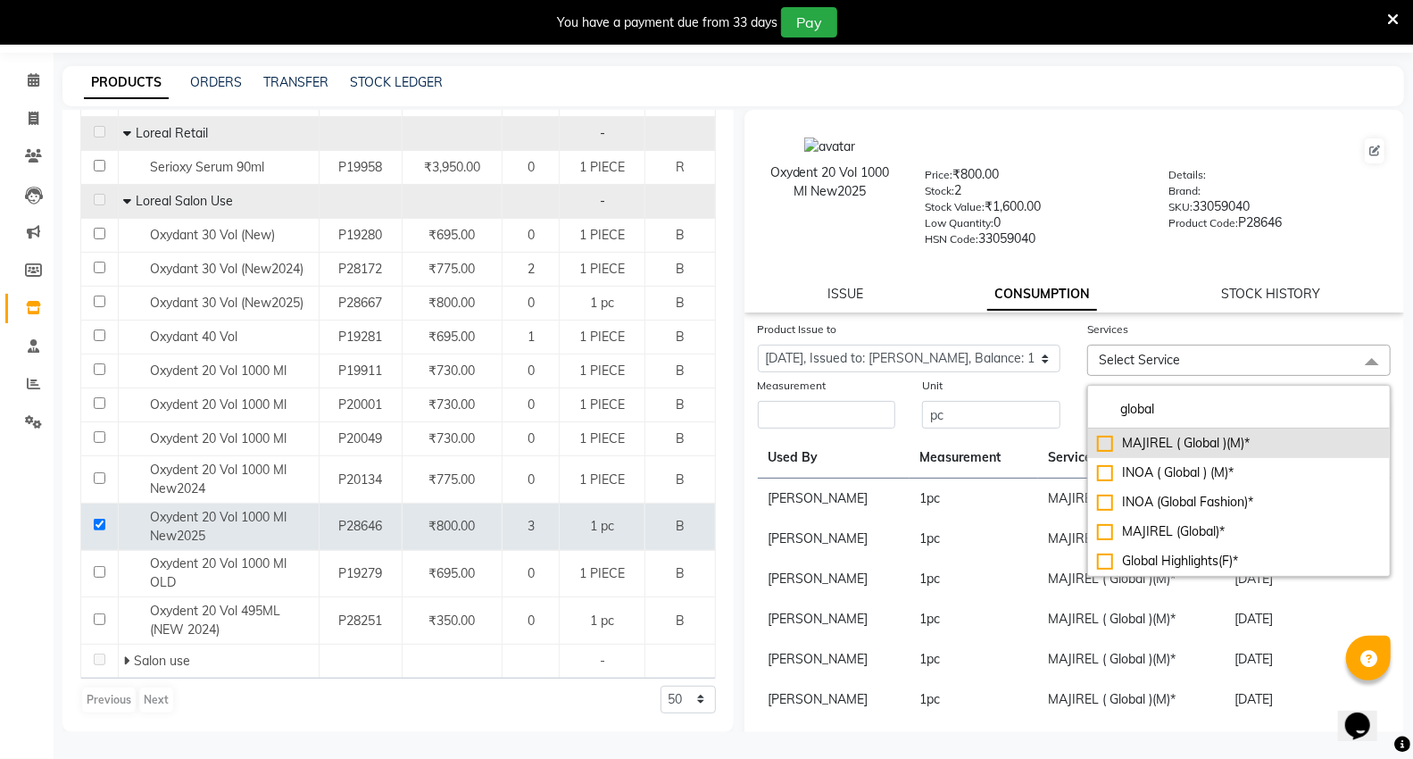
type input "global"
click at [1165, 449] on div "MAJIREL ( Global )(M)*" at bounding box center [1239, 443] width 284 height 19
checkbox input "true"
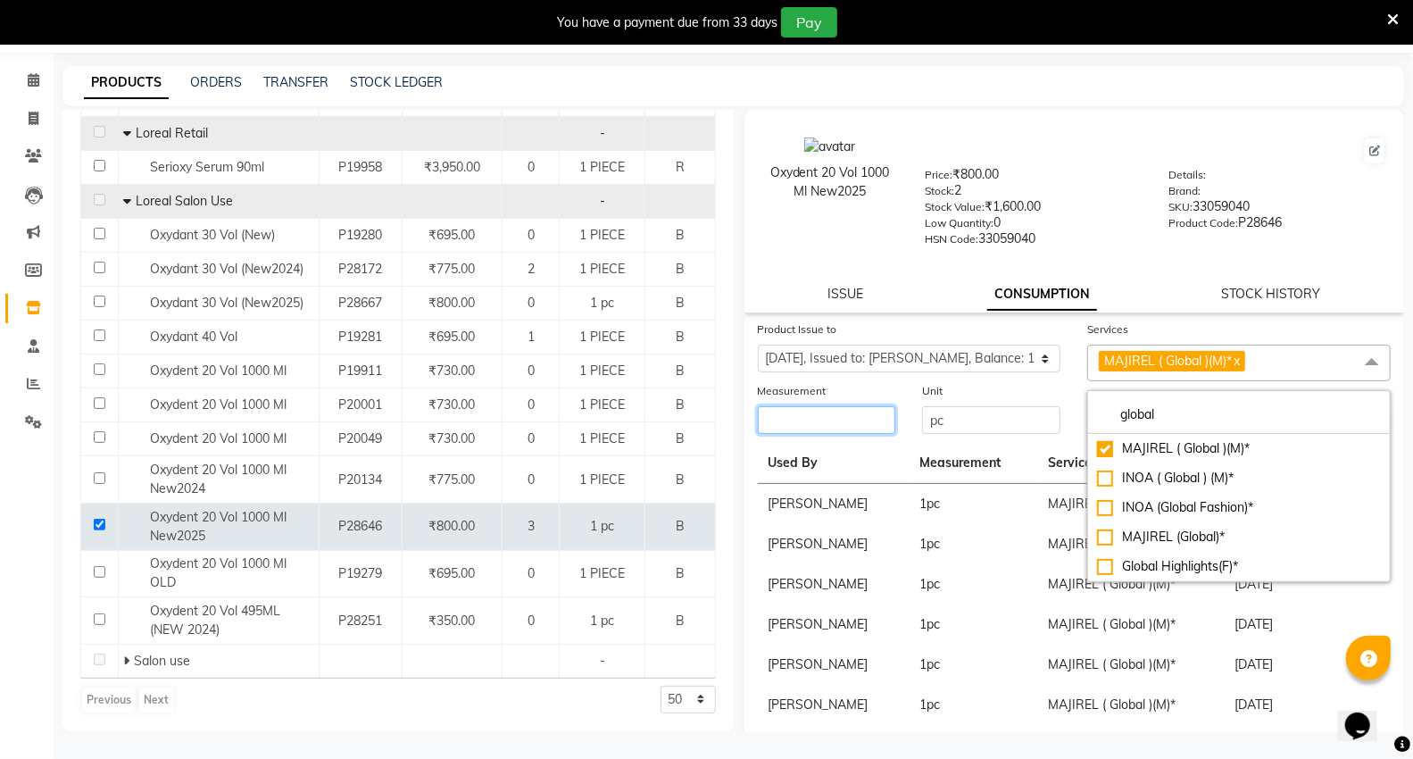
click at [810, 419] on input "number" at bounding box center [827, 420] width 138 height 28
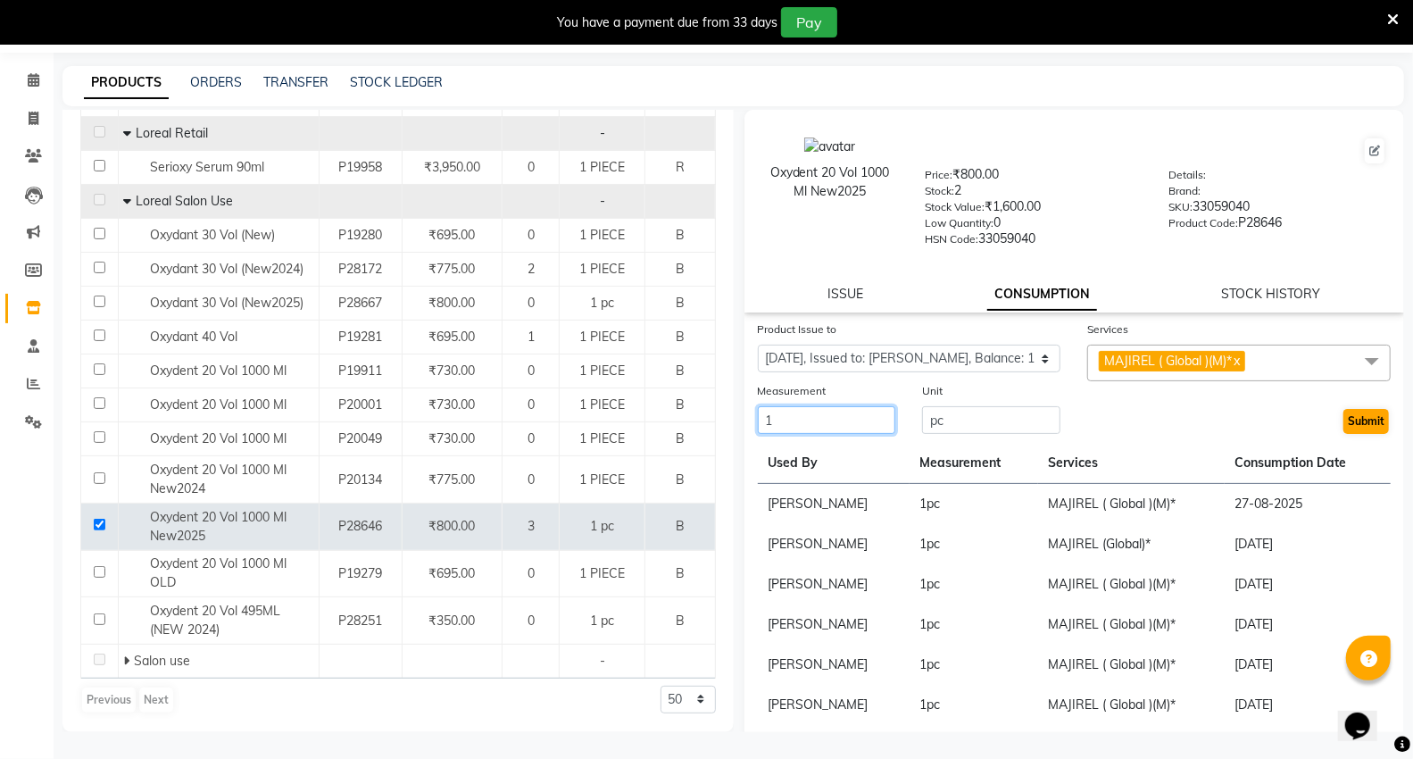
type input "1"
click at [1353, 423] on button "Submit" at bounding box center [1366, 421] width 46 height 25
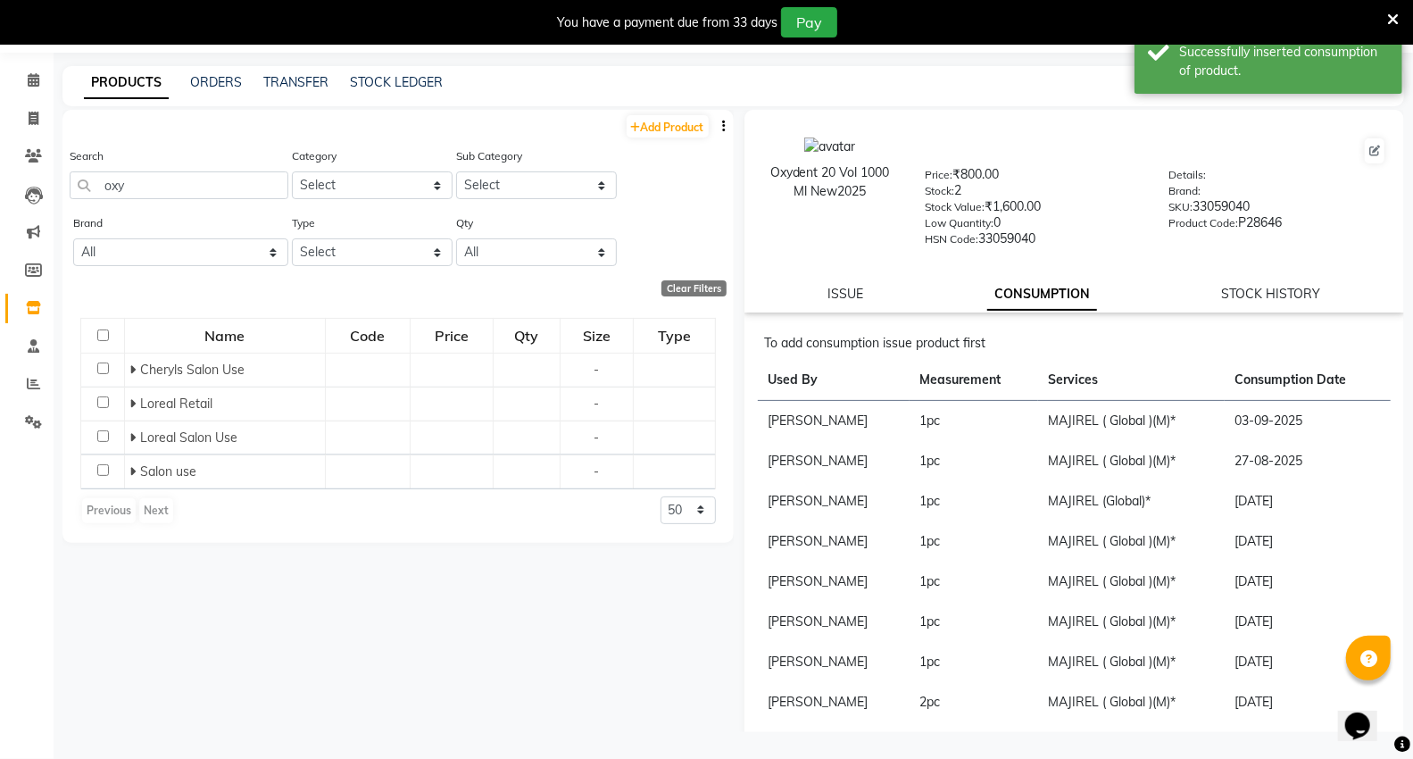
scroll to position [0, 0]
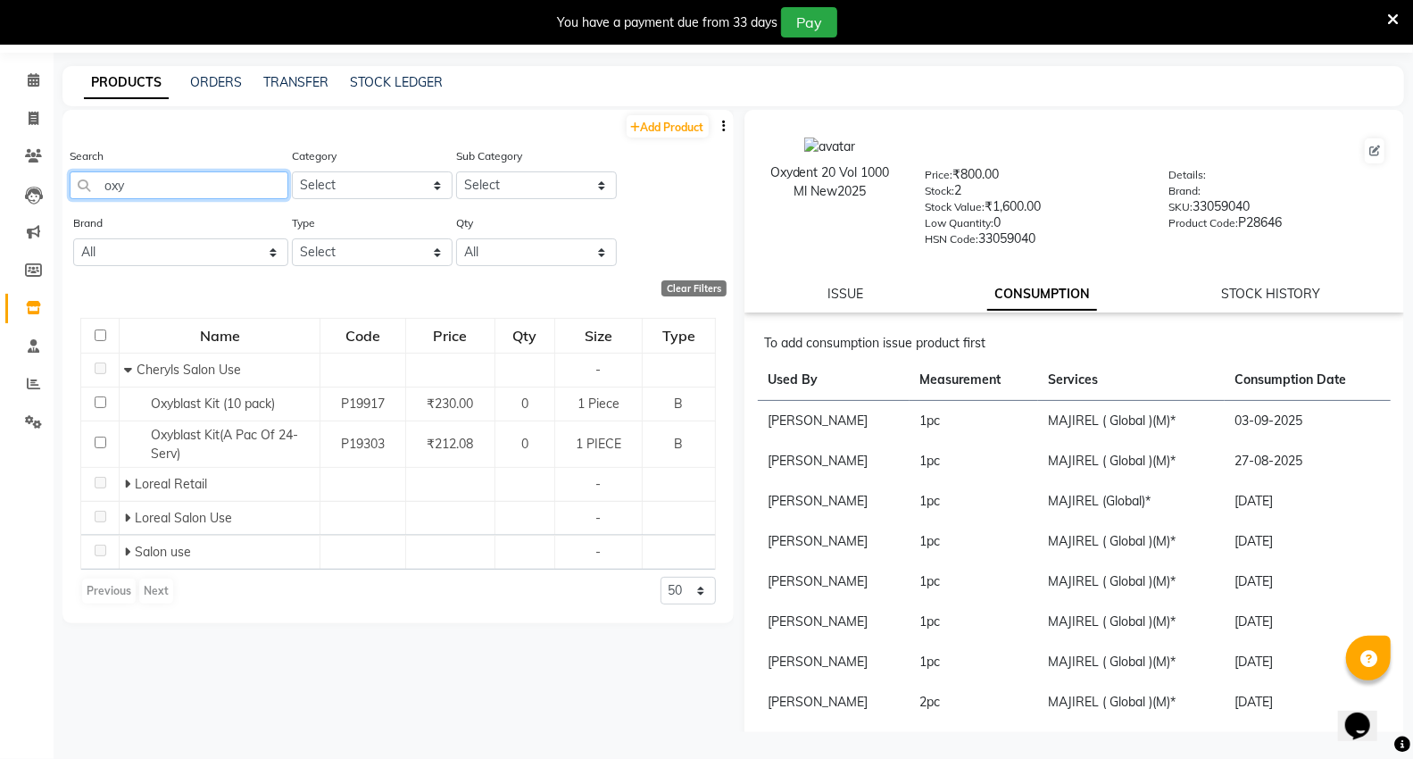
click at [210, 193] on input "oxy" at bounding box center [179, 185] width 219 height 28
click at [272, 155] on div "Search oxy" at bounding box center [179, 172] width 219 height 53
click at [229, 190] on input "oxy" at bounding box center [179, 185] width 219 height 28
type input "o"
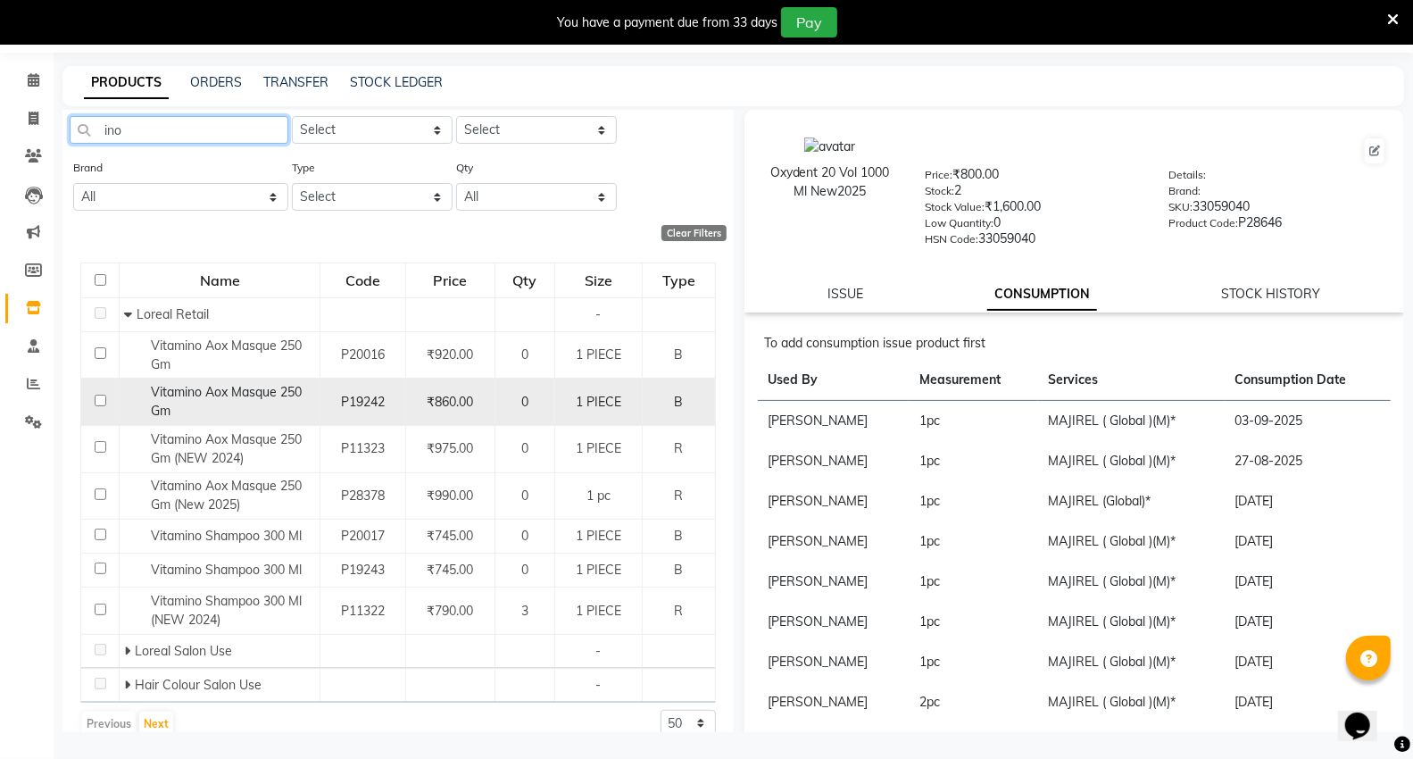
scroll to position [80, 0]
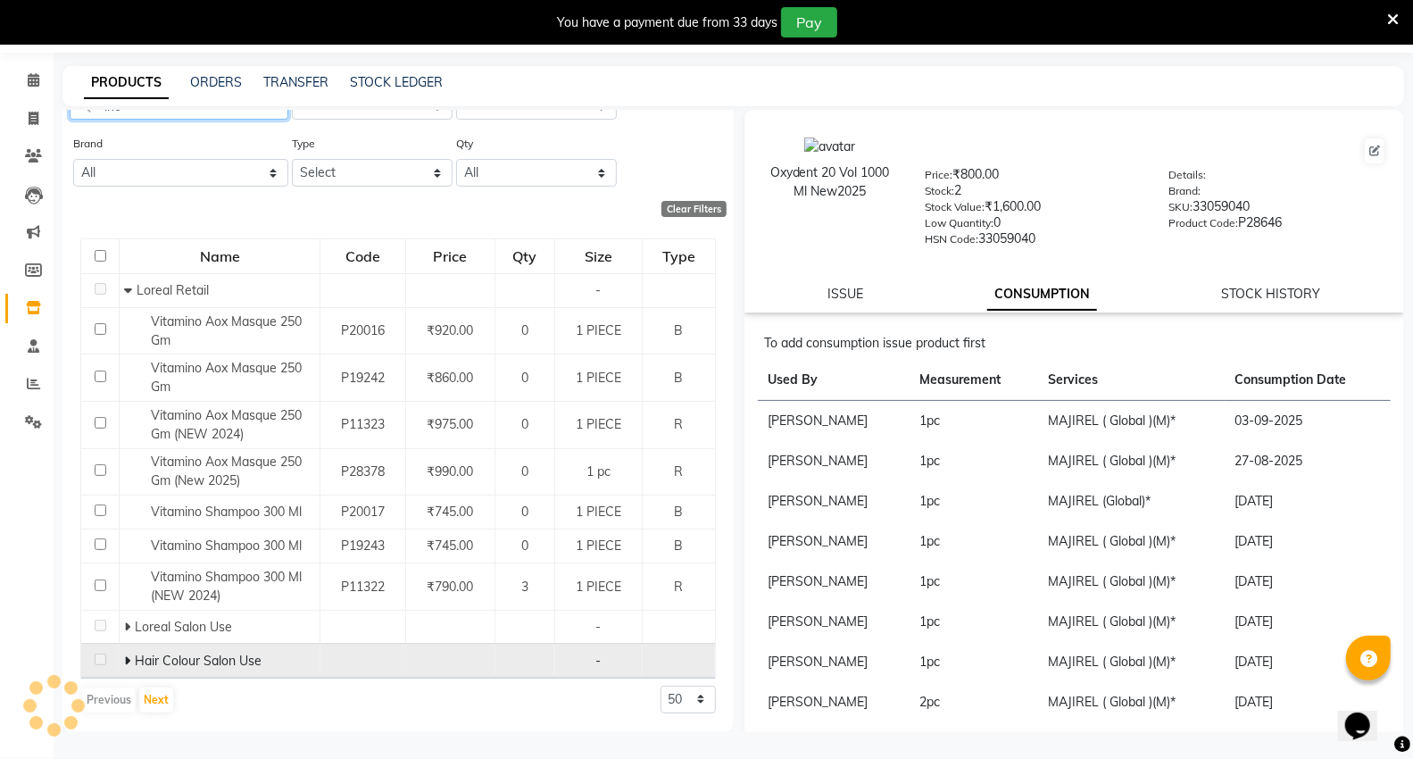
type input "ino"
click at [127, 658] on icon at bounding box center [127, 660] width 6 height 12
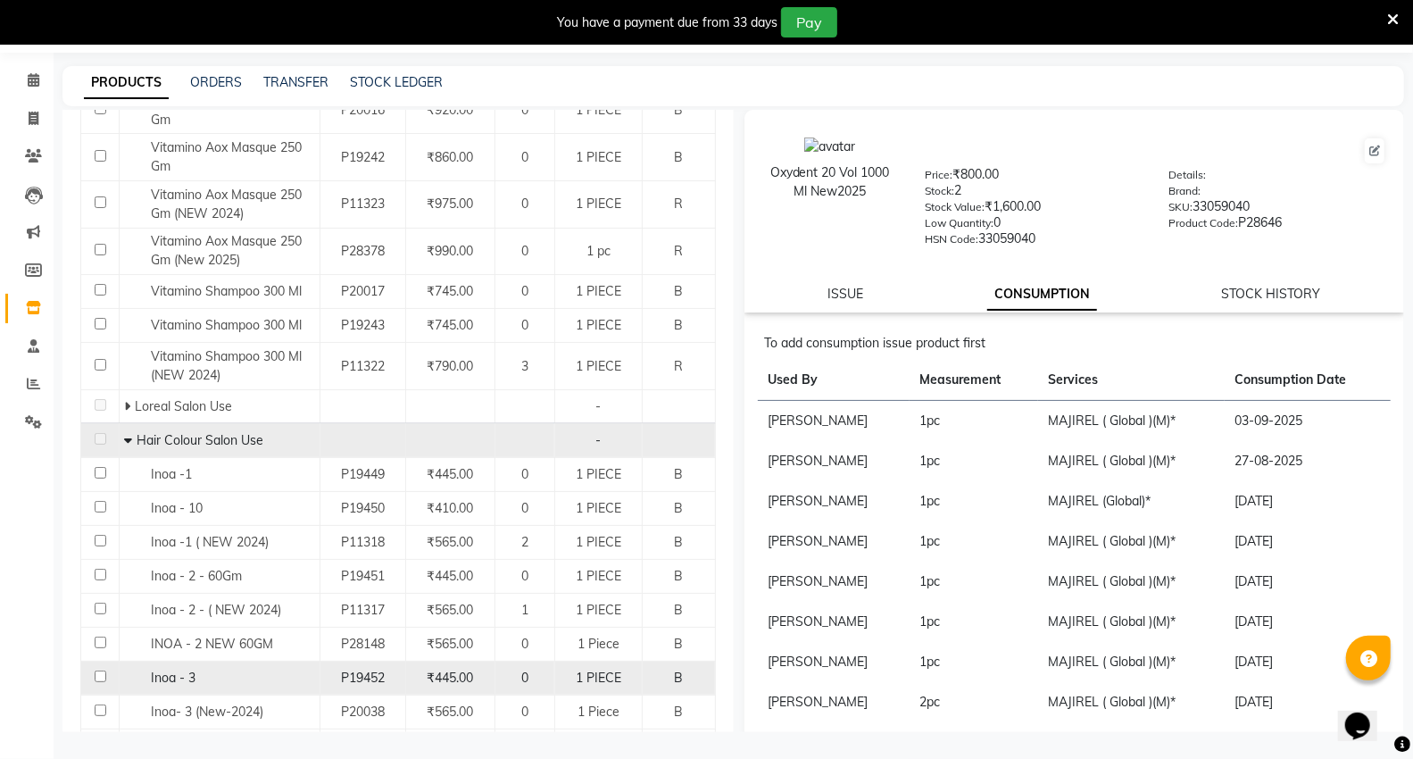
scroll to position [477, 0]
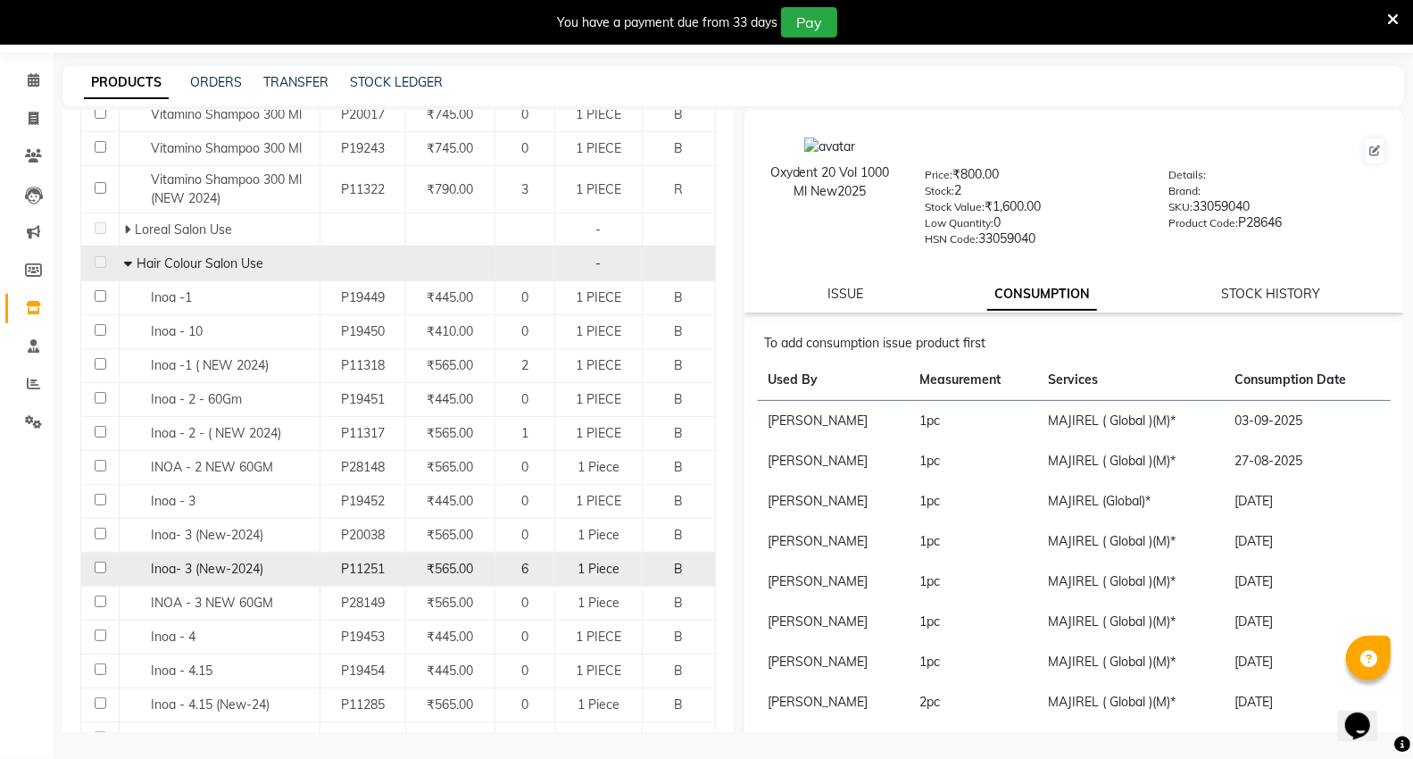
click at [102, 567] on input "checkbox" at bounding box center [101, 567] width 12 height 12
checkbox input "true"
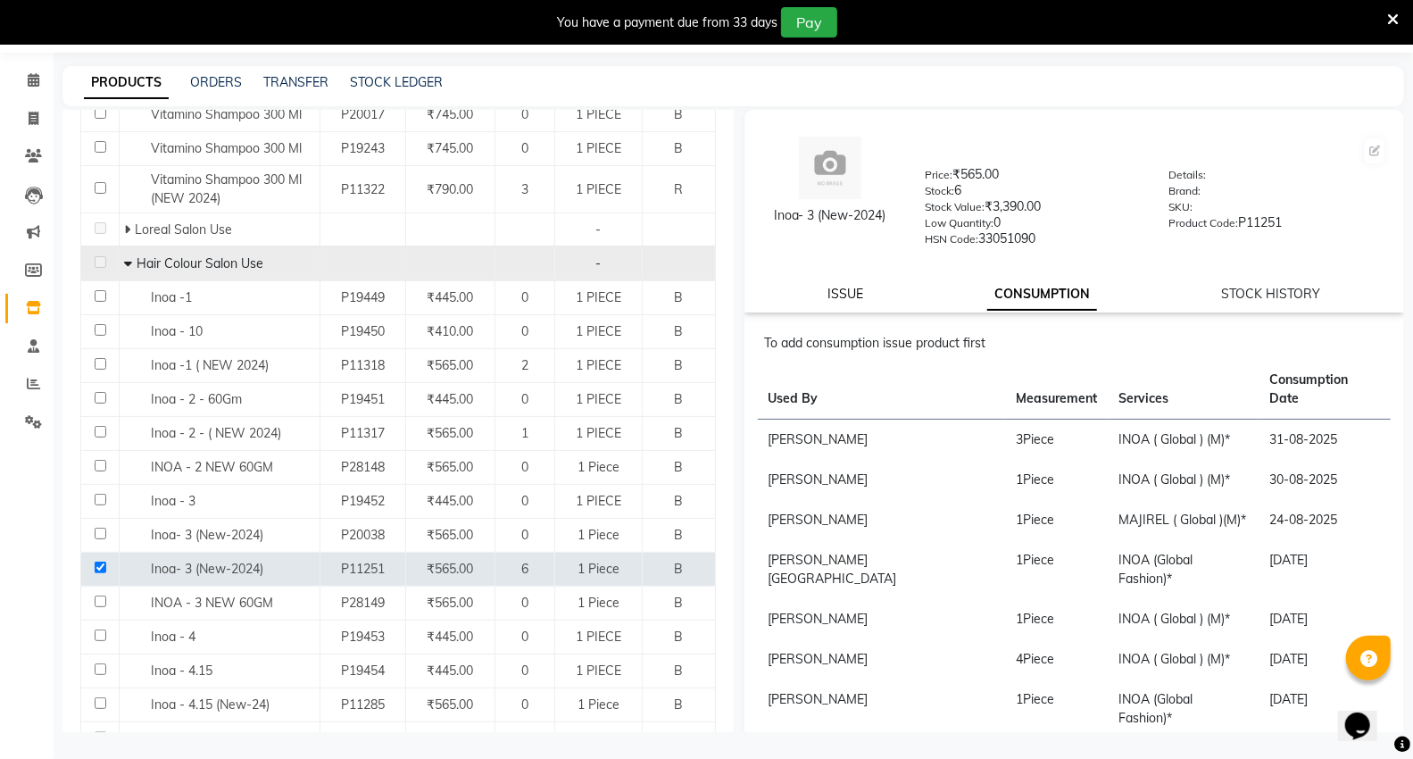
click at [833, 292] on link "ISSUE" at bounding box center [845, 294] width 36 height 16
select select
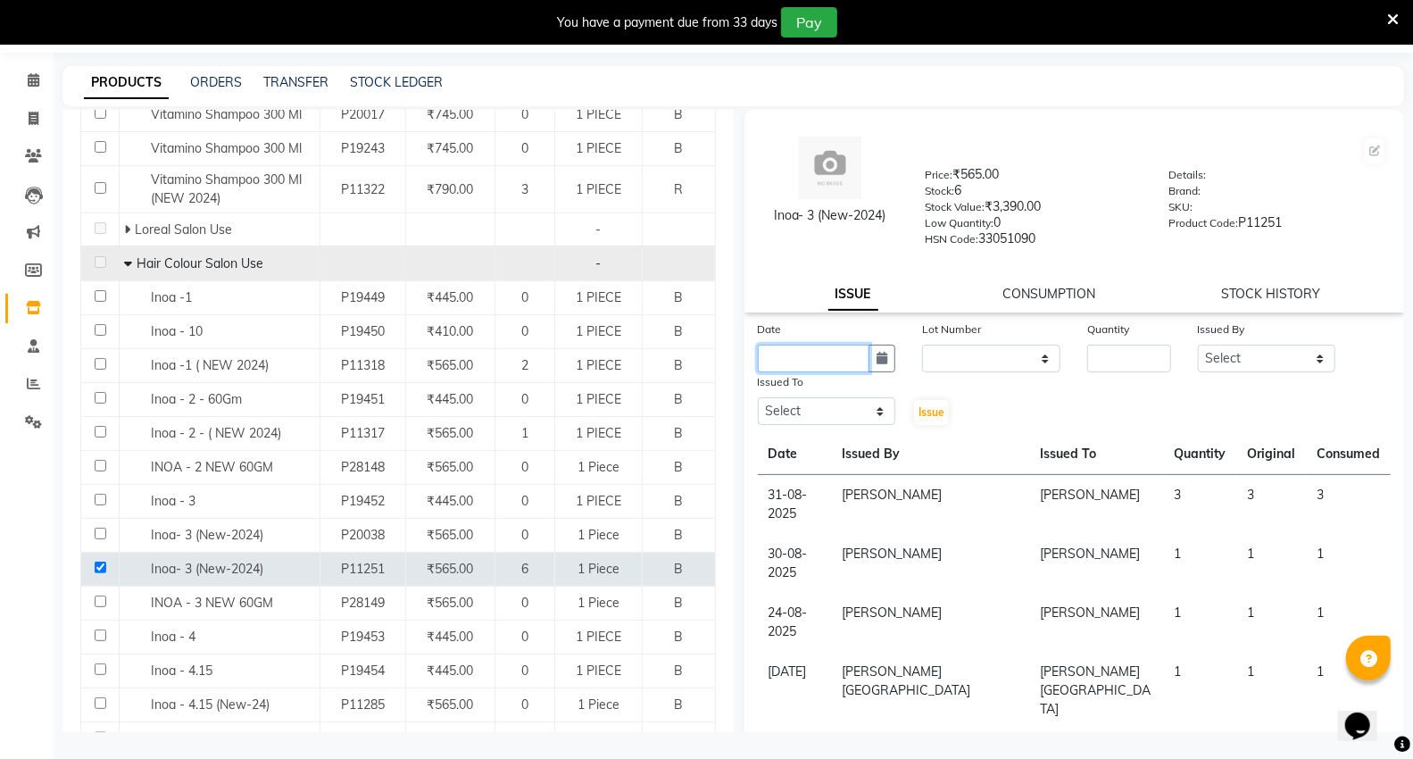
click at [822, 367] on input "text" at bounding box center [814, 359] width 112 height 28
select select "9"
select select "2025"
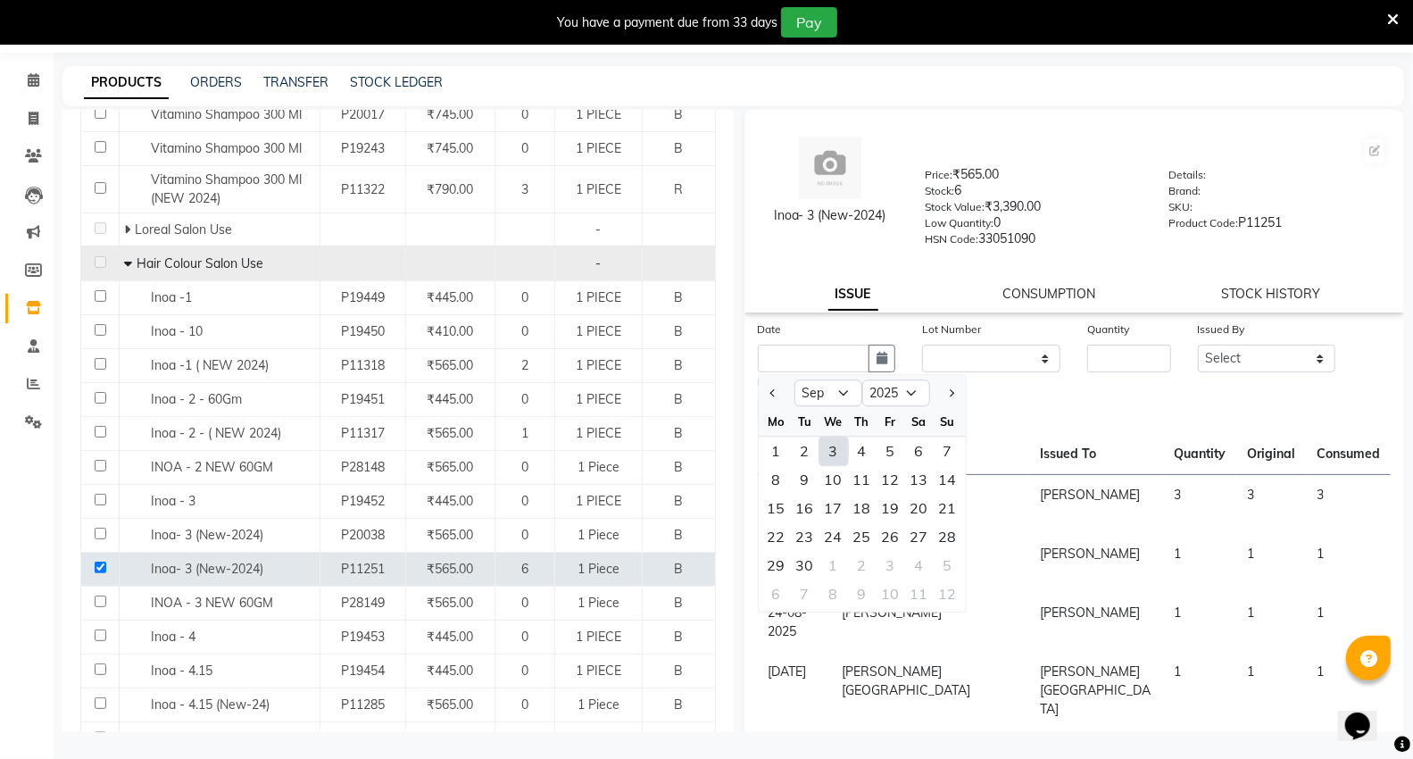
drag, startPoint x: 823, startPoint y: 444, endPoint x: 859, endPoint y: 432, distance: 38.4
click at [825, 448] on div "3" at bounding box center [833, 450] width 29 height 29
type input "03-09-2025"
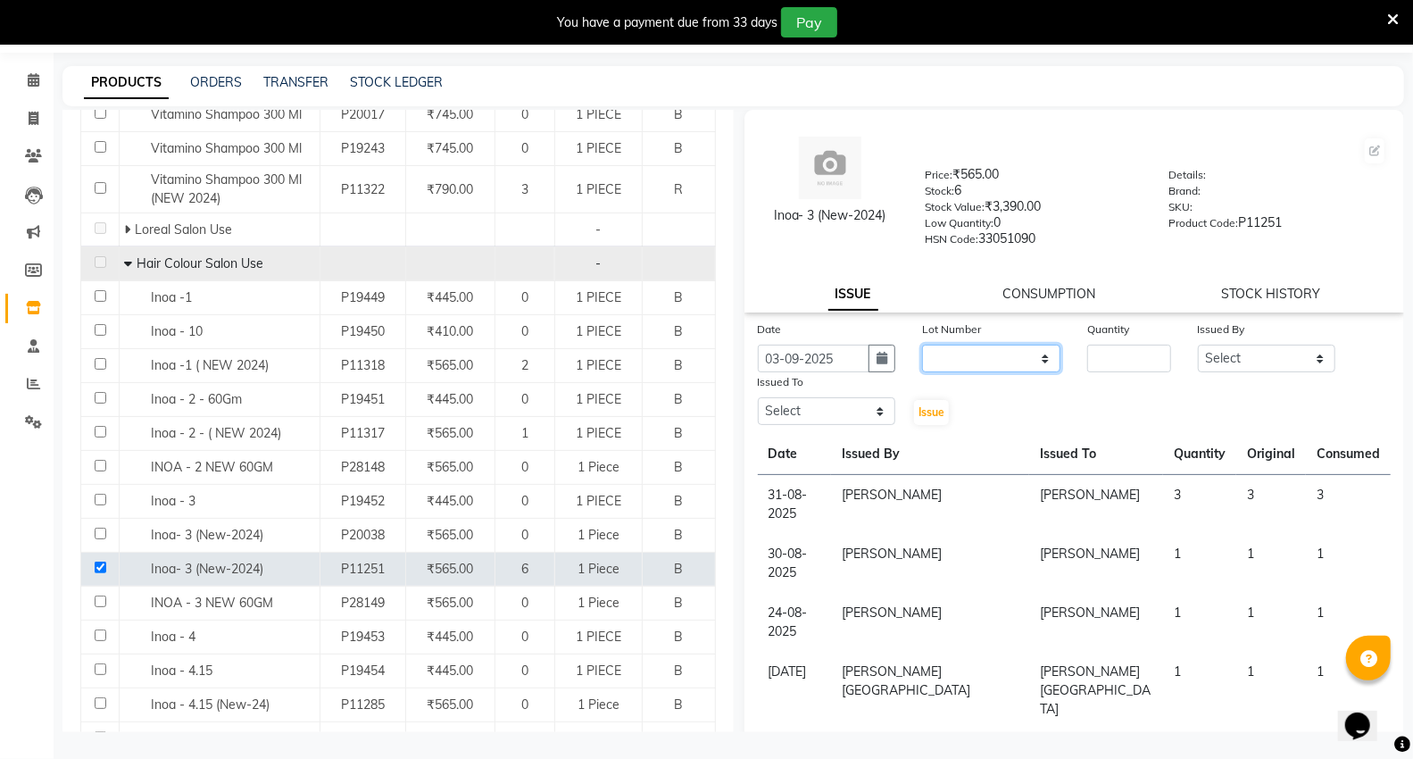
click at [924, 359] on select "None" at bounding box center [991, 359] width 138 height 28
select select "0: null"
click at [922, 345] on select "None" at bounding box center [991, 359] width 138 height 28
click at [1157, 358] on input "number" at bounding box center [1128, 359] width 83 height 28
type input "2"
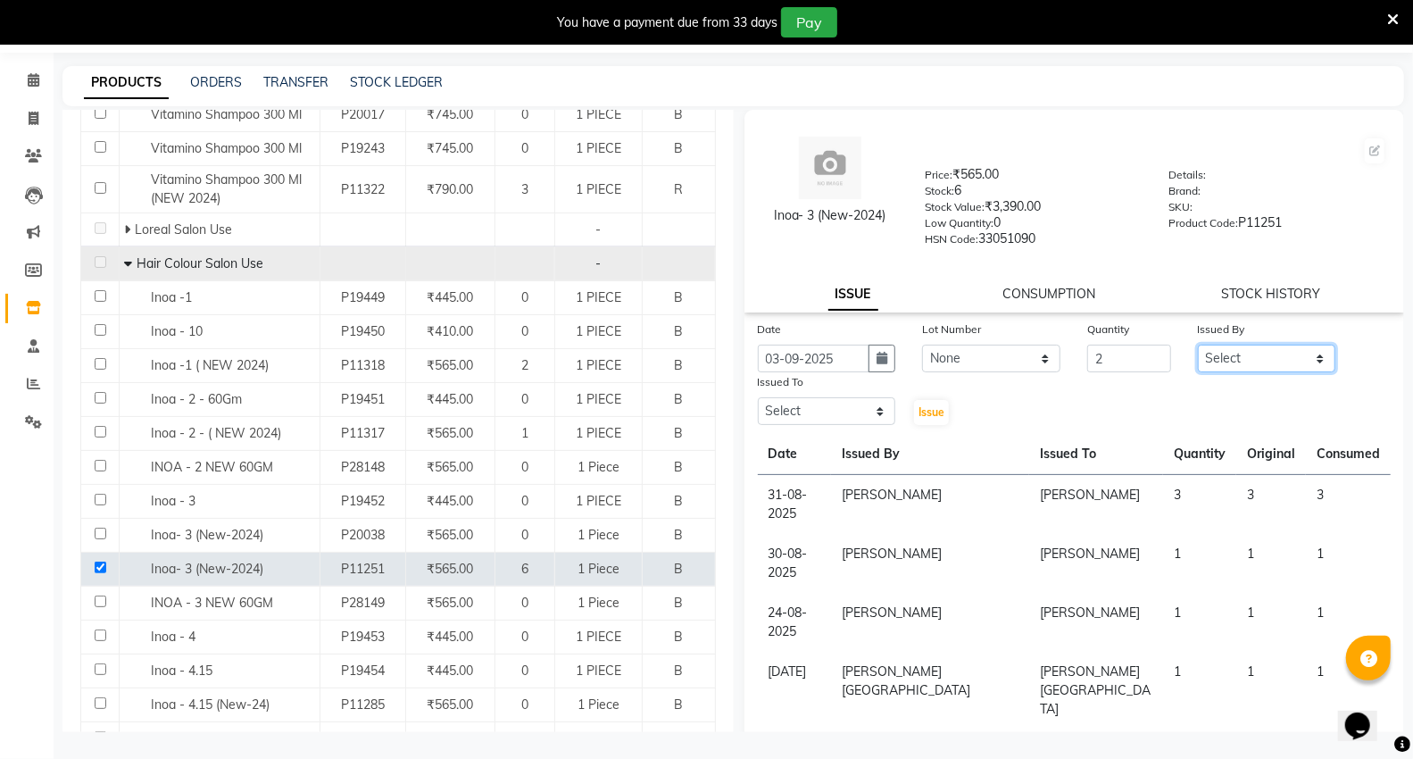
click at [1227, 352] on select "Select AHSIK [PERSON_NAME] [PERSON_NAME] [PERSON_NAME] [PERSON_NAME] Mall [PERS…" at bounding box center [1267, 359] width 138 height 28
select select "30655"
click at [1198, 345] on select "Select AHSIK [PERSON_NAME] [PERSON_NAME] [PERSON_NAME] [PERSON_NAME] Mall [PERS…" at bounding box center [1267, 359] width 138 height 28
click at [793, 409] on select "Select AHSIK [PERSON_NAME] [PERSON_NAME] [PERSON_NAME] [PERSON_NAME] Mall [PERS…" at bounding box center [827, 411] width 138 height 28
select select "30655"
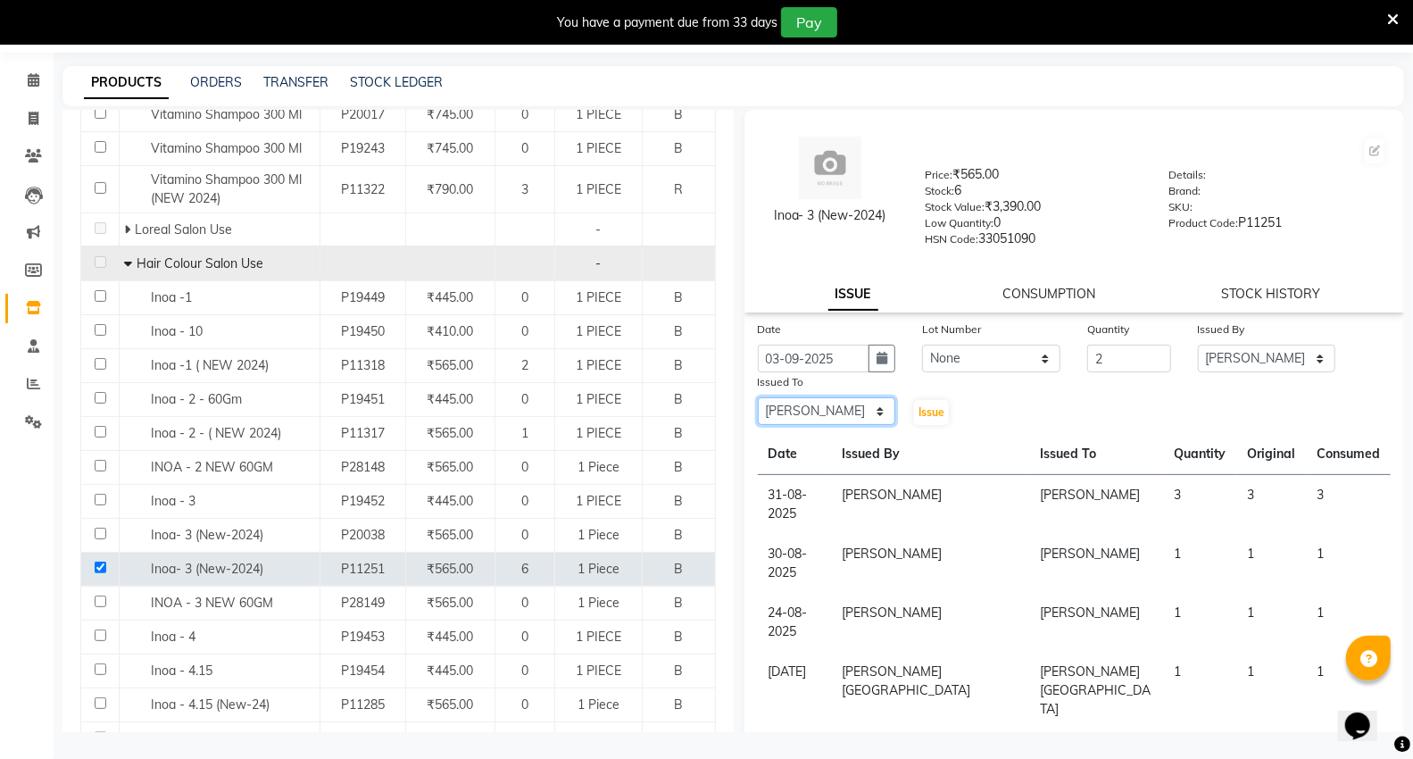
click at [758, 398] on select "Select AHSIK [PERSON_NAME] [PERSON_NAME] [PERSON_NAME] [PERSON_NAME] Mall [PERS…" at bounding box center [827, 411] width 138 height 28
click at [914, 418] on button "Issue" at bounding box center [931, 412] width 35 height 25
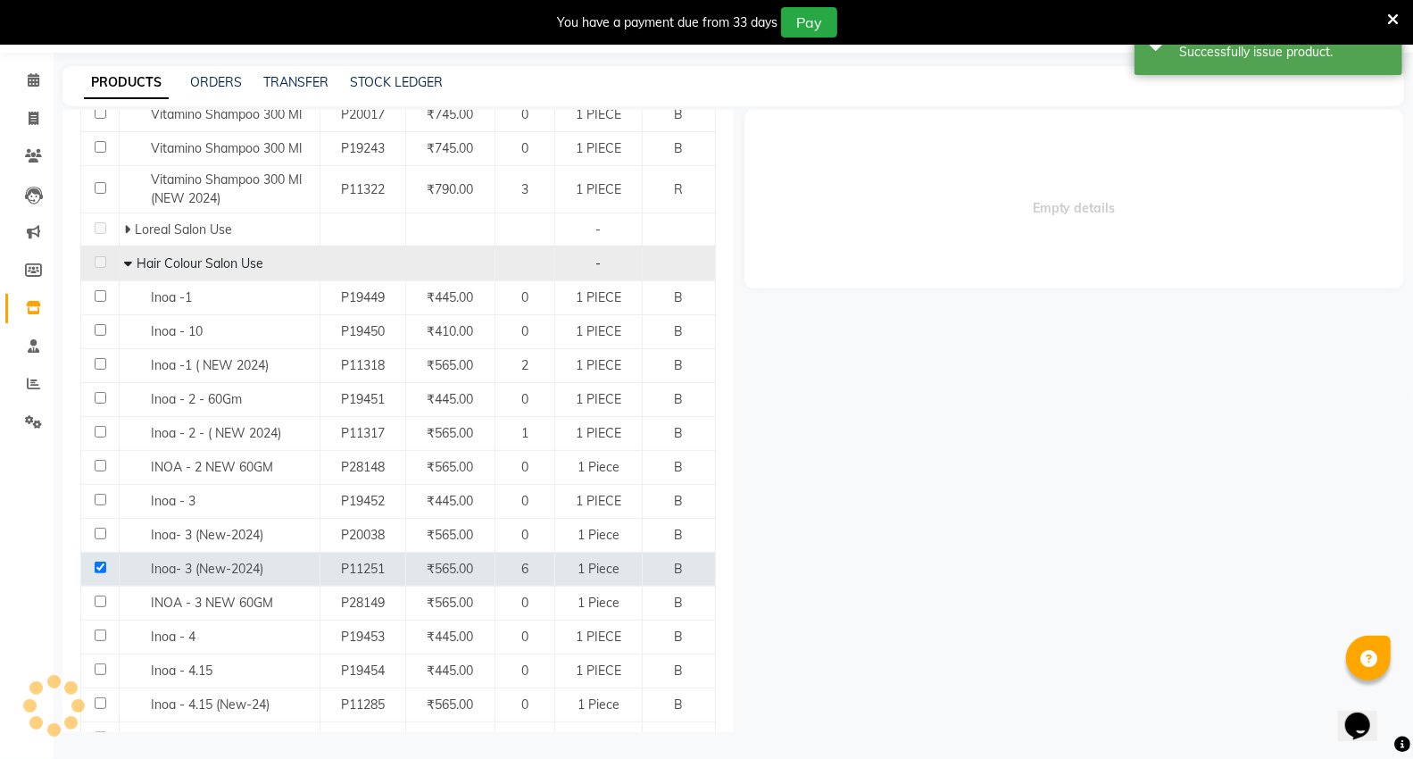
select select
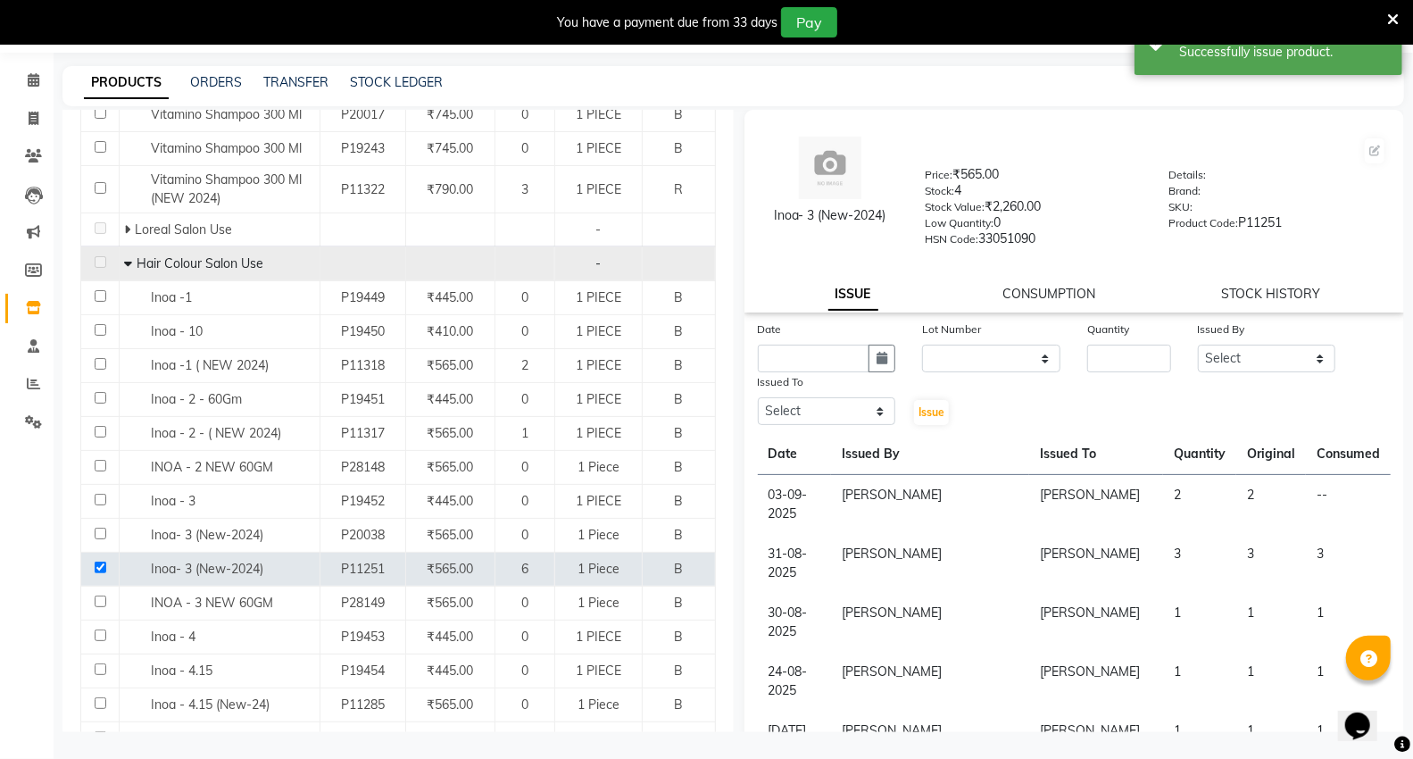
click at [1003, 295] on link "CONSUMPTION" at bounding box center [1049, 294] width 93 height 16
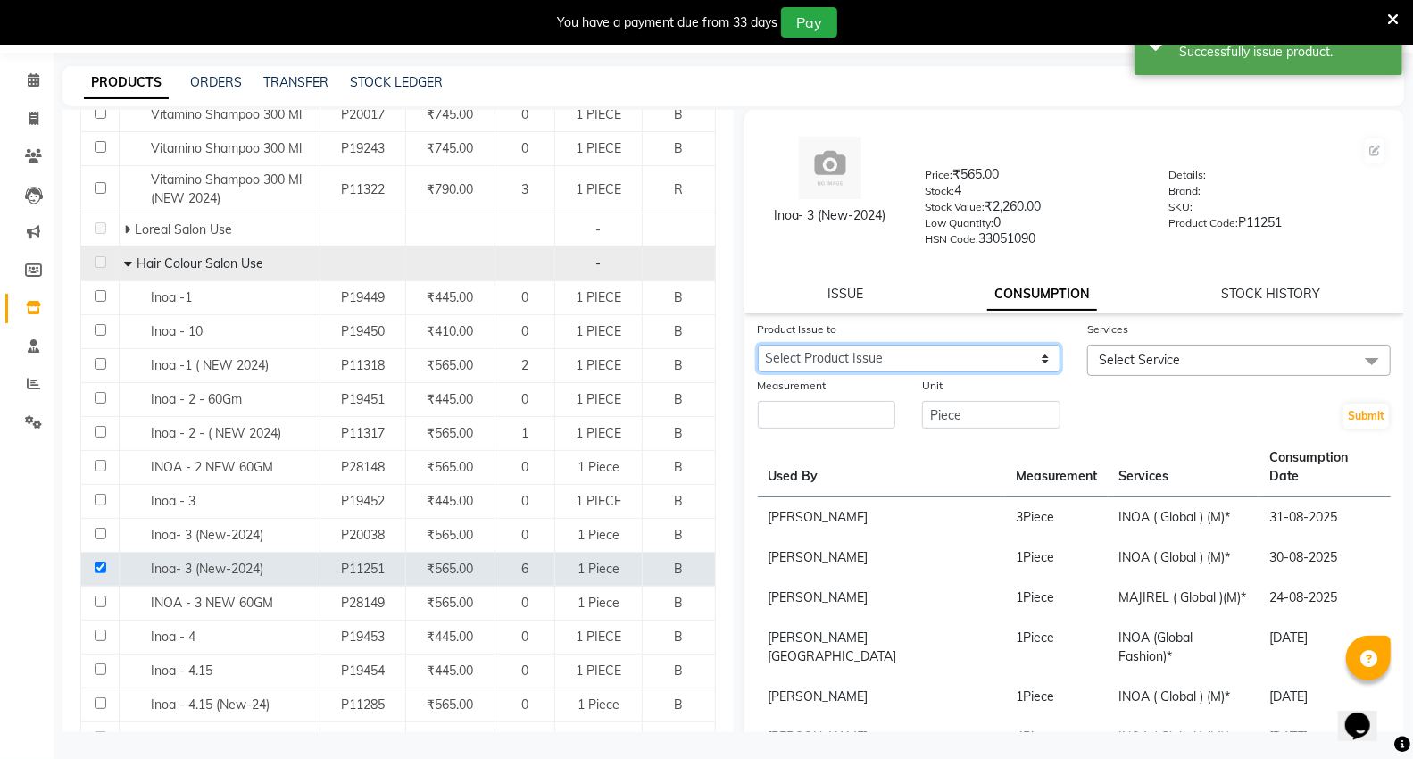
drag, startPoint x: 832, startPoint y: 353, endPoint x: 839, endPoint y: 369, distance: 16.8
click at [834, 354] on select "Select Product Issue [DATE], Issued to: [PERSON_NAME], Balance: 2" at bounding box center [909, 359] width 303 height 28
select select "1202278"
click at [758, 345] on select "Select Product Issue [DATE], Issued to: [PERSON_NAME], Balance: 2" at bounding box center [909, 359] width 303 height 28
click at [1130, 348] on span "Select Service" at bounding box center [1238, 360] width 303 height 31
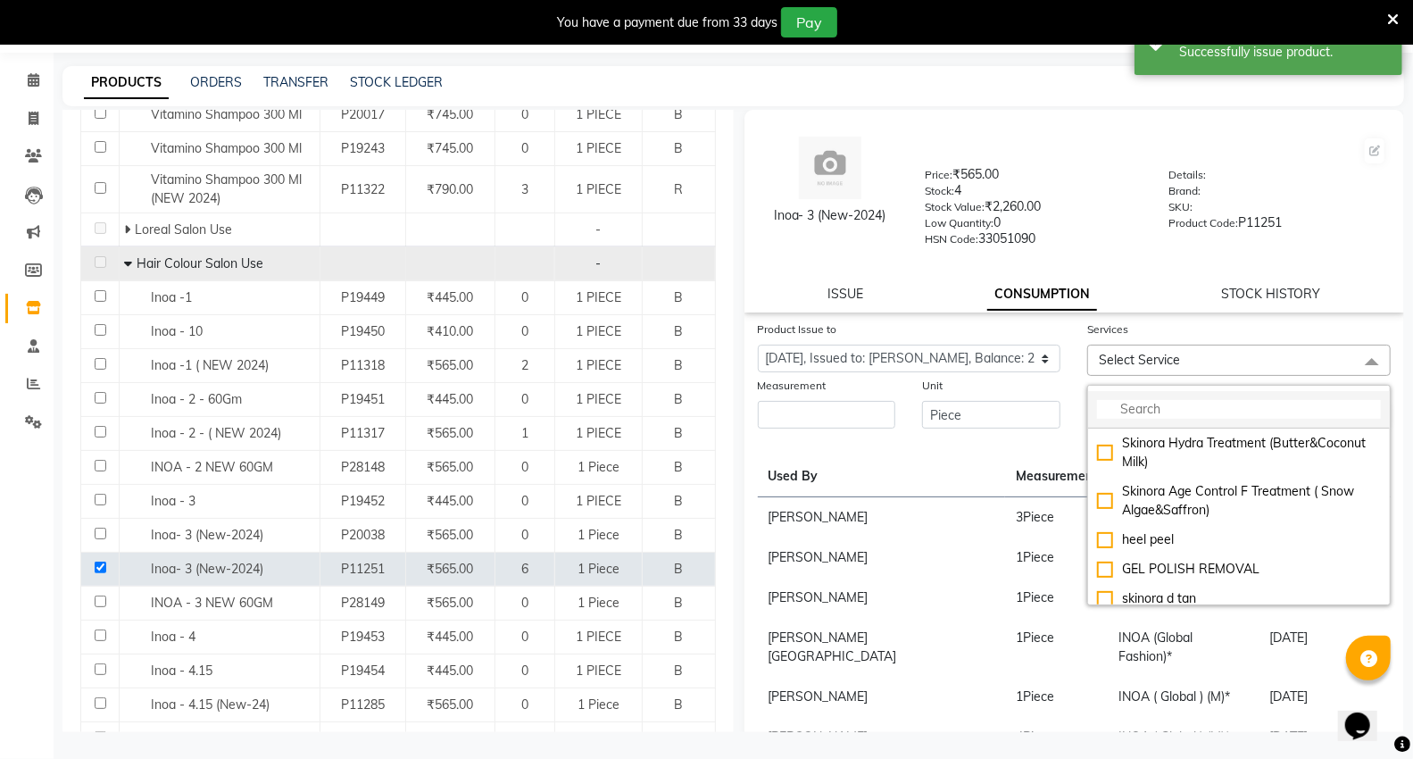
click at [1149, 411] on input "multiselect-search" at bounding box center [1239, 409] width 284 height 19
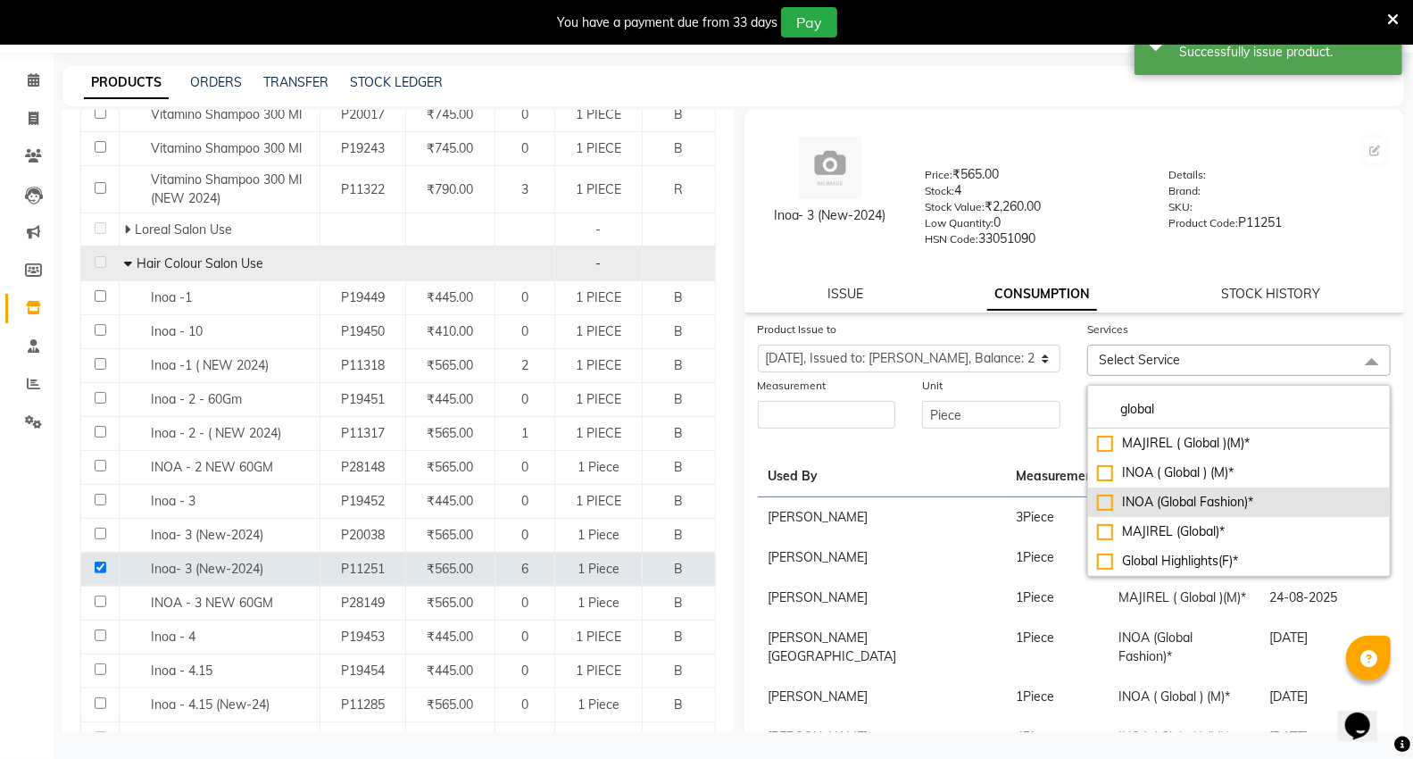
type input "global"
click at [1161, 502] on div "INOA (Global Fashion)*" at bounding box center [1239, 502] width 284 height 19
checkbox input "true"
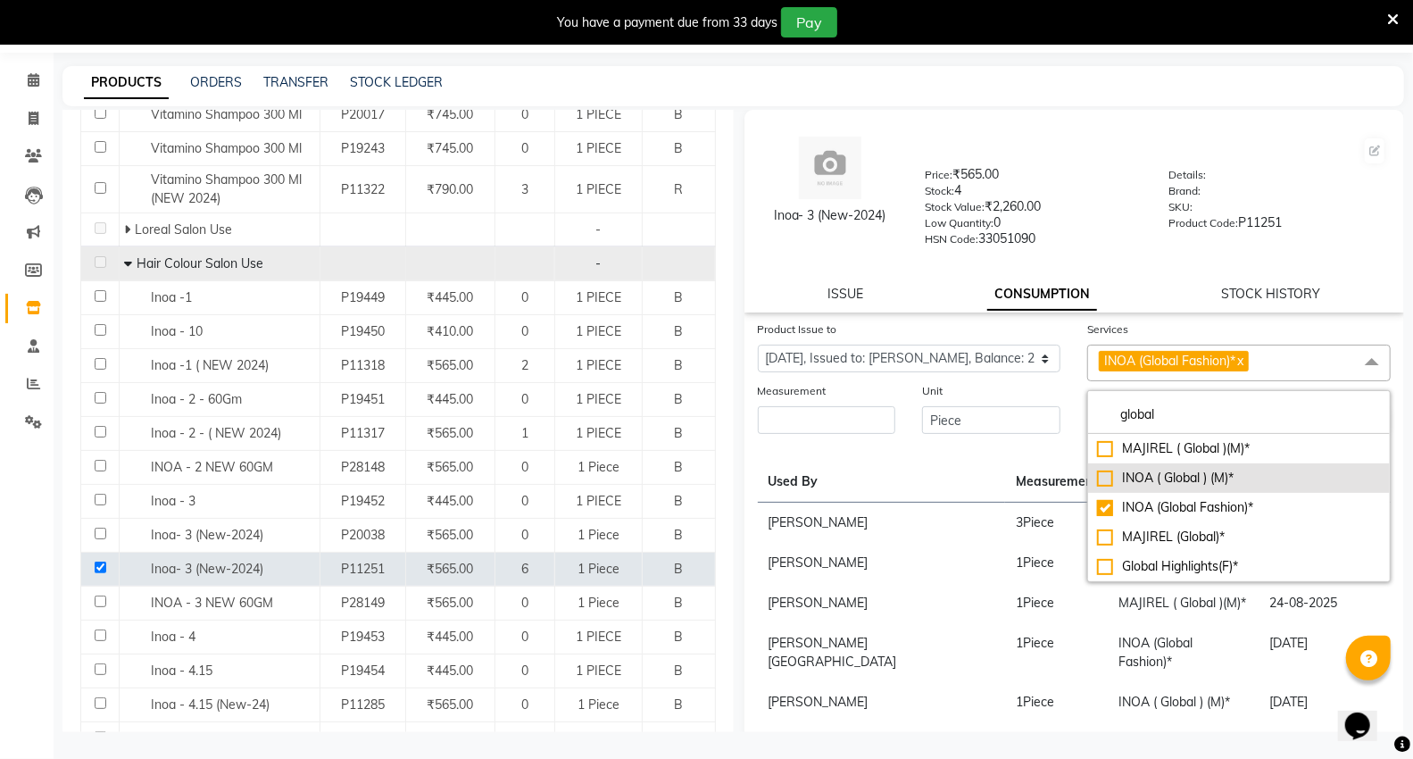
click at [1197, 487] on div "INOA ( Global ) (M)*" at bounding box center [1239, 478] width 284 height 19
checkbox input "true"
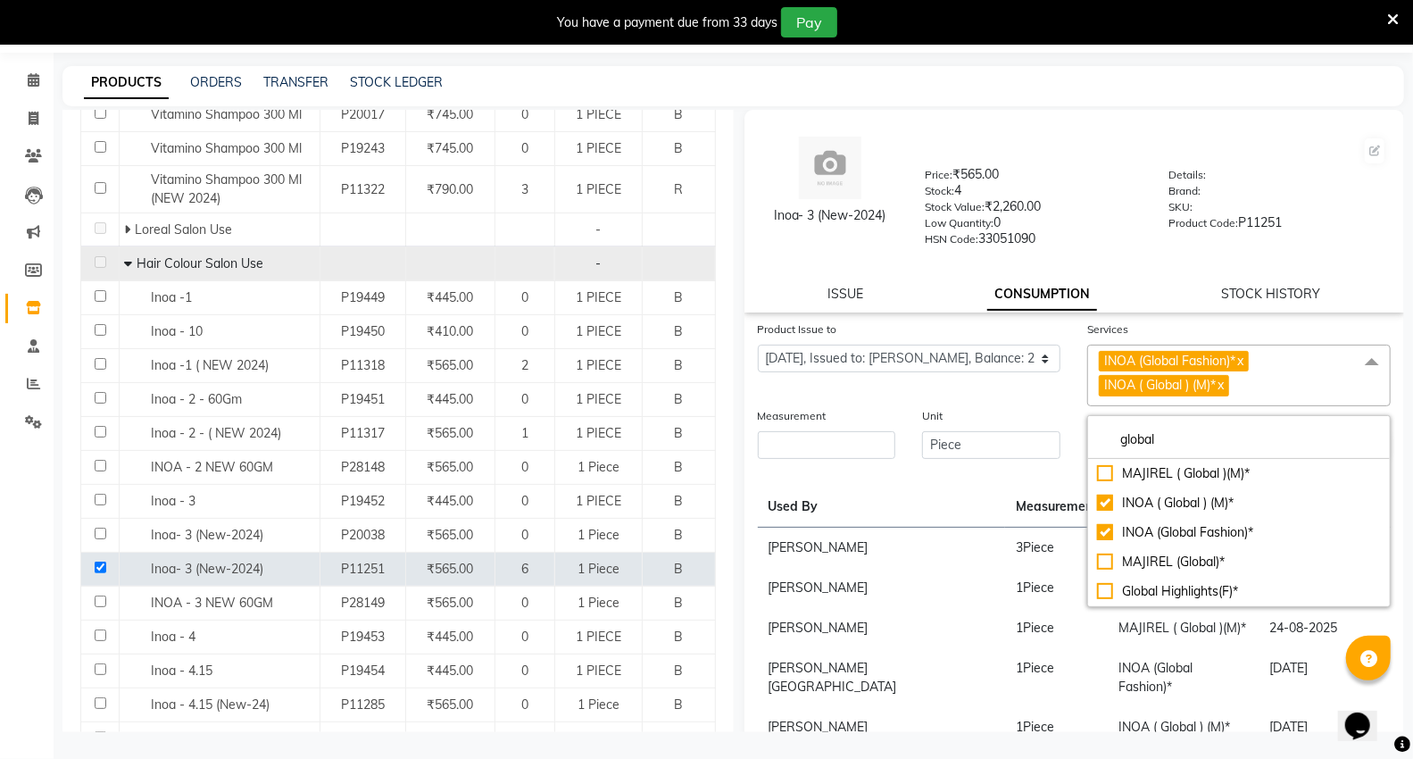
drag, startPoint x: 1241, startPoint y: 361, endPoint x: 1077, endPoint y: 420, distance: 174.5
click at [1241, 366] on link "x" at bounding box center [1239, 361] width 8 height 16
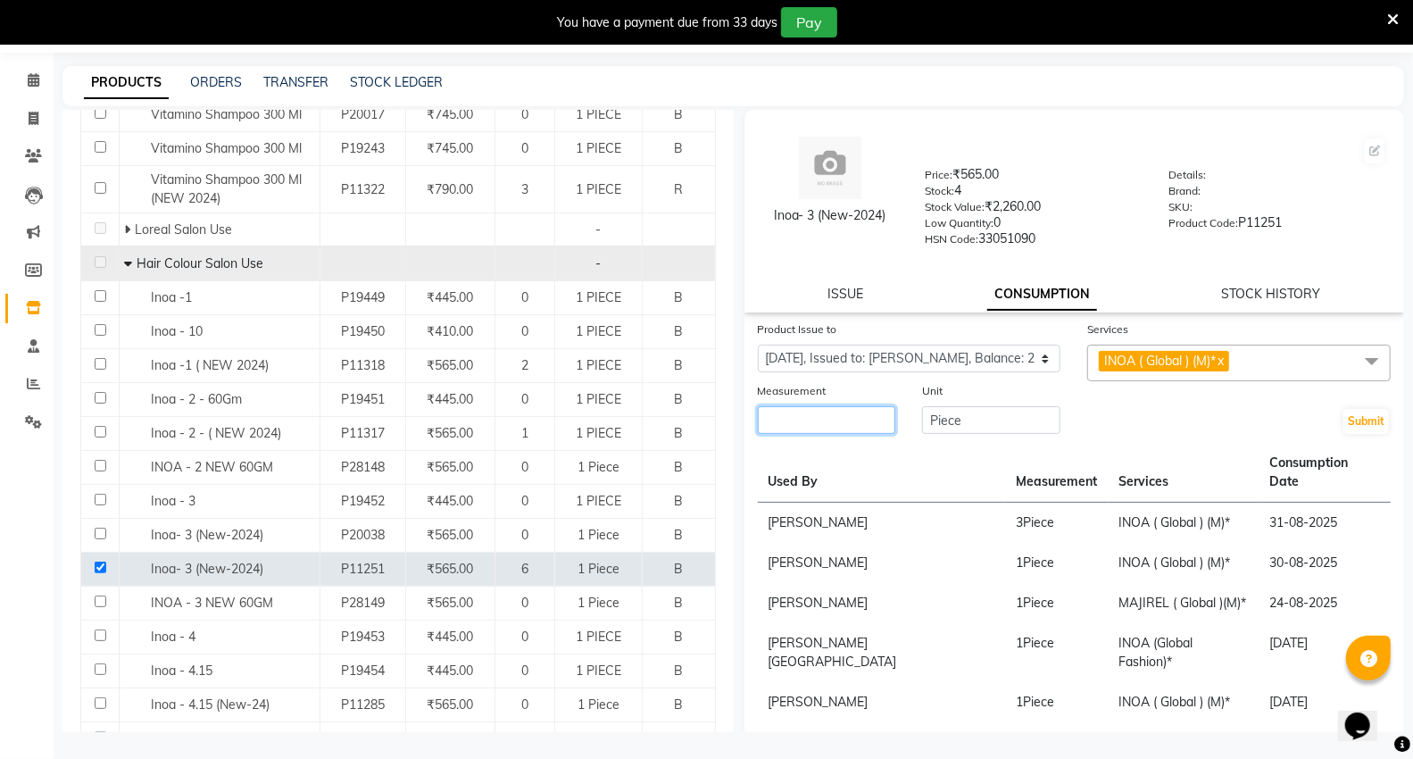
click at [791, 422] on input "number" at bounding box center [827, 420] width 138 height 28
type input "2"
click at [1373, 432] on button "Submit" at bounding box center [1366, 421] width 46 height 25
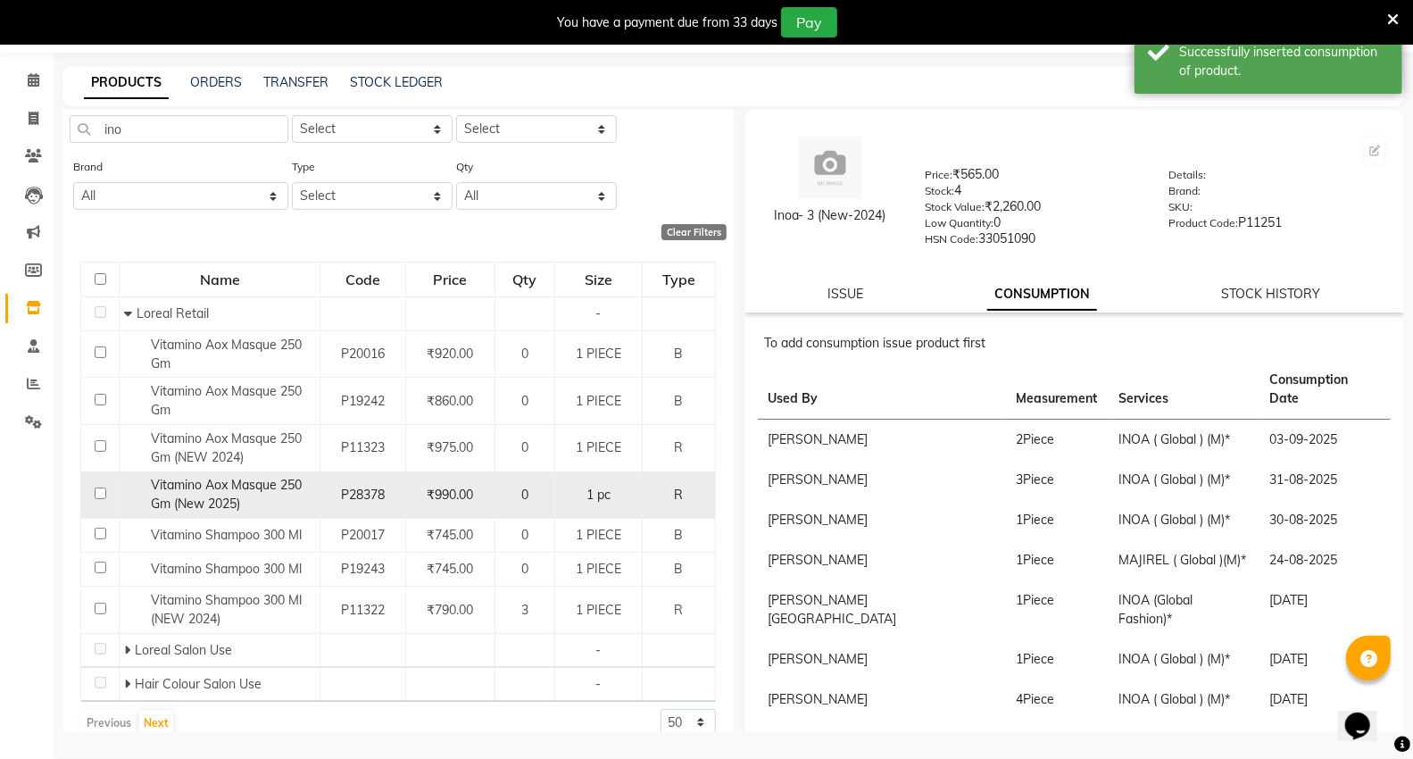
scroll to position [80, 0]
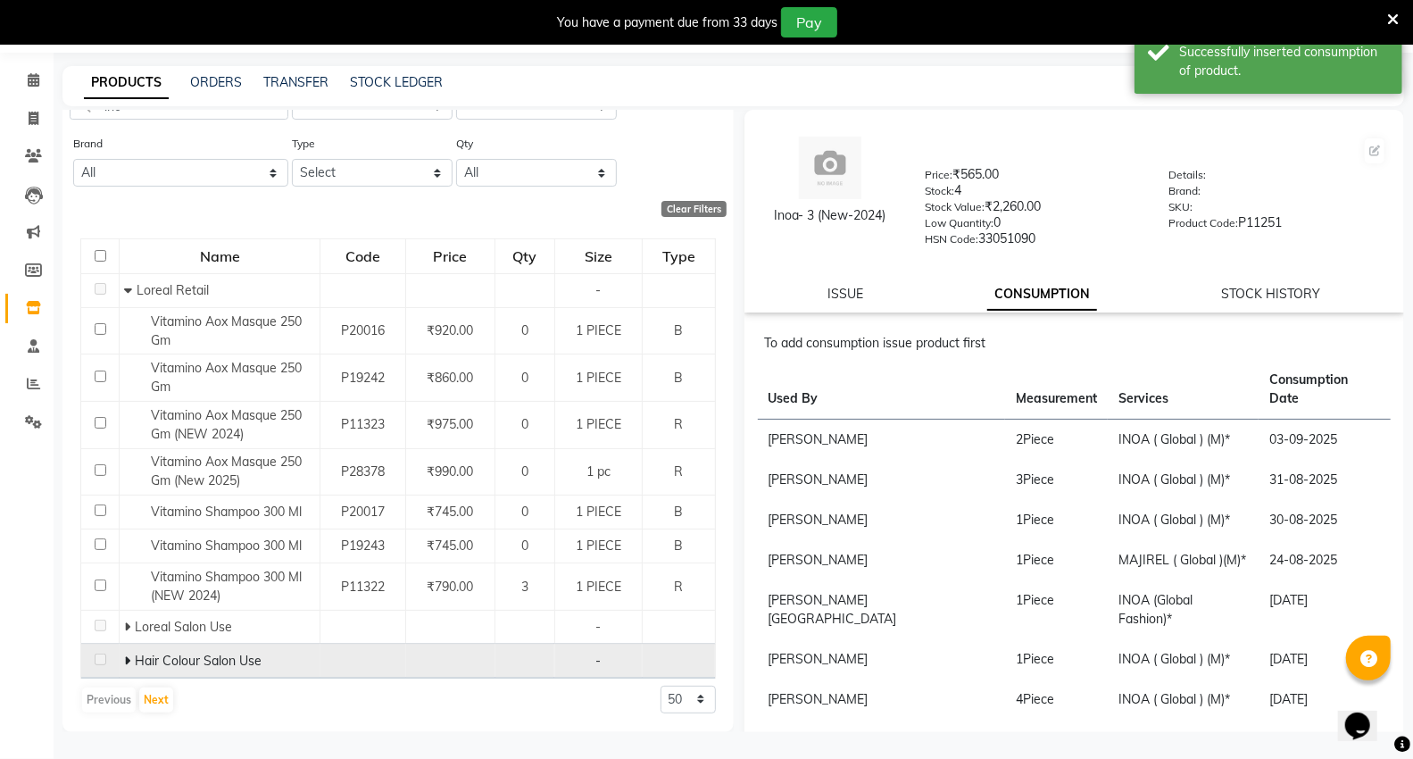
click at [130, 659] on span at bounding box center [129, 660] width 11 height 16
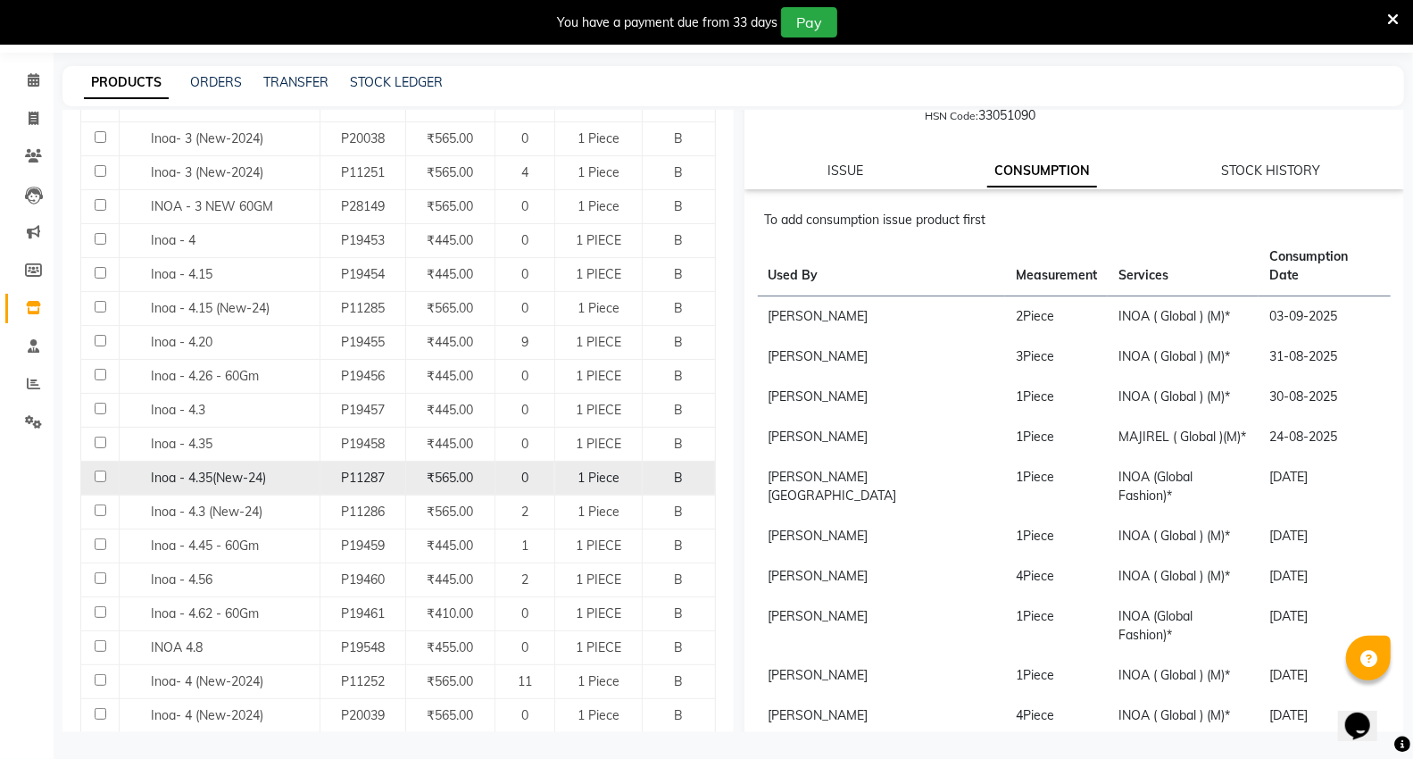
scroll to position [1066, 0]
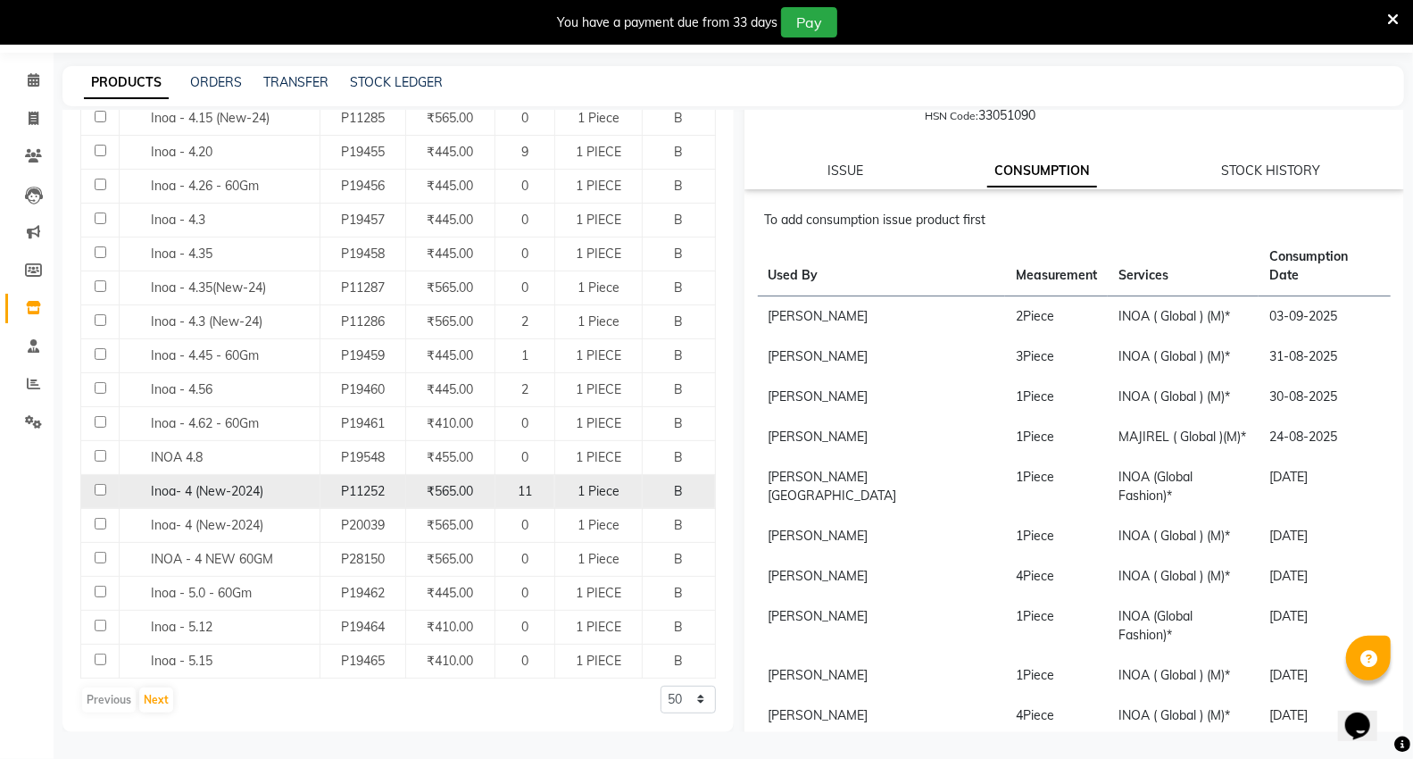
click at [99, 491] on input "checkbox" at bounding box center [101, 490] width 12 height 12
checkbox input "true"
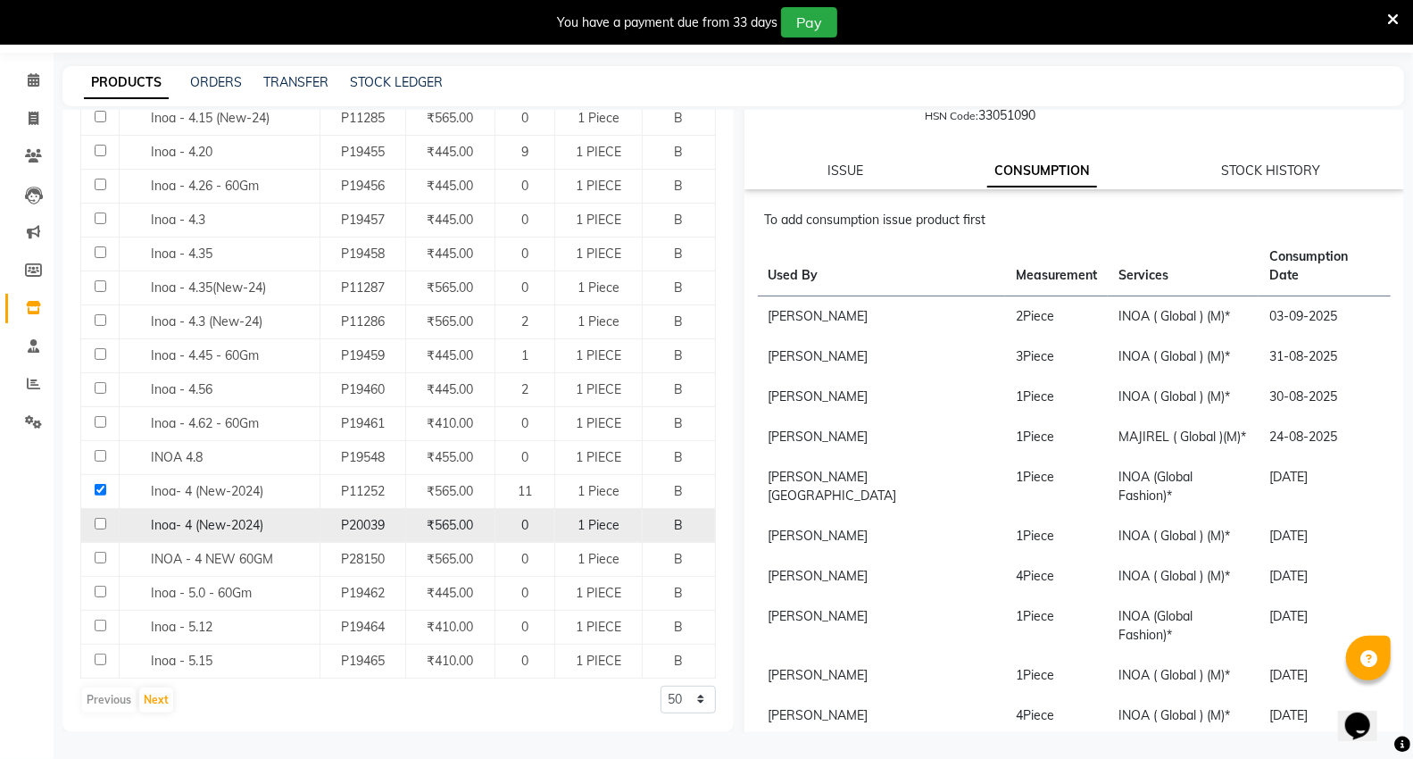
scroll to position [0, 0]
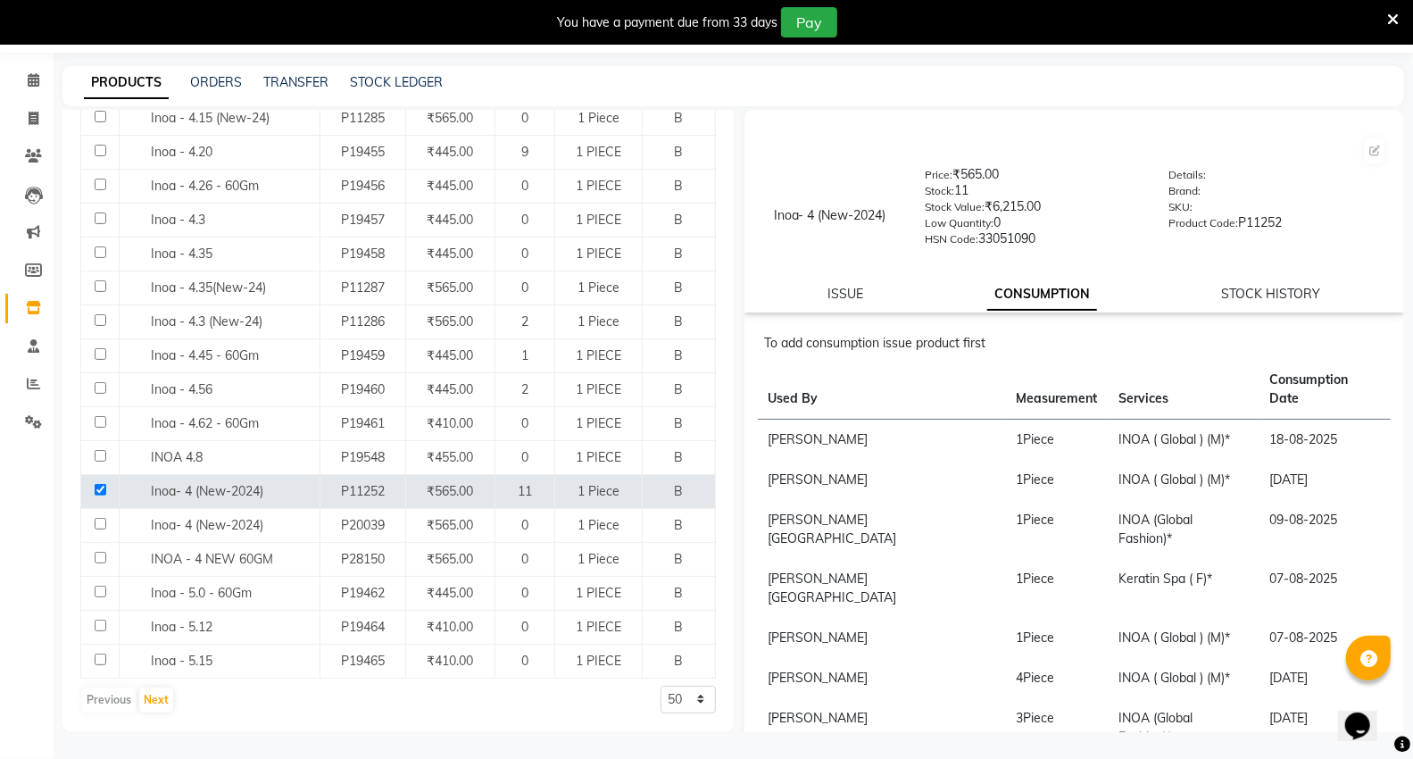
drag, startPoint x: 839, startPoint y: 292, endPoint x: 843, endPoint y: 315, distance: 23.6
click at [840, 295] on link "ISSUE" at bounding box center [845, 294] width 36 height 16
select select
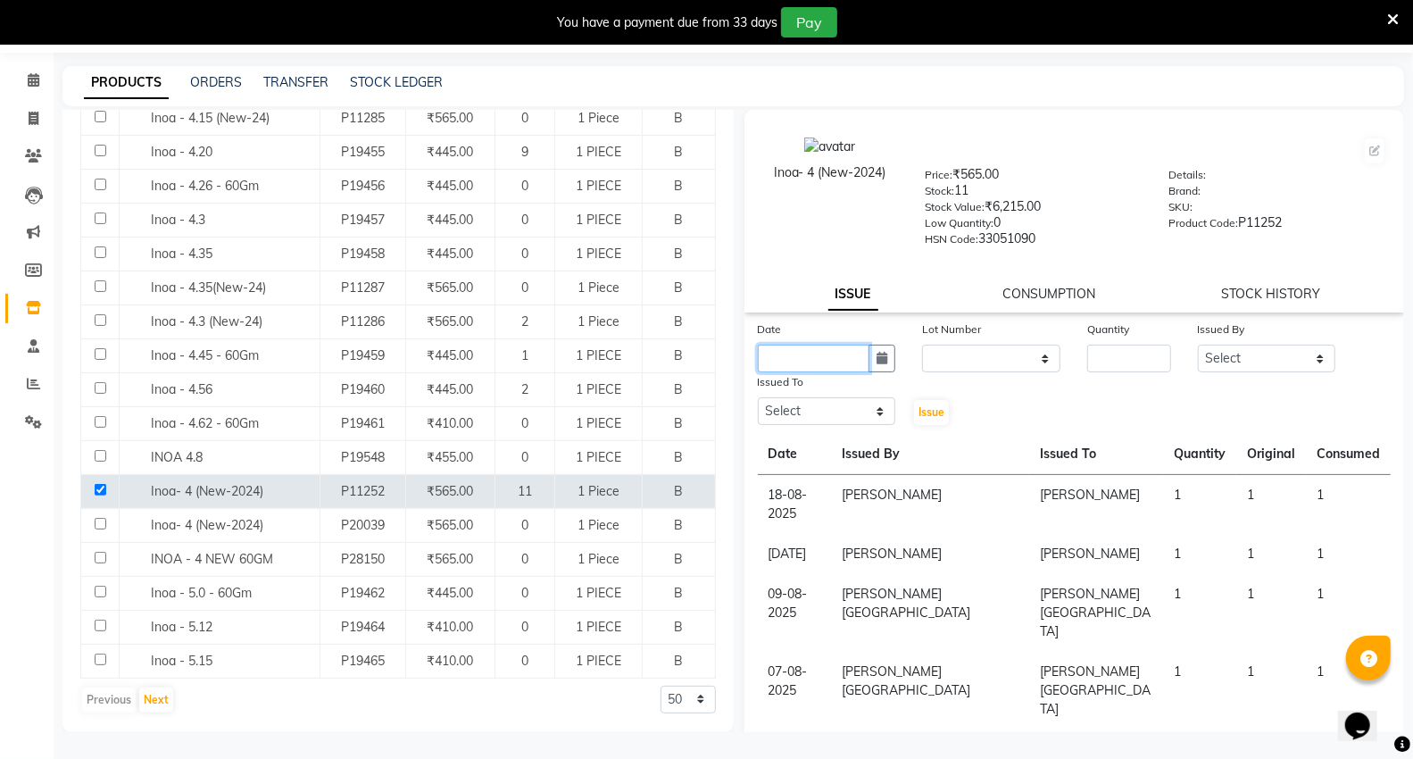
click at [787, 358] on input "text" at bounding box center [814, 359] width 112 height 28
select select "9"
select select "2025"
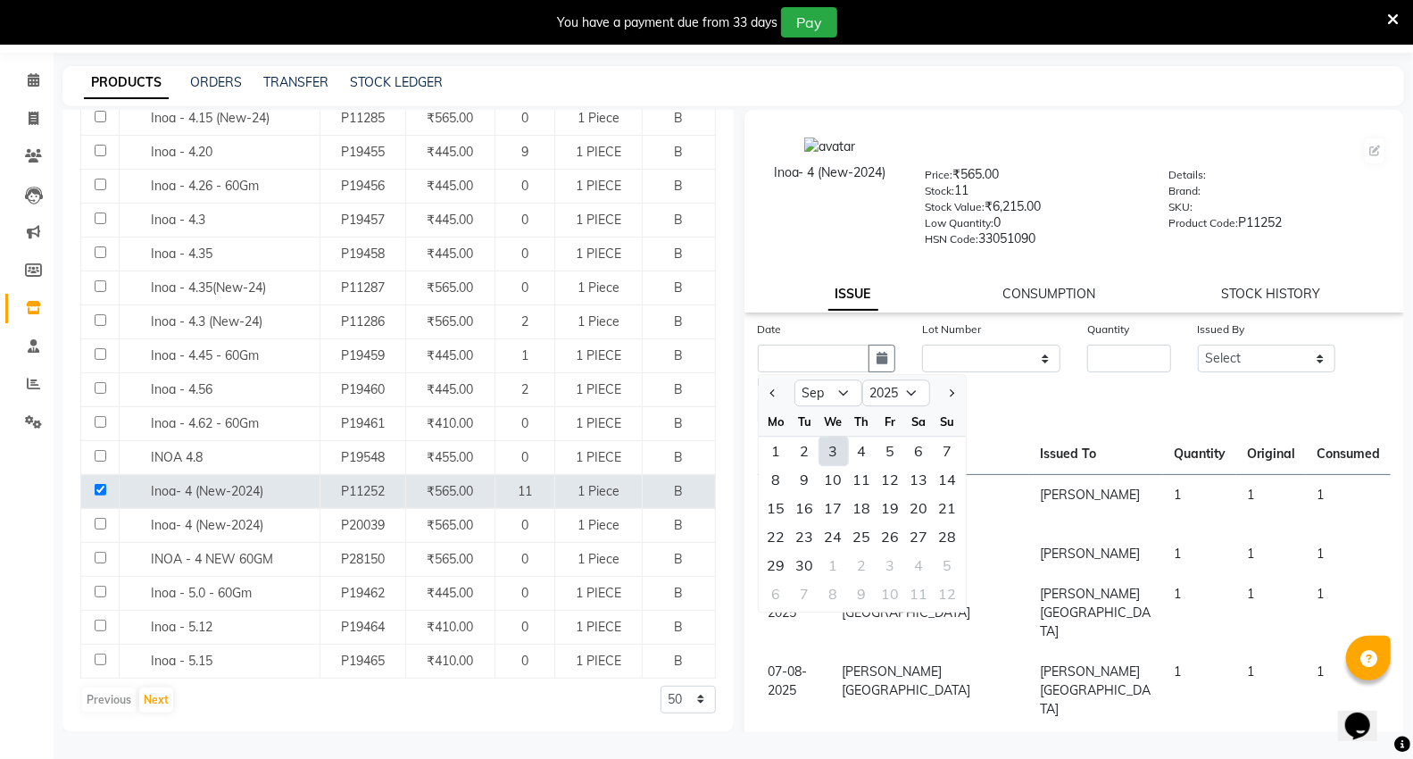
click at [826, 449] on div "3" at bounding box center [833, 450] width 29 height 29
type input "03-09-2025"
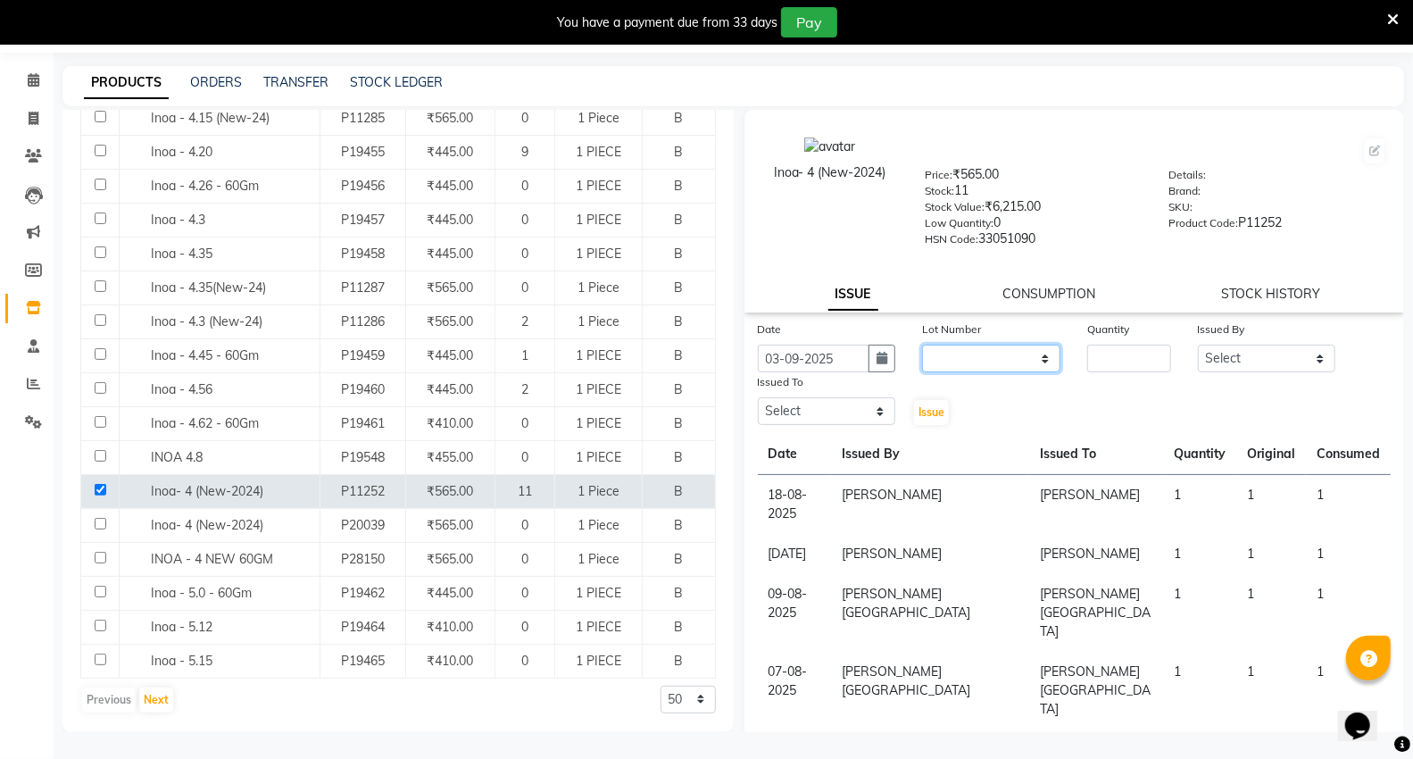
click at [950, 363] on select "None" at bounding box center [991, 359] width 138 height 28
select select "0: null"
click at [922, 345] on select "None" at bounding box center [991, 359] width 138 height 28
click at [1102, 357] on input "number" at bounding box center [1128, 359] width 83 height 28
type input "2"
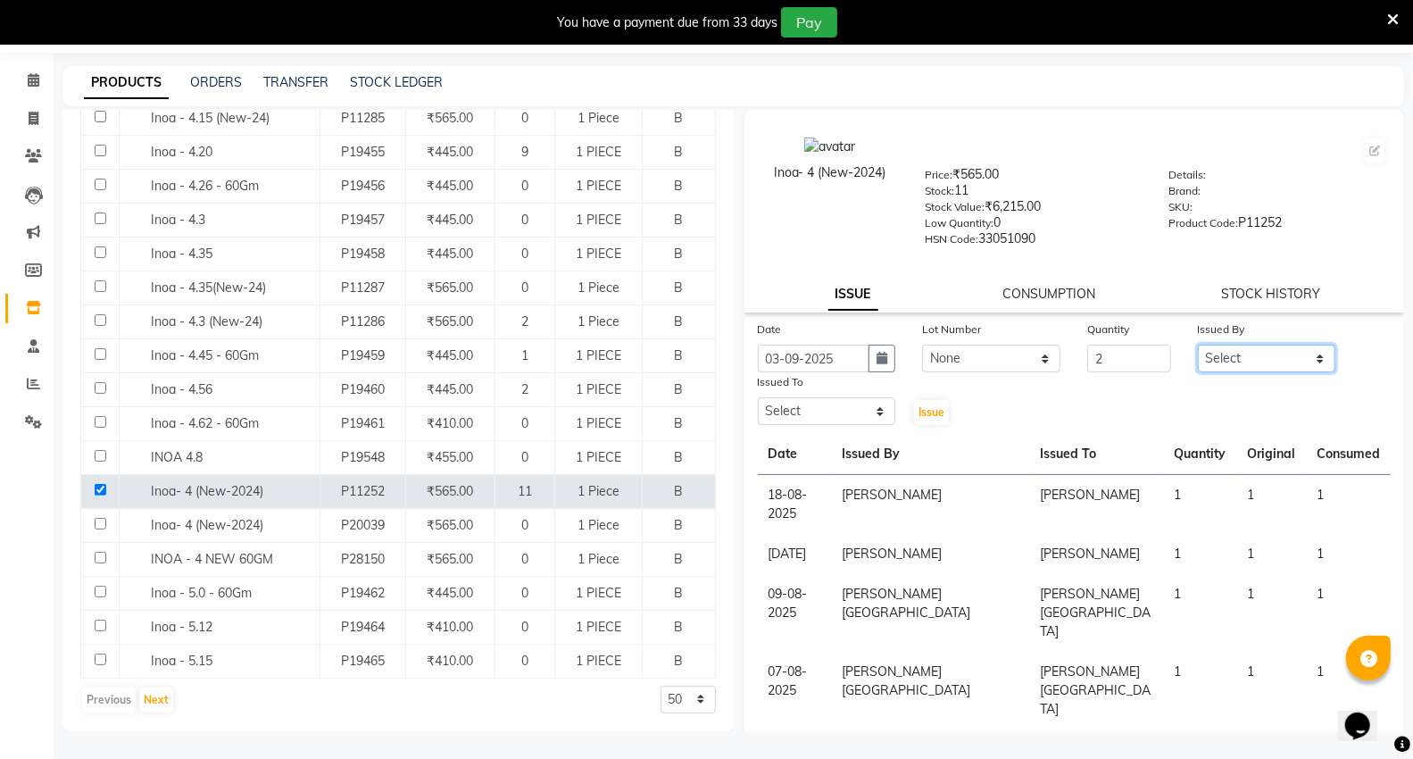
click at [1262, 361] on select "Select AHSIK [PERSON_NAME] [PERSON_NAME] [PERSON_NAME] [PERSON_NAME] Mall [PERS…" at bounding box center [1267, 359] width 138 height 28
select select "30655"
click at [1198, 345] on select "Select AHSIK [PERSON_NAME] [PERSON_NAME] [PERSON_NAME] [PERSON_NAME] Mall [PERS…" at bounding box center [1267, 359] width 138 height 28
click at [828, 414] on select "Select AHSIK [PERSON_NAME] [PERSON_NAME] [PERSON_NAME] [PERSON_NAME] Mall [PERS…" at bounding box center [827, 411] width 138 height 28
click at [758, 398] on select "Select AHSIK [PERSON_NAME] [PERSON_NAME] [PERSON_NAME] [PERSON_NAME] Mall [PERS…" at bounding box center [827, 411] width 138 height 28
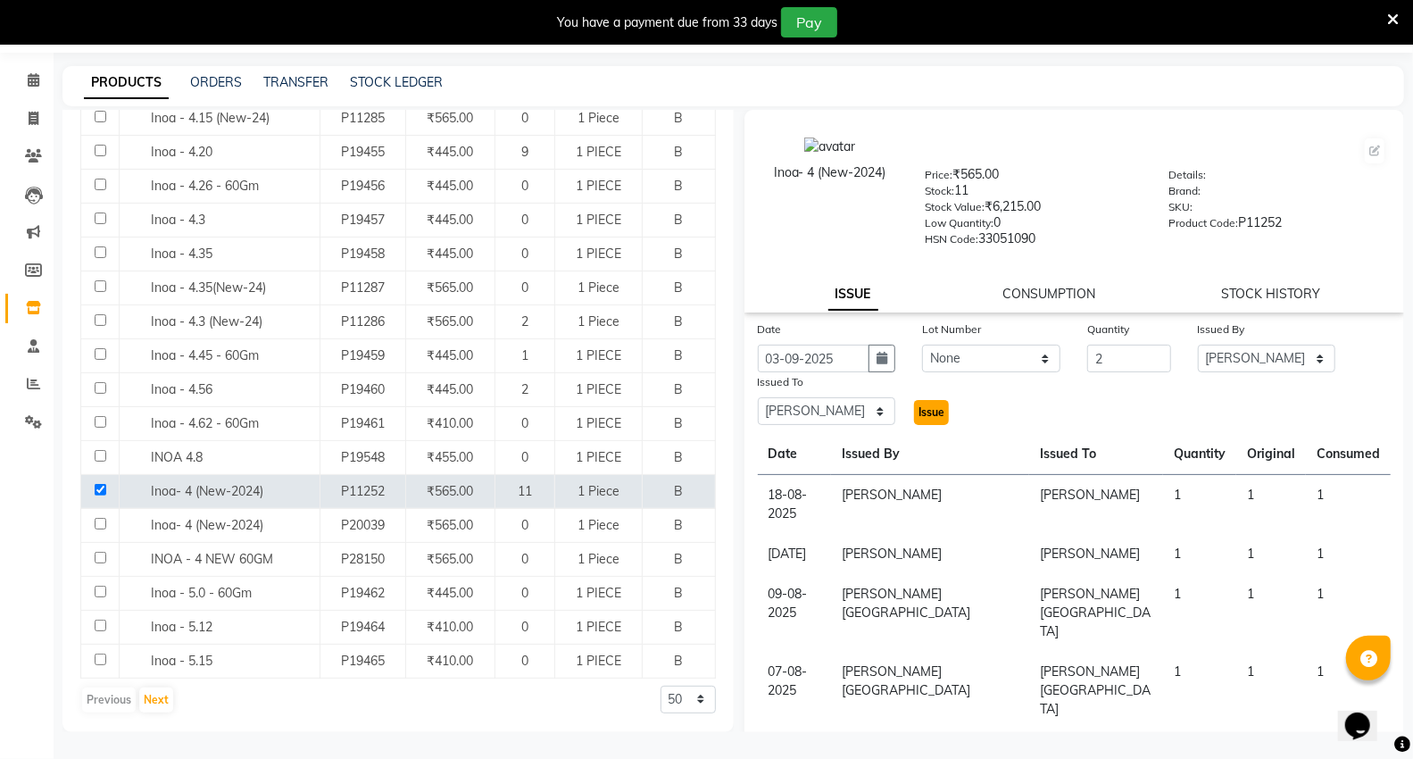
click at [928, 420] on button "Issue" at bounding box center [931, 412] width 35 height 25
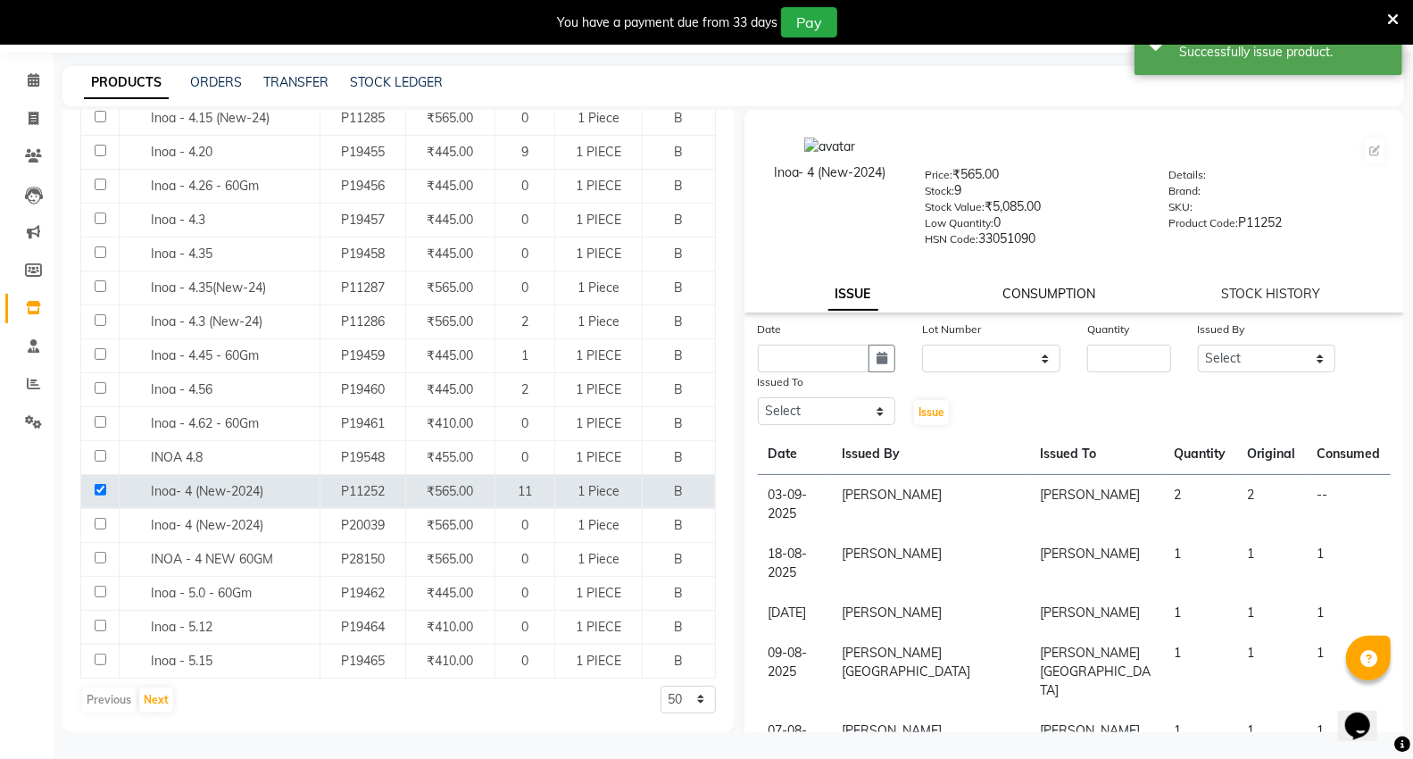
click at [1024, 293] on link "CONSUMPTION" at bounding box center [1049, 294] width 93 height 16
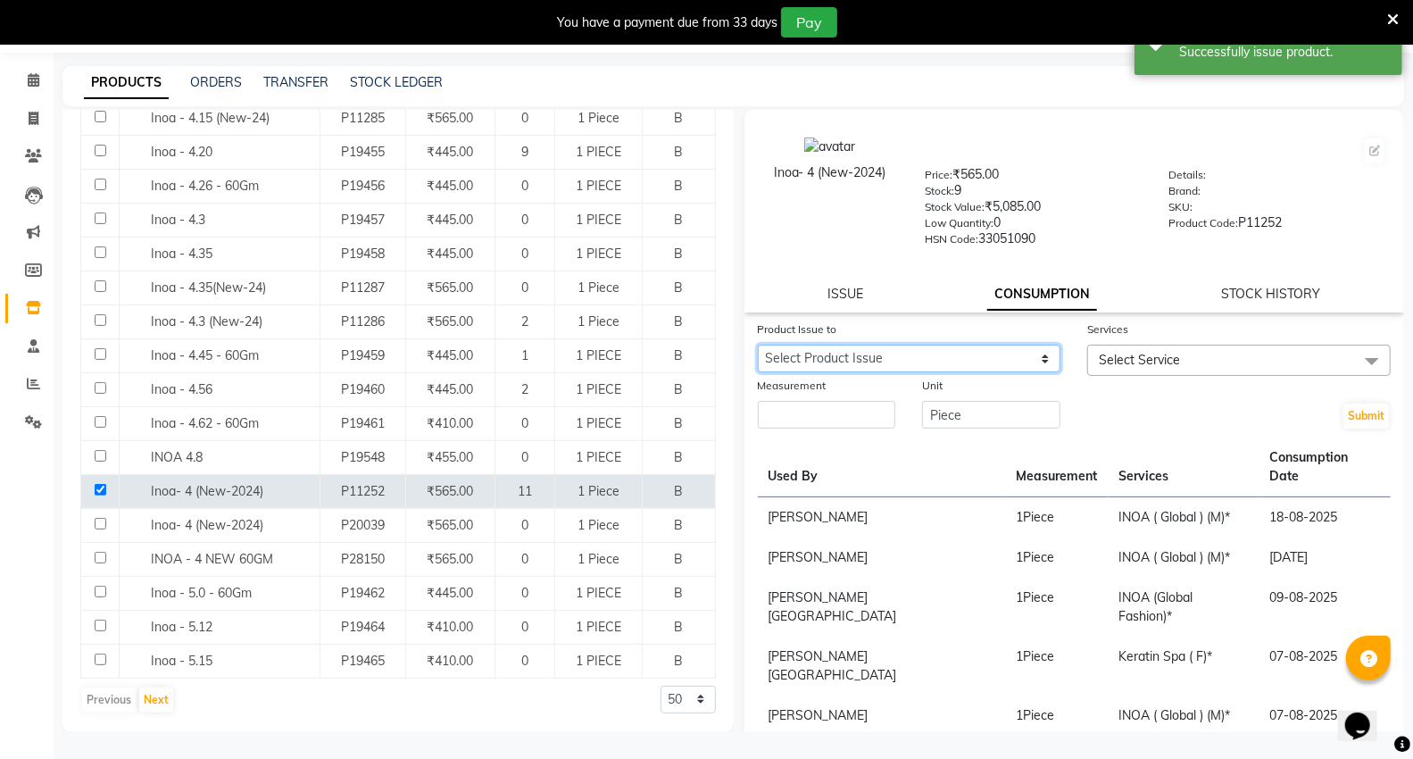
drag, startPoint x: 783, startPoint y: 358, endPoint x: 789, endPoint y: 370, distance: 14.0
click at [783, 358] on select "Select Product Issue [DATE], Issued to: [PERSON_NAME], Balance: 2" at bounding box center [909, 359] width 303 height 28
click at [758, 345] on select "Select Product Issue [DATE], Issued to: [PERSON_NAME], Balance: 2" at bounding box center [909, 359] width 303 height 28
click at [1105, 367] on span "Select Service" at bounding box center [1139, 360] width 81 height 16
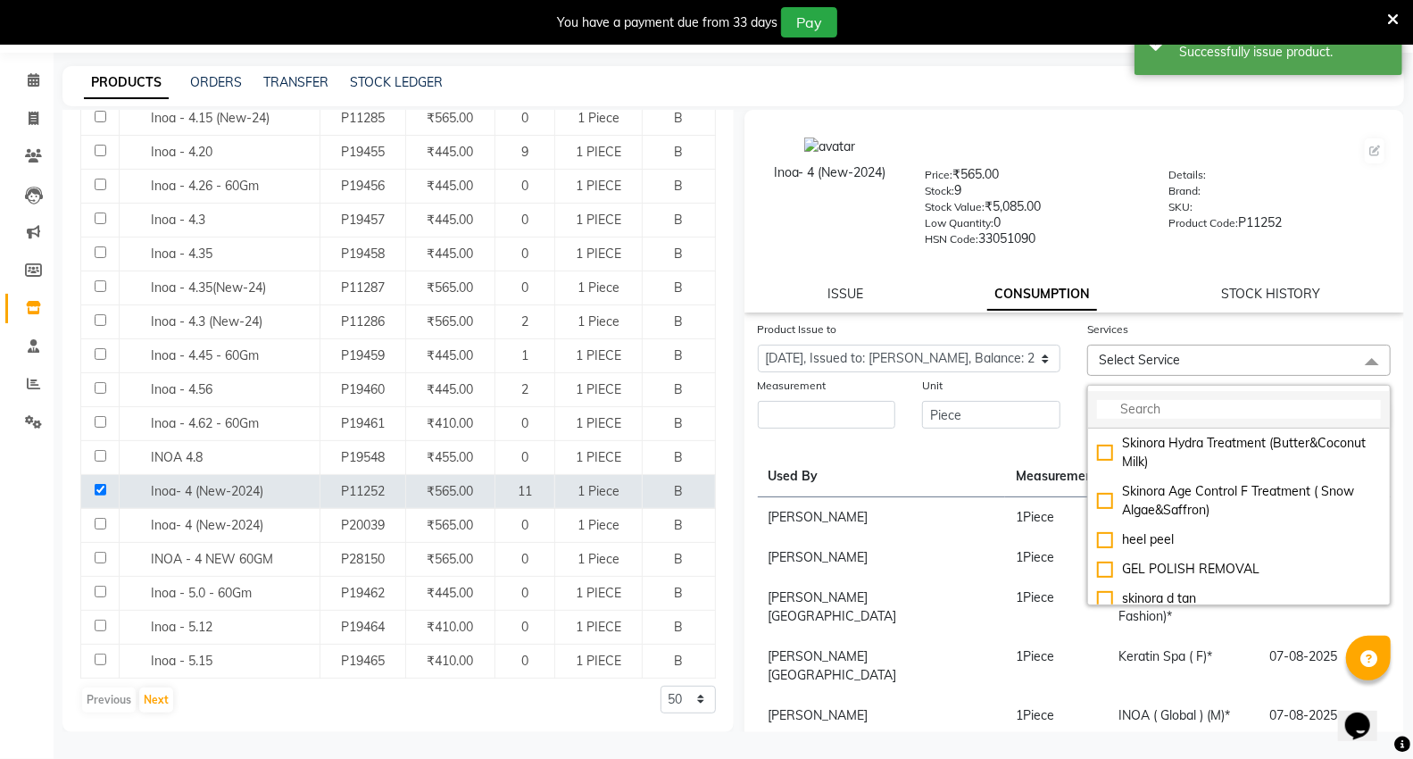
click at [1138, 414] on input "multiselect-search" at bounding box center [1239, 409] width 284 height 19
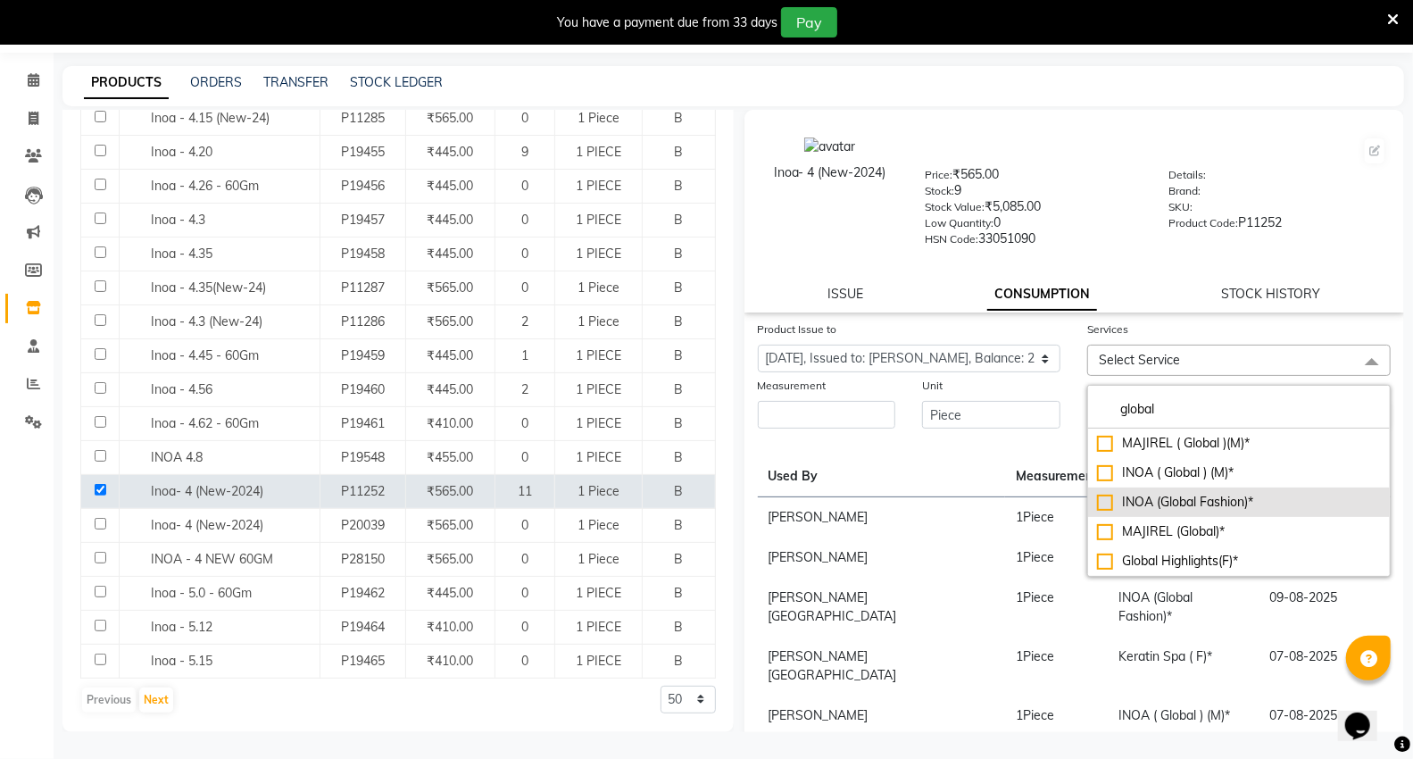
click at [1155, 507] on div "INOA (Global Fashion)*" at bounding box center [1239, 502] width 284 height 19
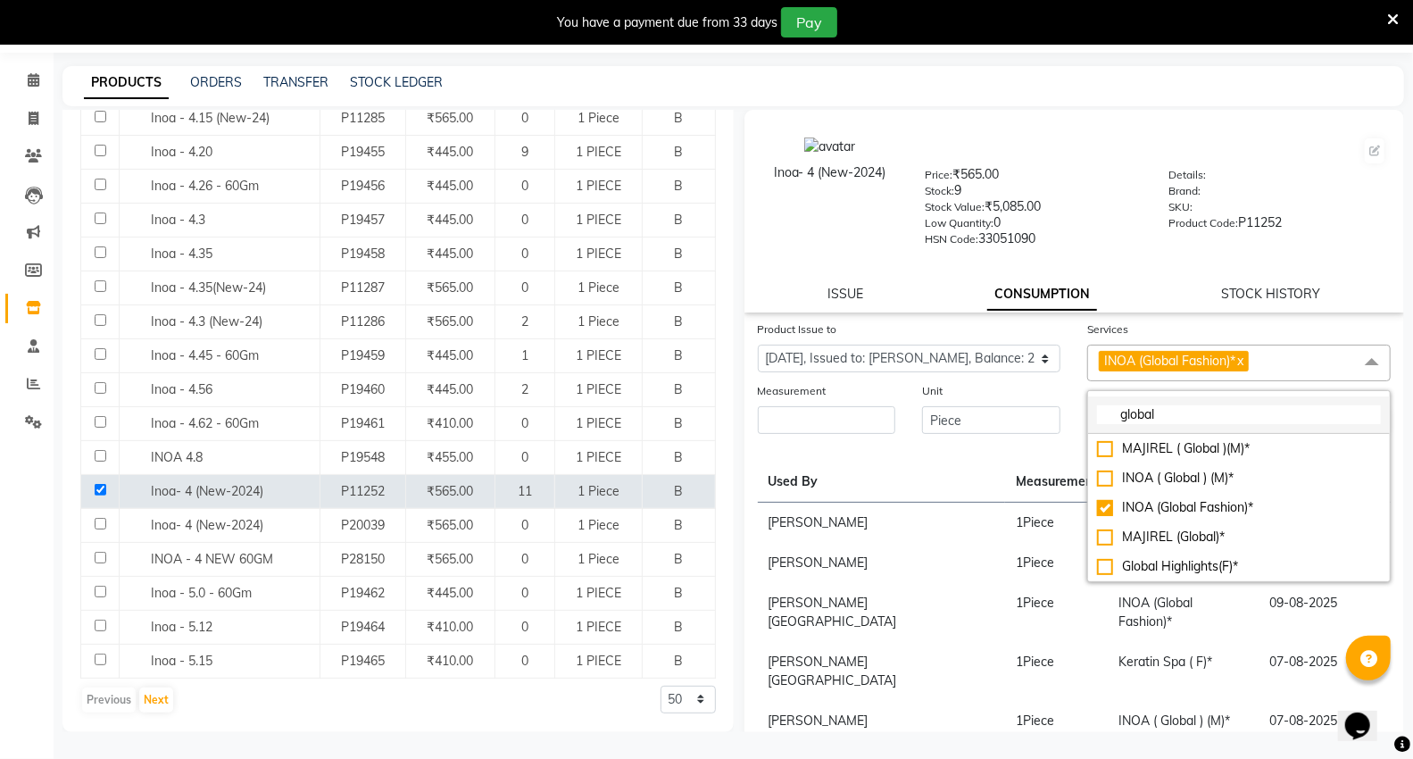
drag, startPoint x: 1114, startPoint y: 469, endPoint x: 1148, endPoint y: 451, distance: 38.3
click at [1114, 469] on li "INOA ( Global ) (M)*" at bounding box center [1239, 477] width 302 height 29
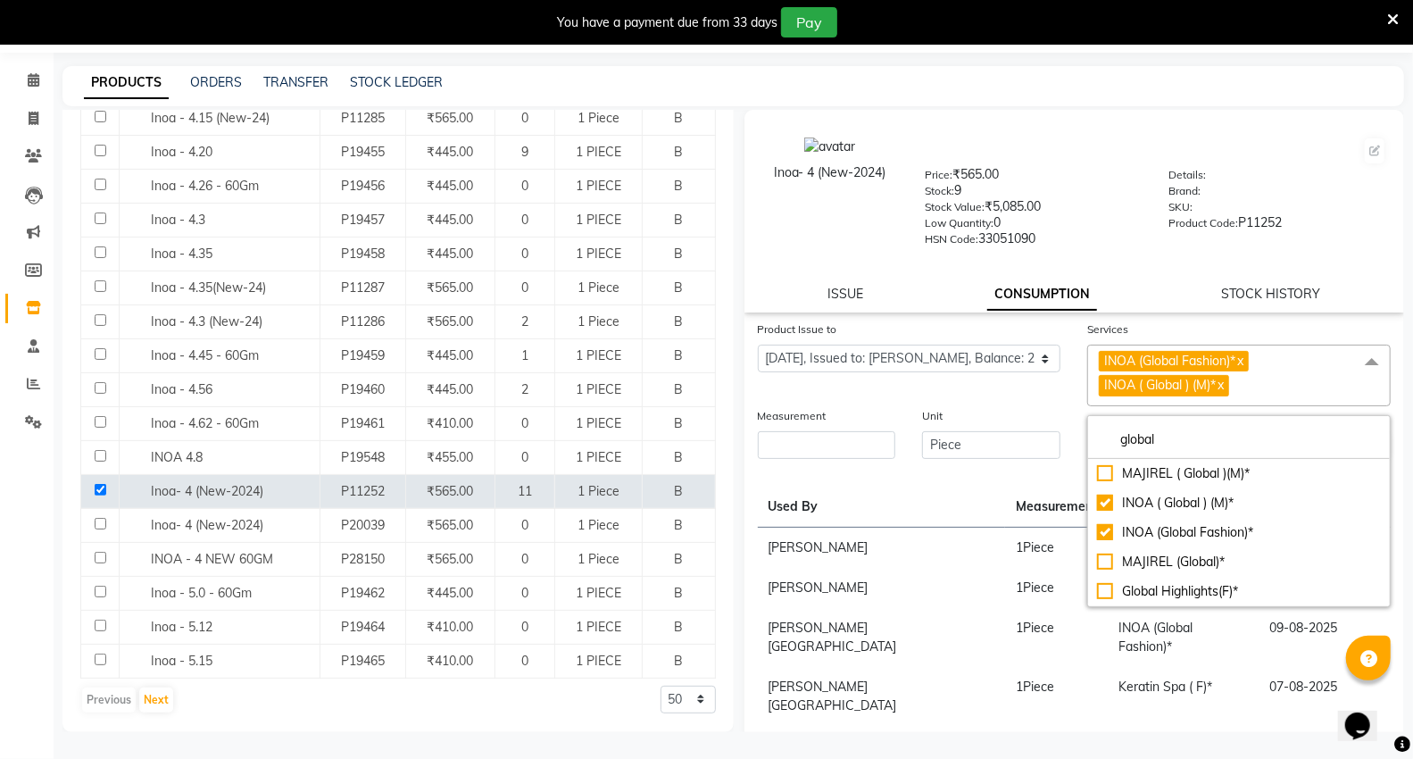
drag, startPoint x: 1241, startPoint y: 357, endPoint x: 1096, endPoint y: 416, distance: 157.0
click at [1238, 361] on link "x" at bounding box center [1239, 361] width 8 height 16
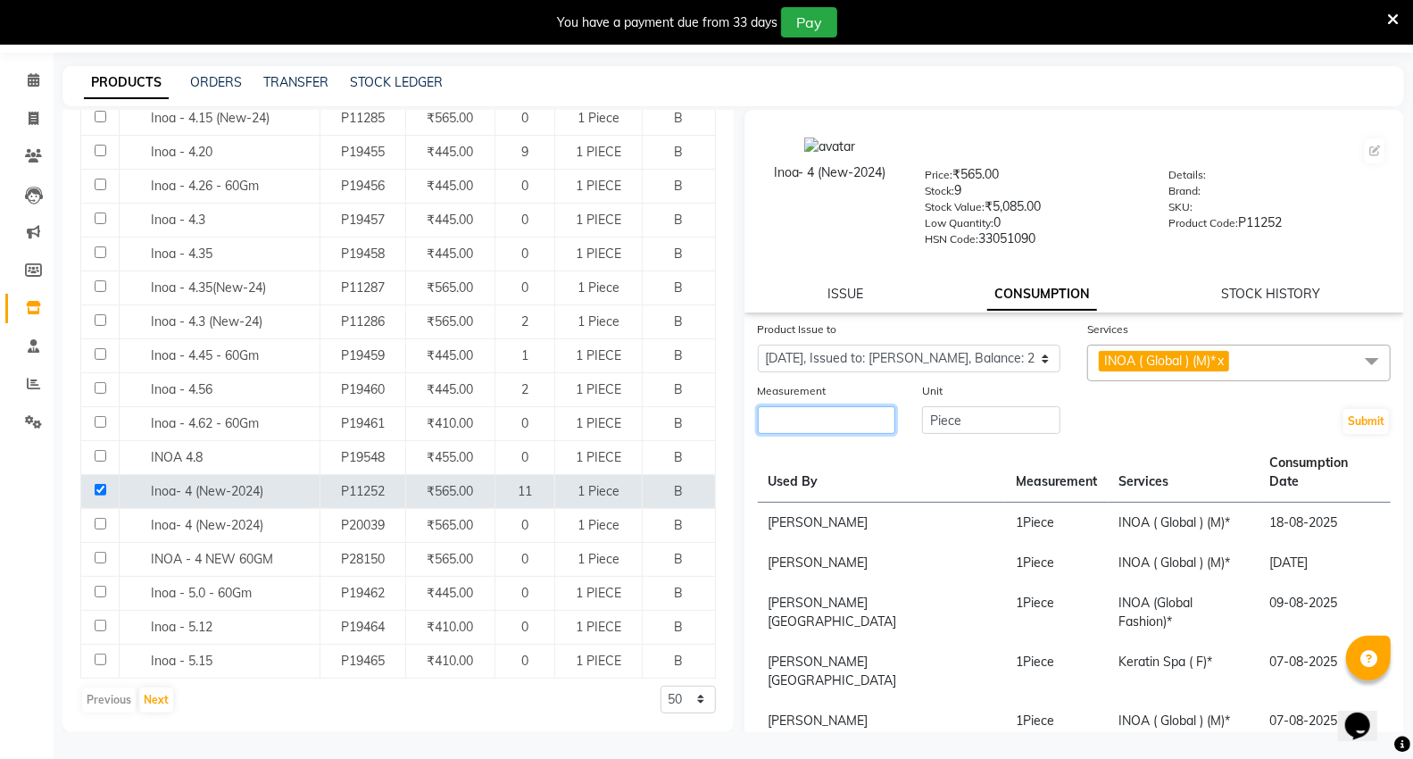
click at [801, 422] on input "number" at bounding box center [827, 420] width 138 height 28
click at [1367, 422] on button "Submit" at bounding box center [1366, 421] width 46 height 25
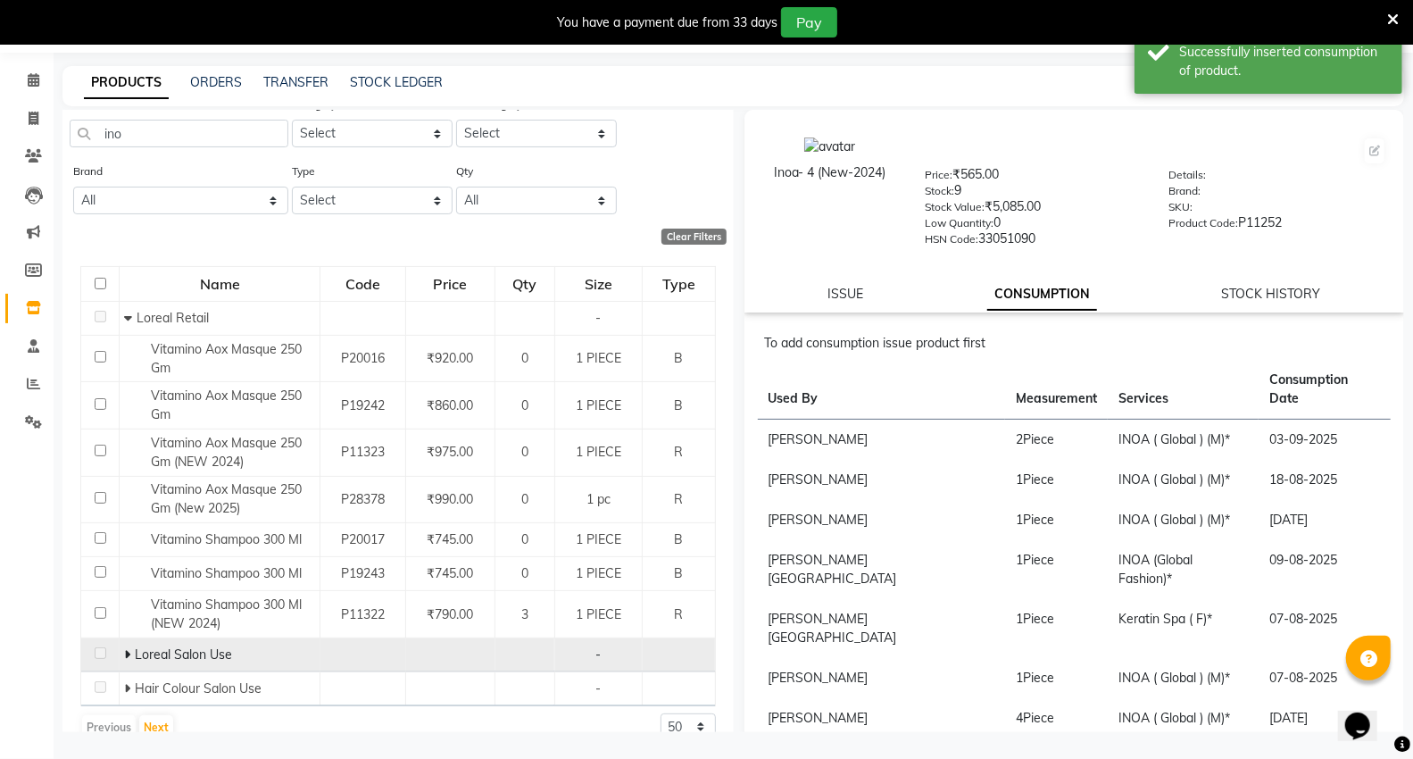
scroll to position [80, 0]
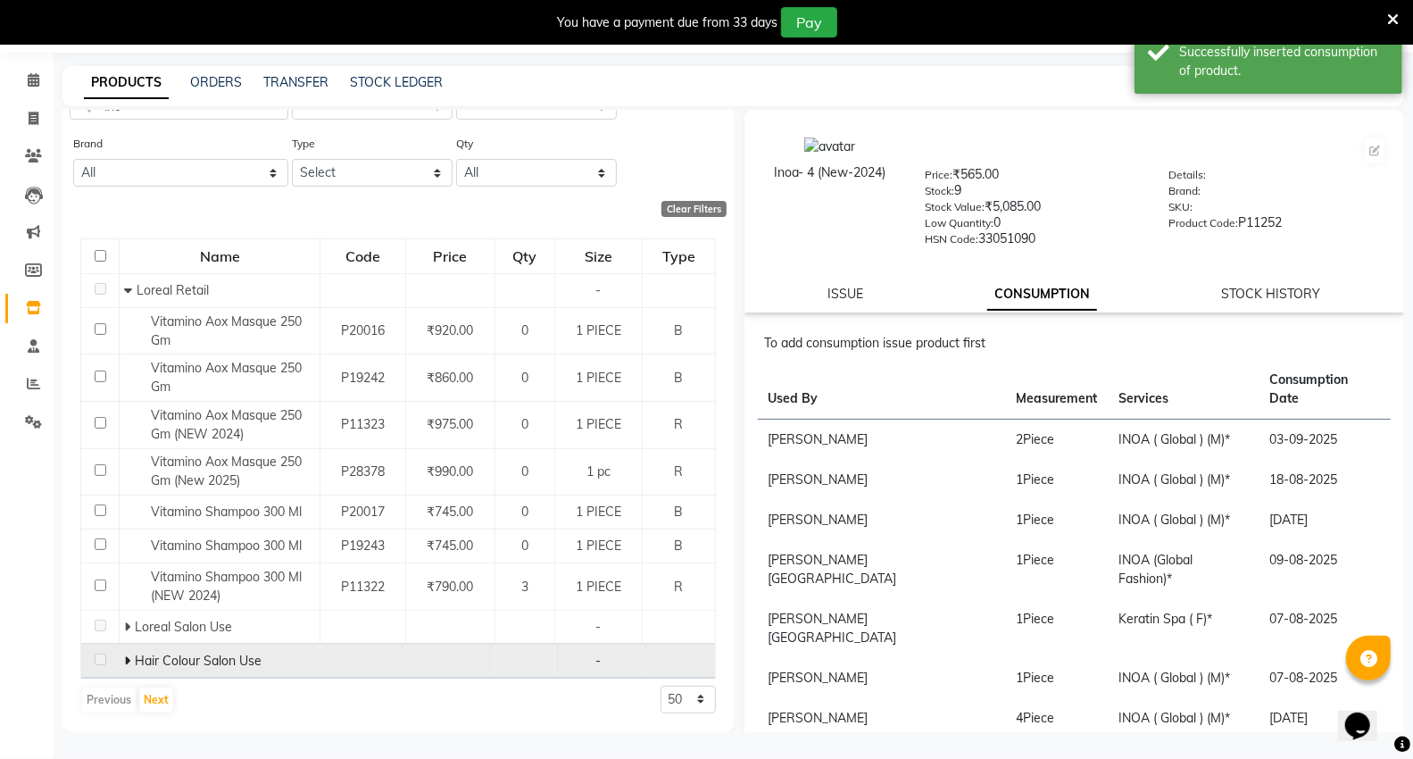
click at [124, 659] on icon at bounding box center [127, 660] width 6 height 12
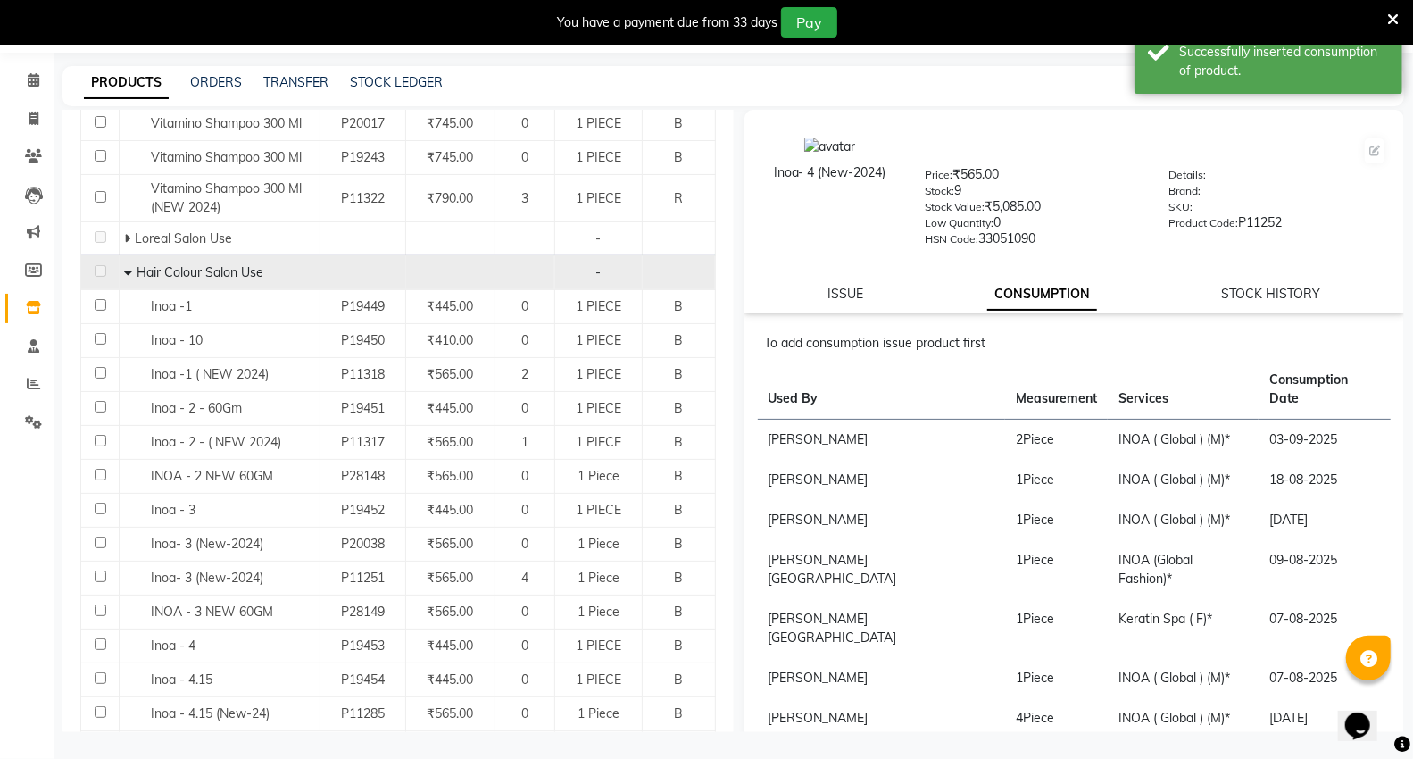
scroll to position [477, 0]
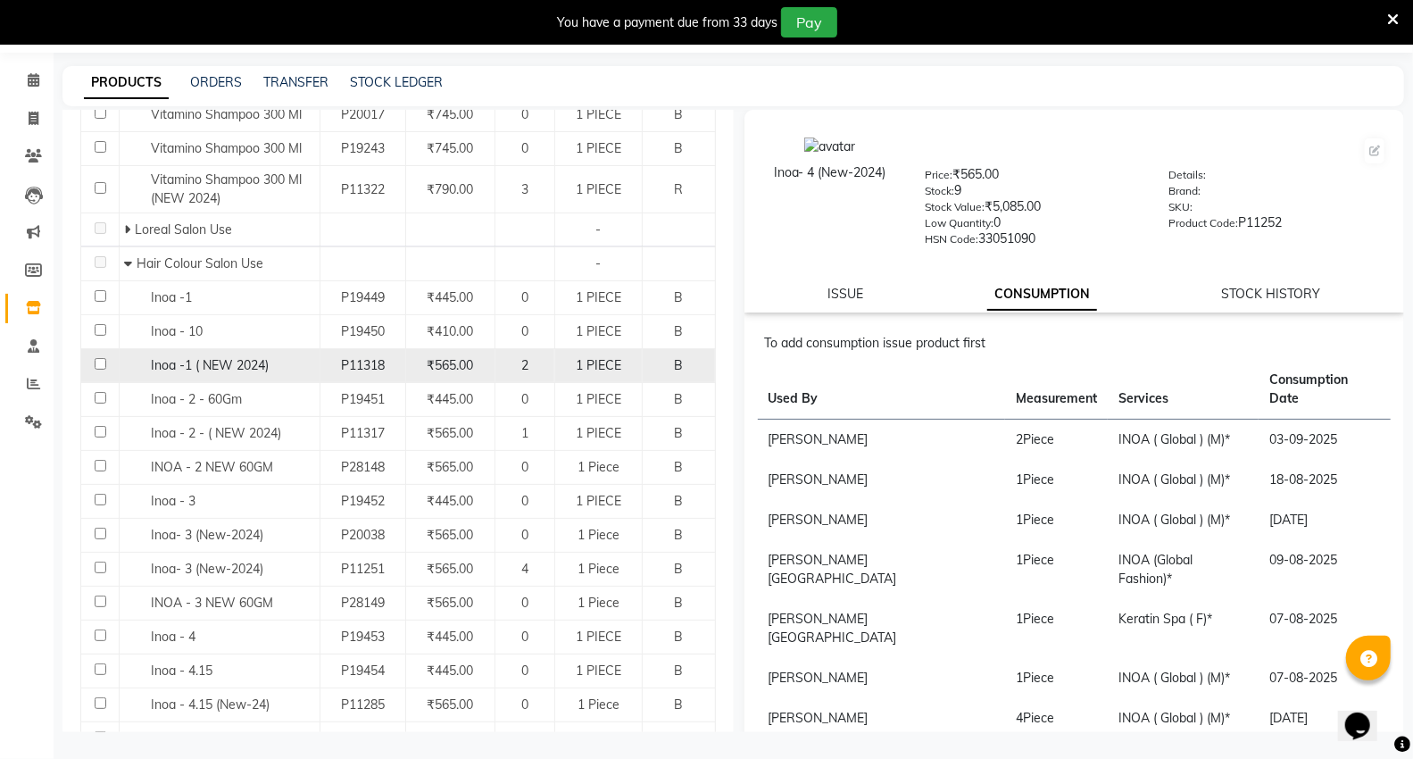
click at [101, 361] on input "checkbox" at bounding box center [101, 364] width 12 height 12
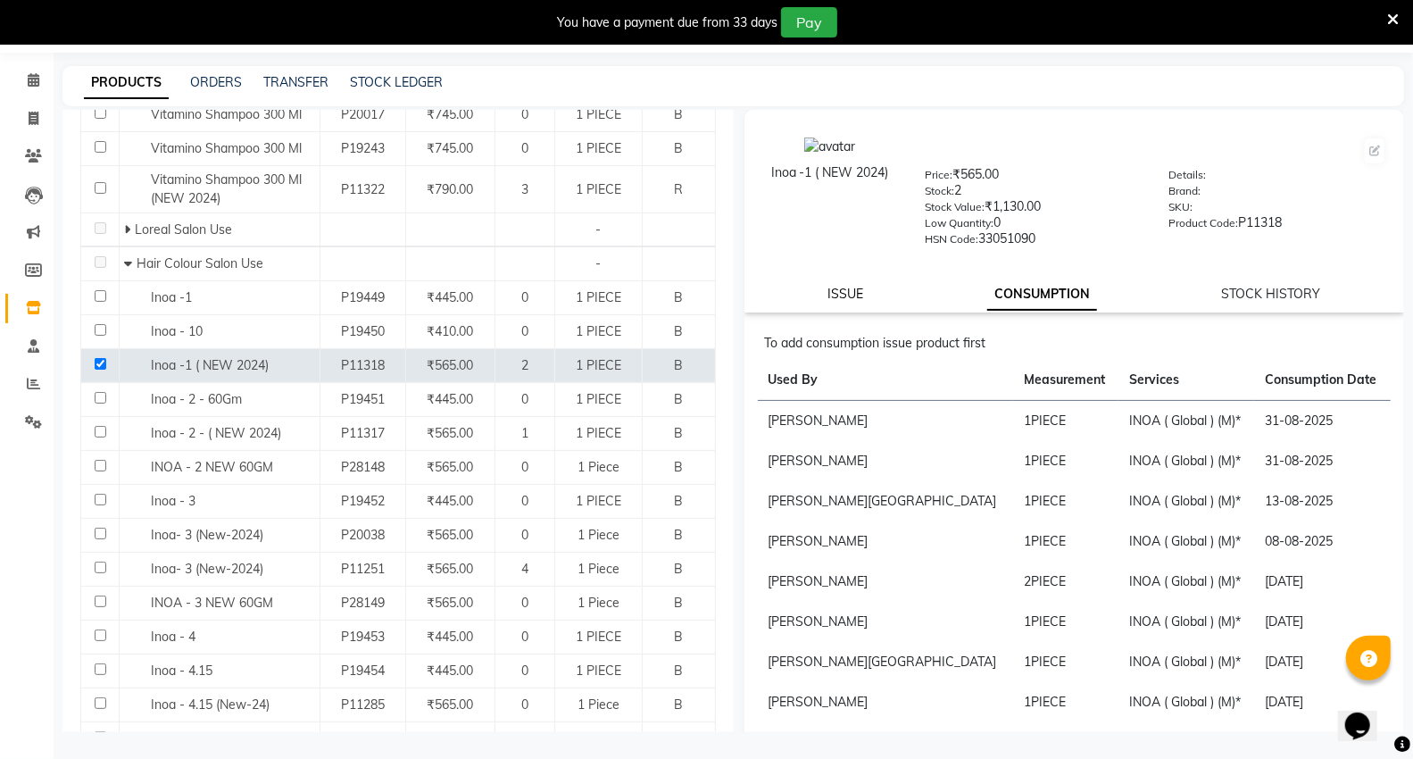
click at [844, 295] on link "ISSUE" at bounding box center [845, 294] width 36 height 16
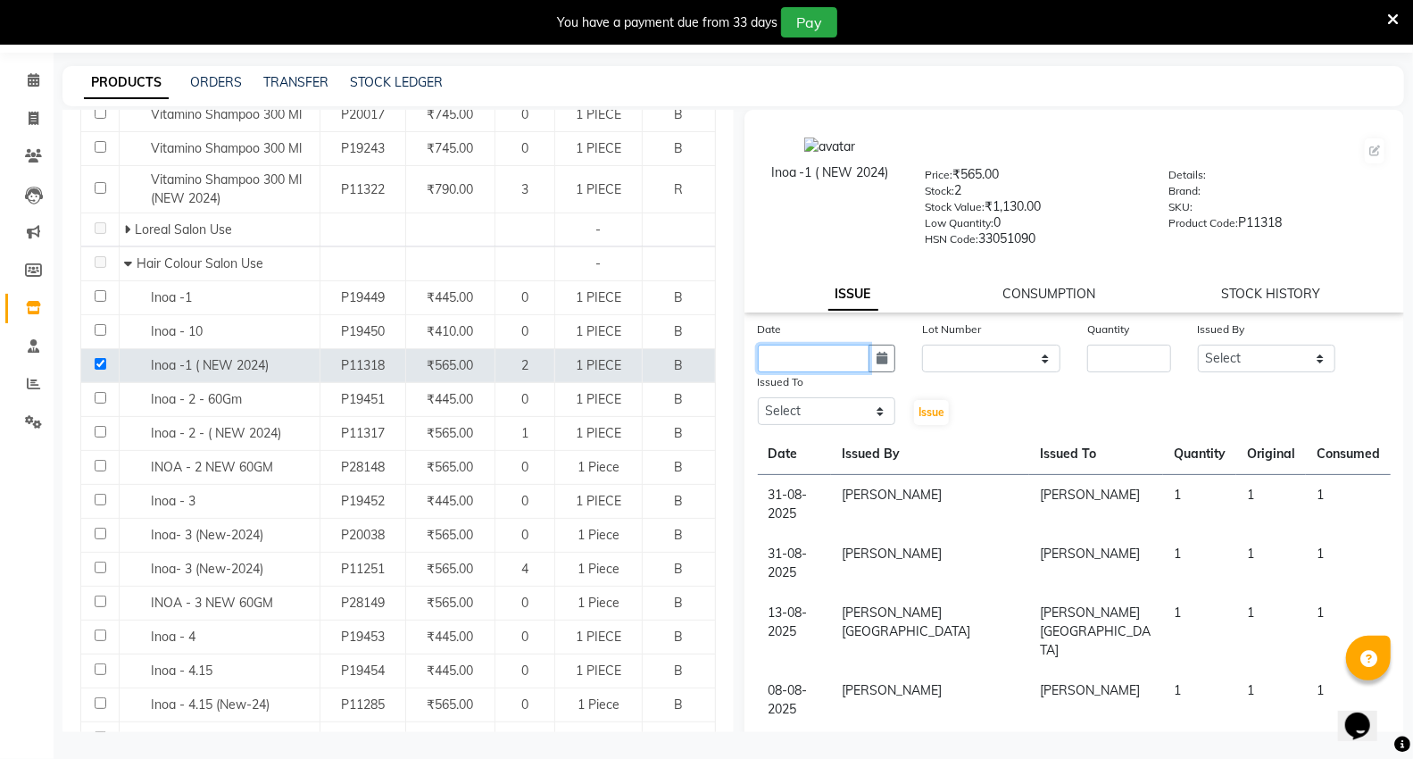
click at [803, 370] on input "text" at bounding box center [814, 359] width 112 height 28
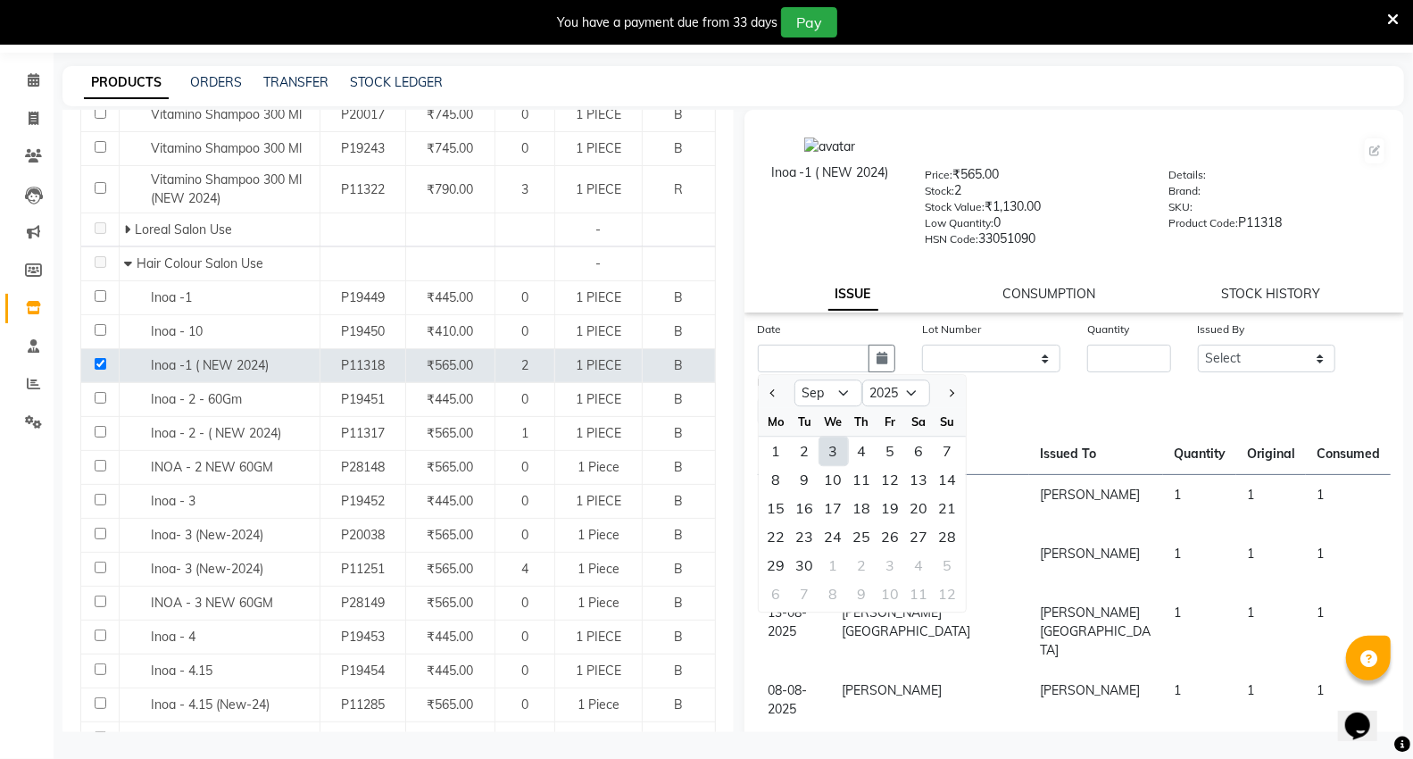
click at [826, 450] on div "3" at bounding box center [833, 450] width 29 height 29
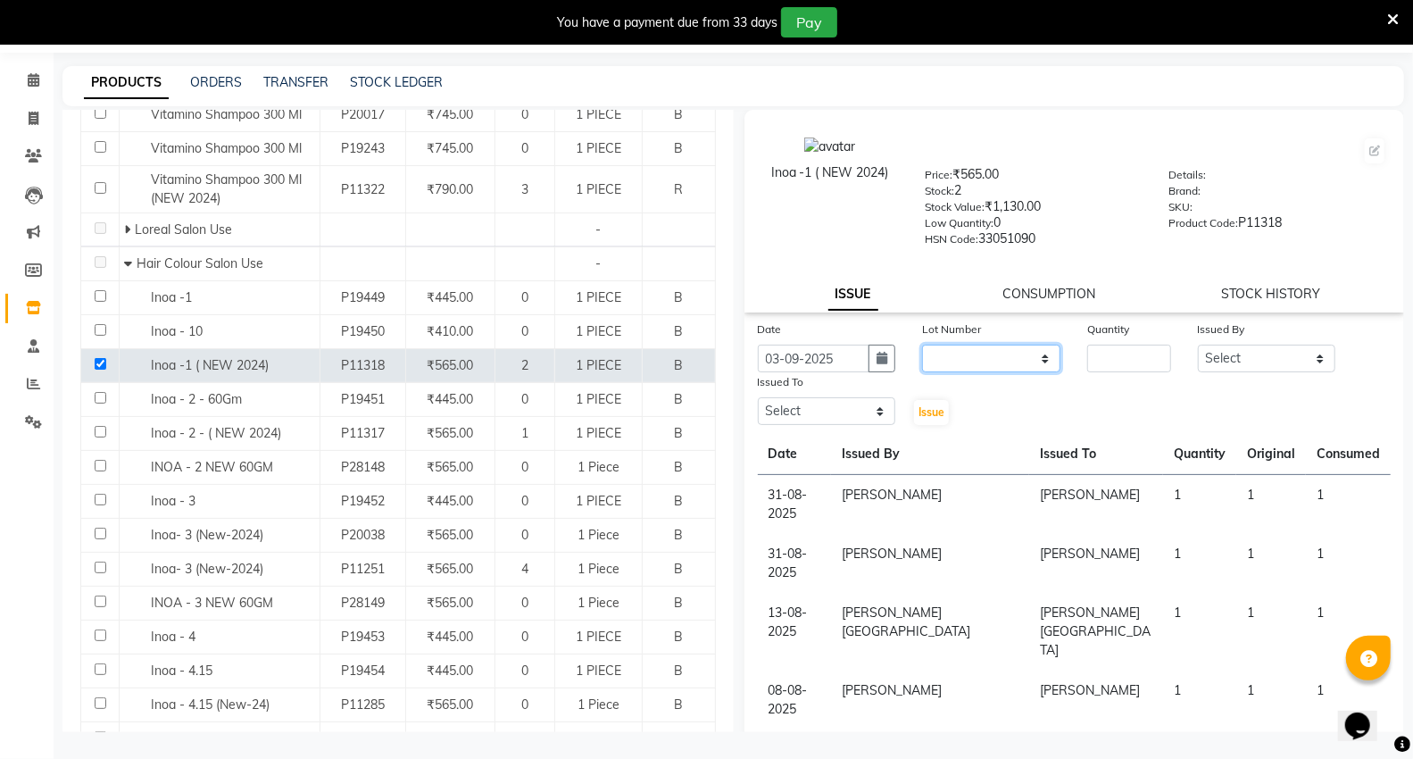
drag, startPoint x: 955, startPoint y: 361, endPoint x: 966, endPoint y: 370, distance: 13.9
click at [956, 361] on select "None" at bounding box center [991, 359] width 138 height 28
click at [922, 345] on select "None" at bounding box center [991, 359] width 138 height 28
click at [1117, 353] on input "number" at bounding box center [1128, 359] width 83 height 28
click at [1203, 358] on select "Select AHSIK [PERSON_NAME] [PERSON_NAME] [PERSON_NAME] [PERSON_NAME] Mall [PERS…" at bounding box center [1267, 359] width 138 height 28
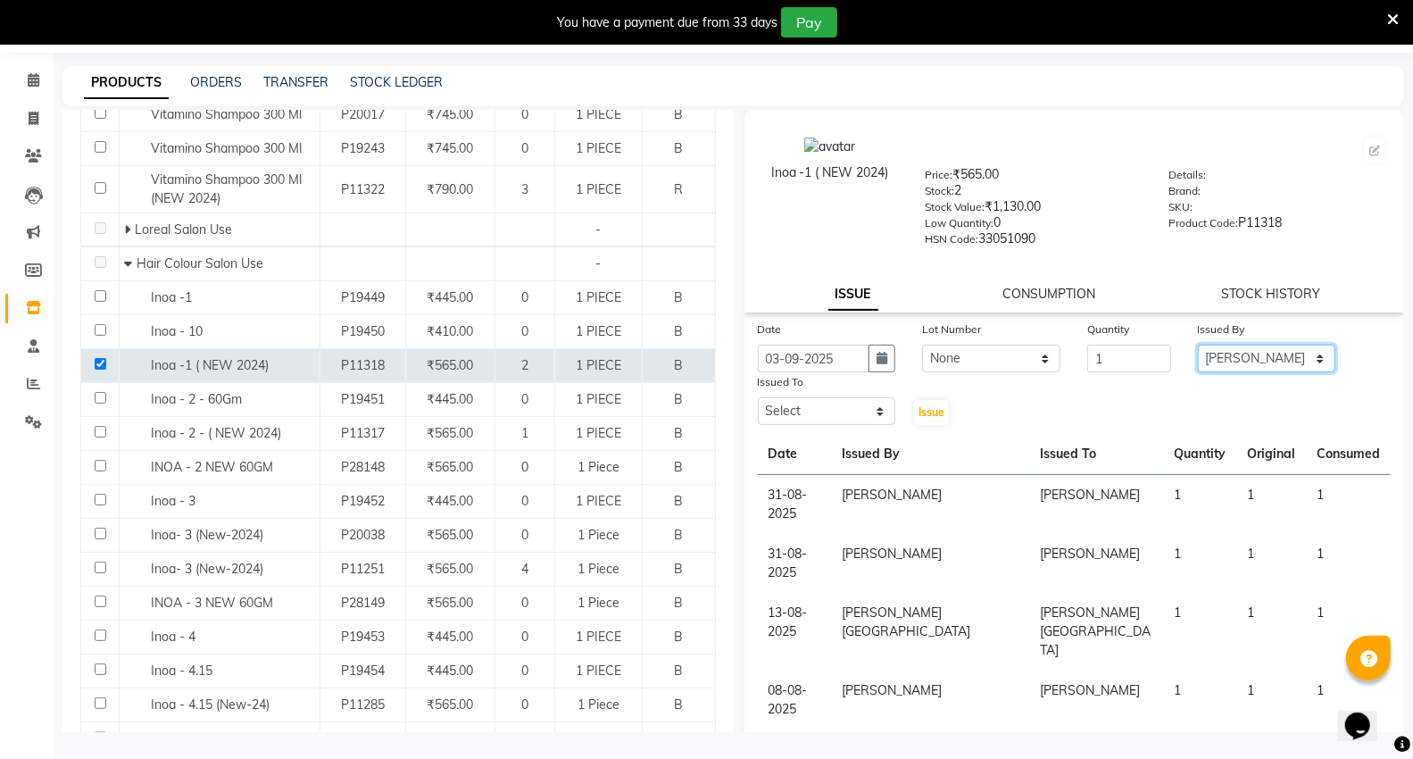
click at [1198, 345] on select "Select AHSIK [PERSON_NAME] [PERSON_NAME] [PERSON_NAME] [PERSON_NAME] Mall [PERS…" at bounding box center [1267, 359] width 138 height 28
drag, startPoint x: 849, startPoint y: 407, endPoint x: 851, endPoint y: 398, distance: 9.1
click at [849, 407] on select "Select AHSIK [PERSON_NAME] [PERSON_NAME] [PERSON_NAME] [PERSON_NAME] Mall [PERS…" at bounding box center [827, 411] width 138 height 28
click at [758, 398] on select "Select AHSIK [PERSON_NAME] [PERSON_NAME] [PERSON_NAME] [PERSON_NAME] Mall [PERS…" at bounding box center [827, 411] width 138 height 28
click at [920, 416] on span "Issue" at bounding box center [931, 411] width 26 height 13
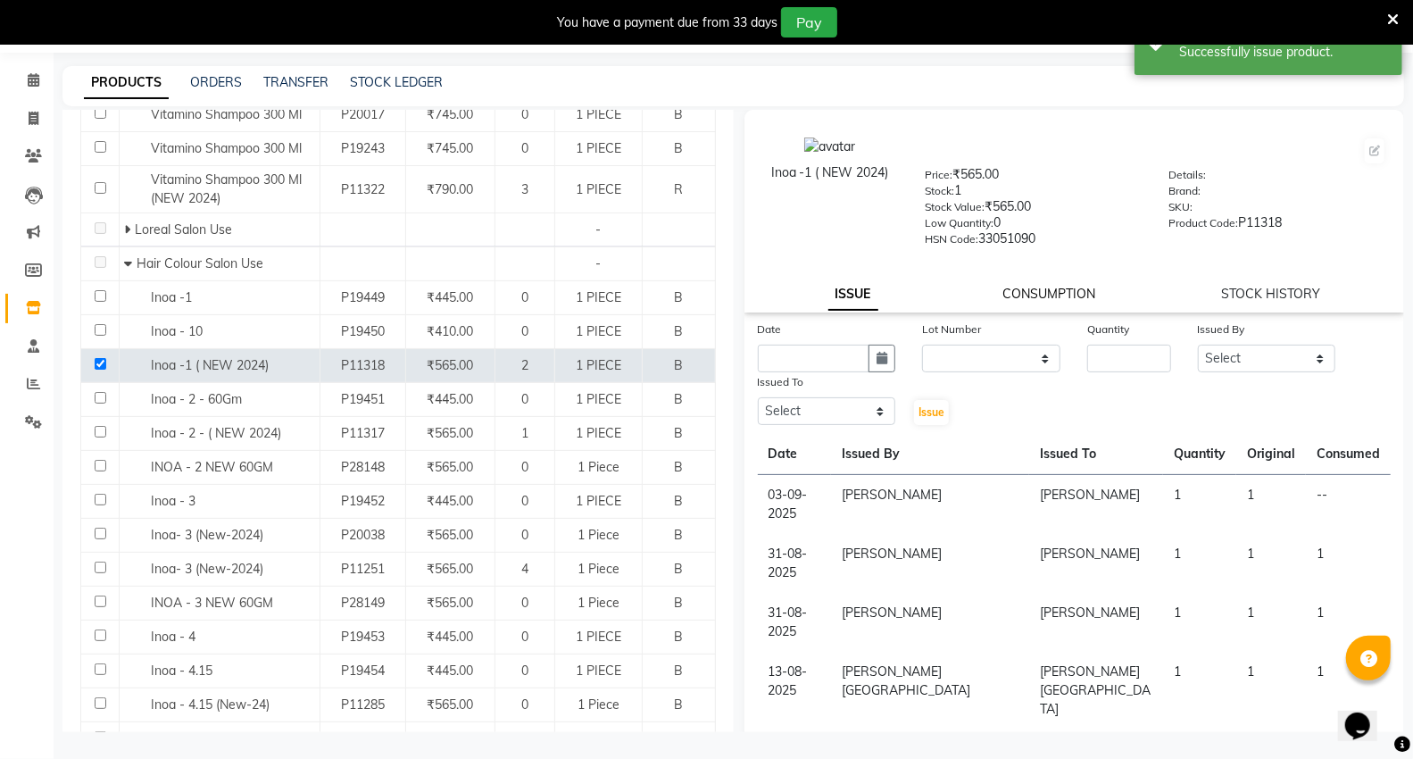
click at [1037, 288] on link "CONSUMPTION" at bounding box center [1049, 294] width 93 height 16
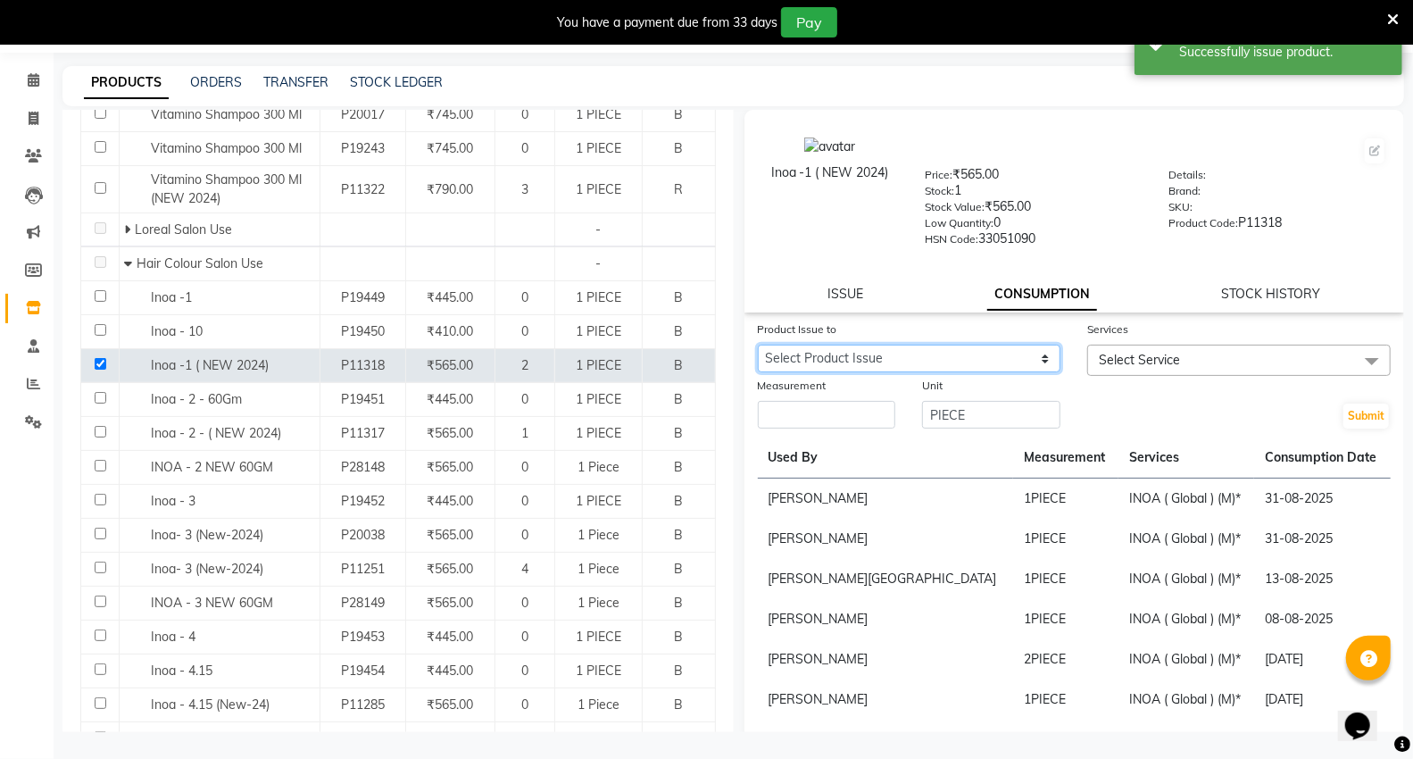
click at [921, 361] on select "Select Product Issue [DATE], Issued to: [PERSON_NAME], Balance: 1" at bounding box center [909, 359] width 303 height 28
click at [758, 345] on select "Select Product Issue [DATE], Issued to: [PERSON_NAME], Balance: 1" at bounding box center [909, 359] width 303 height 28
click at [1171, 358] on span "Select Service" at bounding box center [1139, 360] width 81 height 16
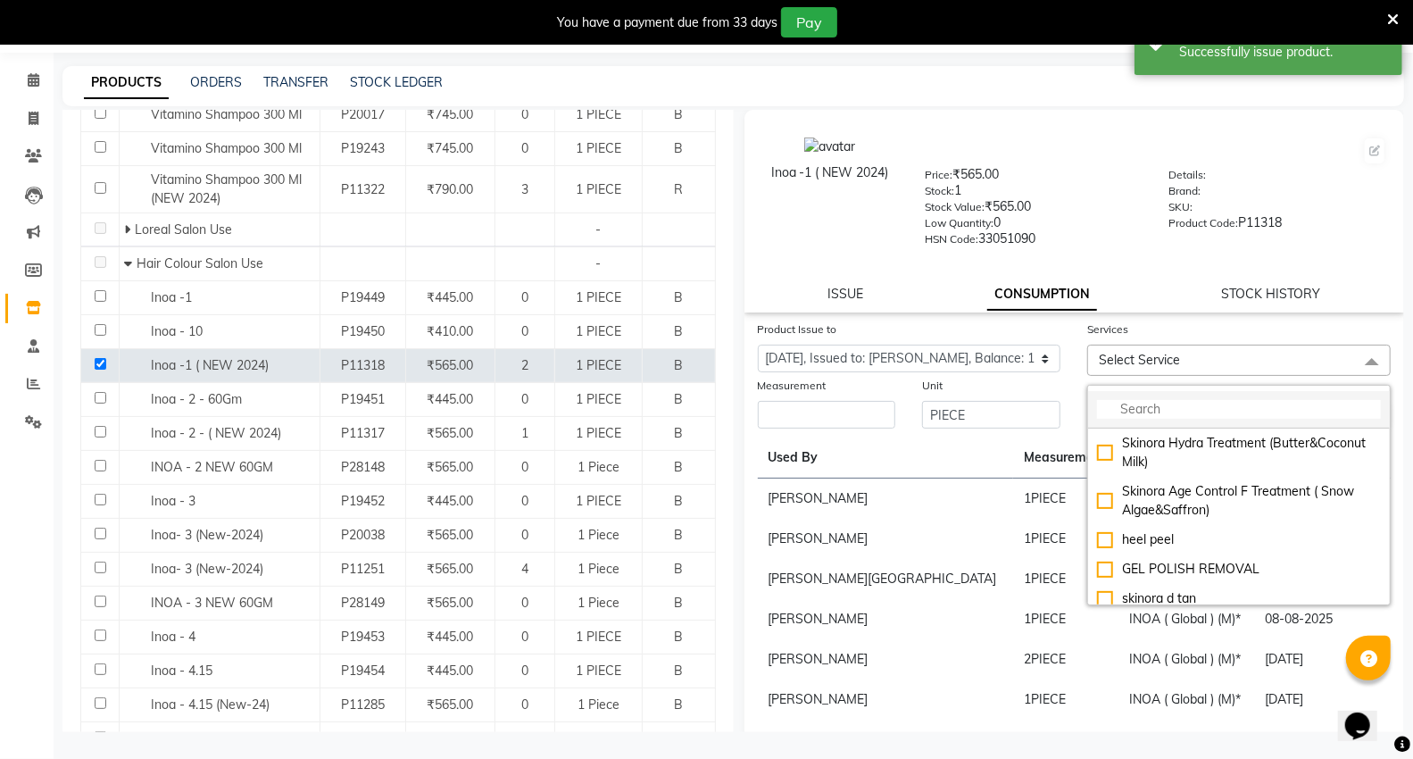
click at [1162, 403] on input "multiselect-search" at bounding box center [1239, 409] width 284 height 19
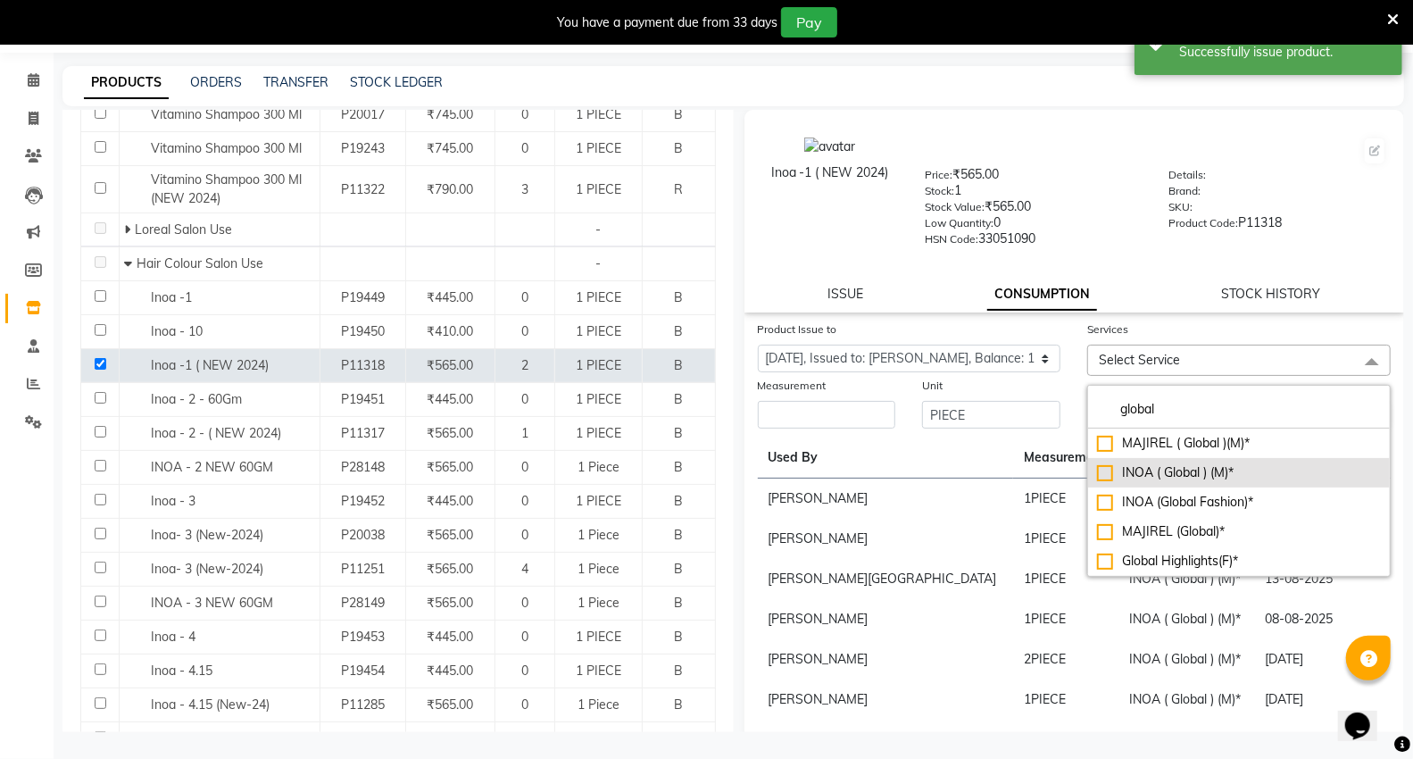
drag, startPoint x: 1133, startPoint y: 467, endPoint x: 1091, endPoint y: 485, distance: 46.4
click at [1132, 467] on div "INOA ( Global ) (M)*" at bounding box center [1239, 472] width 284 height 19
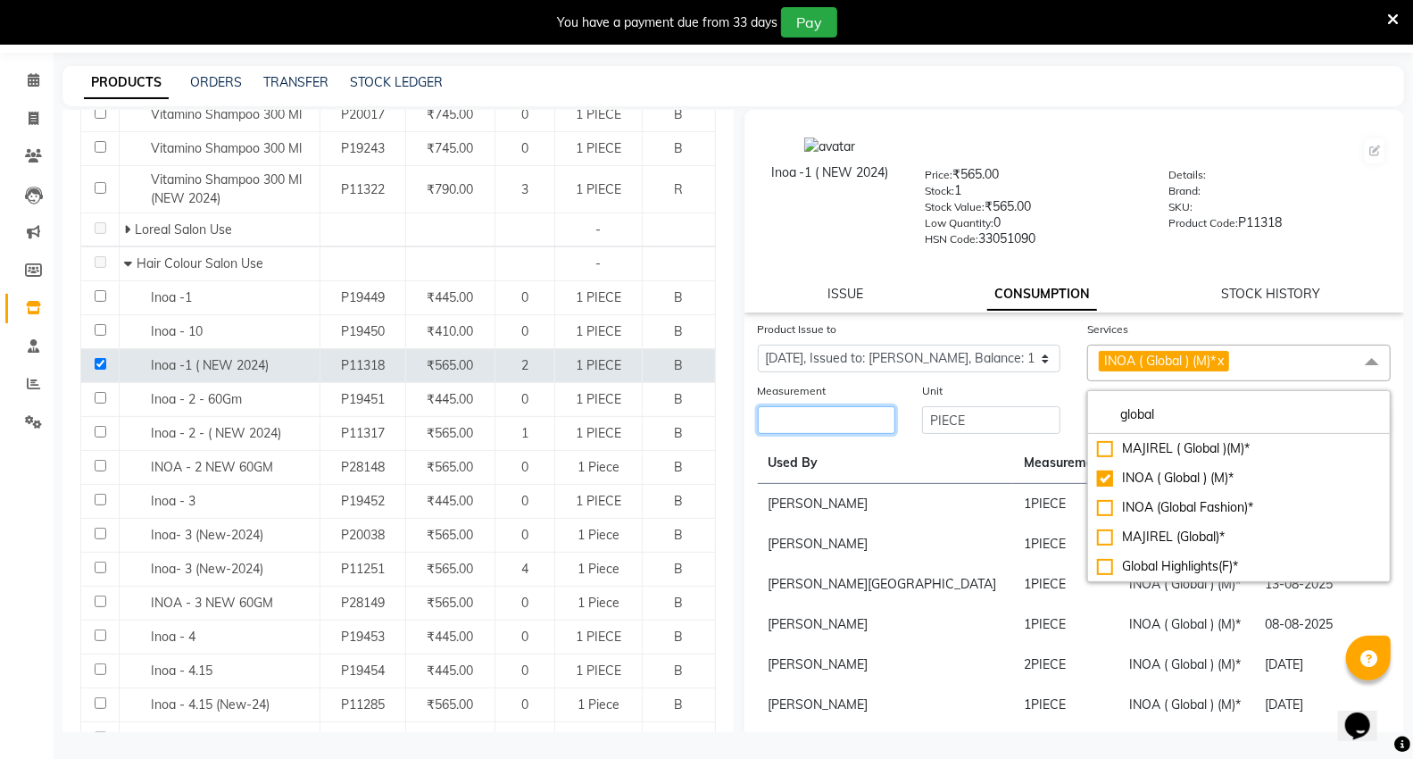
click at [879, 426] on input "number" at bounding box center [827, 420] width 138 height 28
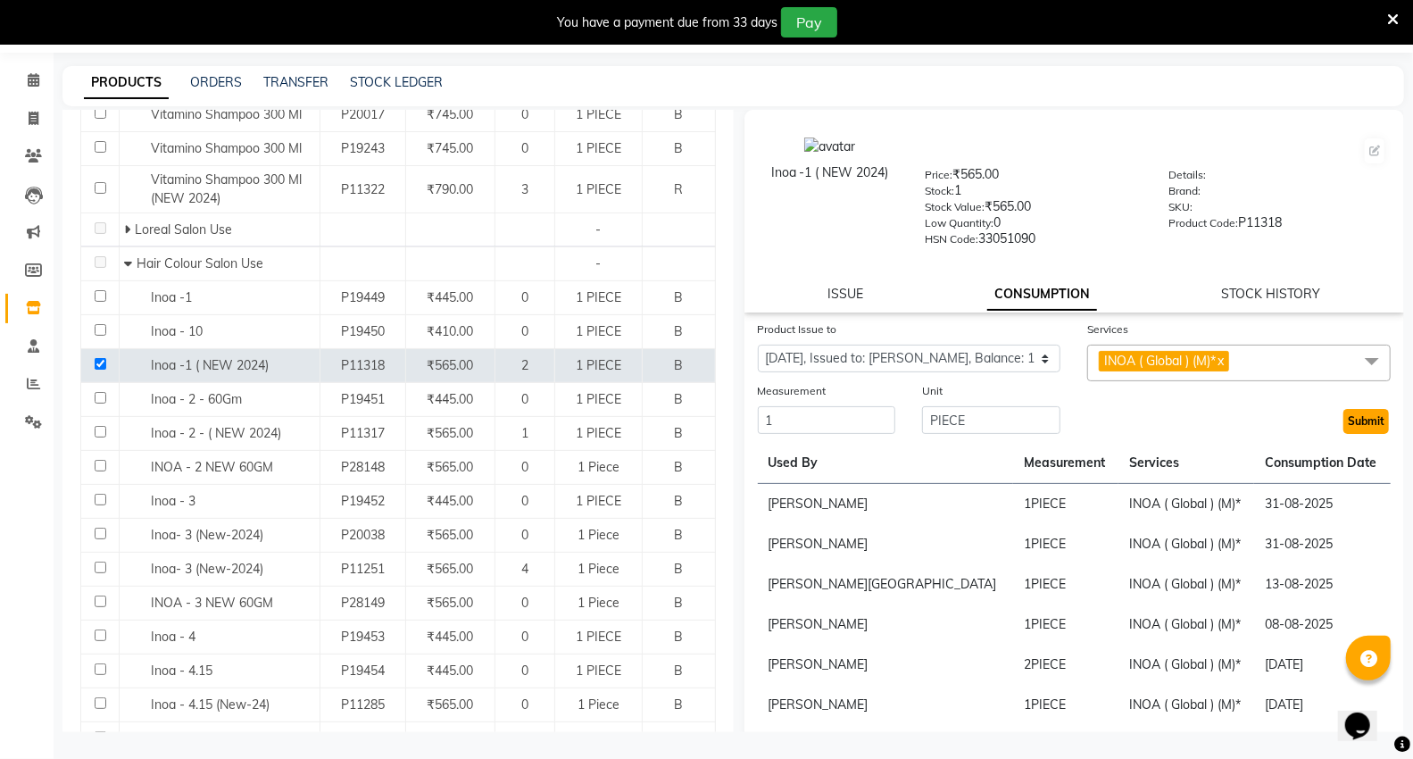
click at [1343, 430] on button "Submit" at bounding box center [1366, 421] width 46 height 25
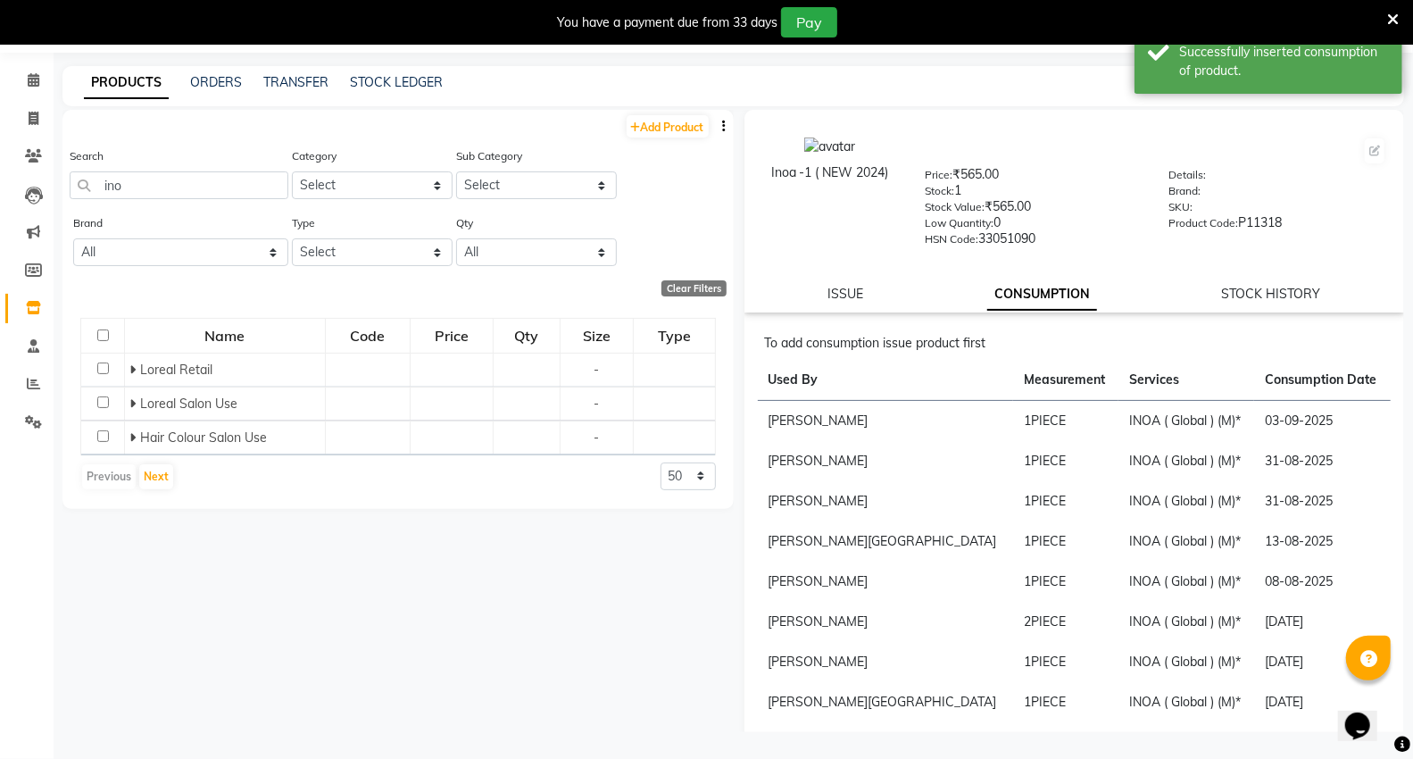
scroll to position [0, 0]
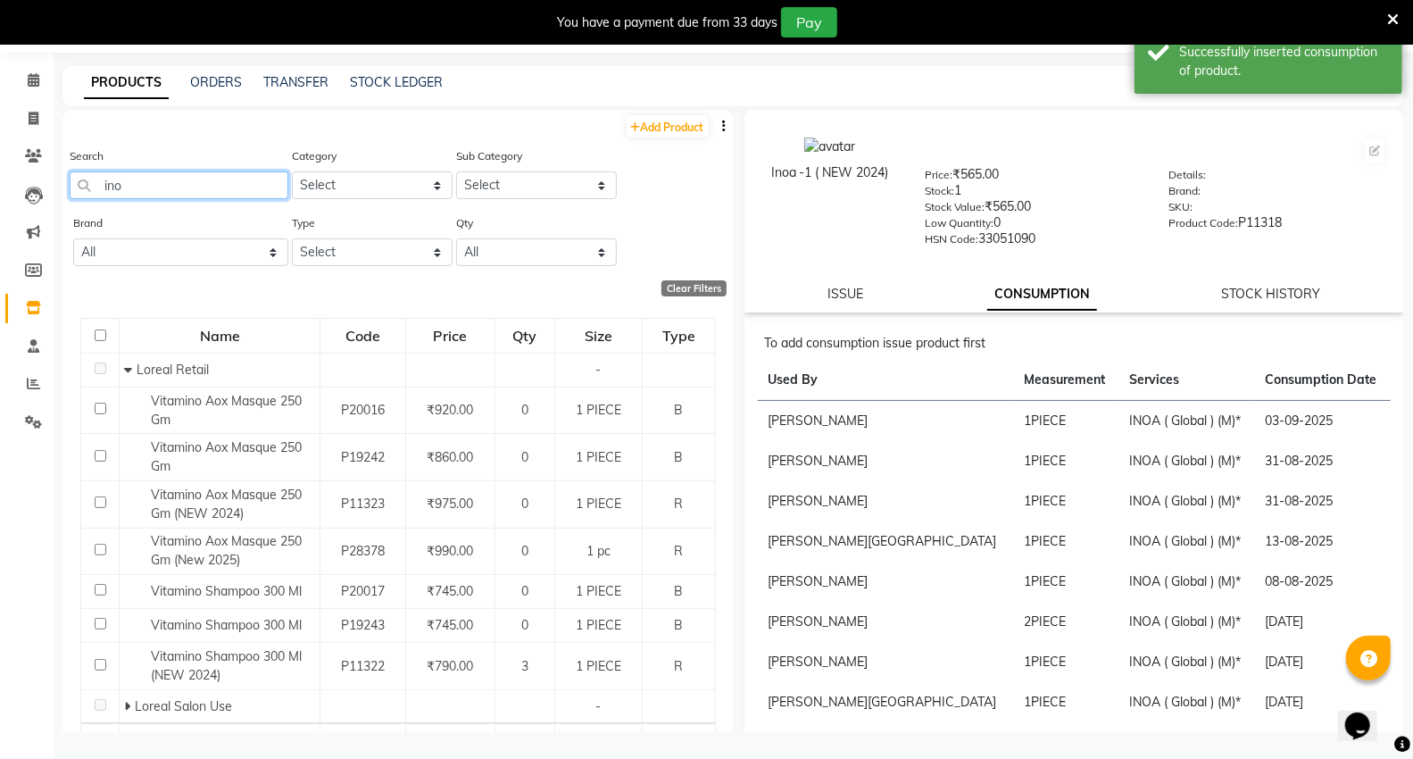
click at [221, 190] on input "ino" at bounding box center [179, 185] width 219 height 28
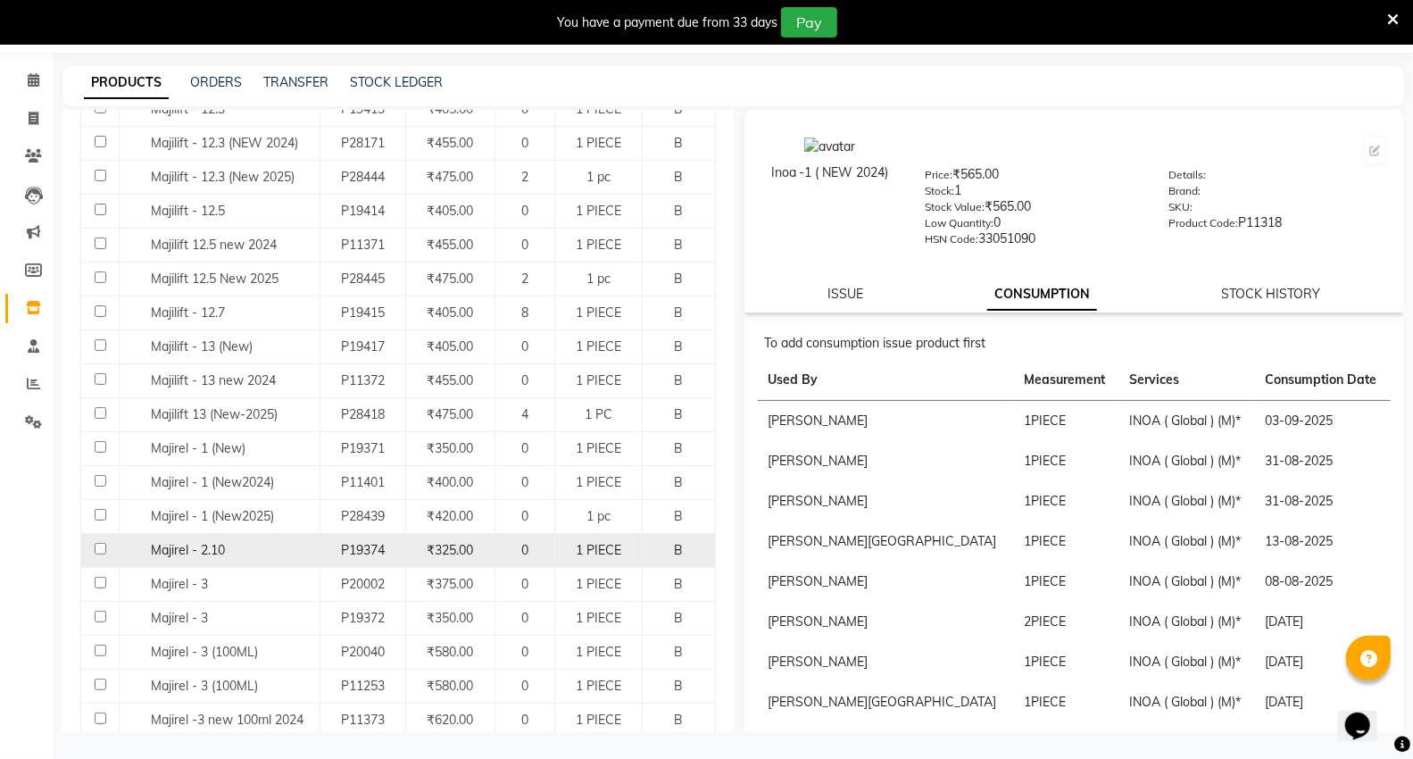
scroll to position [495, 0]
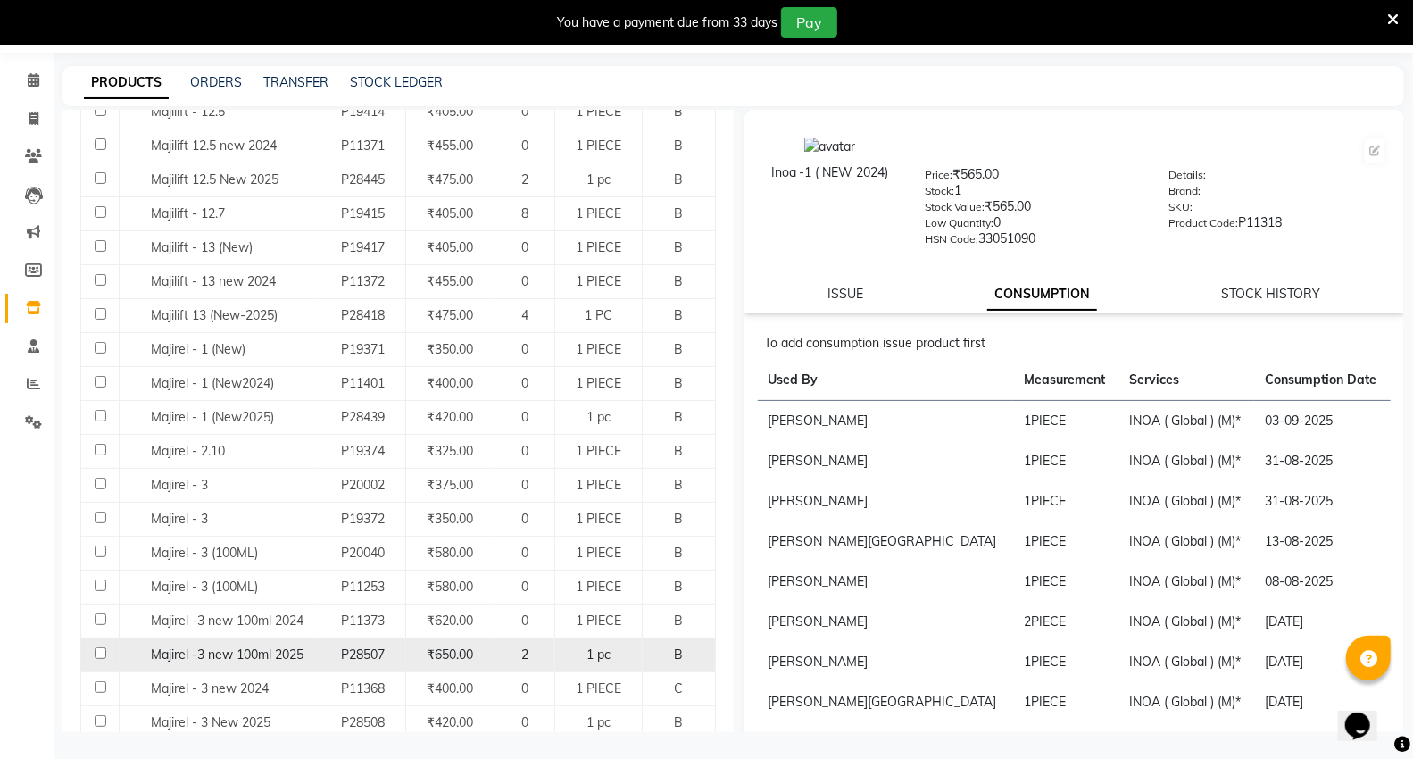
click at [101, 657] on input "checkbox" at bounding box center [101, 653] width 12 height 12
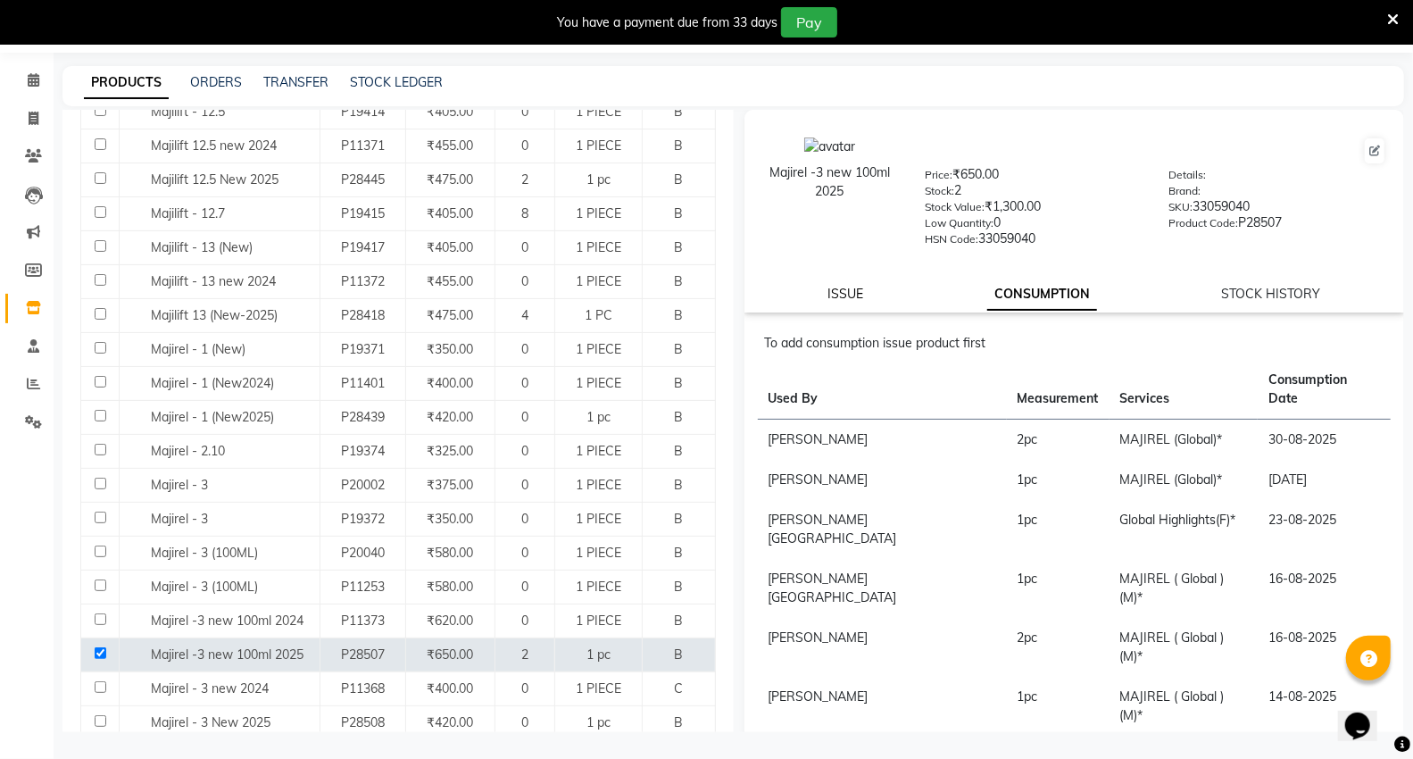
click at [852, 293] on link "ISSUE" at bounding box center [845, 294] width 36 height 16
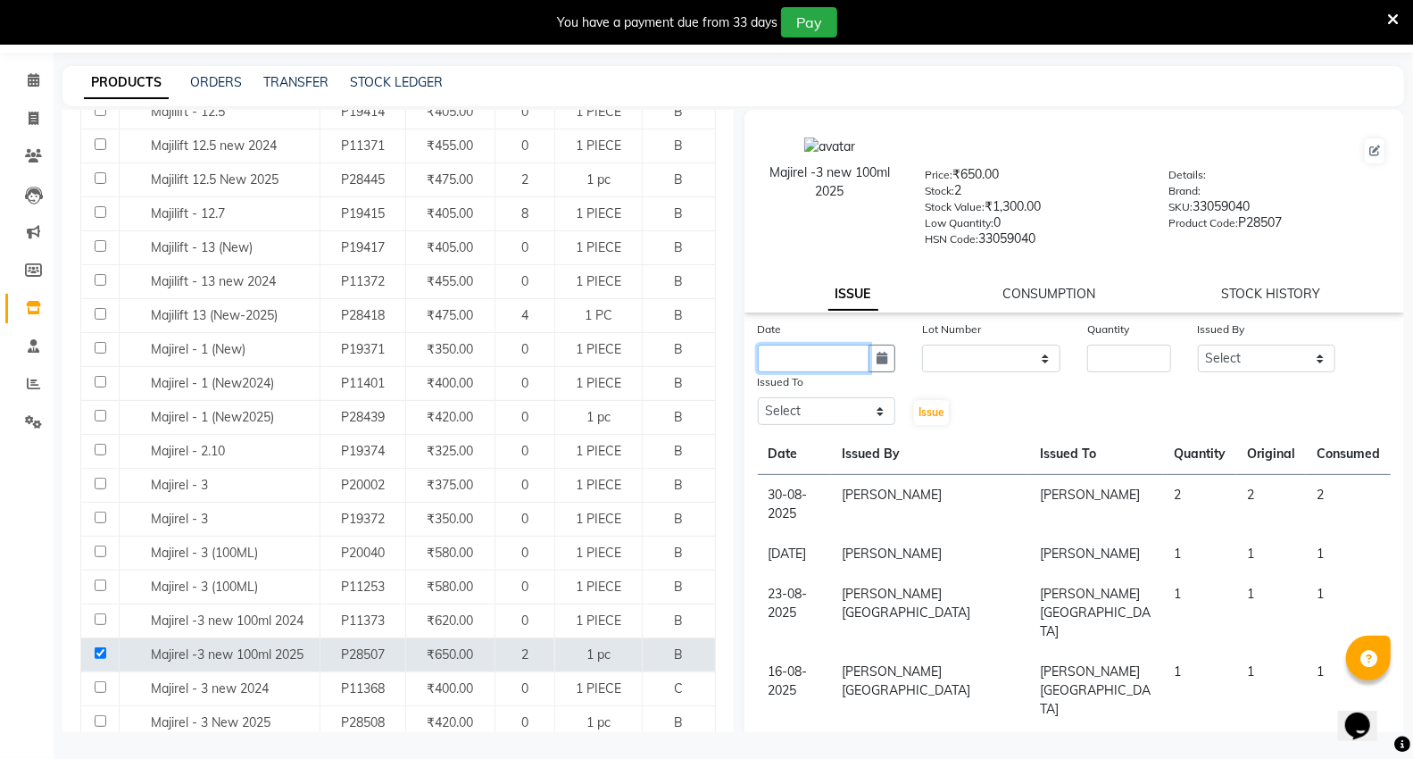
click at [846, 366] on input "text" at bounding box center [814, 359] width 112 height 28
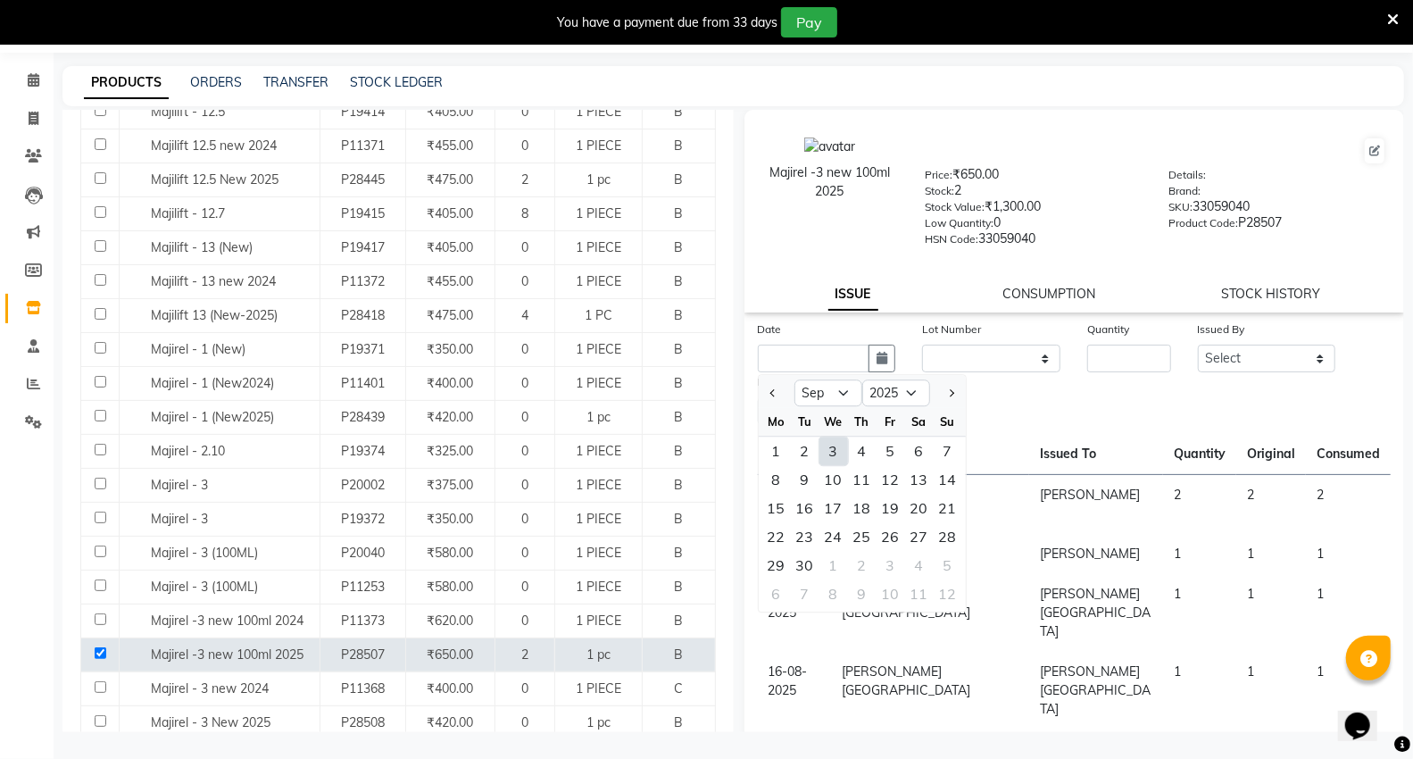
drag, startPoint x: 833, startPoint y: 453, endPoint x: 885, endPoint y: 423, distance: 60.8
click at [835, 455] on div "3" at bounding box center [833, 450] width 29 height 29
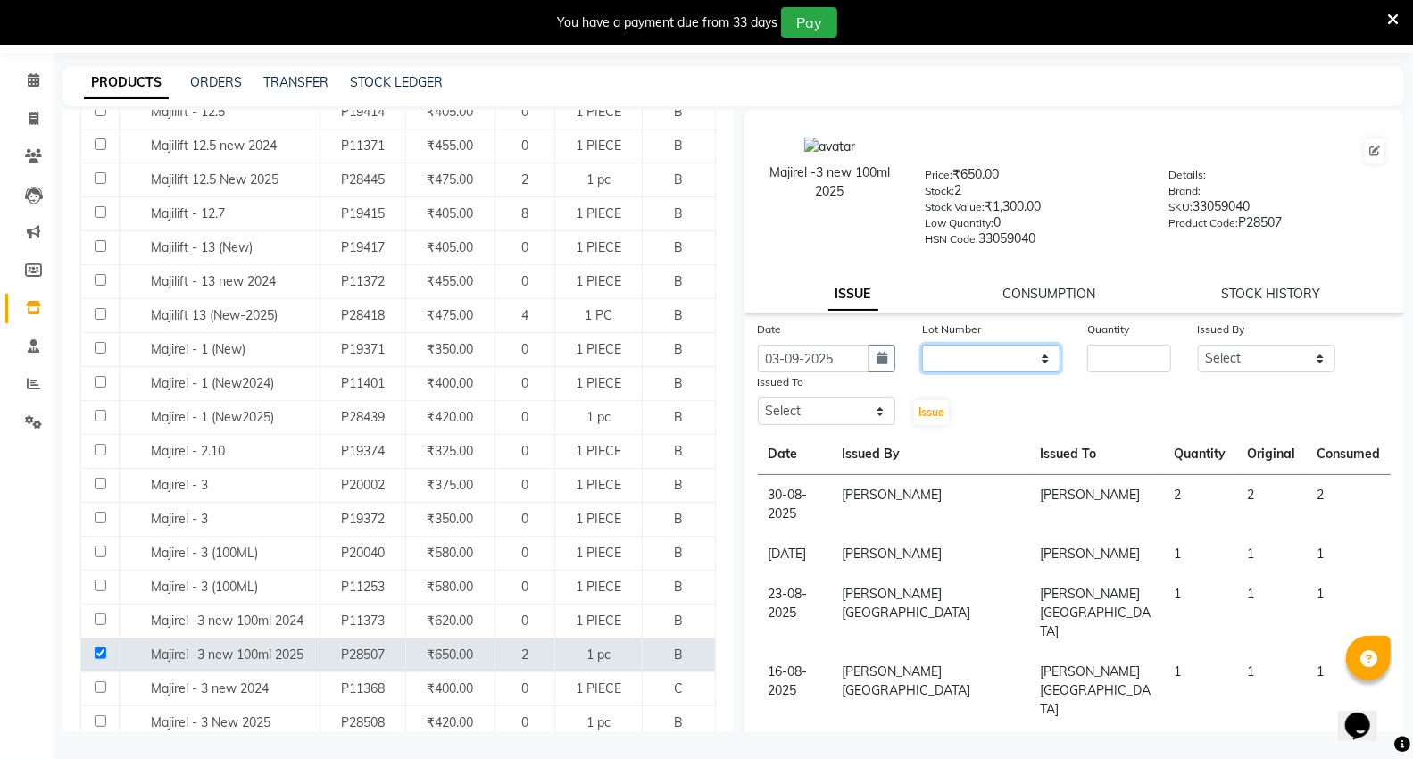
drag, startPoint x: 955, startPoint y: 359, endPoint x: 956, endPoint y: 370, distance: 10.7
click at [955, 359] on select "None" at bounding box center [991, 359] width 138 height 28
click at [922, 345] on select "None" at bounding box center [991, 359] width 138 height 28
click at [1145, 357] on input "number" at bounding box center [1128, 359] width 83 height 28
click at [1214, 346] on select "Select AHSIK [PERSON_NAME] [PERSON_NAME] [PERSON_NAME] [PERSON_NAME] Mall [PERS…" at bounding box center [1267, 359] width 138 height 28
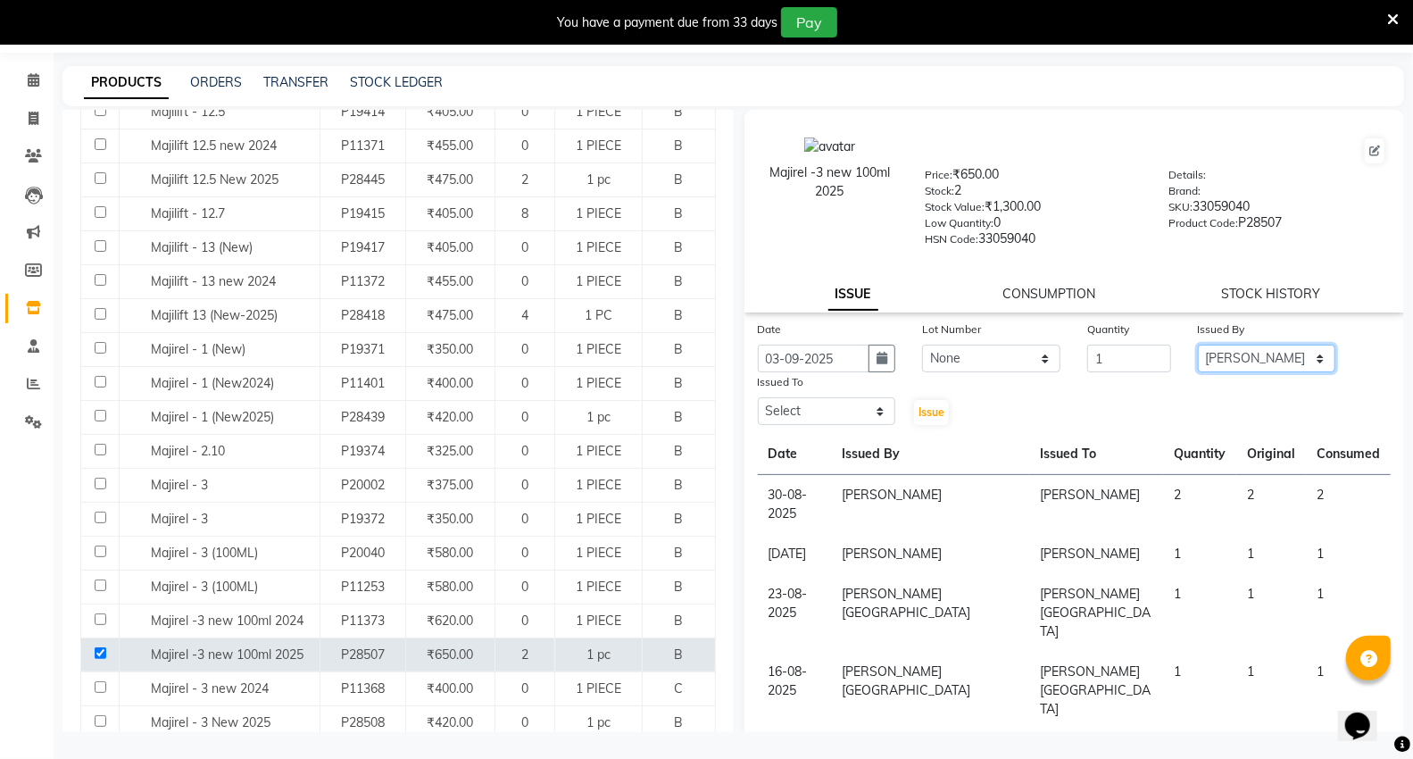
click at [1198, 345] on select "Select AHSIK [PERSON_NAME] [PERSON_NAME] [PERSON_NAME] [PERSON_NAME] Mall [PERS…" at bounding box center [1267, 359] width 138 height 28
click at [833, 409] on select "Select AHSIK [PERSON_NAME] [PERSON_NAME] [PERSON_NAME] [PERSON_NAME] Mall [PERS…" at bounding box center [827, 411] width 138 height 28
click at [758, 398] on select "Select AHSIK [PERSON_NAME] [PERSON_NAME] [PERSON_NAME] [PERSON_NAME] Mall [PERS…" at bounding box center [827, 411] width 138 height 28
click at [934, 414] on span "Issue" at bounding box center [931, 411] width 26 height 13
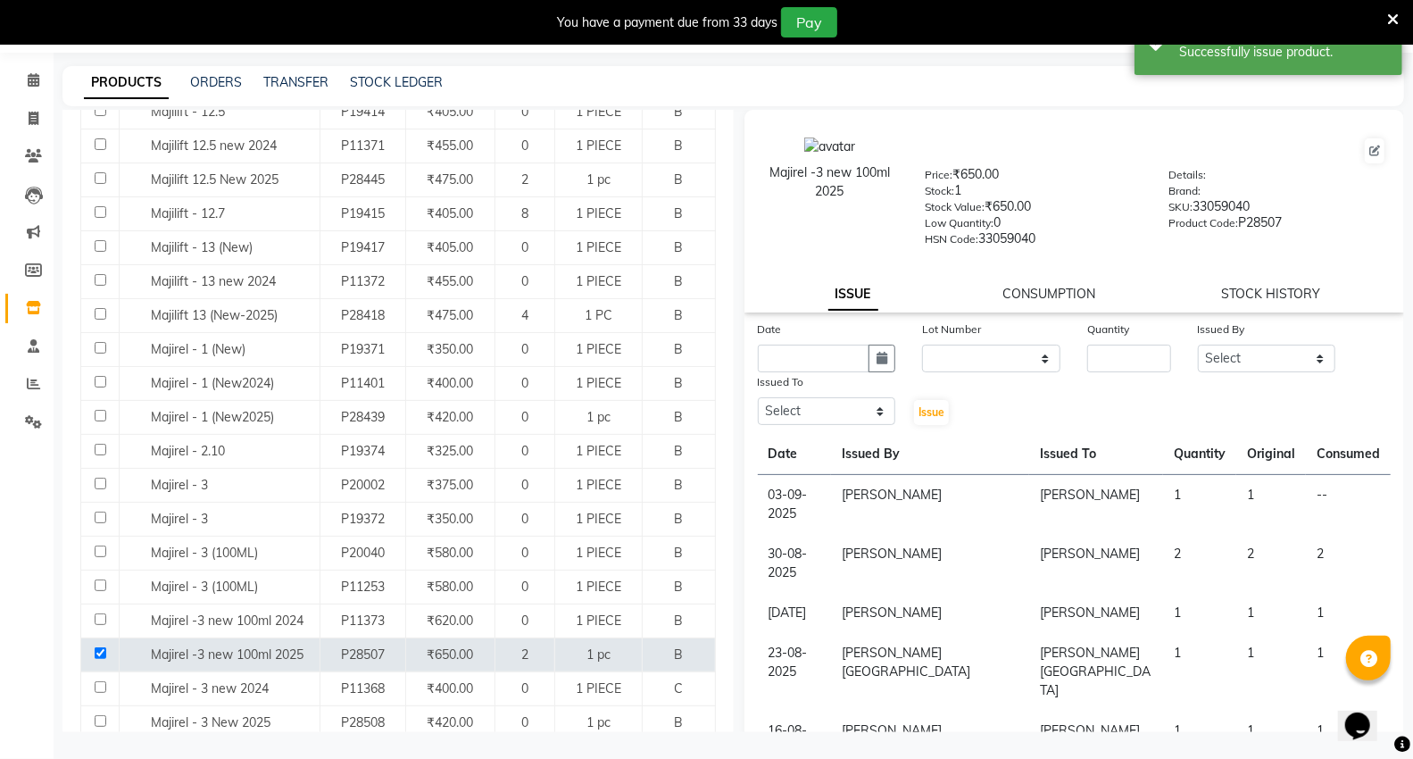
click at [1049, 285] on div "CONSUMPTION" at bounding box center [1049, 294] width 93 height 19
click at [1025, 288] on link "CONSUMPTION" at bounding box center [1049, 294] width 93 height 16
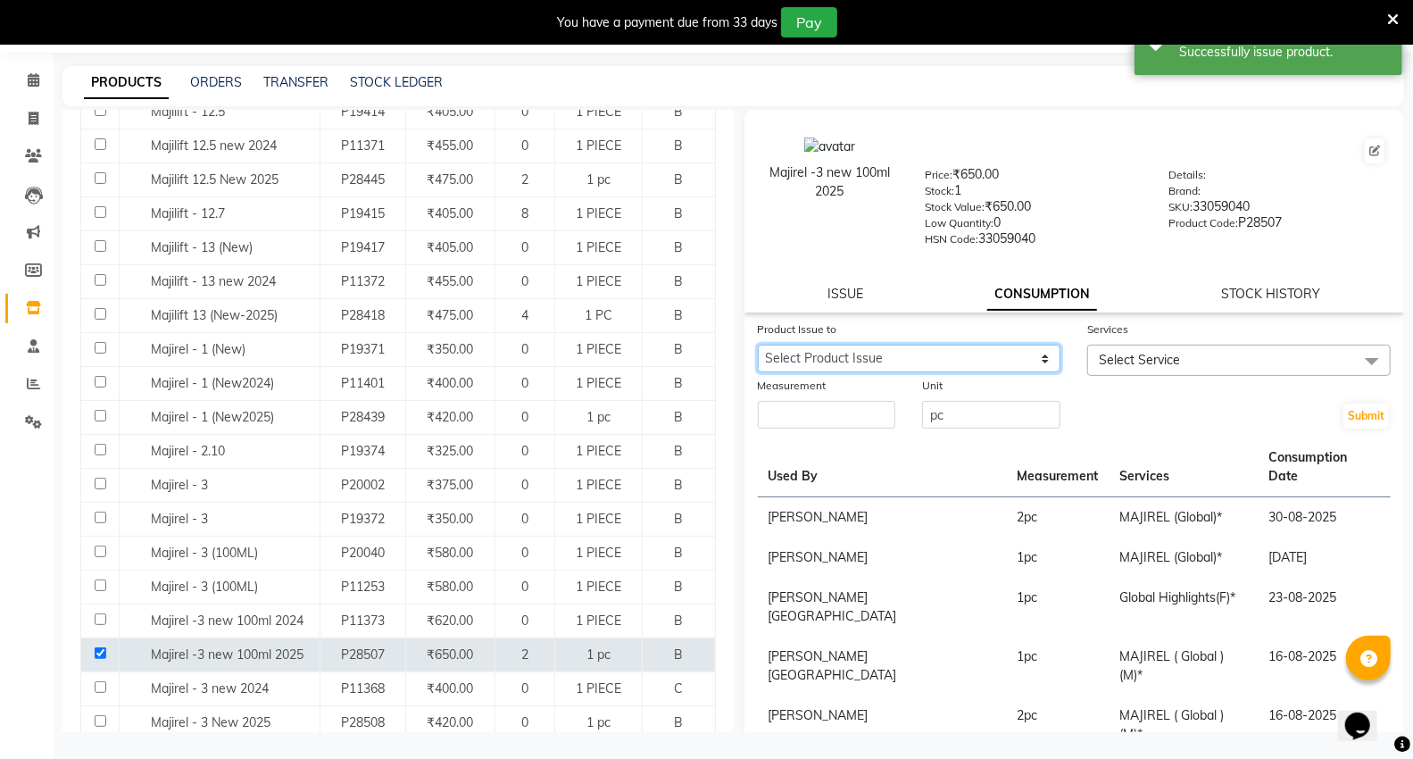
drag, startPoint x: 851, startPoint y: 355, endPoint x: 855, endPoint y: 370, distance: 15.8
click at [851, 355] on select "Select Product Issue [DATE], Issued to: [PERSON_NAME], Balance: 1" at bounding box center [909, 359] width 303 height 28
click at [758, 345] on select "Select Product Issue [DATE], Issued to: [PERSON_NAME], Balance: 1" at bounding box center [909, 359] width 303 height 28
click at [1099, 360] on span "Select Service" at bounding box center [1139, 360] width 81 height 16
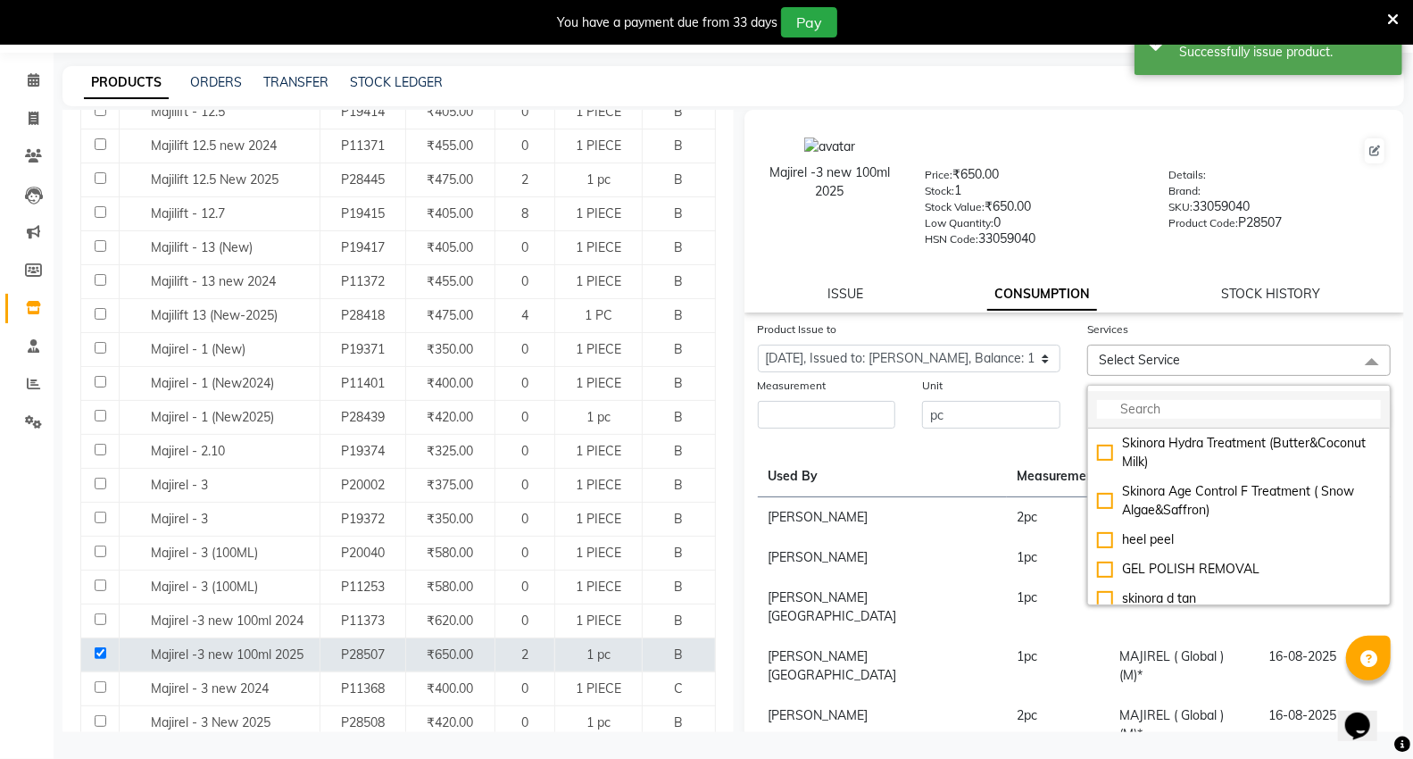
click at [1117, 417] on input "multiselect-search" at bounding box center [1239, 409] width 284 height 19
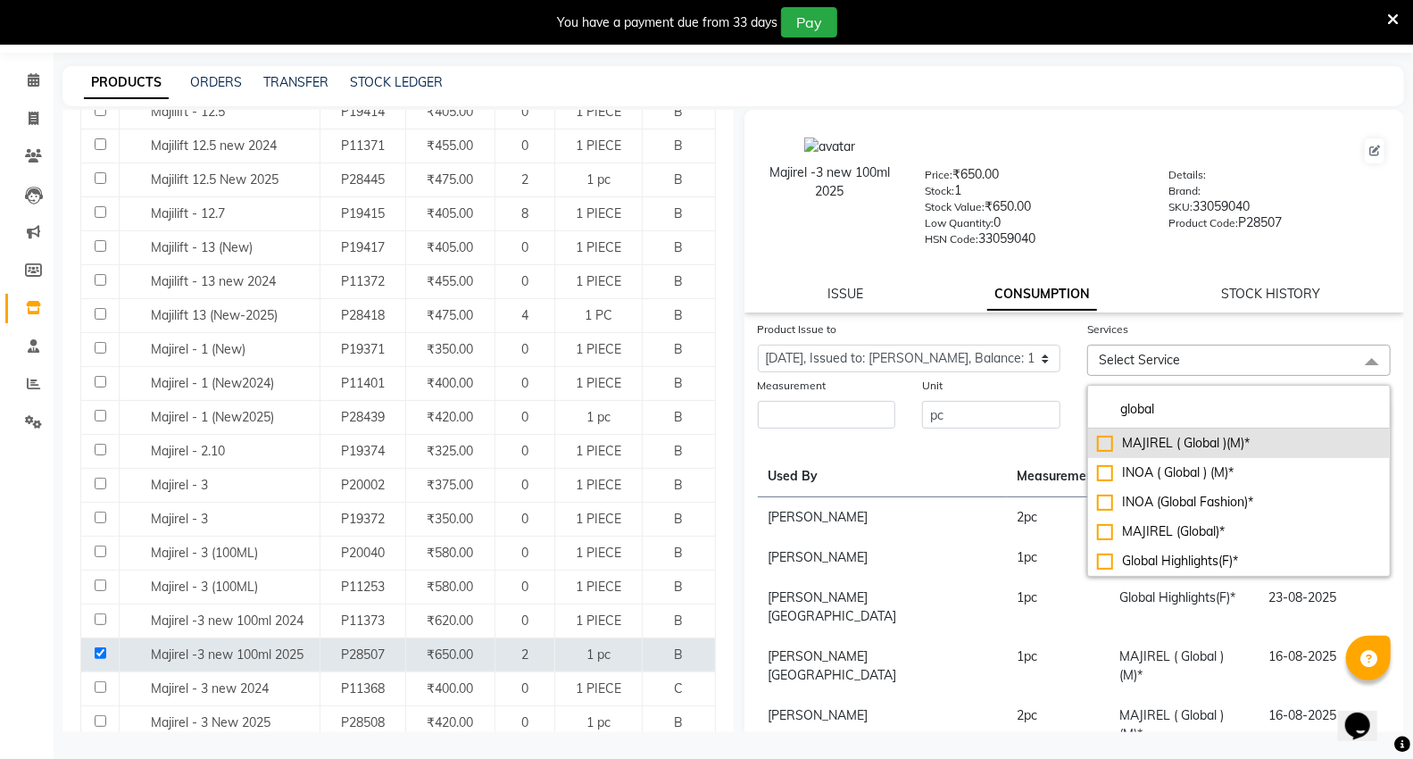
click at [1143, 444] on div "MAJIREL ( Global )(M)*" at bounding box center [1239, 443] width 284 height 19
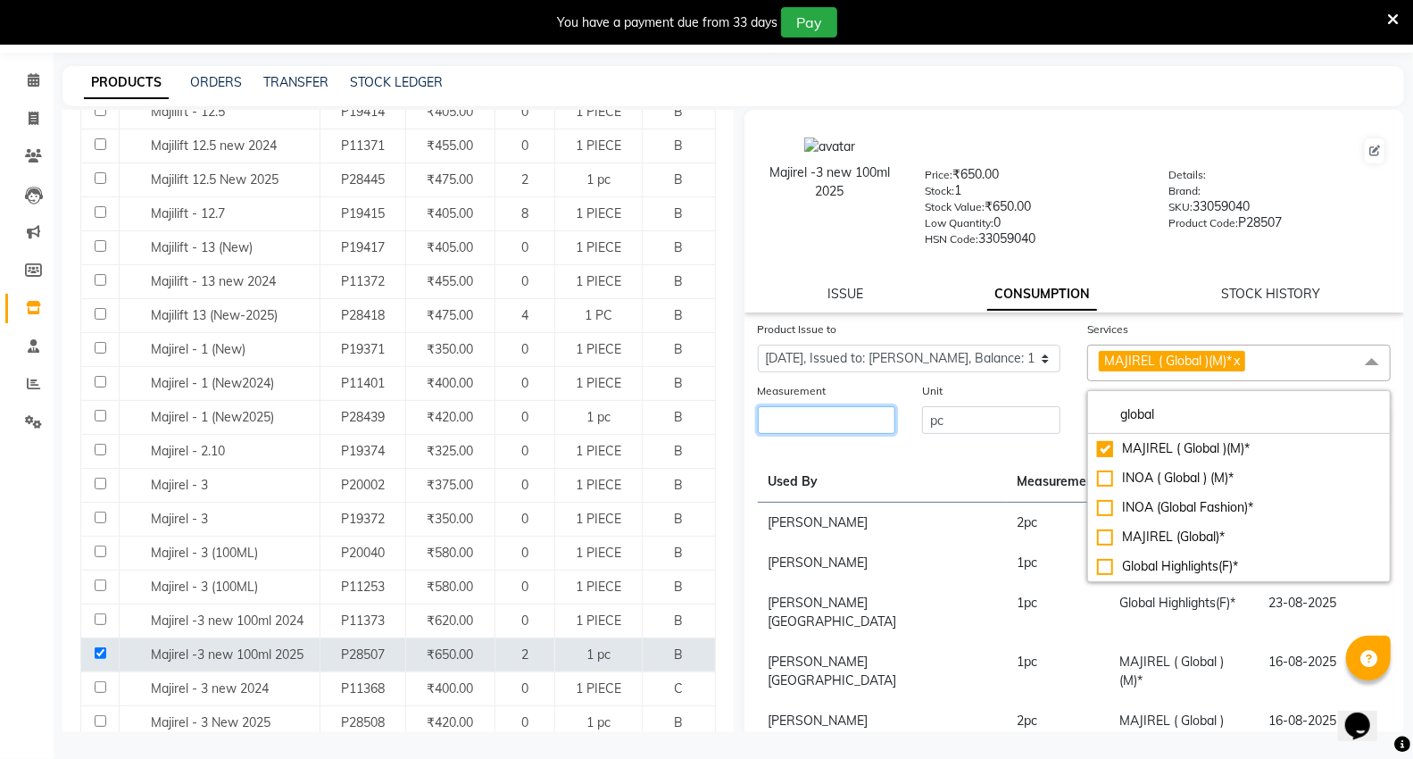
click at [763, 409] on input "number" at bounding box center [827, 420] width 138 height 28
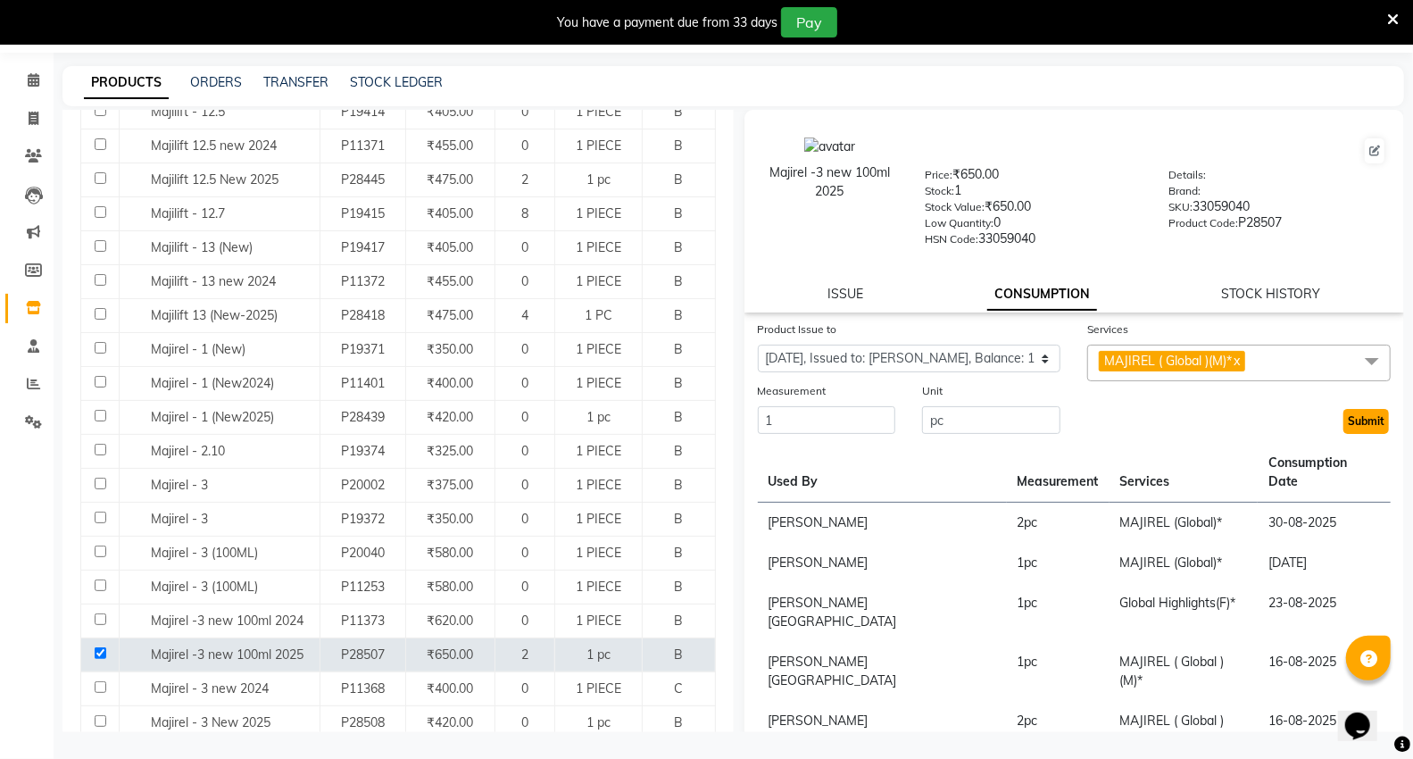
click at [1364, 431] on button "Submit" at bounding box center [1366, 421] width 46 height 25
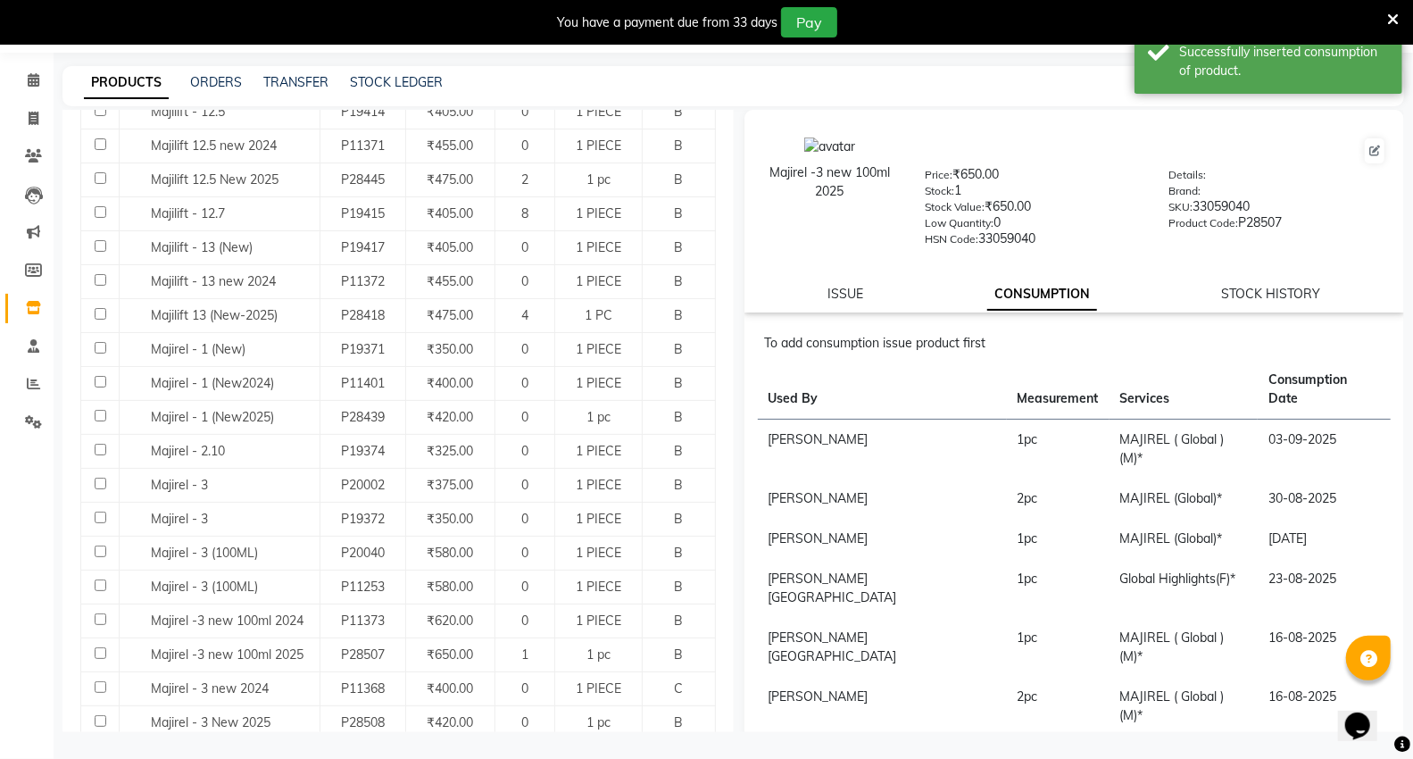
scroll to position [0, 0]
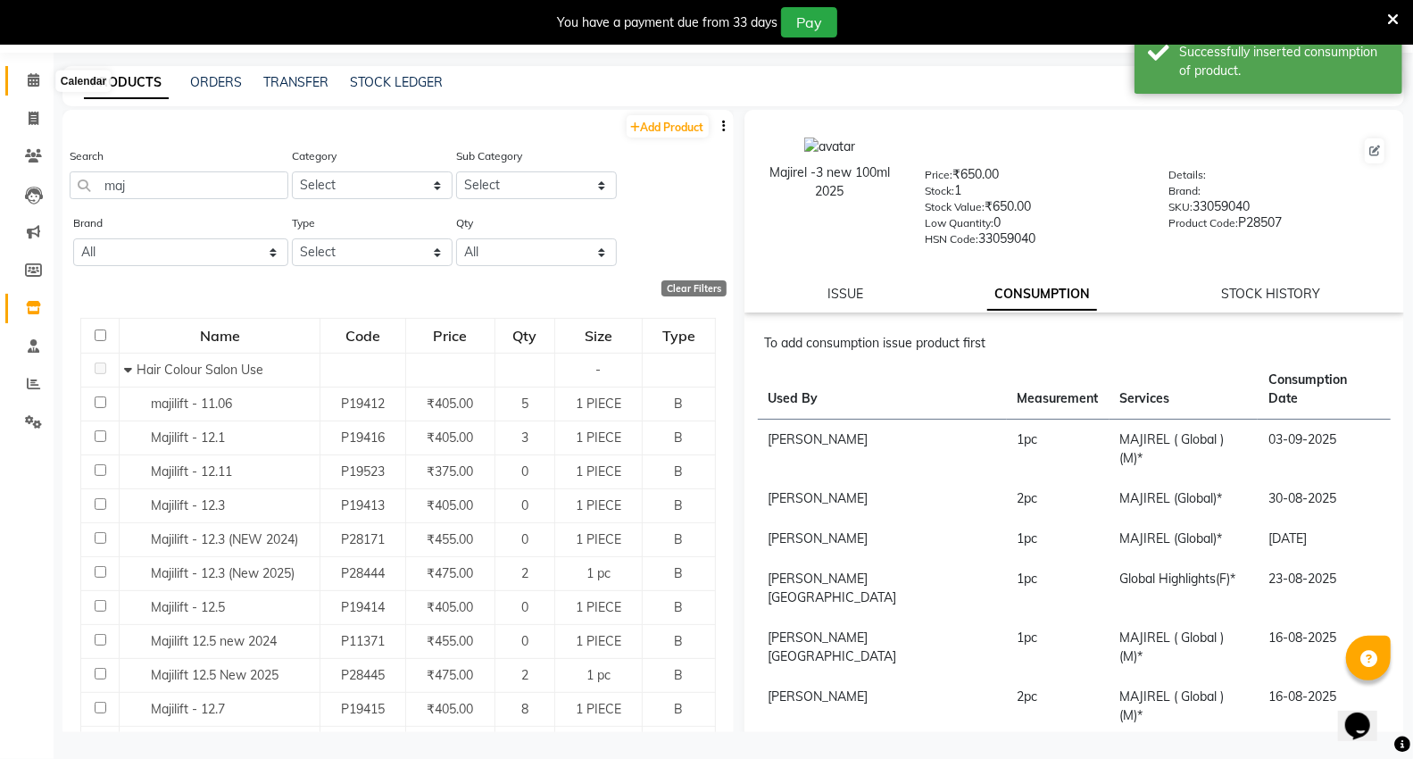
click at [42, 82] on span at bounding box center [33, 81] width 31 height 21
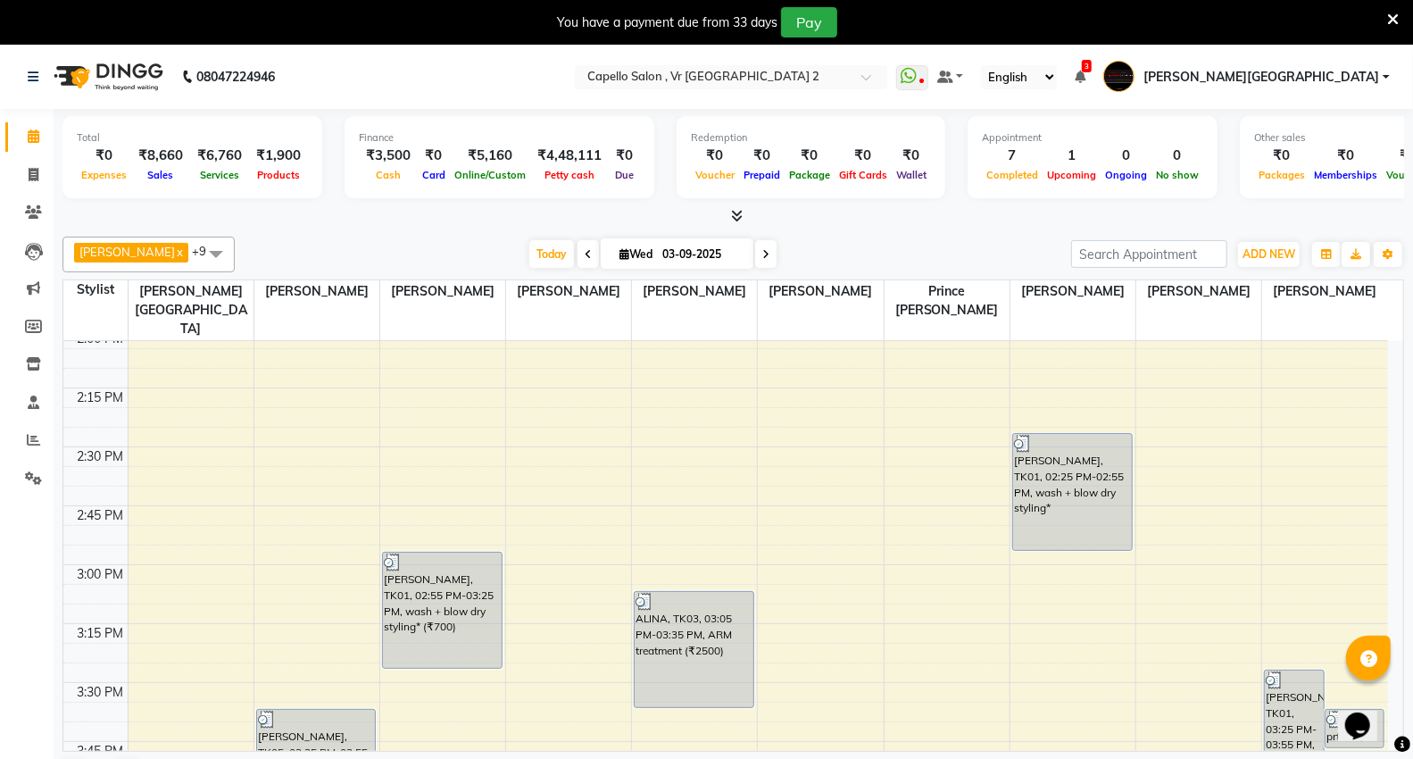
scroll to position [1586, 0]
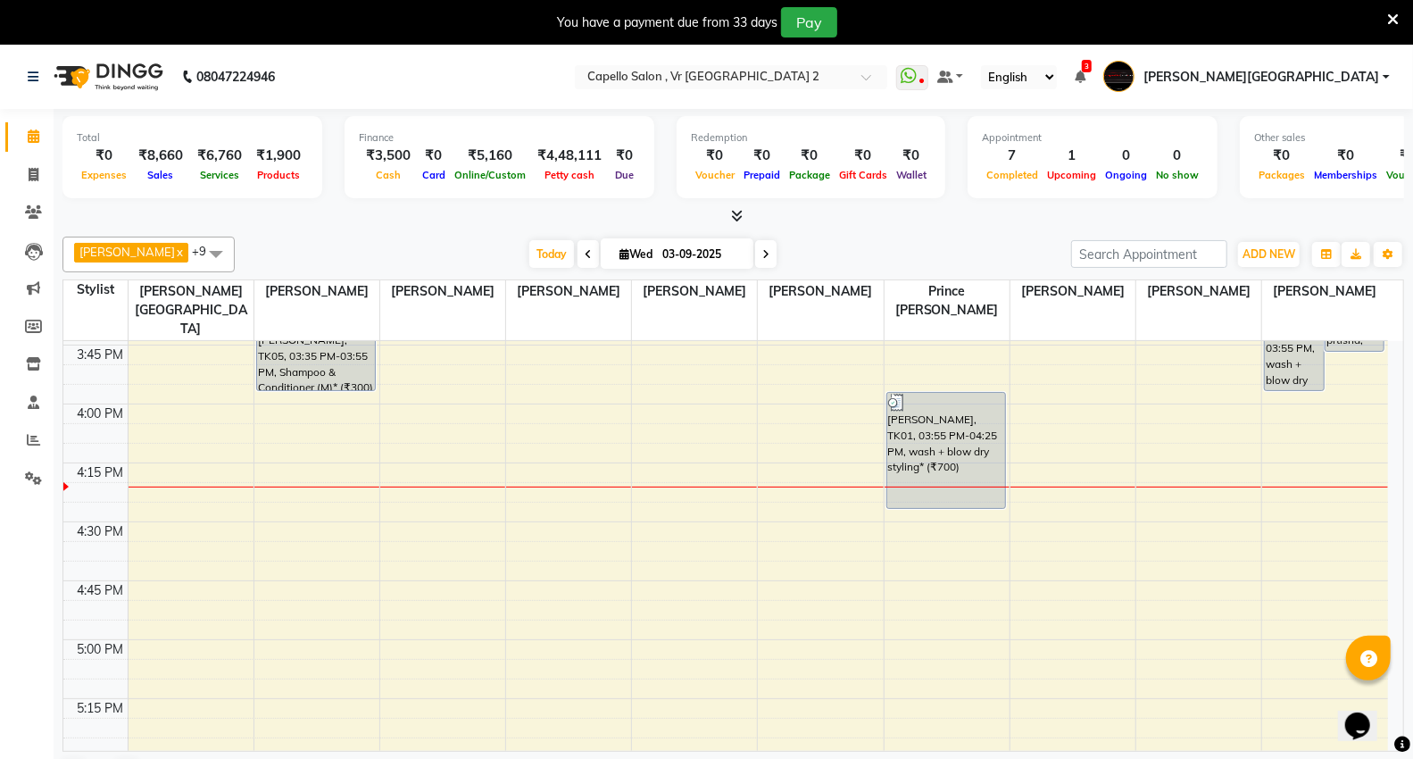
click at [179, 449] on div "9:00 AM 9:15 AM 9:30 AM 9:45 AM 10:00 AM 10:15 AM 10:30 AM 10:45 AM 11:00 AM 11…" at bounding box center [725, 286] width 1324 height 3062
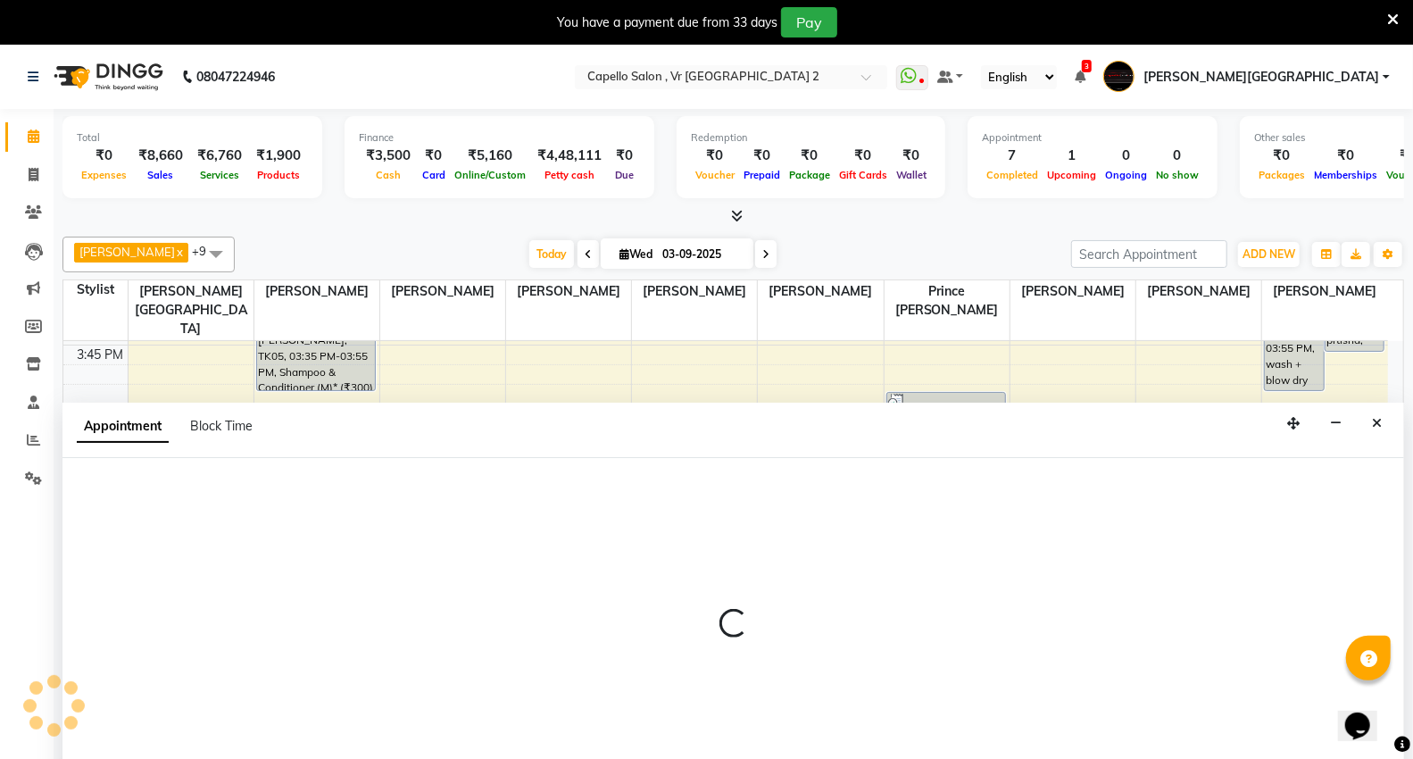
scroll to position [46, 0]
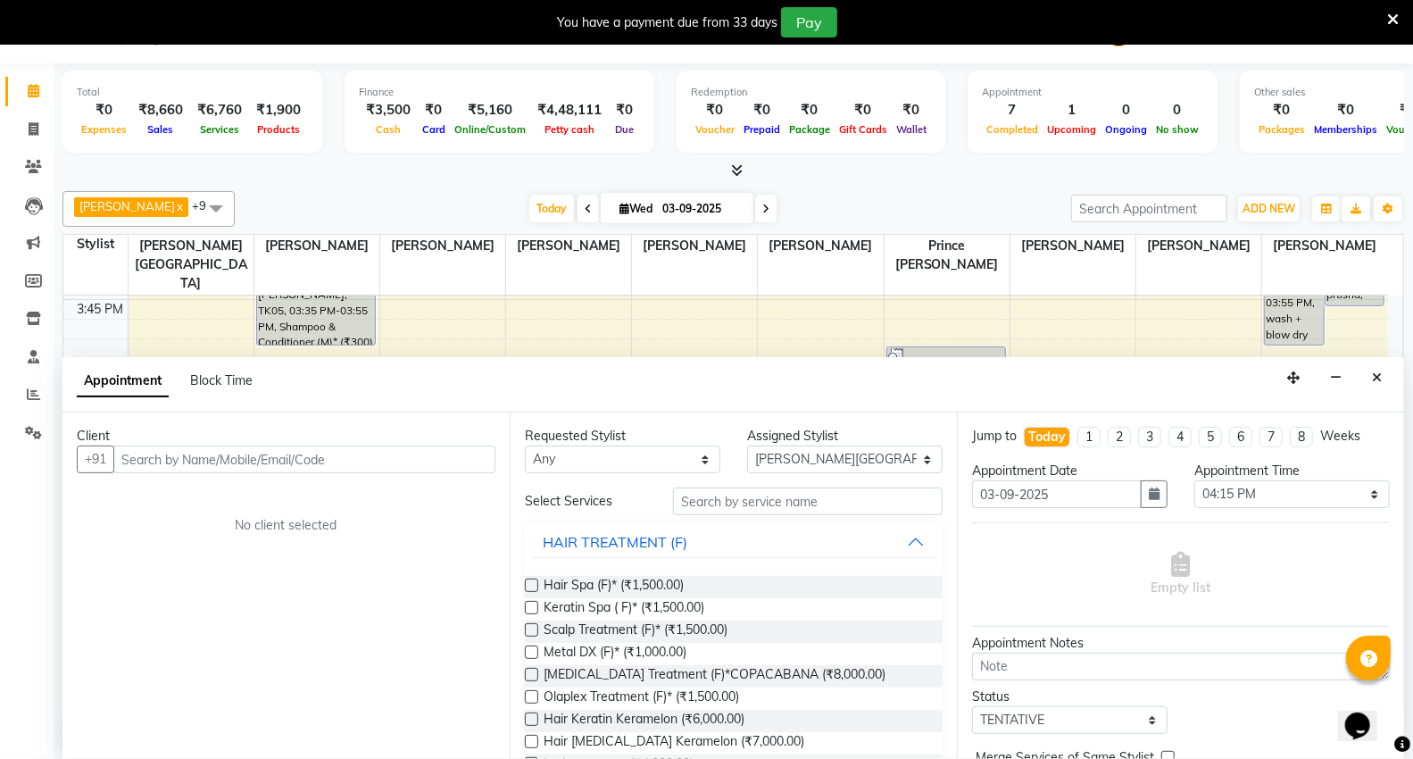
click at [191, 451] on input "text" at bounding box center [304, 459] width 382 height 28
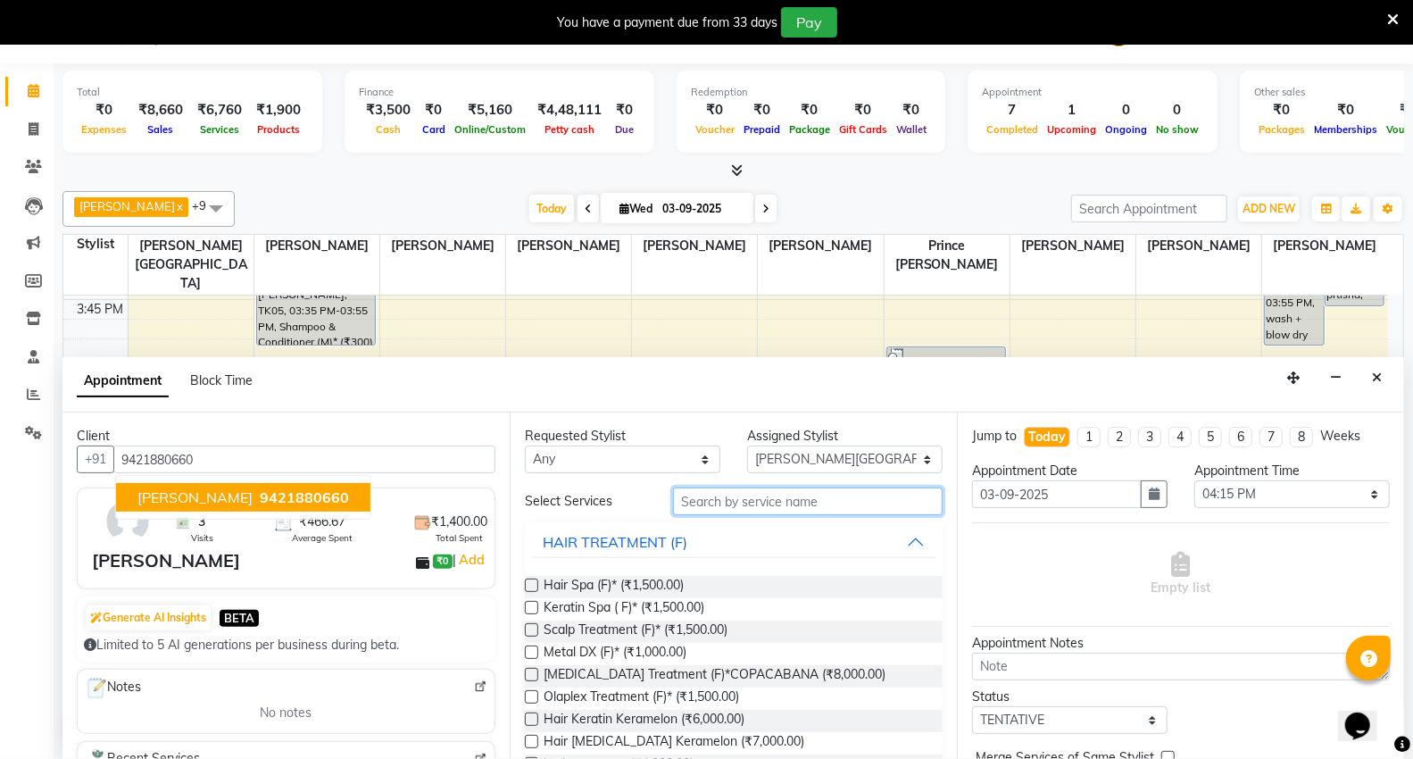
click at [702, 498] on input "text" at bounding box center [808, 501] width 270 height 28
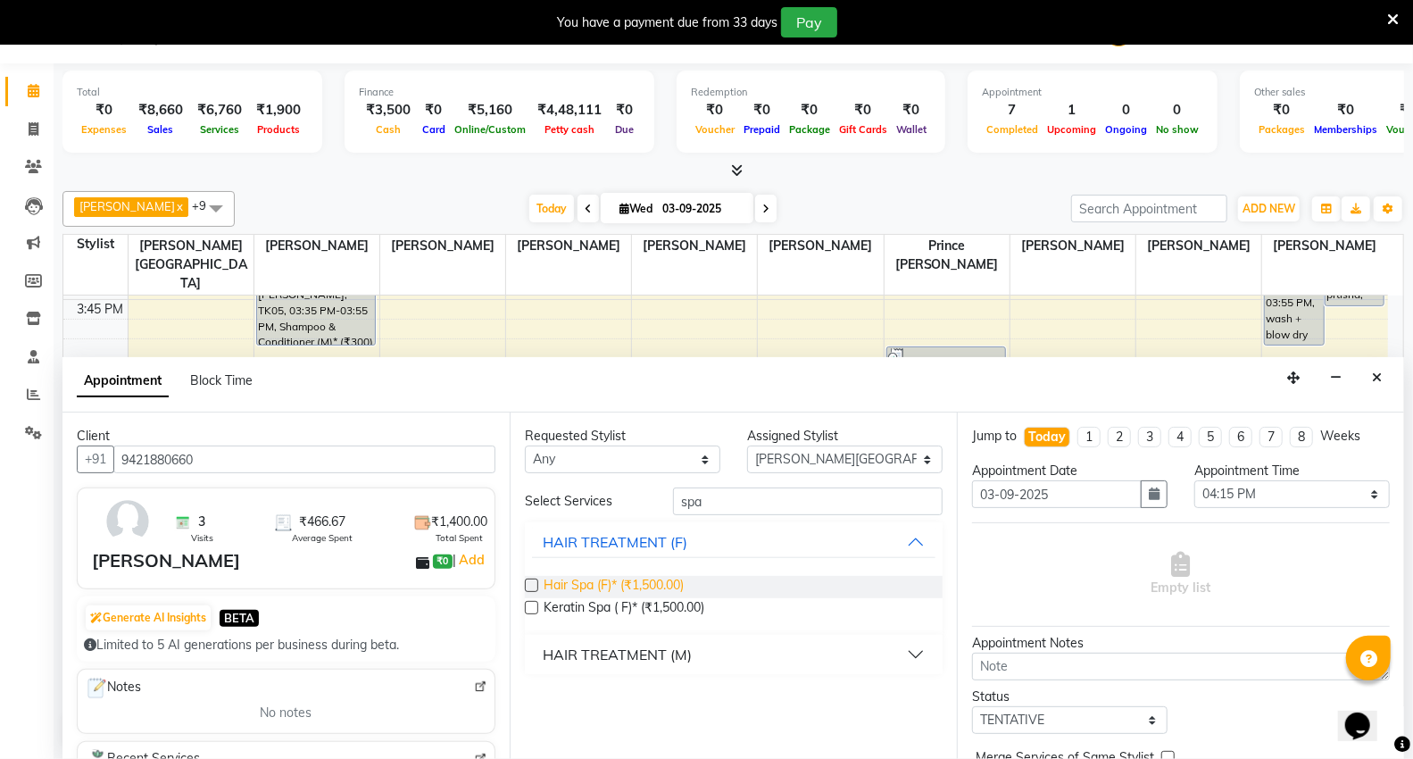
click at [659, 584] on span "Hair Spa (F)* (₹1,500.00)" at bounding box center [614, 587] width 140 height 22
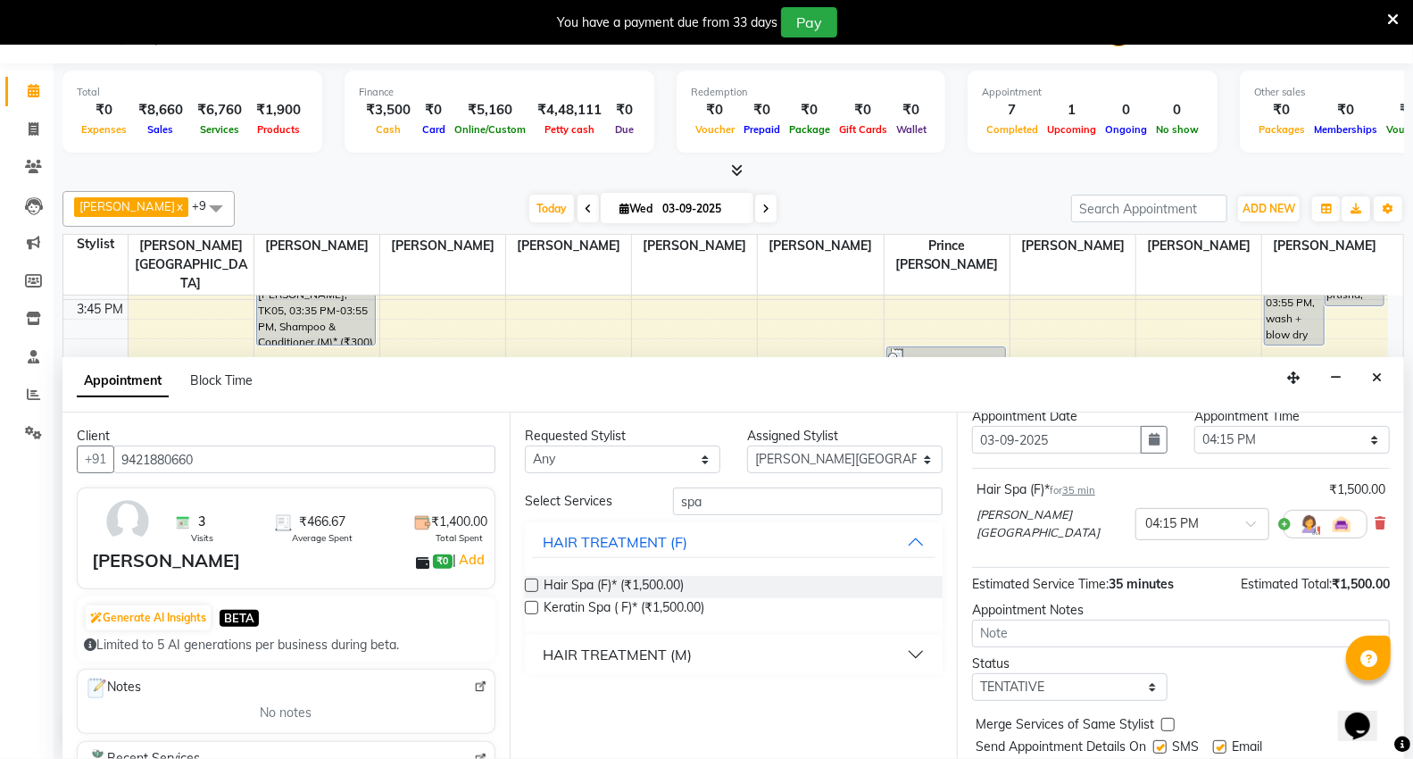
scroll to position [105, 0]
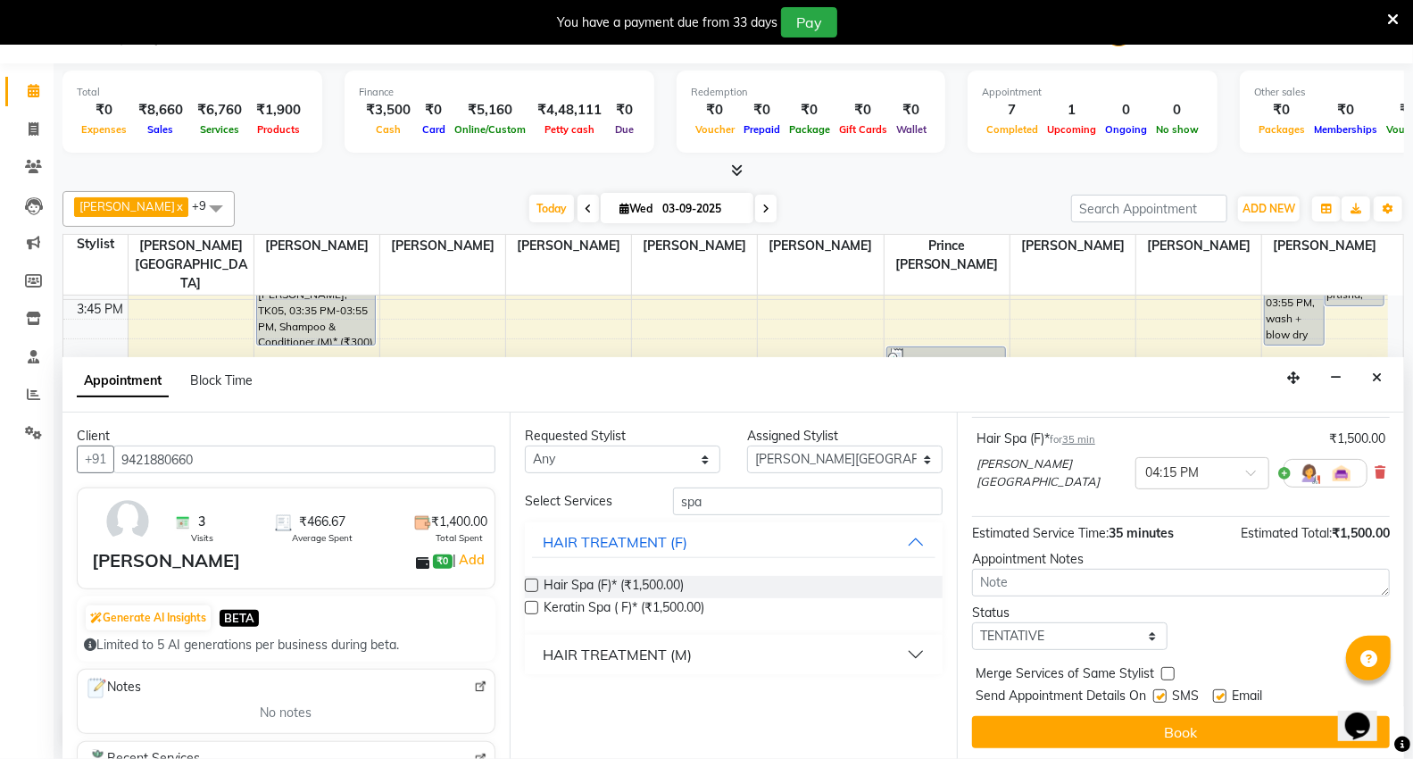
click at [1125, 719] on button "Book" at bounding box center [1181, 732] width 418 height 32
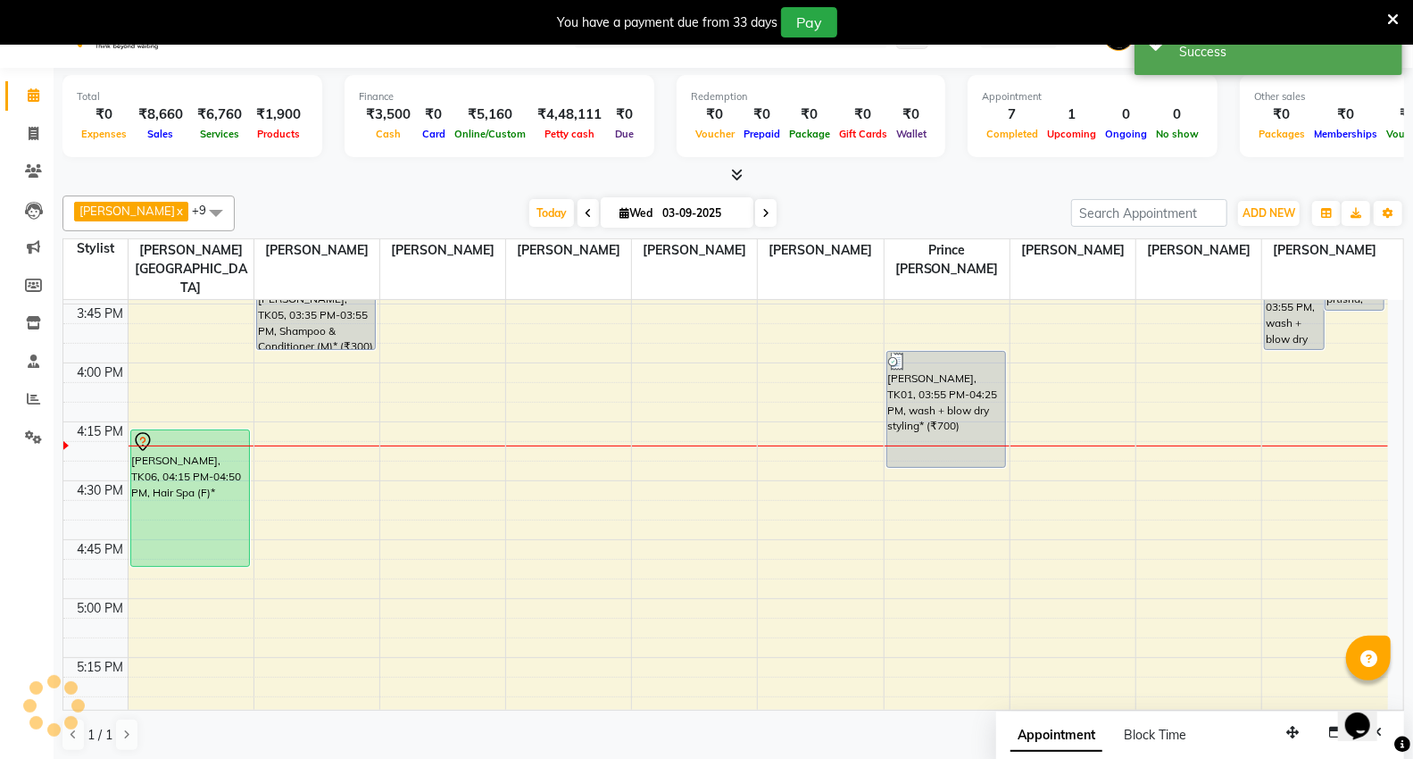
scroll to position [0, 0]
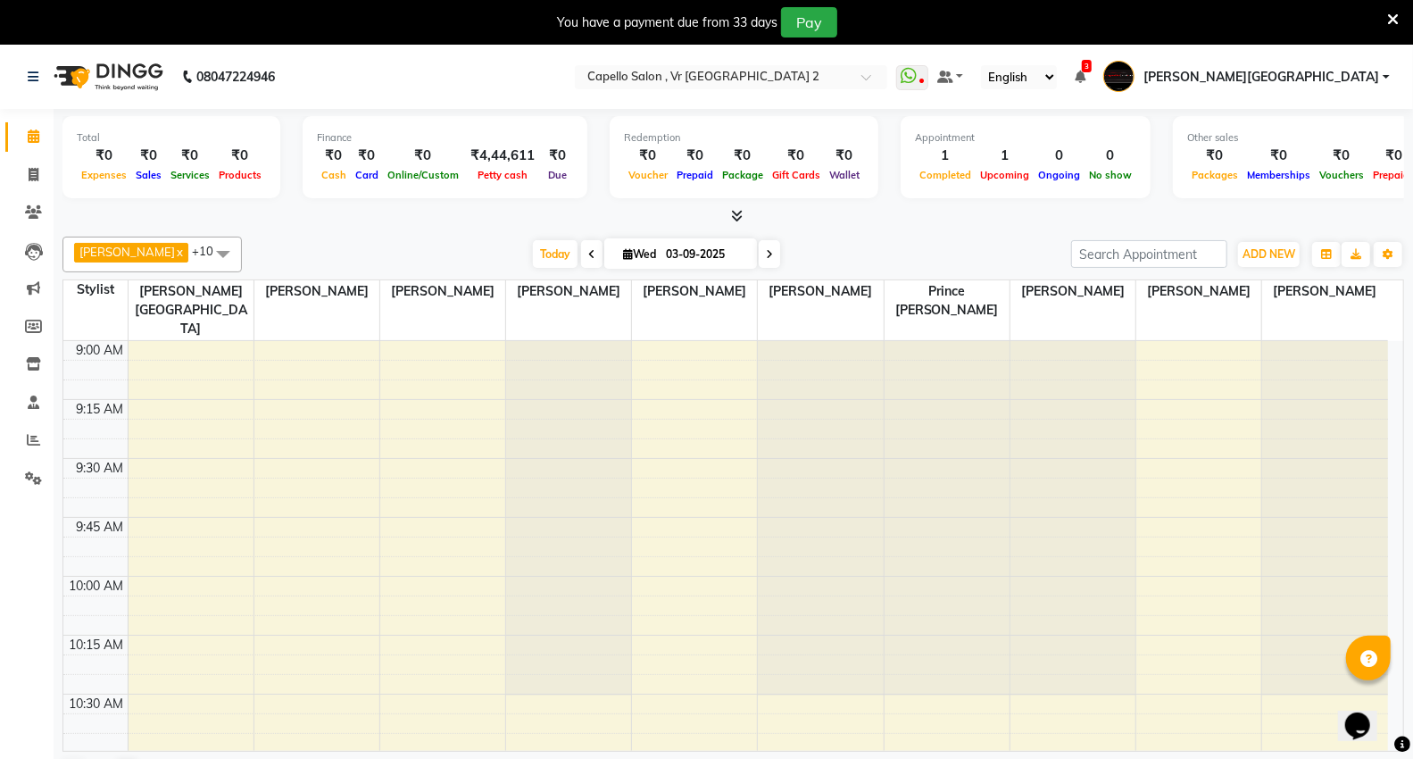
click at [117, 246] on span "[PERSON_NAME]" at bounding box center [126, 252] width 95 height 14
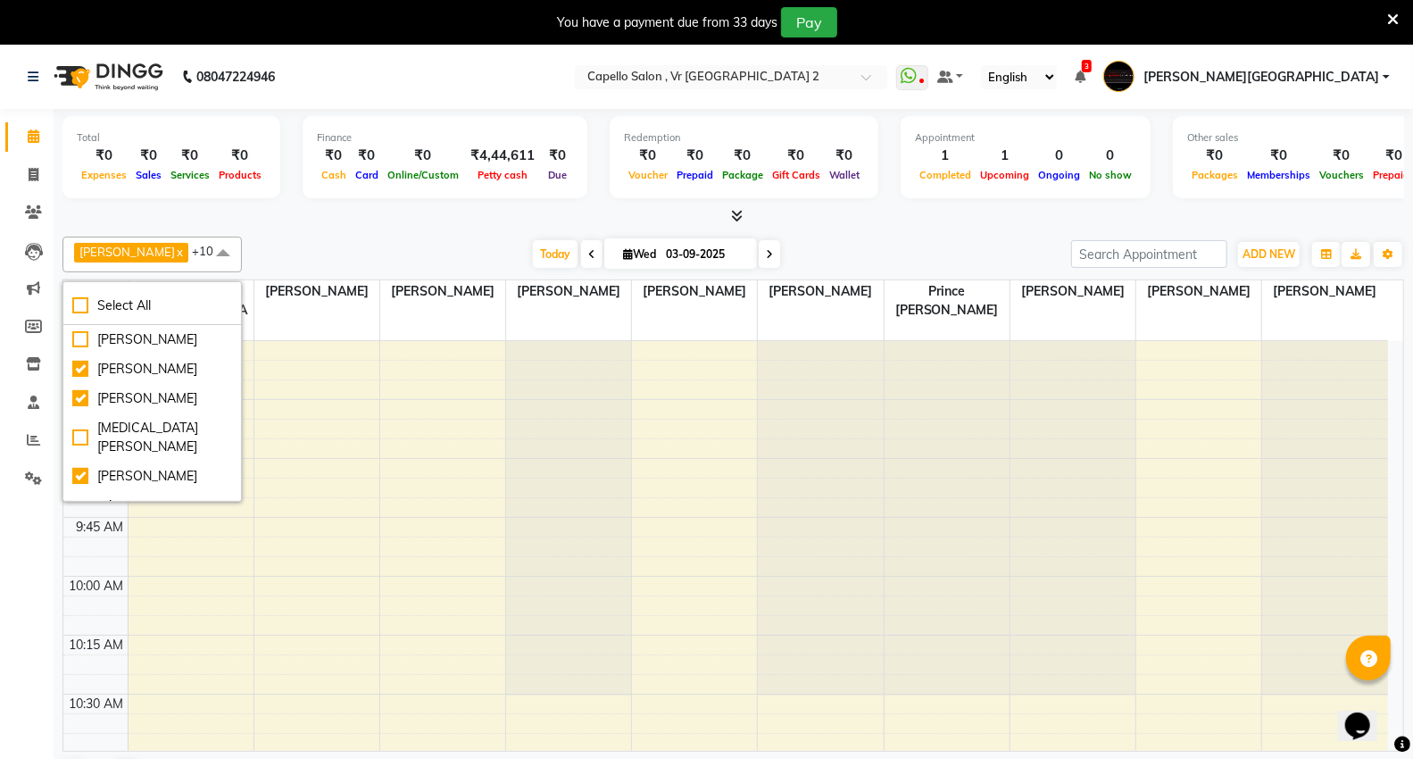
scroll to position [297, 0]
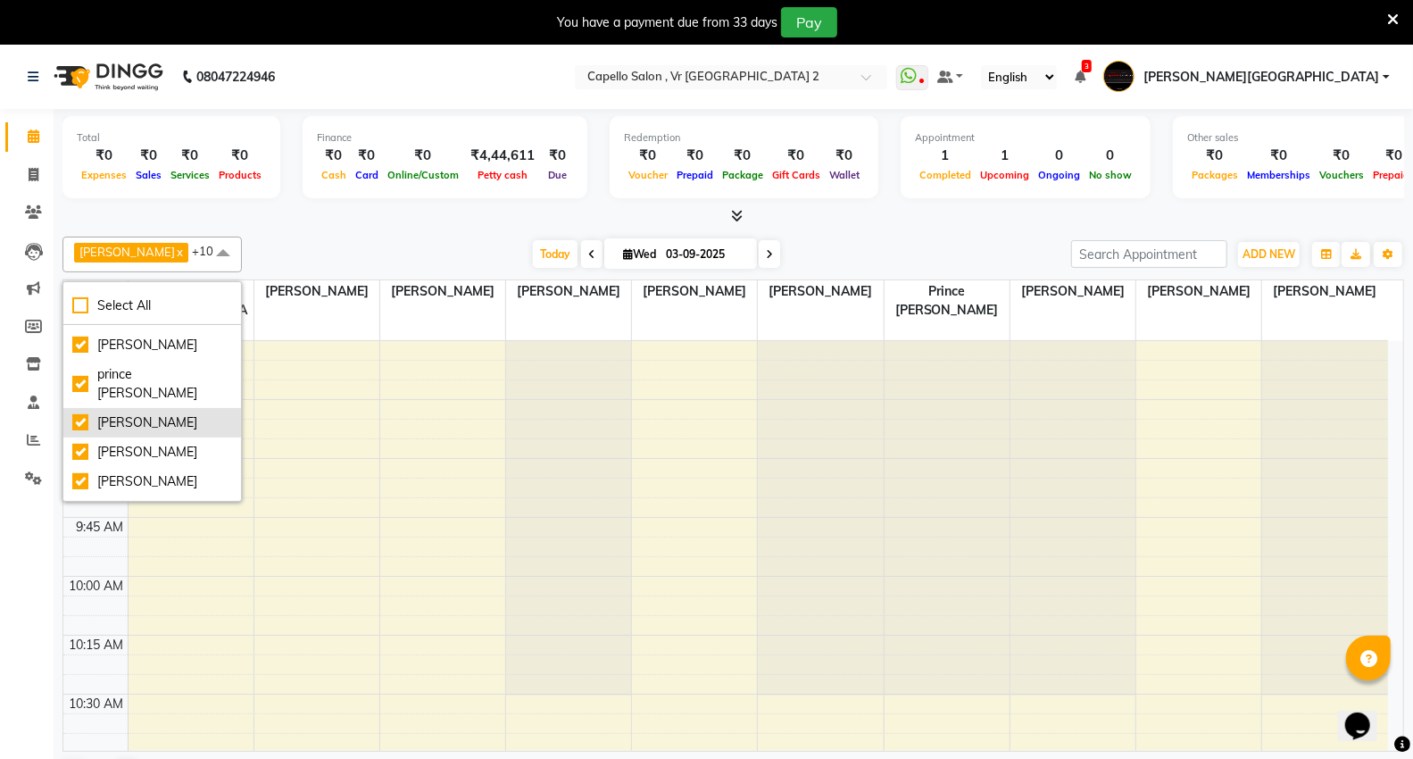
click at [158, 413] on div "[PERSON_NAME]" at bounding box center [152, 422] width 160 height 19
checkbox input "false"
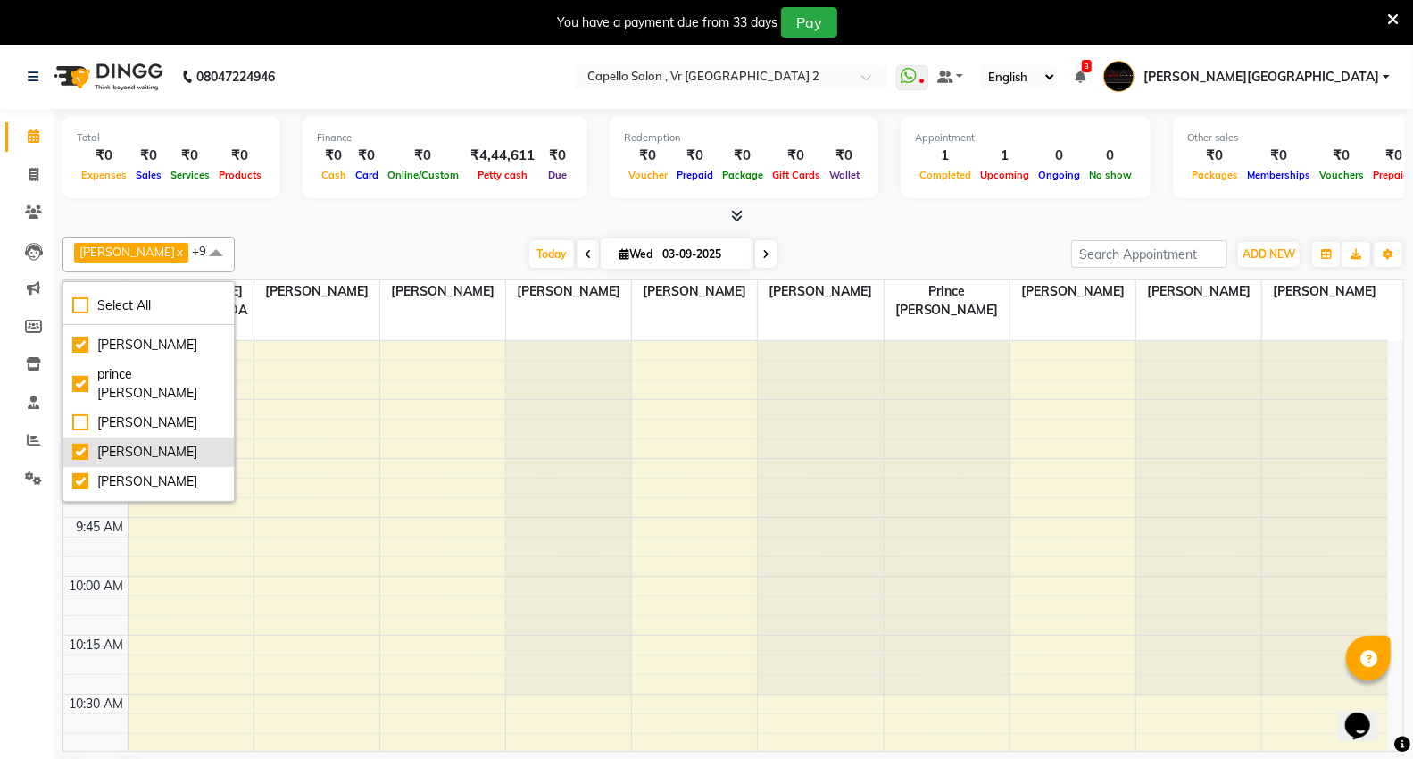
scroll to position [0, 0]
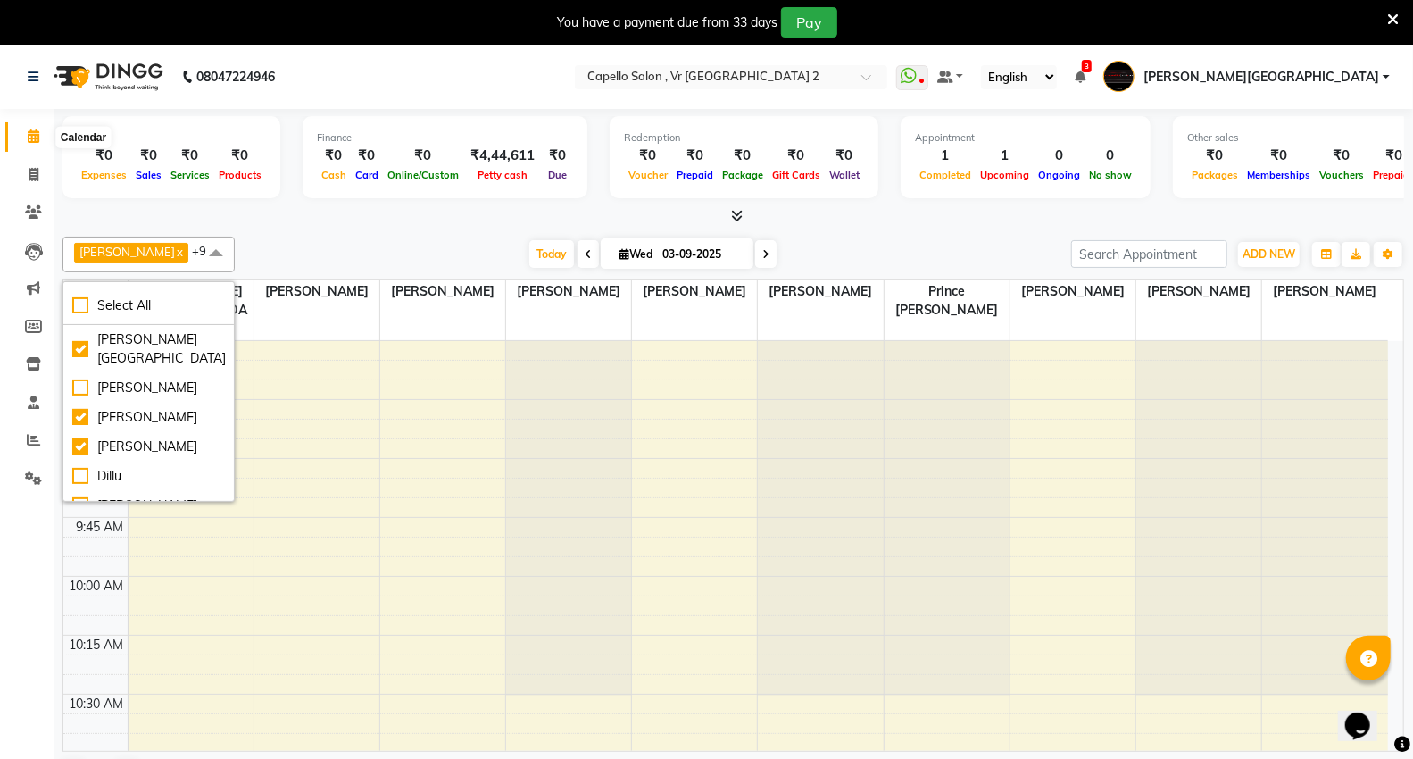
click at [29, 129] on span at bounding box center [33, 137] width 31 height 21
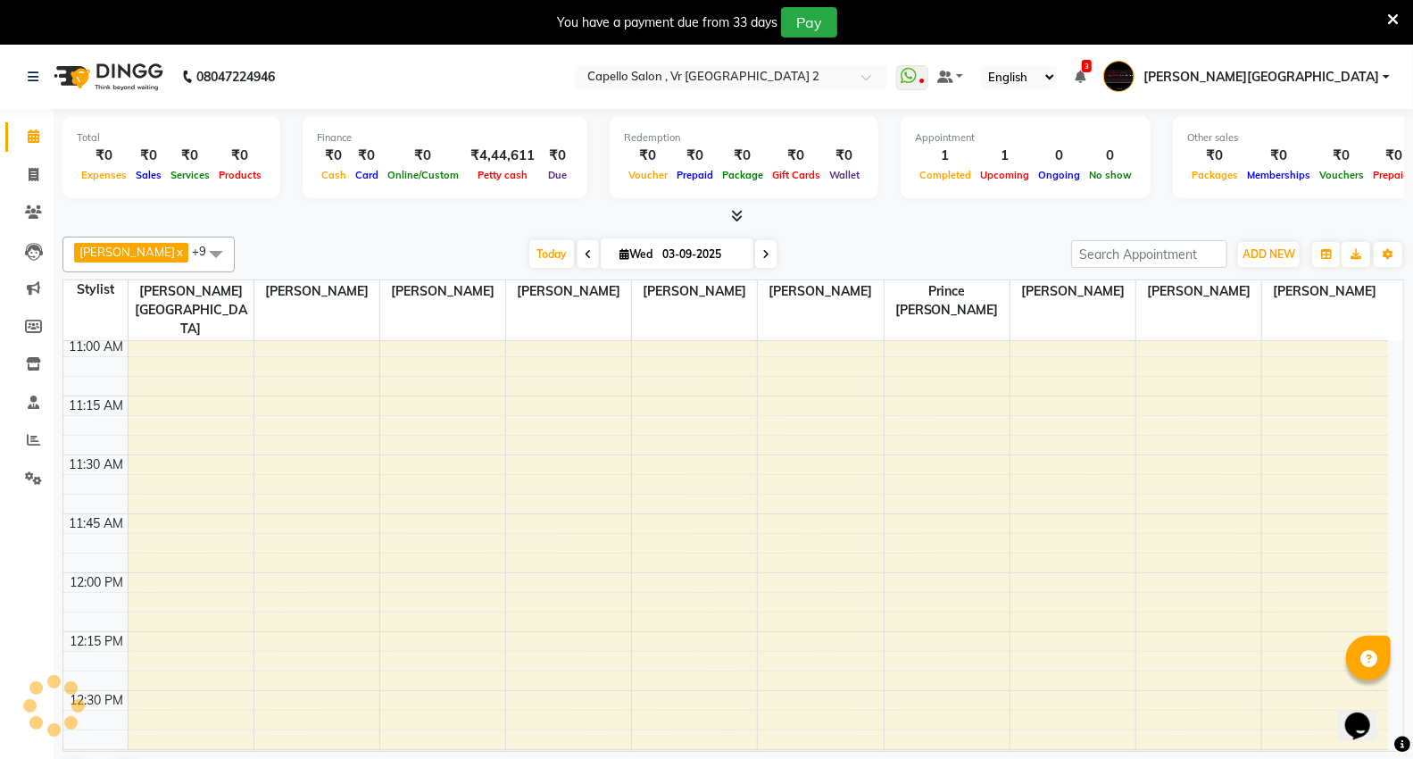
scroll to position [495, 0]
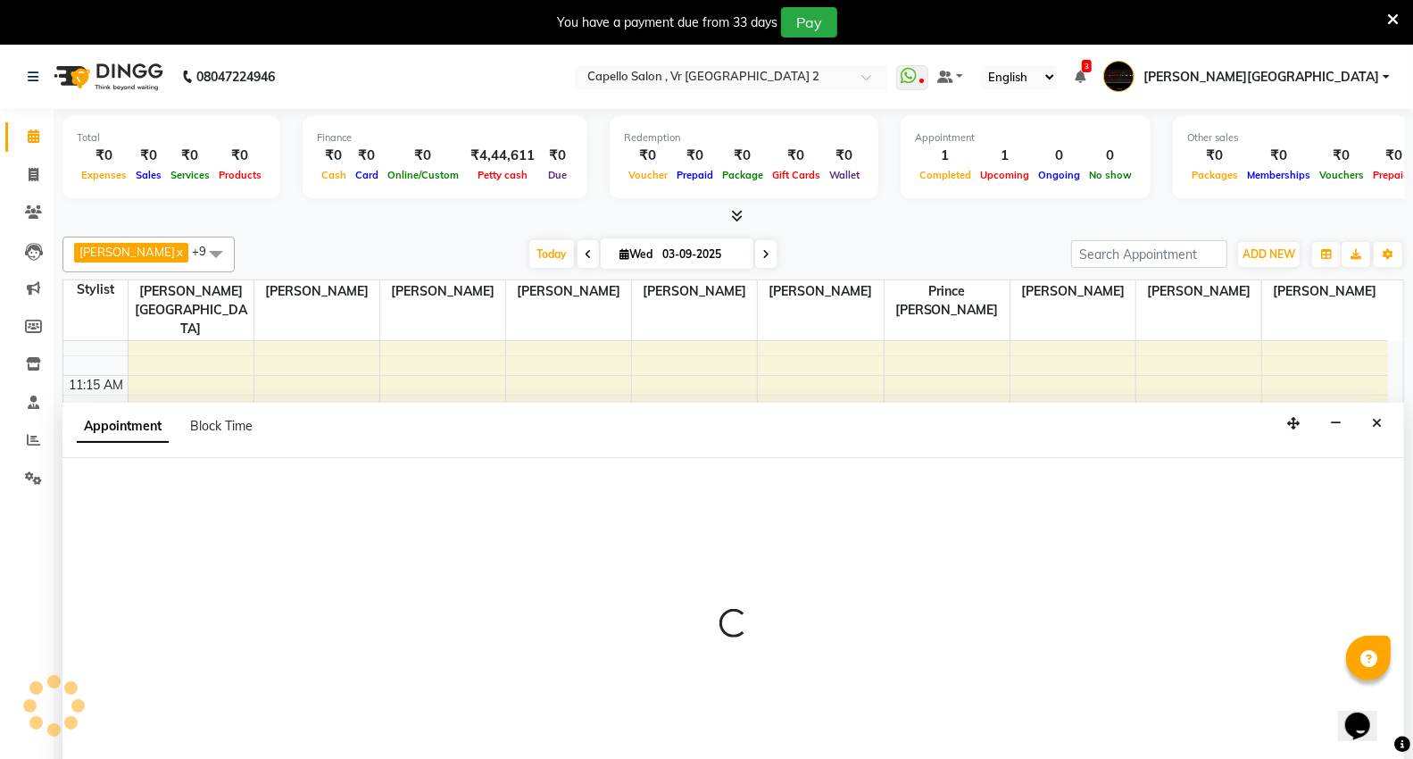
scroll to position [46, 0]
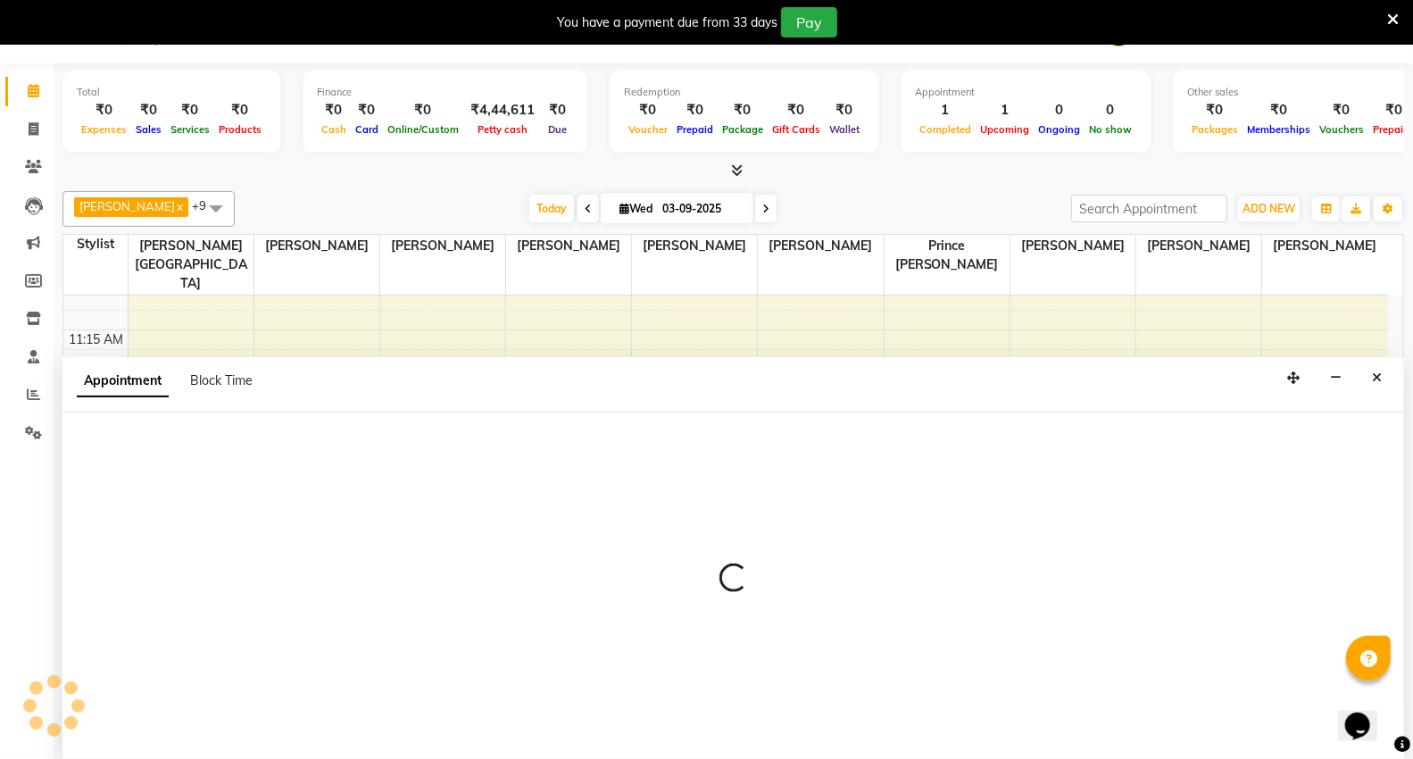
select select "83801"
select select "tentative"
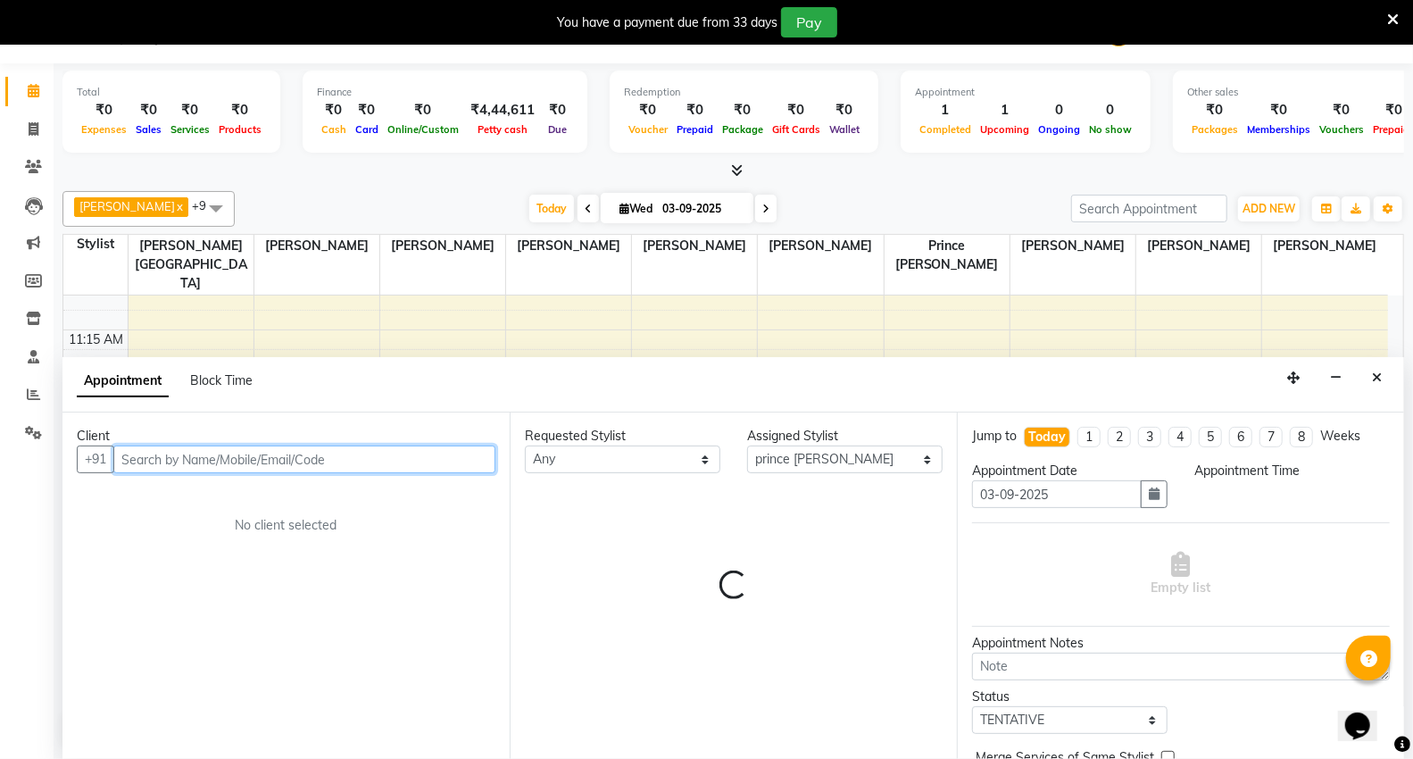
select select "720"
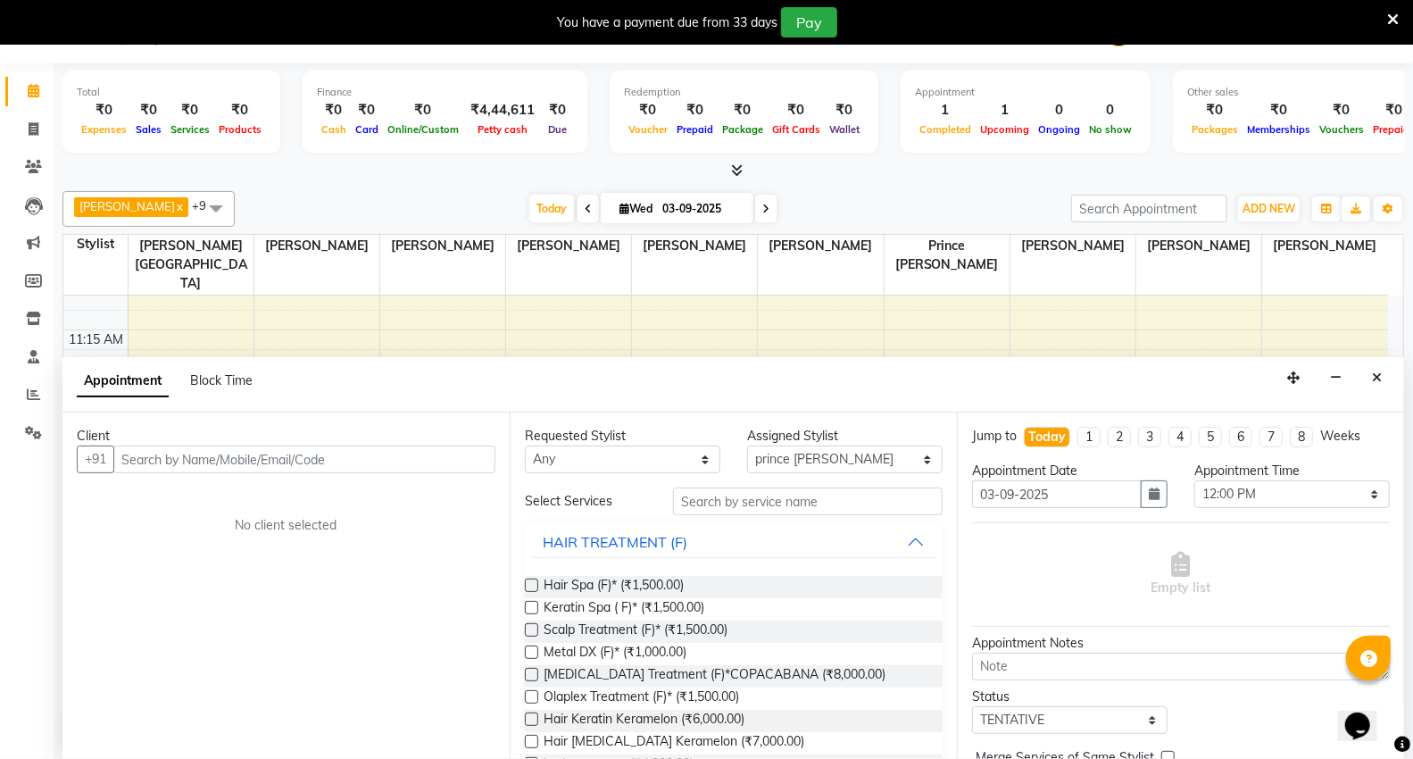
drag, startPoint x: 1121, startPoint y: 321, endPoint x: 1383, endPoint y: 372, distance: 267.3
click at [1383, 372] on button "Close" at bounding box center [1377, 378] width 26 height 28
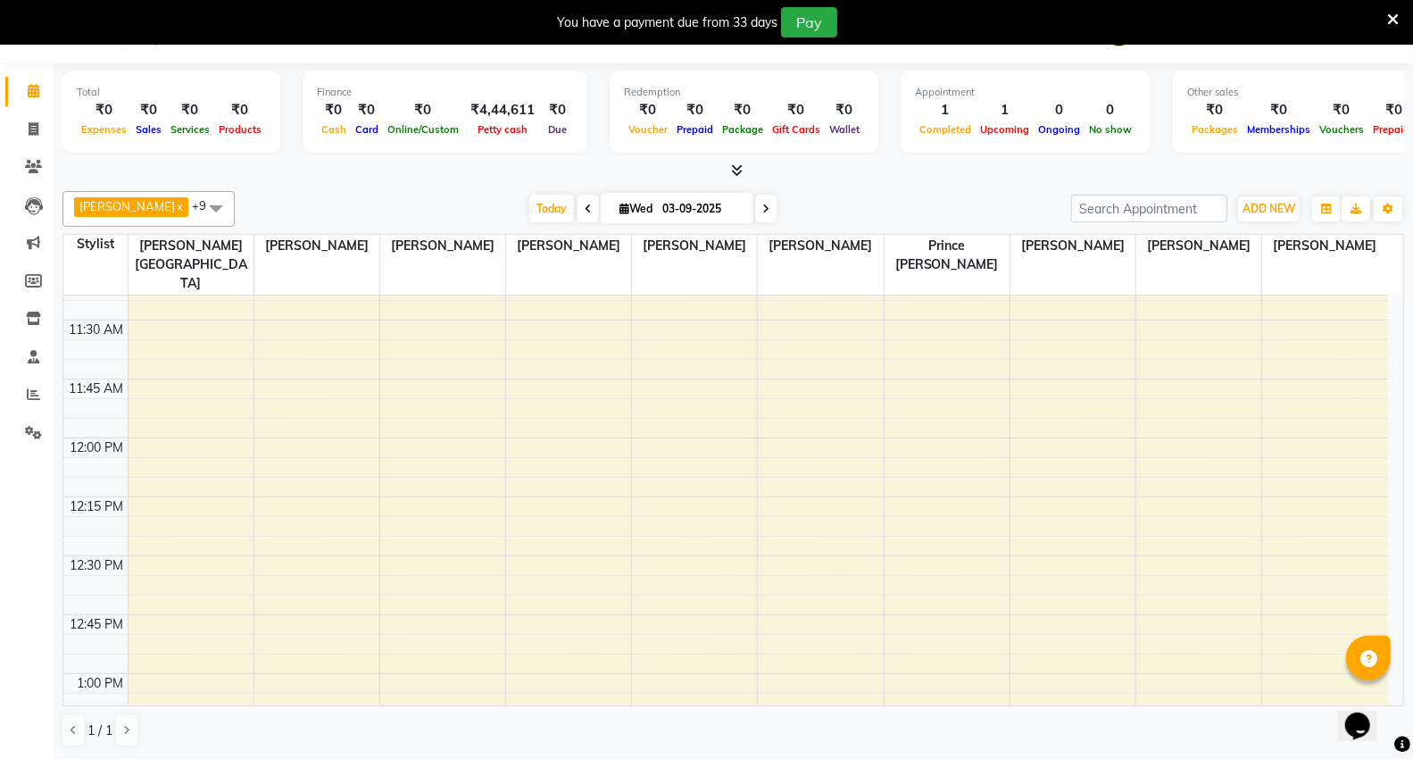
scroll to position [793, 0]
click at [37, 398] on icon at bounding box center [33, 393] width 13 height 13
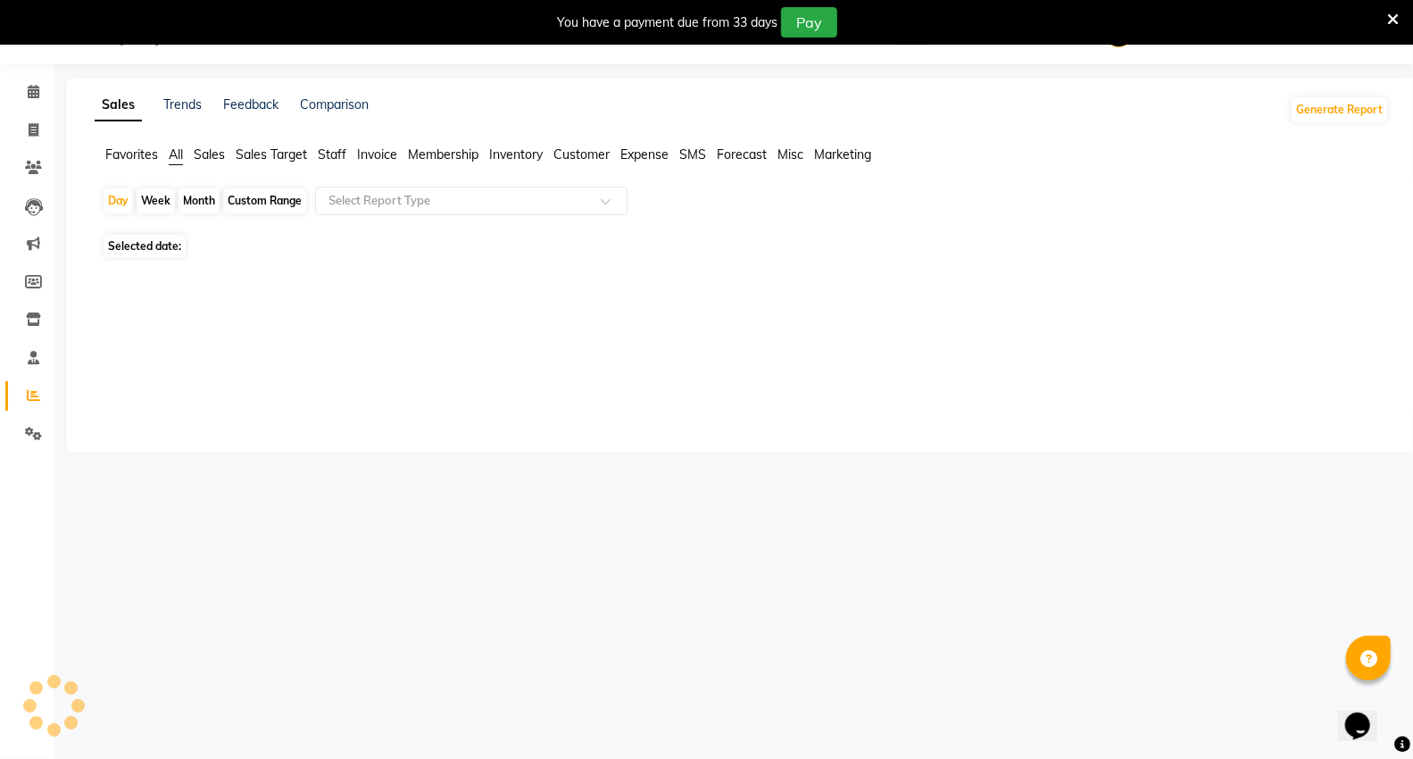
scroll to position [45, 0]
click at [337, 139] on div "Sales Trends Feedback Comparison Generate Report Favorites All Sales Sales Targ…" at bounding box center [741, 265] width 1351 height 375
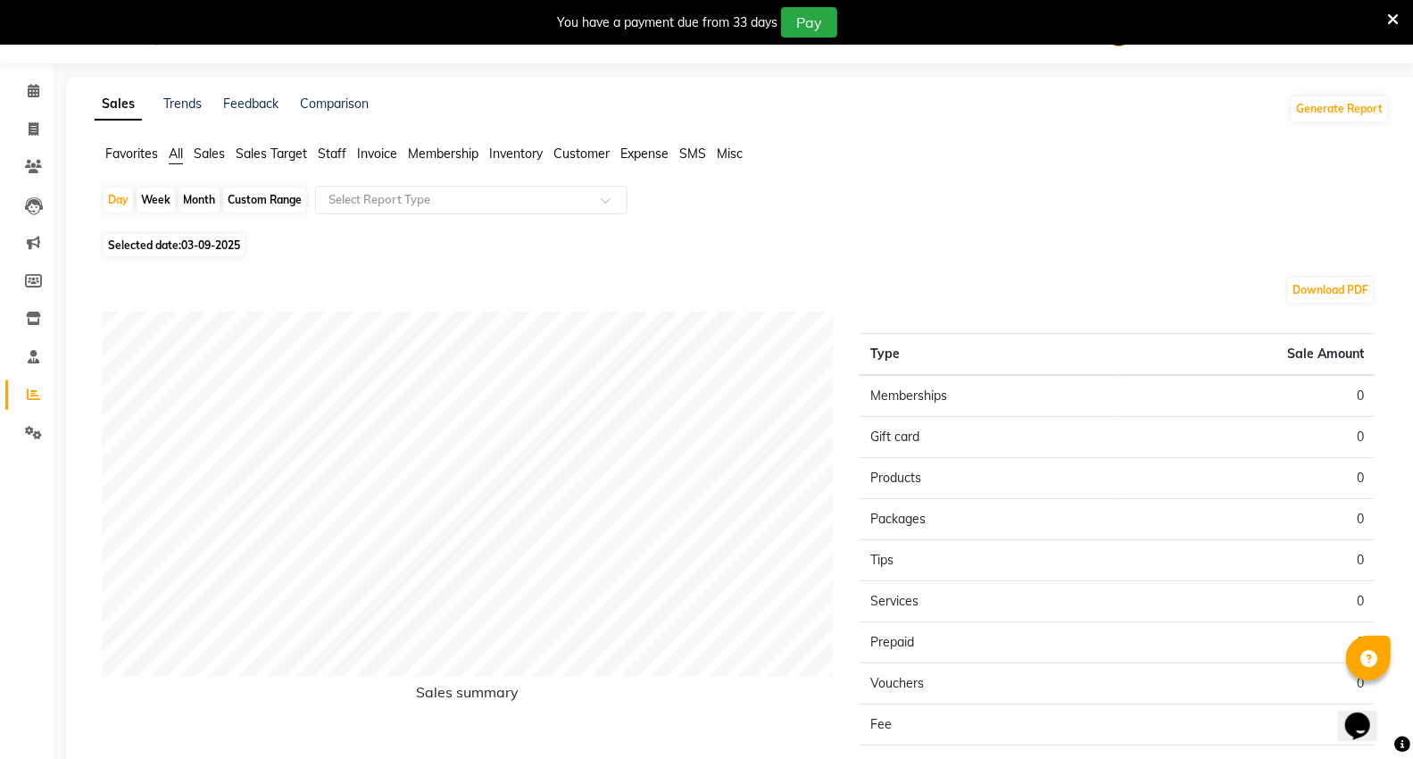
click at [336, 148] on span "Staff" at bounding box center [332, 153] width 29 height 16
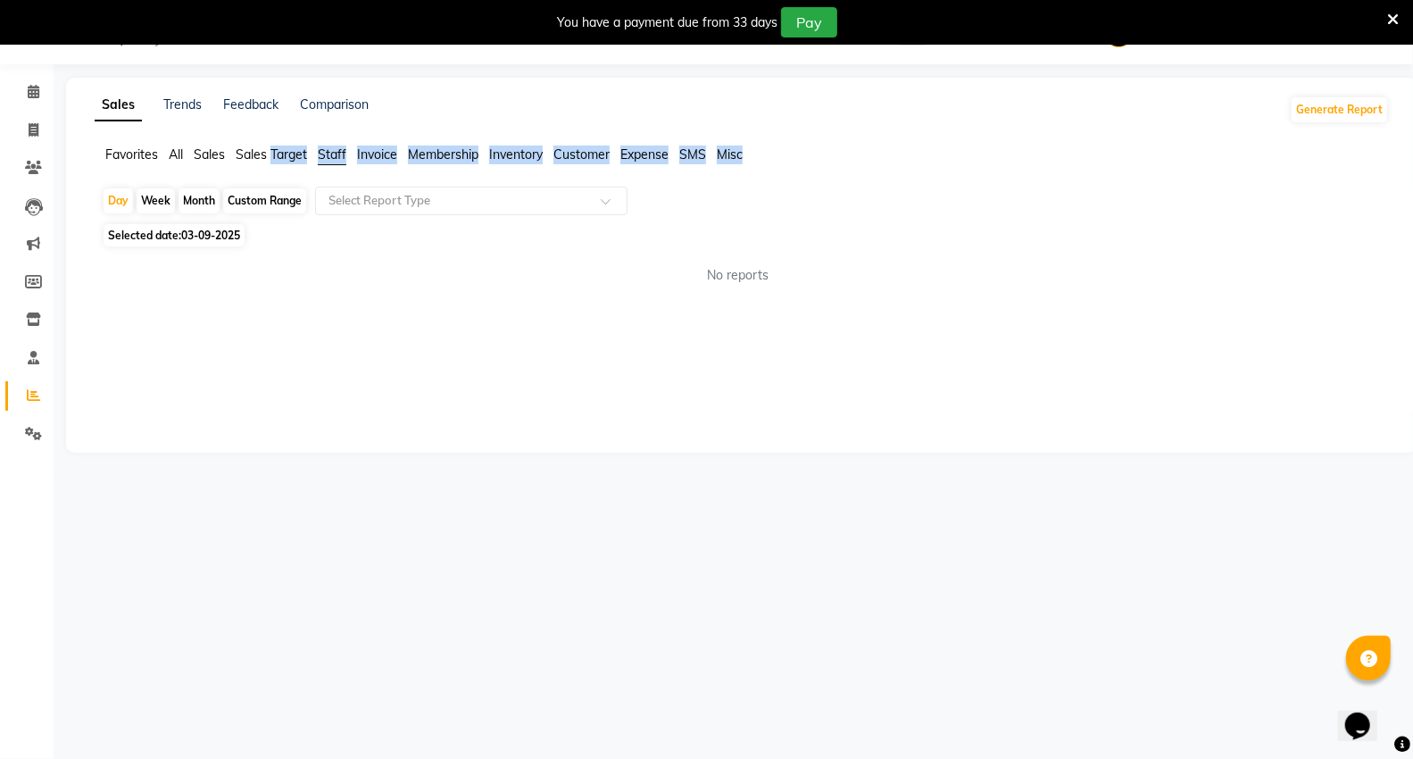
click at [335, 146] on span "Staff" at bounding box center [332, 154] width 29 height 16
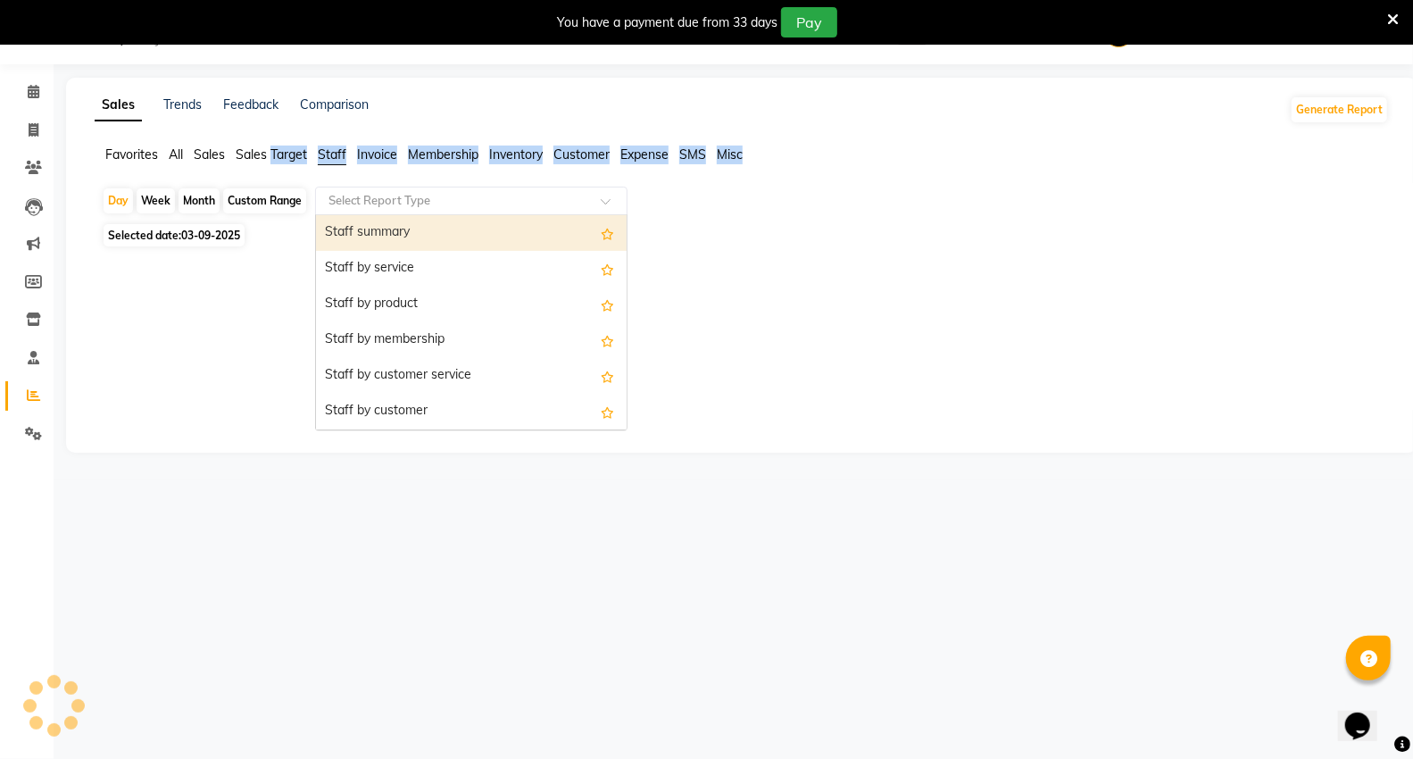
click at [343, 210] on div "Select Report Type" at bounding box center [471, 201] width 312 height 29
click at [345, 238] on div "Staff summary" at bounding box center [471, 233] width 311 height 36
click at [345, 238] on div "Selected date: 03-09-2025" at bounding box center [745, 235] width 1287 height 19
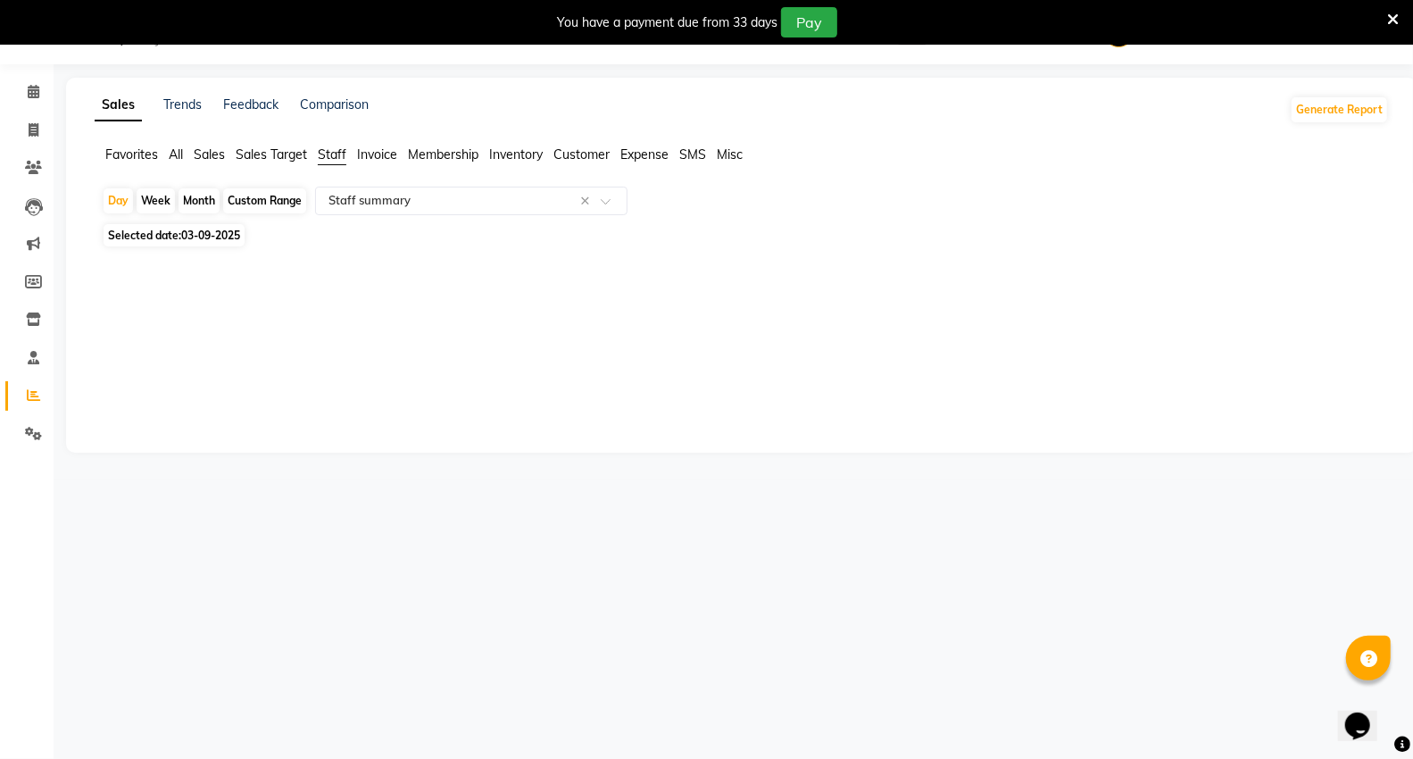
click at [209, 208] on div "Month" at bounding box center [199, 200] width 41 height 25
select select "9"
select select "2025"
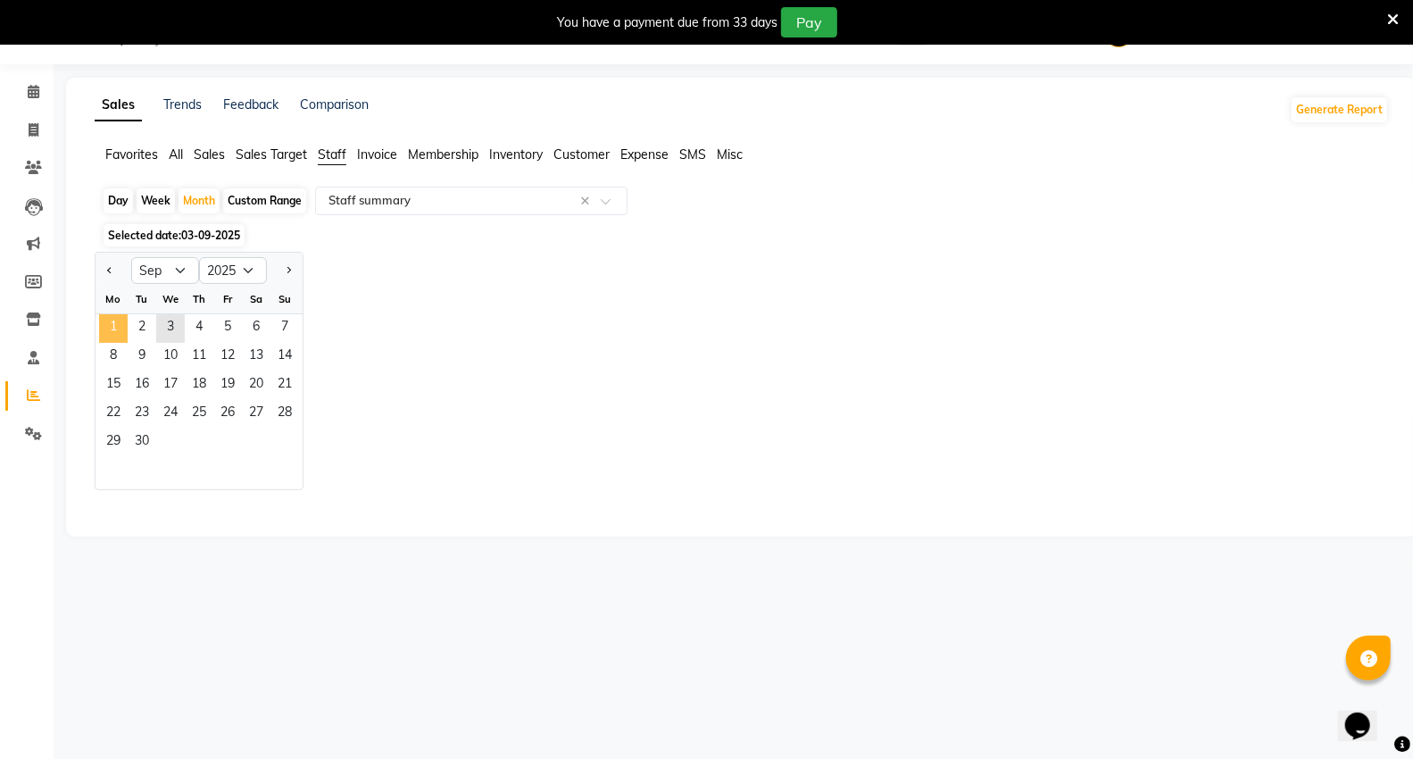
click at [118, 328] on span "1" at bounding box center [113, 328] width 29 height 29
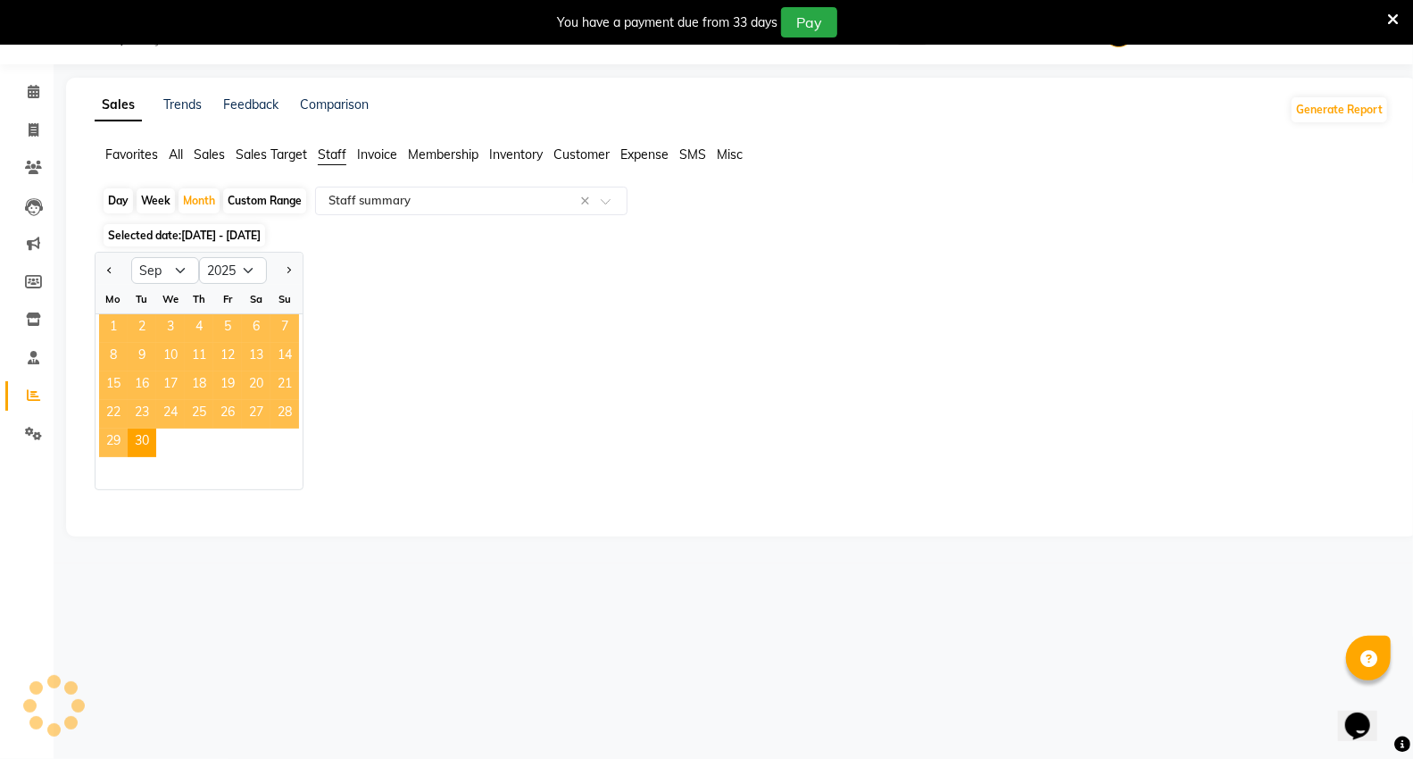
click at [118, 328] on span "1" at bounding box center [113, 328] width 29 height 29
select select "full_report"
select select "csv"
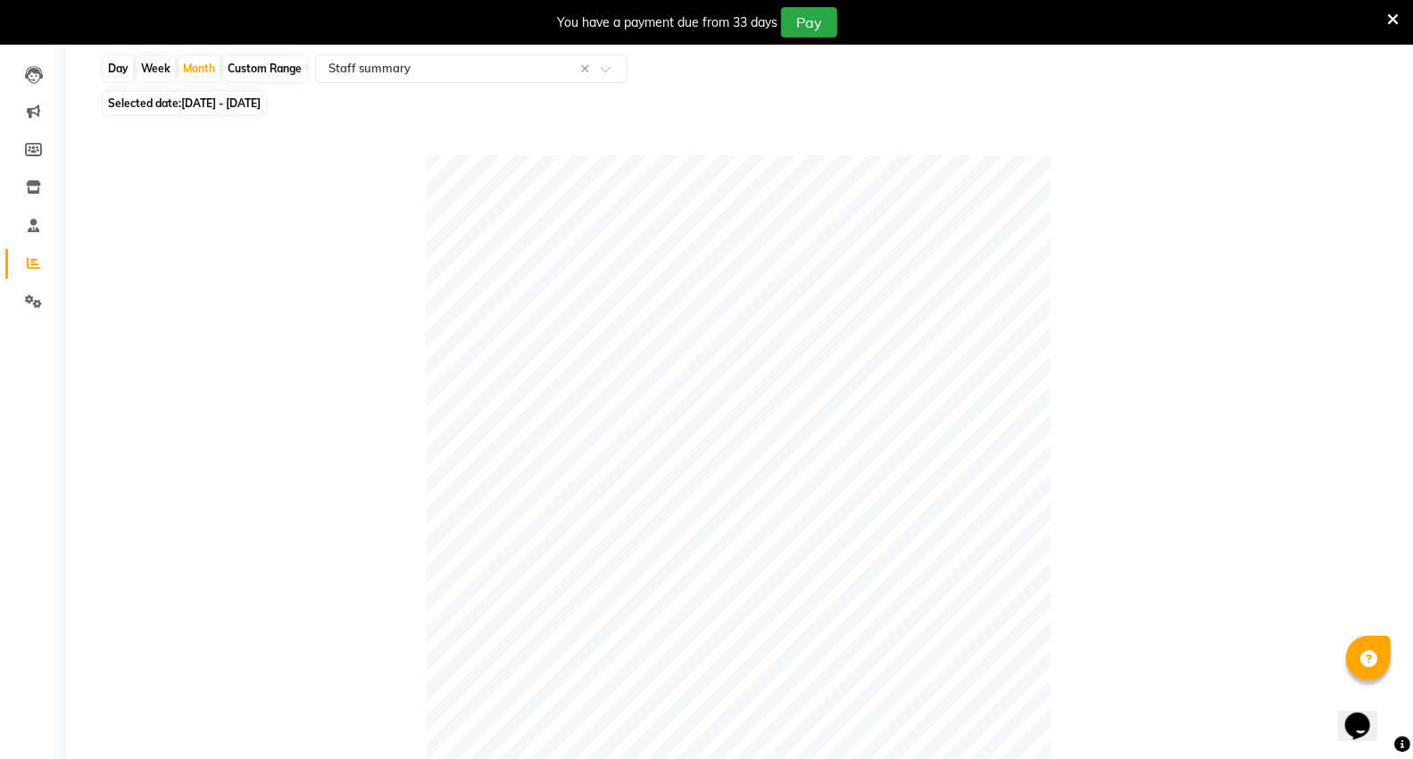
scroll to position [0, 0]
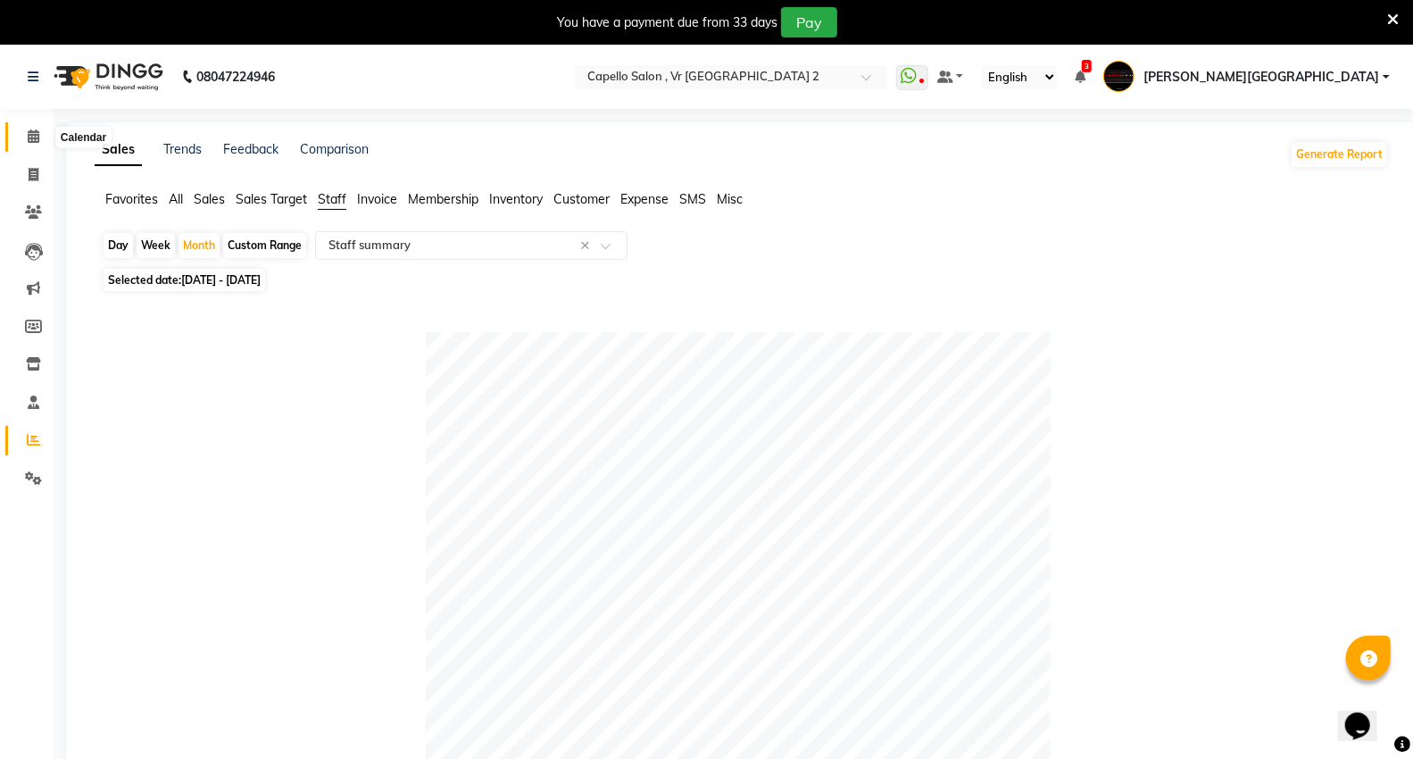
click at [37, 137] on icon at bounding box center [34, 135] width 12 height 13
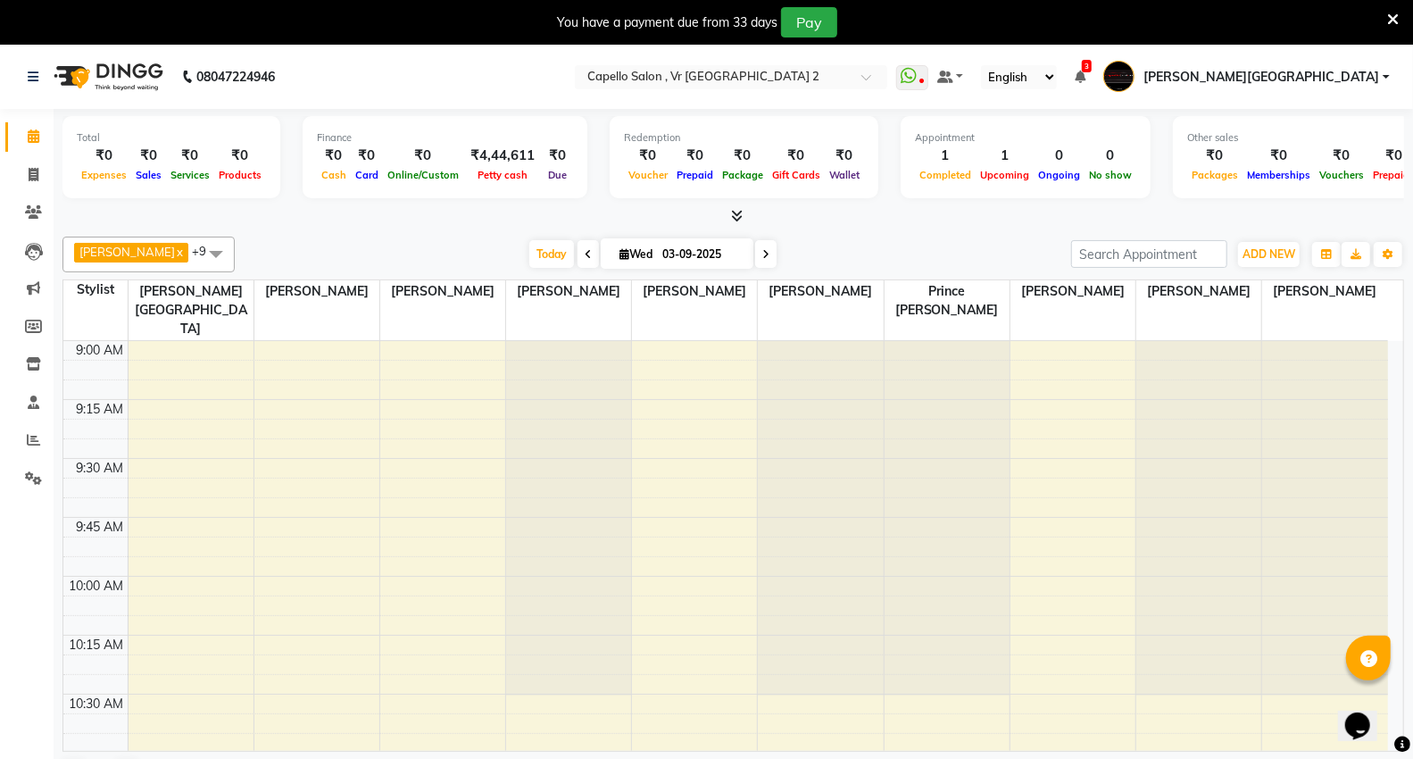
scroll to position [1421, 0]
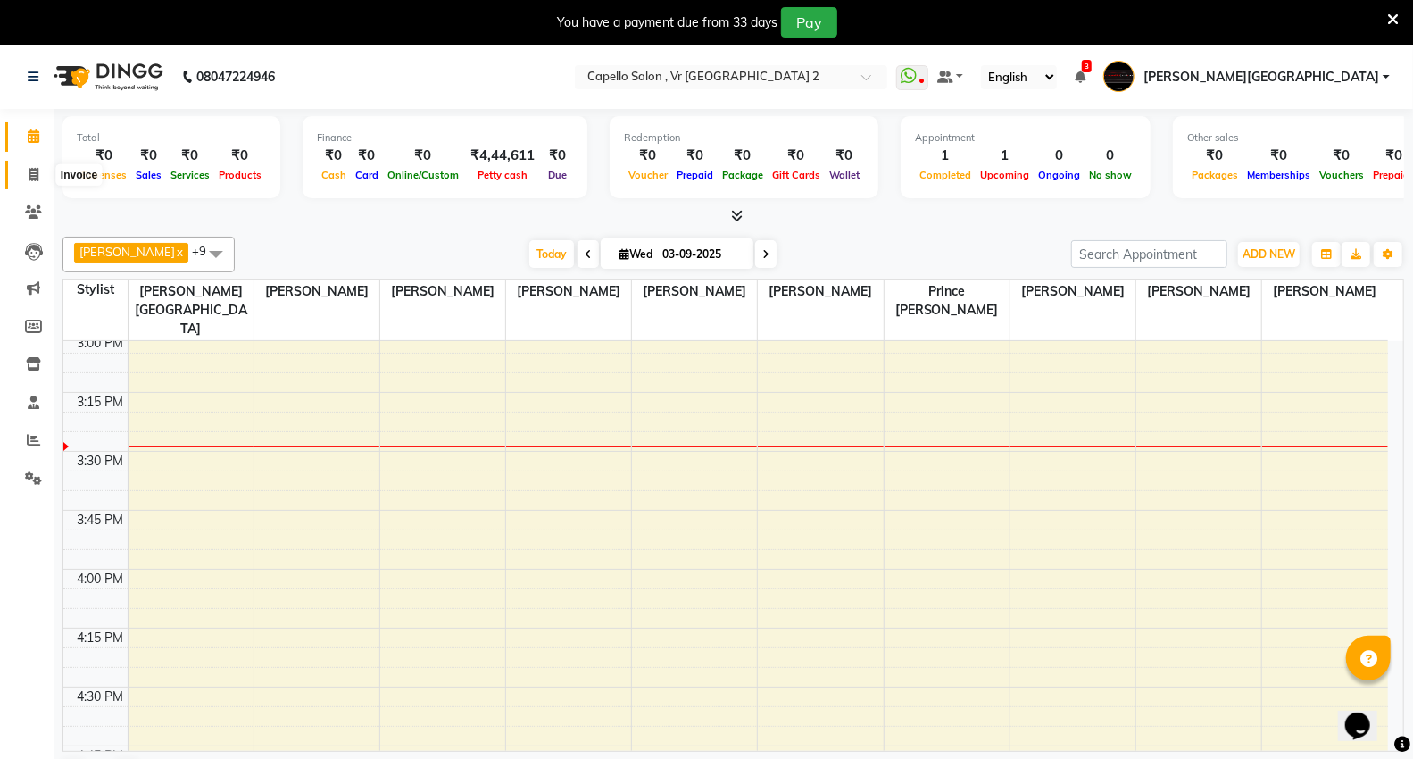
click at [46, 173] on span at bounding box center [33, 175] width 31 height 21
select select "service"
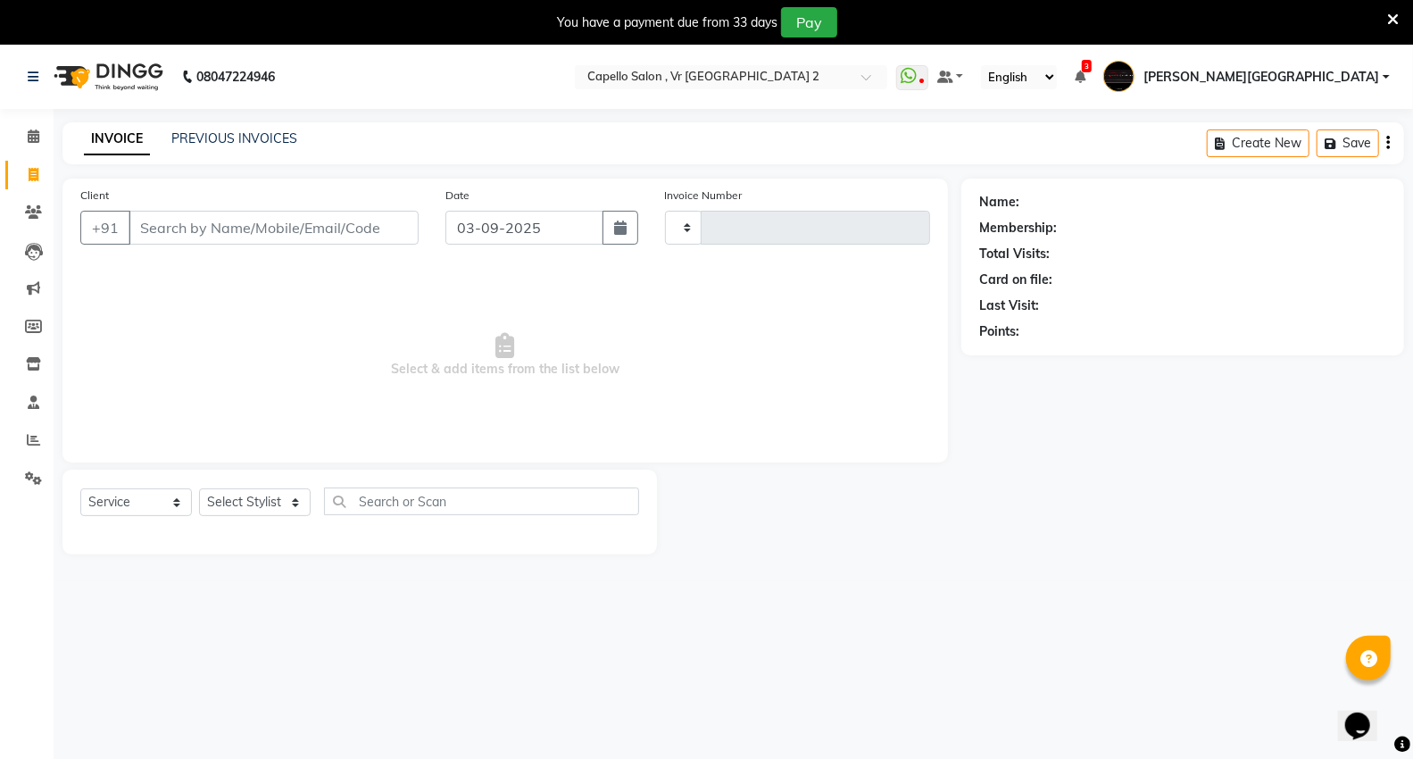
type input "4719"
select select "848"
click at [277, 502] on select "Select Stylist" at bounding box center [255, 502] width 112 height 28
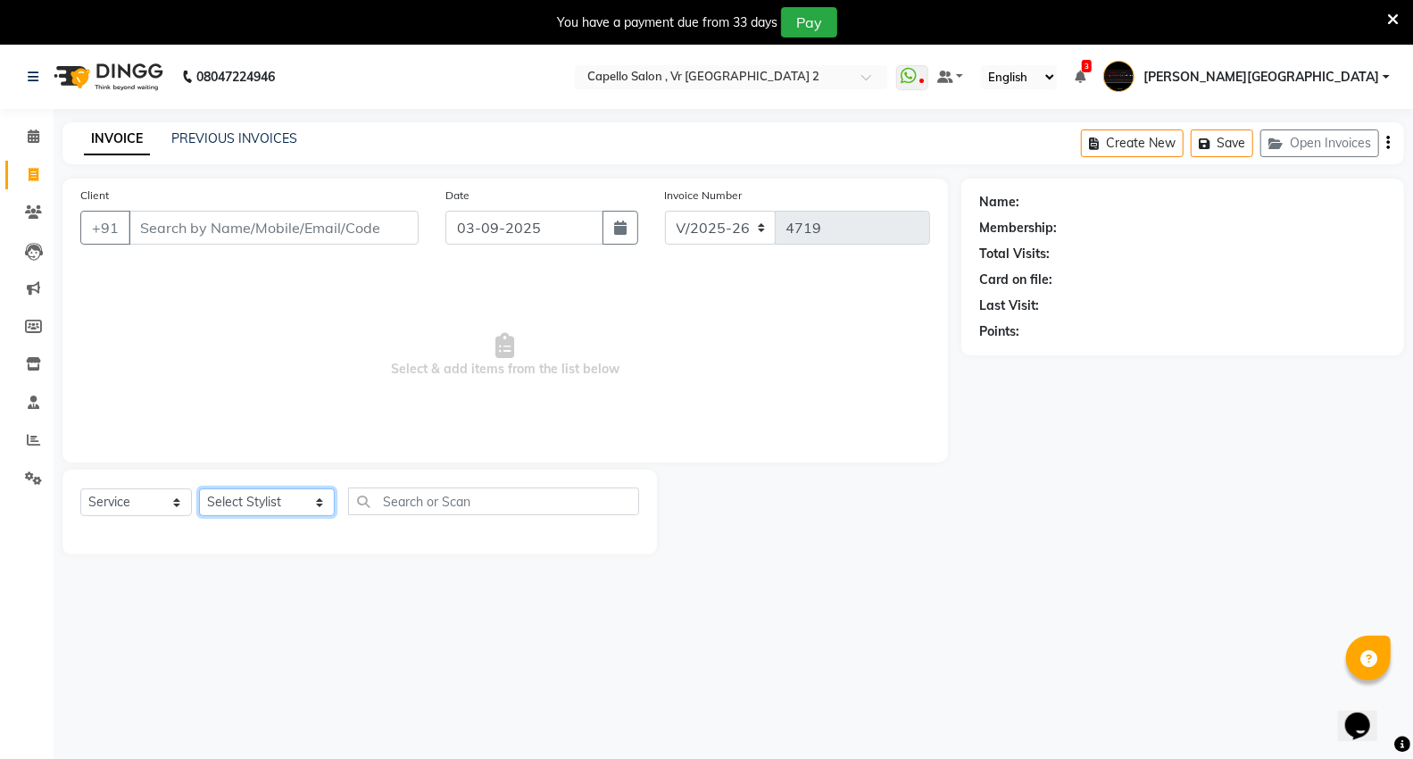
select select "30655"
click at [199, 489] on select "Select Stylist [PERSON_NAME] [PERSON_NAME] [PERSON_NAME] [PERSON_NAME] Mall [PE…" at bounding box center [267, 502] width 136 height 28
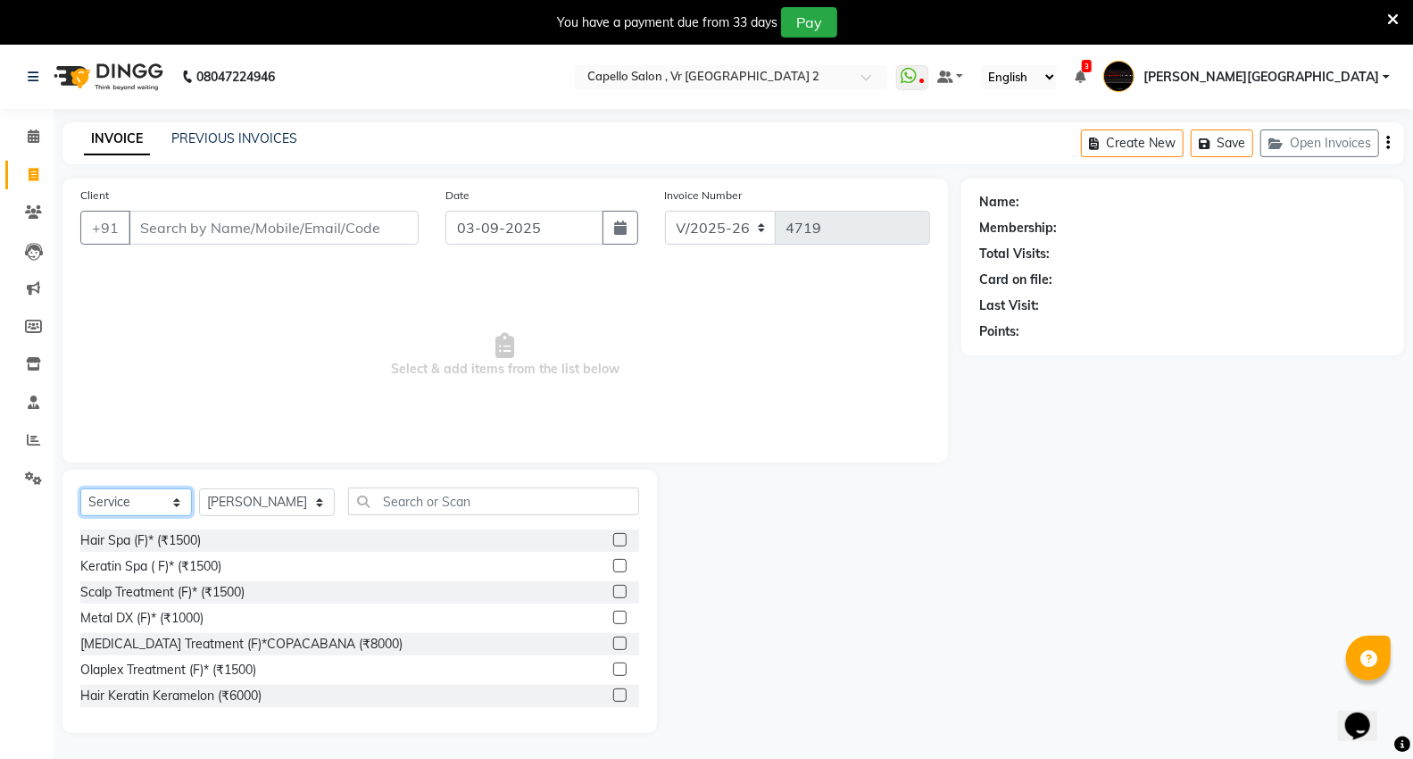
click at [101, 512] on select "Select Service Product Membership Package Voucher Prepaid Gift Card" at bounding box center [136, 502] width 112 height 28
select select "product"
click at [80, 489] on select "Select Service Product Membership Package Voucher Prepaid Gift Card" at bounding box center [136, 502] width 112 height 28
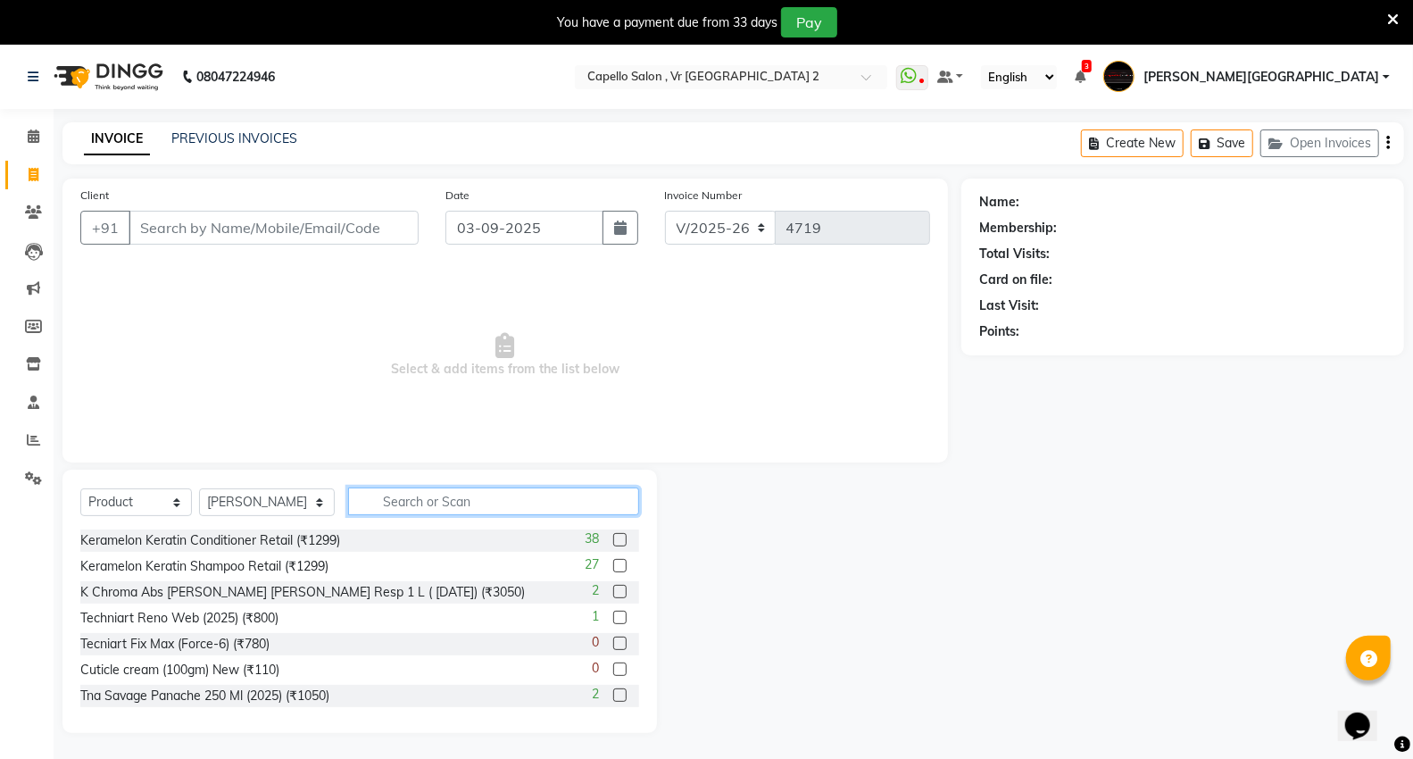
click at [465, 507] on input "text" at bounding box center [493, 501] width 291 height 28
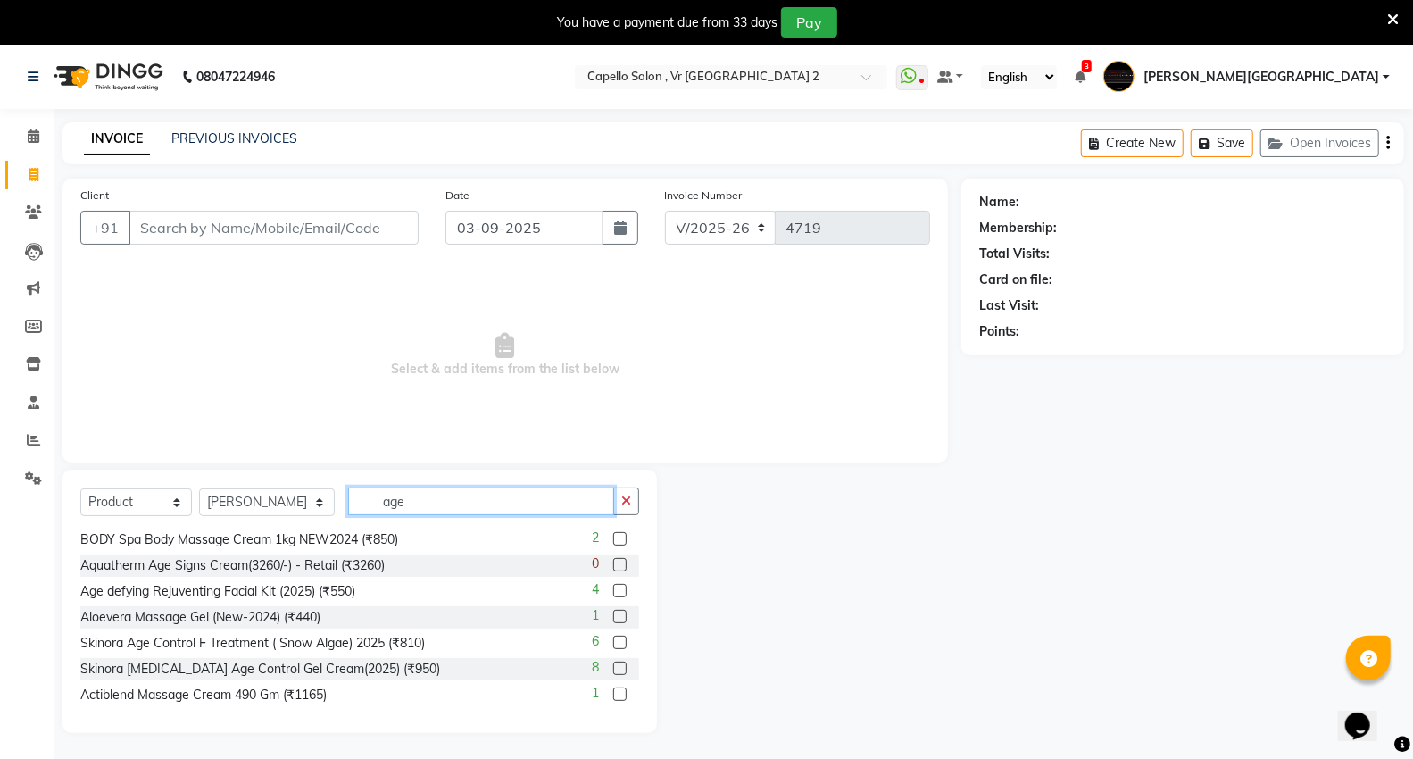
scroll to position [119, 0]
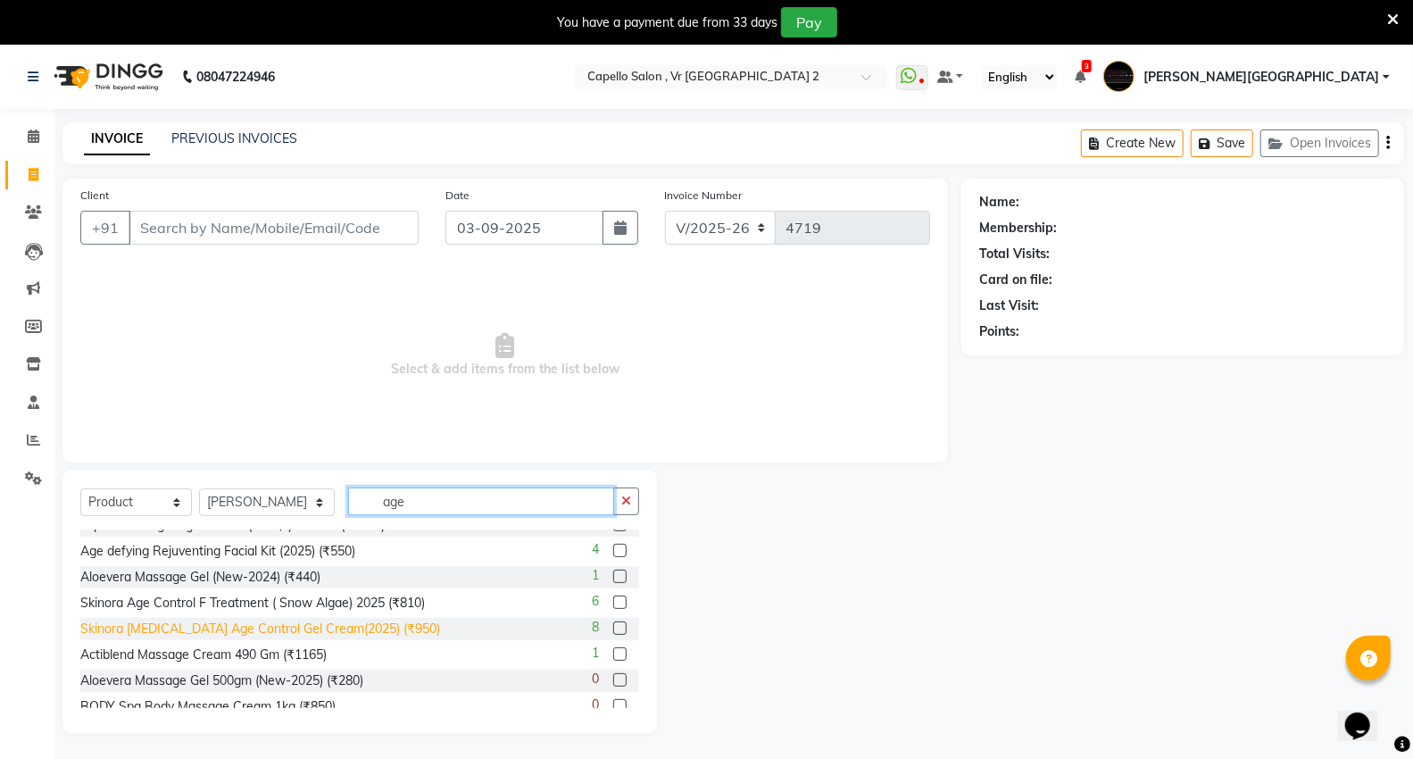
type input "age"
click at [270, 629] on div "Skinora Retinol Age Control Gel Cream(2025) (₹950)" at bounding box center [260, 628] width 360 height 19
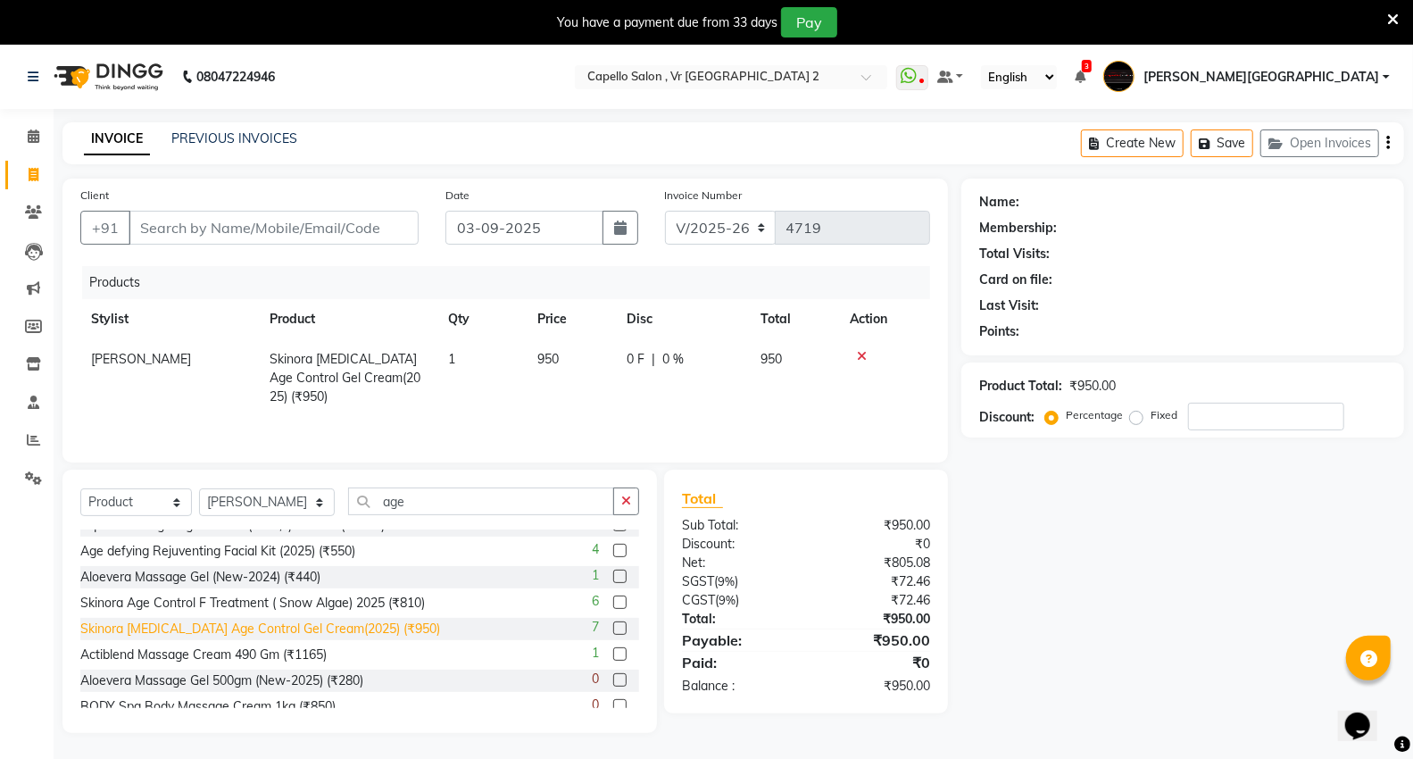
click at [270, 629] on div "Skinora Retinol Age Control Gel Cream(2025) (₹950)" at bounding box center [260, 628] width 360 height 19
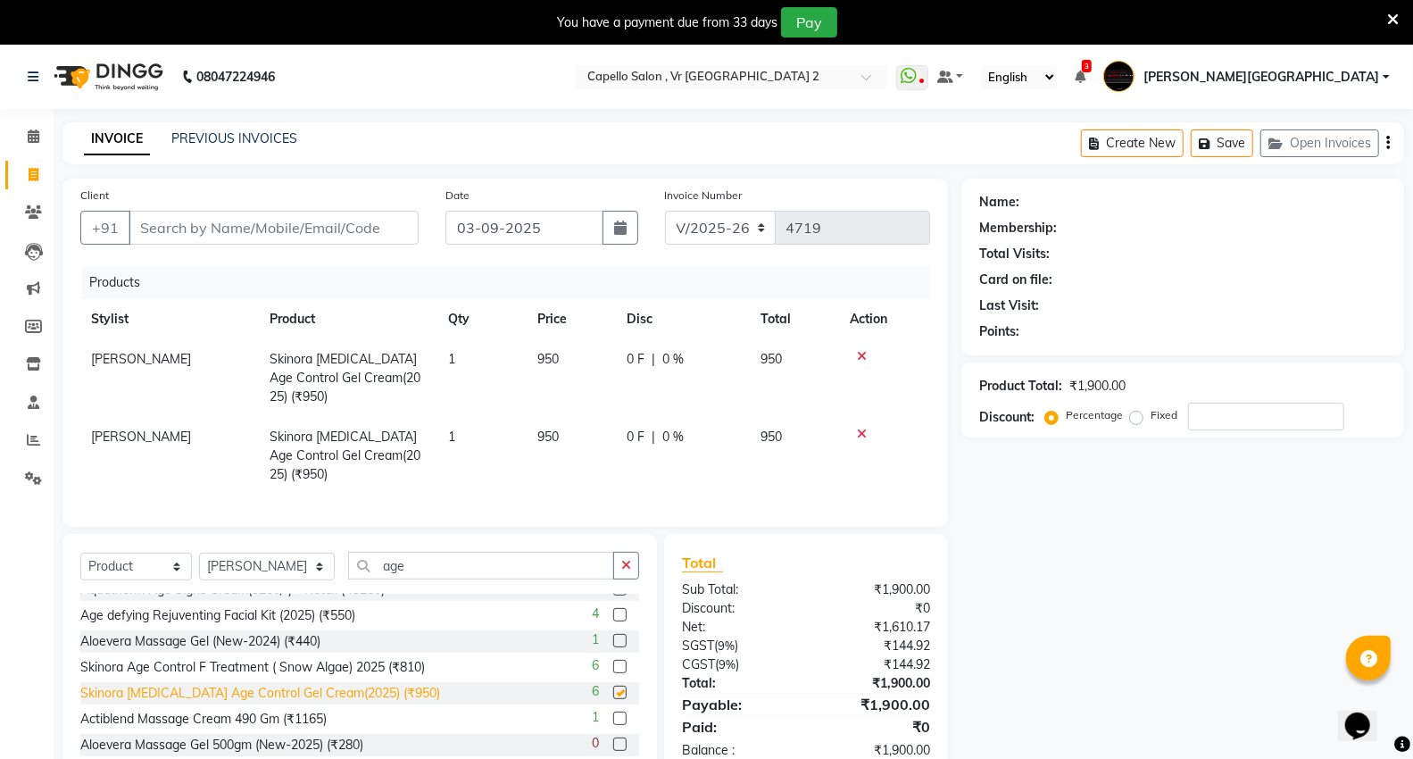
checkbox input "false"
click at [346, 228] on input "Client" at bounding box center [274, 228] width 290 height 34
type input "9"
type input "0"
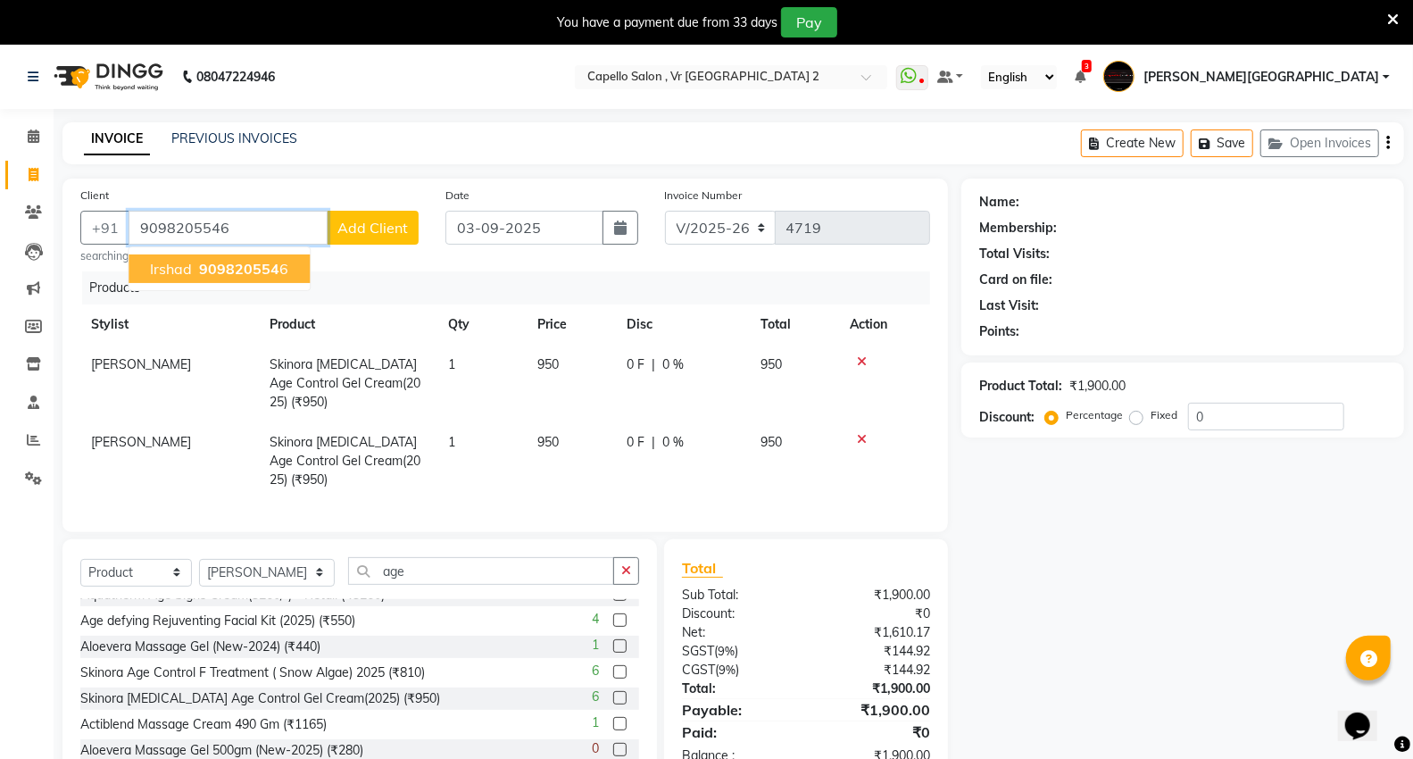
type input "9098205546"
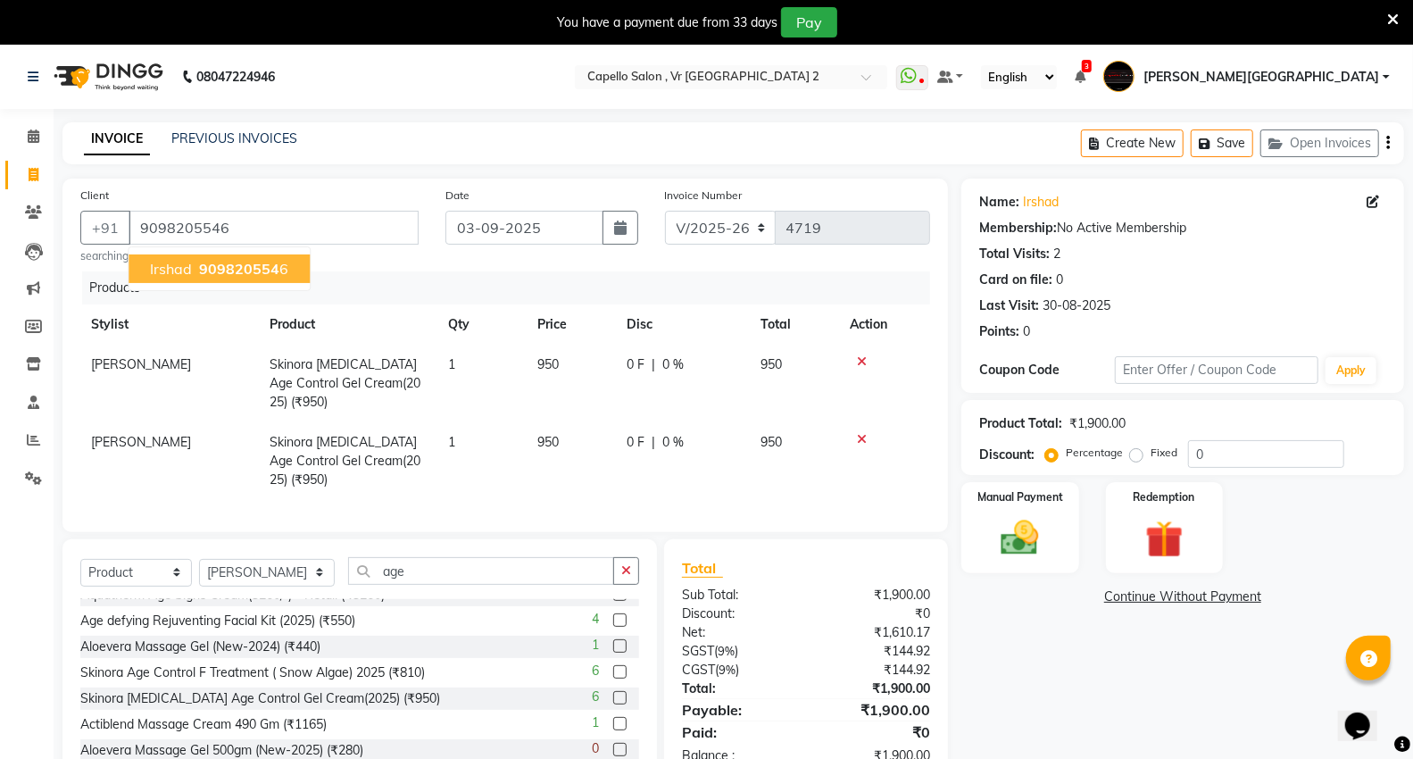
click at [229, 257] on button "irshad 909820554 6" at bounding box center [219, 268] width 181 height 29
click at [976, 534] on div "Manual Payment" at bounding box center [1020, 527] width 122 height 95
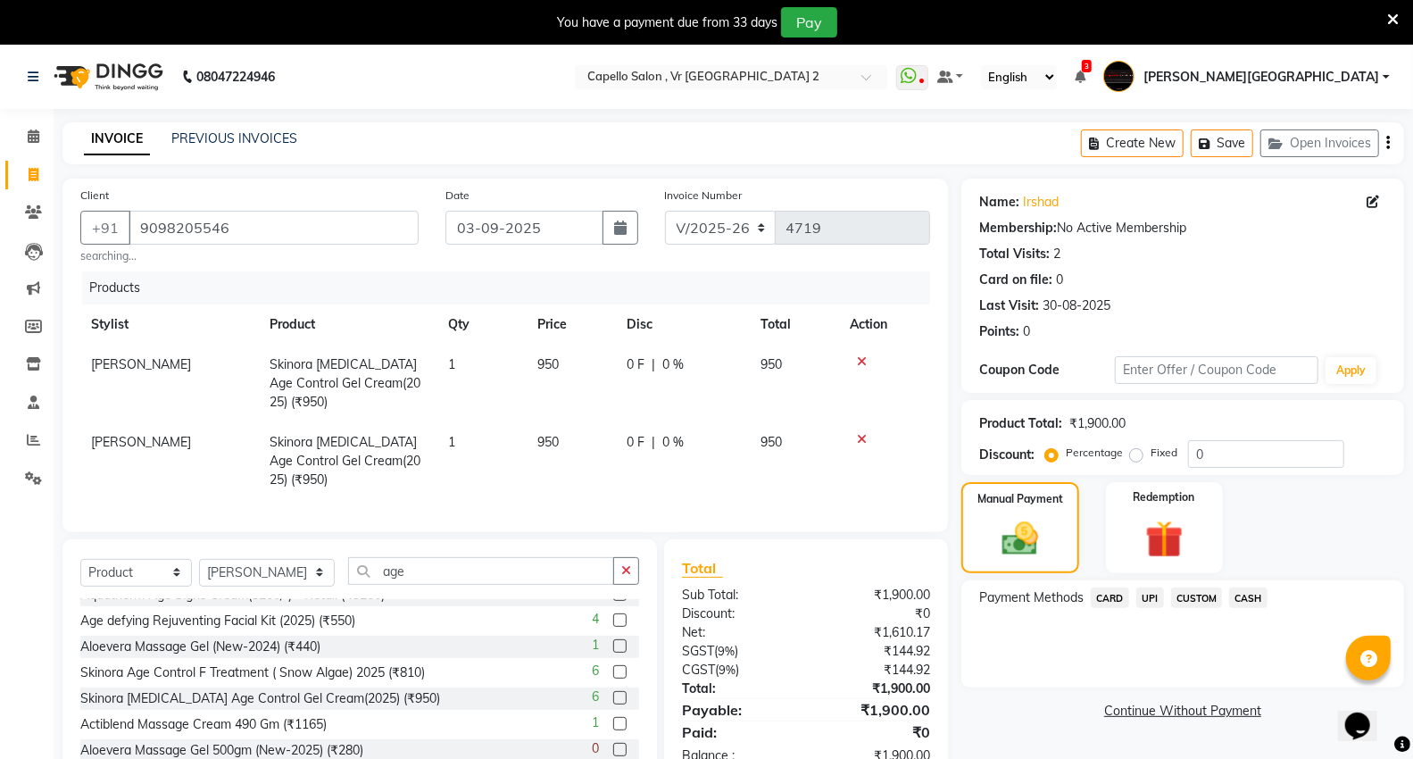
click at [1154, 596] on span "UPI" at bounding box center [1150, 597] width 28 height 21
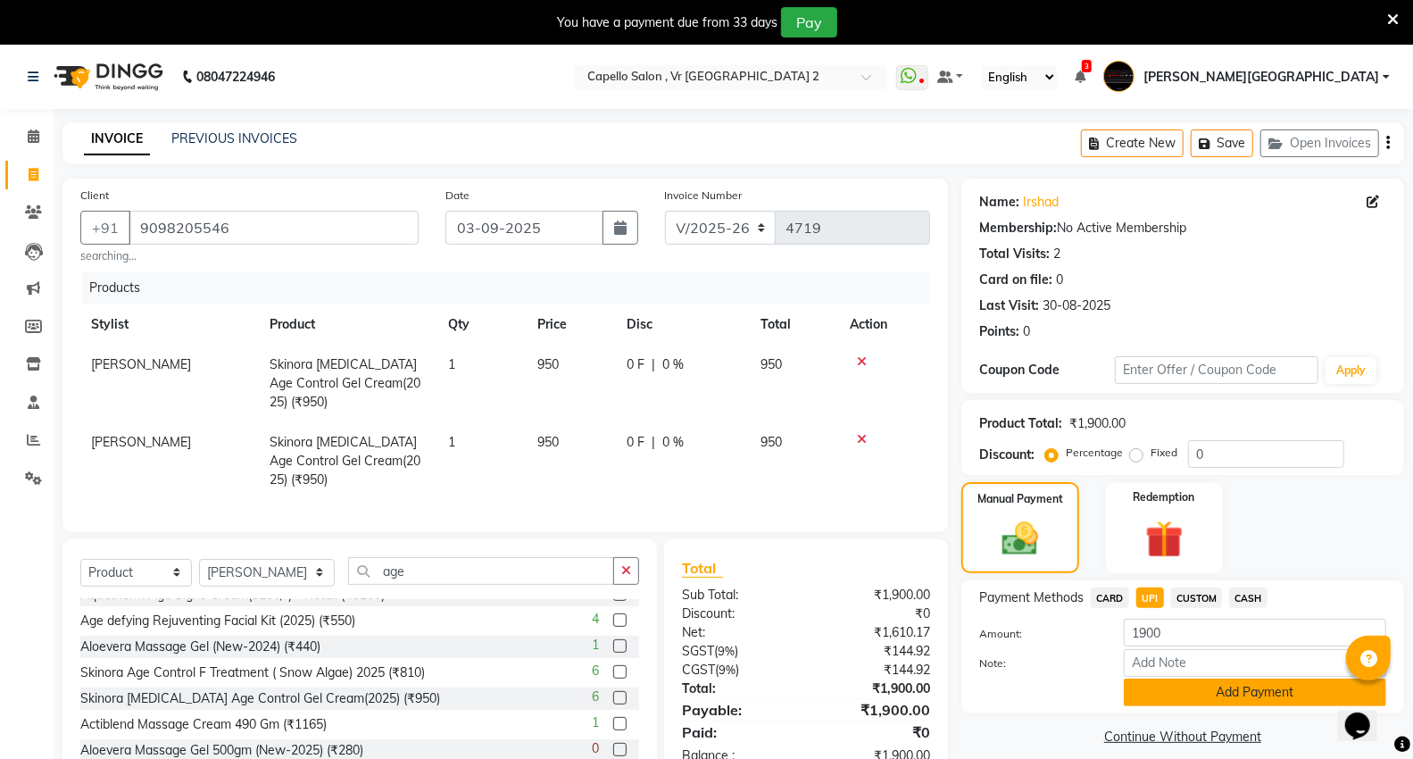
click at [1165, 693] on button "Add Payment" at bounding box center [1255, 692] width 262 height 28
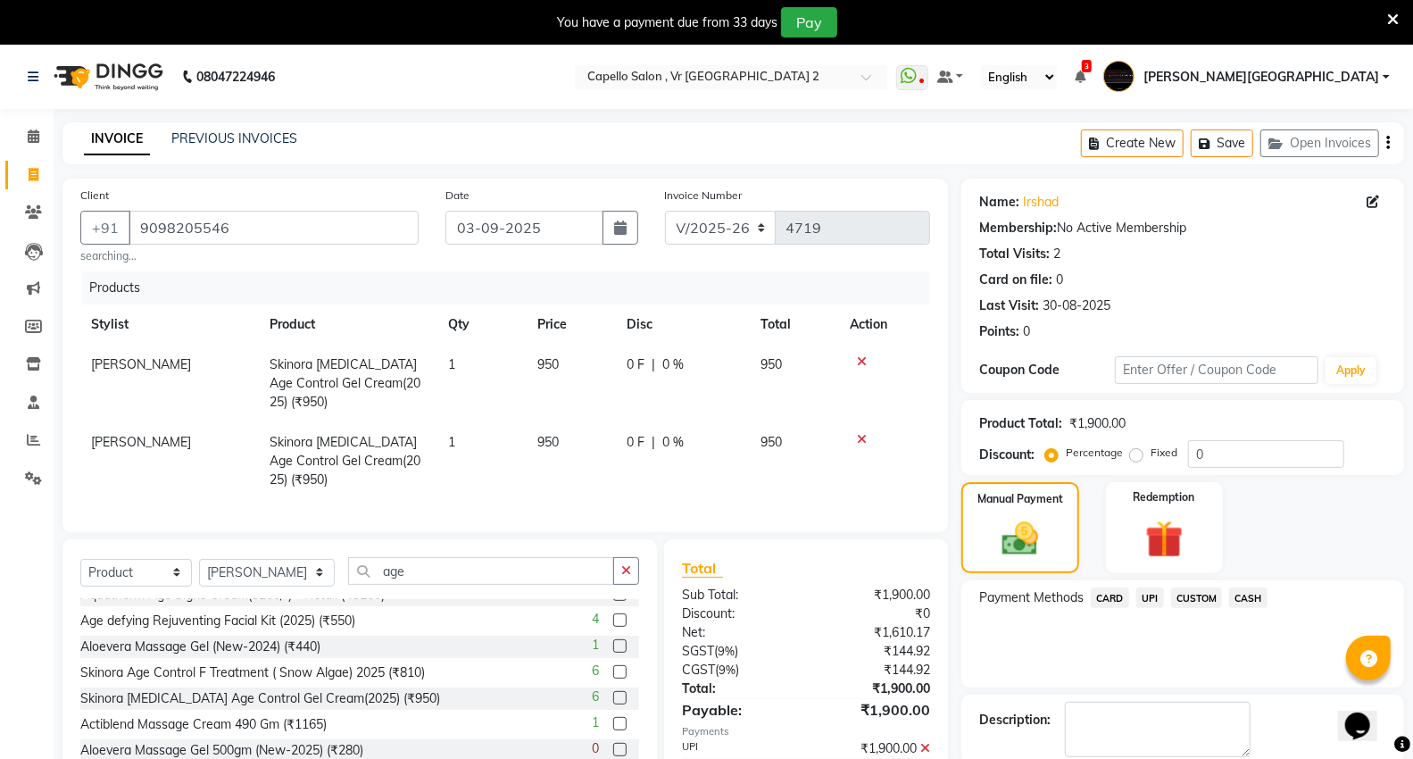
scroll to position [93, 0]
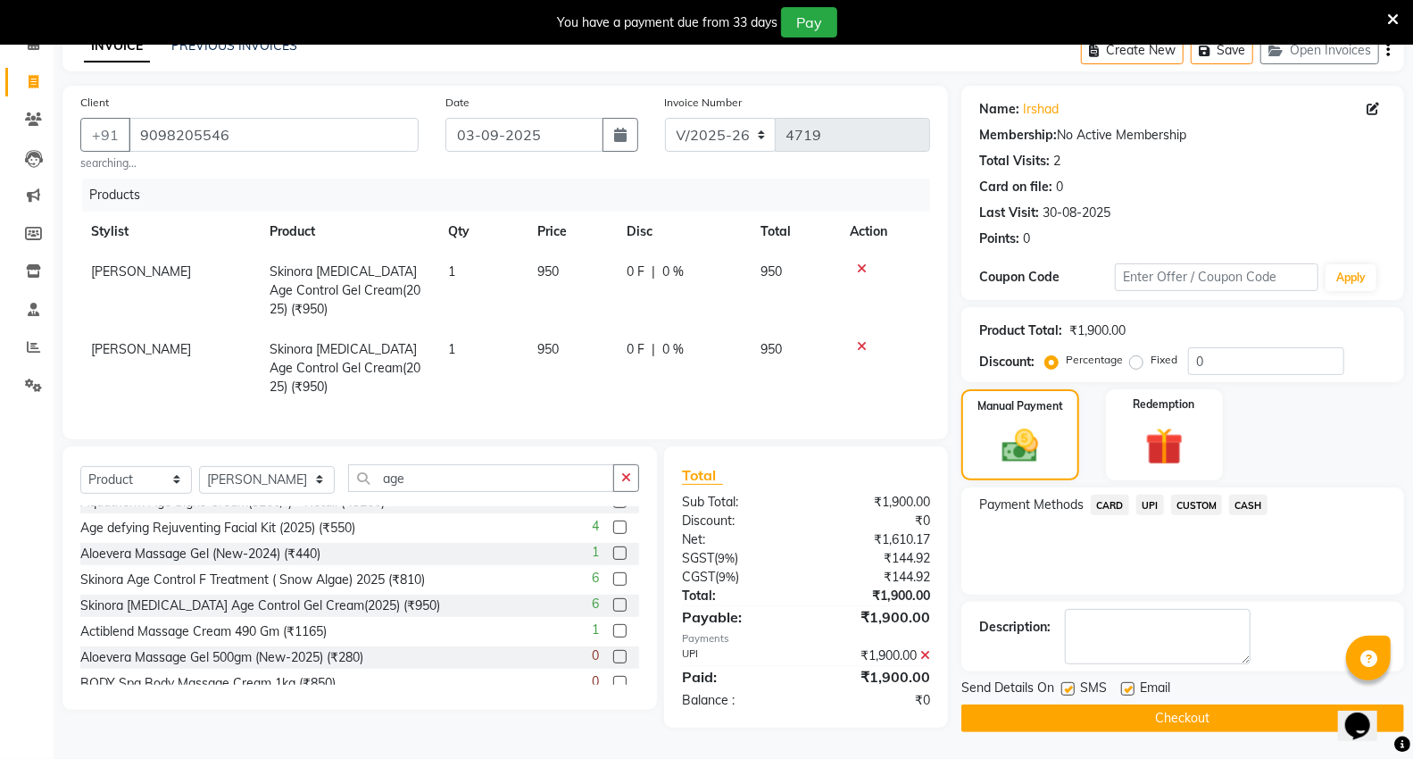
click at [1175, 714] on button "Checkout" at bounding box center [1182, 718] width 443 height 28
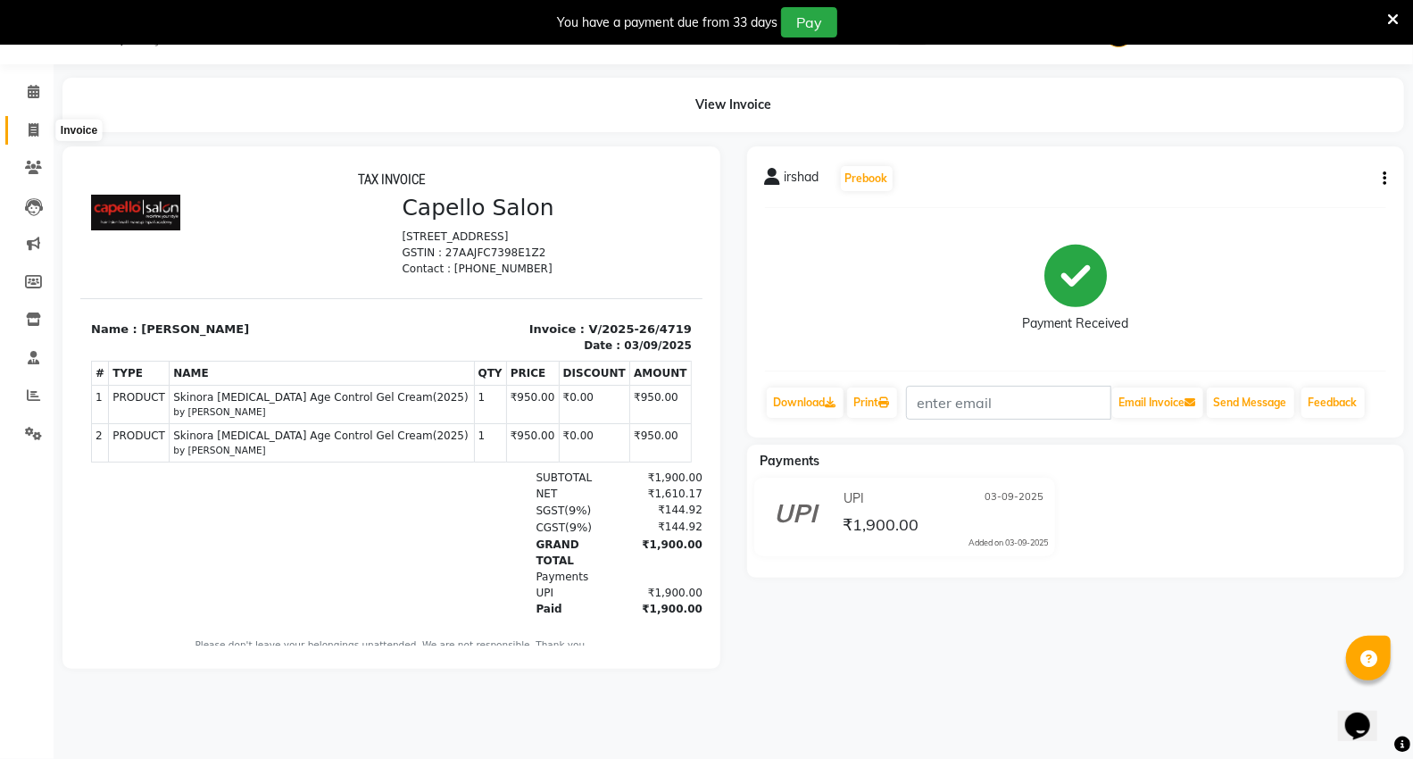
click at [34, 127] on icon at bounding box center [34, 129] width 10 height 13
select select "service"
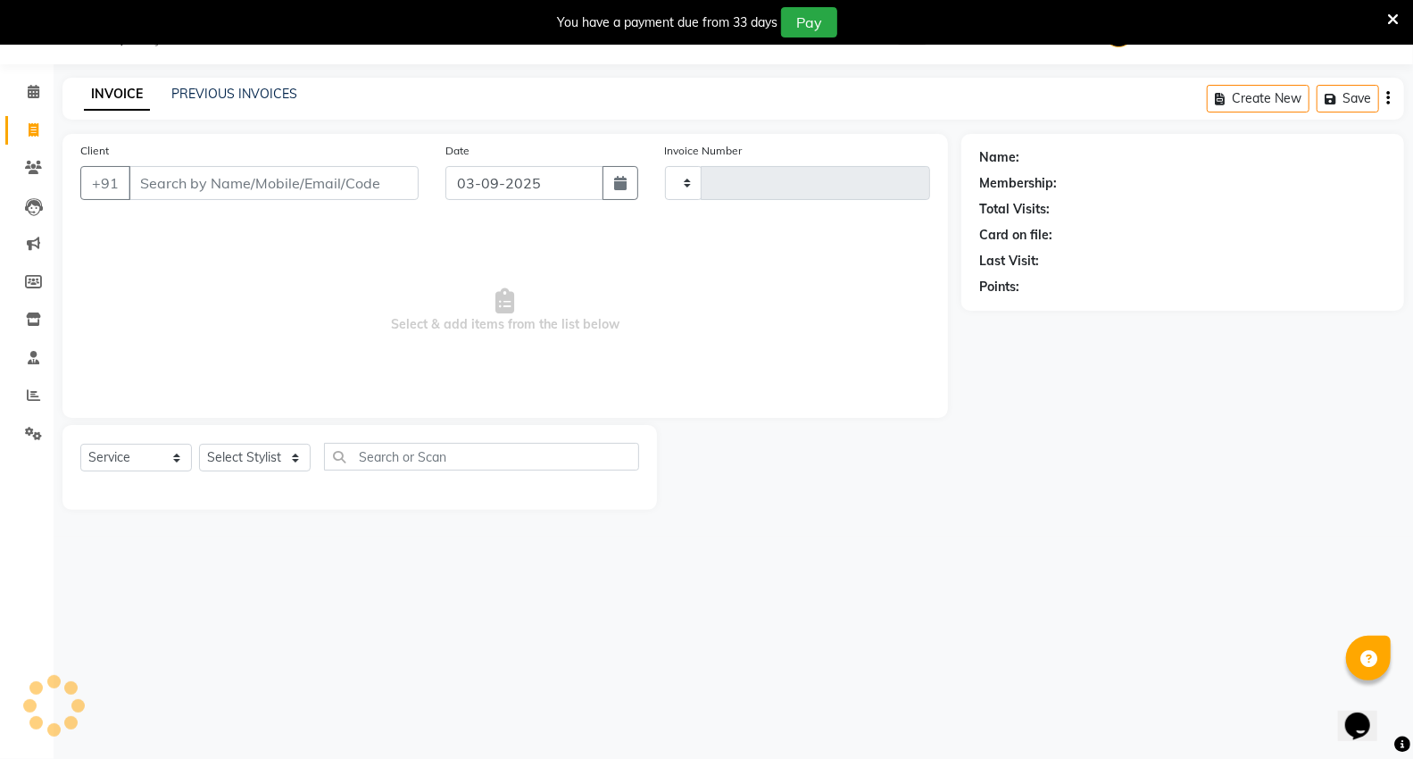
type input "4720"
select select "848"
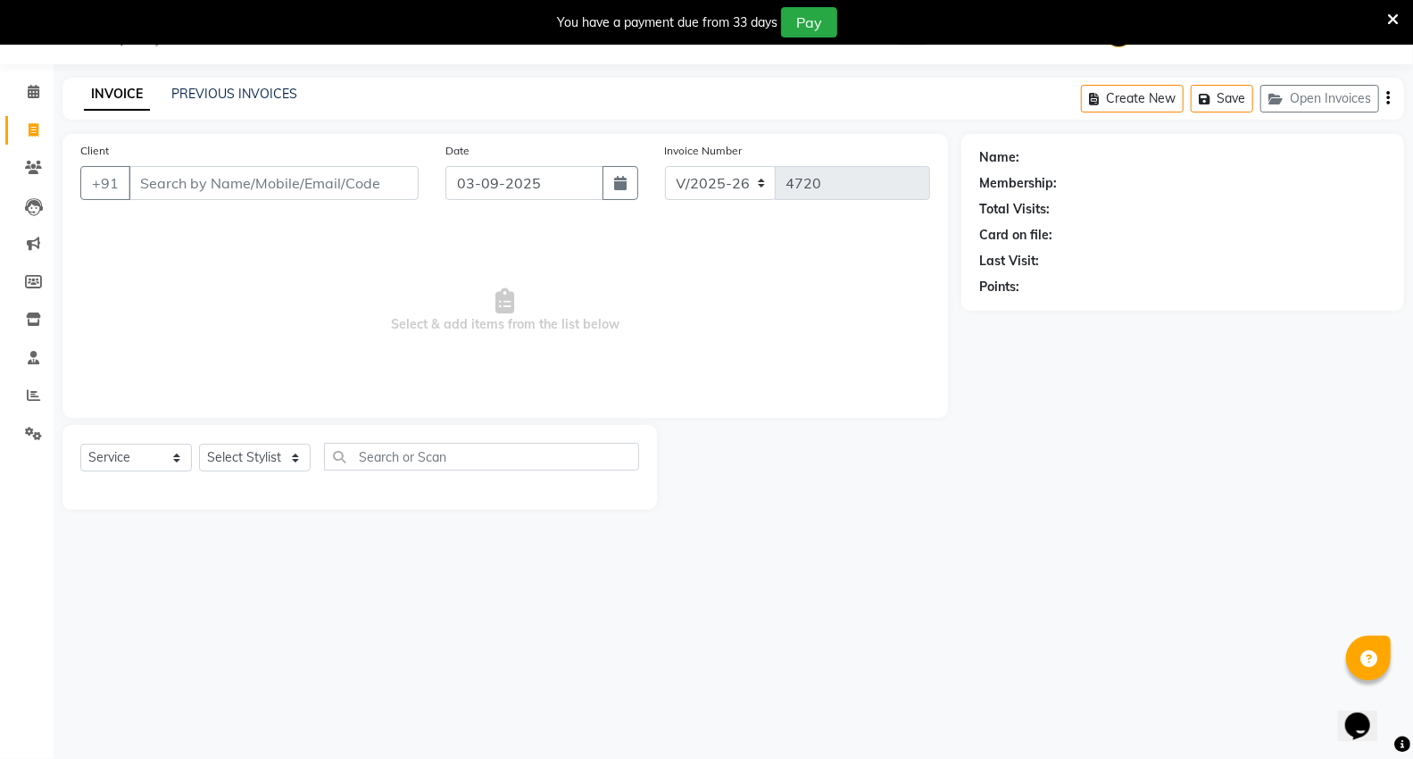
click at [304, 184] on input "Client" at bounding box center [274, 183] width 290 height 34
type input "9875500147"
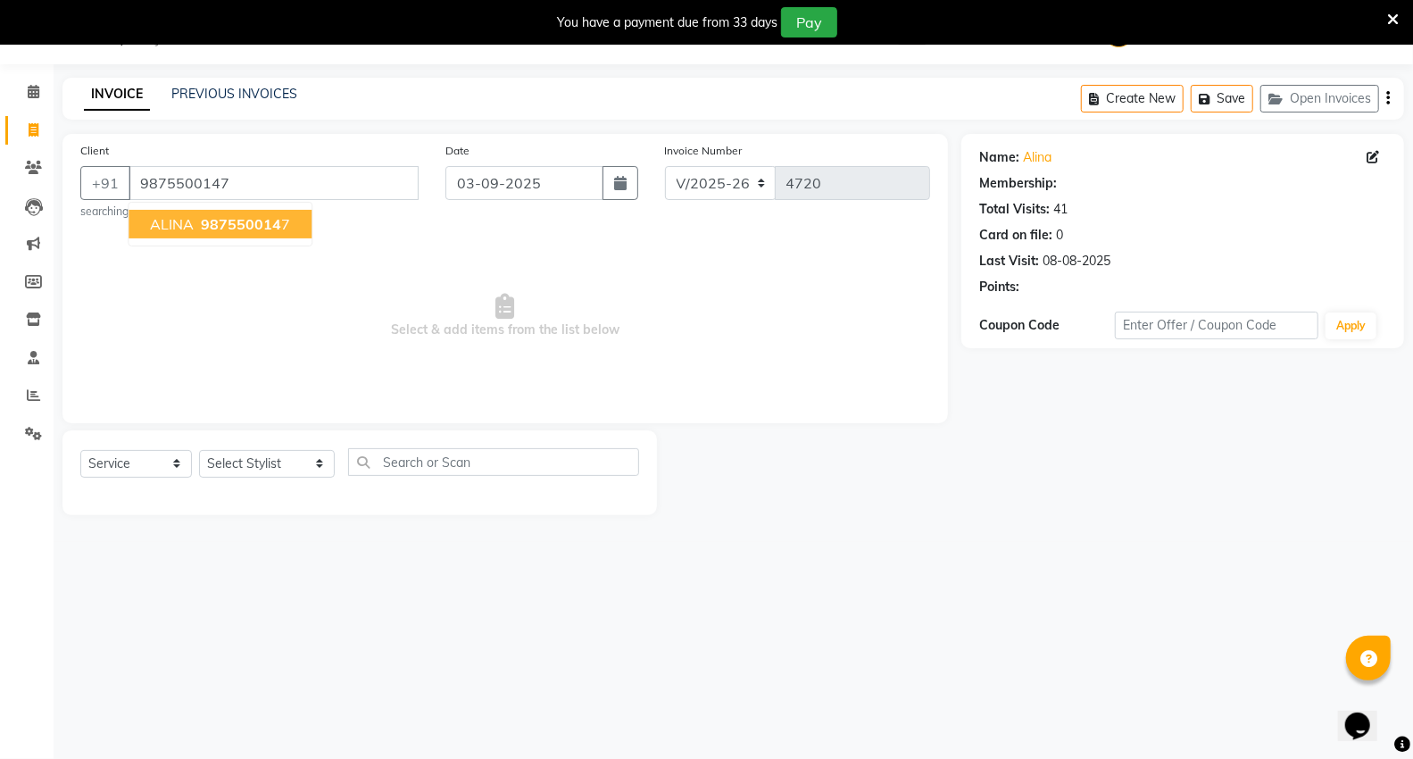
select select "1: Object"
click at [277, 475] on select "Select Stylist [PERSON_NAME] [PERSON_NAME] [PERSON_NAME] [PERSON_NAME] Mall [PE…" at bounding box center [267, 464] width 136 height 28
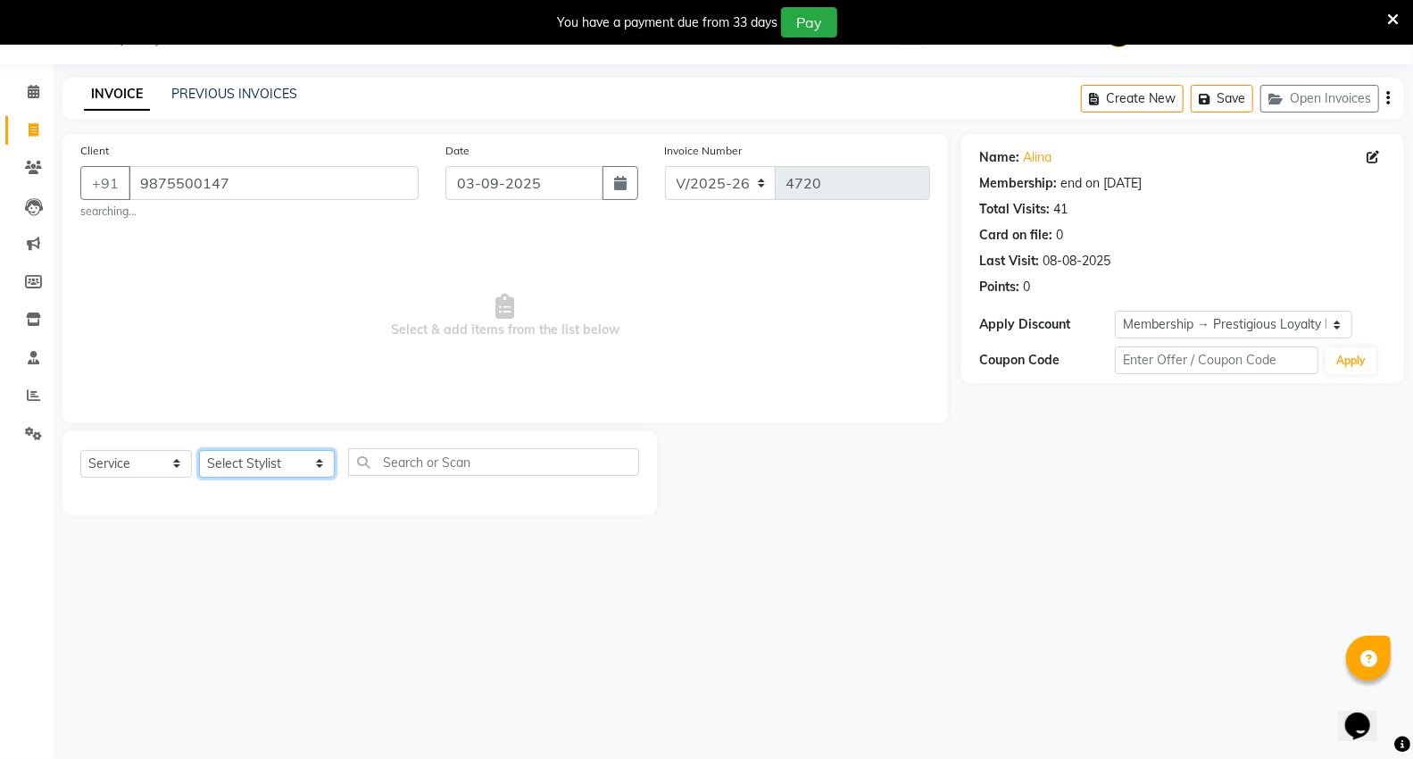
select select "15681"
click at [199, 450] on select "Select Stylist [PERSON_NAME] [PERSON_NAME] [PERSON_NAME] [PERSON_NAME] Mall [PE…" at bounding box center [267, 464] width 136 height 28
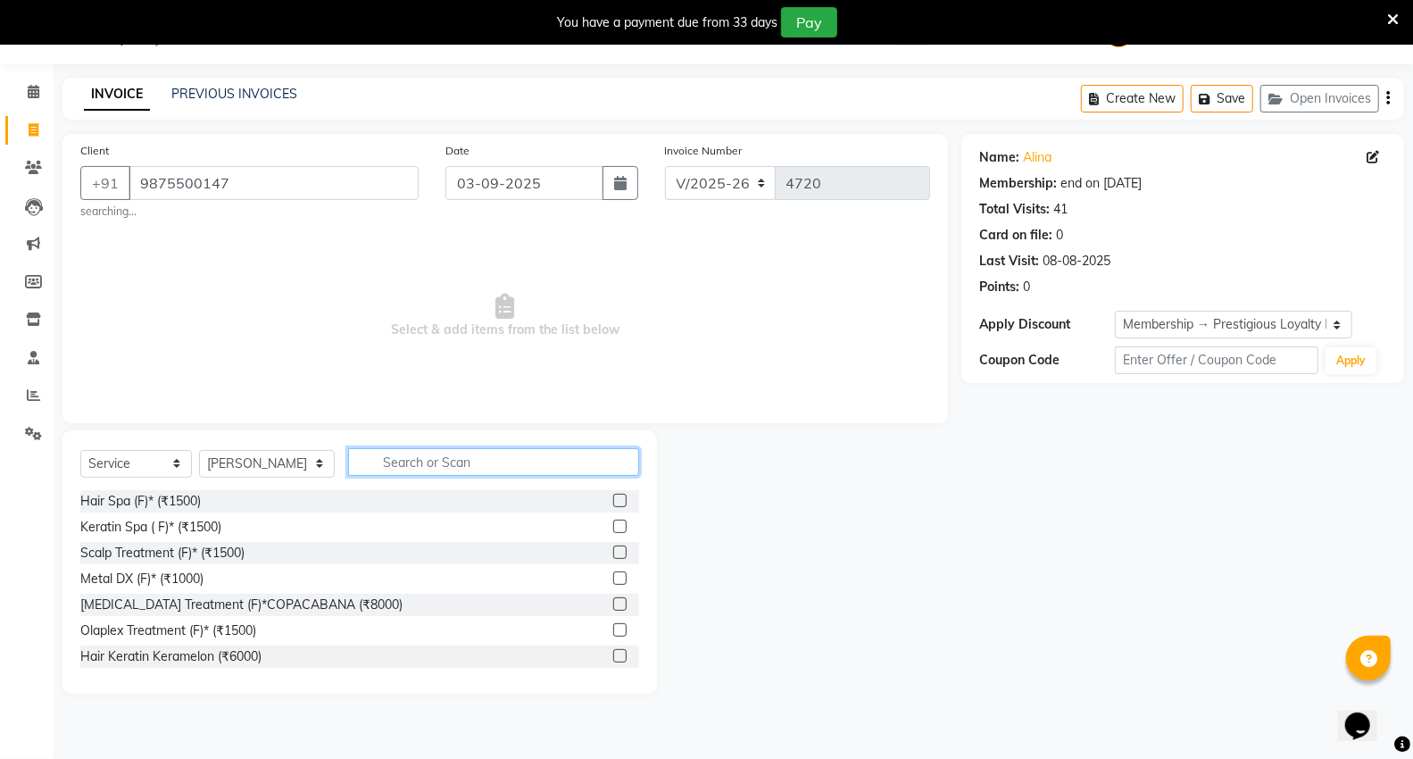
click at [390, 469] on input "text" at bounding box center [493, 462] width 291 height 28
type input "arm"
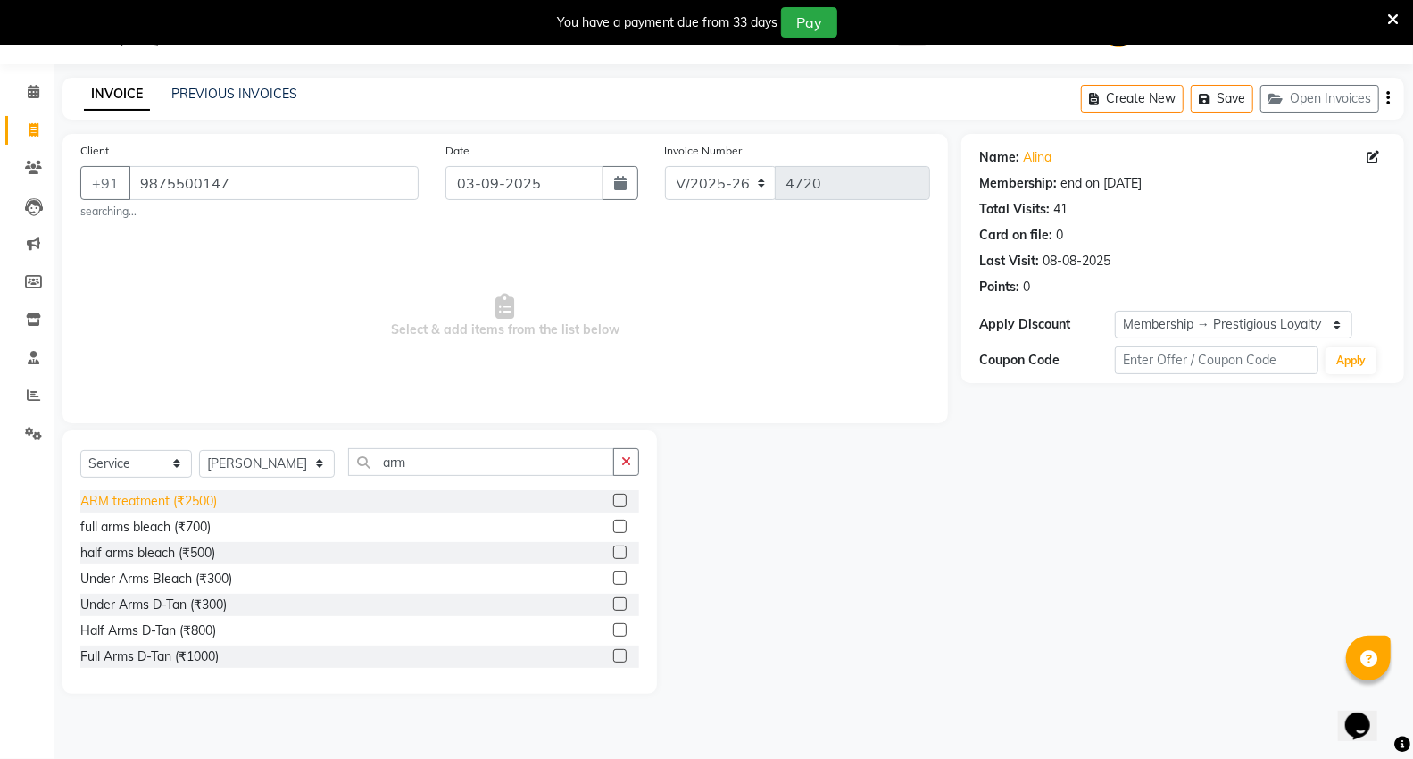
click at [136, 498] on div "ARM treatment (₹2500)" at bounding box center [148, 501] width 137 height 19
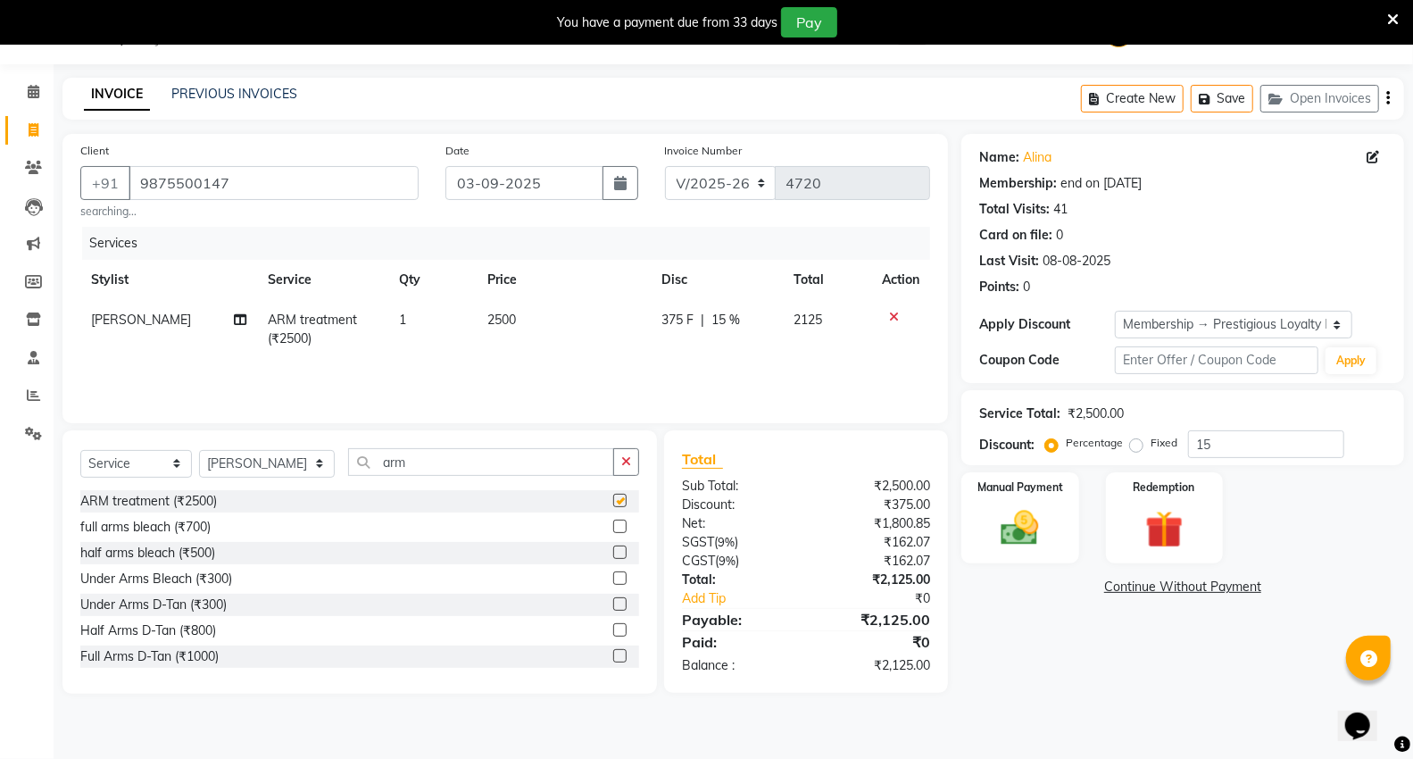
checkbox input "false"
click at [556, 325] on td "2500" at bounding box center [564, 329] width 174 height 59
select select "15681"
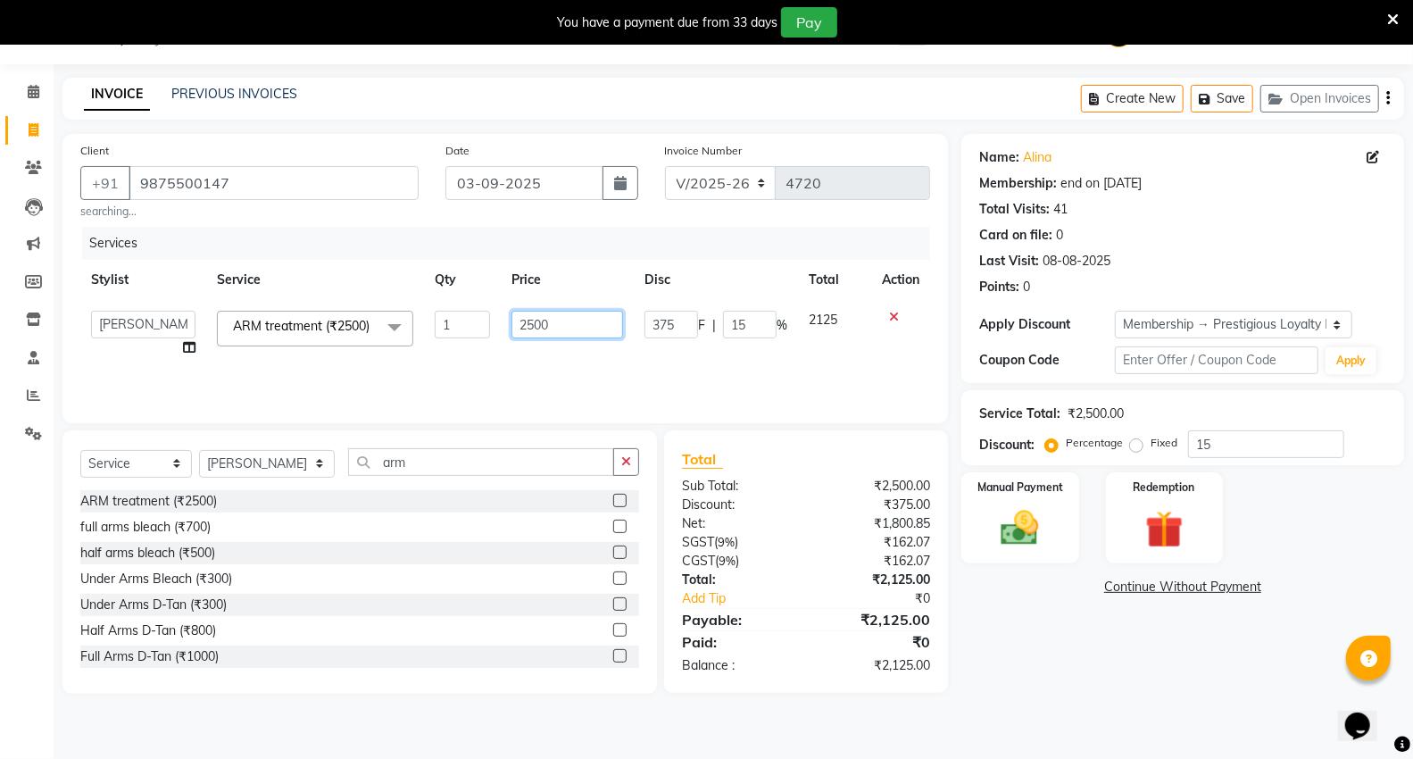
click at [577, 322] on input "2500" at bounding box center [567, 325] width 112 height 28
type input "2"
type input "3500"
click at [1144, 326] on select "Select Membership → Prestigious Loyalty Membership" at bounding box center [1233, 325] width 237 height 28
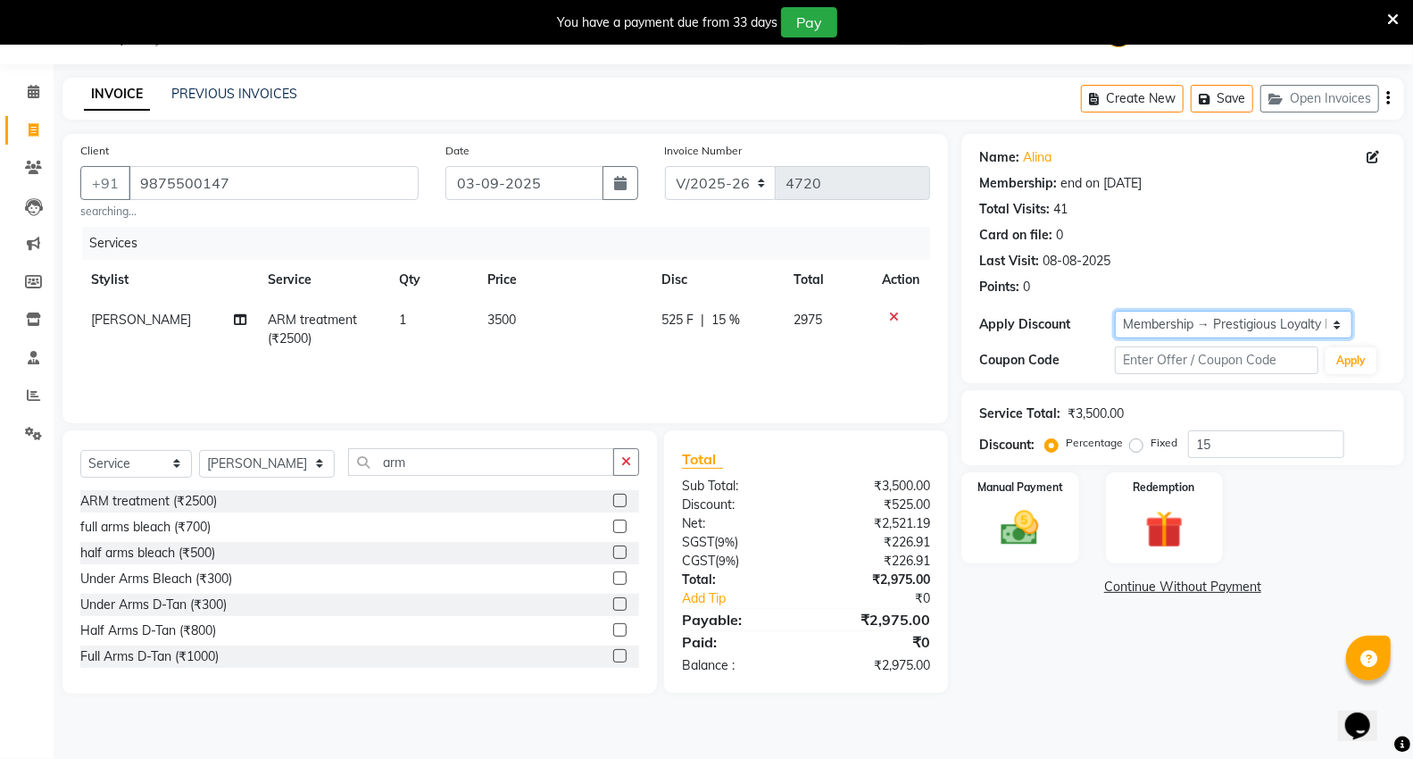
select select "0:"
click at [1115, 311] on select "Select Membership → Prestigious Loyalty Membership" at bounding box center [1233, 325] width 237 height 28
type input "0"
click at [1022, 513] on img at bounding box center [1019, 528] width 63 height 46
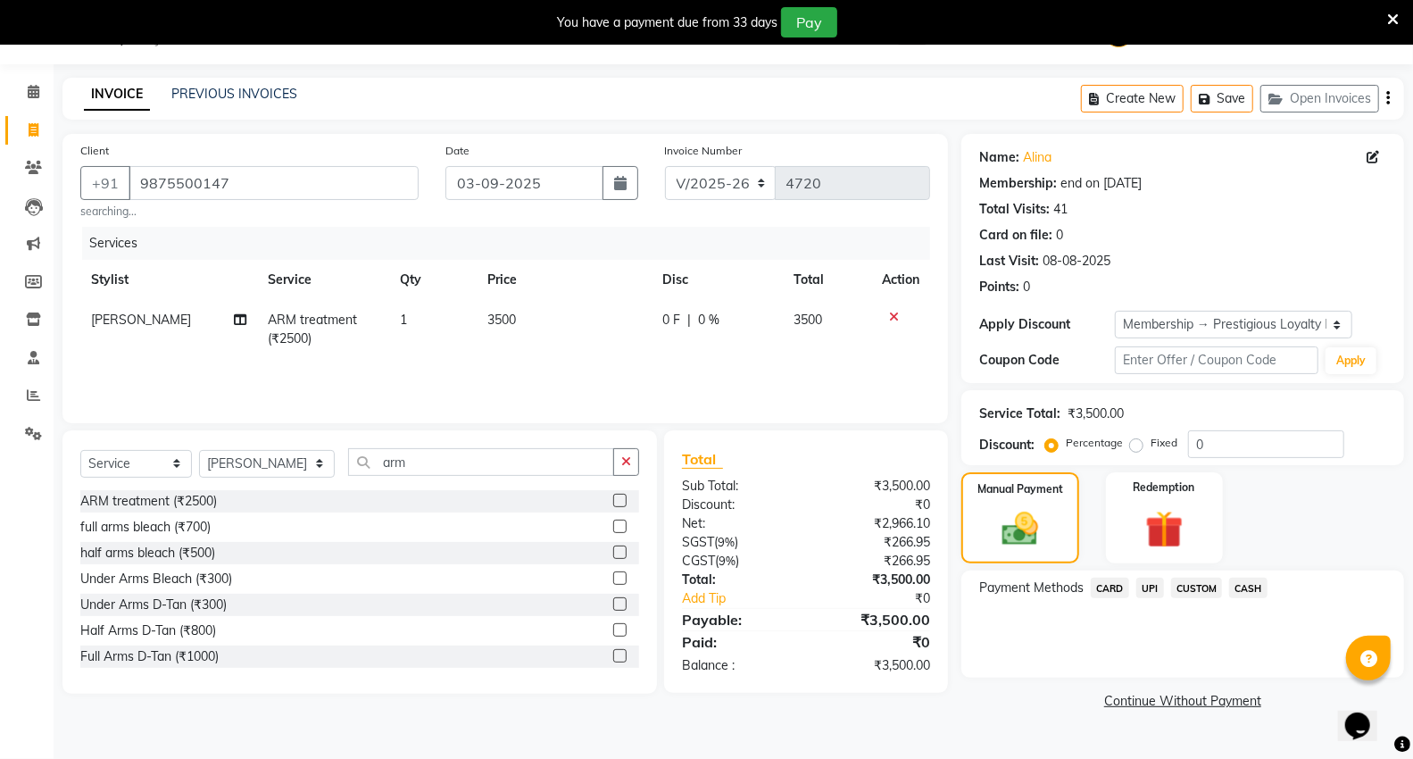
click at [1253, 589] on span "CASH" at bounding box center [1248, 587] width 38 height 21
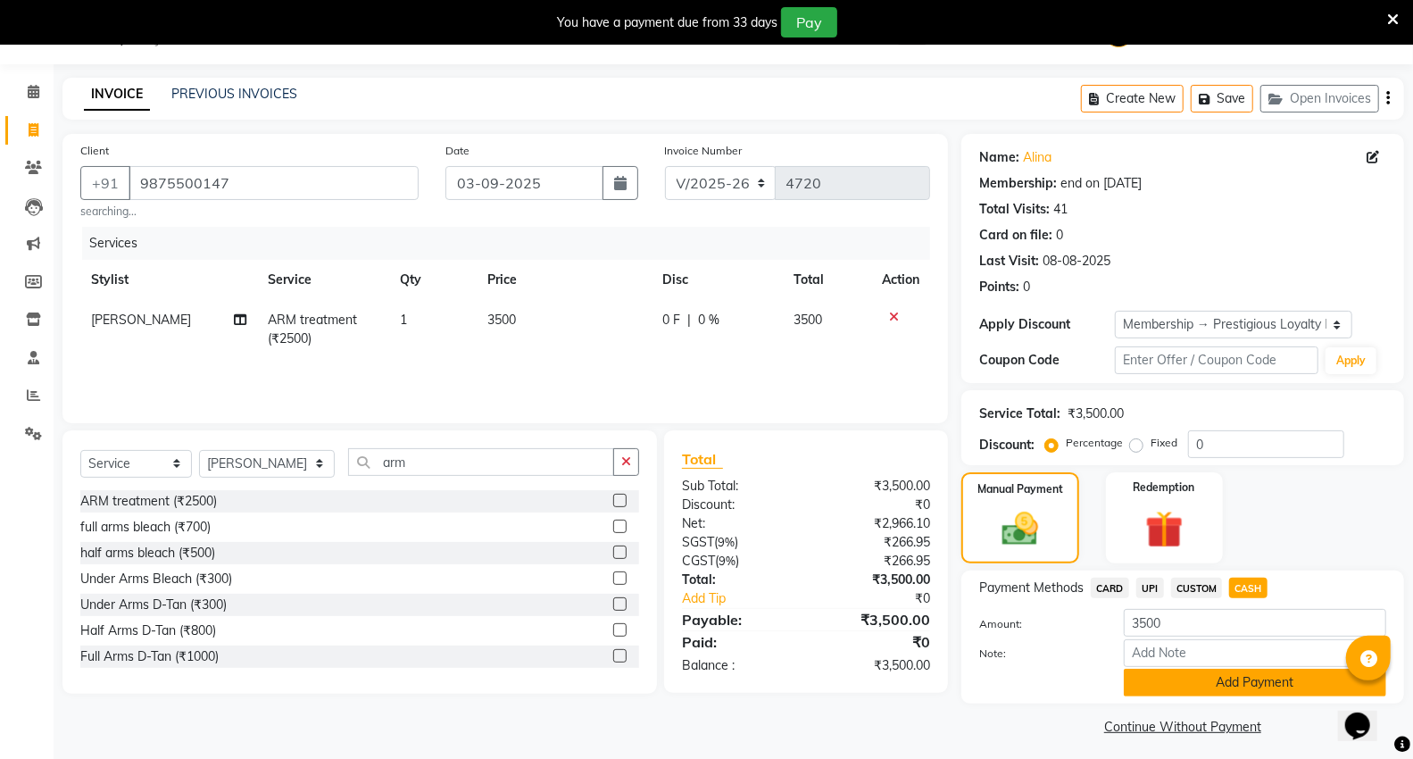
click at [1262, 685] on button "Add Payment" at bounding box center [1255, 682] width 262 height 28
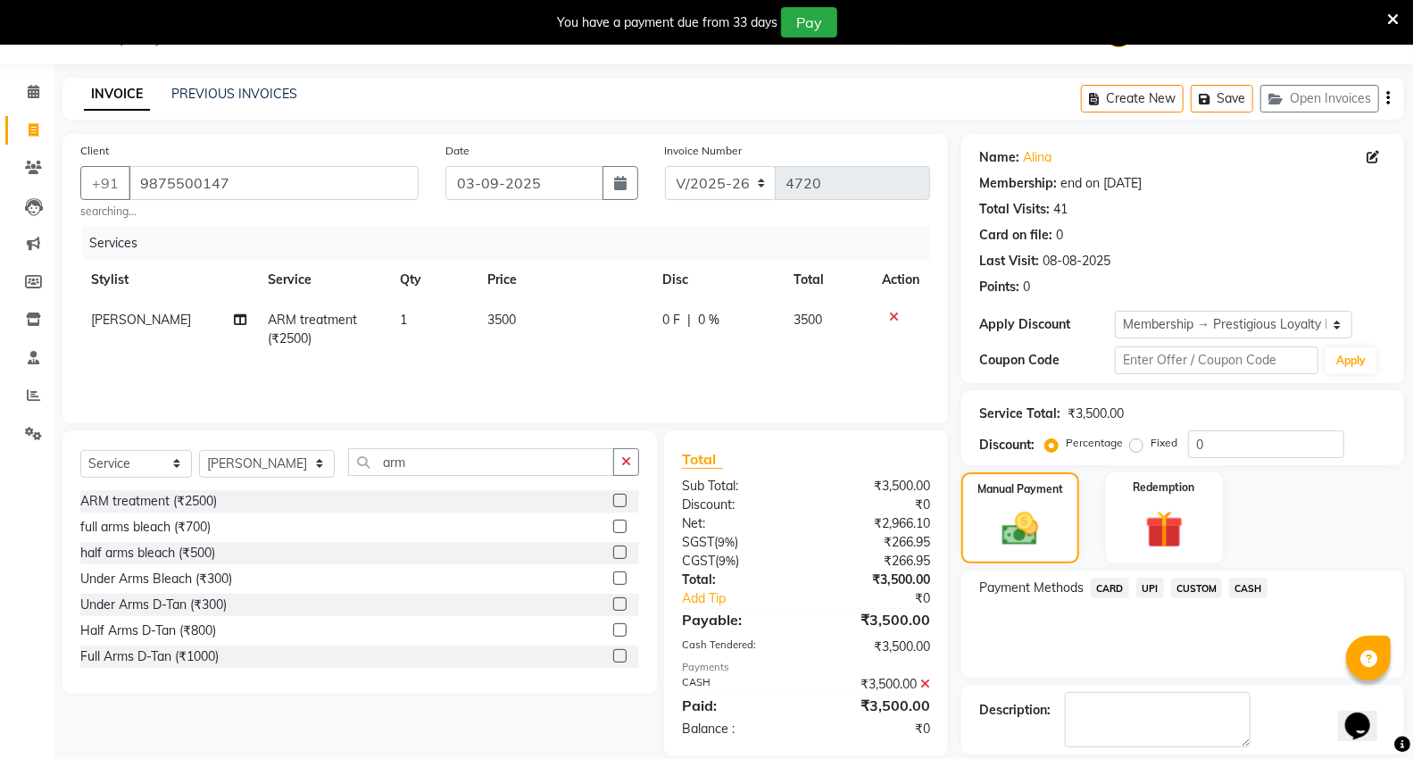
scroll to position [128, 0]
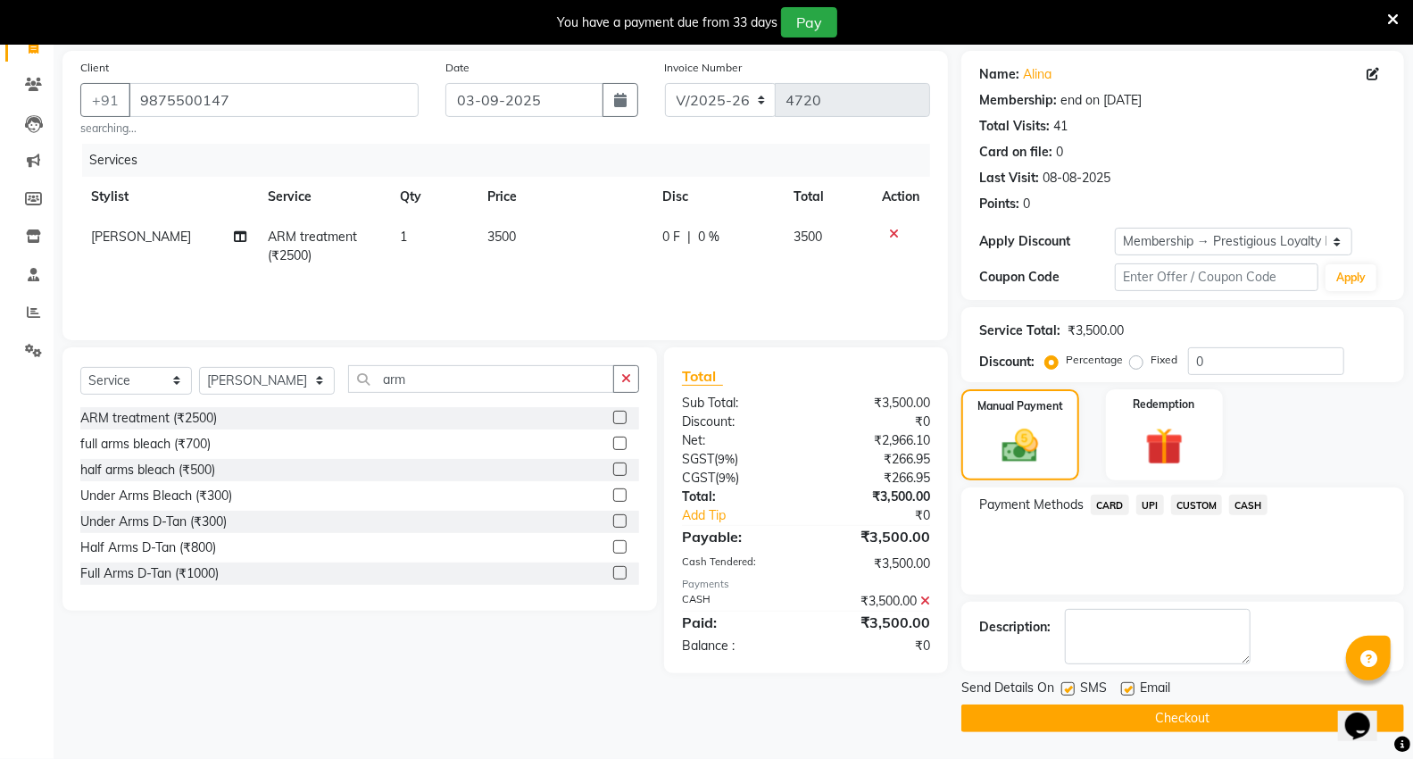
click at [1237, 715] on button "Checkout" at bounding box center [1182, 718] width 443 height 28
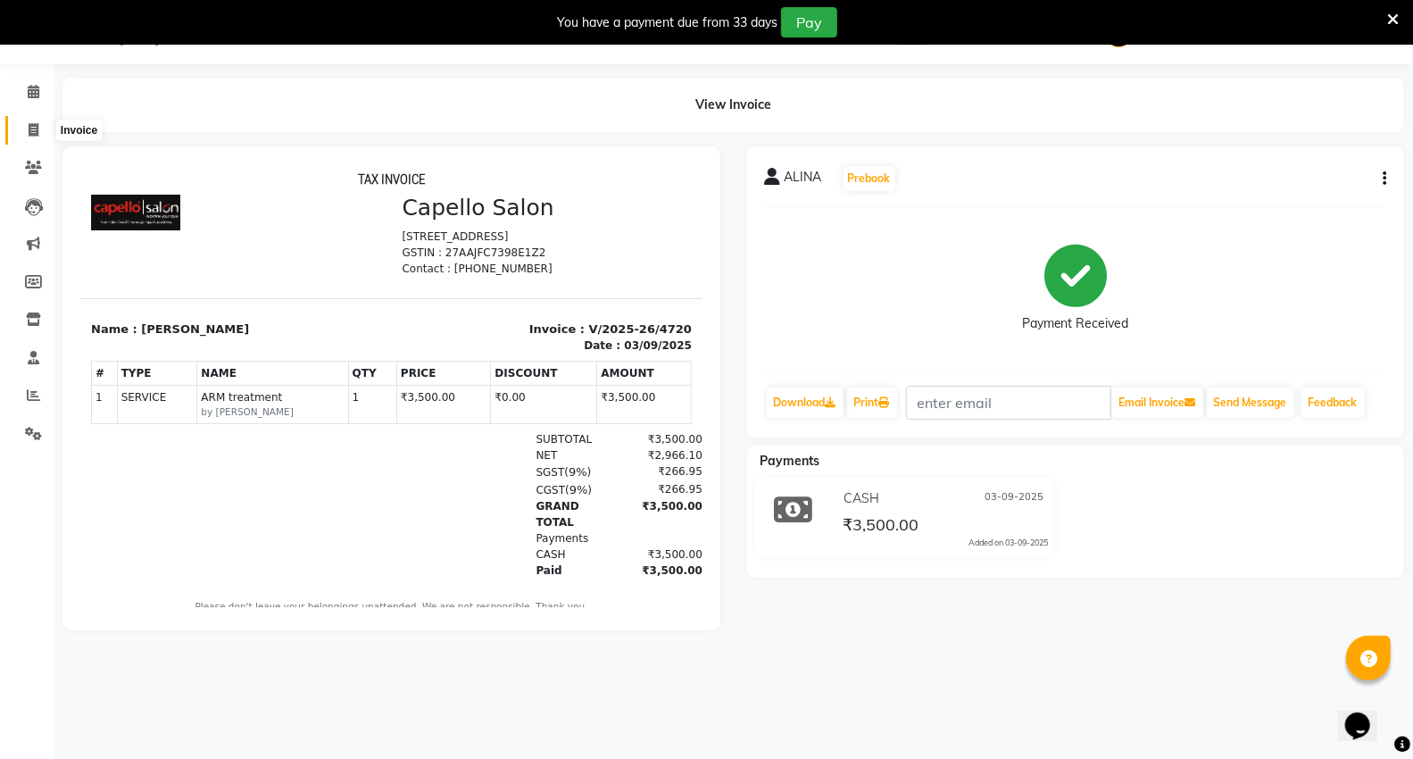
click at [34, 129] on icon at bounding box center [34, 129] width 10 height 13
select select "service"
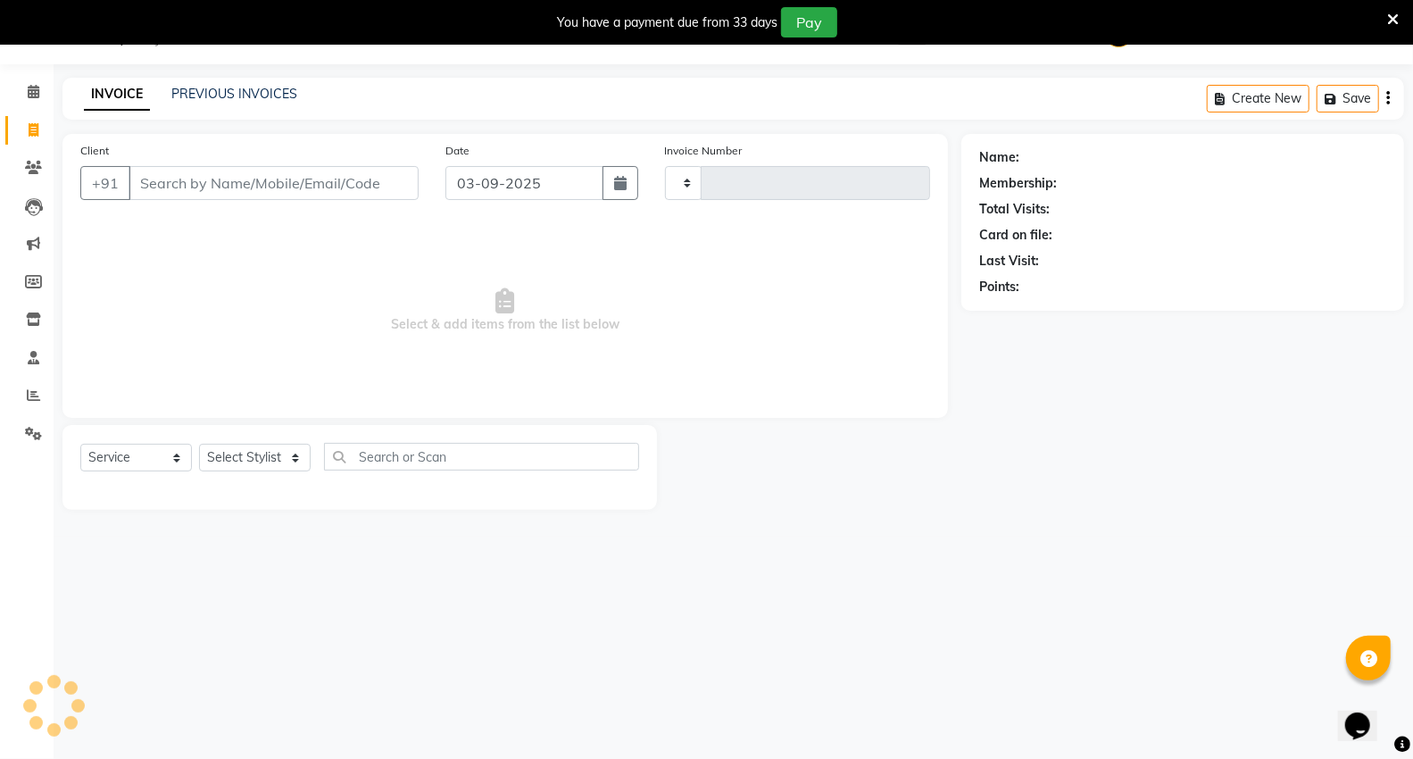
type input "4722"
select select "848"
click at [245, 171] on input "Client" at bounding box center [274, 183] width 290 height 34
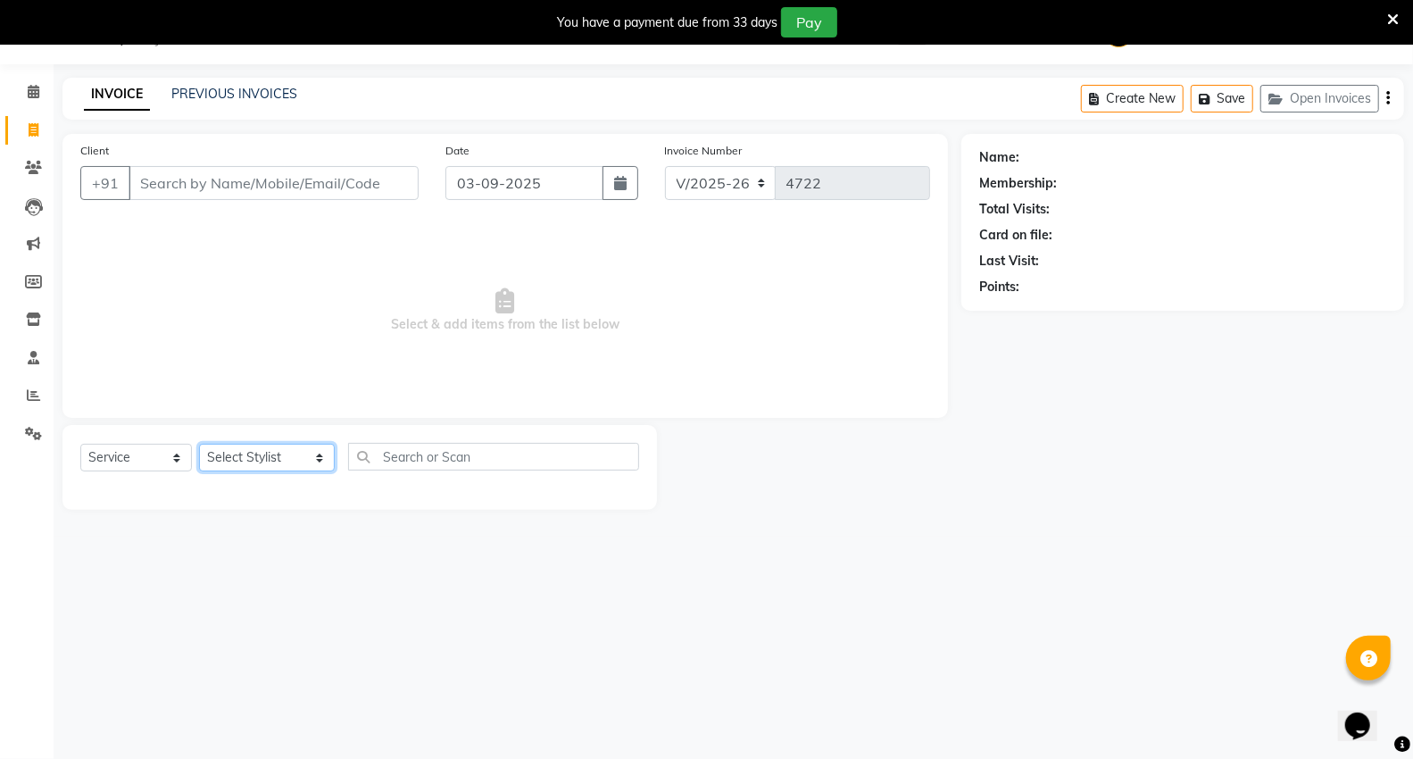
click at [228, 461] on select "Select Stylist [PERSON_NAME] [PERSON_NAME] [PERSON_NAME] [PERSON_NAME] Mall [PE…" at bounding box center [267, 458] width 136 height 28
select select "89136"
click at [199, 444] on select "Select Stylist [PERSON_NAME] [PERSON_NAME] [PERSON_NAME] [PERSON_NAME] Mall [PE…" at bounding box center [267, 458] width 136 height 28
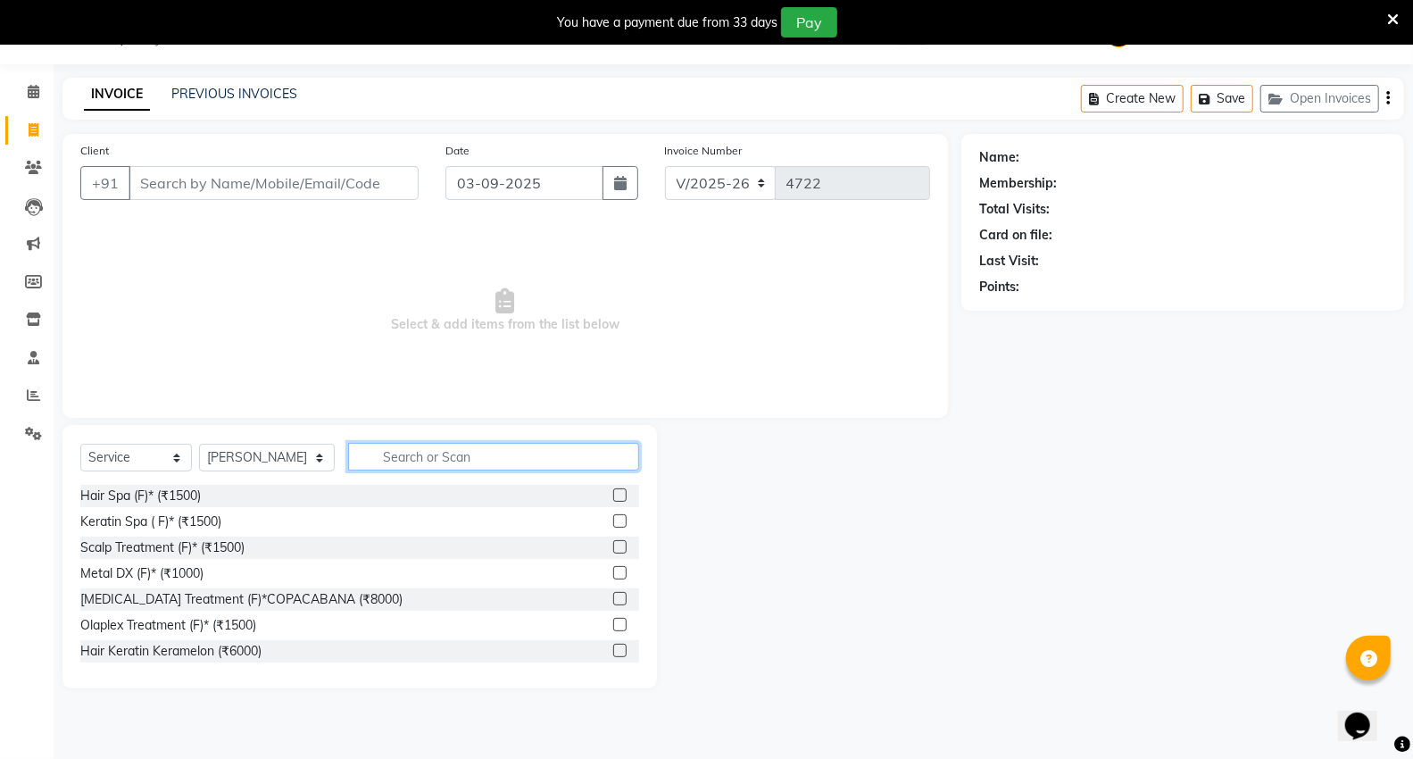
click at [394, 456] on input "text" at bounding box center [493, 457] width 291 height 28
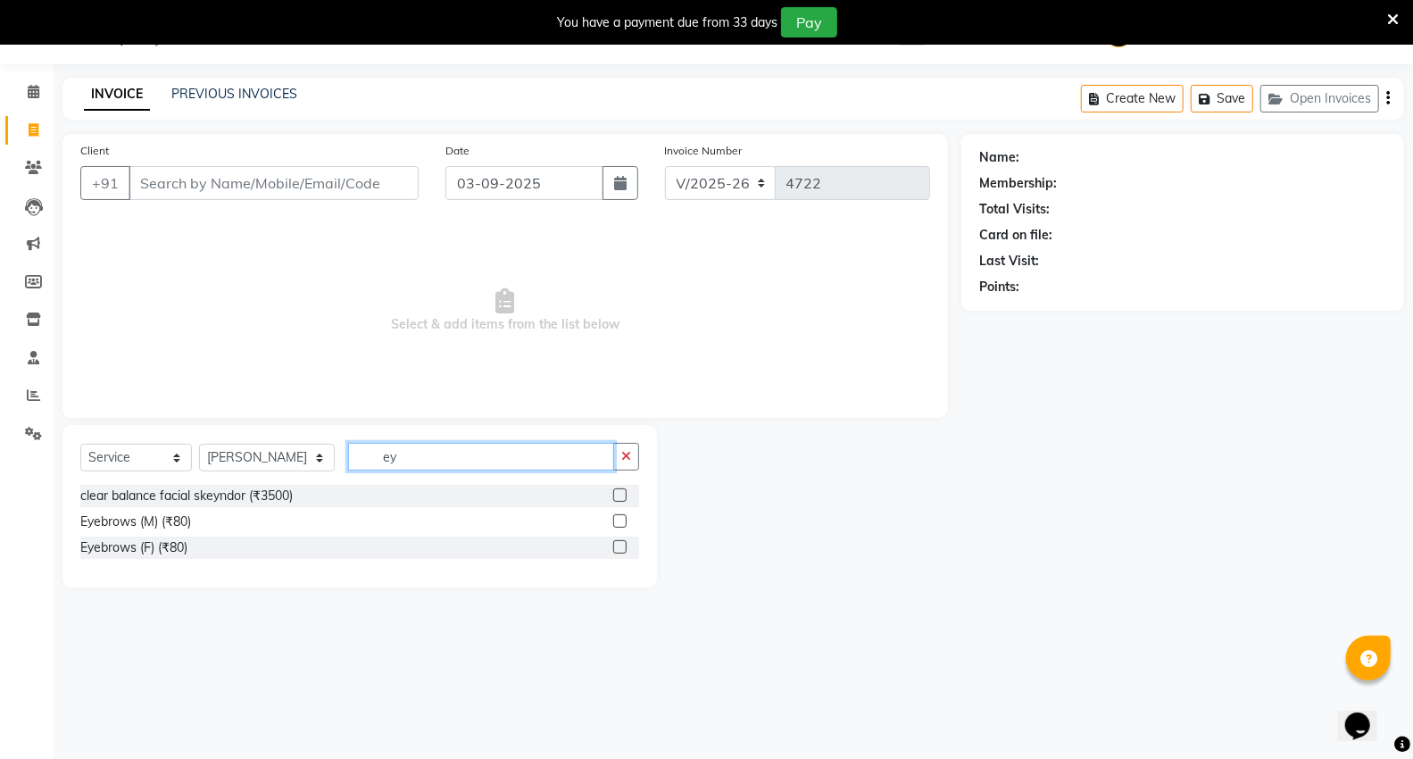
type input "ey"
drag, startPoint x: 79, startPoint y: 544, endPoint x: 268, endPoint y: 525, distance: 190.2
click at [82, 544] on div "Select Service Product Membership Package Voucher Prepaid Gift Card Select Styl…" at bounding box center [359, 506] width 594 height 162
click at [179, 555] on div "Eyebrows (F) (₹80)" at bounding box center [133, 547] width 107 height 19
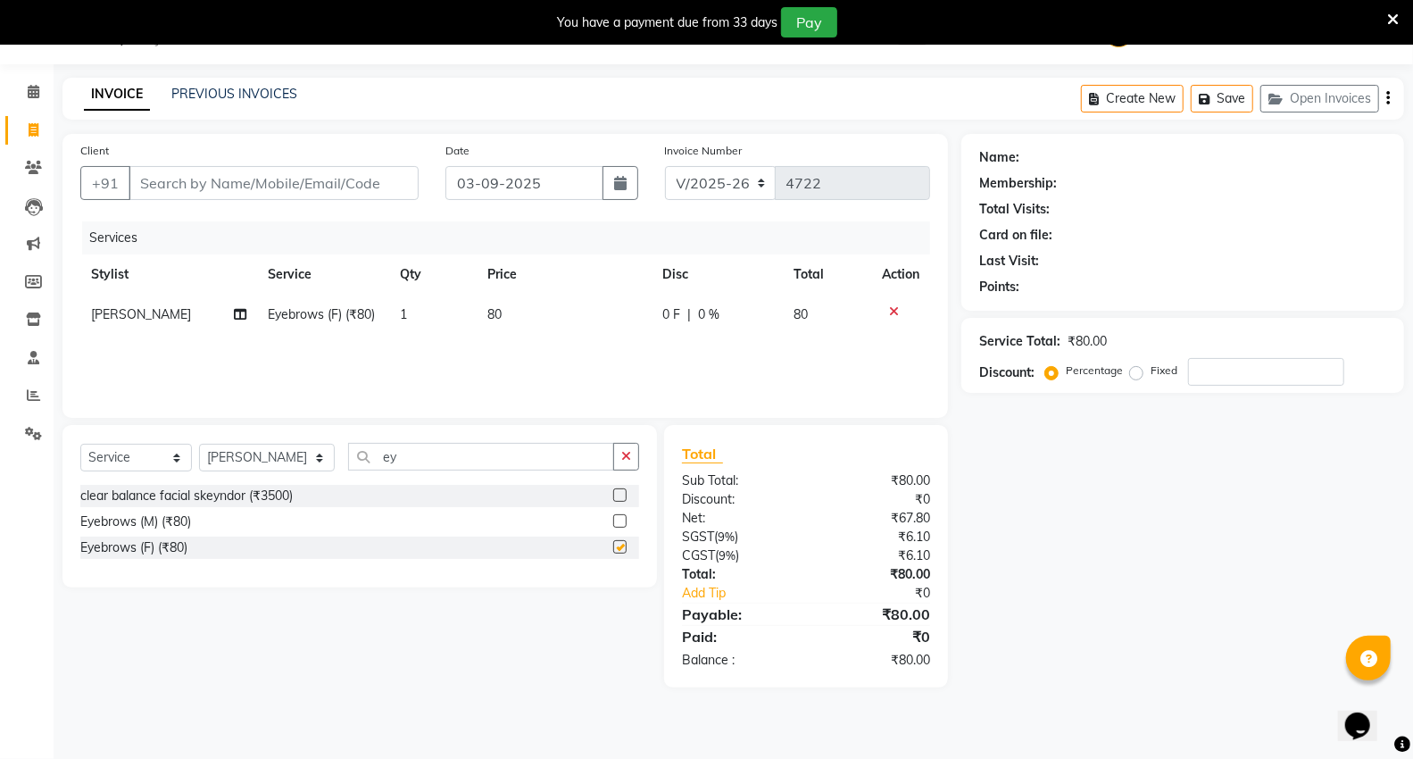
checkbox input "false"
click at [550, 312] on td "80" at bounding box center [564, 315] width 175 height 40
select select "89136"
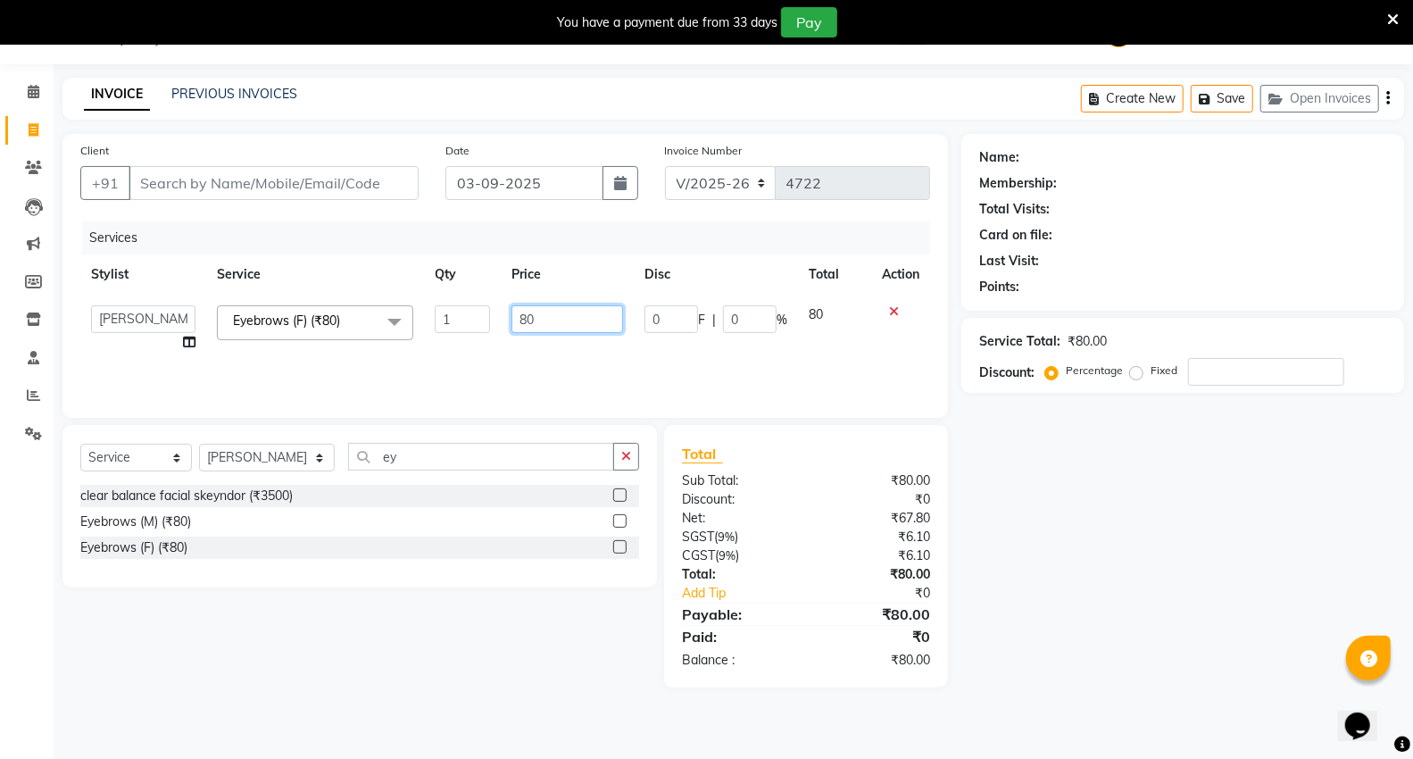
click at [556, 317] on input "80" at bounding box center [567, 319] width 112 height 28
type input "8"
type input "160"
click at [1141, 746] on div "08047224946 Select Location × Capello Salon , Vr Nagpur 2 WhatsApp Status ✕ Sta…" at bounding box center [706, 379] width 1413 height 759
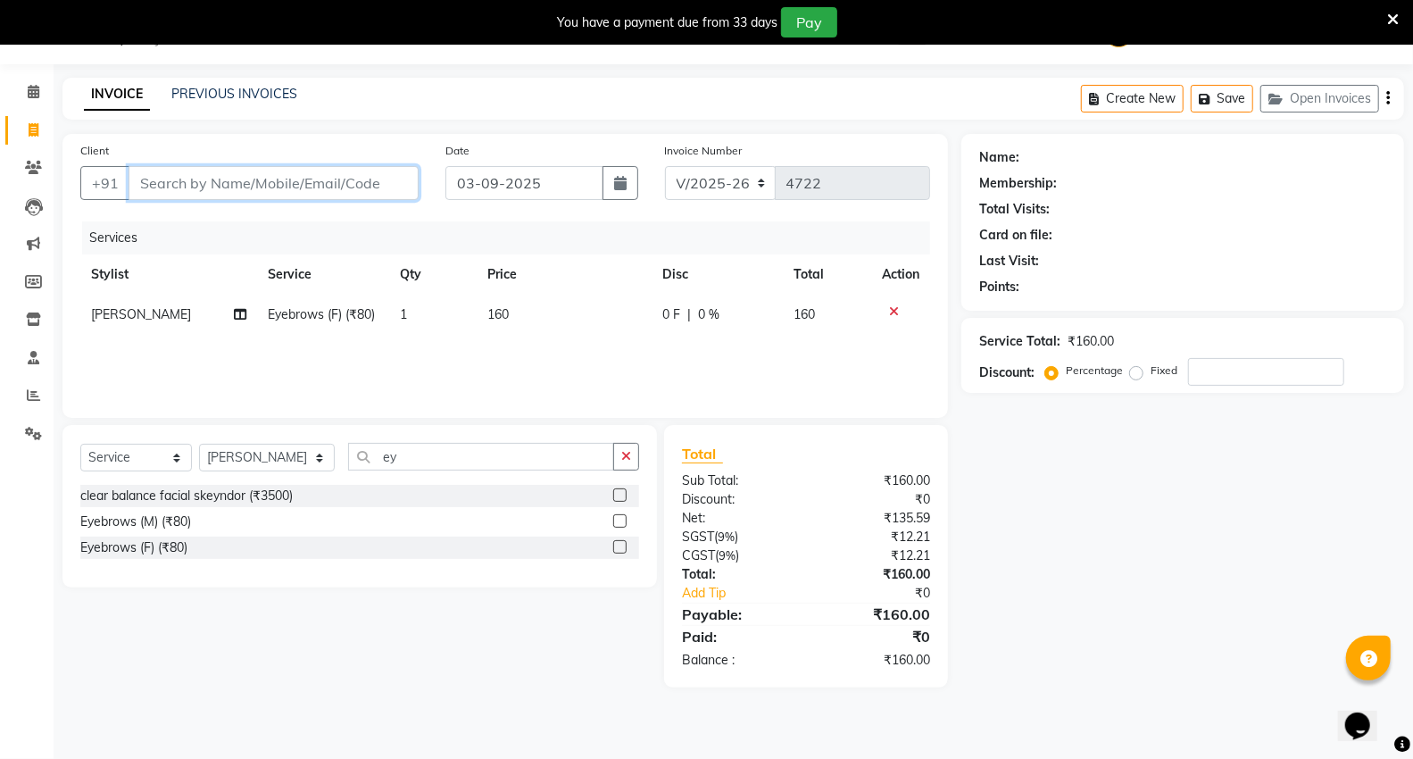
click at [253, 185] on input "Client" at bounding box center [274, 183] width 290 height 34
type input "8"
type input "0"
type input "8669010779"
click at [398, 180] on span "Add Client" at bounding box center [372, 183] width 71 height 18
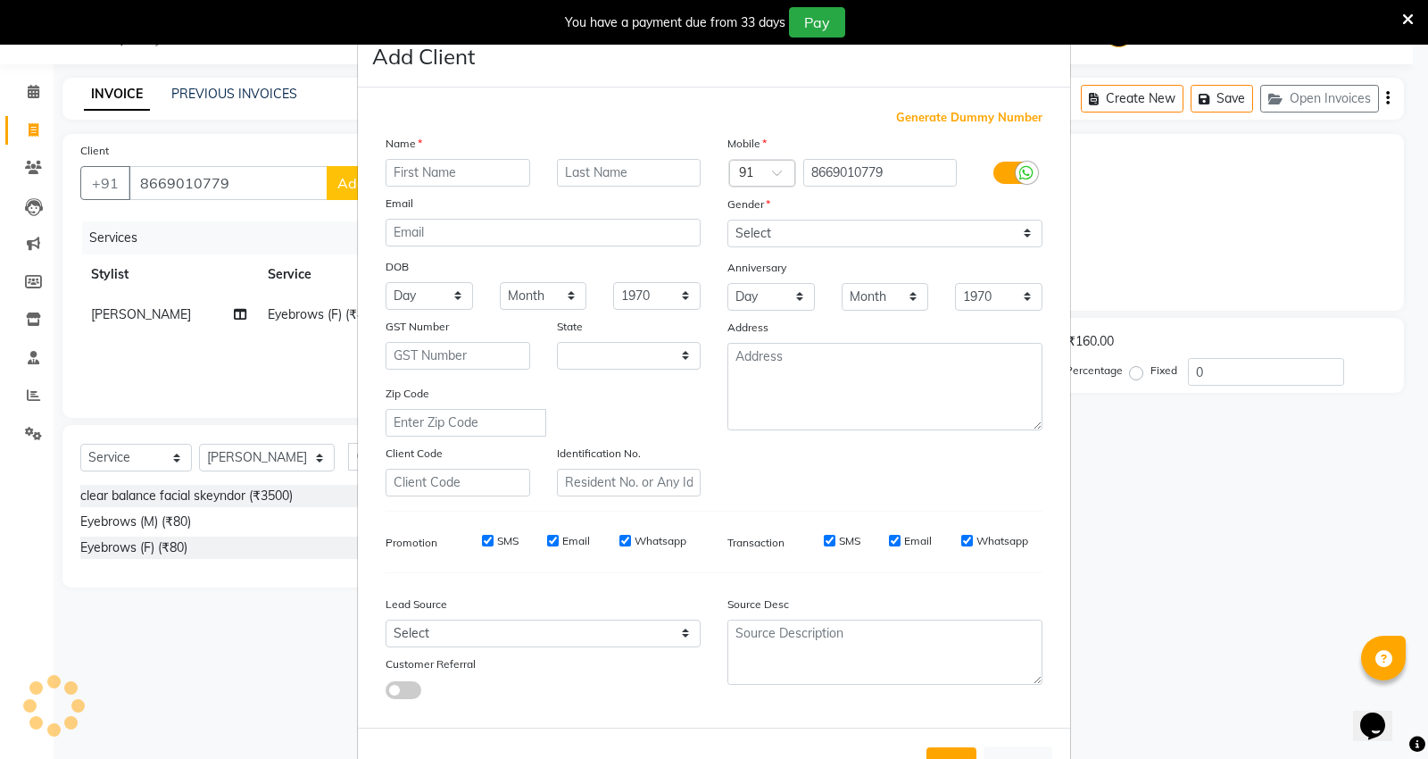
select select "22"
click at [475, 172] on input "text" at bounding box center [458, 173] width 145 height 28
type input "prtisha"
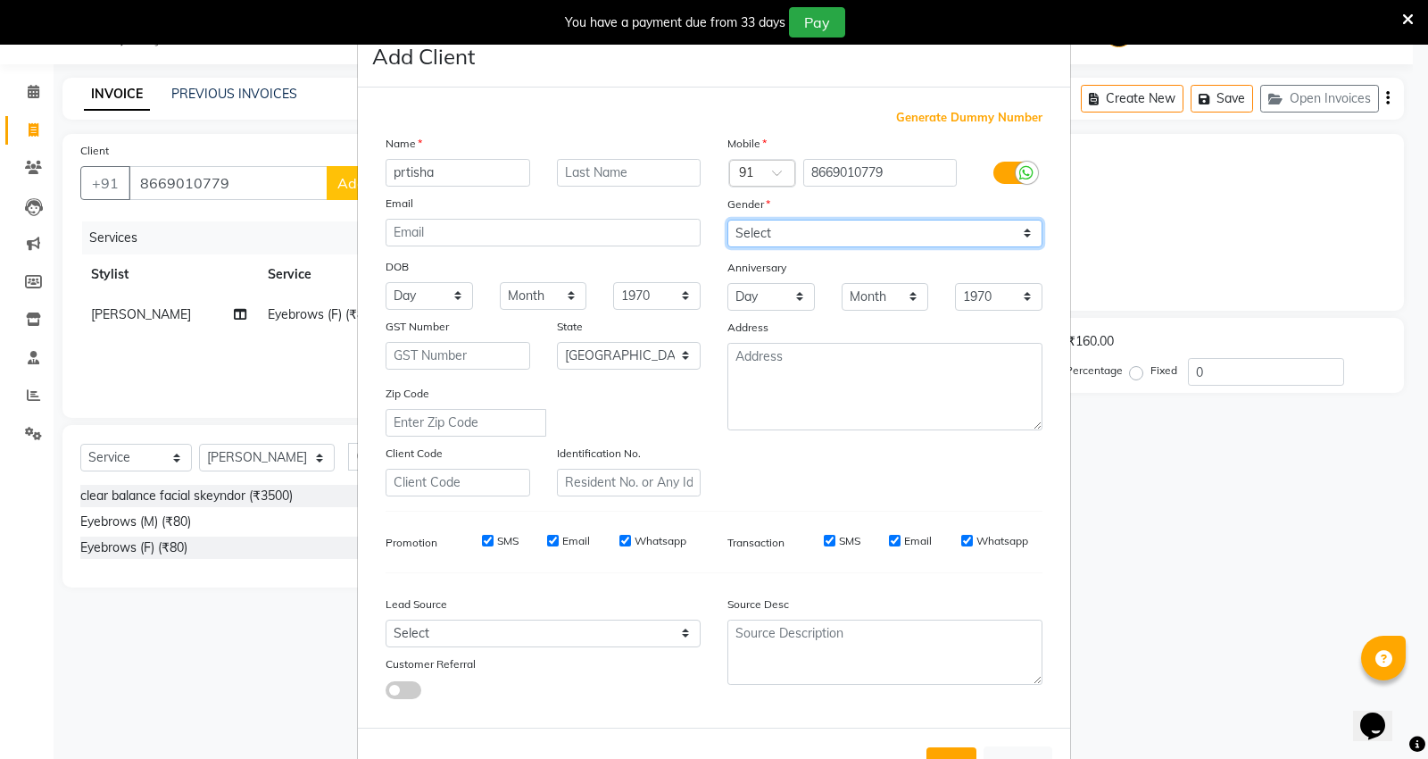
click at [910, 228] on select "Select Male Female Other Prefer Not To Say" at bounding box center [884, 234] width 315 height 28
select select "[DEMOGRAPHIC_DATA]"
click at [727, 220] on select "Select Male Female Other Prefer Not To Say" at bounding box center [884, 234] width 315 height 28
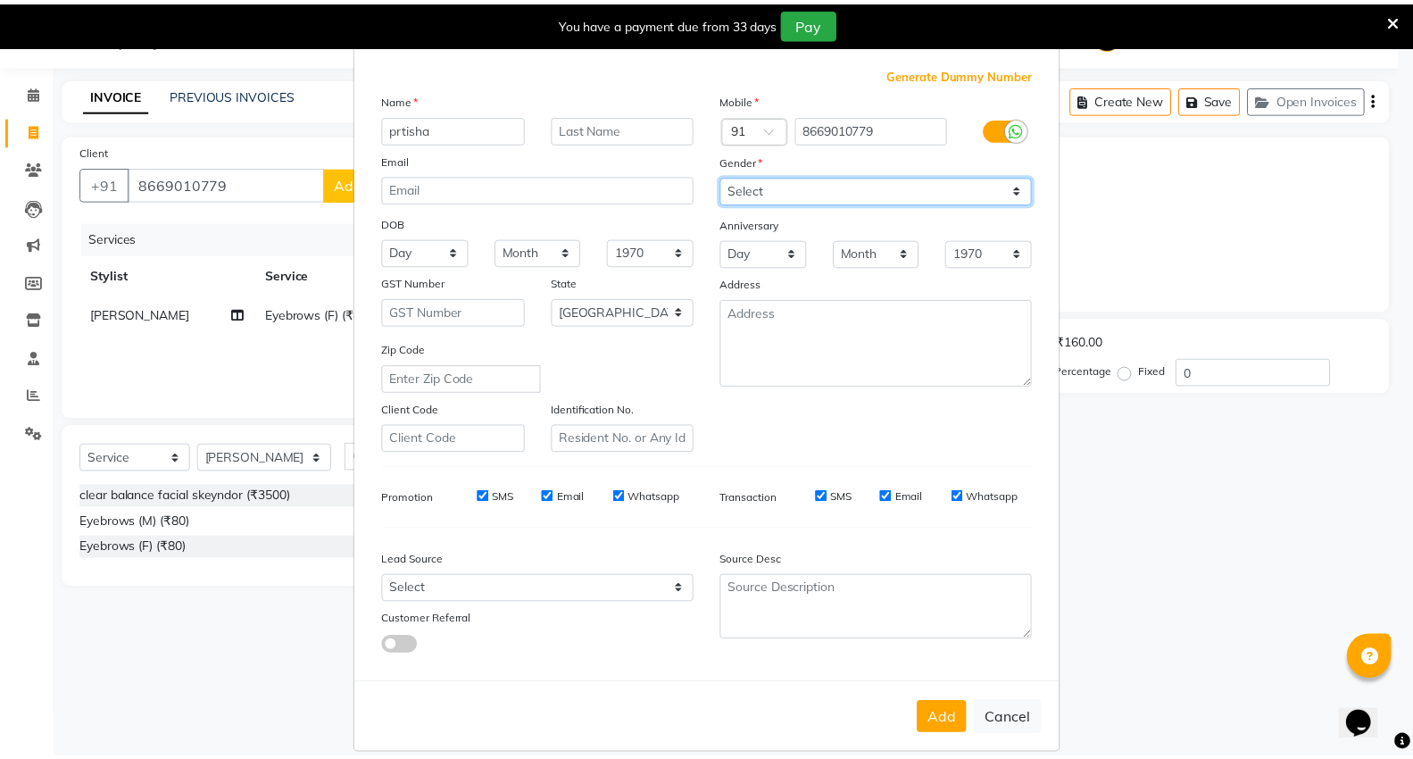
scroll to position [66, 0]
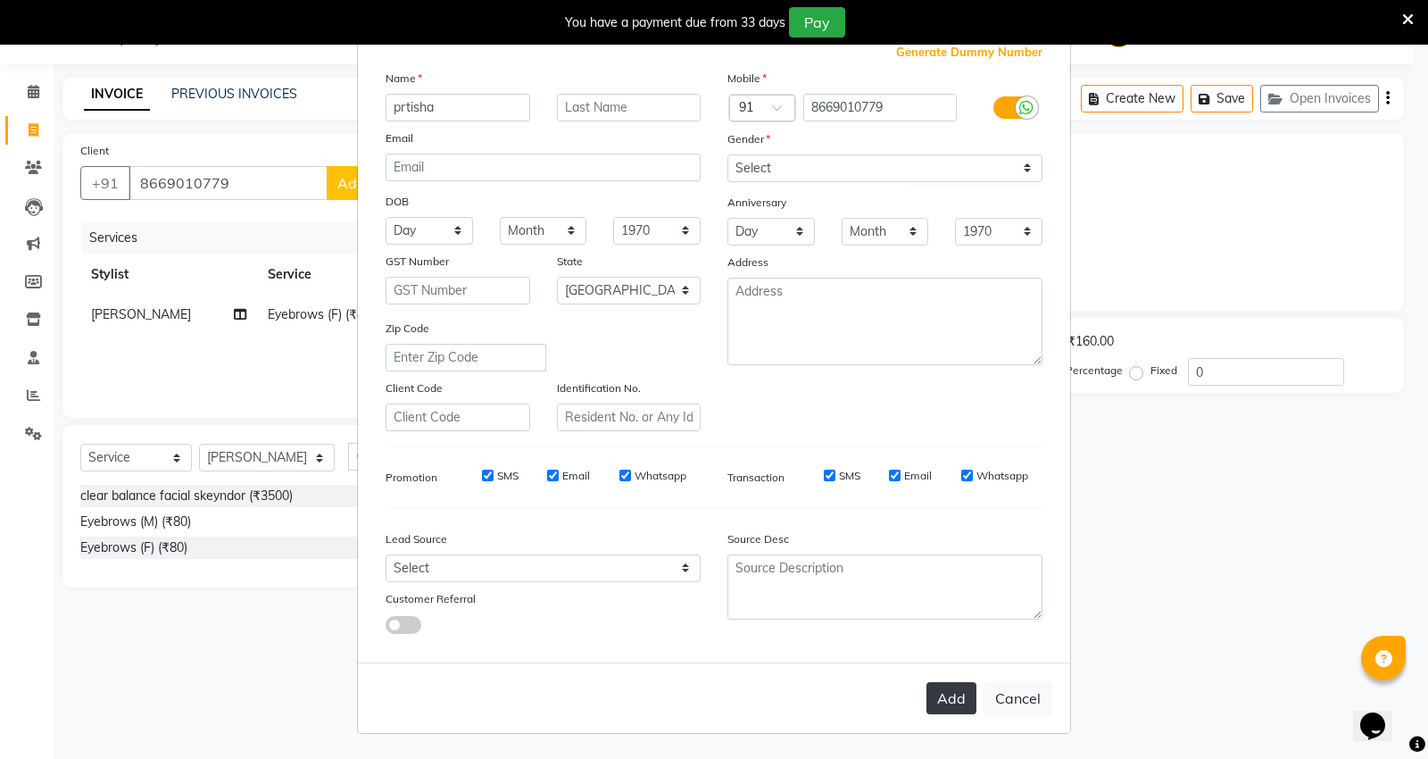
click at [935, 703] on button "Add" at bounding box center [951, 698] width 50 height 32
select select
select select "null"
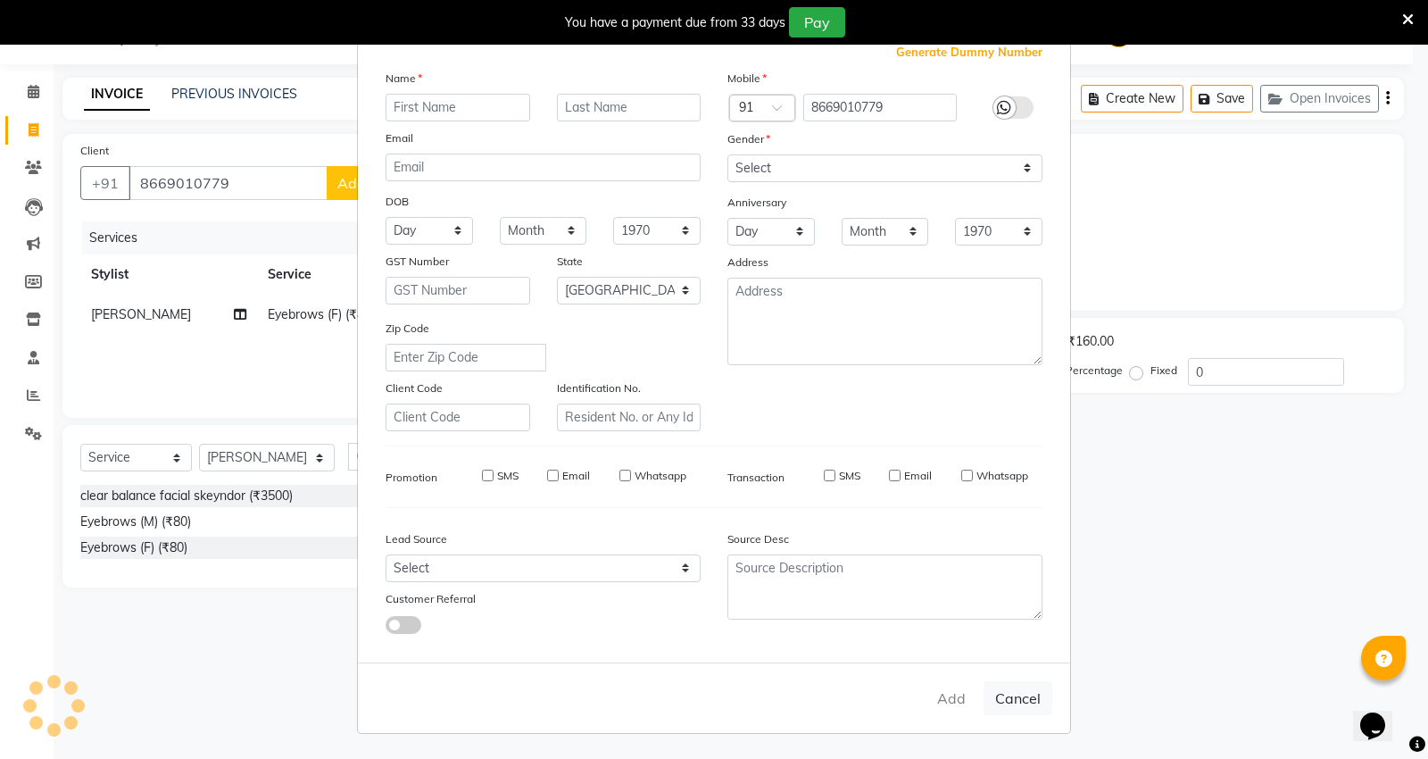
select select
checkbox input "false"
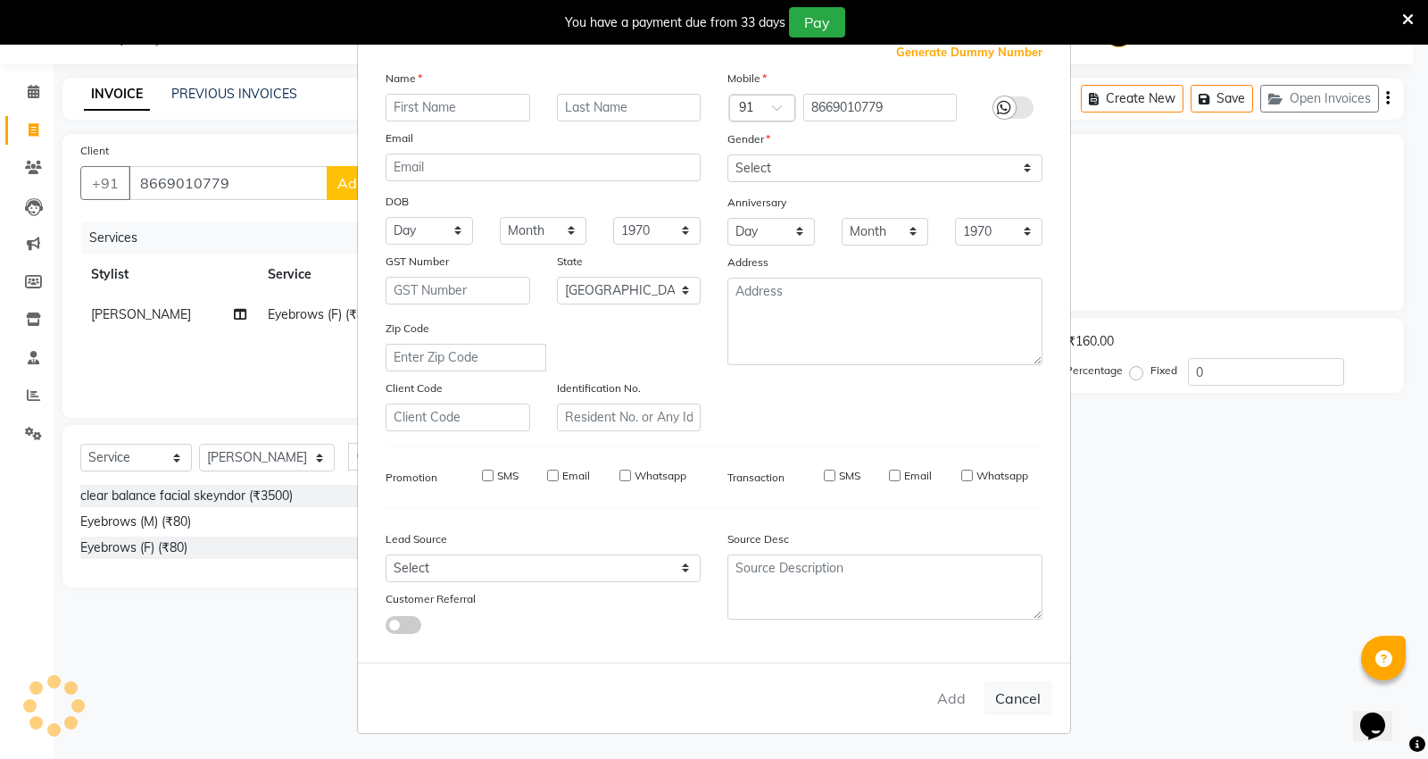
checkbox input "false"
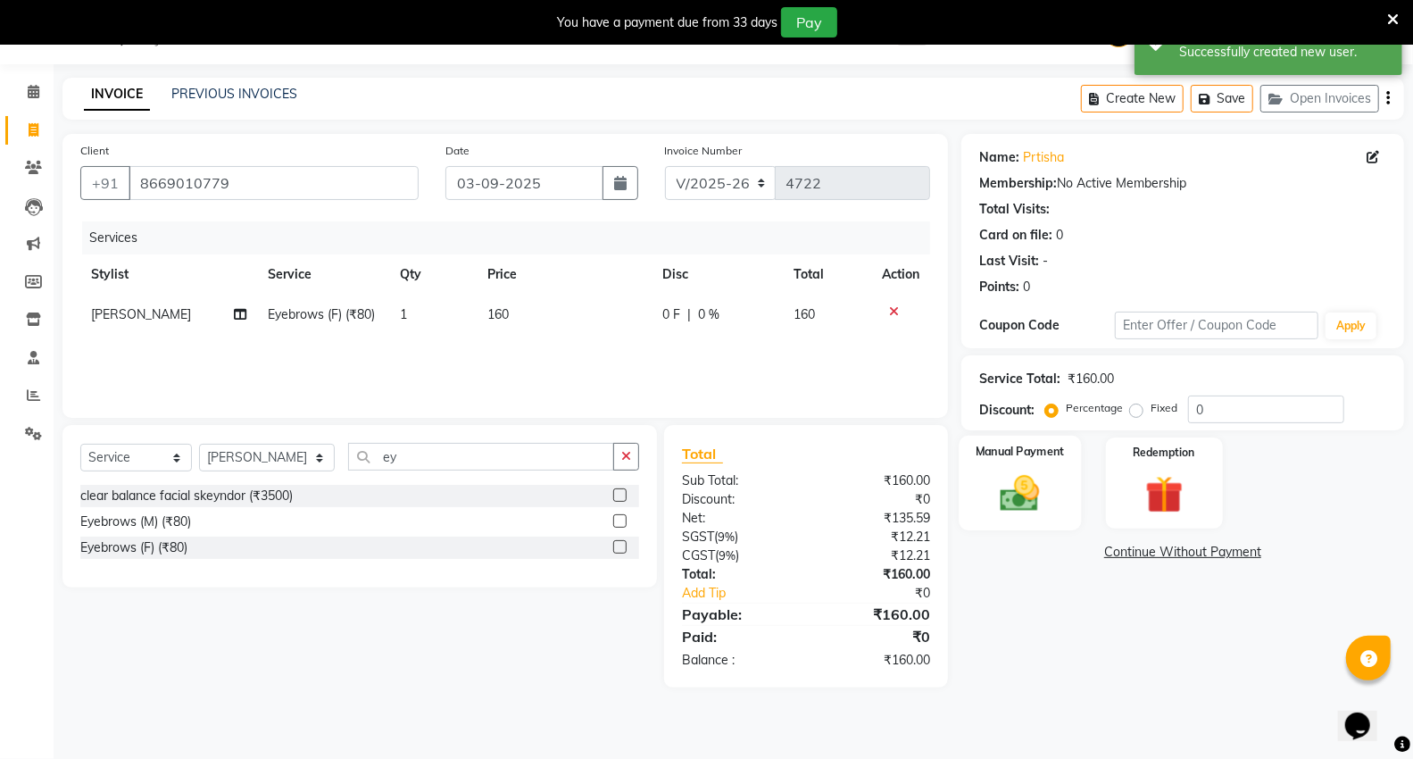
click at [1046, 480] on img at bounding box center [1019, 493] width 63 height 46
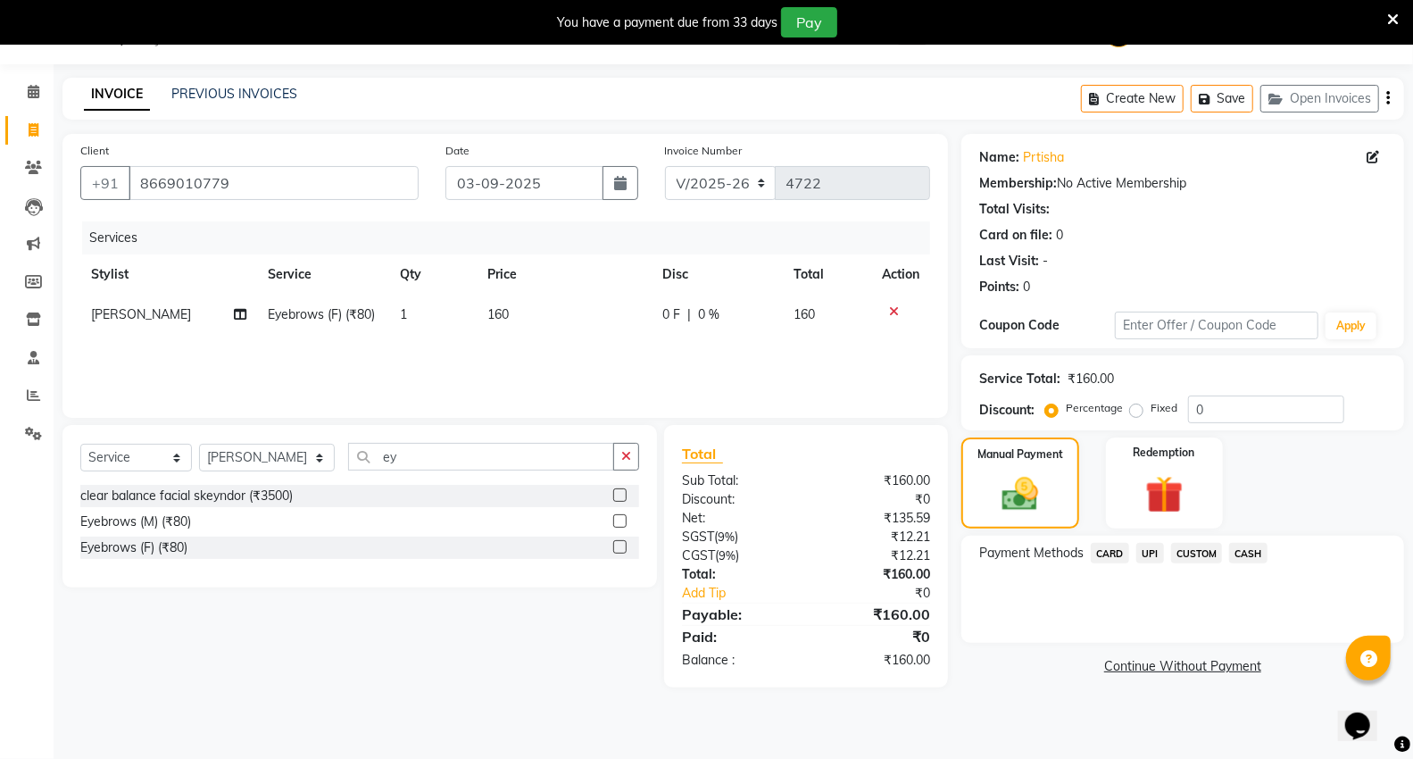
click at [1153, 555] on span "UPI" at bounding box center [1150, 553] width 28 height 21
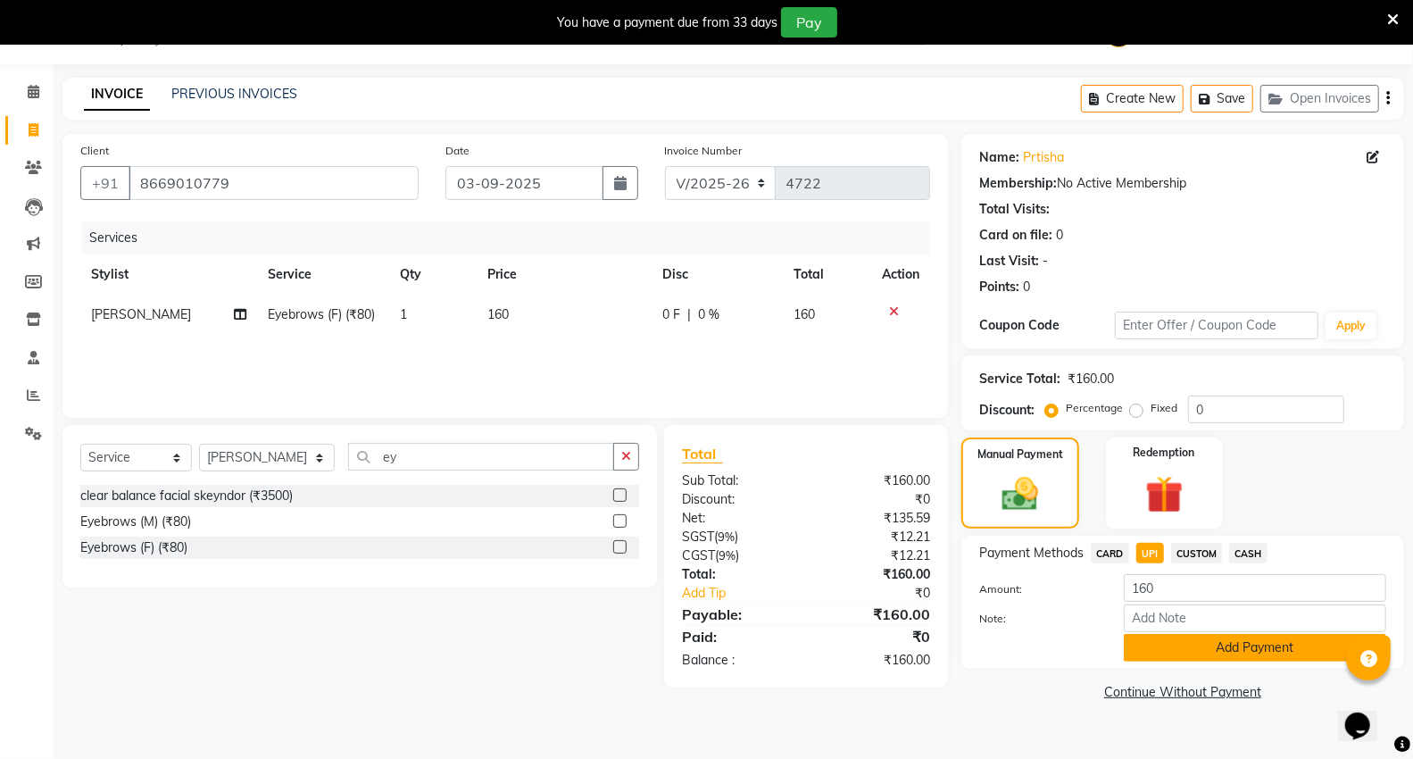
click at [1191, 636] on button "Add Payment" at bounding box center [1255, 648] width 262 height 28
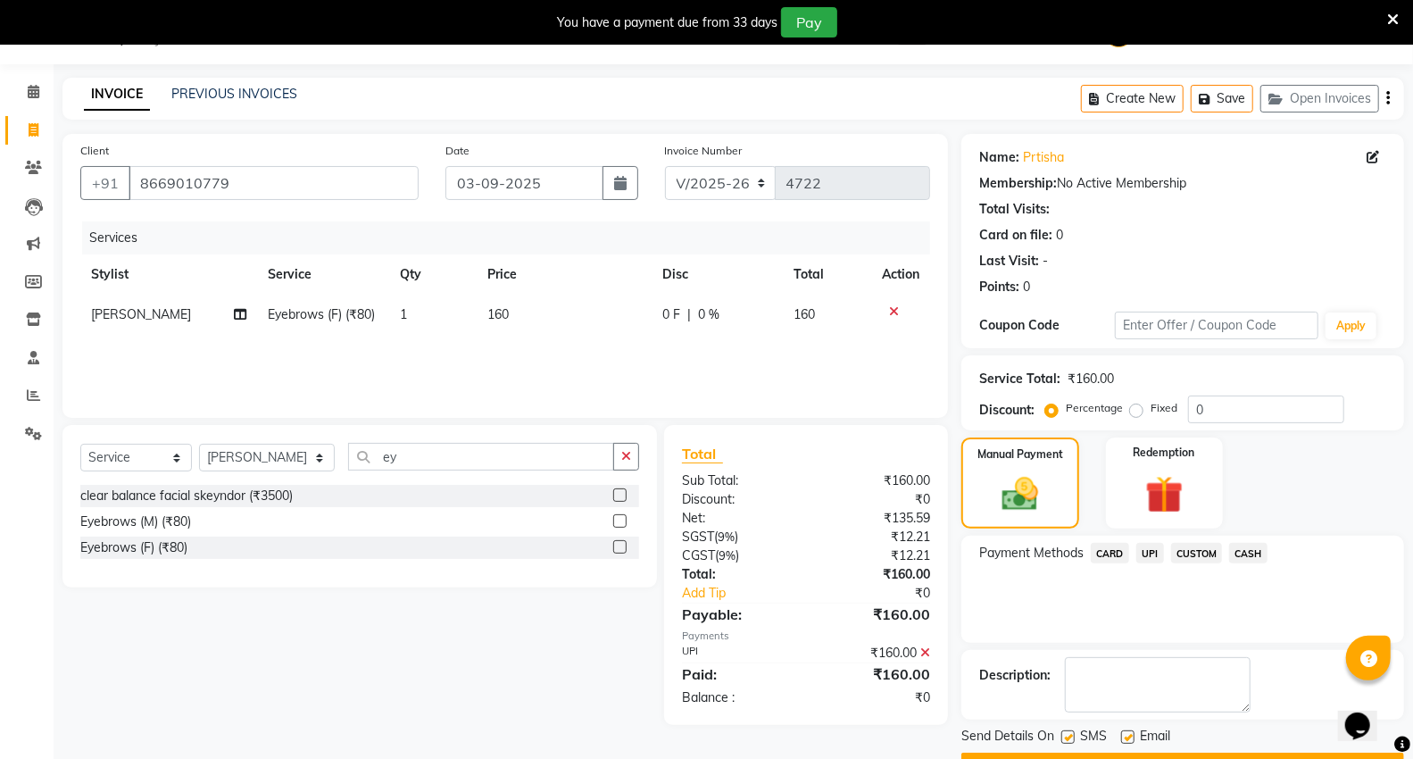
scroll to position [93, 0]
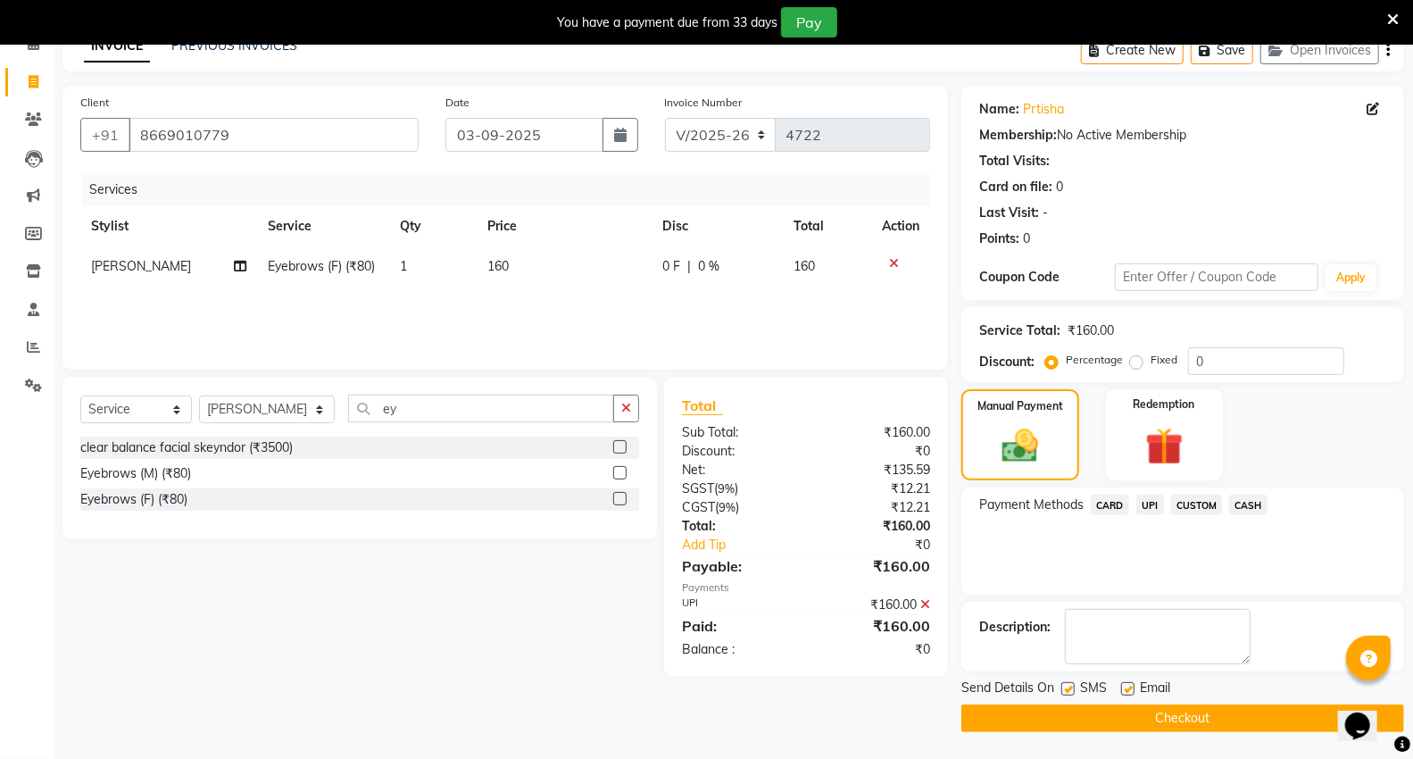
click at [1174, 718] on button "Checkout" at bounding box center [1182, 718] width 443 height 28
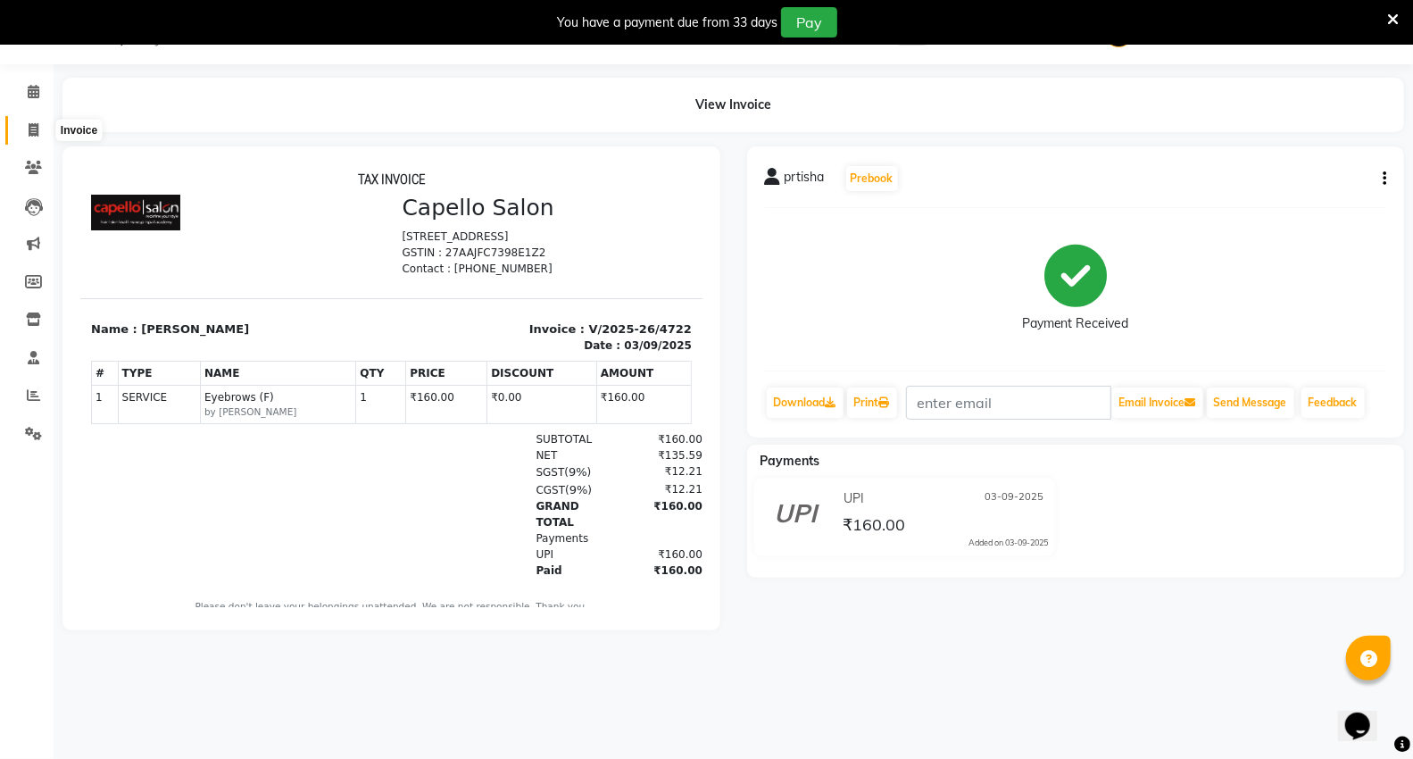
click at [29, 137] on span at bounding box center [33, 130] width 31 height 21
select select "service"
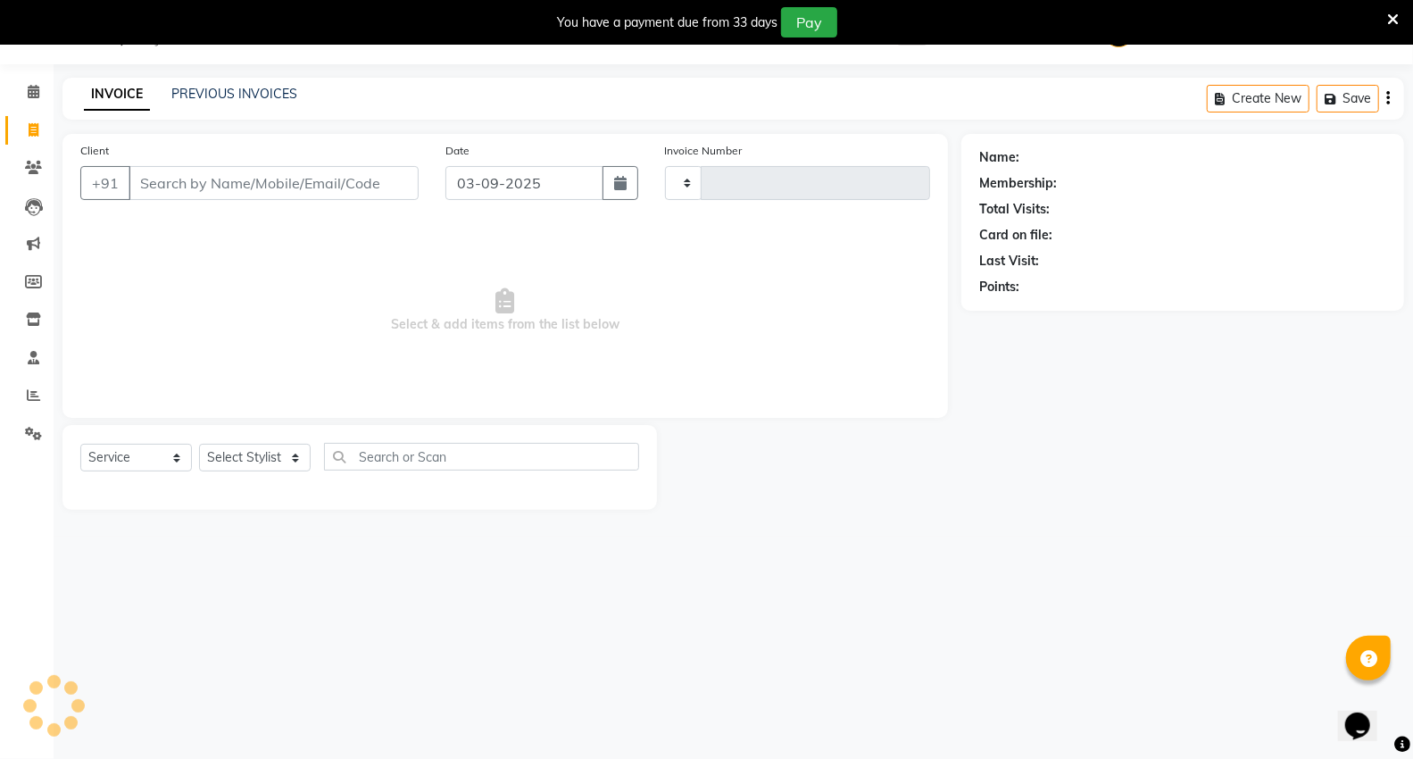
type input "4723"
select select "848"
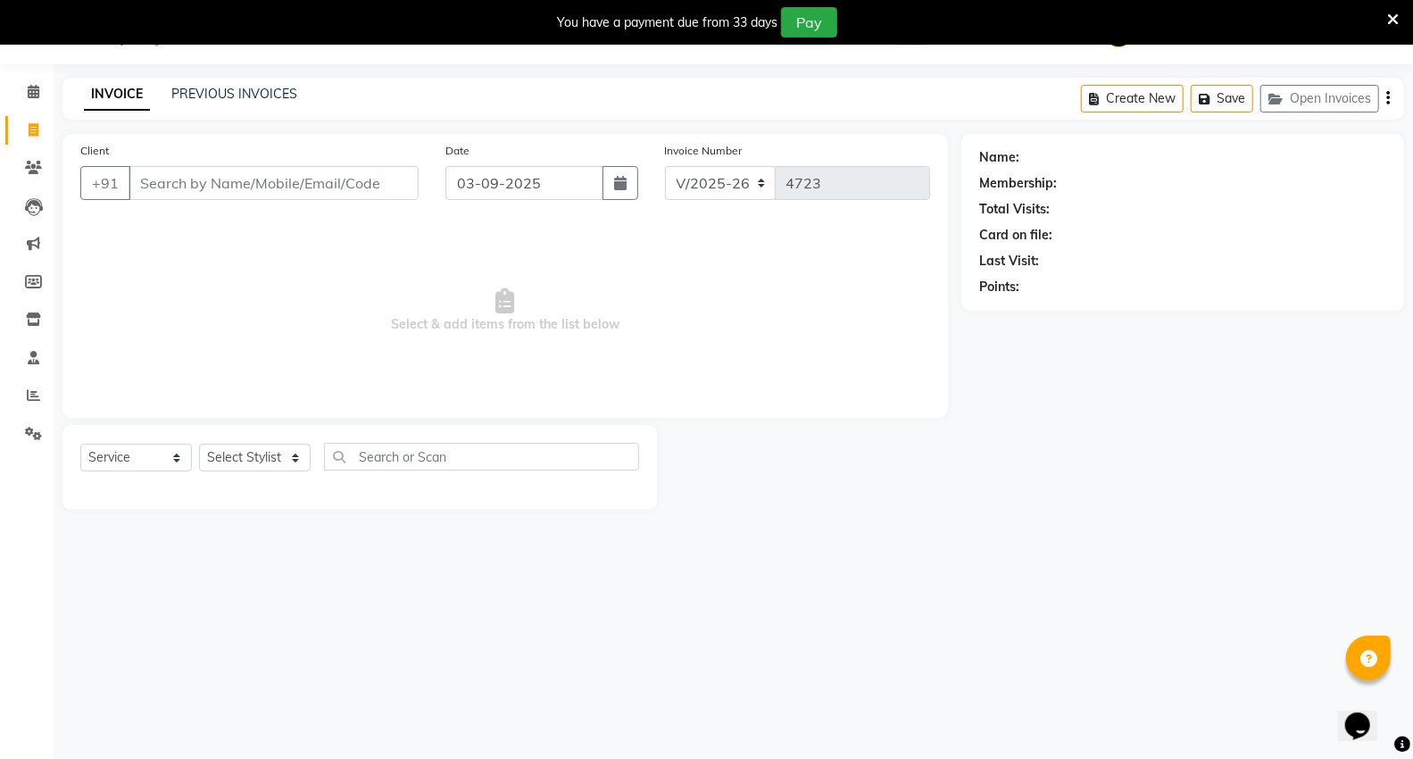
click at [351, 198] on input "Client" at bounding box center [274, 183] width 290 height 34
click at [355, 161] on div "Client +91" at bounding box center [249, 177] width 365 height 73
click at [358, 177] on input "Client" at bounding box center [274, 183] width 290 height 34
type input "8459309863"
click at [395, 186] on span "Add Client" at bounding box center [372, 183] width 71 height 18
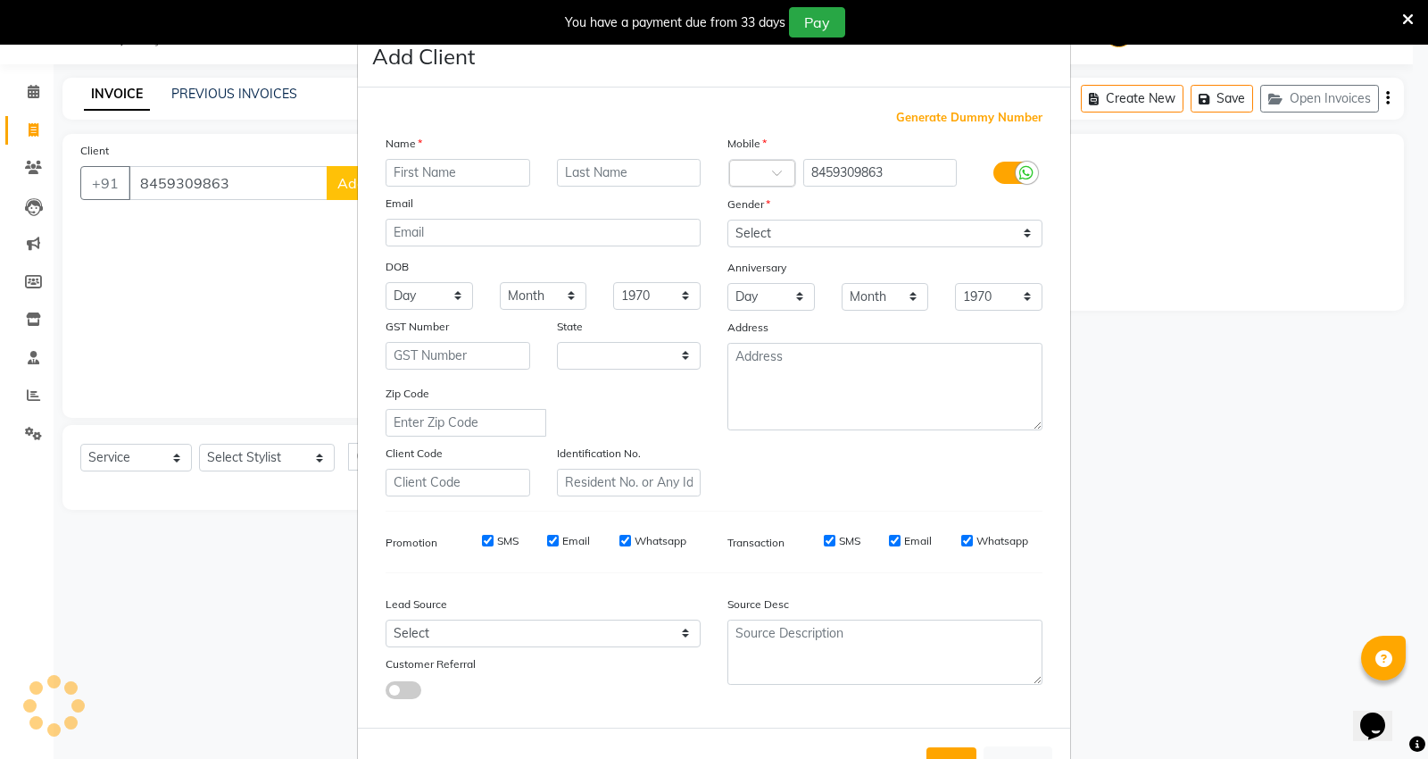
select select "22"
type input "ritik"
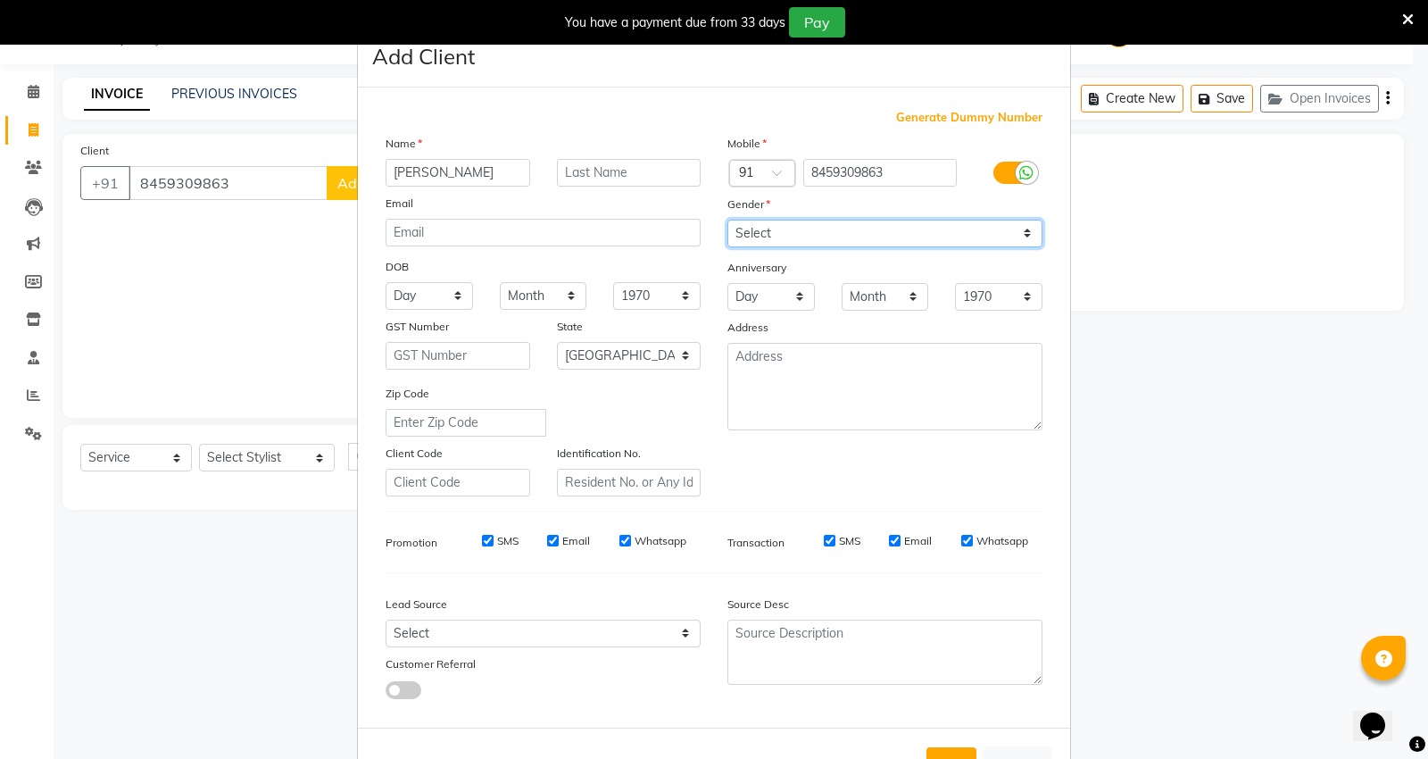
click at [845, 229] on select "Select Male Female Other Prefer Not To Say" at bounding box center [884, 234] width 315 height 28
select select "male"
click at [727, 220] on select "Select Male Female Other Prefer Not To Say" at bounding box center [884, 234] width 315 height 28
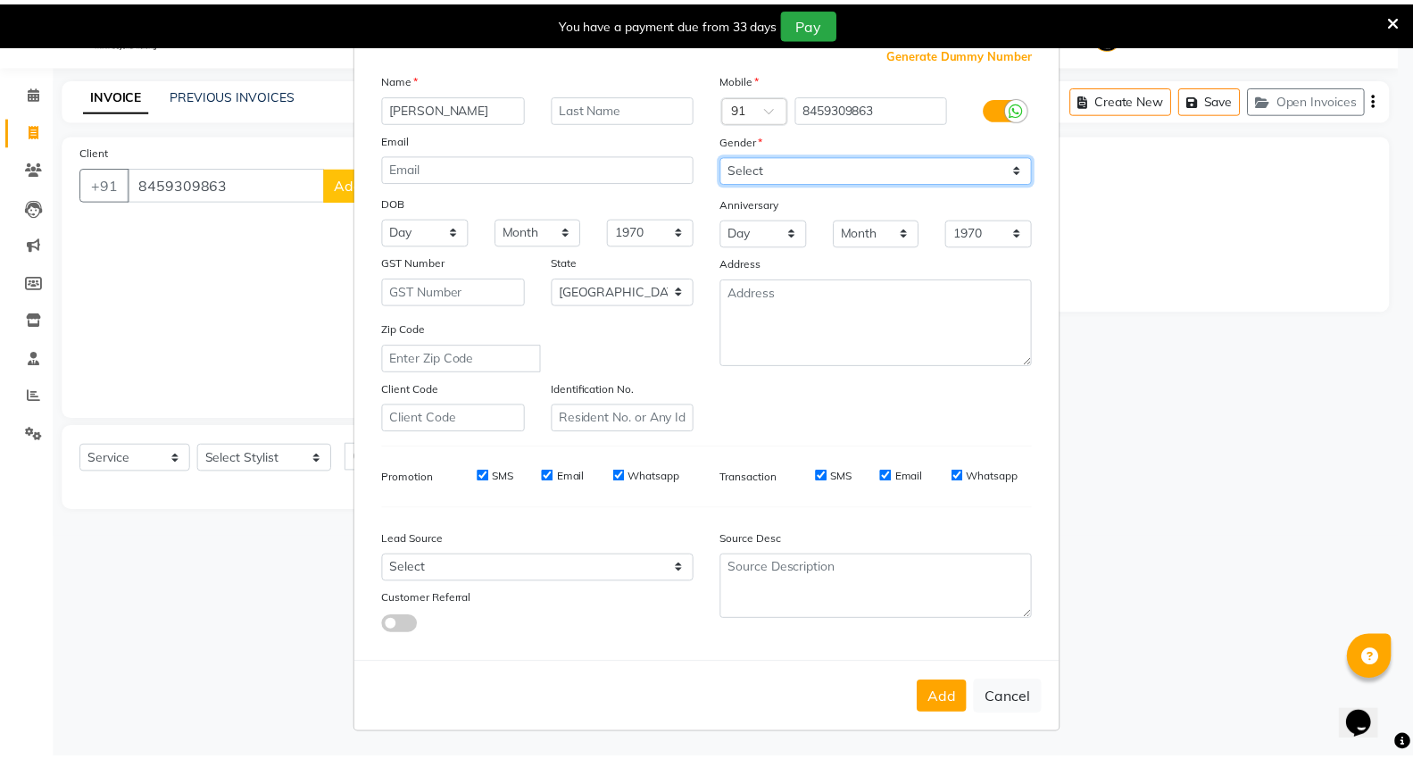
scroll to position [66, 0]
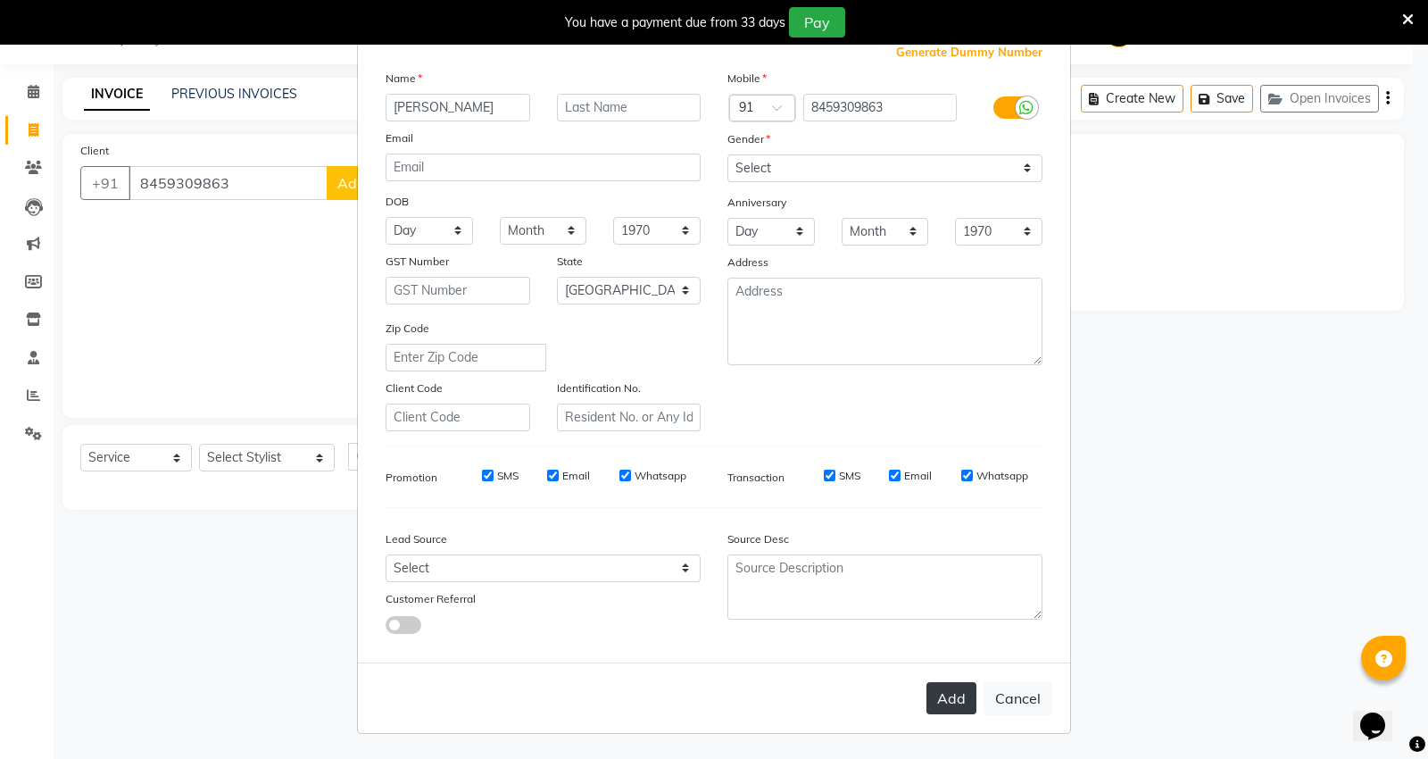
click at [955, 699] on button "Add" at bounding box center [951, 698] width 50 height 32
select select
select select "null"
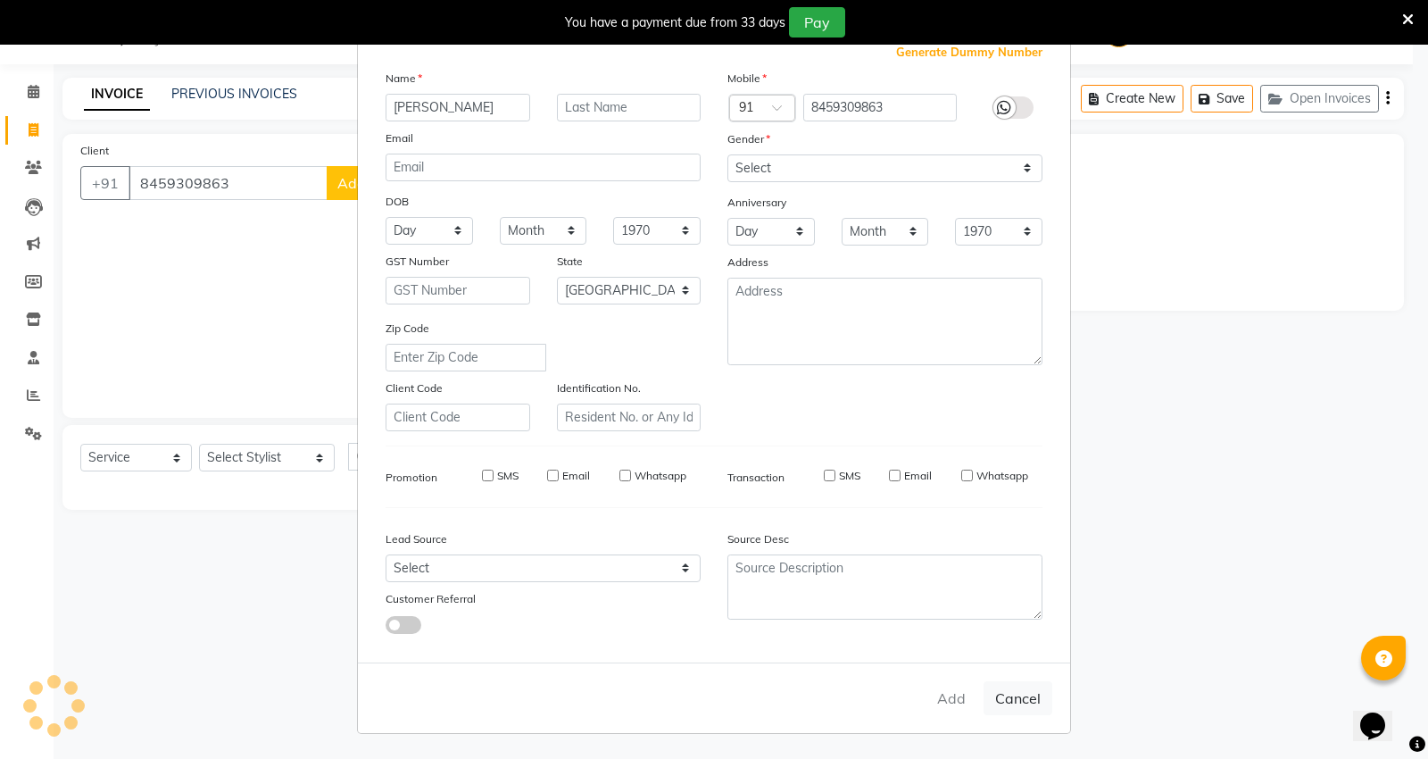
select select
checkbox input "false"
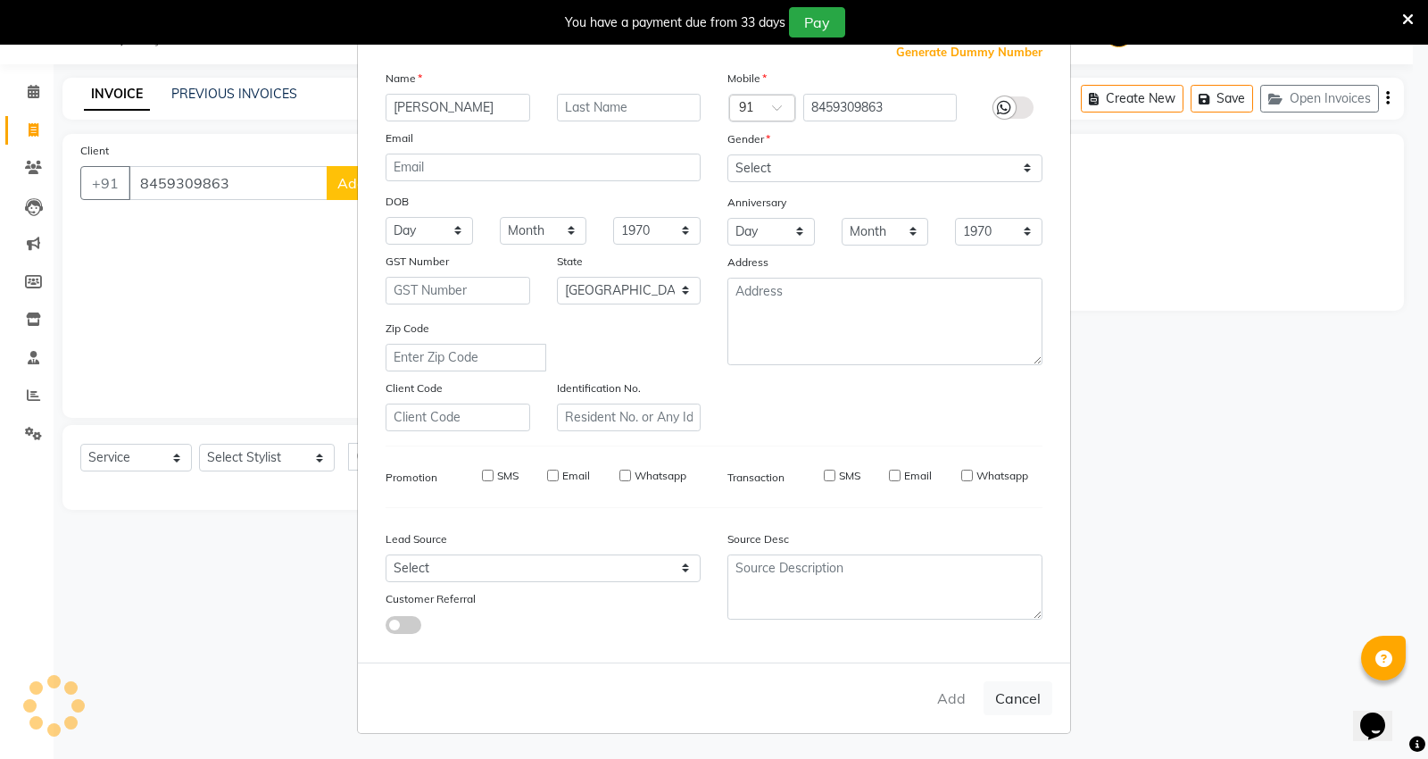
checkbox input "false"
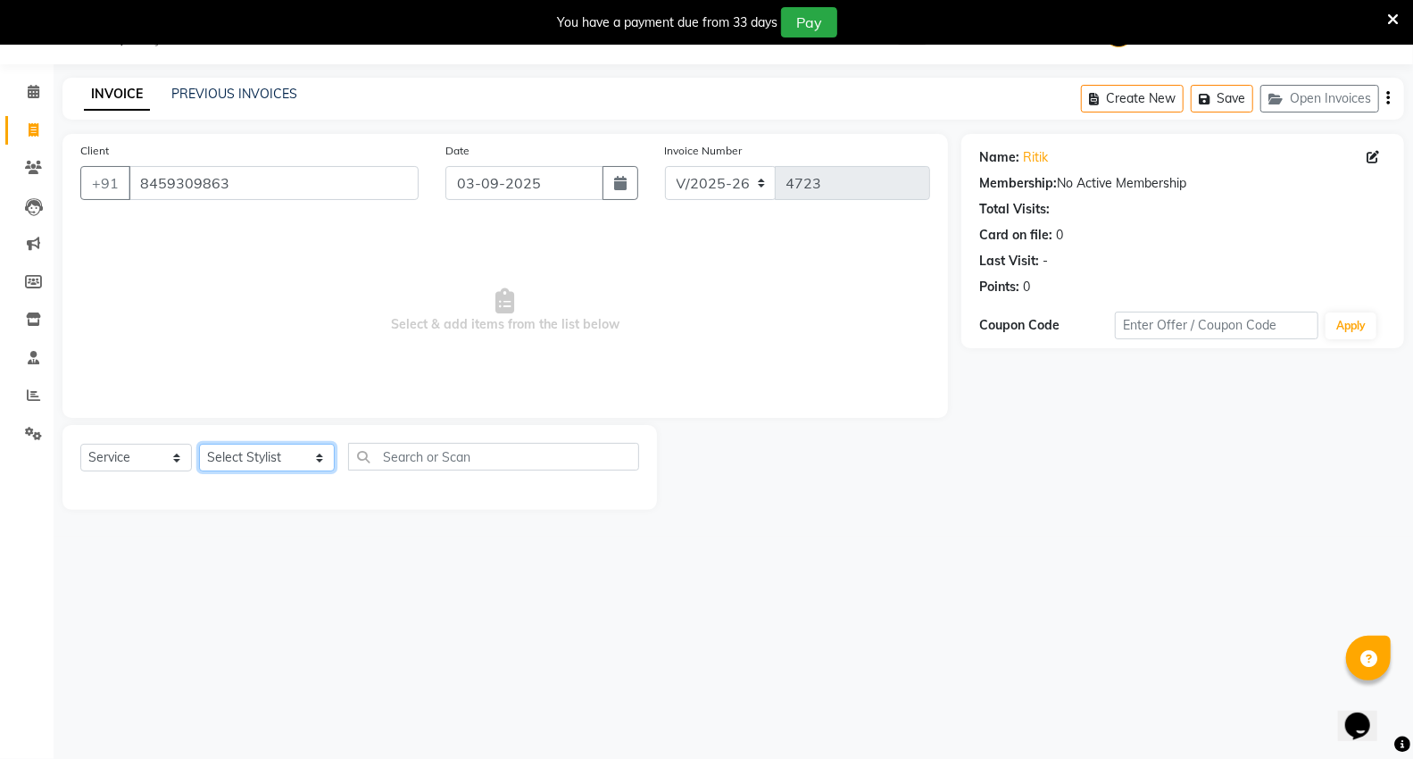
click at [244, 464] on select "Select Stylist [PERSON_NAME] [PERSON_NAME] [PERSON_NAME] [PERSON_NAME] Mall [PE…" at bounding box center [267, 458] width 136 height 28
select select "14466"
click at [199, 444] on select "Select Stylist [PERSON_NAME] [PERSON_NAME] [PERSON_NAME] [PERSON_NAME] Mall [PE…" at bounding box center [267, 458] width 136 height 28
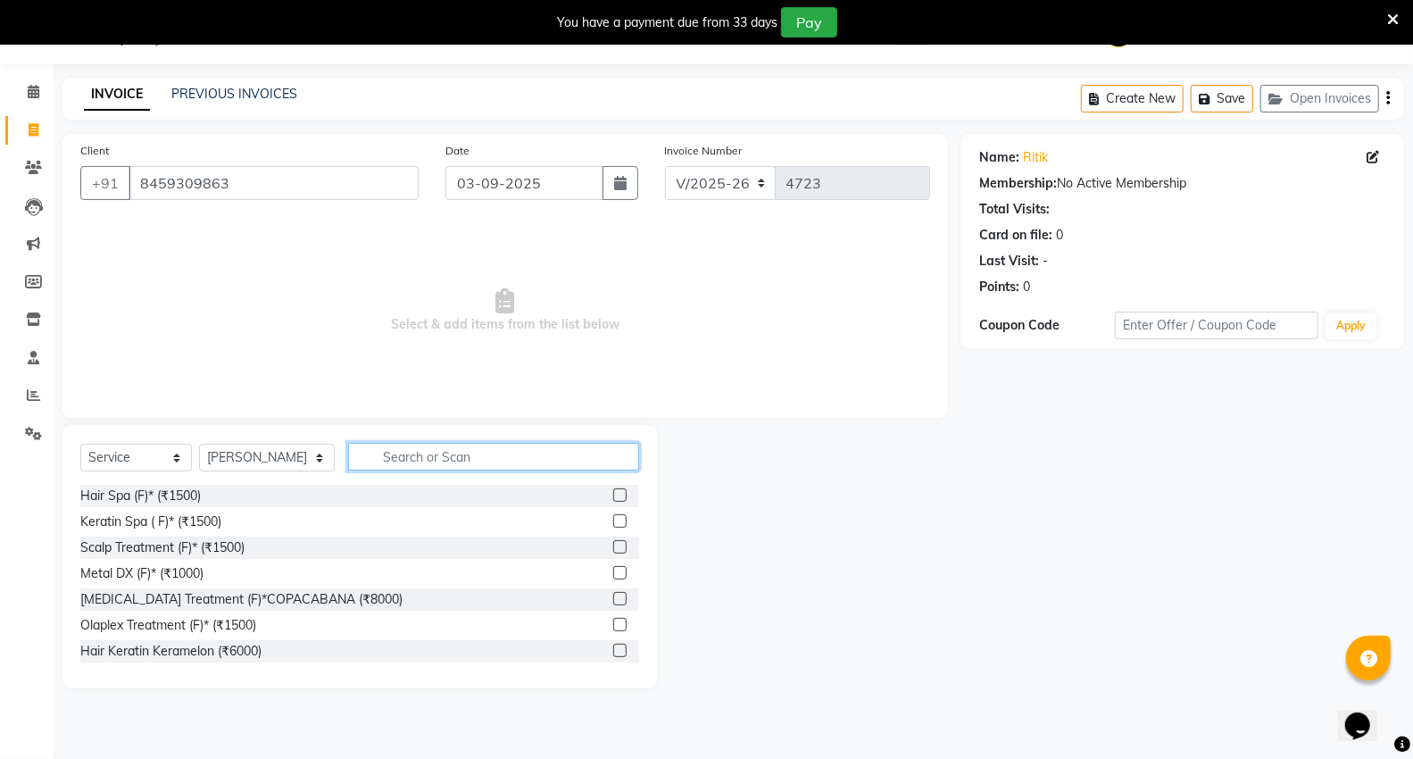
click at [394, 458] on input "text" at bounding box center [493, 457] width 291 height 28
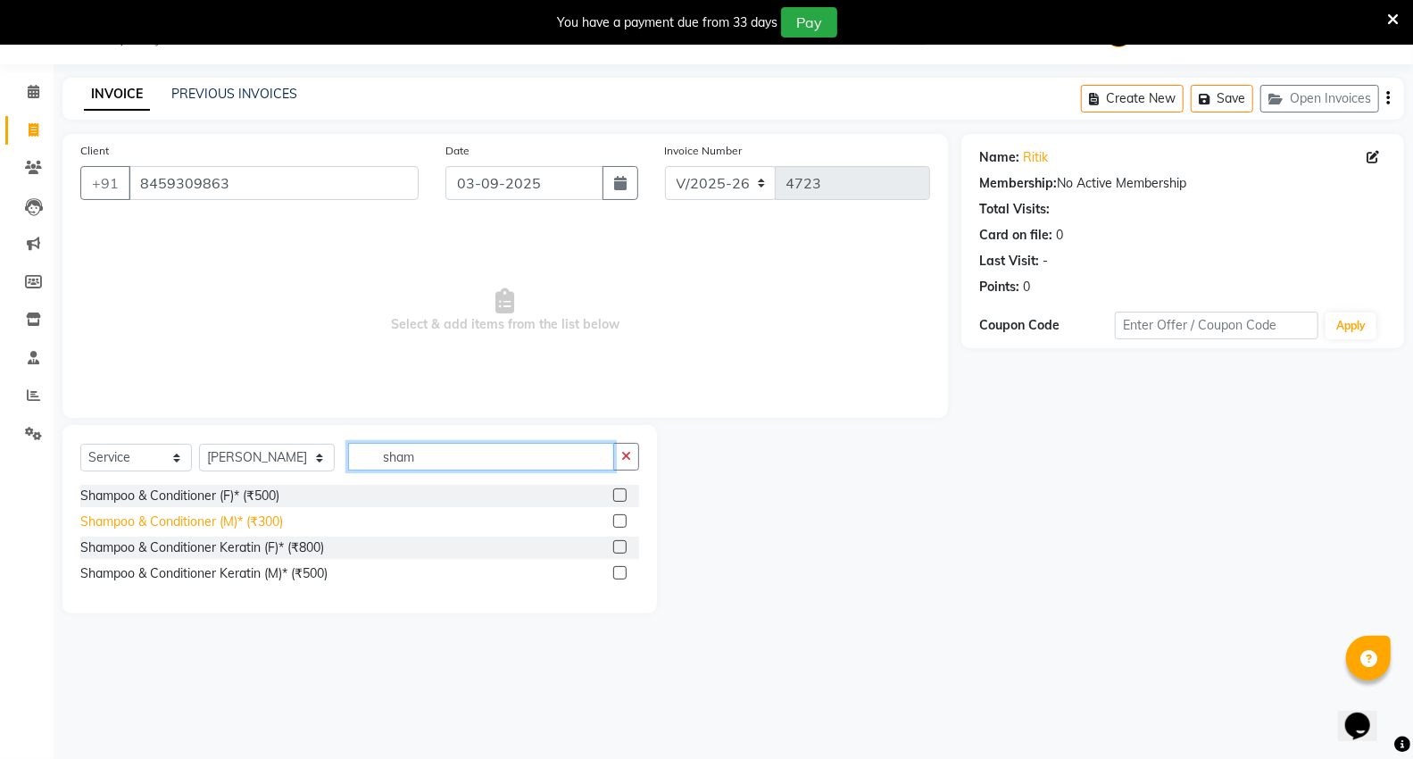
type input "sham"
click at [203, 528] on div "Shampoo & Conditioner (M)* (₹300)" at bounding box center [181, 521] width 203 height 19
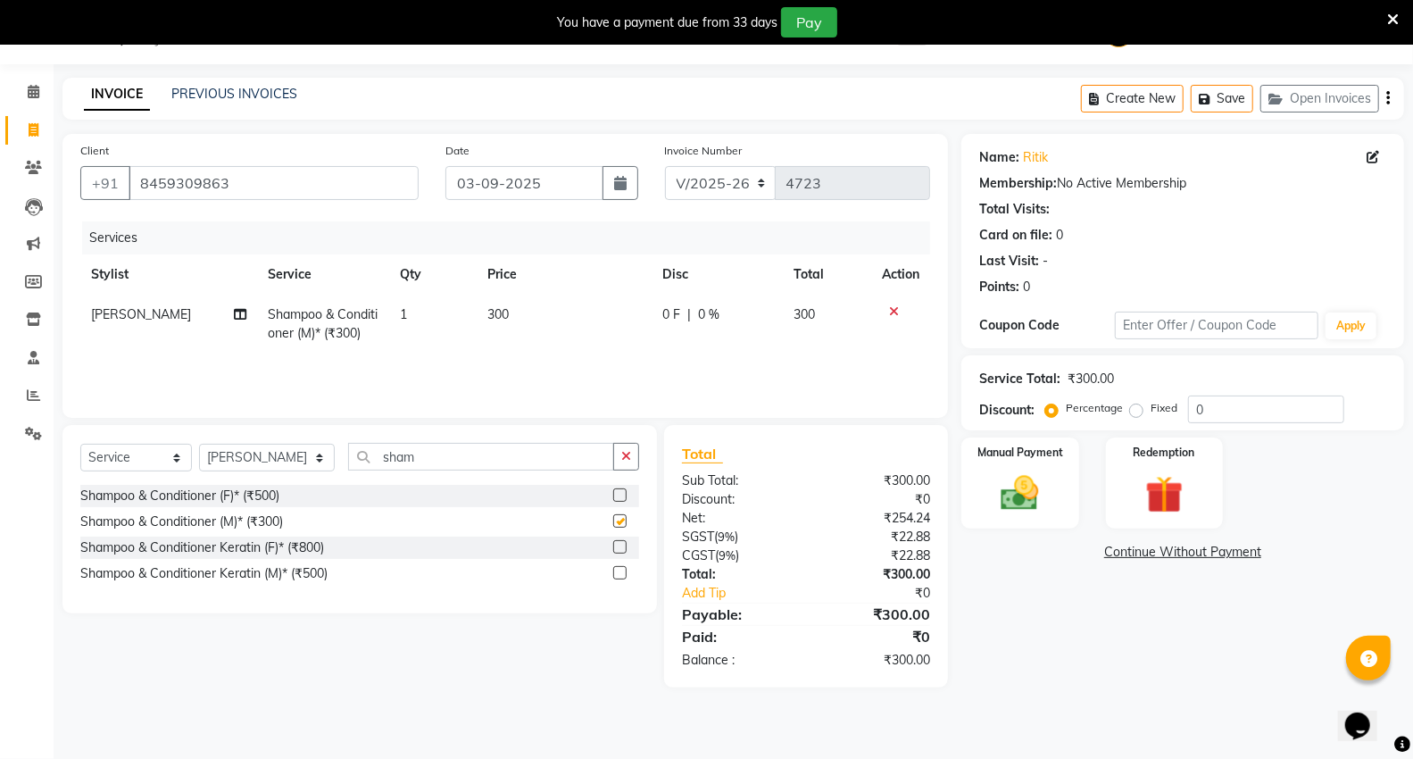
checkbox input "false"
click at [1017, 471] on img at bounding box center [1019, 493] width 63 height 46
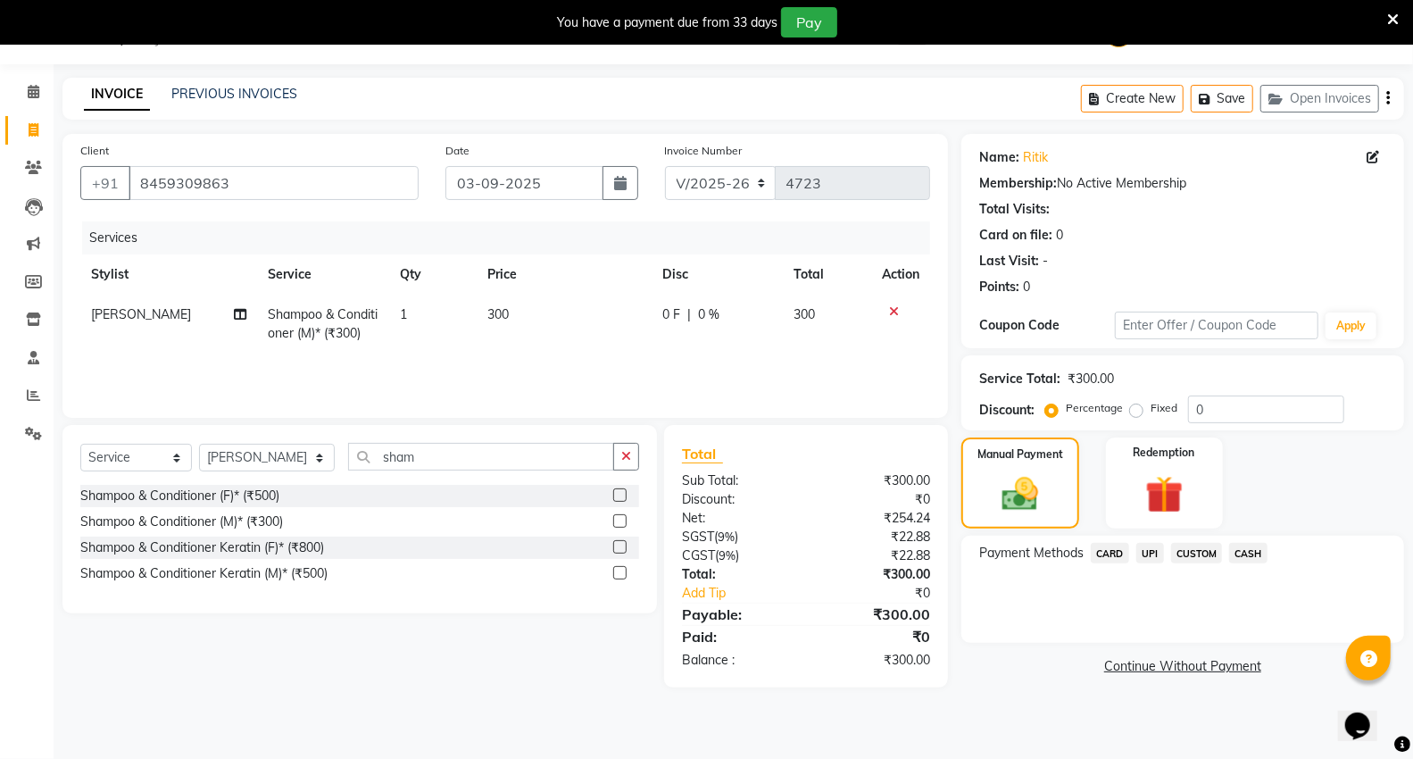
click at [1145, 550] on span "UPI" at bounding box center [1150, 553] width 28 height 21
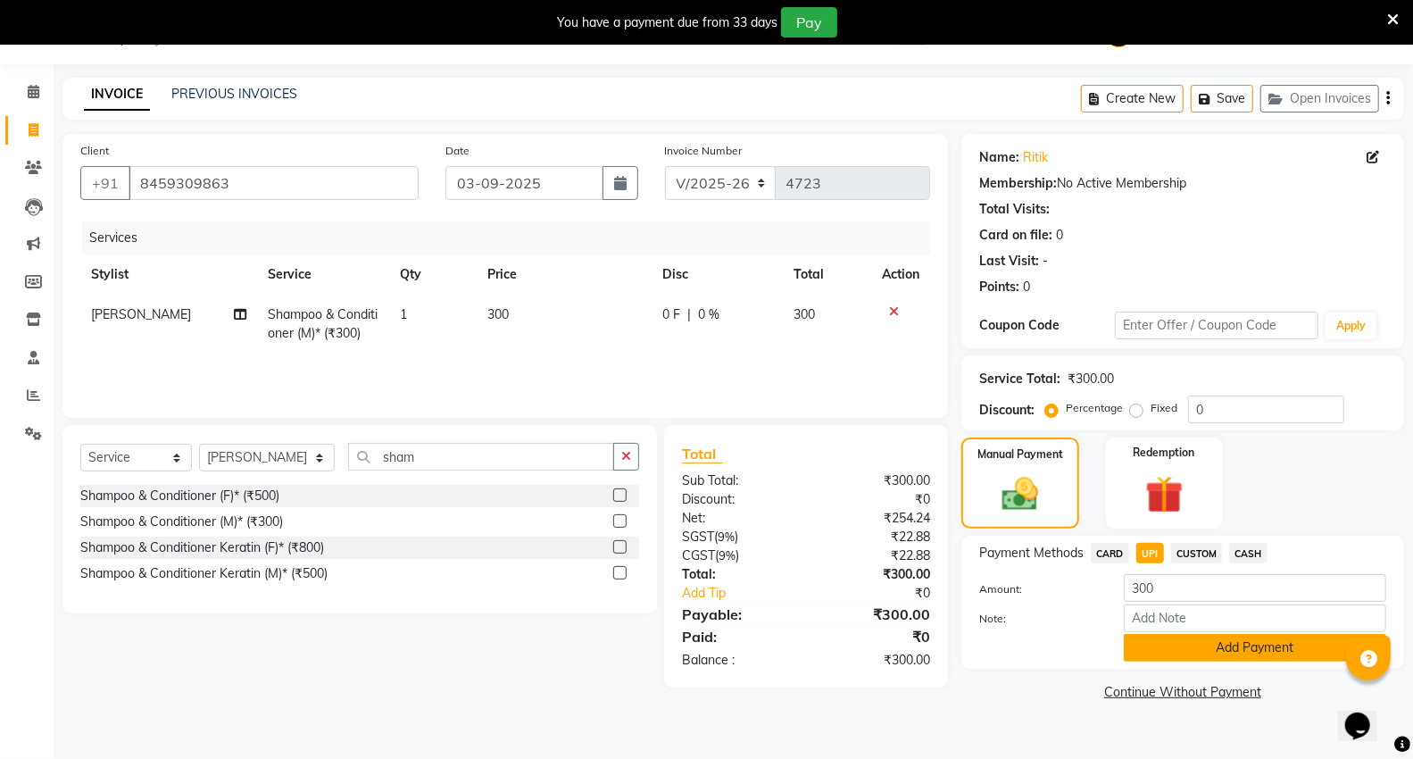
click at [1151, 650] on button "Add Payment" at bounding box center [1255, 648] width 262 height 28
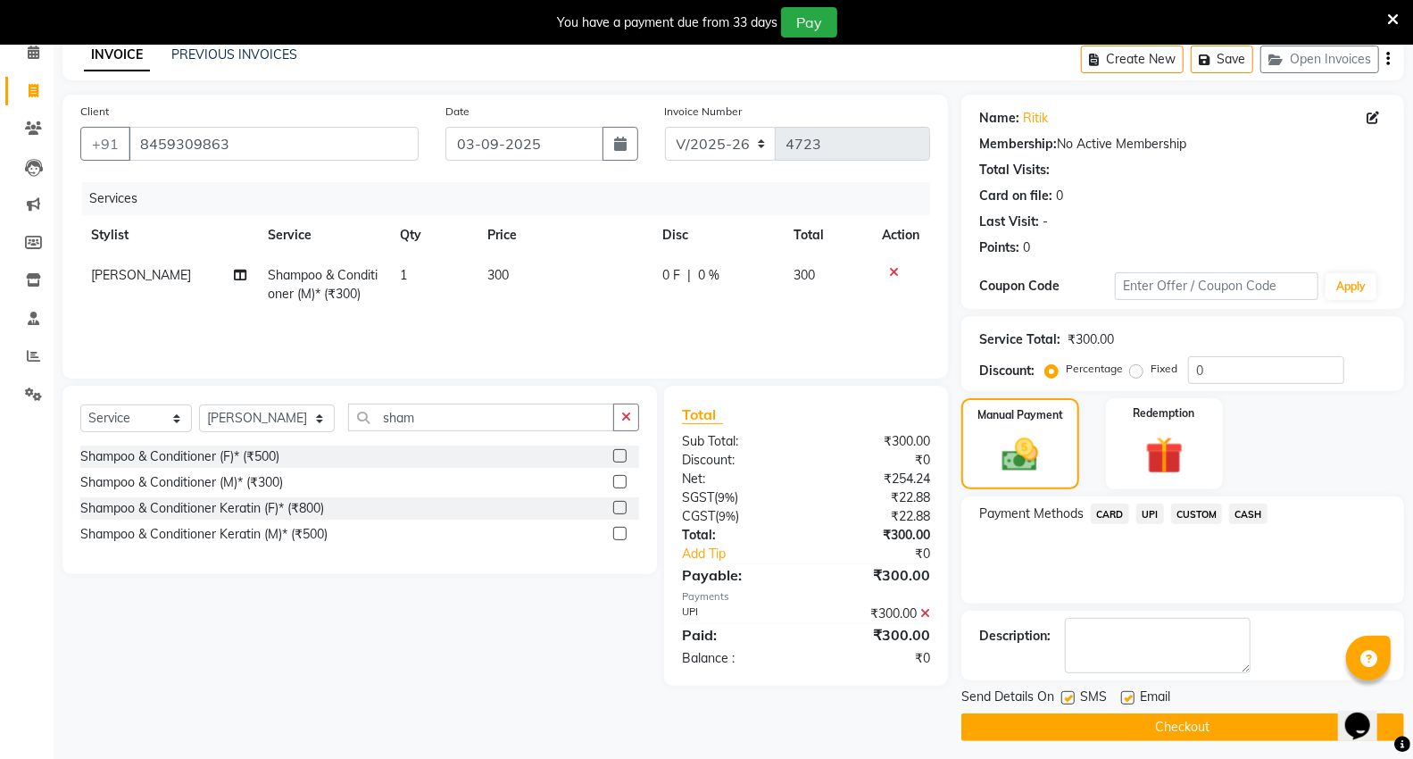
scroll to position [93, 0]
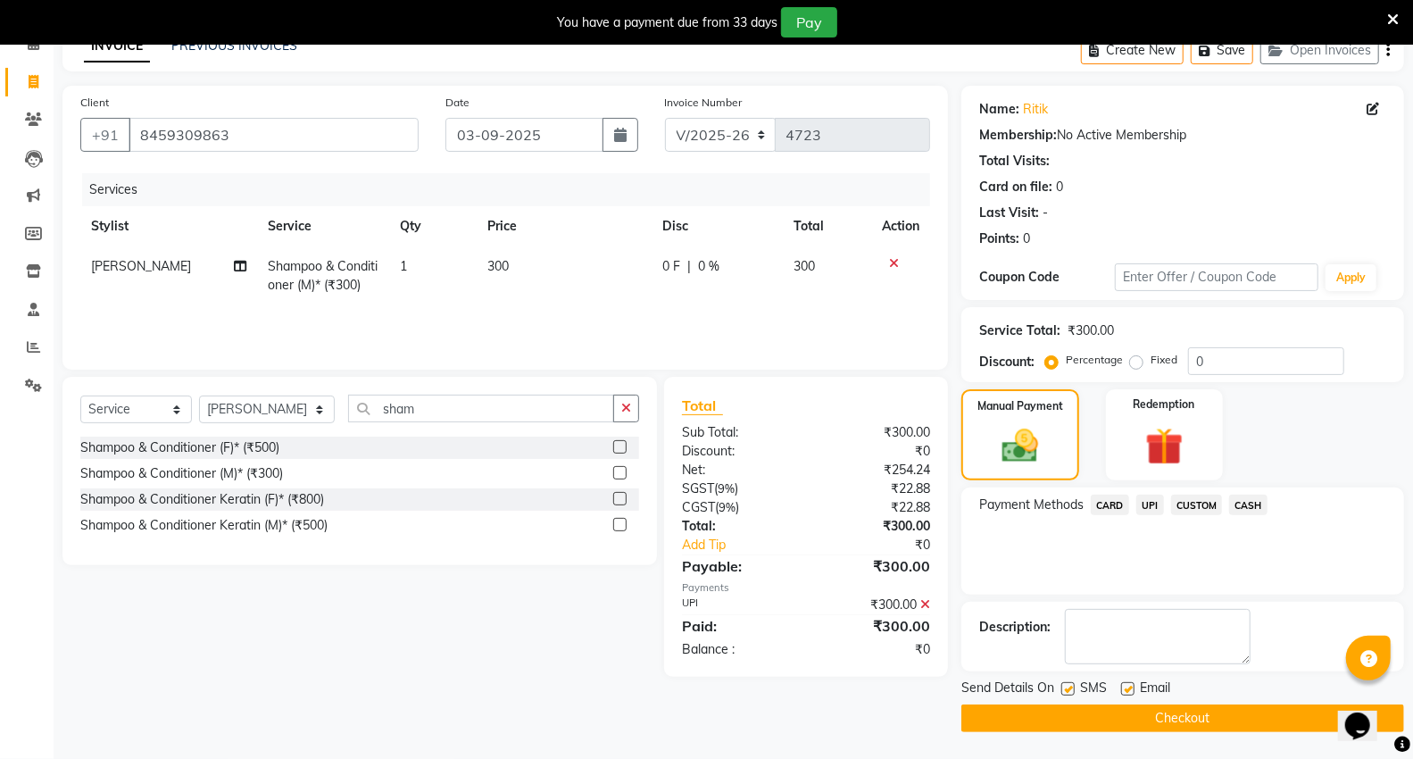
click at [1174, 724] on button "Checkout" at bounding box center [1182, 718] width 443 height 28
